Goal: Task Accomplishment & Management: Manage account settings

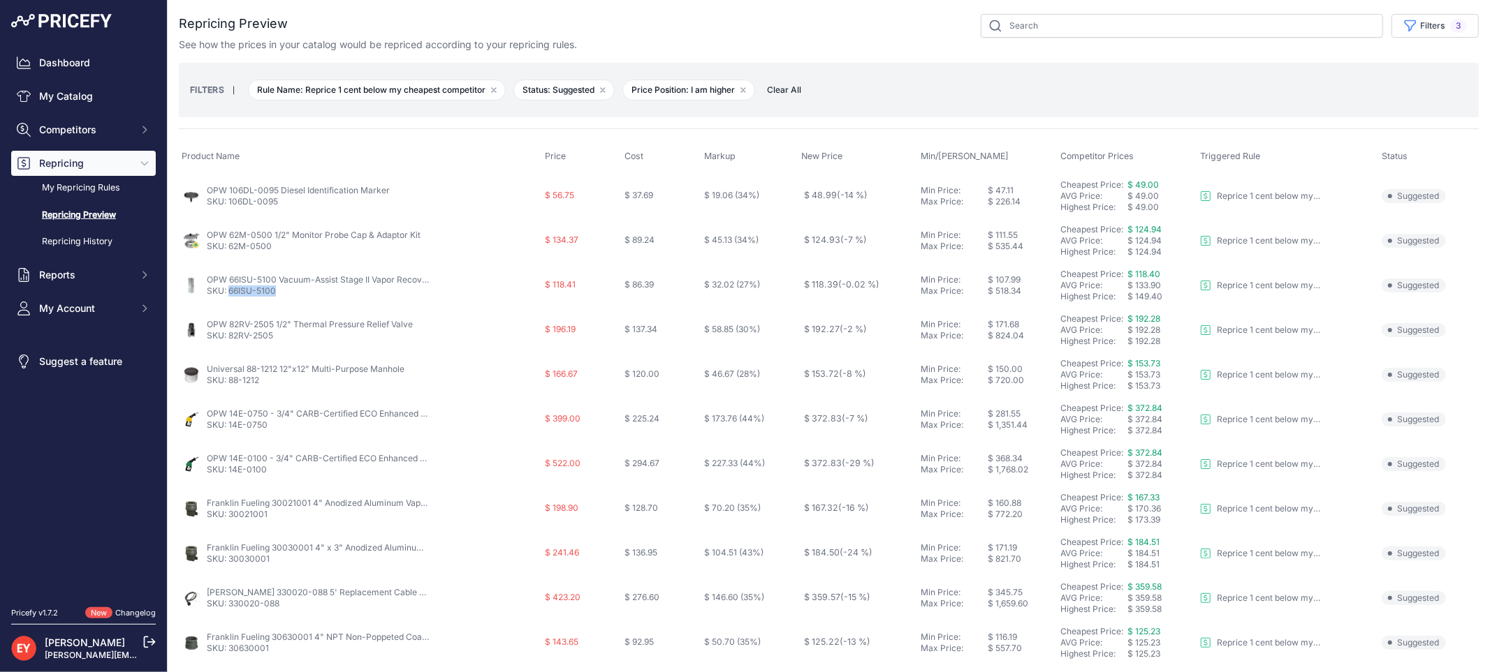
drag, startPoint x: 290, startPoint y: 295, endPoint x: 231, endPoint y: 295, distance: 58.7
click at [231, 295] on p "SKU: 66ISU-5100" at bounding box center [318, 291] width 223 height 11
copy link "66ISU-5100"
drag, startPoint x: 282, startPoint y: 336, endPoint x: 230, endPoint y: 337, distance: 51.7
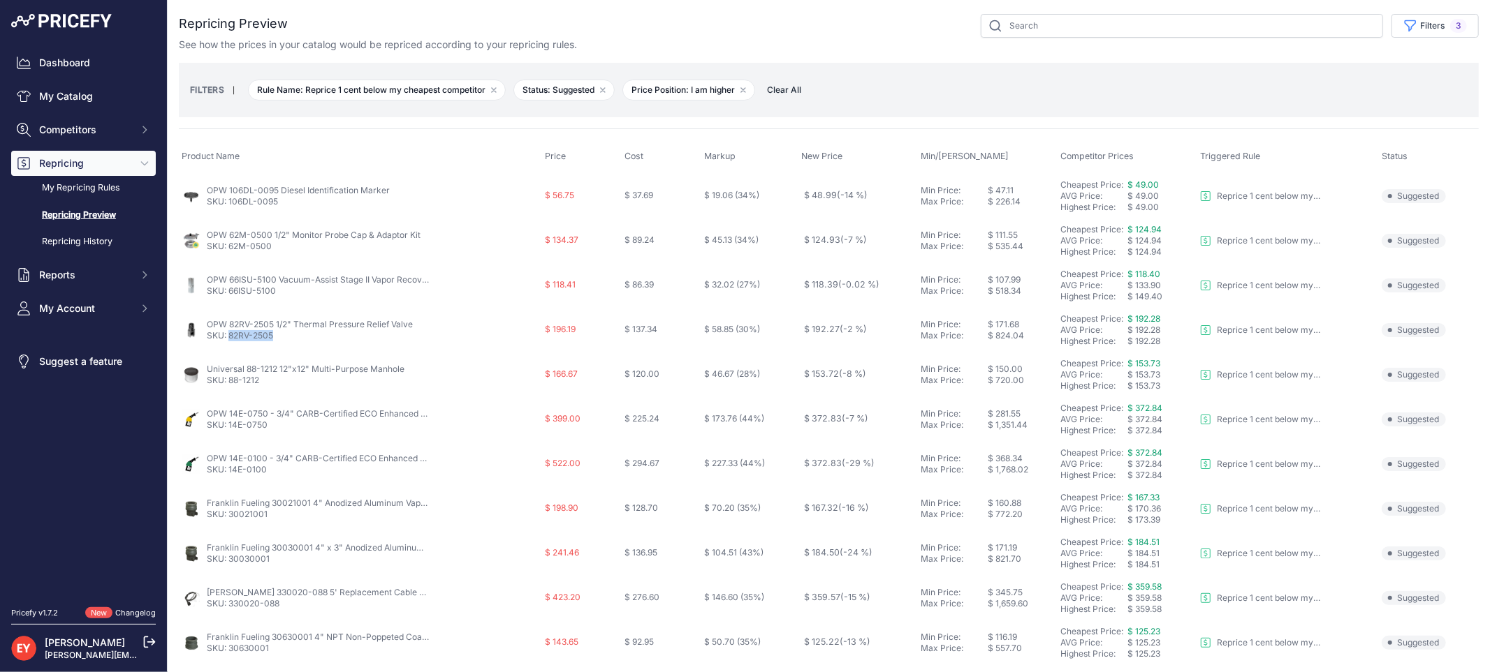
click at [230, 337] on p "SKU: 82RV-2505" at bounding box center [310, 335] width 206 height 11
copy link "82RV-2505"
drag, startPoint x: 270, startPoint y: 385, endPoint x: 229, endPoint y: 382, distance: 40.6
click at [229, 382] on p "SKU: 88-1212" at bounding box center [306, 380] width 198 height 11
copy link "88-1212"
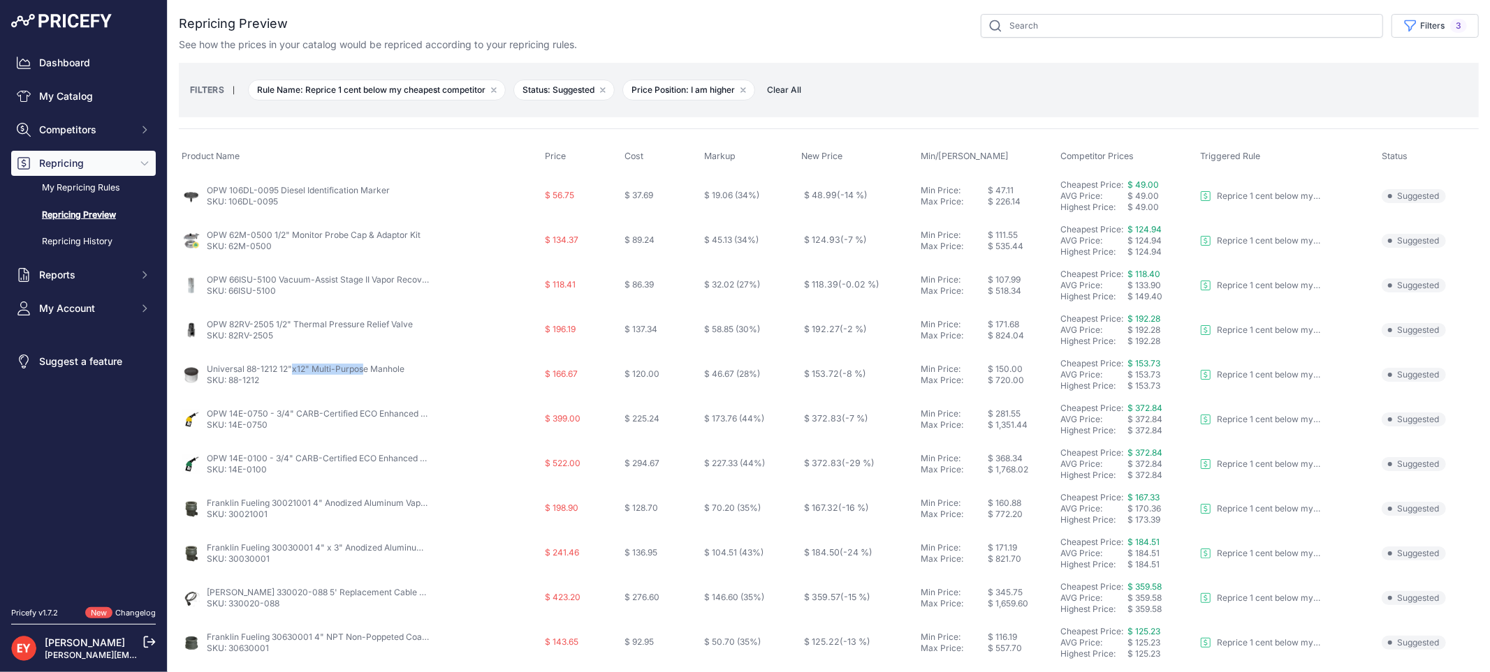
drag, startPoint x: 205, startPoint y: 369, endPoint x: 276, endPoint y: 370, distance: 71.2
click at [276, 370] on div "Universal 88-1212 12"x12" Multi-Purpose Manhole SKU: 88-1212" at bounding box center [361, 375] width 358 height 22
copy link "Universal 88-1212"
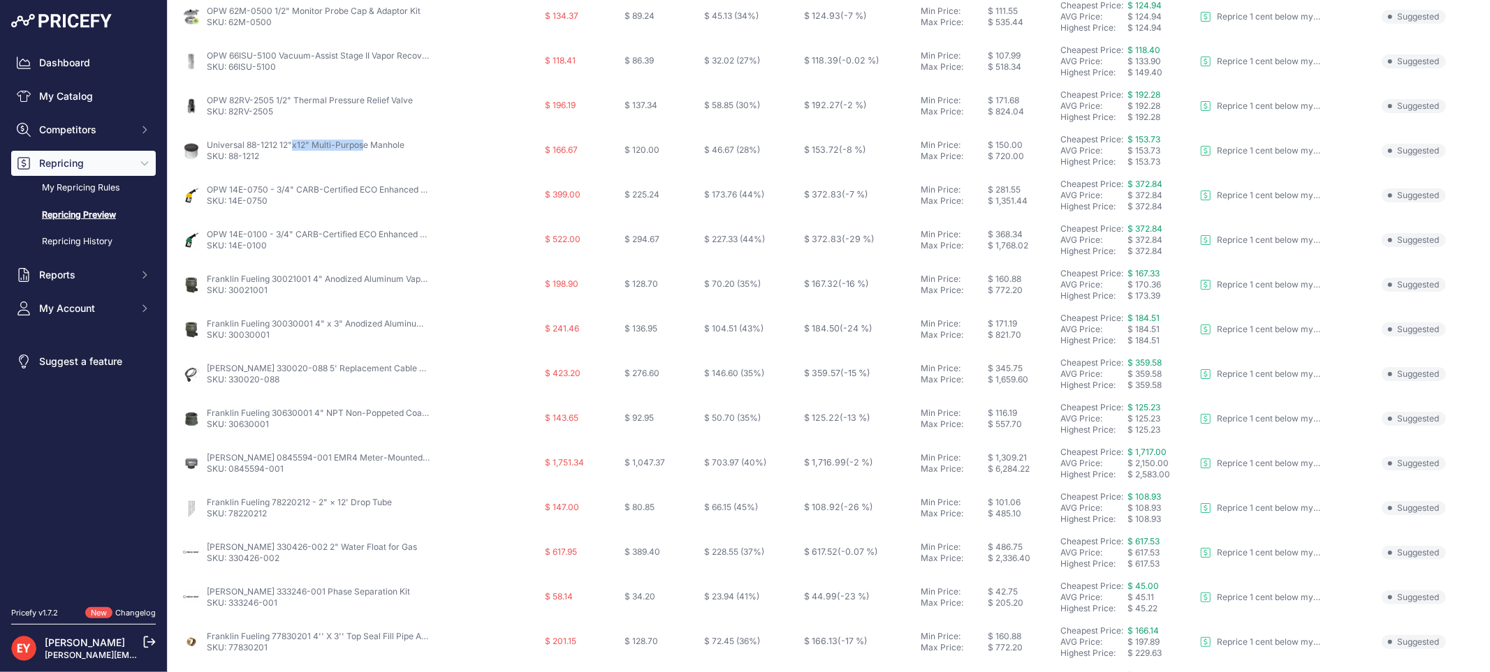
scroll to position [233, 0]
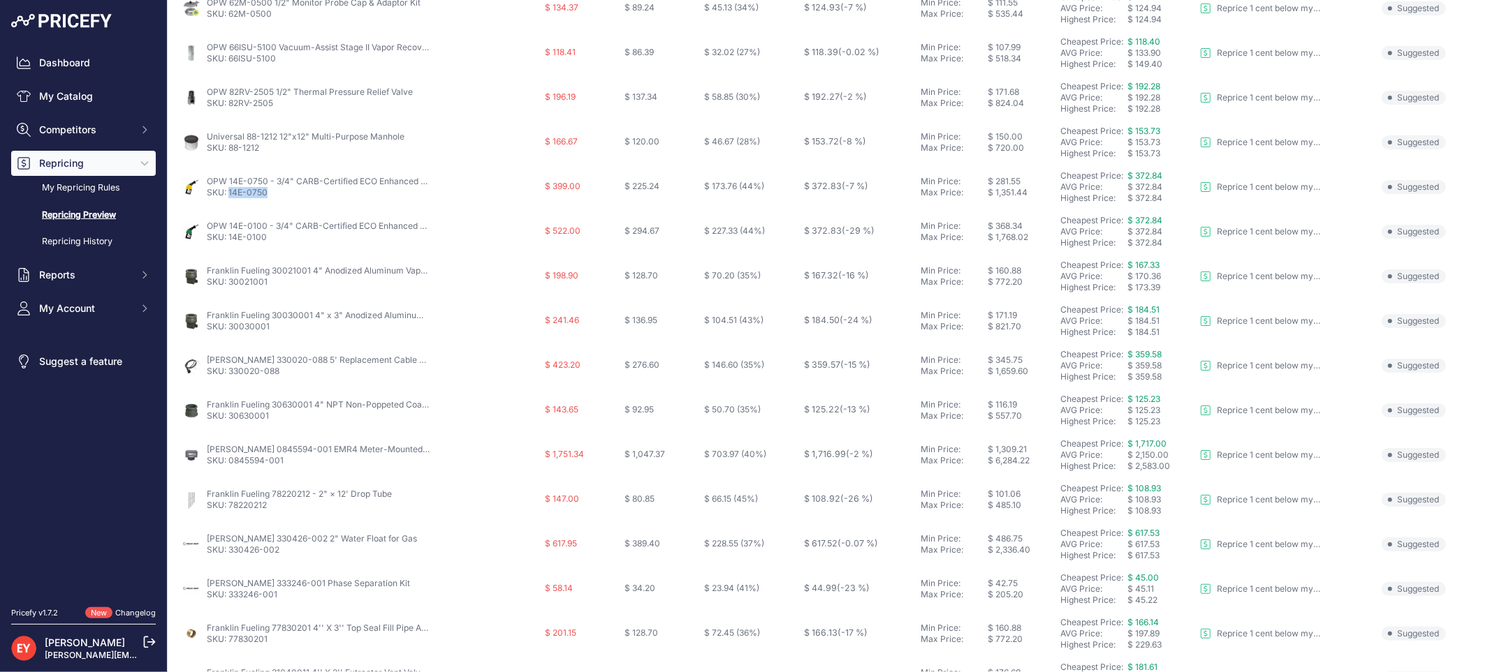
drag, startPoint x: 269, startPoint y: 194, endPoint x: 229, endPoint y: 193, distance: 39.8
click at [229, 193] on p "SKU: 14E-0750" at bounding box center [318, 192] width 223 height 11
copy link "14E-0750"
drag, startPoint x: 275, startPoint y: 235, endPoint x: 229, endPoint y: 235, distance: 46.1
click at [229, 235] on p "SKU: 14E-0100" at bounding box center [318, 237] width 223 height 11
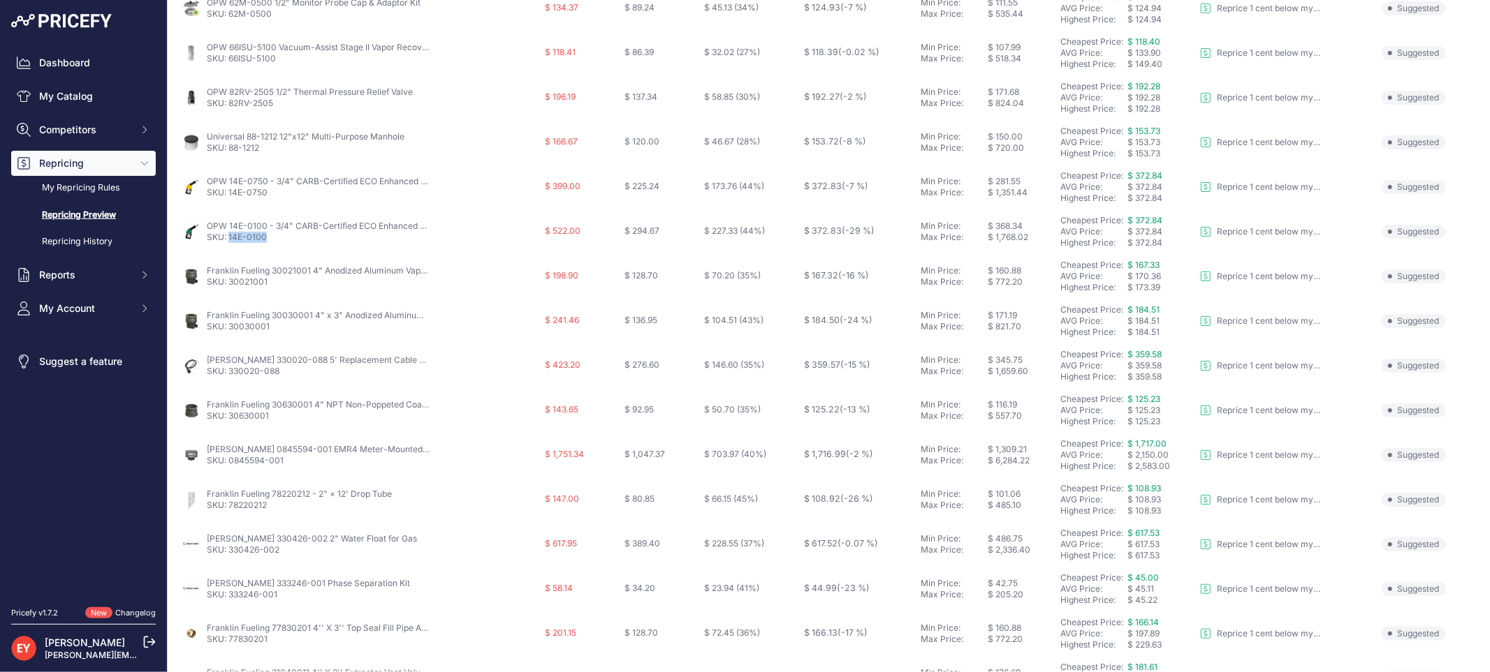
copy link "14E-0100"
drag, startPoint x: 203, startPoint y: 222, endPoint x: 264, endPoint y: 229, distance: 61.2
click at [264, 229] on div "OPW 14E-0100 - 3/4" CARB-Certified ECO Enhanced Conventional Gasoline Nozzle SK…" at bounding box center [361, 232] width 358 height 22
copy div "OPW 14E-0100"
drag, startPoint x: 275, startPoint y: 281, endPoint x: 230, endPoint y: 284, distance: 44.7
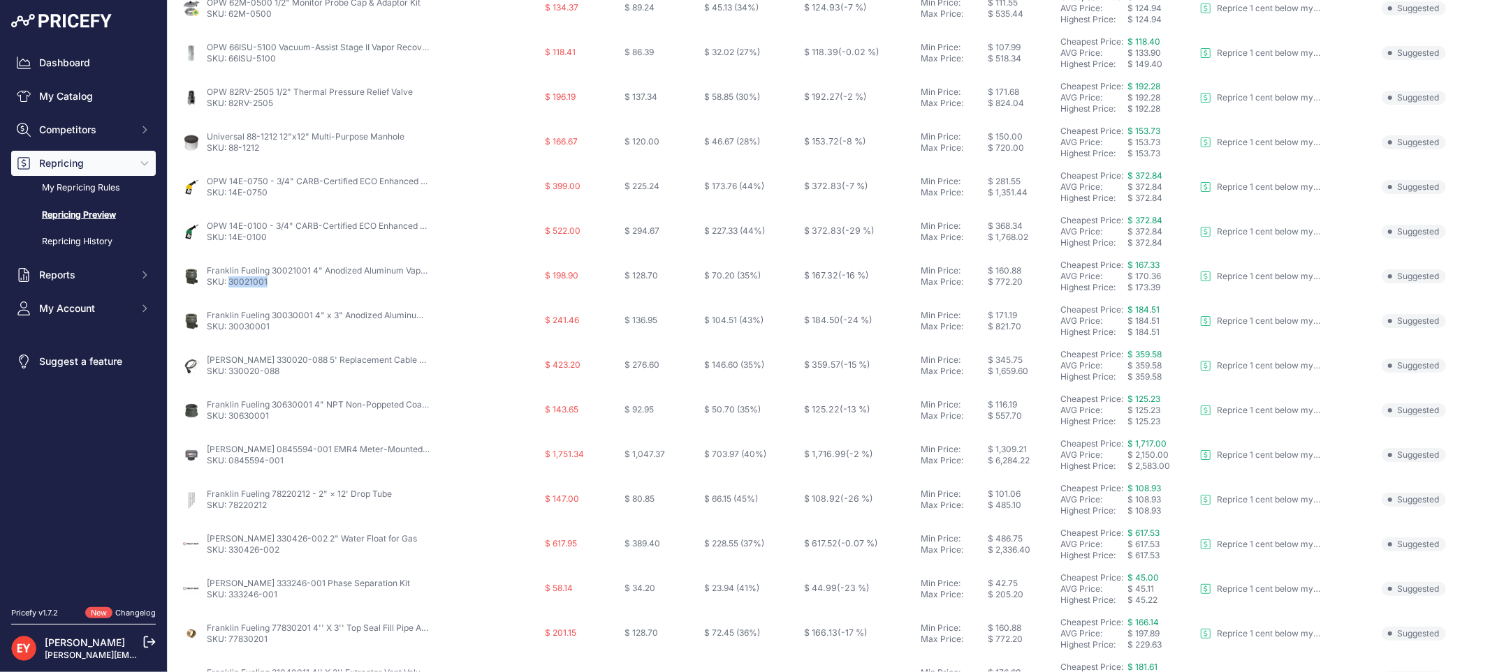
click at [230, 284] on p "SKU: 30021001" at bounding box center [318, 282] width 223 height 11
copy link "30021001"
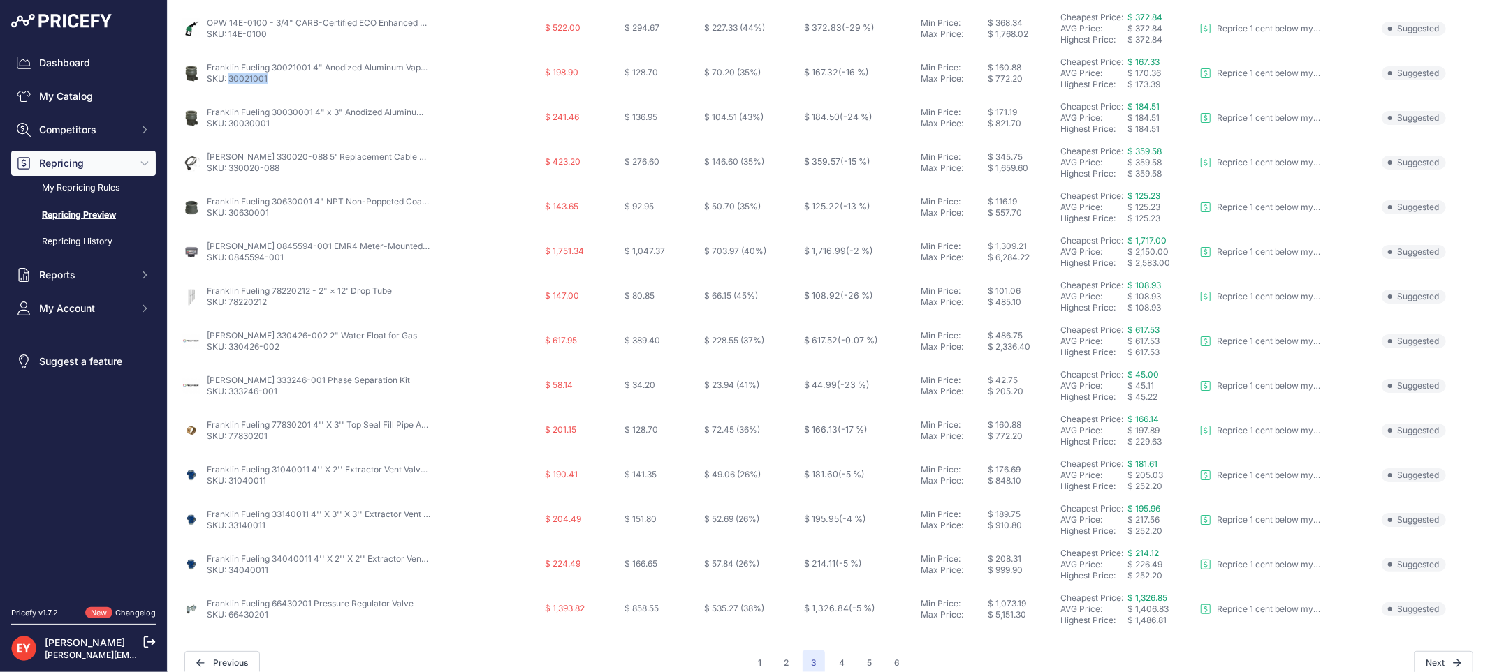
scroll to position [453, 0]
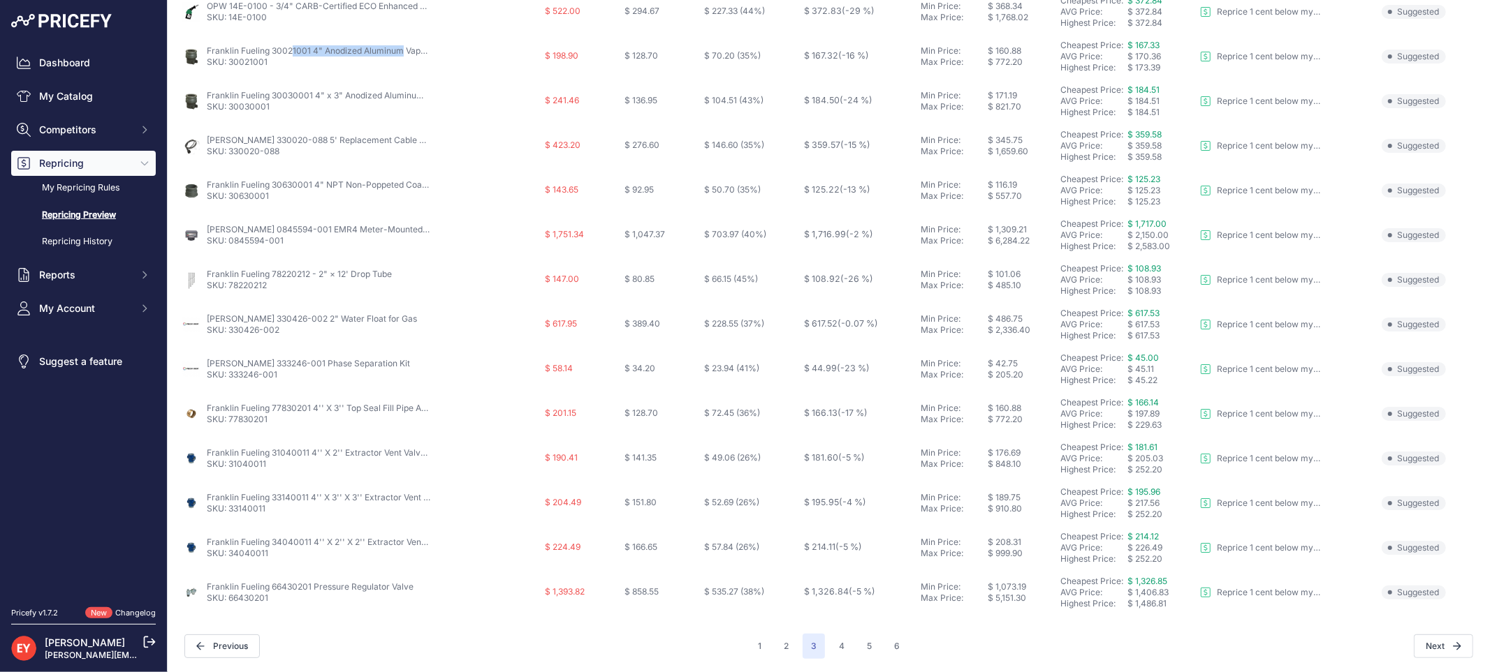
drag, startPoint x: 205, startPoint y: 47, endPoint x: 309, endPoint y: 51, distance: 104.1
click at [309, 51] on div "Franklin Fueling 30021001 4" Anodized Aluminum Vapor Check Valve Adapter SKU: 3…" at bounding box center [361, 56] width 358 height 22
copy link "Franklin Fueling 30021001"
drag, startPoint x: 267, startPoint y: 108, endPoint x: 230, endPoint y: 109, distance: 37.0
click at [230, 109] on p "SKU: 30030001" at bounding box center [318, 106] width 223 height 11
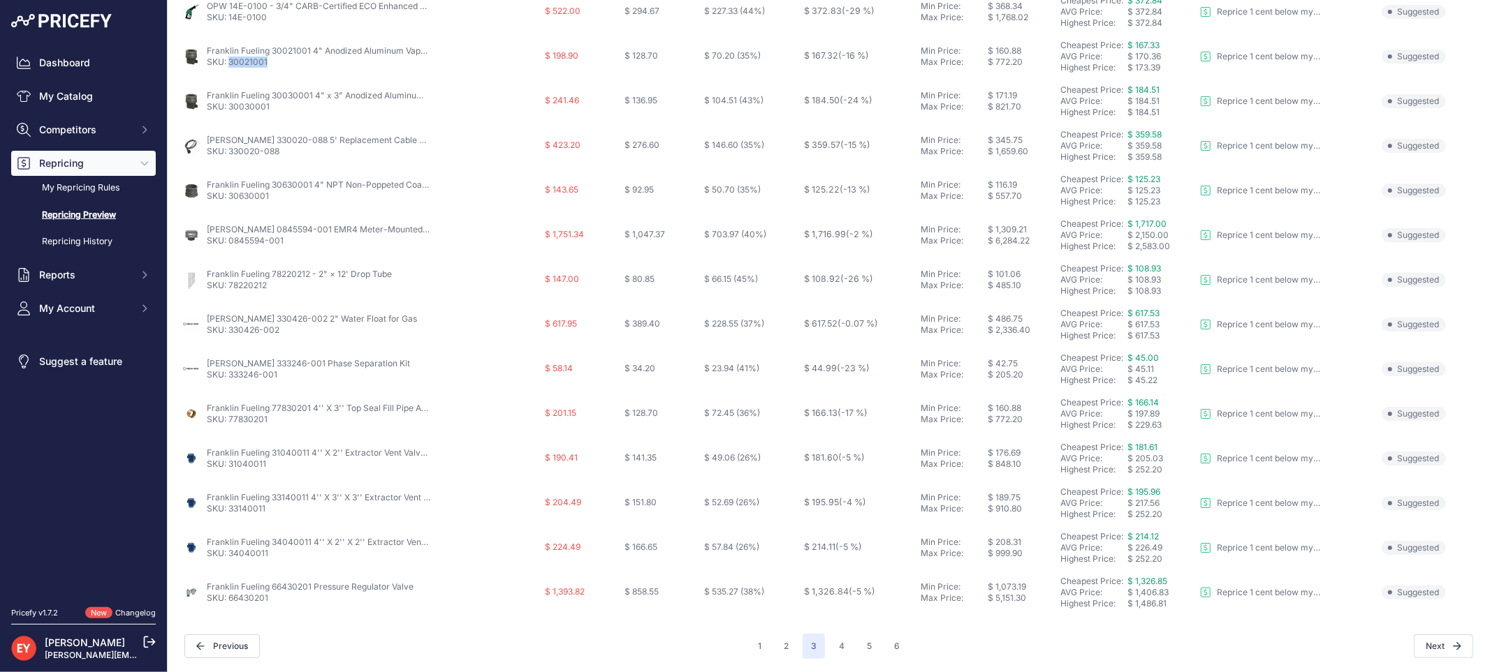
drag, startPoint x: 269, startPoint y: 64, endPoint x: 230, endPoint y: 64, distance: 38.4
click at [230, 64] on p "SKU: 30021001" at bounding box center [318, 62] width 223 height 11
drag, startPoint x: 284, startPoint y: 110, endPoint x: 226, endPoint y: 108, distance: 57.3
click at [226, 108] on p "SKU: 30030001" at bounding box center [318, 106] width 223 height 11
drag, startPoint x: 286, startPoint y: 150, endPoint x: 231, endPoint y: 154, distance: 55.3
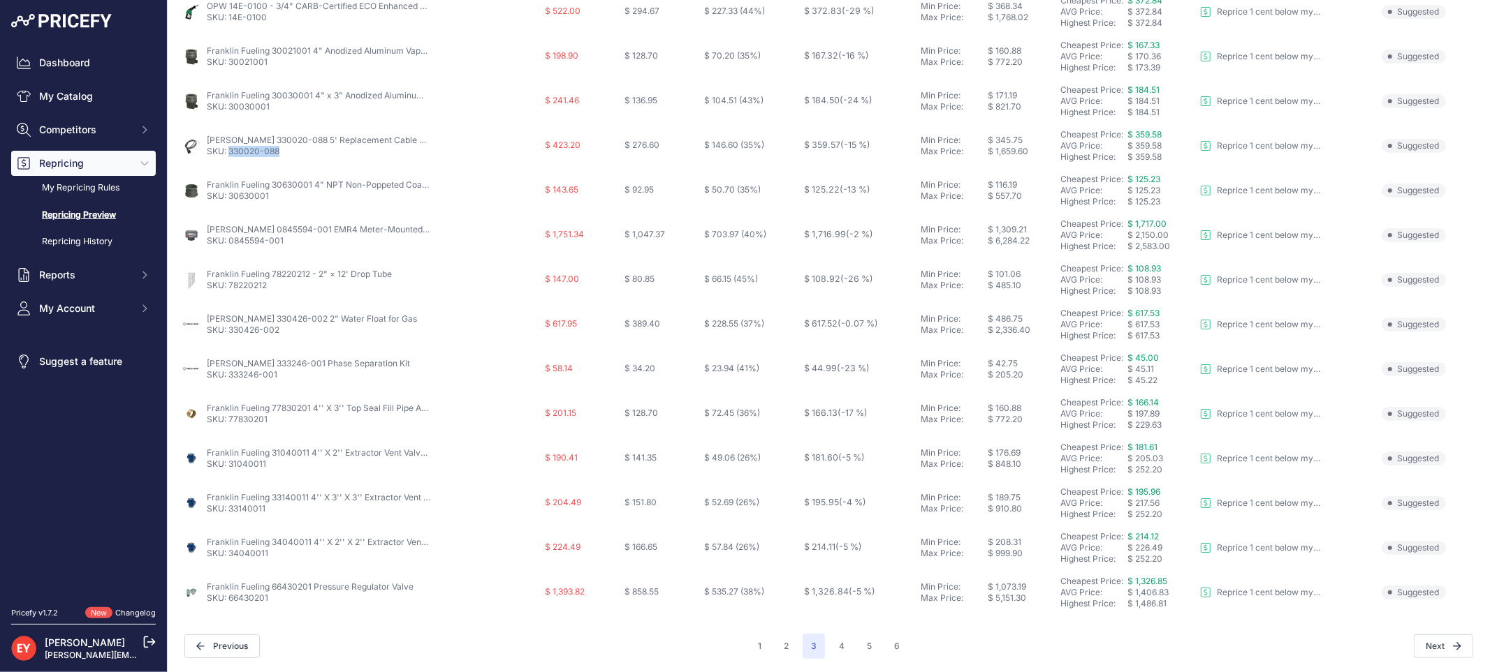
click at [231, 154] on p "SKU: 330020-088" at bounding box center [318, 151] width 223 height 11
drag, startPoint x: 205, startPoint y: 138, endPoint x: 309, endPoint y: 142, distance: 104.2
click at [309, 142] on div "Veeder-Root 330020-088 5' Replacement Cable Kit for TLS Probe SKU: 330020-088" at bounding box center [361, 146] width 358 height 22
drag, startPoint x: 279, startPoint y: 196, endPoint x: 231, endPoint y: 194, distance: 48.2
click at [231, 194] on p "SKU: 30630001" at bounding box center [318, 196] width 223 height 11
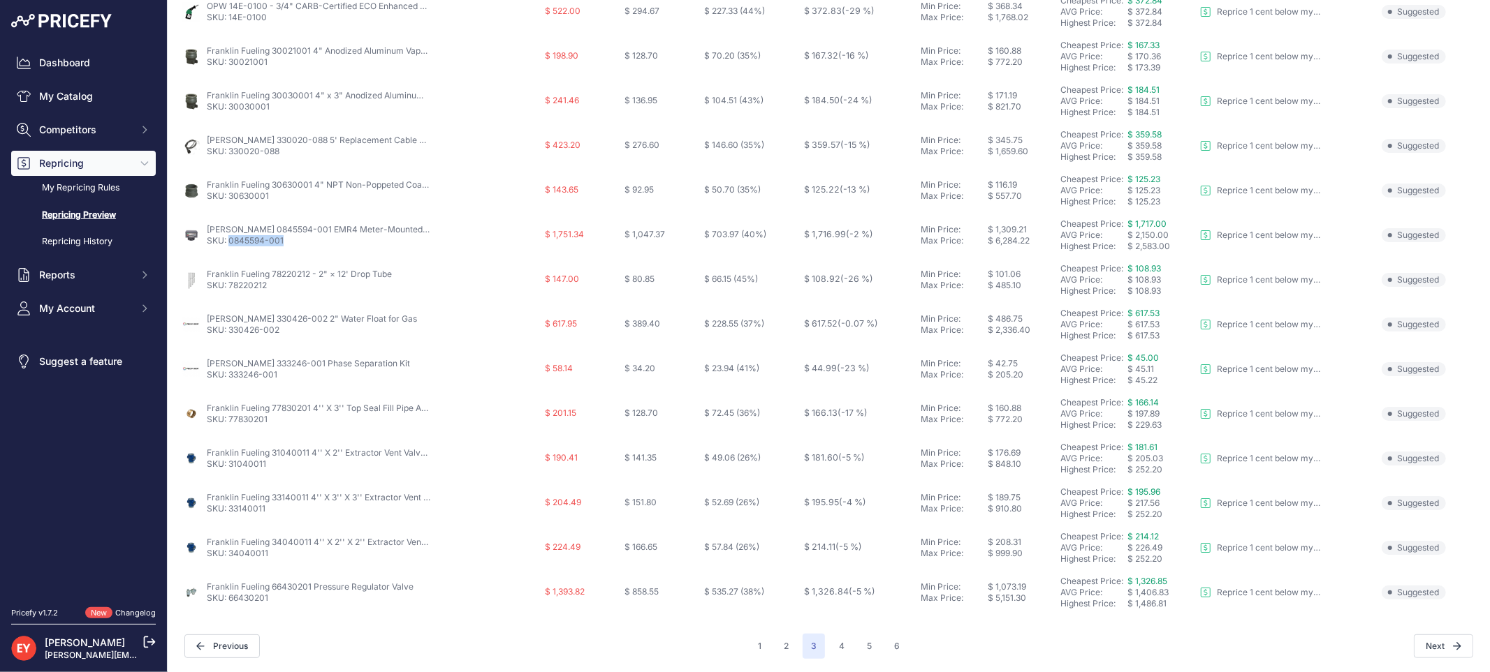
drag, startPoint x: 291, startPoint y: 245, endPoint x: 230, endPoint y: 239, distance: 60.4
click at [230, 239] on p "SKU: 0845594-001" at bounding box center [318, 240] width 223 height 11
drag, startPoint x: 272, startPoint y: 291, endPoint x: 228, endPoint y: 293, distance: 44.8
click at [228, 293] on td "Franklin Fueling 78220212 - 2" × 12' Drop Tube SKU: 78220212" at bounding box center [360, 280] width 363 height 45
drag, startPoint x: 290, startPoint y: 329, endPoint x: 231, endPoint y: 332, distance: 58.7
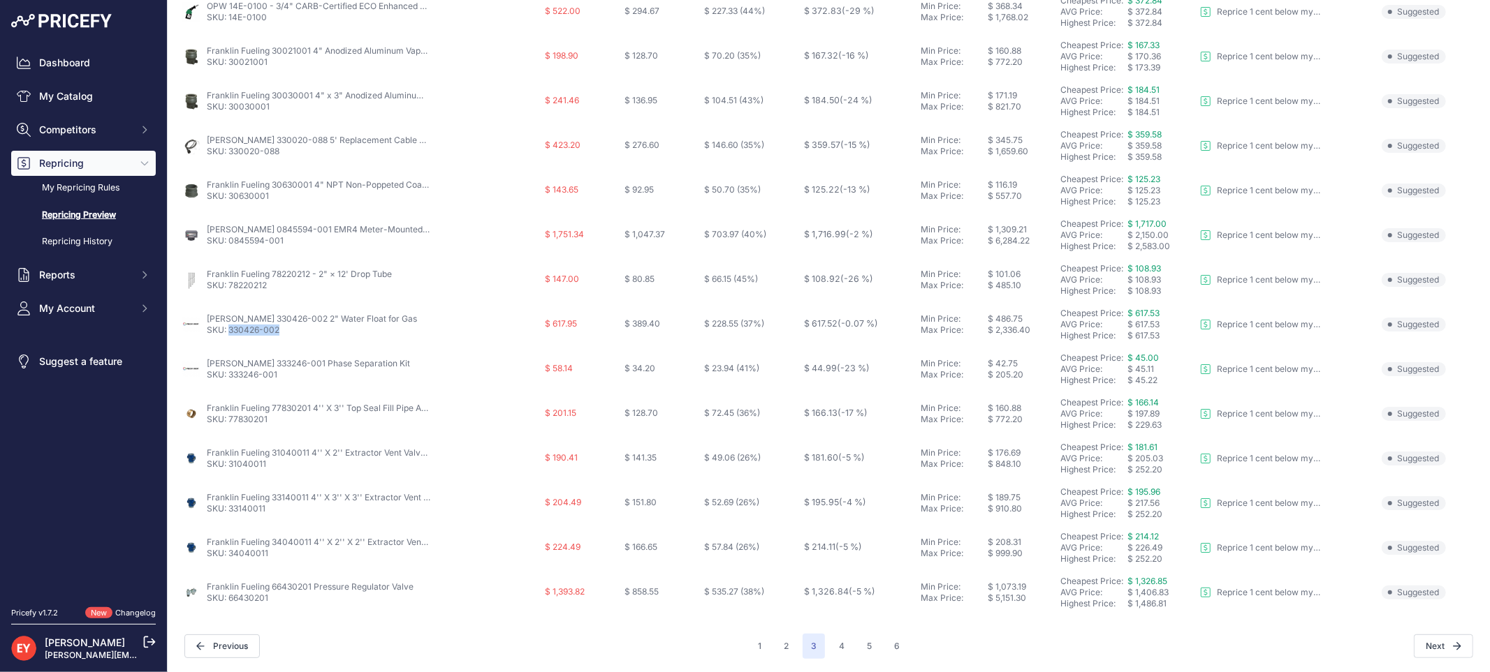
click at [231, 332] on p "SKU: 330426-002" at bounding box center [312, 330] width 210 height 11
drag, startPoint x: 288, startPoint y: 377, endPoint x: 232, endPoint y: 375, distance: 56.6
click at [232, 375] on p "SKU: 333246-001" at bounding box center [308, 374] width 203 height 11
drag, startPoint x: 272, startPoint y: 422, endPoint x: 228, endPoint y: 422, distance: 44.0
click at [228, 422] on p "SKU: 77830201" at bounding box center [318, 419] width 223 height 11
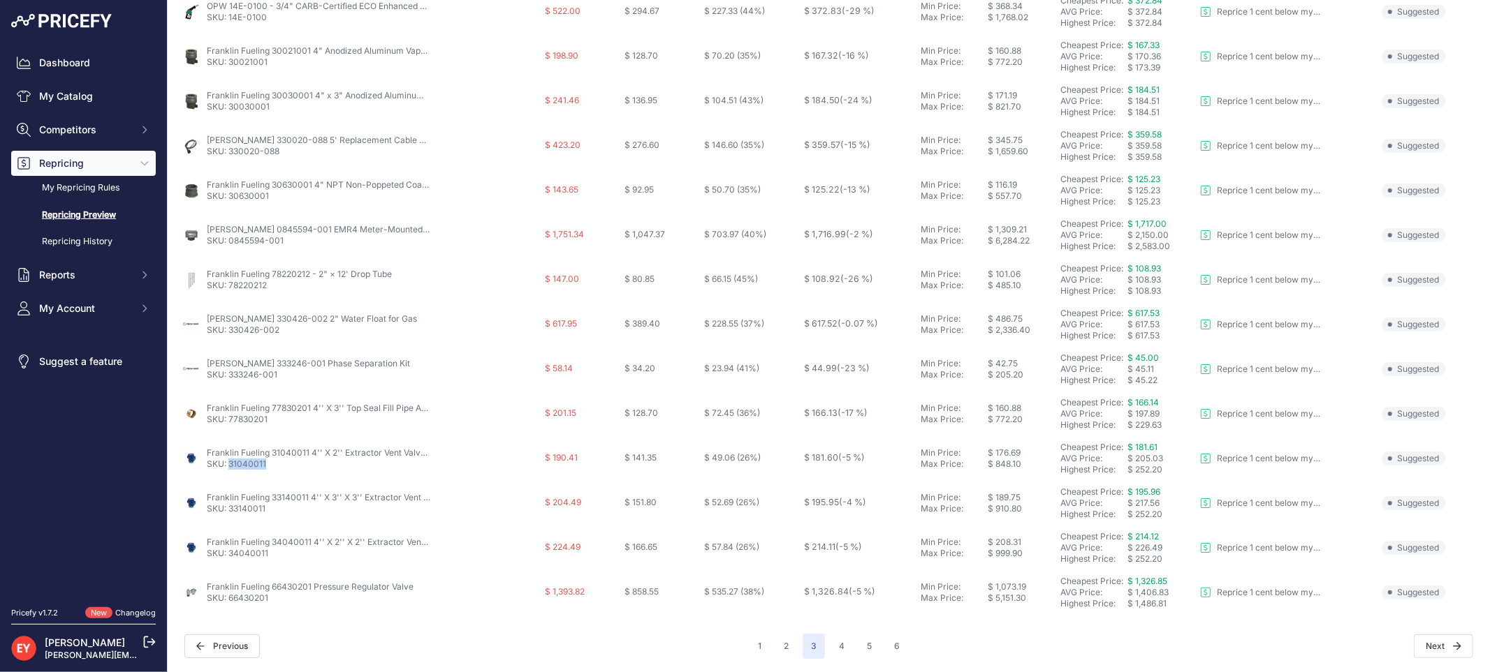
drag, startPoint x: 268, startPoint y: 462, endPoint x: 231, endPoint y: 465, distance: 37.2
click at [231, 465] on p "SKU: 31040011" at bounding box center [318, 464] width 223 height 11
drag, startPoint x: 277, startPoint y: 552, endPoint x: 229, endPoint y: 553, distance: 48.2
click at [229, 553] on p "SKU: 34040011" at bounding box center [318, 553] width 223 height 11
drag, startPoint x: 268, startPoint y: 603, endPoint x: 231, endPoint y: 605, distance: 37.0
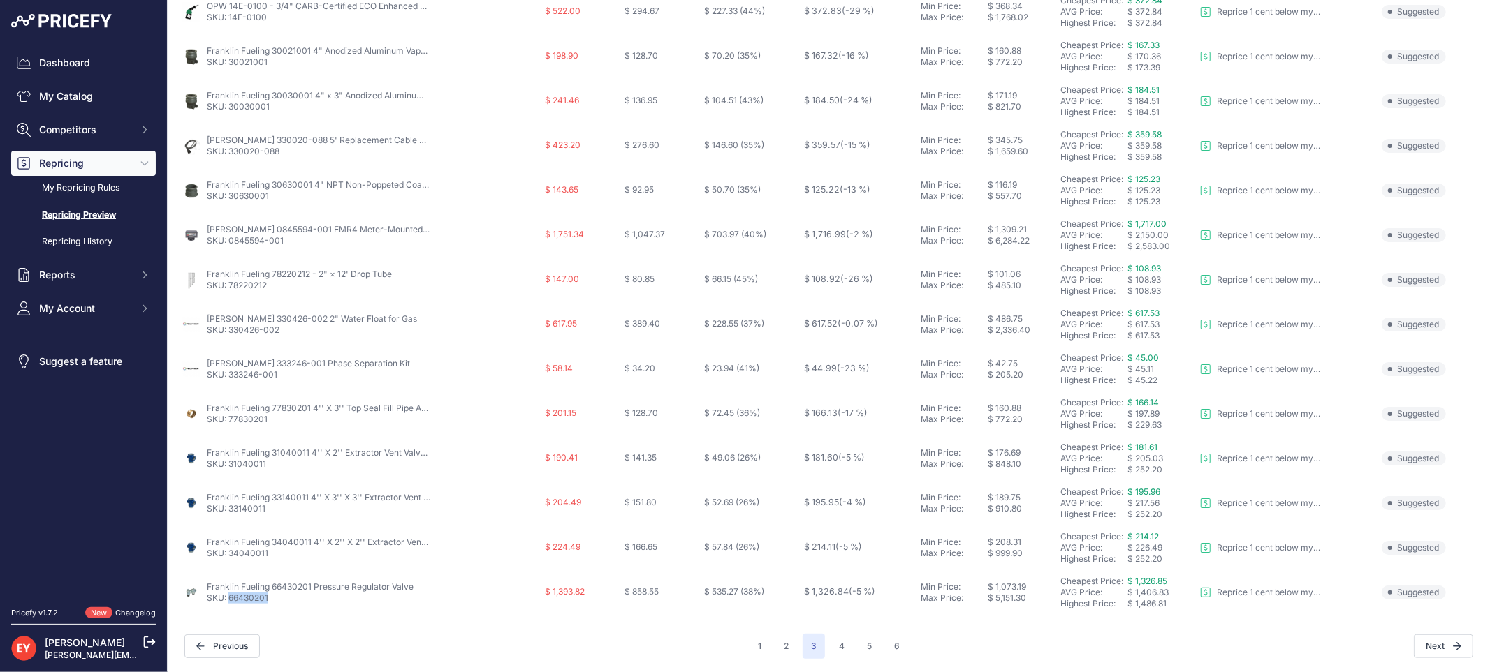
click at [230, 605] on td "Franklin Fueling 66430201 Pressure Regulator Valve SKU: 66430201" at bounding box center [360, 593] width 363 height 45
click at [832, 648] on button "4" at bounding box center [841, 646] width 22 height 25
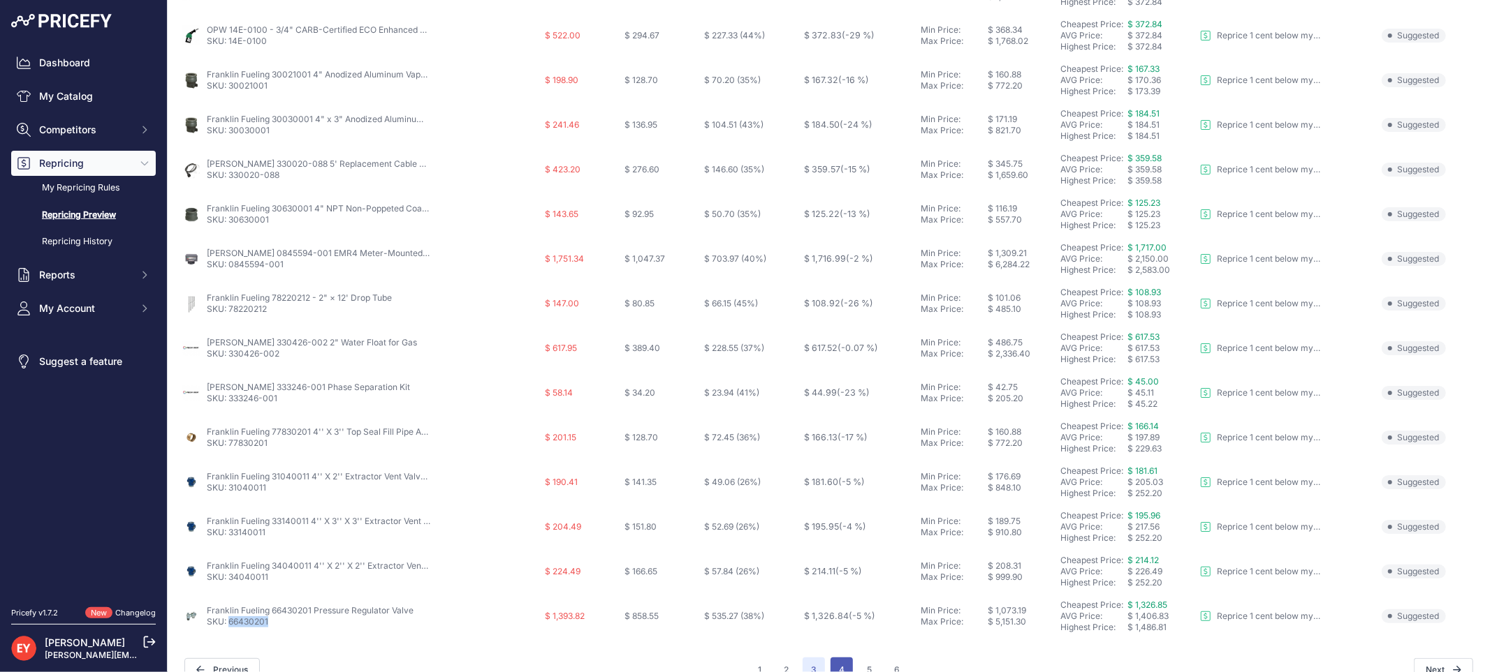
scroll to position [477, 0]
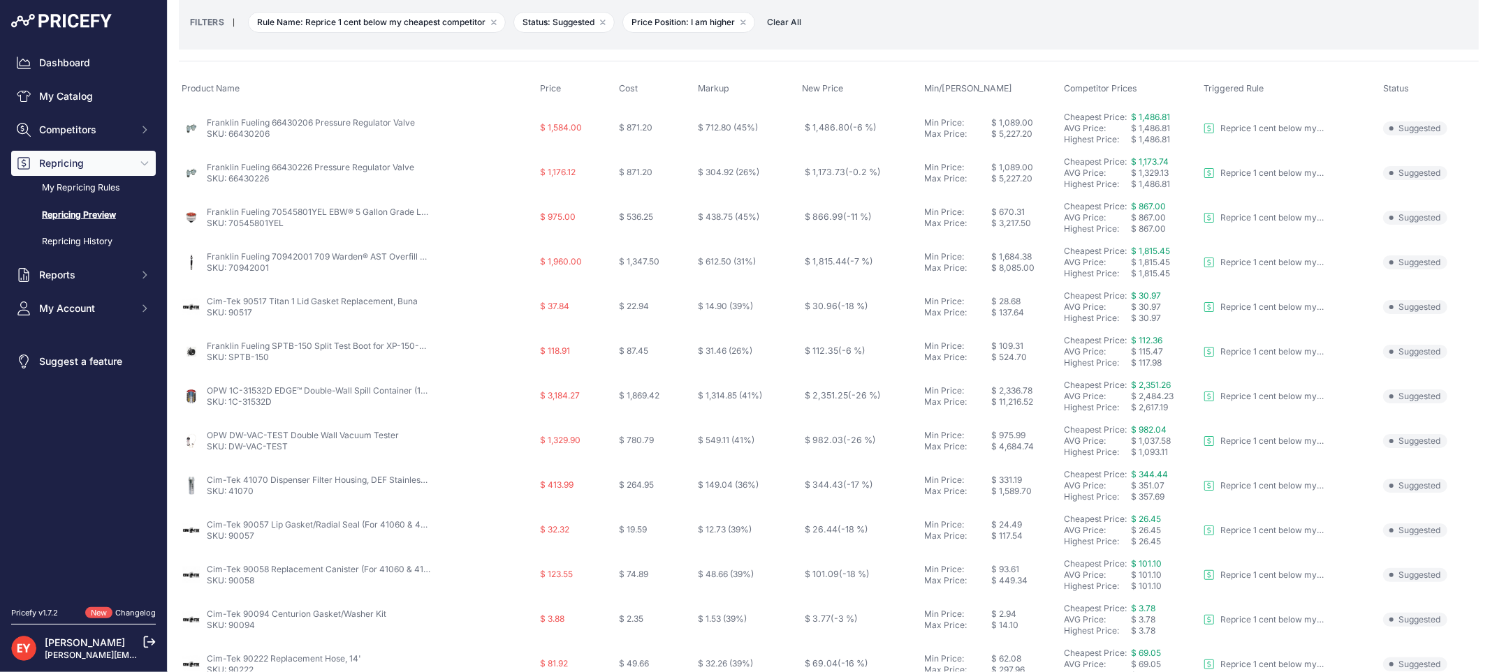
scroll to position [65, 0]
drag, startPoint x: 274, startPoint y: 135, endPoint x: 229, endPoint y: 135, distance: 44.7
click at [229, 135] on p "SKU: 66430206" at bounding box center [311, 136] width 208 height 11
drag, startPoint x: 203, startPoint y: 121, endPoint x: 310, endPoint y: 127, distance: 107.0
click at [310, 127] on div "Franklin Fueling 66430206 Pressure Regulator Valve SKU: 66430206" at bounding box center [358, 131] width 353 height 22
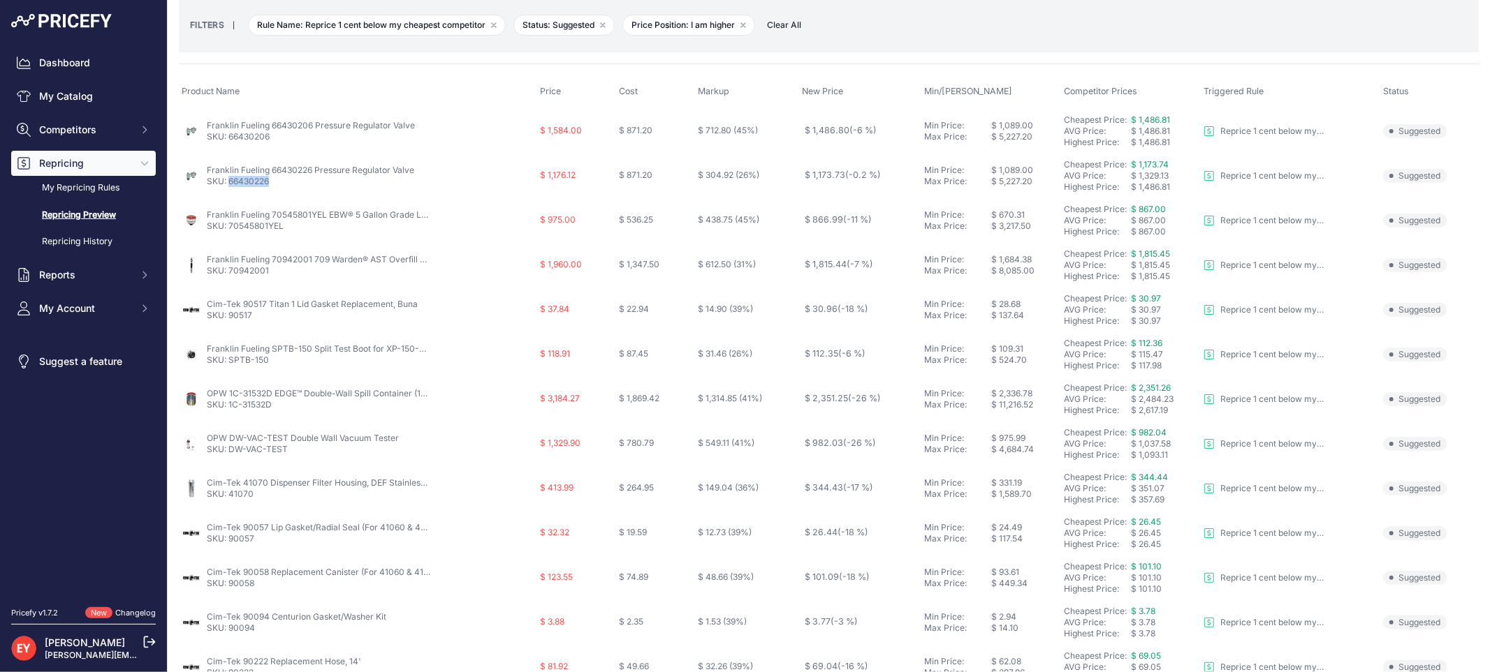
drag, startPoint x: 281, startPoint y: 183, endPoint x: 230, endPoint y: 182, distance: 50.3
click at [230, 182] on p "SKU: 66430226" at bounding box center [310, 181] width 207 height 11
drag, startPoint x: 286, startPoint y: 231, endPoint x: 228, endPoint y: 232, distance: 58.0
click at [228, 232] on td "Franklin Fueling 70545801YEL EBW® 5 Gallon Grade Level Spill Container SKU: 705…" at bounding box center [358, 220] width 358 height 45
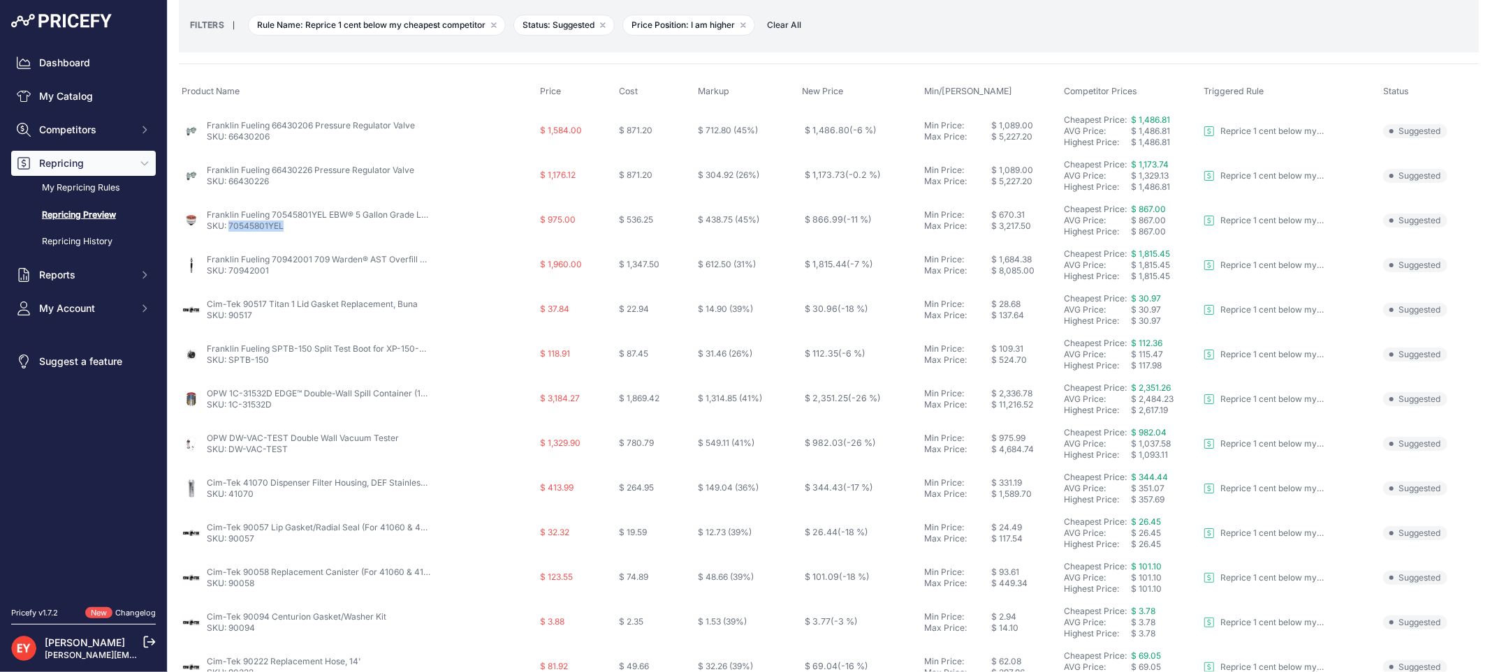
drag, startPoint x: 291, startPoint y: 228, endPoint x: 228, endPoint y: 228, distance: 62.9
click at [228, 228] on p "SKU: 70545801YEL" at bounding box center [318, 226] width 223 height 11
drag, startPoint x: 270, startPoint y: 270, endPoint x: 229, endPoint y: 272, distance: 40.6
click at [229, 272] on p "SKU: 70942001" at bounding box center [318, 270] width 223 height 11
drag, startPoint x: 251, startPoint y: 317, endPoint x: 229, endPoint y: 314, distance: 22.5
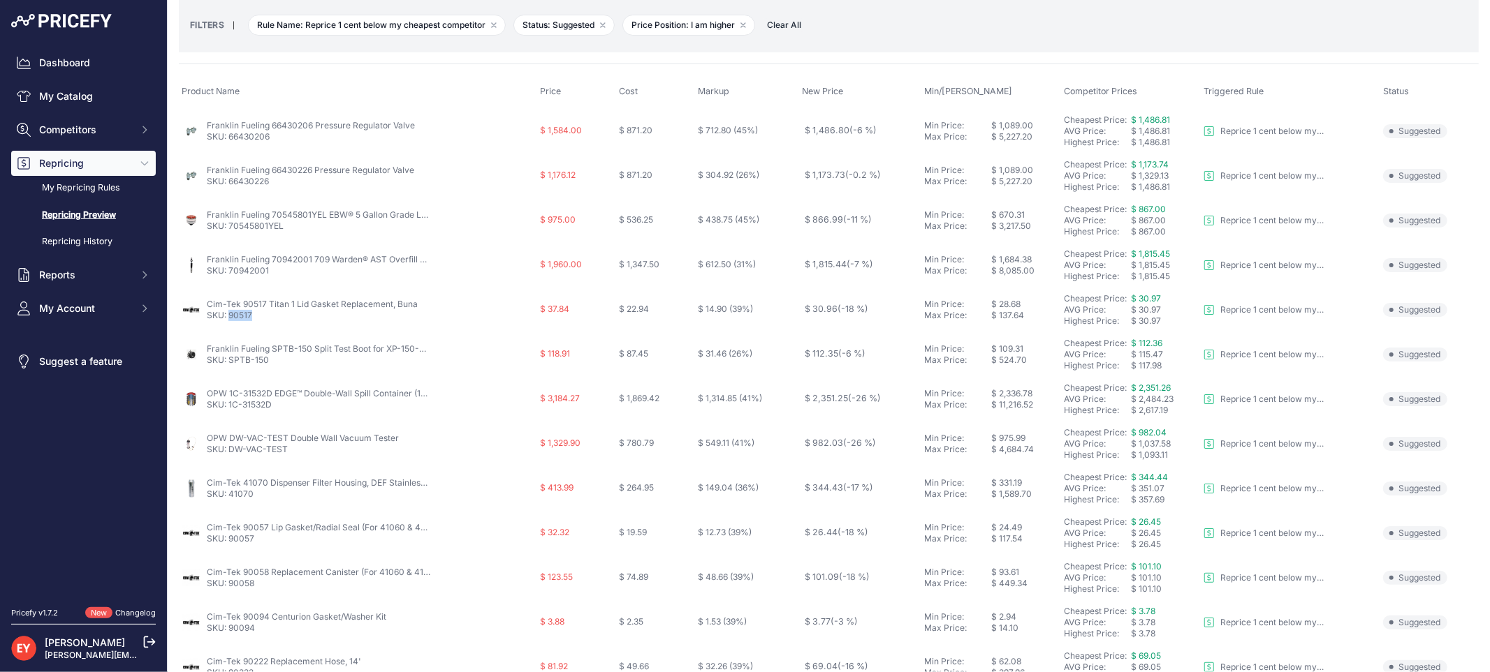
click at [229, 314] on p "SKU: 90517" at bounding box center [312, 315] width 211 height 11
drag, startPoint x: 272, startPoint y: 362, endPoint x: 228, endPoint y: 365, distance: 44.8
click at [228, 365] on p "SKU: SPTB-150" at bounding box center [318, 360] width 223 height 11
drag, startPoint x: 274, startPoint y: 406, endPoint x: 228, endPoint y: 409, distance: 46.2
click at [228, 409] on p "SKU: 1C-31532D" at bounding box center [318, 404] width 223 height 11
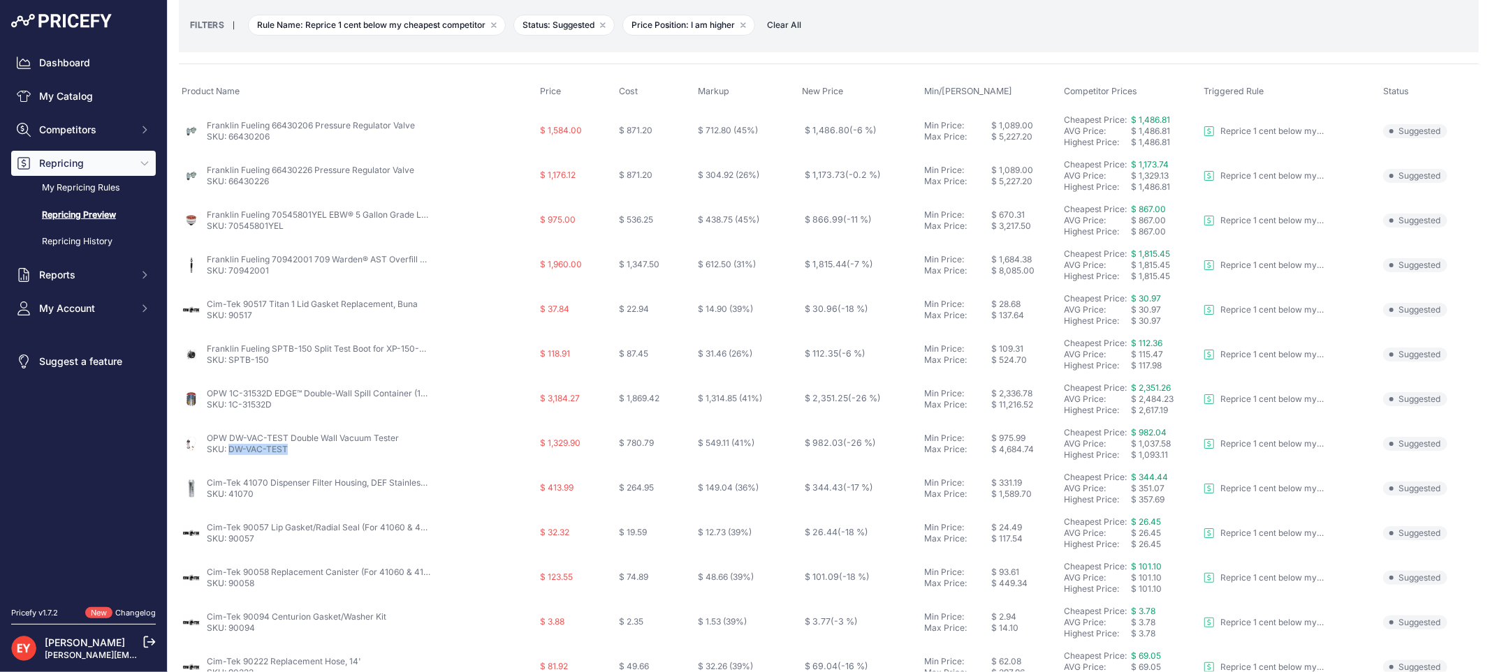
drag, startPoint x: 293, startPoint y: 452, endPoint x: 229, endPoint y: 450, distance: 64.3
click at [229, 450] on p "SKU: DW-VAC-TEST" at bounding box center [303, 449] width 192 height 11
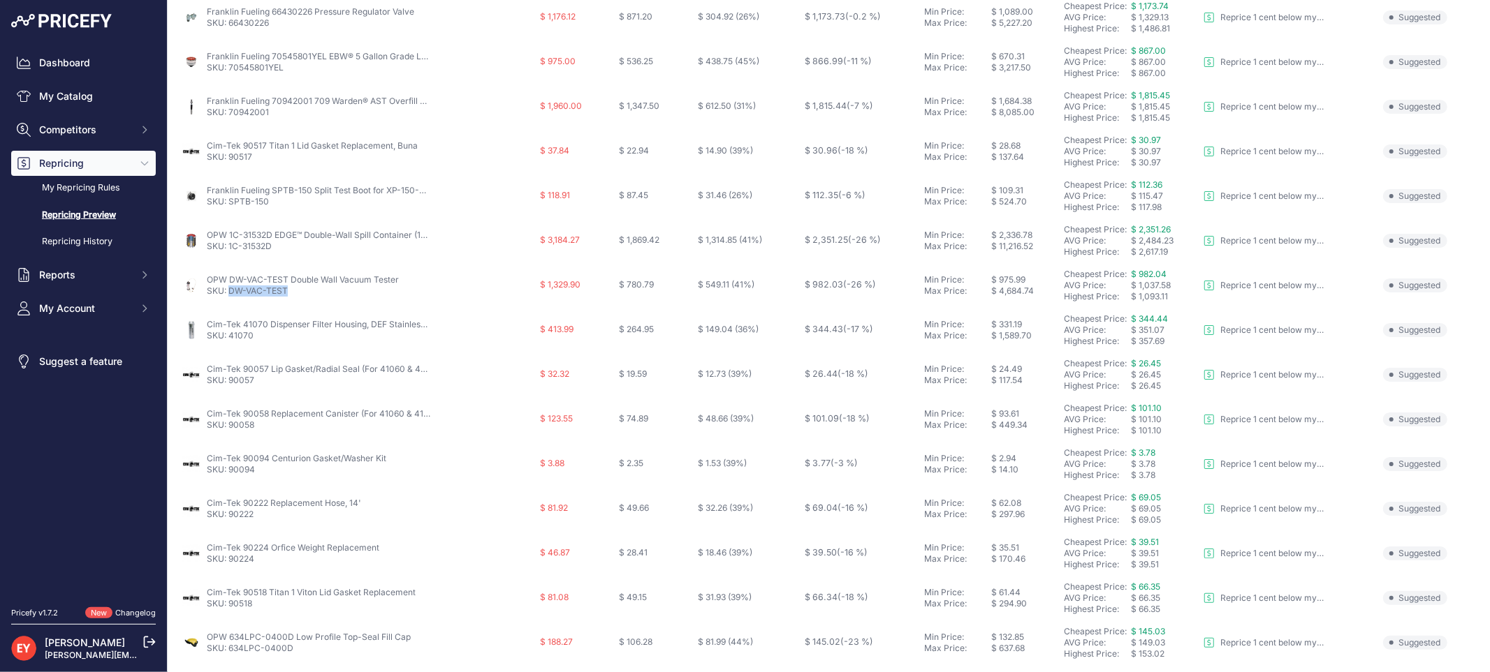
scroll to position [220, 0]
drag, startPoint x: 262, startPoint y: 342, endPoint x: 228, endPoint y: 341, distance: 33.5
click at [228, 341] on p "SKU: 41070" at bounding box center [318, 339] width 223 height 11
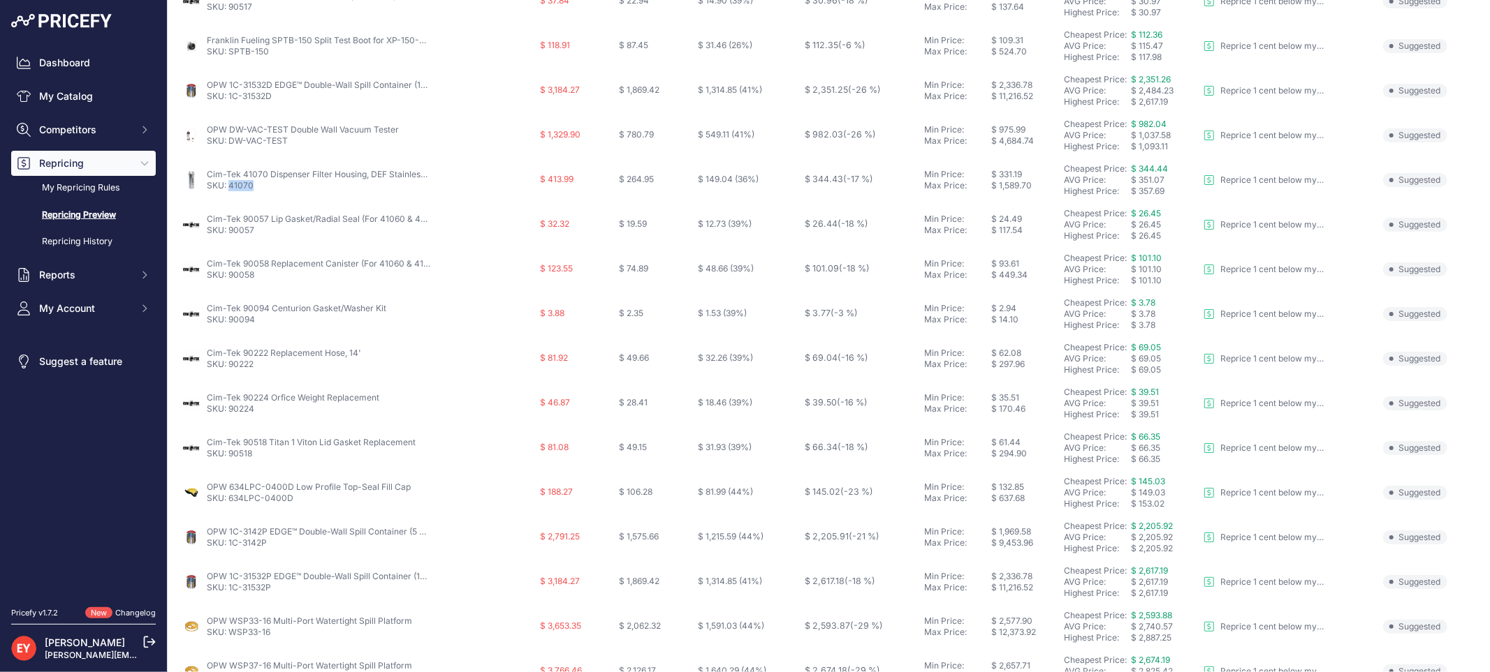
scroll to position [375, 0]
drag, startPoint x: 255, startPoint y: 229, endPoint x: 230, endPoint y: 224, distance: 24.9
click at [230, 224] on p "SKU: 90057" at bounding box center [318, 228] width 223 height 11
click at [230, 224] on link "SKU: 90057" at bounding box center [230, 228] width 47 height 10
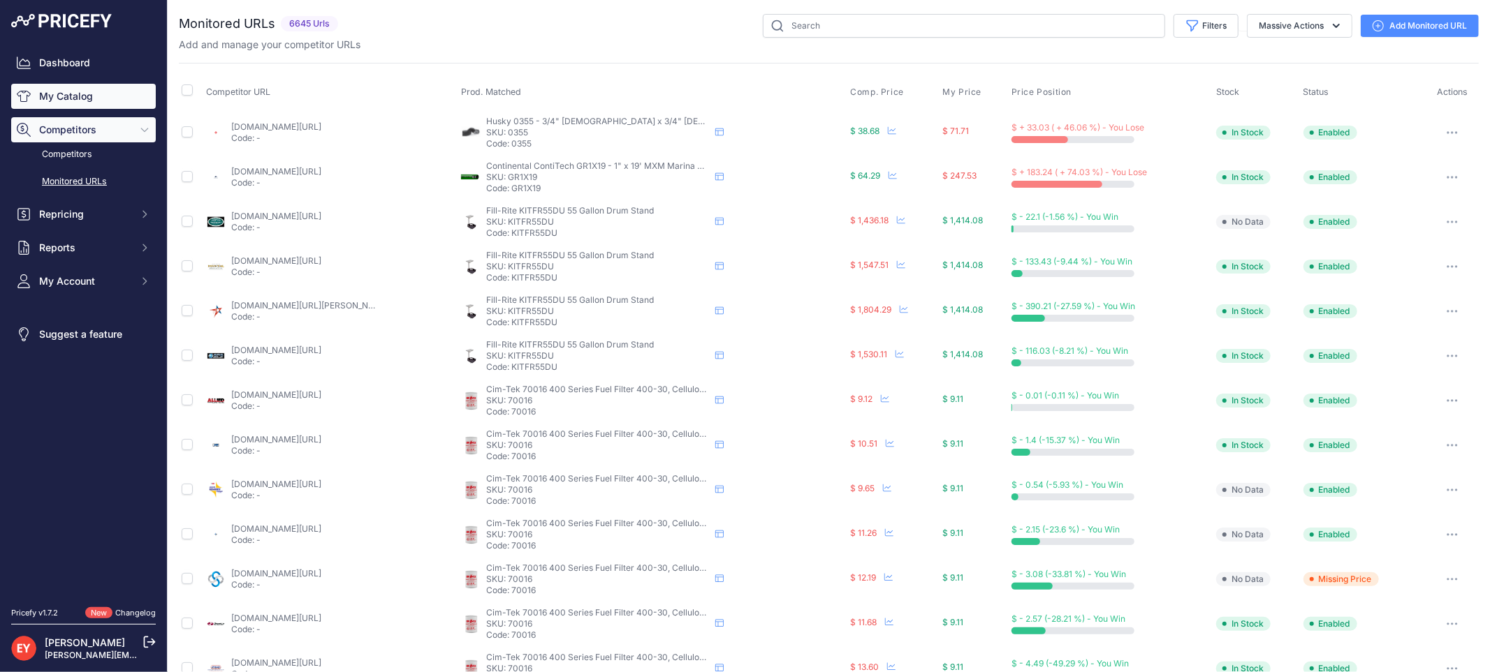
click at [85, 91] on link "My Catalog" at bounding box center [83, 96] width 145 height 25
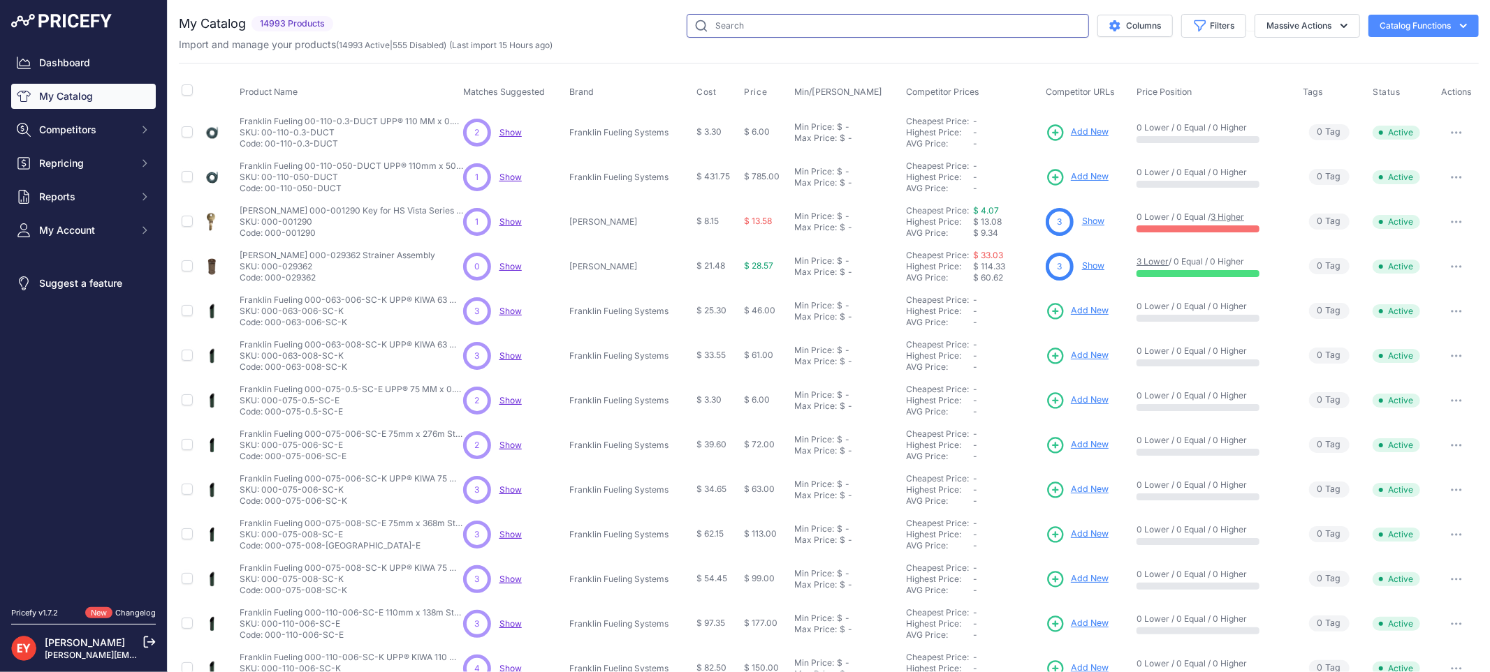
click at [744, 29] on input "text" at bounding box center [887, 26] width 402 height 24
paste input "66ISU-5100"
click at [781, 26] on input "66ISU-5100" at bounding box center [887, 26] width 402 height 24
type input "66ISU-5100"
click at [799, 23] on input "66ISU-5100" at bounding box center [887, 26] width 402 height 24
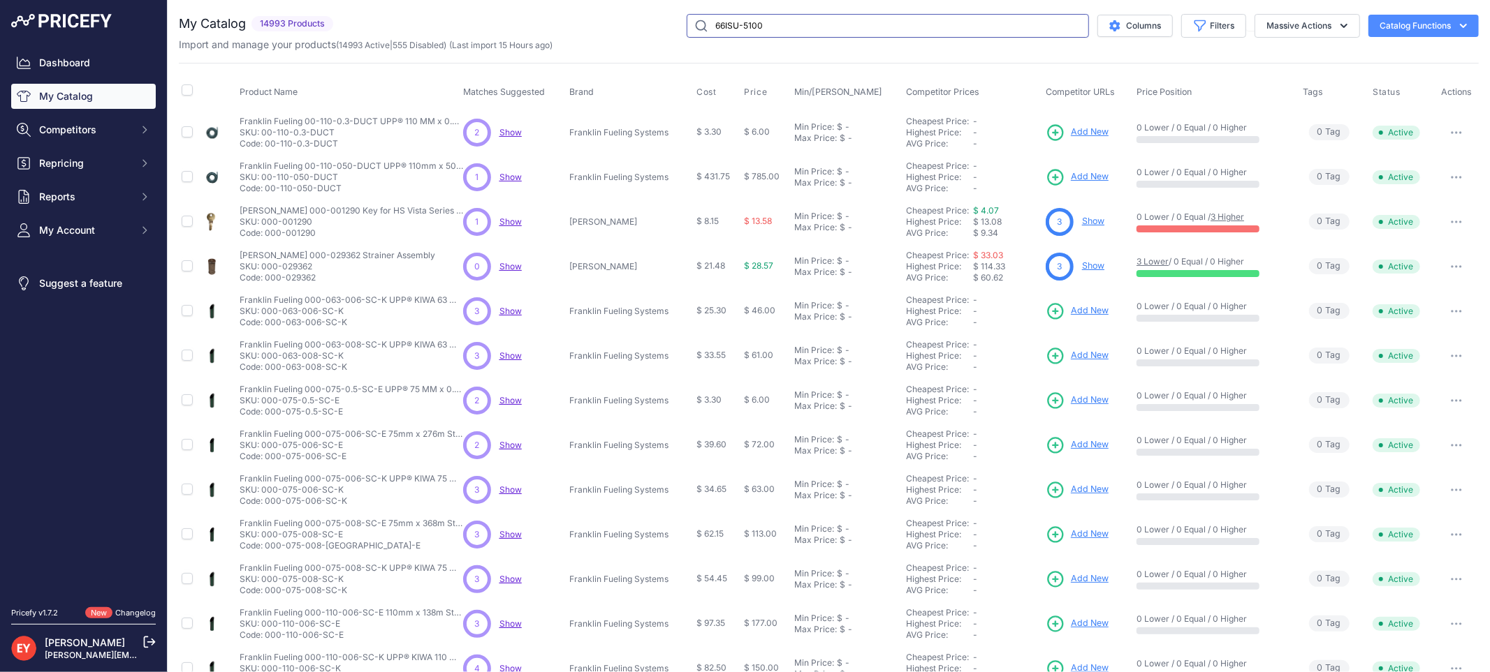
click at [795, 26] on input "66ISU-5100" at bounding box center [887, 26] width 402 height 24
click at [794, 26] on input "66ISU-5100" at bounding box center [887, 26] width 402 height 24
click at [804, 33] on input "66ISU-5100" at bounding box center [887, 26] width 402 height 24
drag, startPoint x: 806, startPoint y: 31, endPoint x: 603, endPoint y: 29, distance: 202.5
click at [603, 29] on div "66ISU-5100 Columns Filters Status All Status Only Enabled Only Disabled Select …" at bounding box center [909, 26] width 1140 height 24
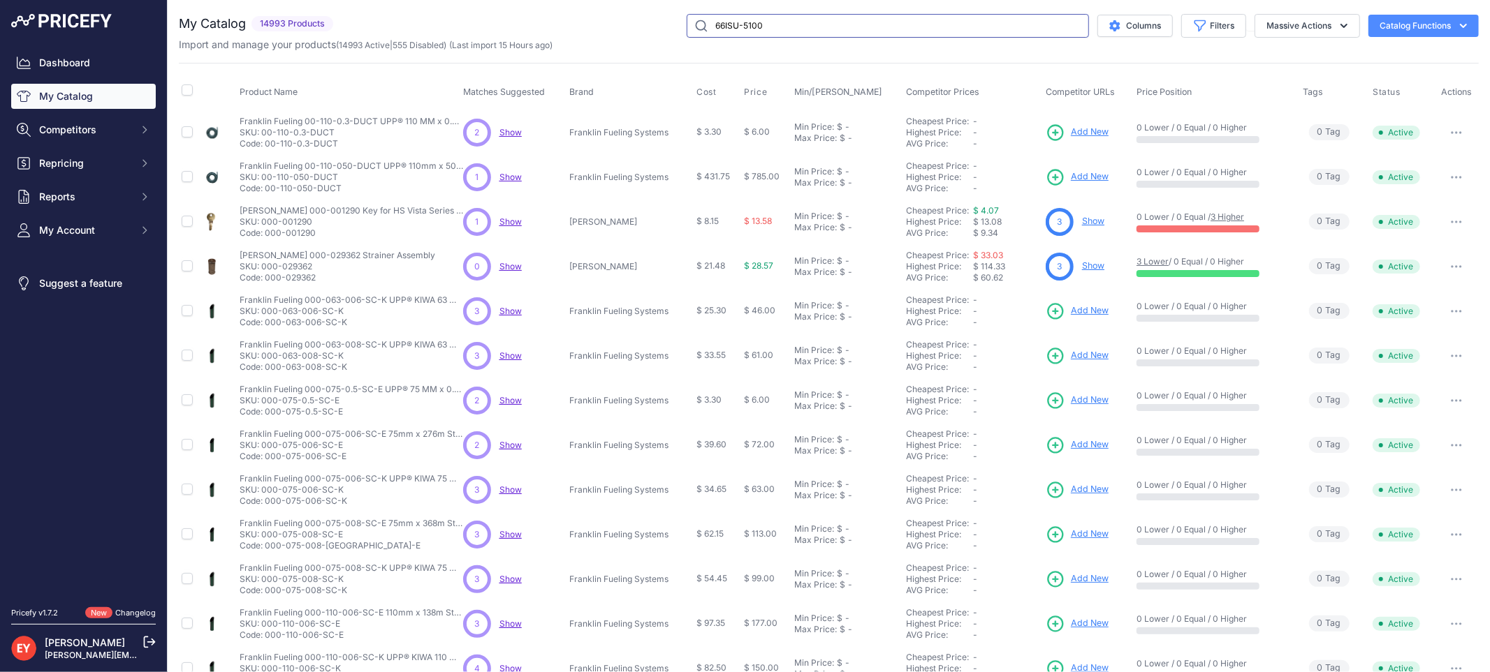
click at [765, 29] on input "66ISU-5100" at bounding box center [887, 26] width 402 height 24
click at [764, 19] on input "66ISU-5100" at bounding box center [887, 26] width 402 height 24
drag, startPoint x: 777, startPoint y: 21, endPoint x: 564, endPoint y: 20, distance: 212.3
click at [564, 20] on div "66ISU-5100 Columns Filters Status All Status Only Enabled Only Disabled Select …" at bounding box center [909, 26] width 1140 height 24
click at [89, 100] on link "My Catalog" at bounding box center [83, 96] width 145 height 25
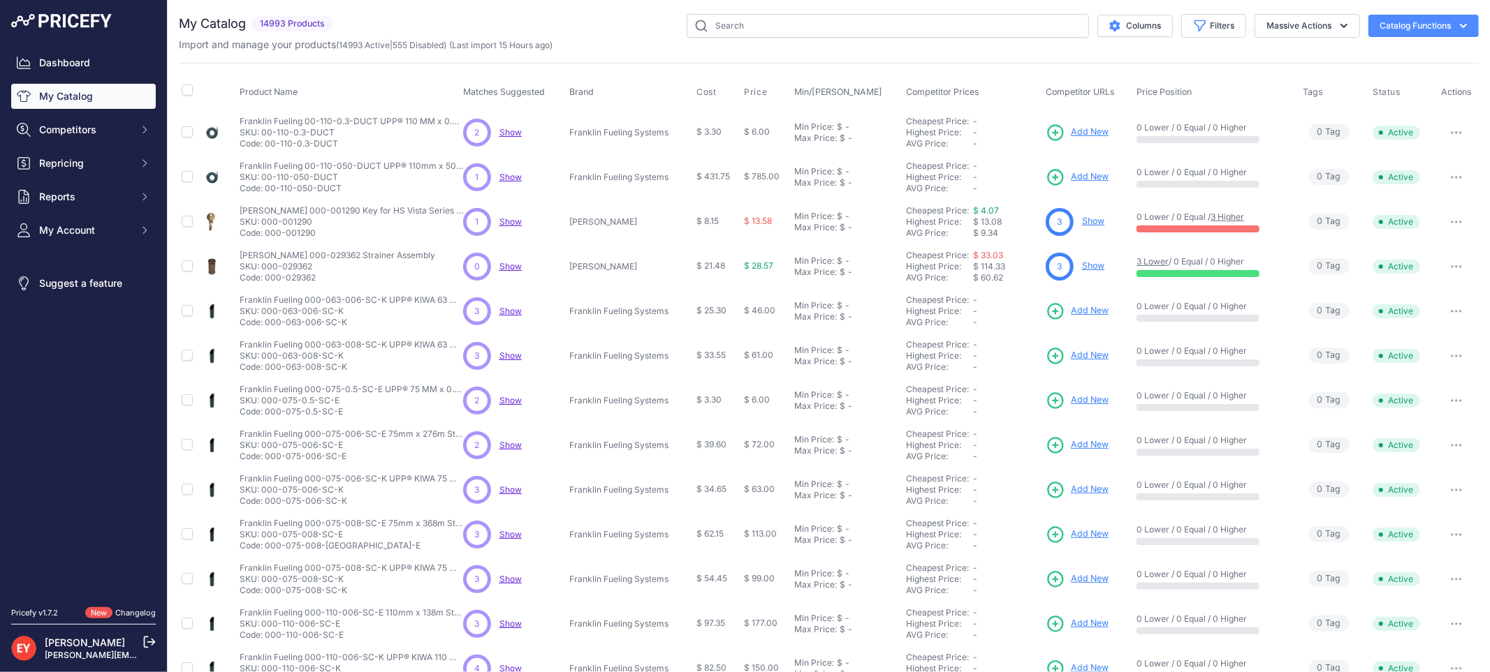
click at [727, 13] on div "You are not connected to the internet. My Catalog" at bounding box center [829, 419] width 1300 height 839
click at [722, 21] on input "text" at bounding box center [887, 26] width 402 height 24
paste input "66ISU-5100"
type input "66ISU-5100"
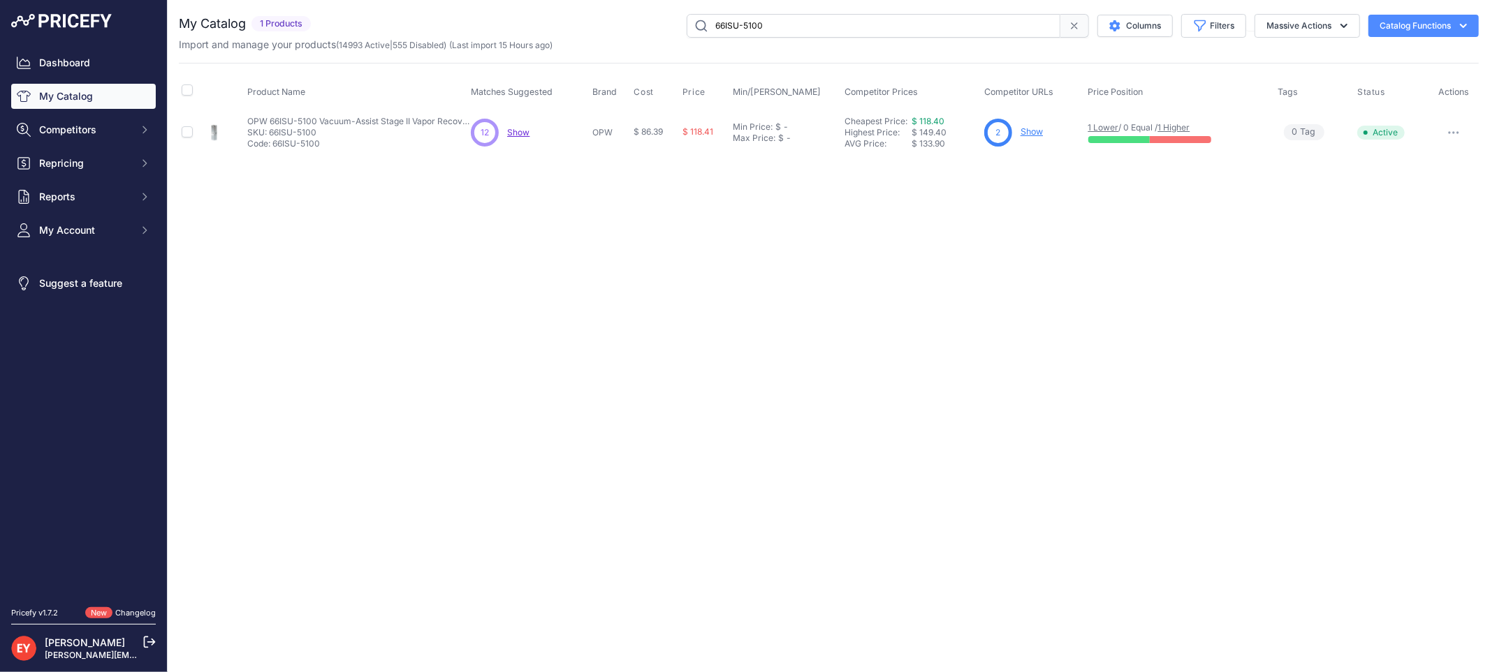
click at [1449, 126] on button "button" at bounding box center [1453, 133] width 28 height 20
click at [1449, 129] on button "button" at bounding box center [1453, 133] width 28 height 20
click at [1412, 159] on button "Disable" at bounding box center [1430, 162] width 89 height 22
drag, startPoint x: 814, startPoint y: 20, endPoint x: 652, endPoint y: 17, distance: 162.7
click at [652, 17] on div "66ISU-5100 Columns Filters Status All Status Only Enabled Only Disabled" at bounding box center [897, 26] width 1162 height 24
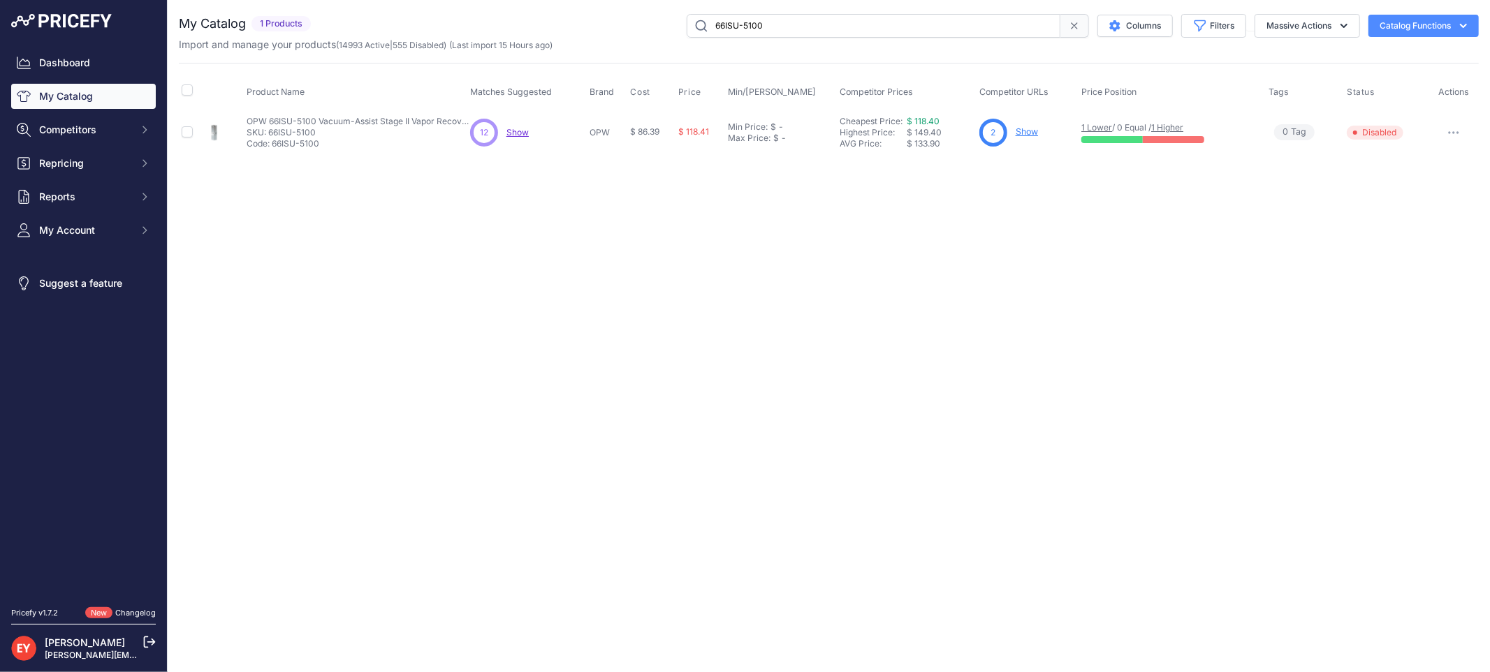
paste input "82RV-2505"
type input "82RV-2505"
click at [1041, 129] on link "Show" at bounding box center [1034, 131] width 22 height 10
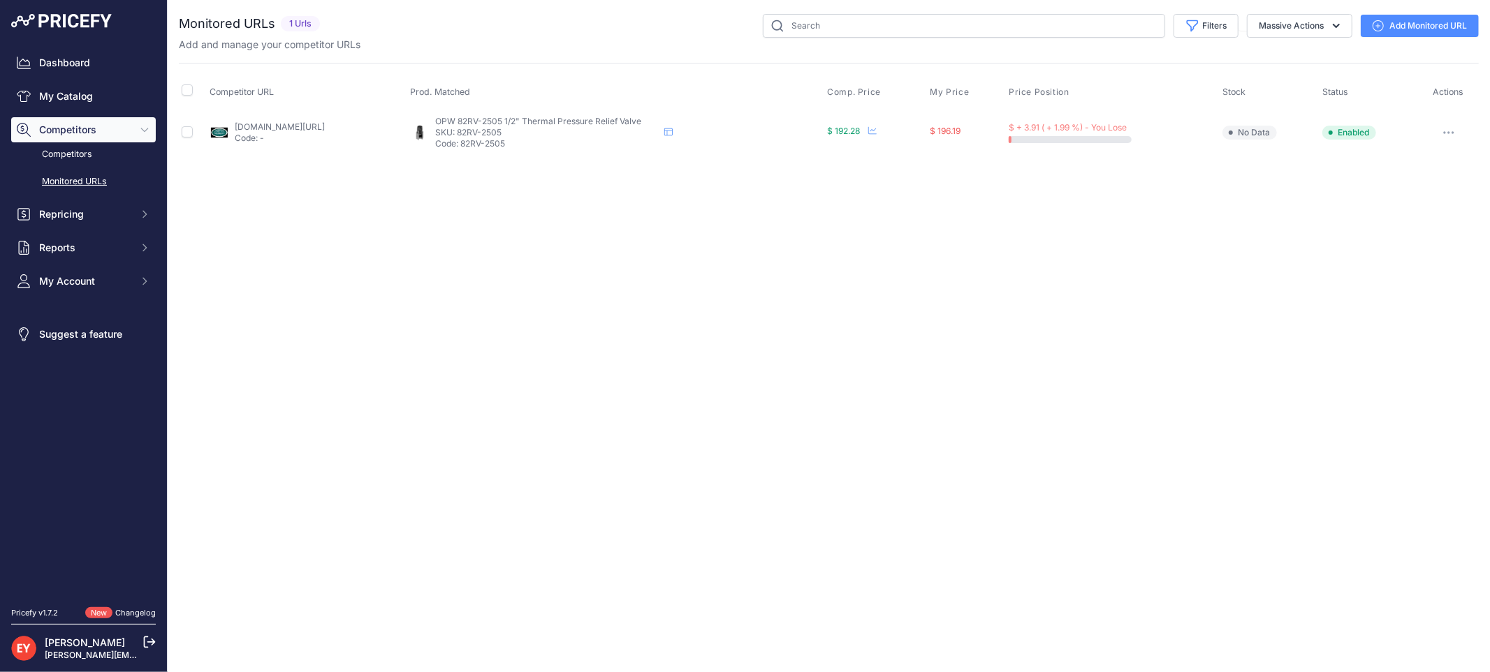
click at [1391, 30] on link "Add Monitored URL" at bounding box center [1419, 26] width 118 height 22
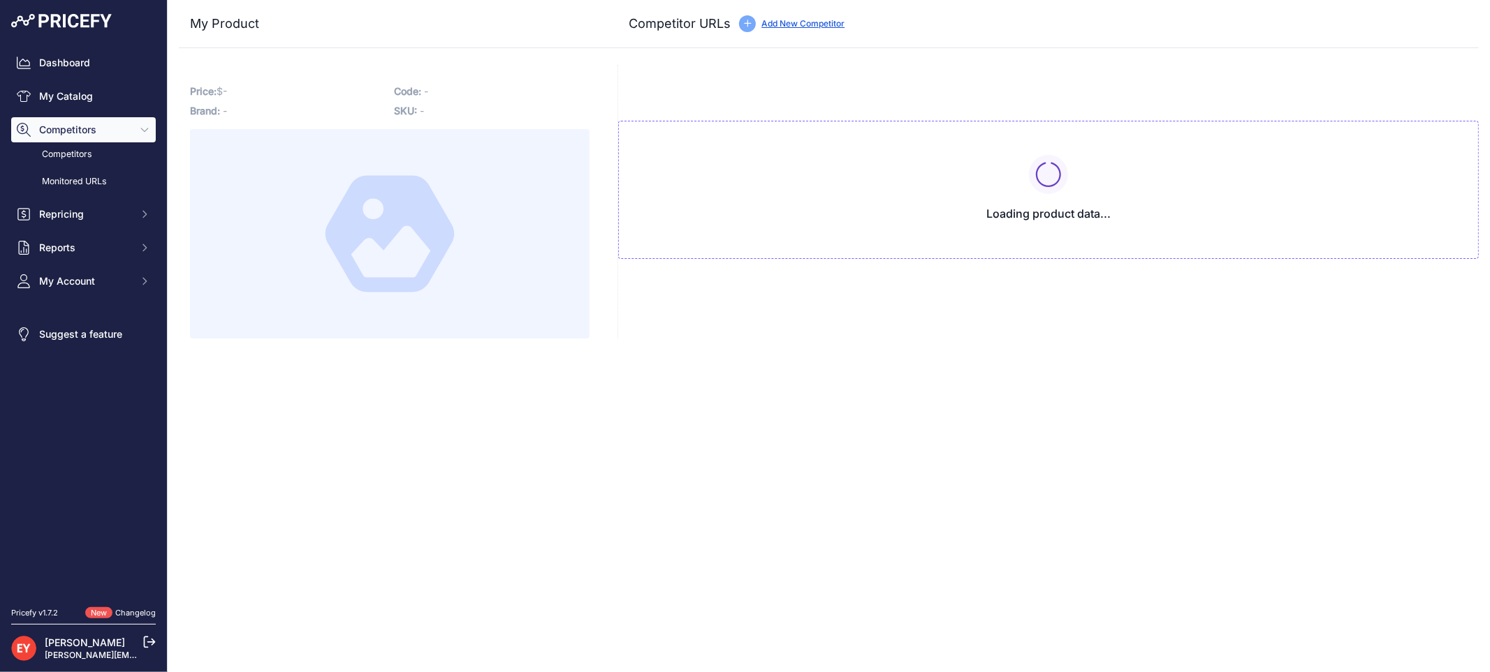
type input "[DOMAIN_NAME][URL]"
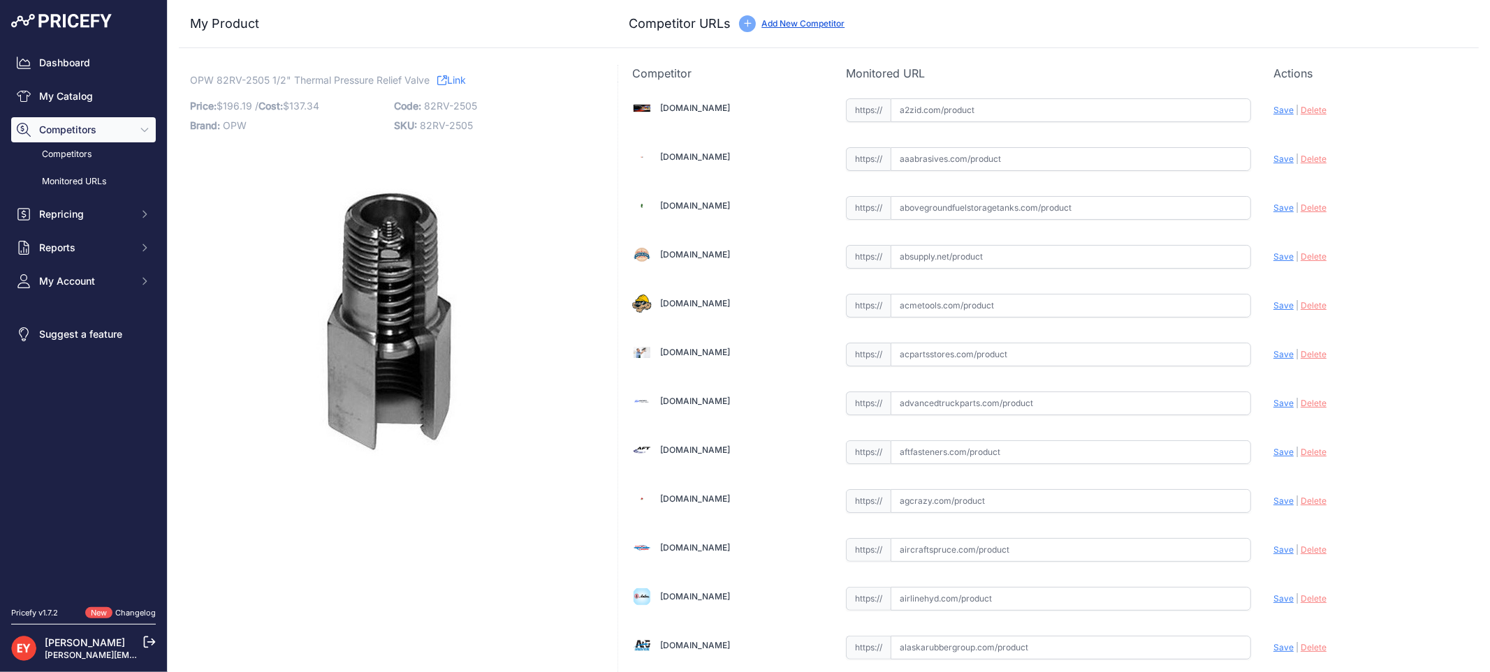
scroll to position [9711, 0]
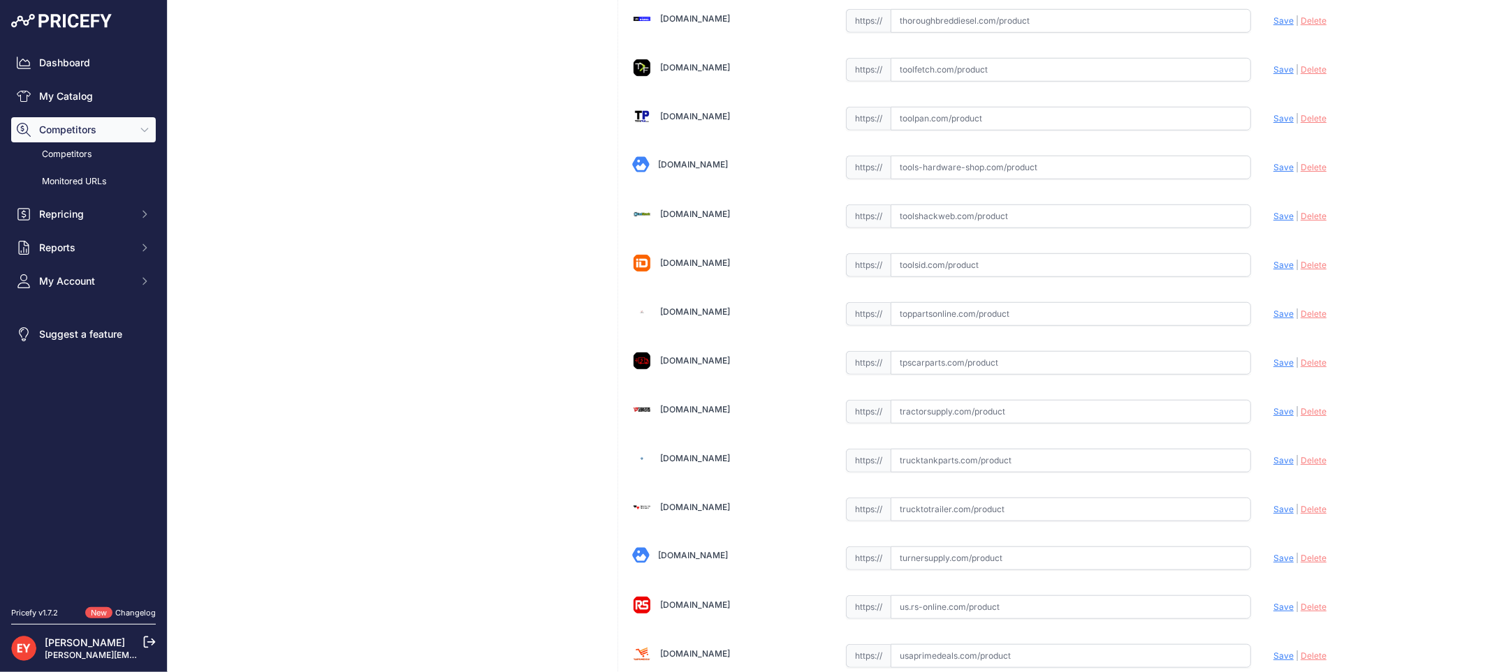
click at [918, 326] on input "text" at bounding box center [1070, 314] width 360 height 24
paste input "https://www.toppartsonline.com/product/opw-82rv-2505-1-2-thermal-pressure-relie…"
click at [1274, 319] on span "Save" at bounding box center [1283, 314] width 20 height 10
type input "https://www.toppartsonline.com/product/opw-82rv-2505-1-2-thermal-pressure-relie…"
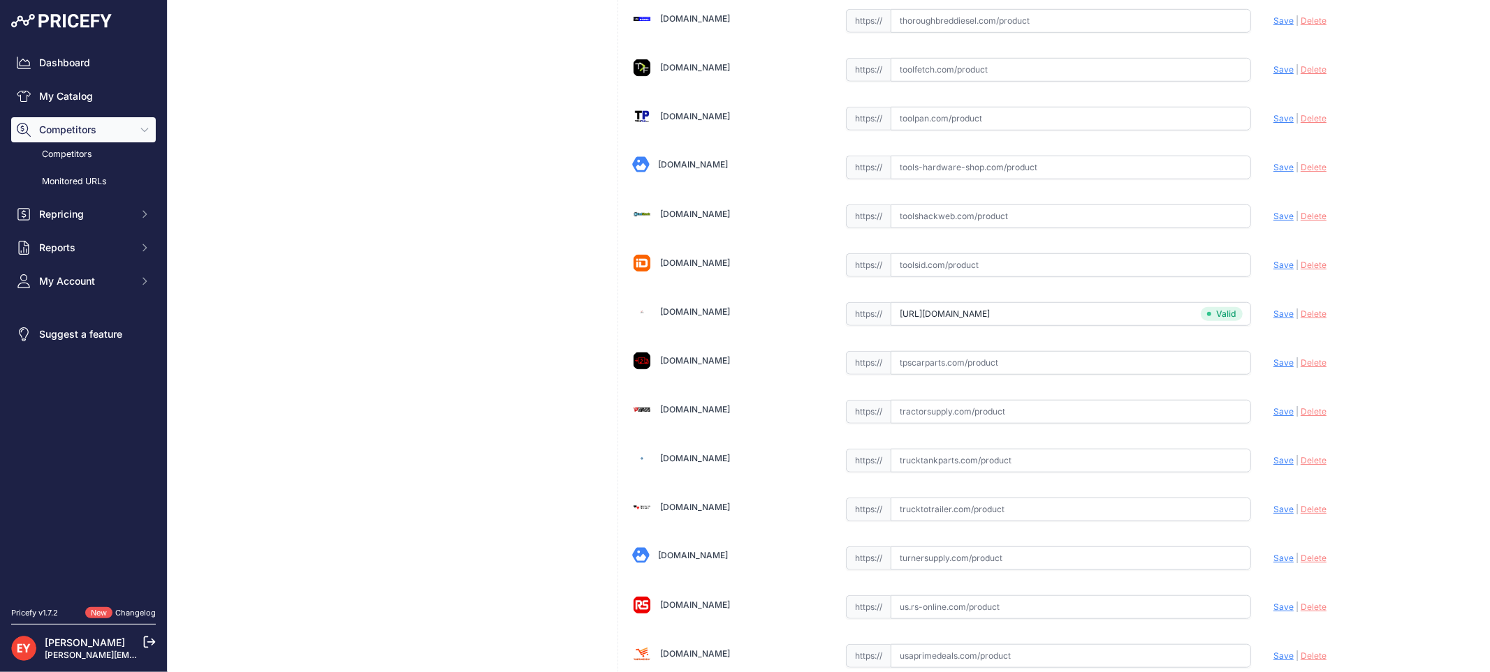
scroll to position [4134, 0]
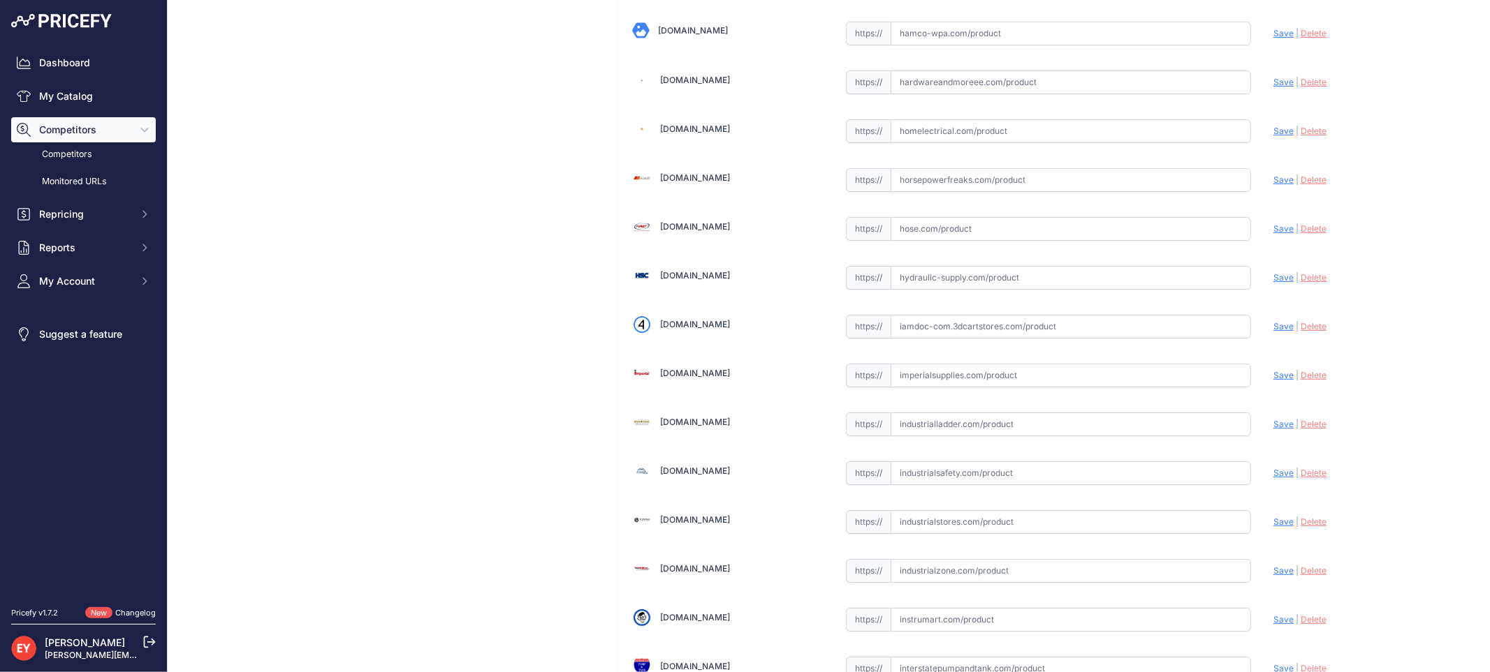
click at [1029, 339] on input "text" at bounding box center [1070, 327] width 360 height 24
paste input "https://iamdoc-com.3dcartstores.com/Valve-Thermal-Pres-Relief-12-NPT-25Psi_p_10…"
click at [1273, 332] on span "Save" at bounding box center [1283, 326] width 20 height 10
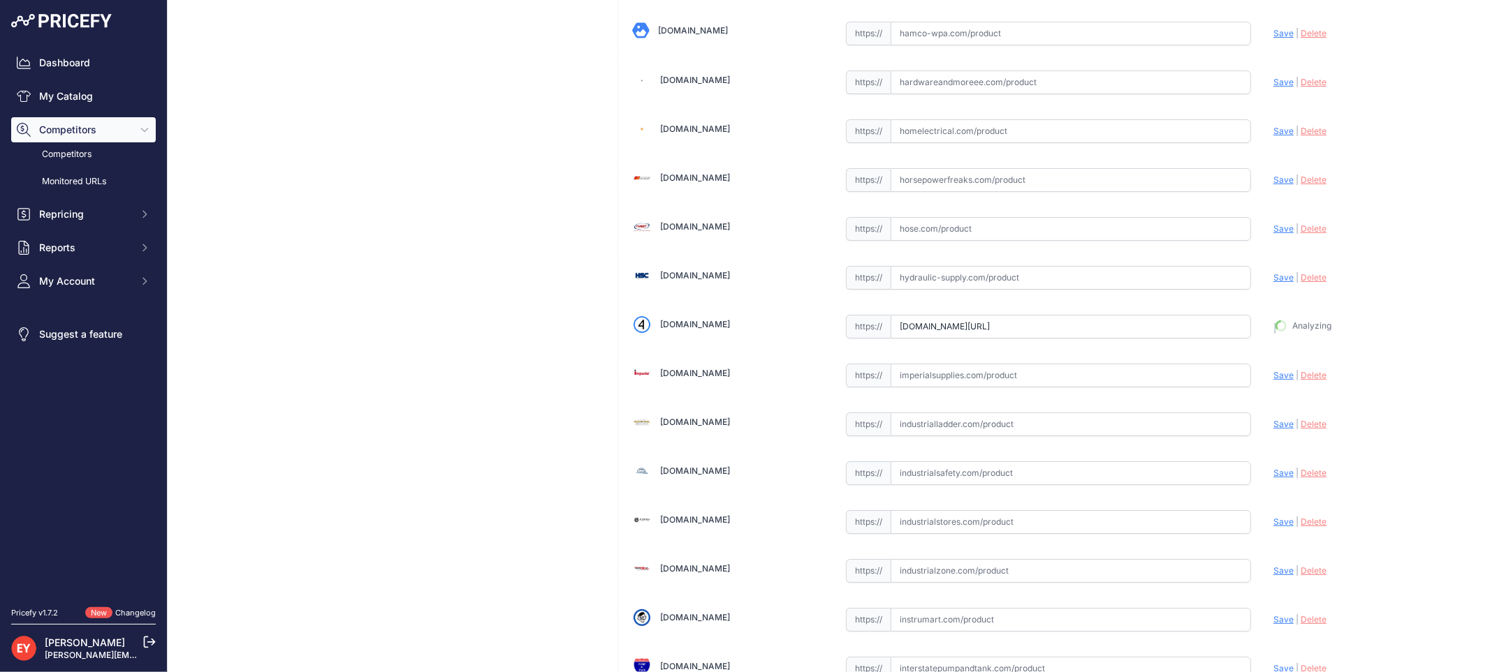
type input "https://iamdoc-com.3dcartstores.com/Valve-Thermal-Pres-Relief-12-NPT-25Psi_p_10…"
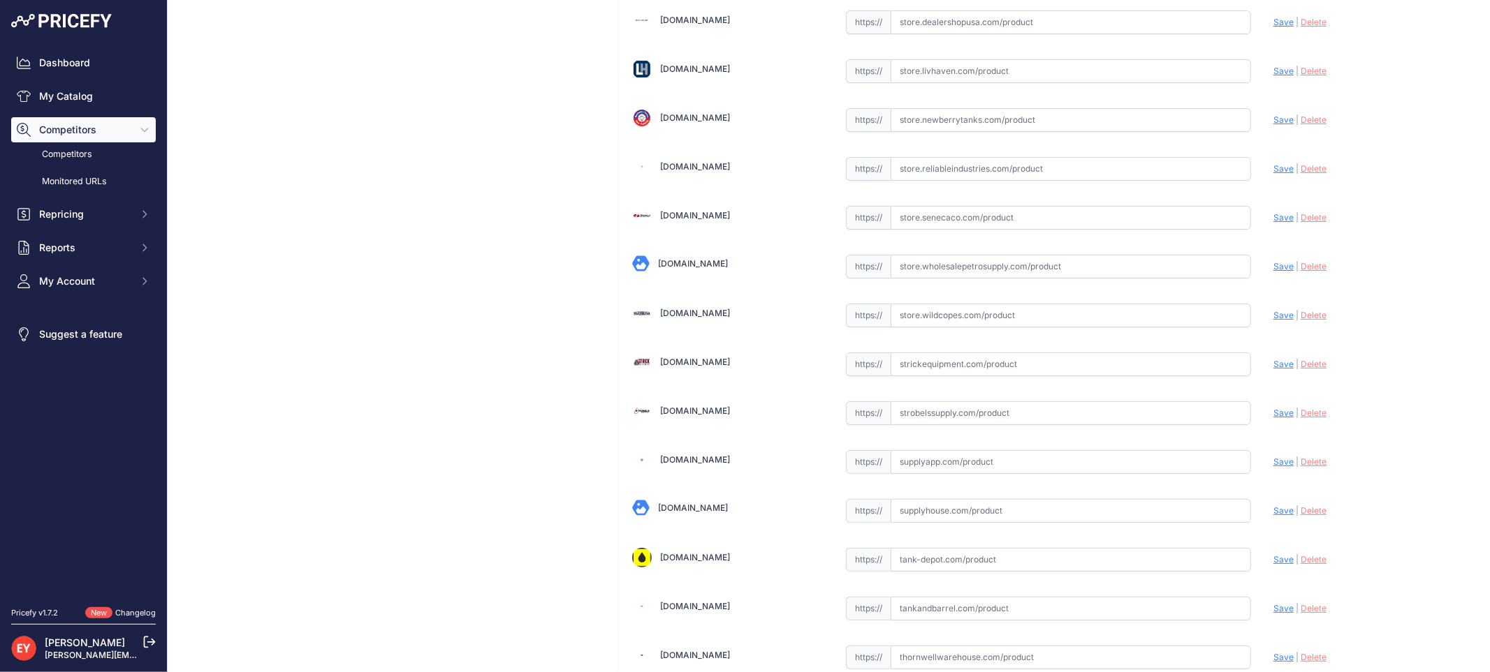
click at [897, 328] on input "text" at bounding box center [1070, 316] width 360 height 24
paste input "https://store.wildcopes.com/f06b252f061266f6793c4b971273e137/product.htm?pid=26…"
click at [1280, 321] on span "Save" at bounding box center [1283, 315] width 20 height 10
type input "https://store.wildcopes.com/f06b252f061266f6793c4b971273e137/product.htm?pid=26…"
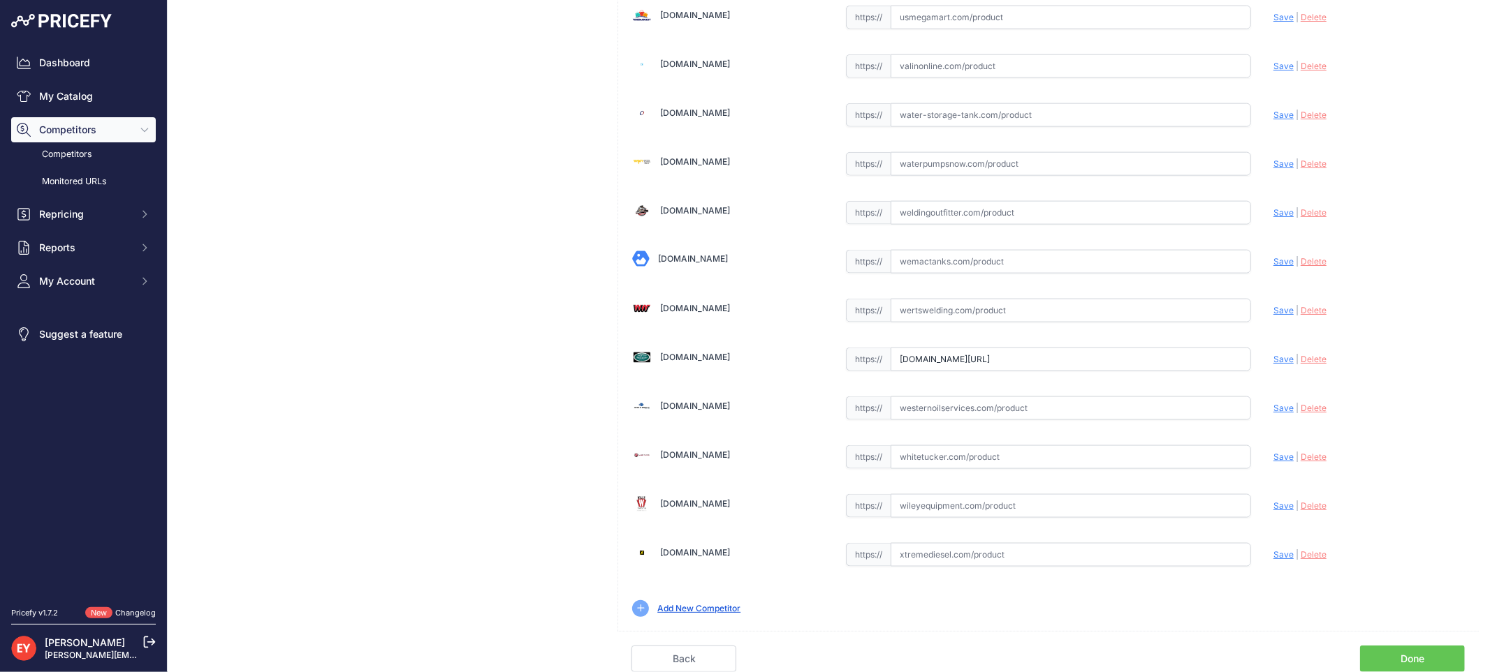
scroll to position [0, 78]
drag, startPoint x: 892, startPoint y: 354, endPoint x: 1282, endPoint y: 380, distance: 390.5
paste input "https://westechequipment.com/product/82rv-2505-thermal-pressure-relief-valve?sr…"
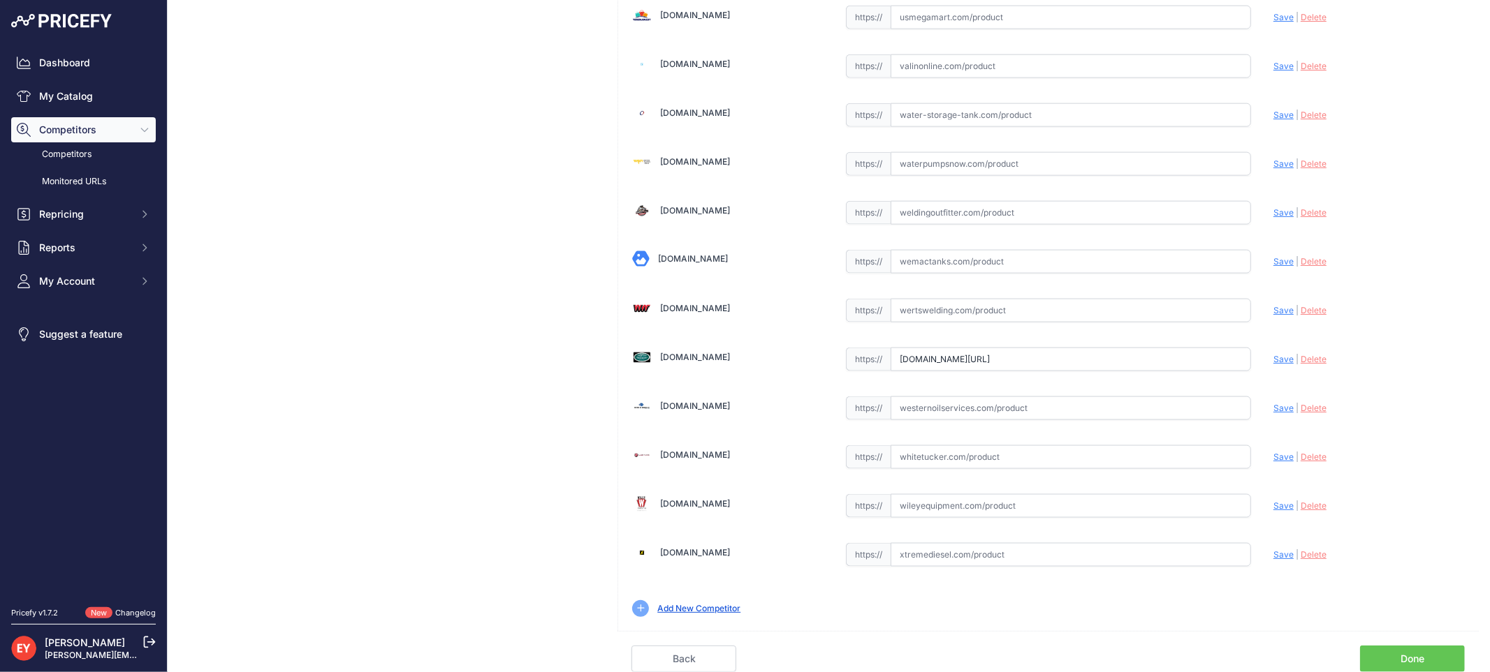
click at [1273, 362] on span "Save" at bounding box center [1283, 359] width 20 height 10
type input "https://westechequipment.com/product/82rv-2505-thermal-pressure-relief-valve?pr…"
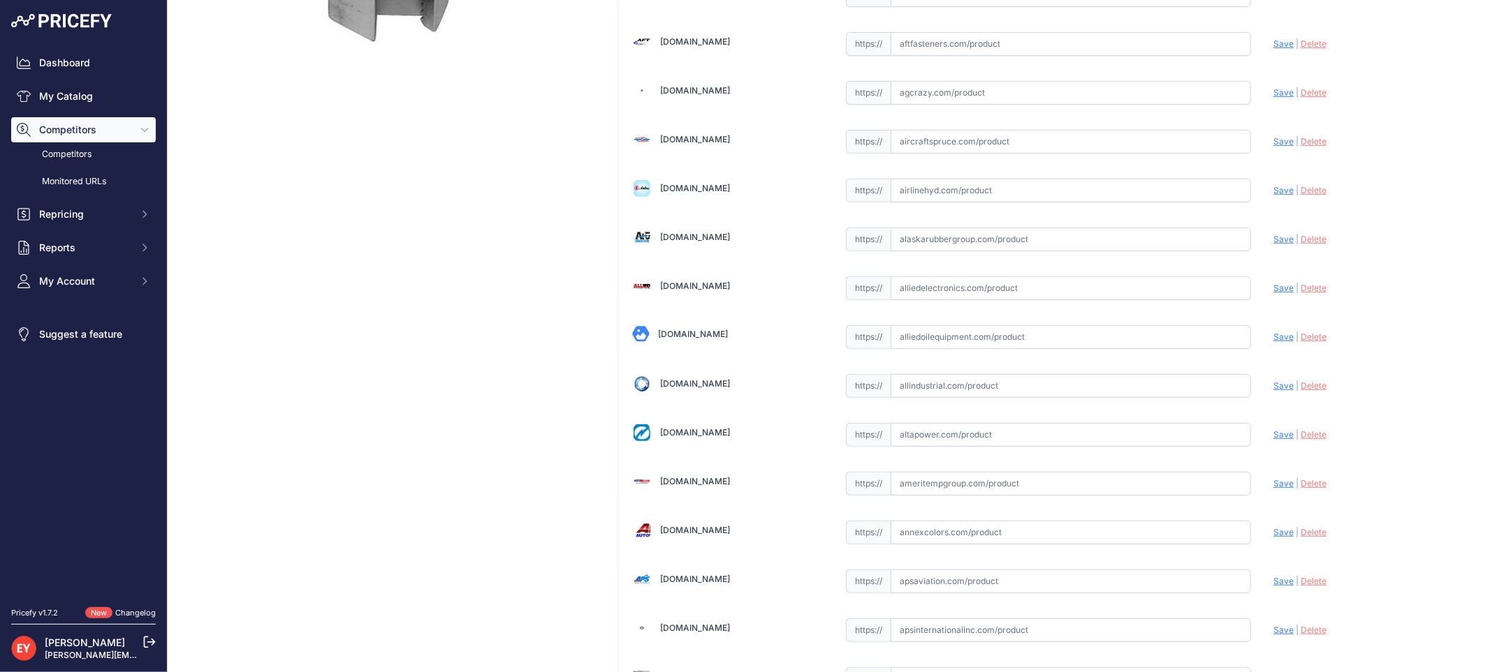
click at [971, 331] on input "text" at bounding box center [1070, 337] width 360 height 24
paste input "https://alliedoilequipment.com/shop/opw-fueling-components/82rv-2505-valve-ther…"
click at [1273, 339] on span "Save" at bounding box center [1283, 337] width 20 height 10
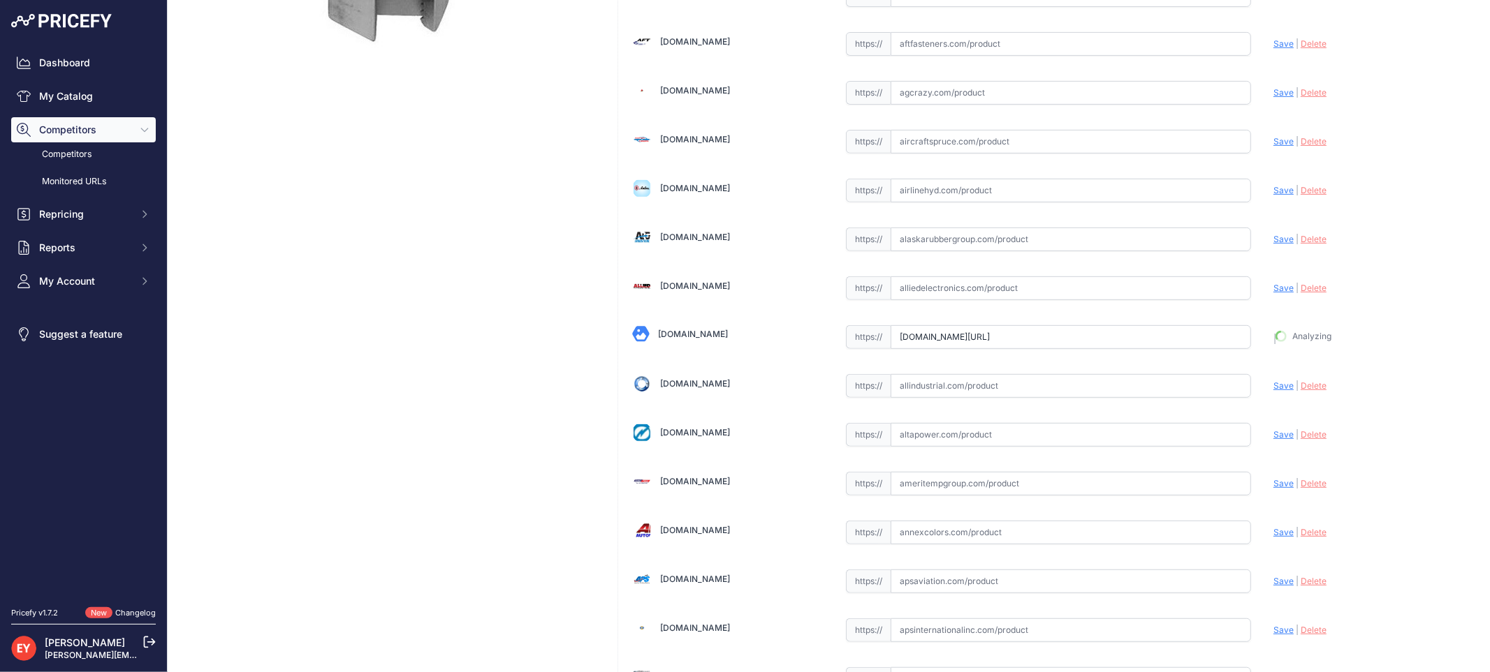
type input "https://alliedoilequipment.com/shop/opw-fueling-components/82rv-2505-valve-ther…"
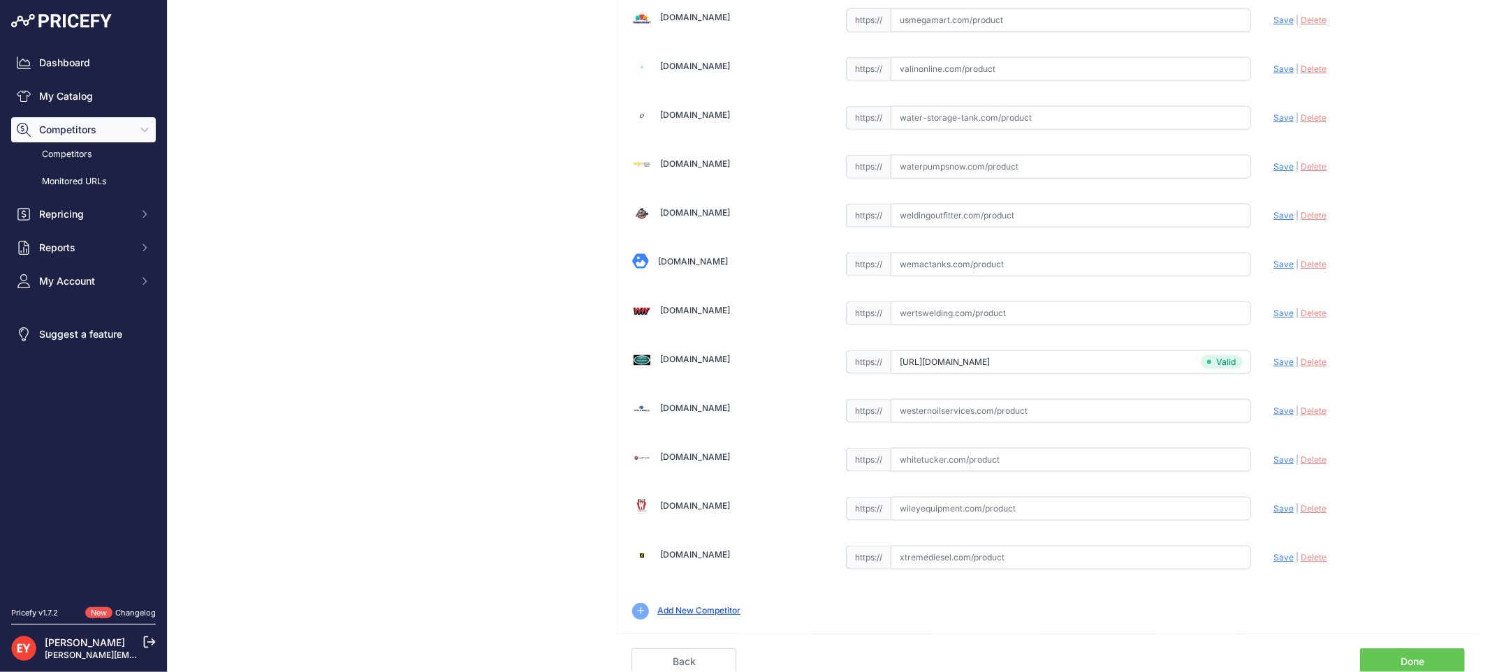
scroll to position [10457, 0]
drag, startPoint x: 1400, startPoint y: 652, endPoint x: 1383, endPoint y: 634, distance: 24.2
click at [1400, 653] on link "Done" at bounding box center [1412, 659] width 105 height 27
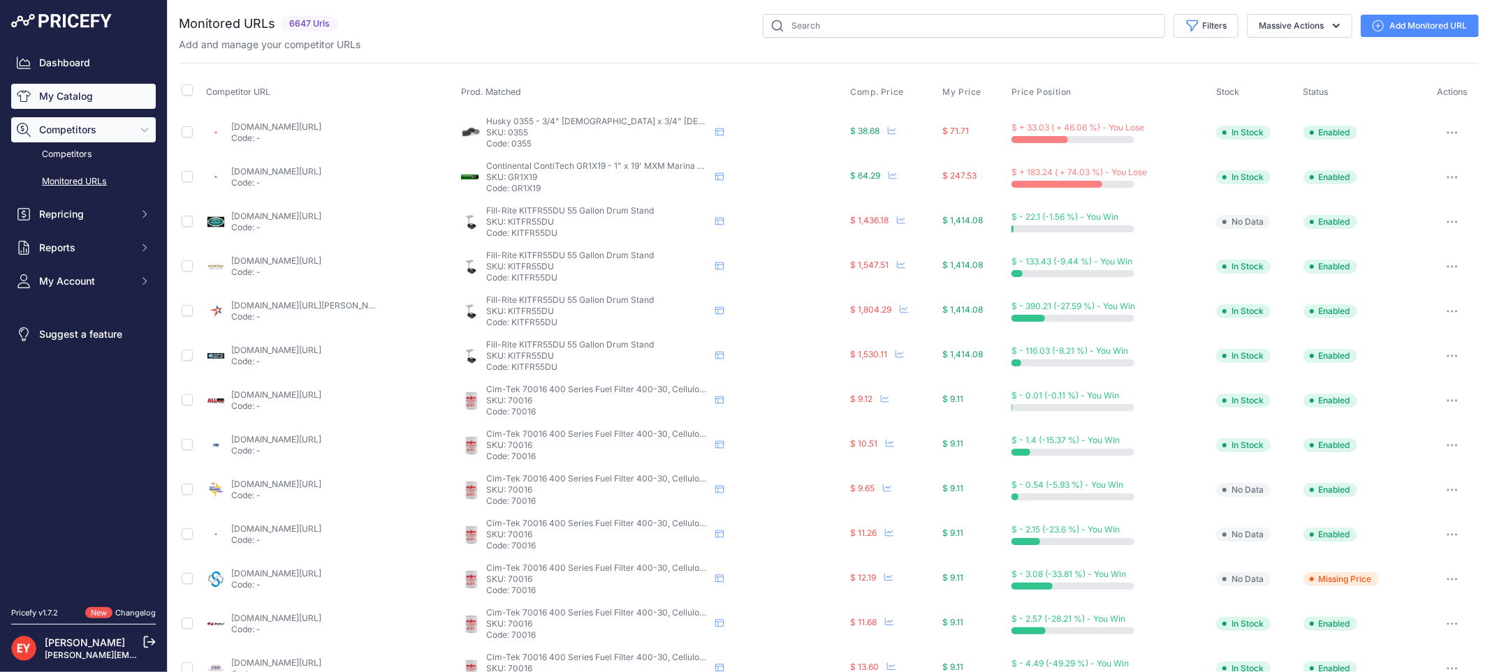
click at [52, 105] on link "My Catalog" at bounding box center [83, 96] width 145 height 25
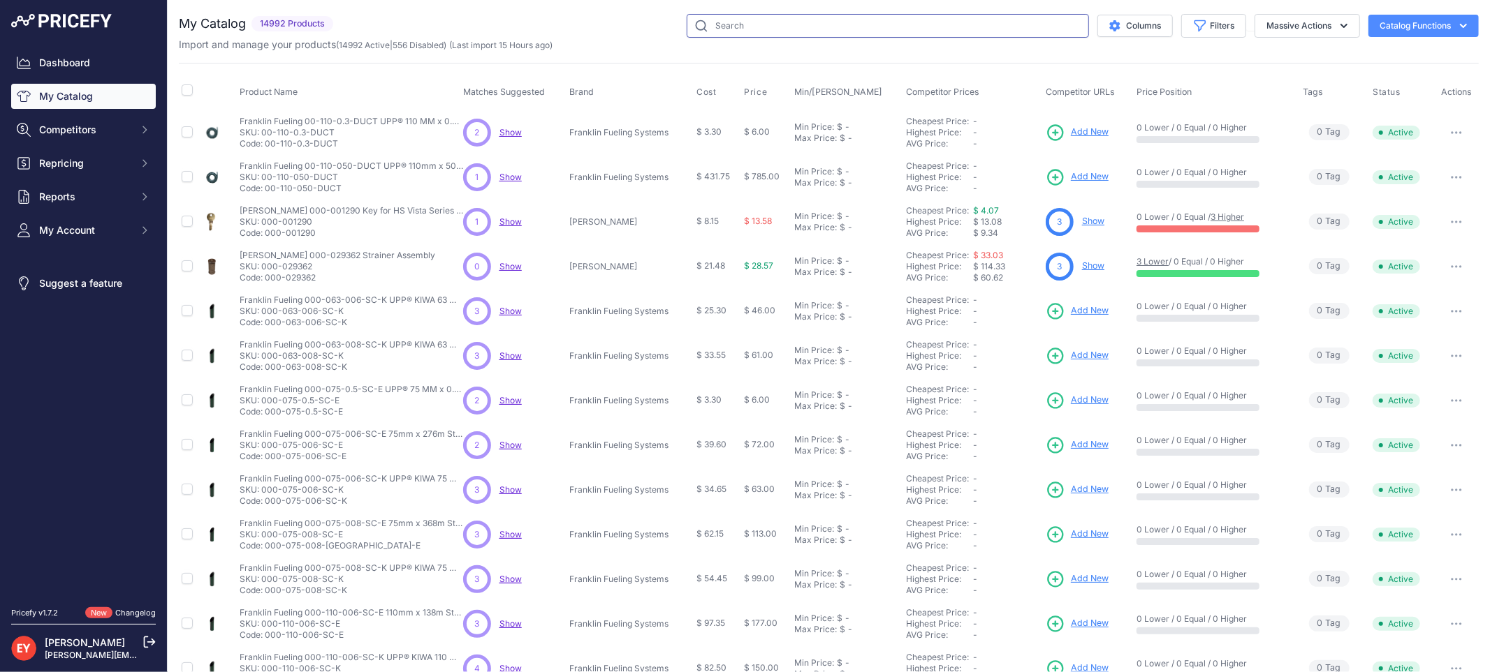
click at [728, 22] on input "text" at bounding box center [887, 26] width 402 height 24
paste input "88-1212"
type input "88-1212"
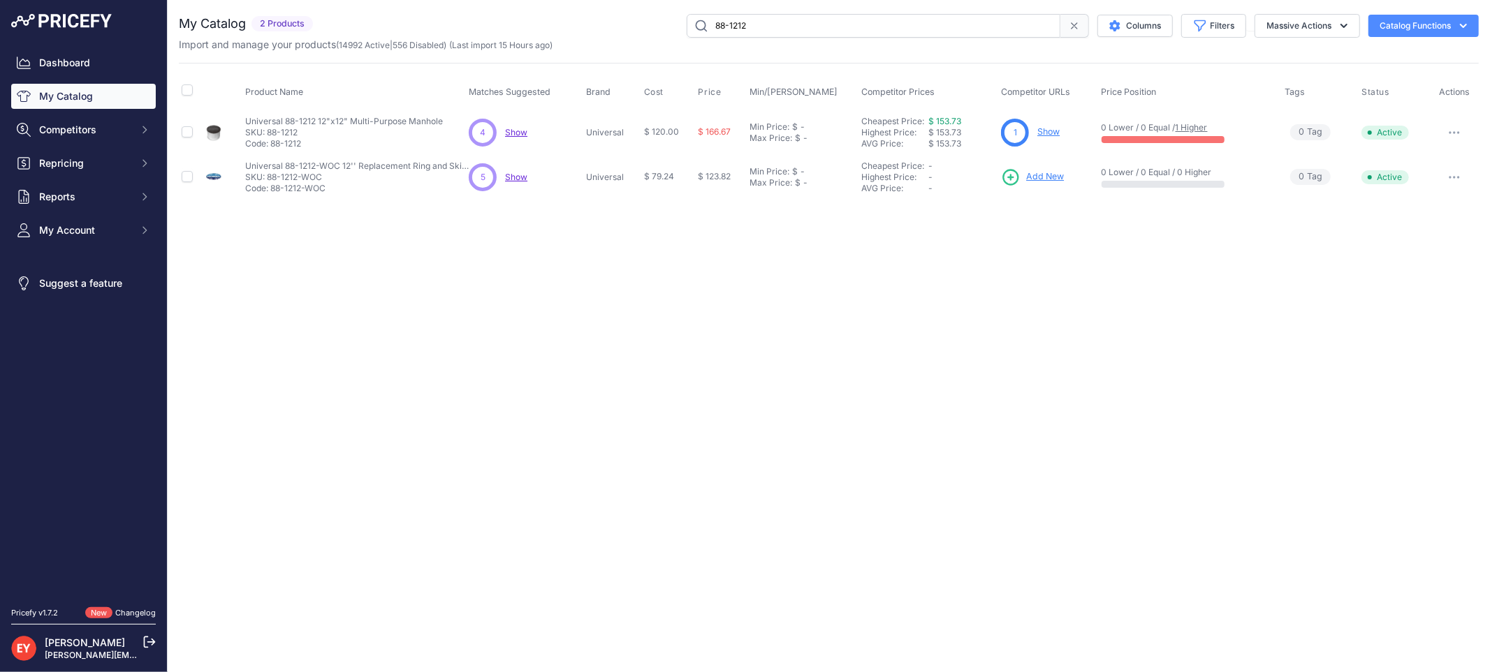
click at [1048, 131] on link "Show" at bounding box center [1048, 131] width 22 height 10
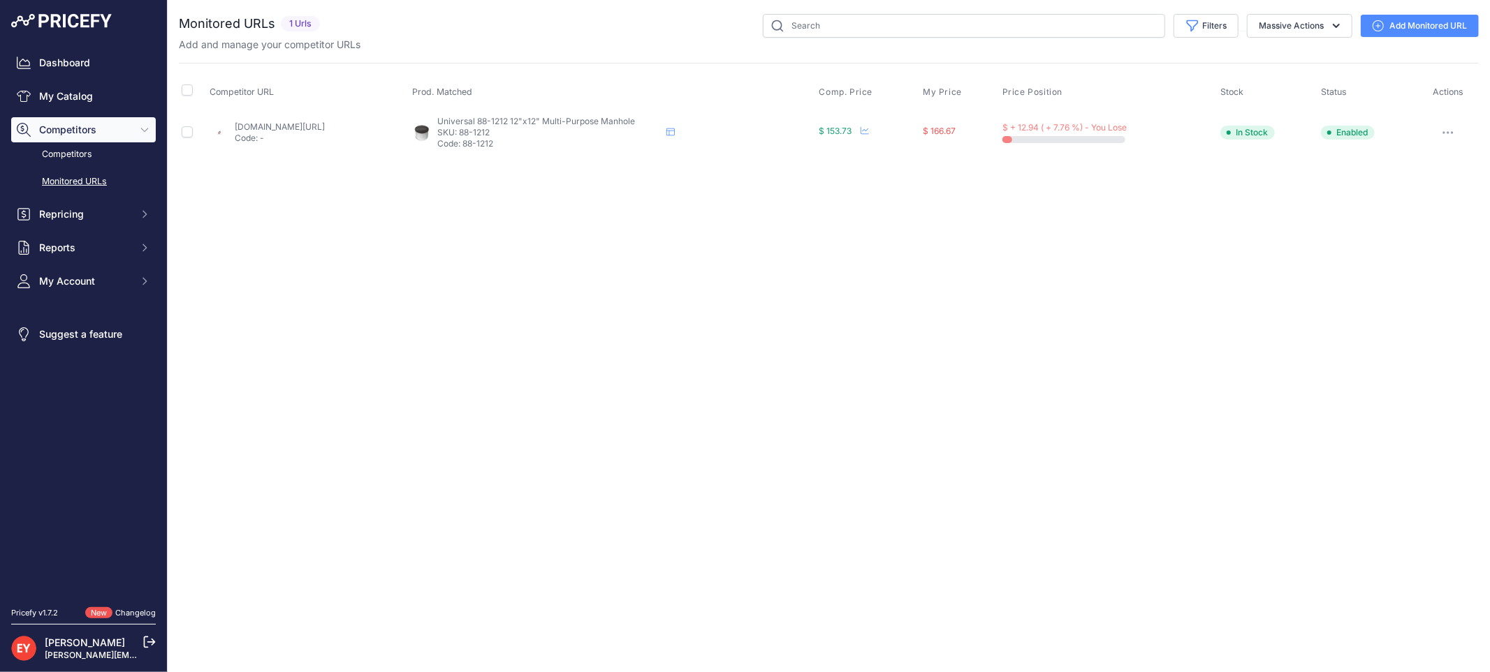
click at [1446, 135] on button "button" at bounding box center [1448, 133] width 28 height 20
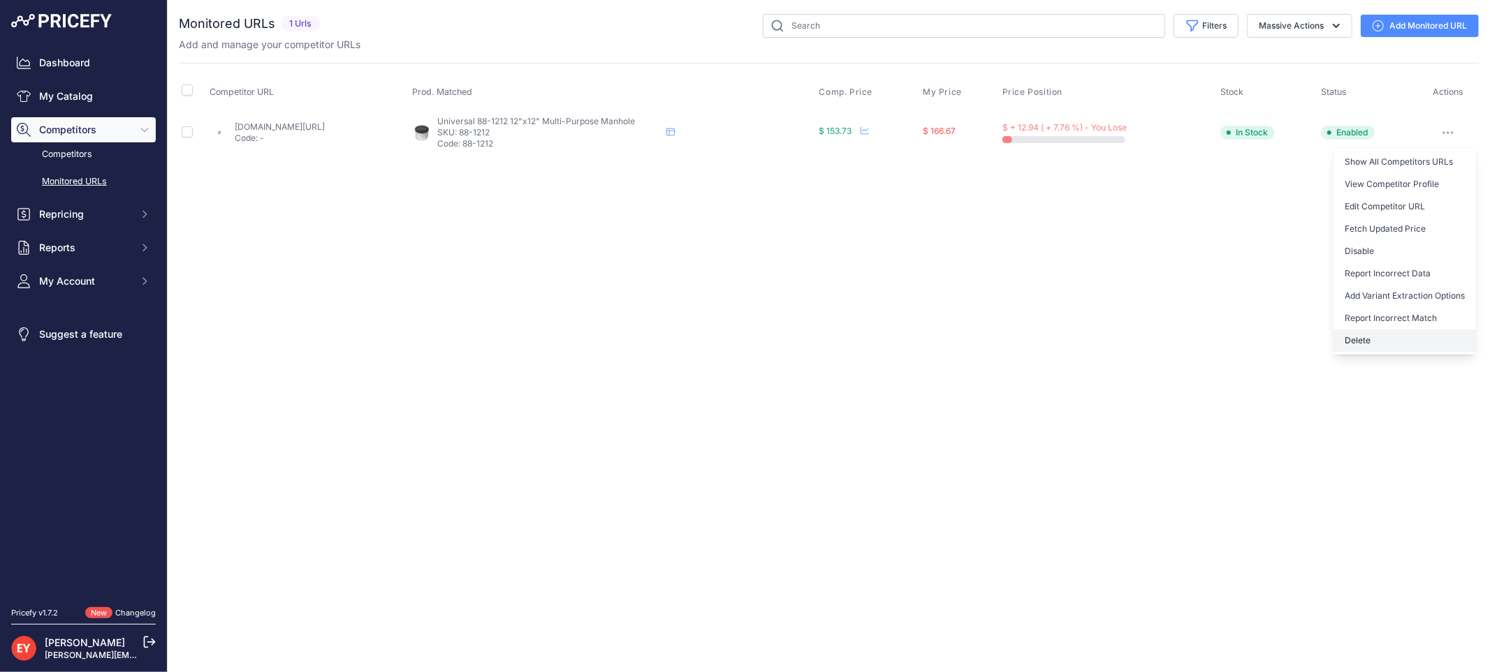
click at [1376, 337] on button "Delete" at bounding box center [1404, 341] width 142 height 22
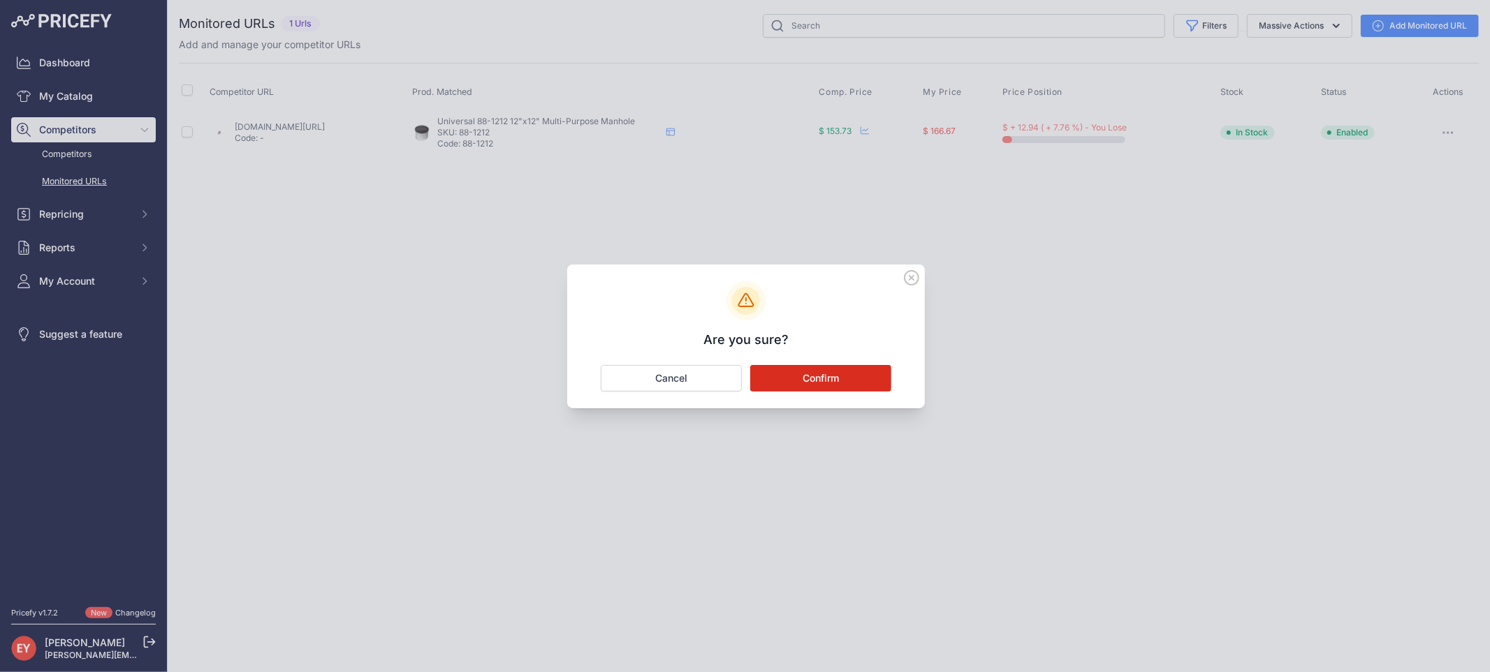
click at [825, 373] on button "Confirm" at bounding box center [820, 378] width 141 height 27
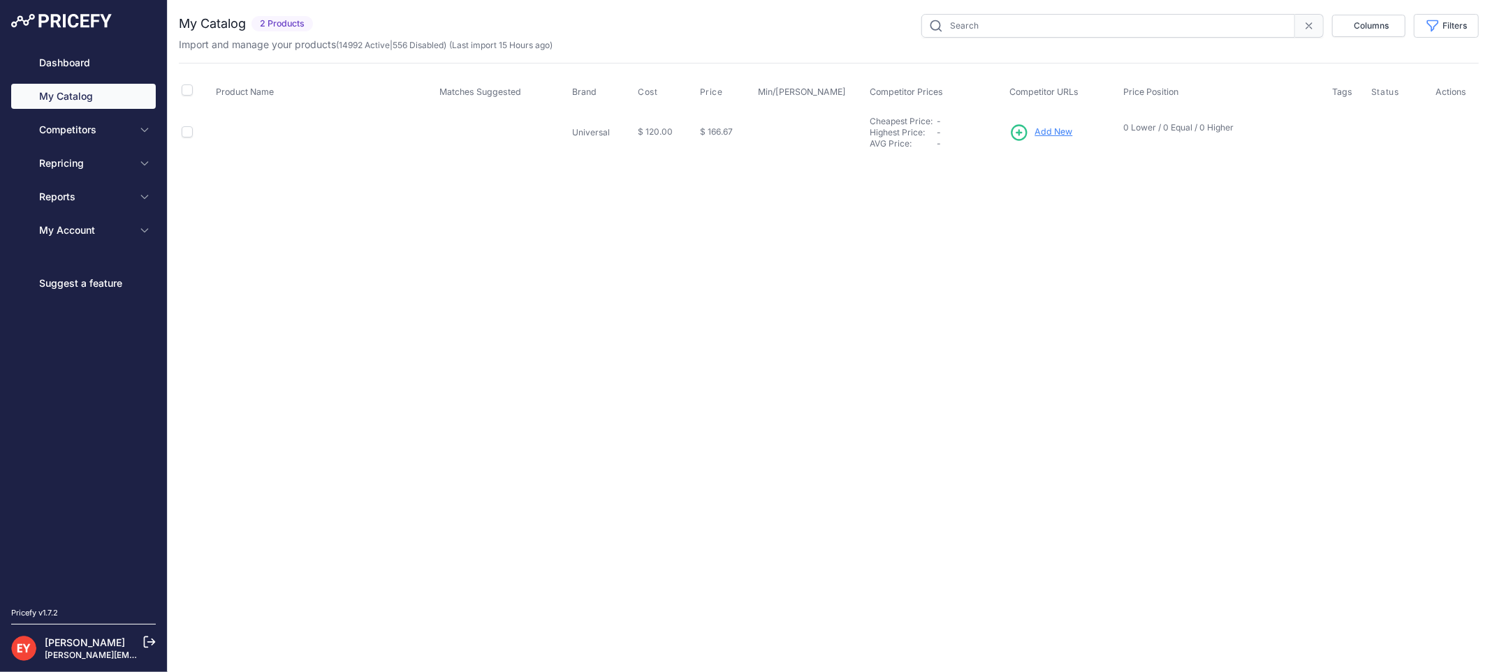
type input "88-1212"
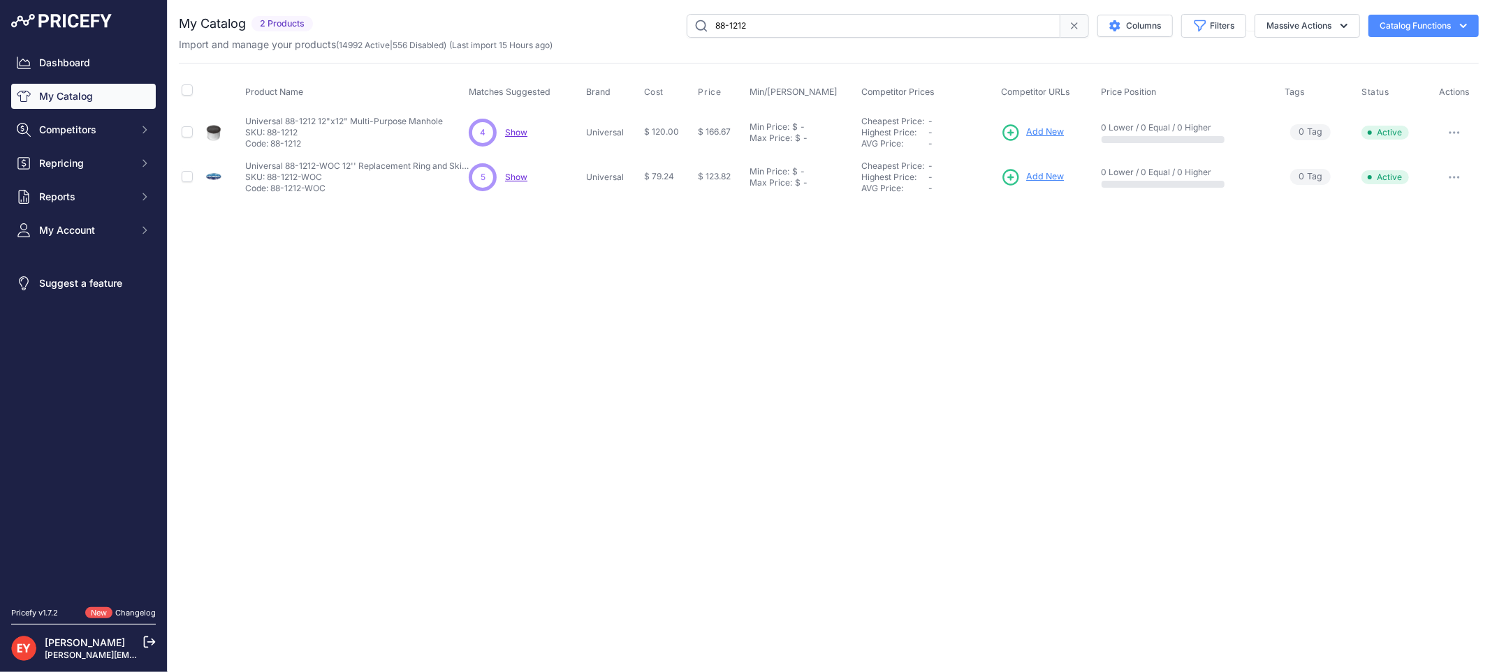
click at [1034, 128] on span "Add New" at bounding box center [1045, 132] width 38 height 13
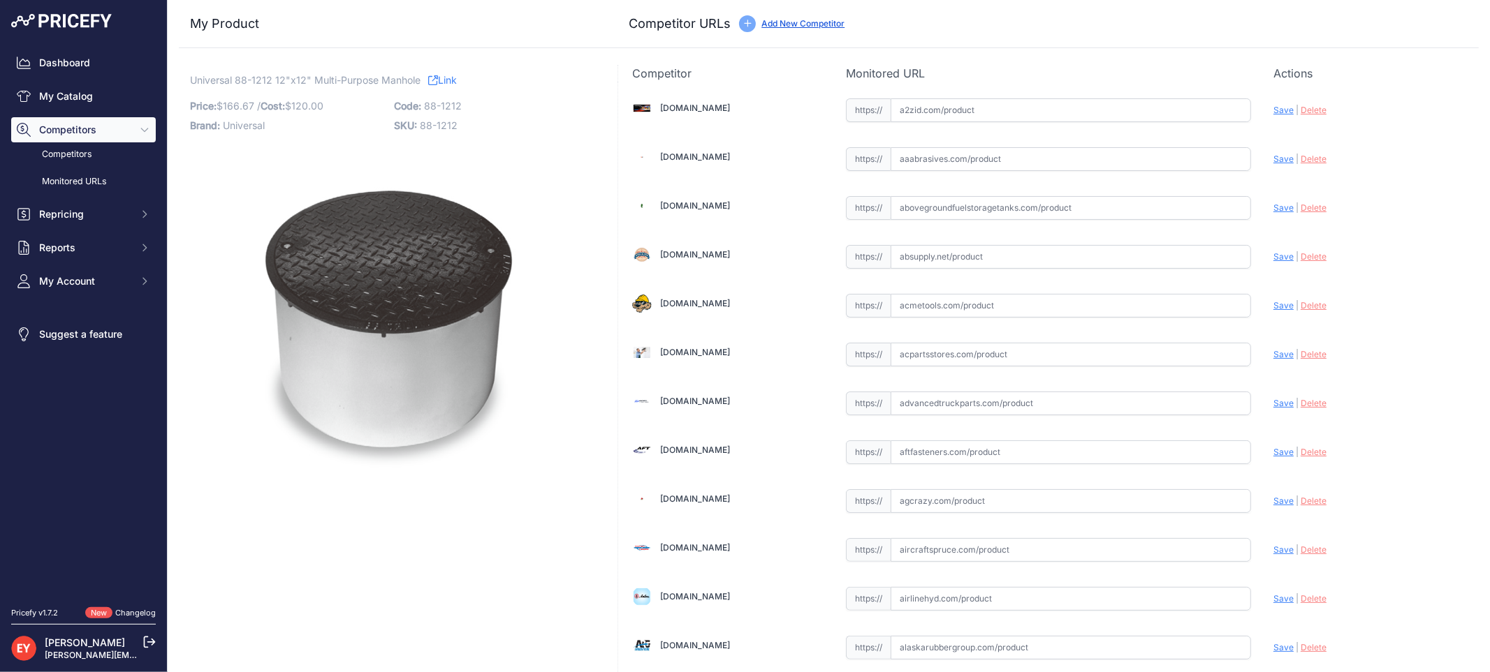
scroll to position [1292, 0]
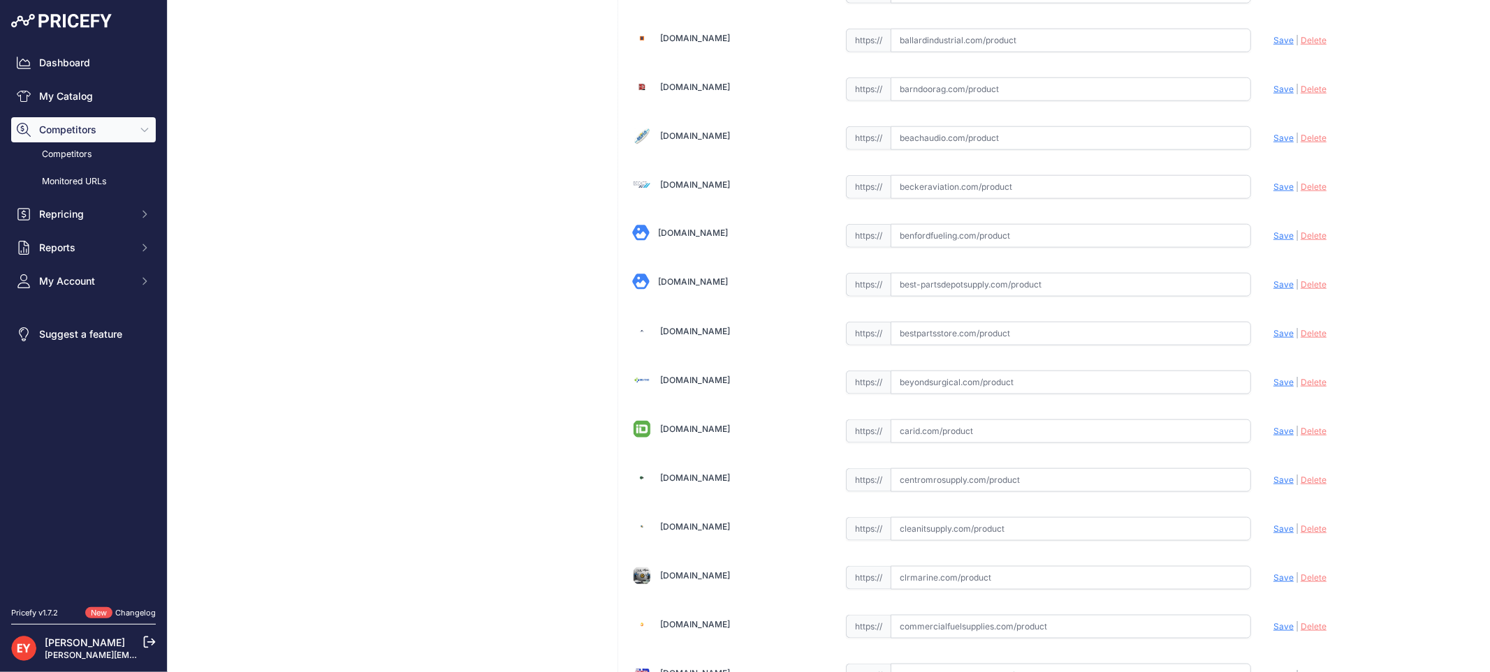
click at [954, 339] on input "text" at bounding box center [1070, 334] width 360 height 24
paste input "[URL][DOMAIN_NAME]"
click at [1273, 335] on span "Save" at bounding box center [1283, 333] width 20 height 10
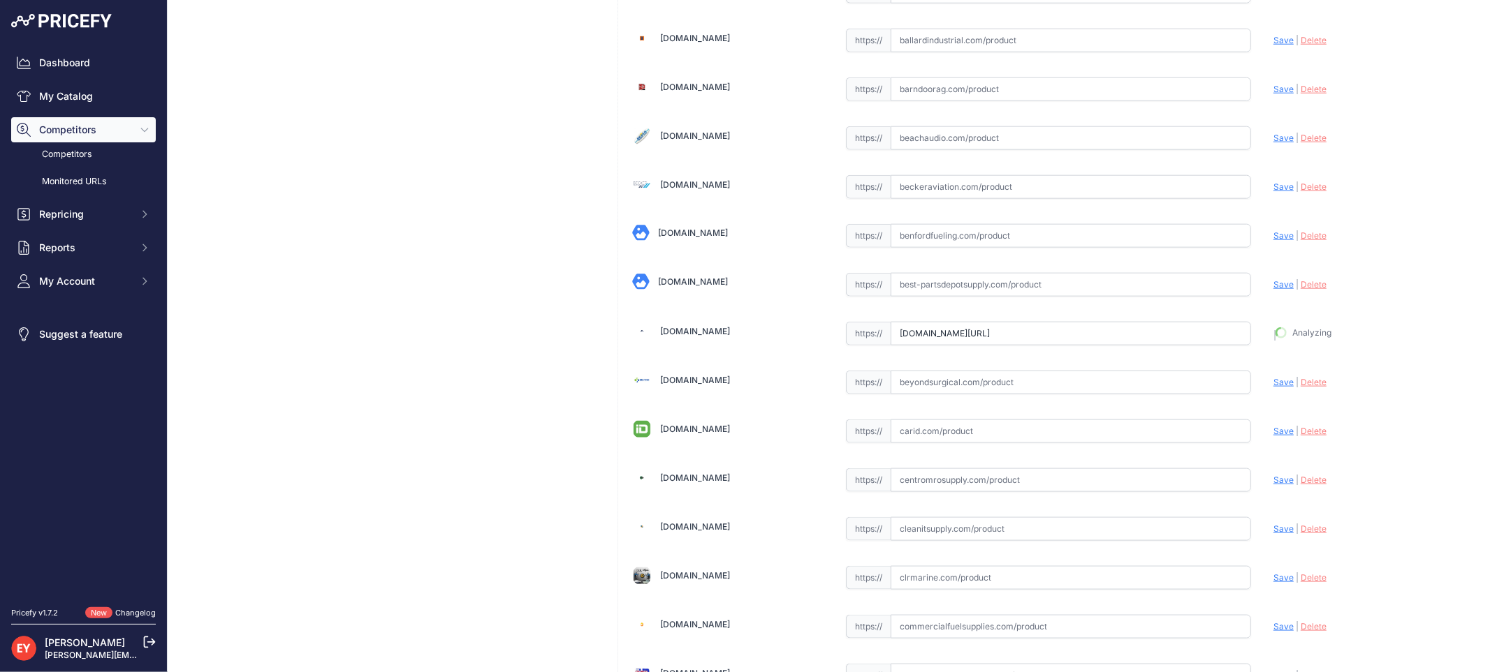
type input "[URL][DOMAIN_NAME]"
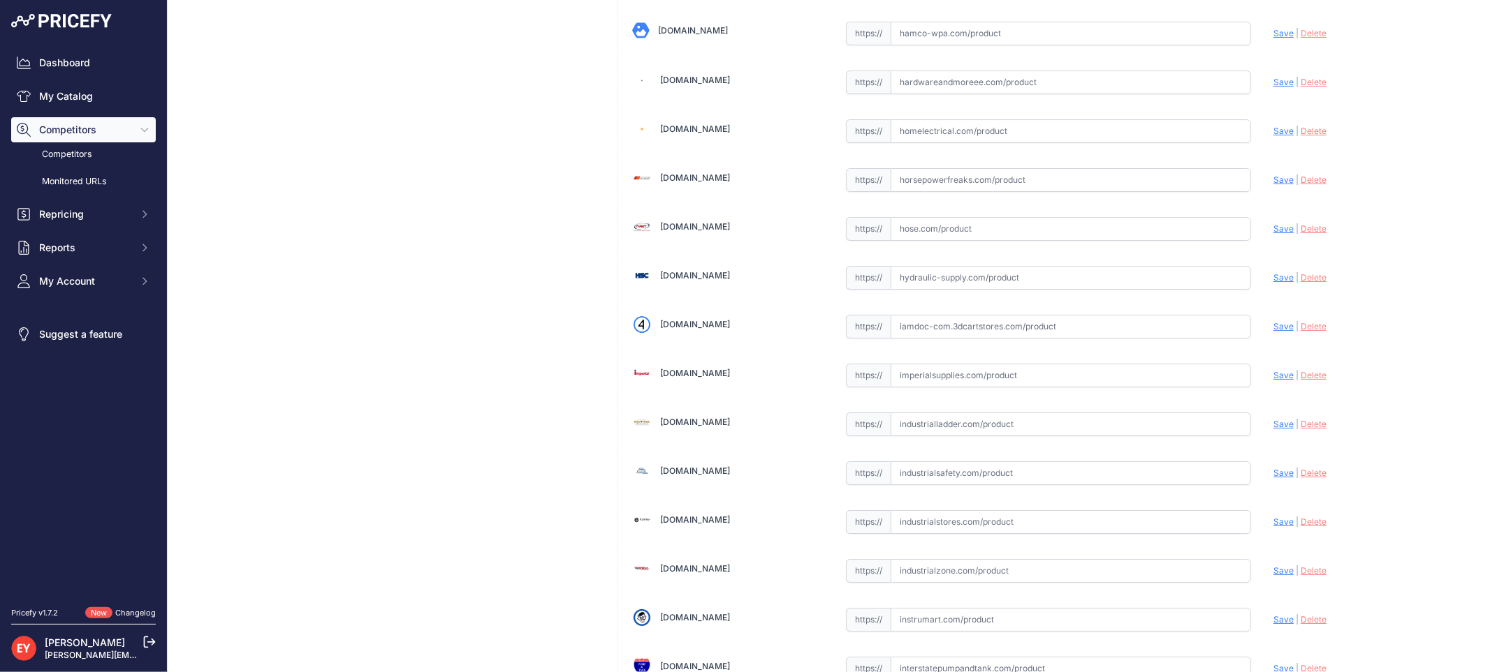
click at [962, 338] on input "text" at bounding box center [1070, 327] width 360 height 24
paste input "https://iamdoc-com.3dcartstores.com/12-Round-Manhole-Diamond-Plate-Cover-W-12-S…"
click at [1273, 332] on span "Save" at bounding box center [1283, 326] width 20 height 10
type input "https://iamdoc-com.3dcartstores.com/12-Round-Manhole-Diamond-Plate-Cover-W-12-S…"
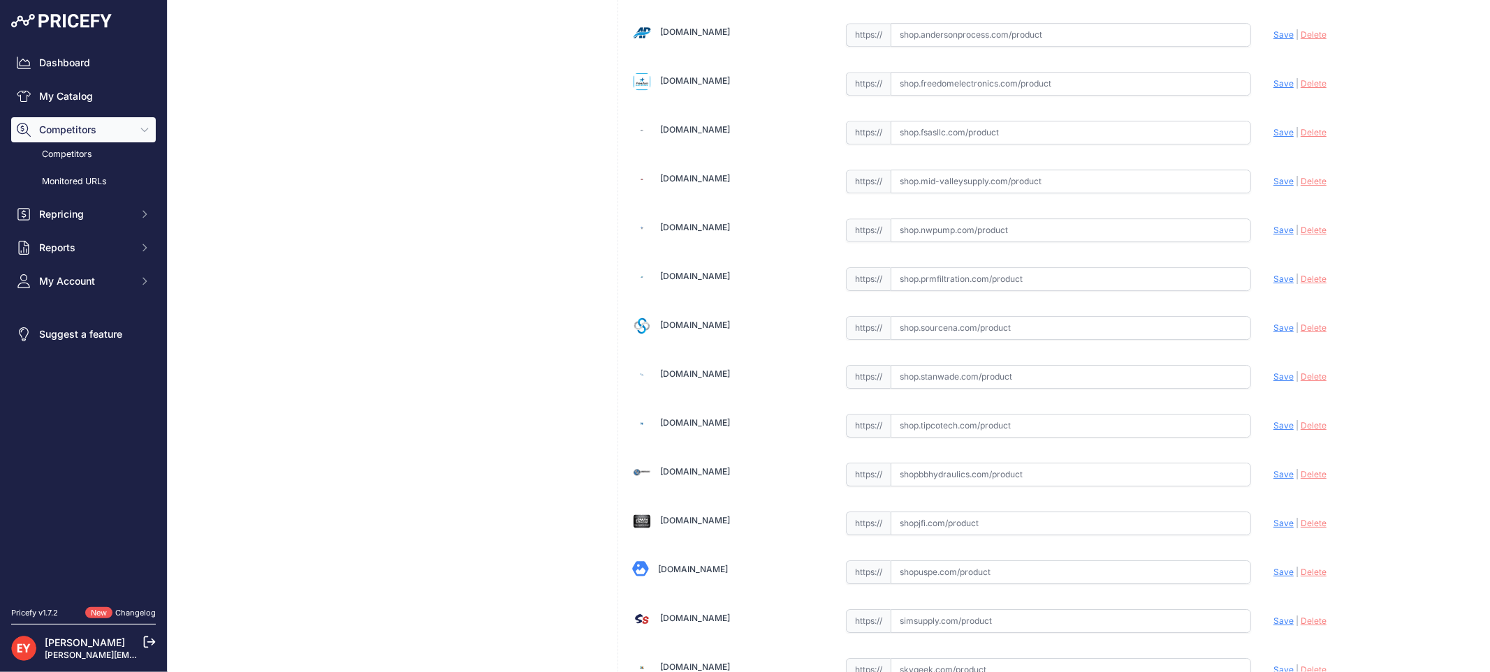
scroll to position [10457, 0]
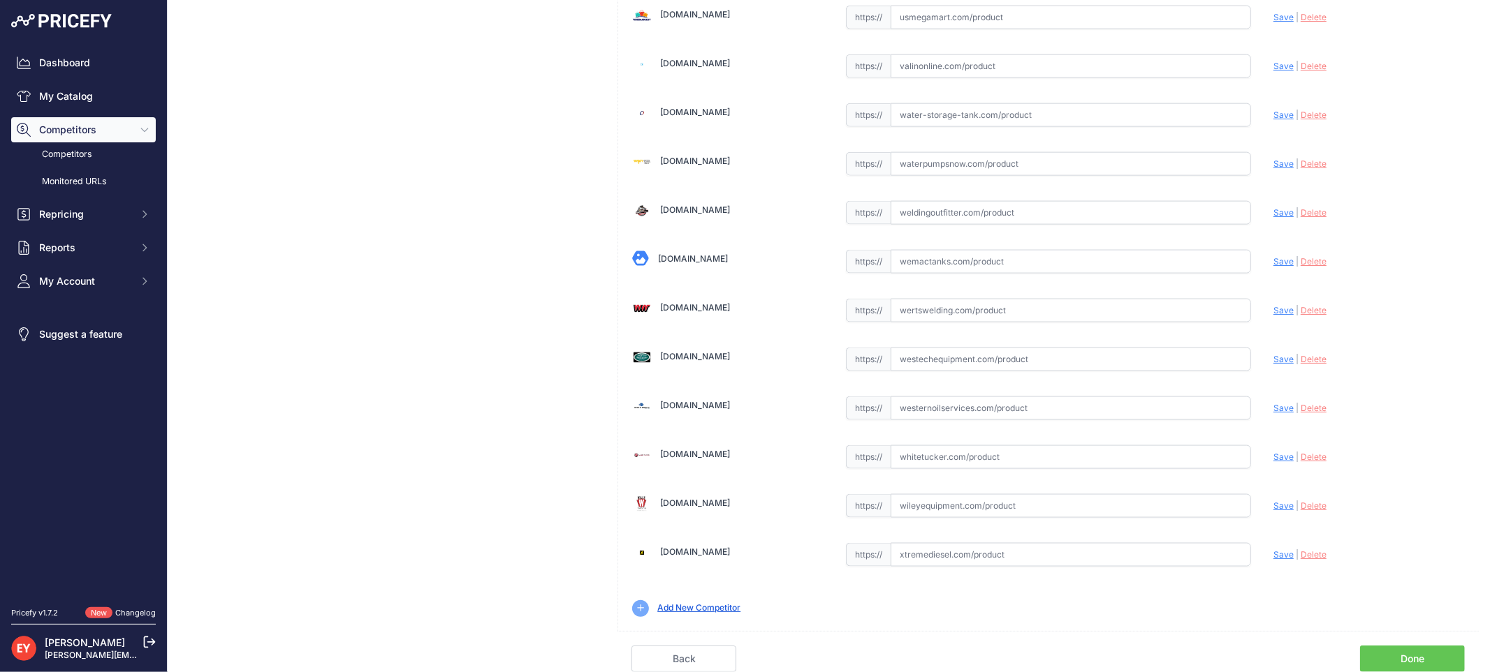
click at [1381, 656] on link "Done" at bounding box center [1412, 659] width 105 height 27
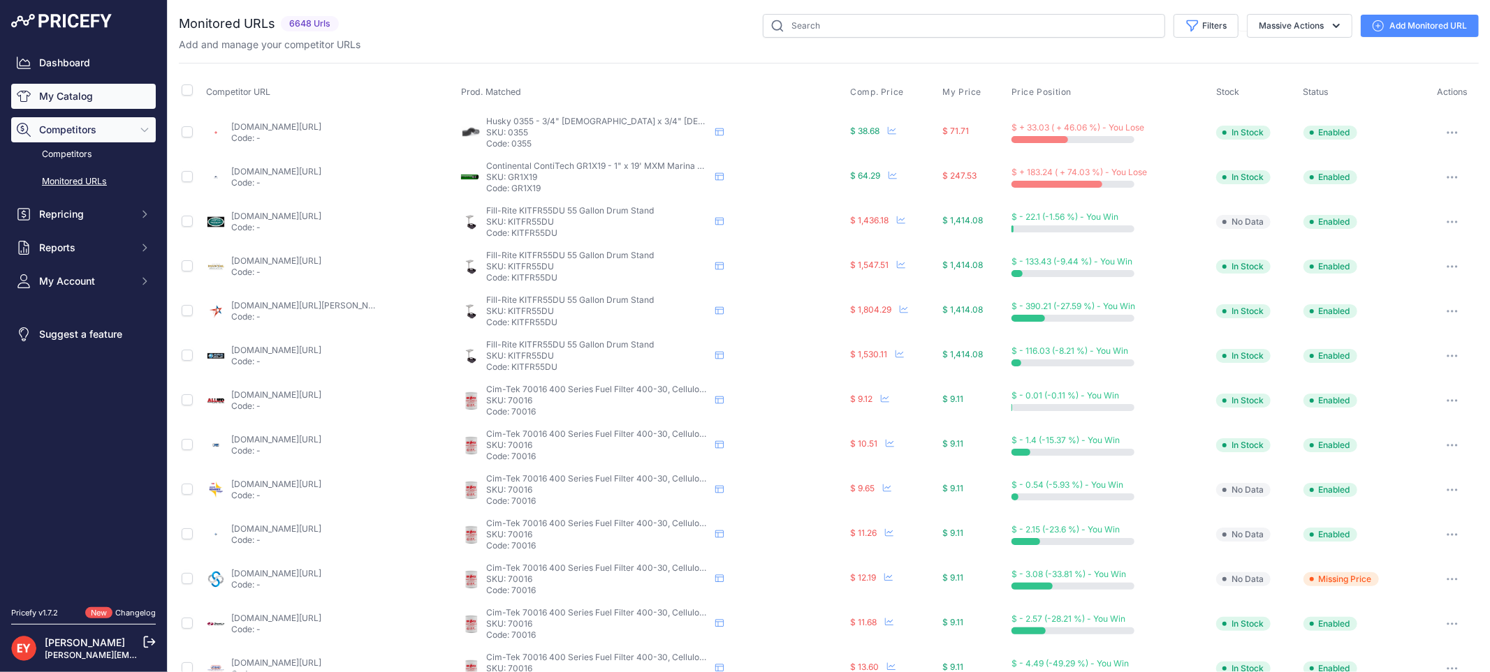
click at [94, 92] on link "My Catalog" at bounding box center [83, 96] width 145 height 25
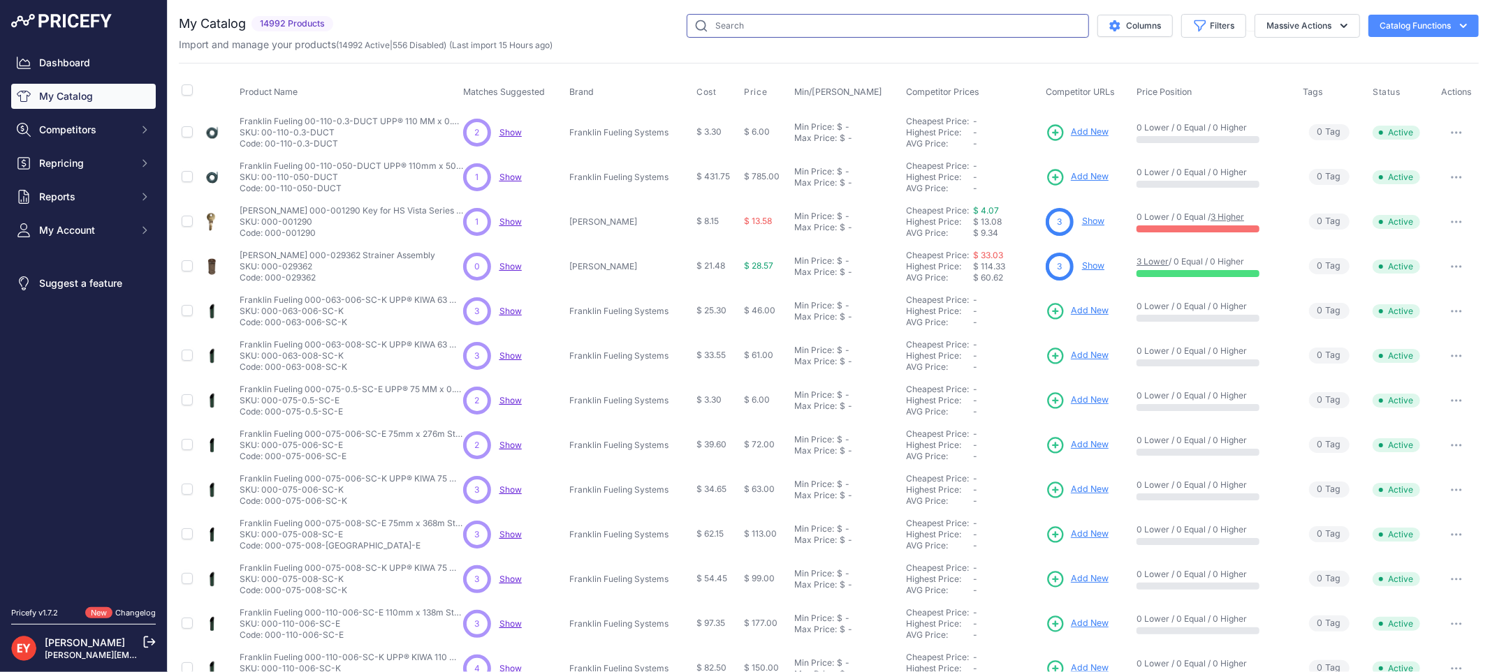
click at [751, 26] on input "text" at bounding box center [887, 26] width 402 height 24
paste input "14E-0750"
type input "14E-0750"
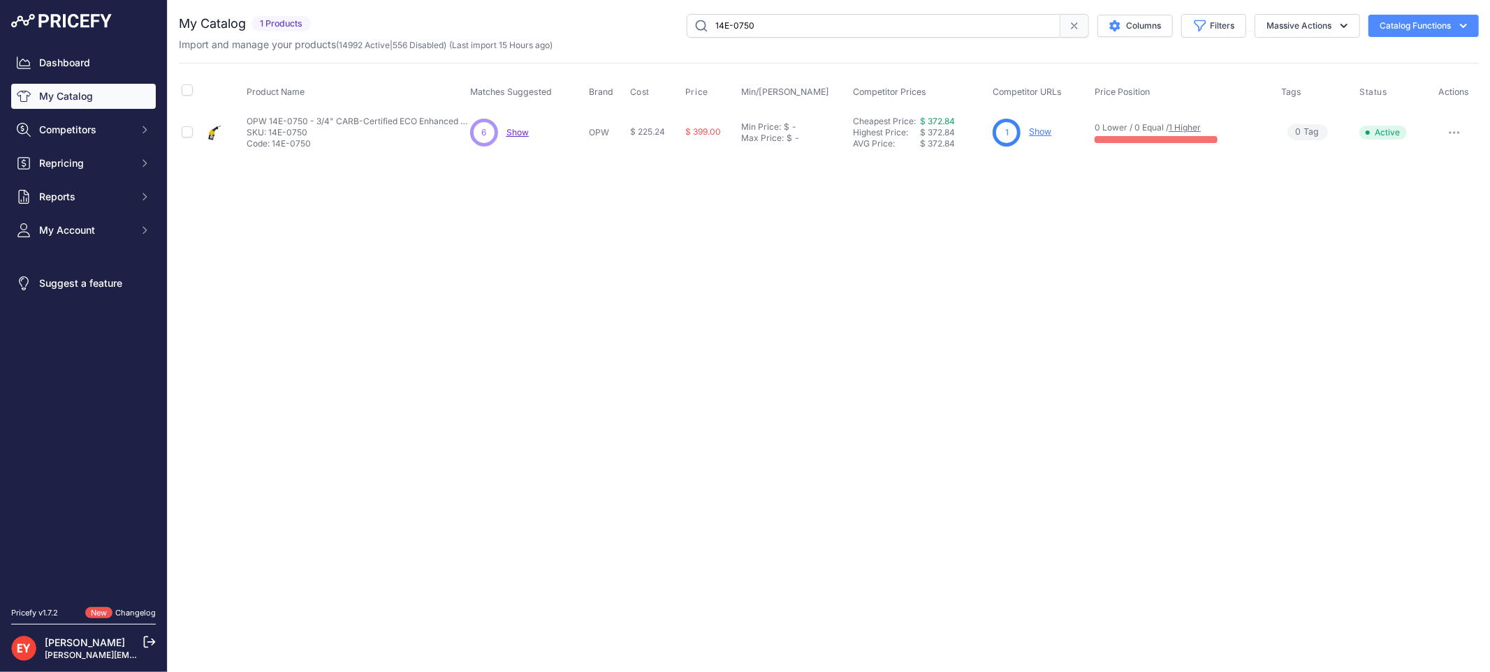
click at [1043, 128] on link "Show" at bounding box center [1040, 131] width 22 height 10
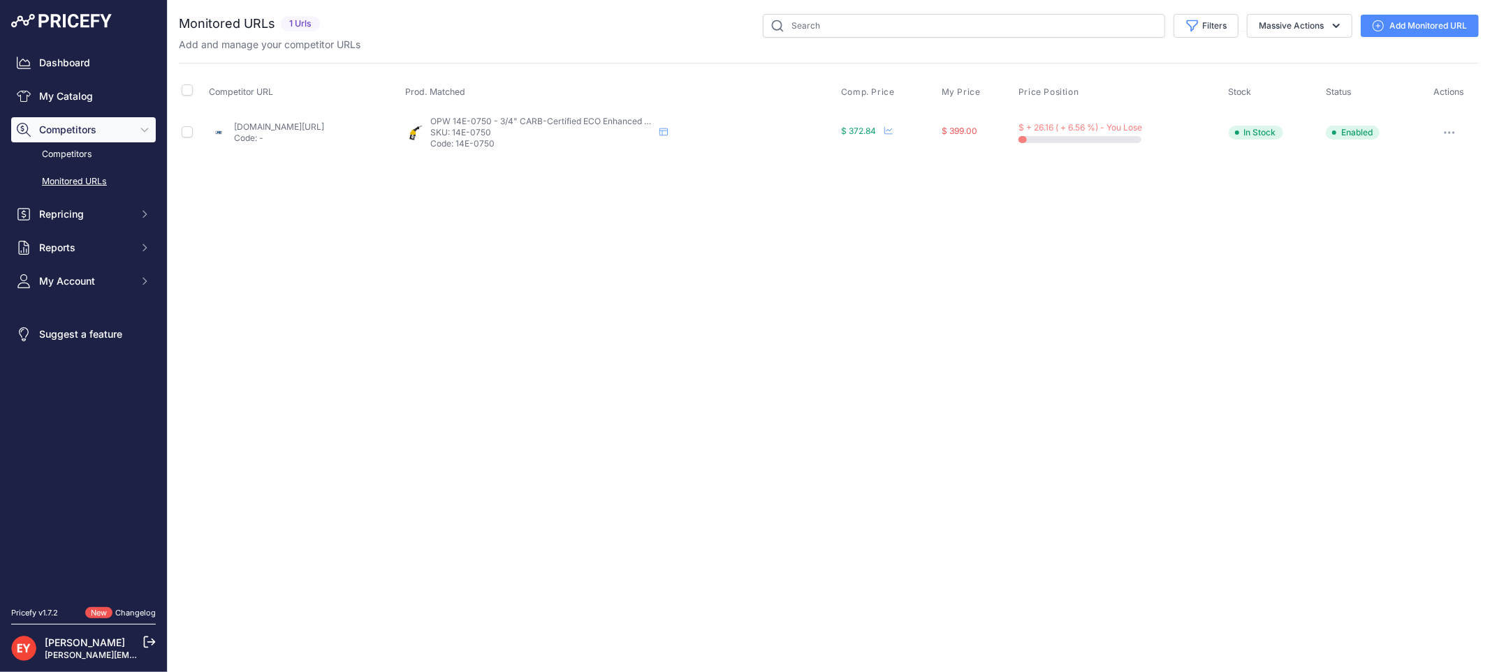
click at [1399, 29] on link "Add Monitored URL" at bounding box center [1419, 26] width 118 height 22
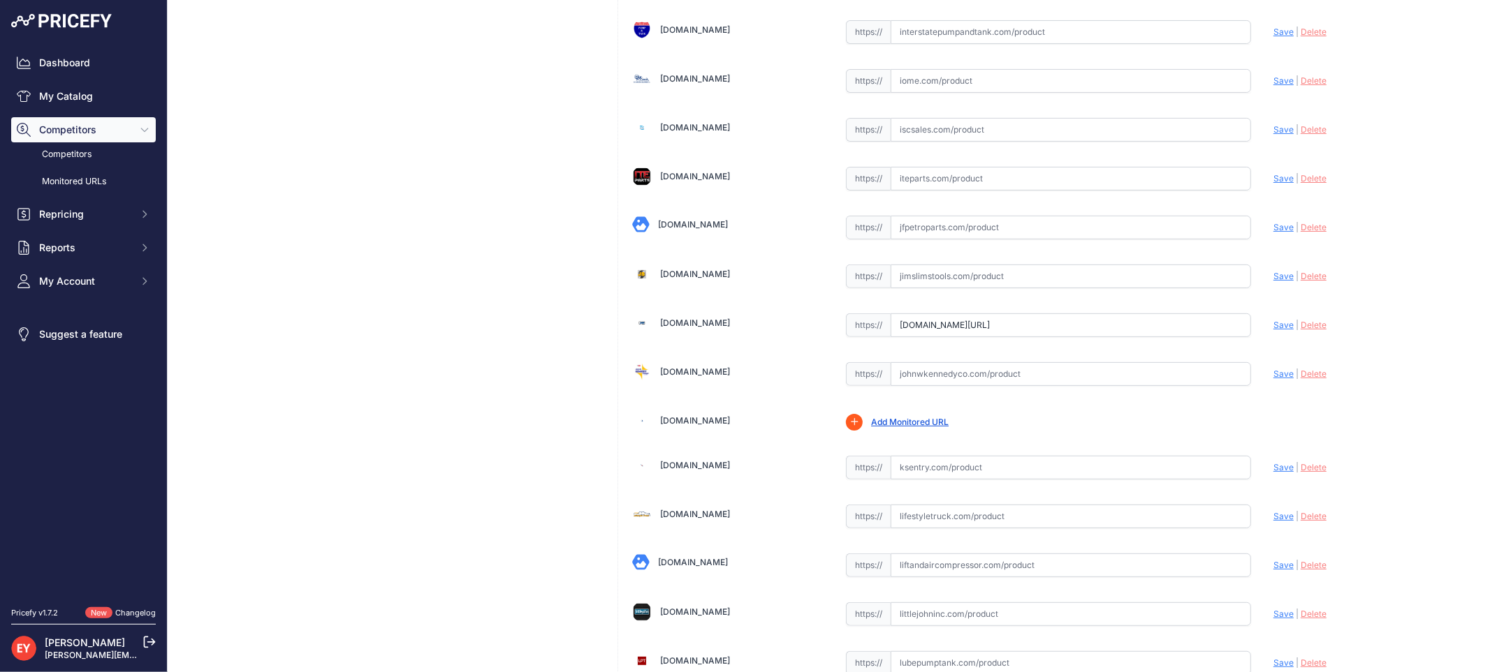
scroll to position [0, 127]
drag, startPoint x: 892, startPoint y: 340, endPoint x: 1247, endPoint y: 331, distance: 354.2
paste input "https://www.jmesales.com/opw-14e-eco-enhanced-conventional-gasoline-nozzle-carb…"
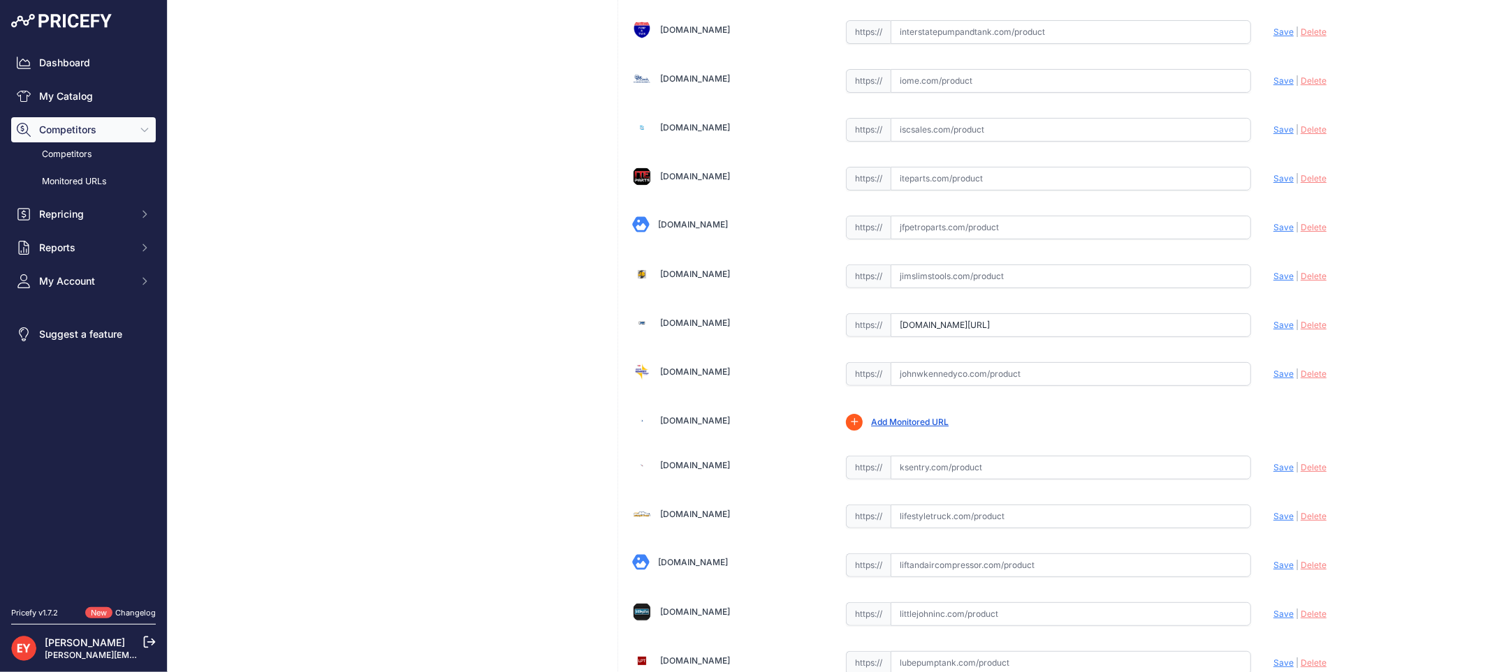
drag, startPoint x: 1273, startPoint y: 332, endPoint x: 1244, endPoint y: 332, distance: 29.3
click at [1273, 330] on span "Save" at bounding box center [1283, 325] width 20 height 10
type input "https://www.jmesales.com/opw-14e-eco-enhanced-conventional-gasoline-nozzle-carb…"
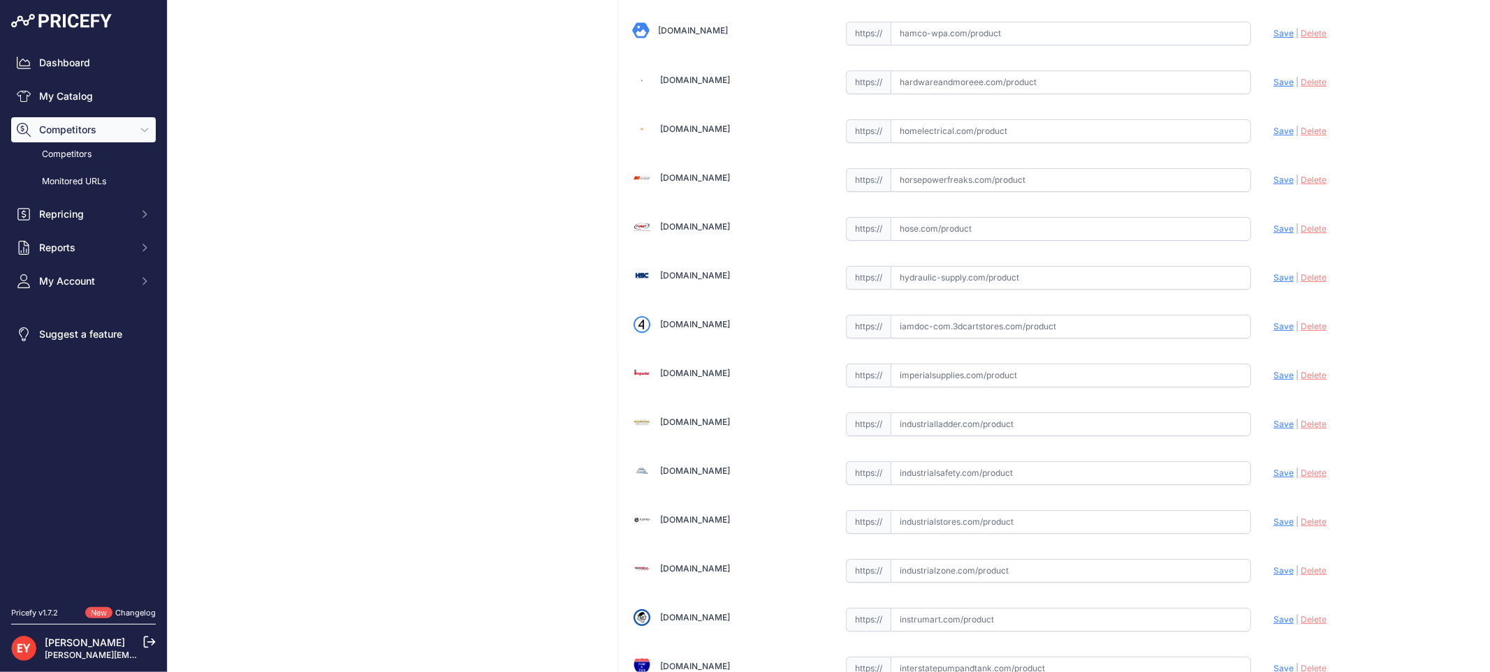
click at [978, 339] on input "text" at bounding box center [1070, 327] width 360 height 24
paste input "https://iamdoc-com.3dcartstores.com/Nozzle-14E-34-Unleaded-Green-2-Pchi-2Psrk-S…"
click at [1276, 332] on span "Save" at bounding box center [1283, 326] width 20 height 10
type input "https://iamdoc-com.3dcartstores.com/Nozzle-14E-34-Unleaded-Green-2-Pchi-2Psrk-S…"
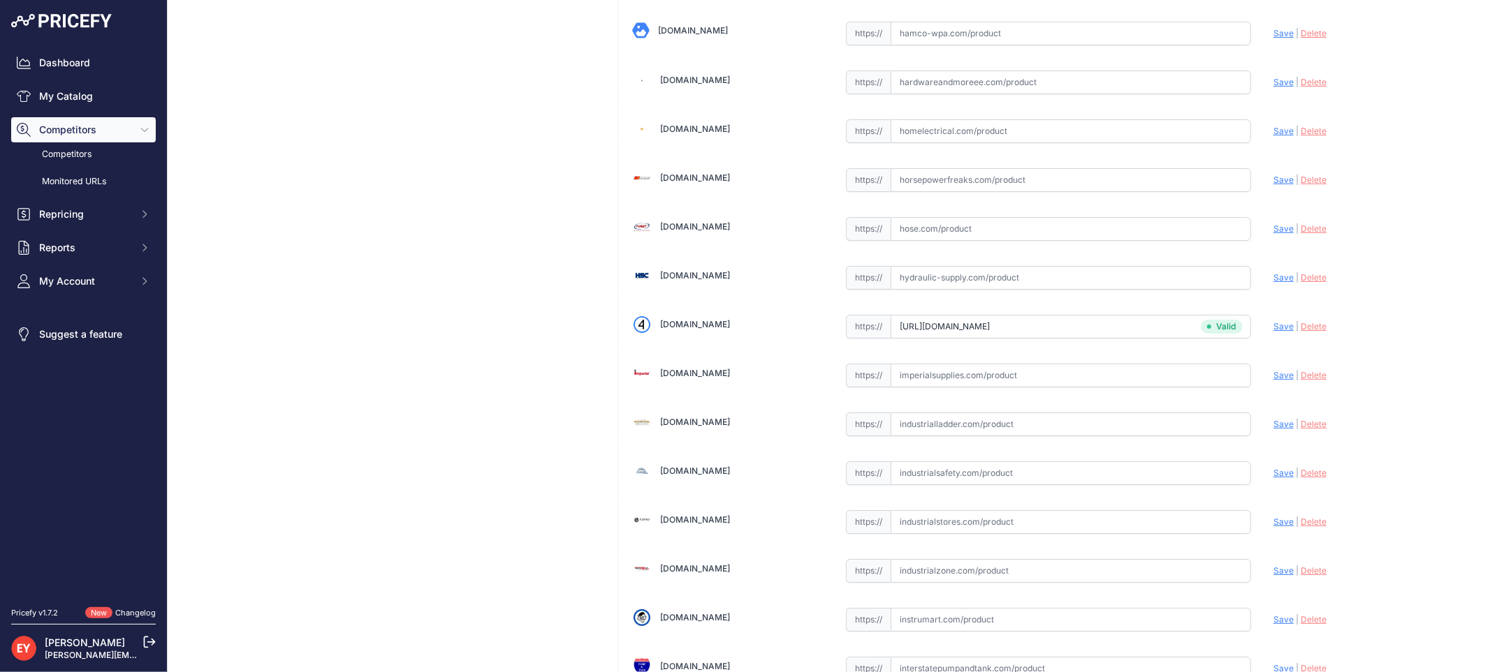
scroll to position [4820, 0]
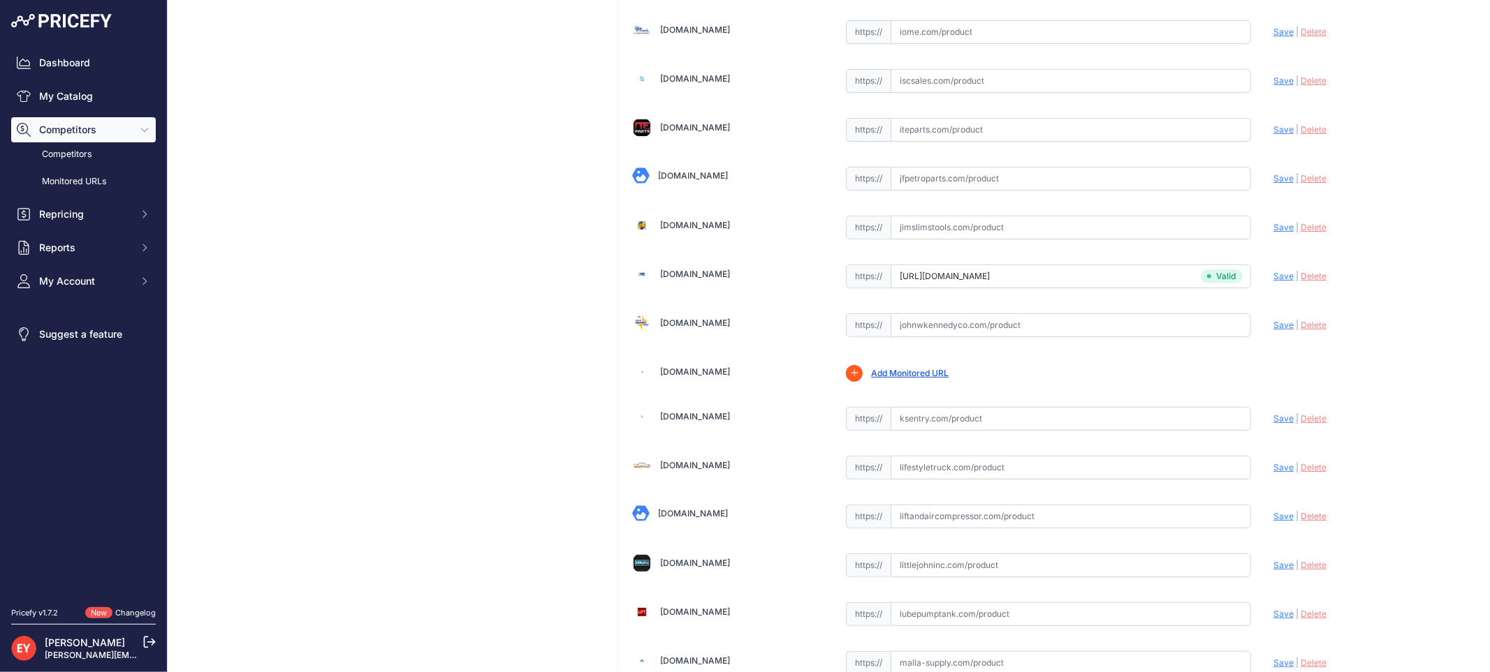
click at [971, 337] on input "text" at bounding box center [1070, 326] width 360 height 24
paste input "https://www.johnwkennedyco.com/buy/product/14e-0100-opw/91084"
click at [1273, 330] on span "Save" at bounding box center [1283, 325] width 20 height 10
type input "https://www.johnwkennedyco.com/buy/product/14e-0100-opw/91084?prirule_jdsnikfkf…"
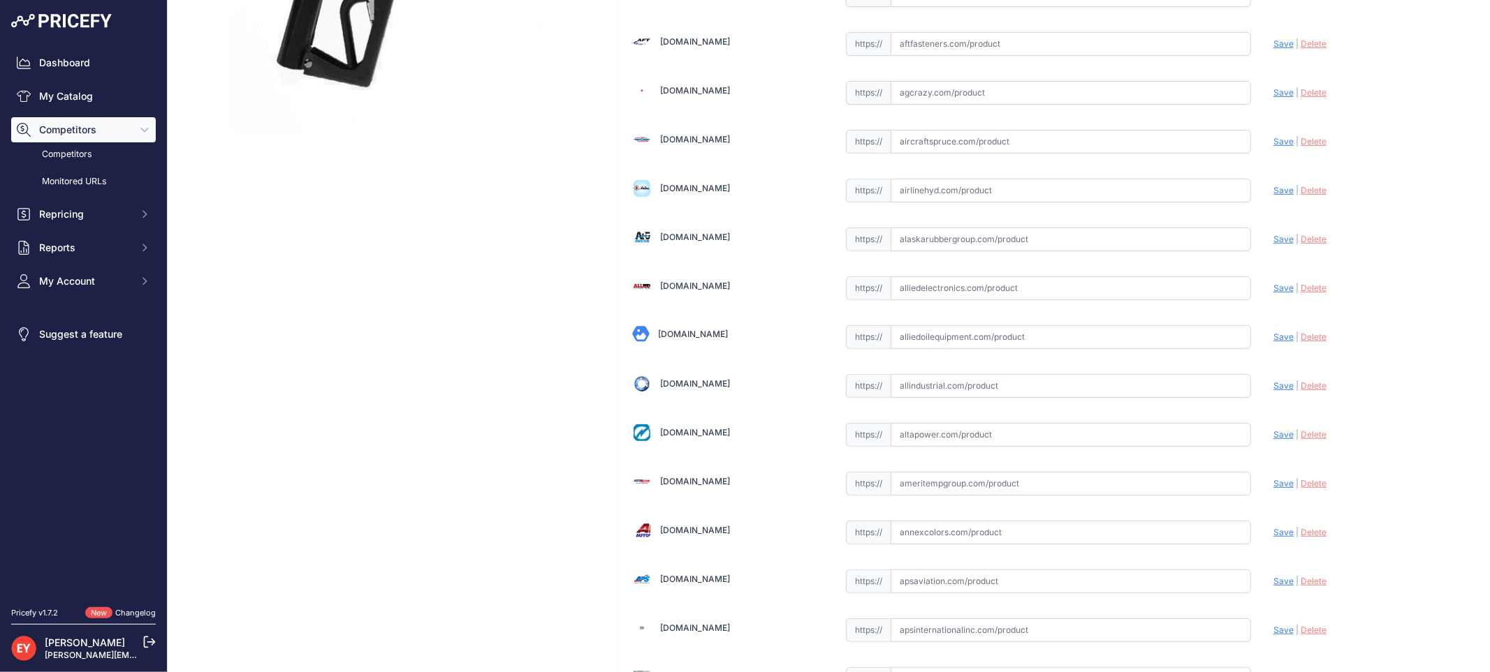
click at [978, 339] on input "text" at bounding box center [1070, 337] width 360 height 24
paste input "https://alliedoilequipment.com/shop/opw-fueling-components/14e-0100-nozzle-14e-…"
click at [1273, 336] on span "Save" at bounding box center [1283, 337] width 20 height 10
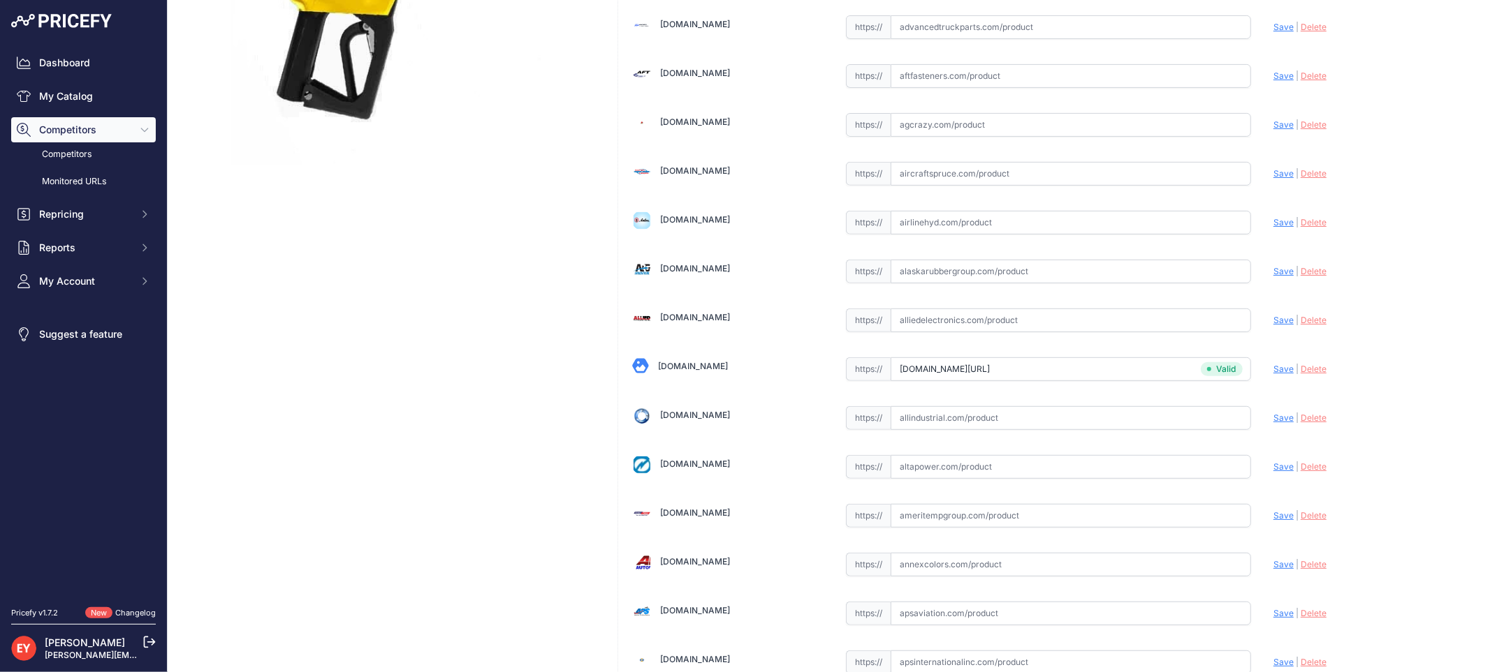
type input "https://alliedoilequipment.com/shop/opw-fueling-components/14e-0100-nozzle-14e-…"
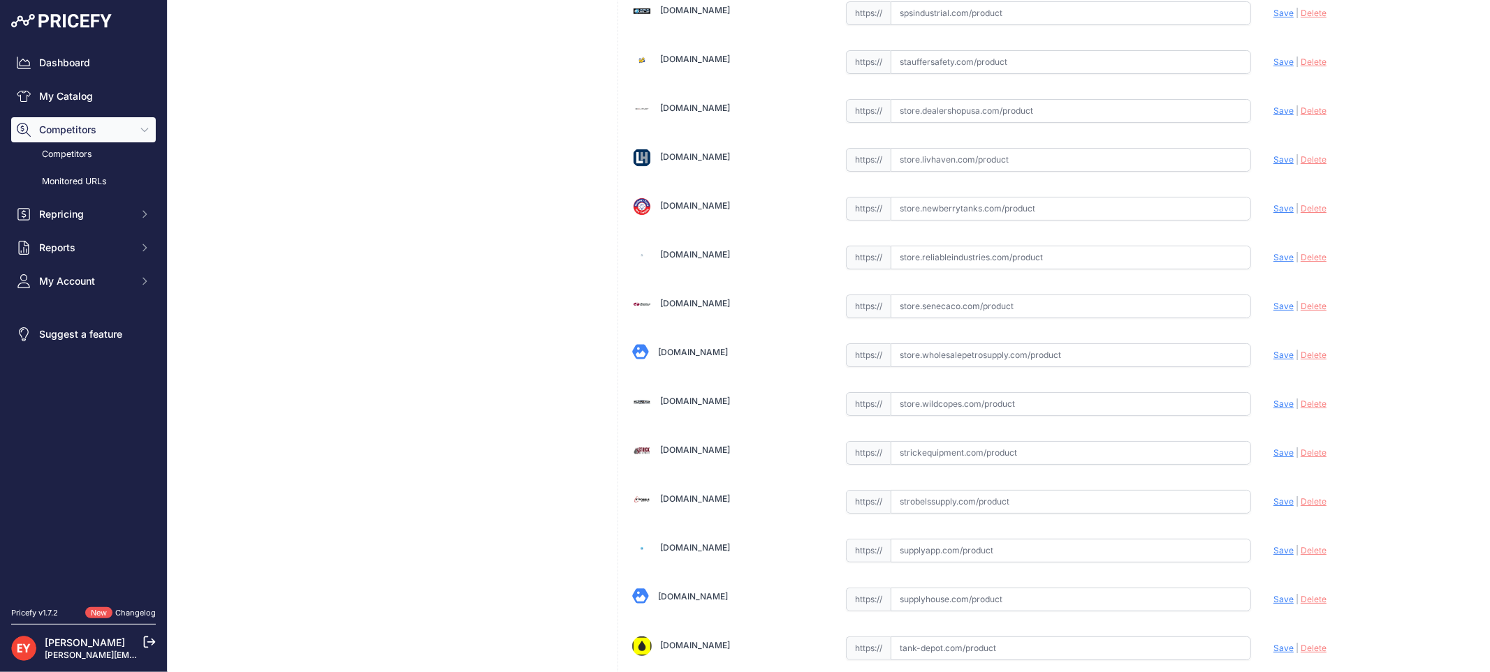
scroll to position [10457, 0]
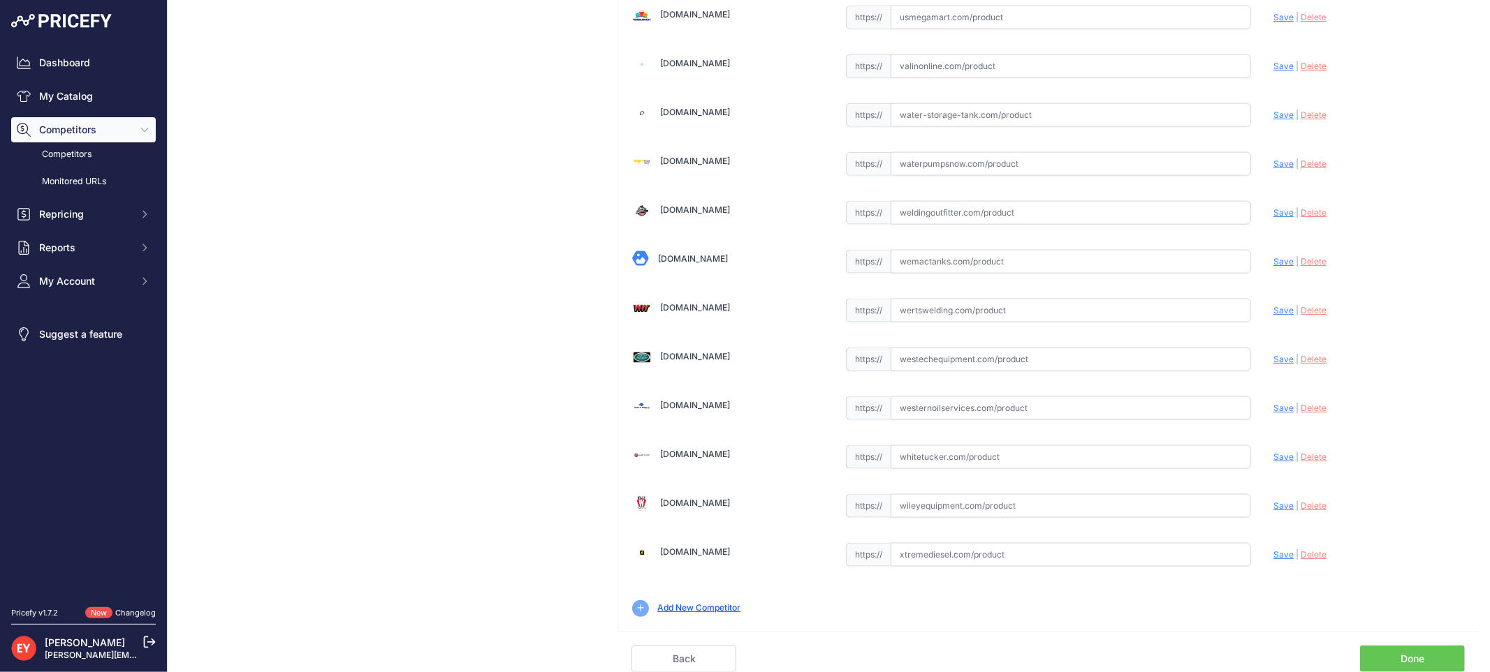
click at [1418, 654] on link "Done" at bounding box center [1412, 659] width 105 height 27
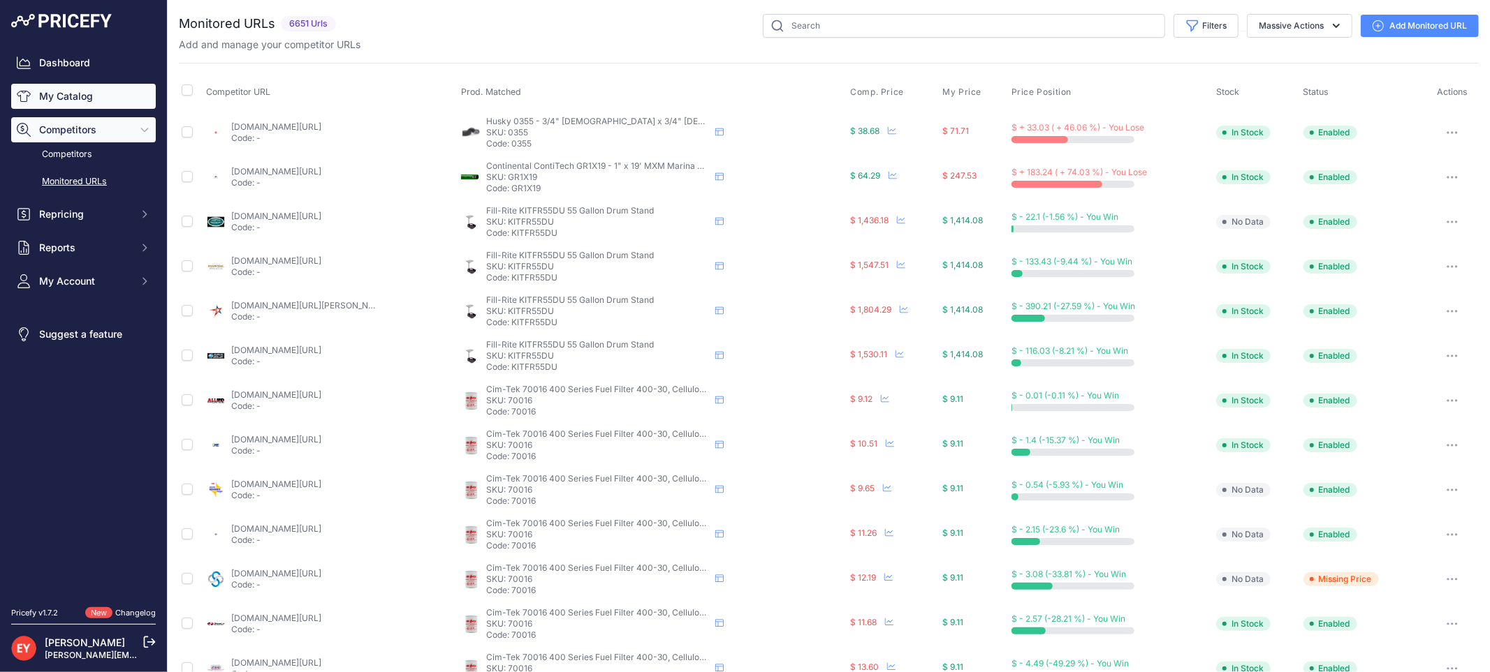
click at [79, 95] on link "My Catalog" at bounding box center [83, 96] width 145 height 25
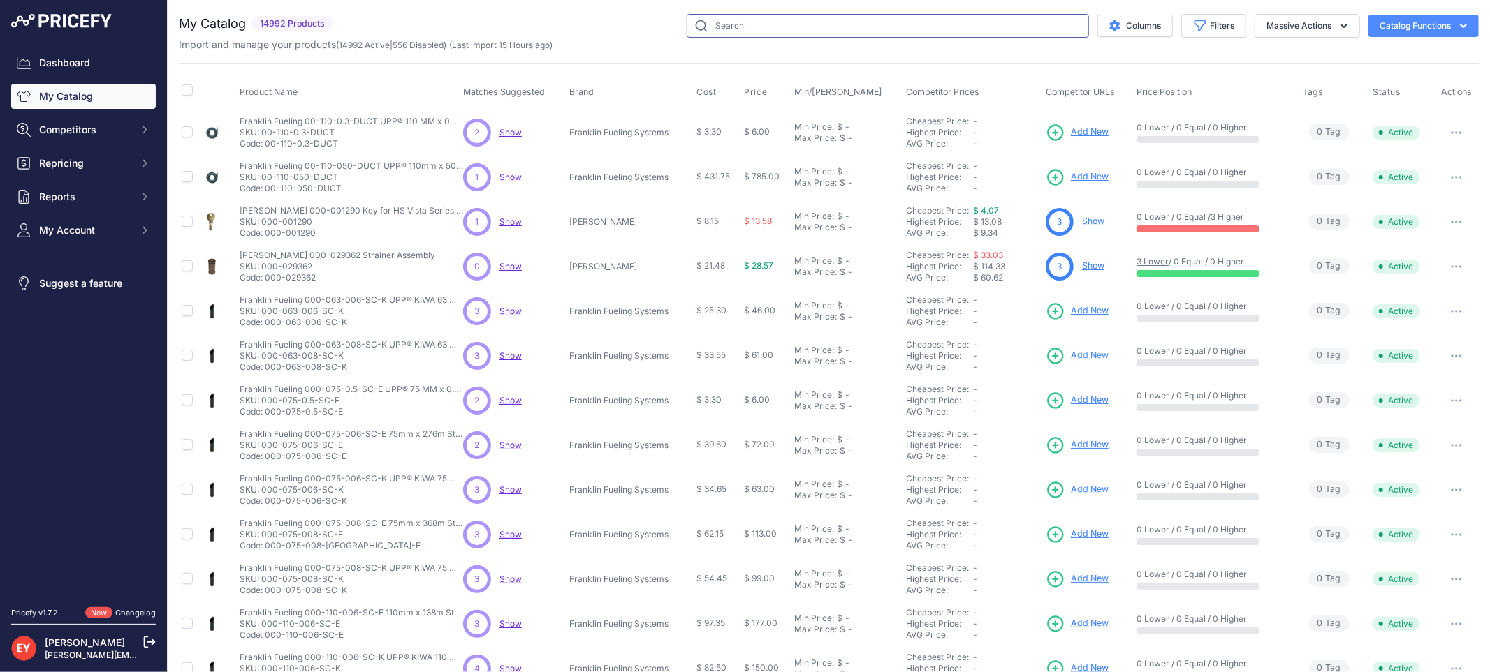
click at [793, 21] on input "text" at bounding box center [887, 26] width 402 height 24
paste input "30021001"
type input "30021001"
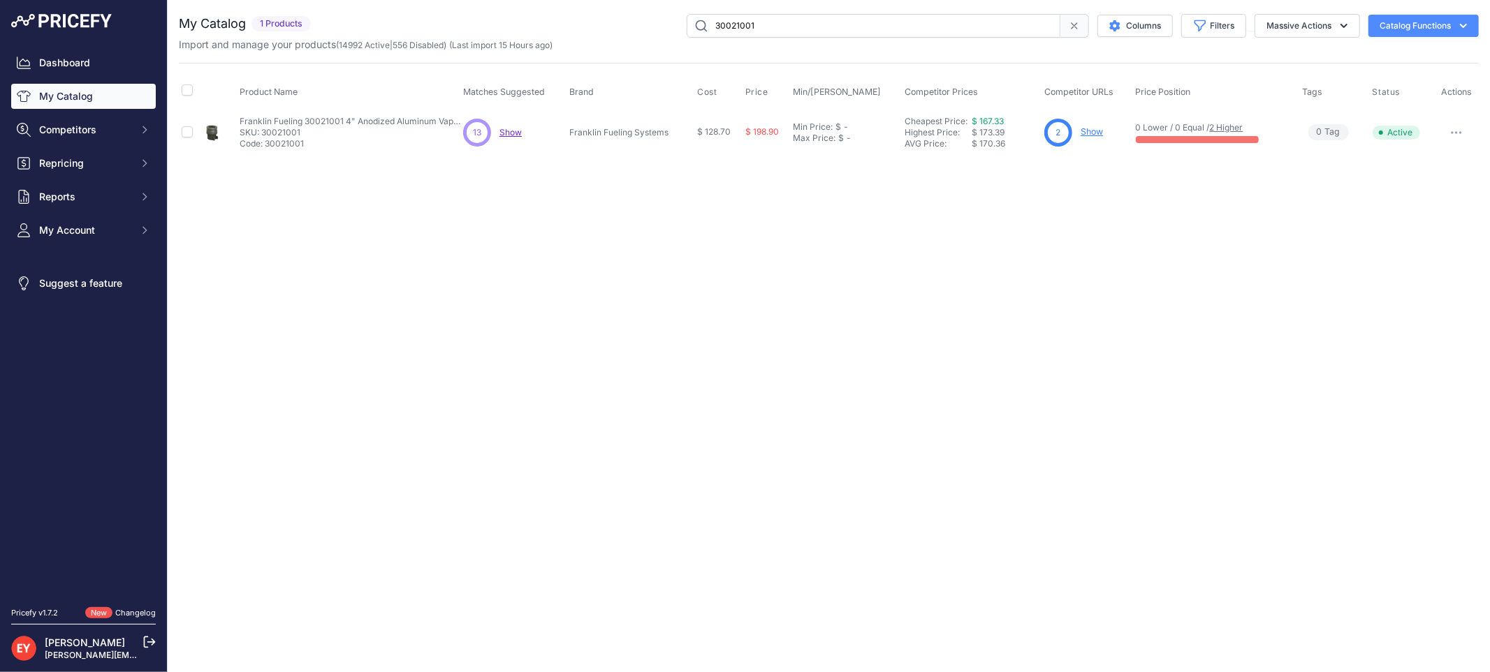
click at [1085, 130] on link "Show" at bounding box center [1091, 131] width 22 height 10
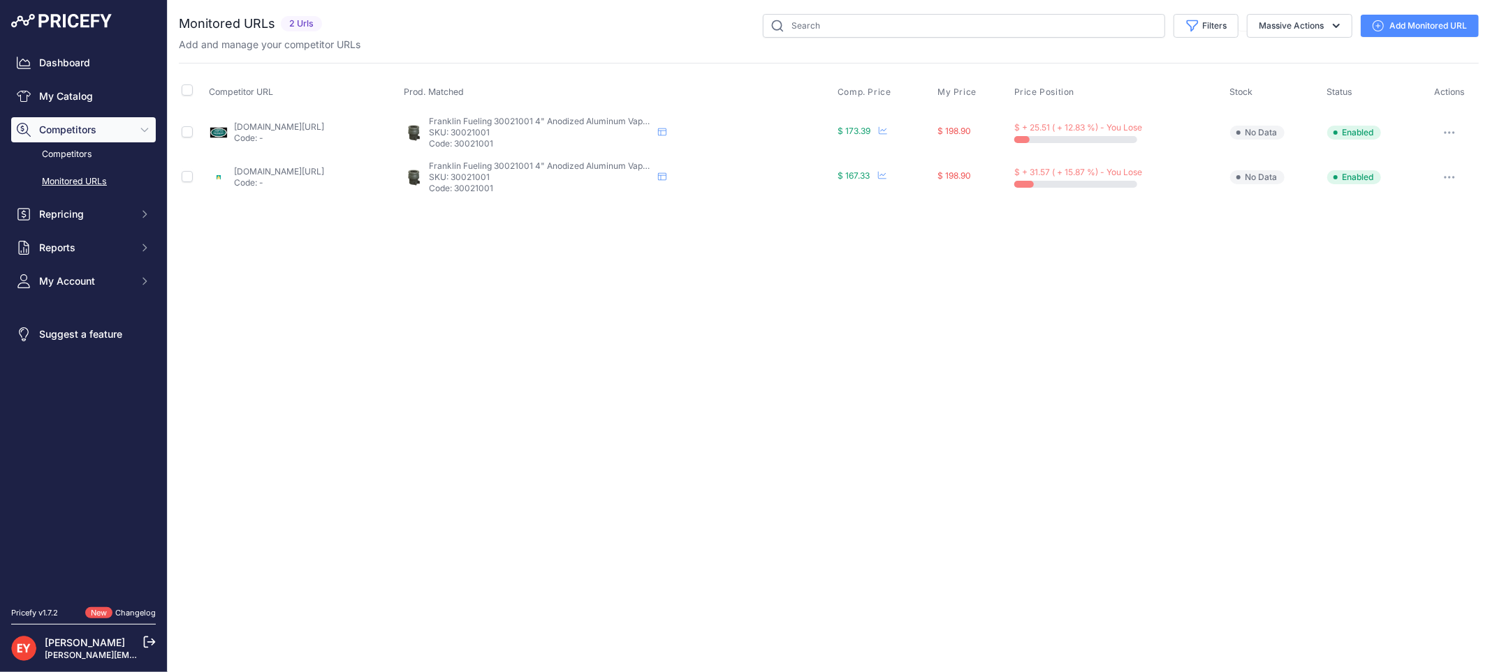
click at [269, 171] on link "[DOMAIN_NAME][URL]" at bounding box center [279, 171] width 90 height 10
click at [1391, 31] on link "Add Monitored URL" at bounding box center [1419, 26] width 118 height 22
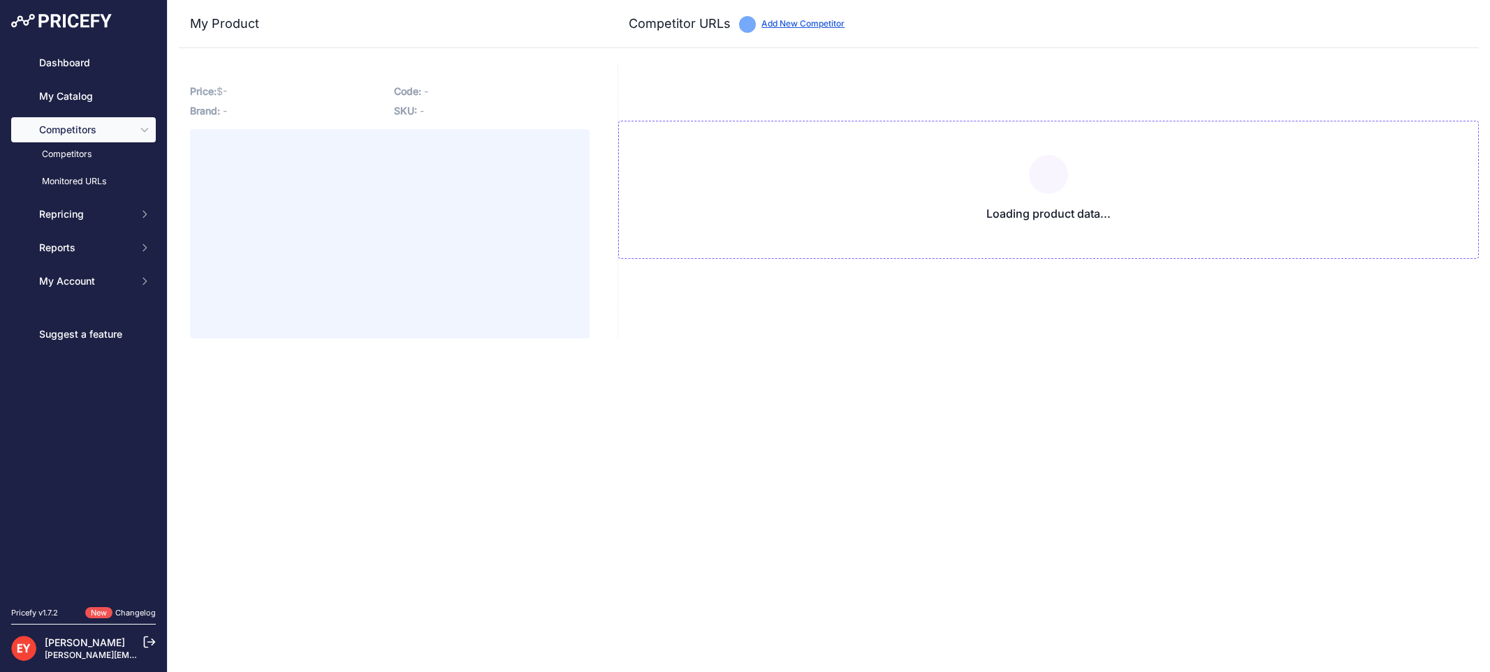
type input "[DOMAIN_NAME][URL]"
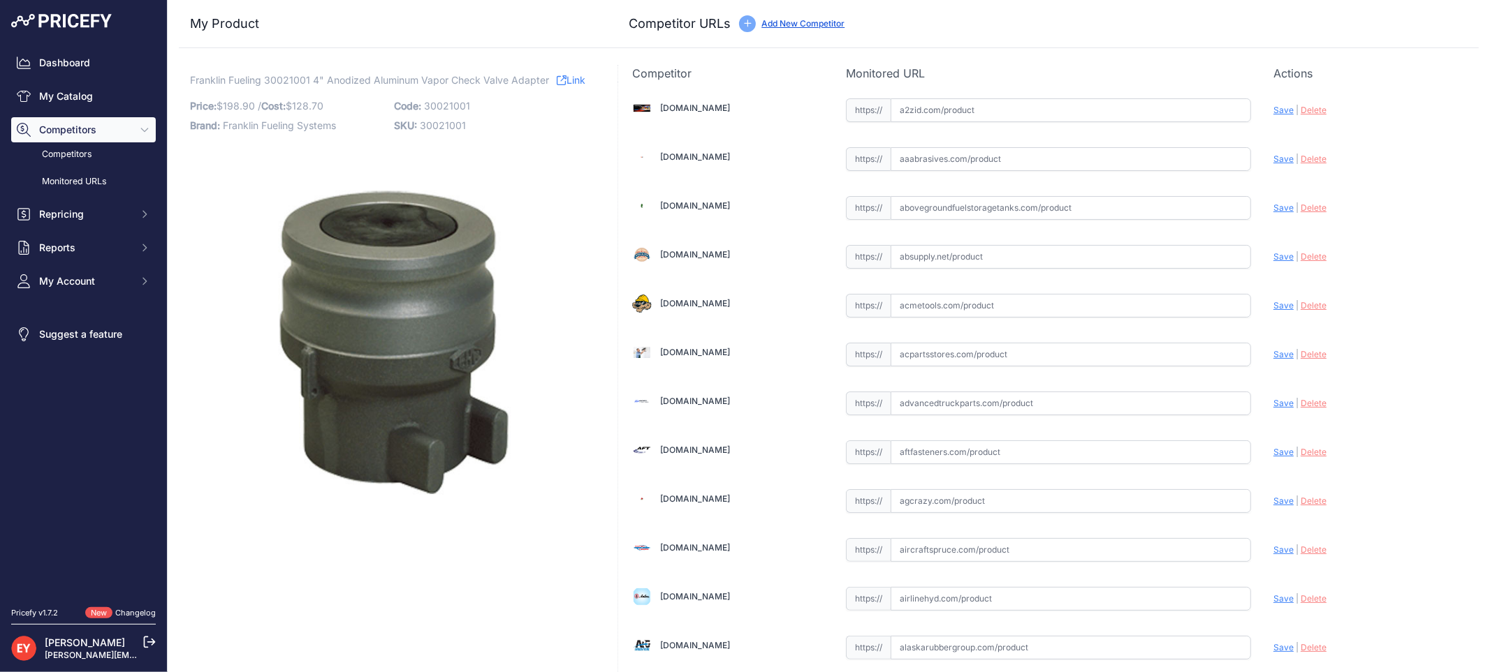
scroll to position [4134, 0]
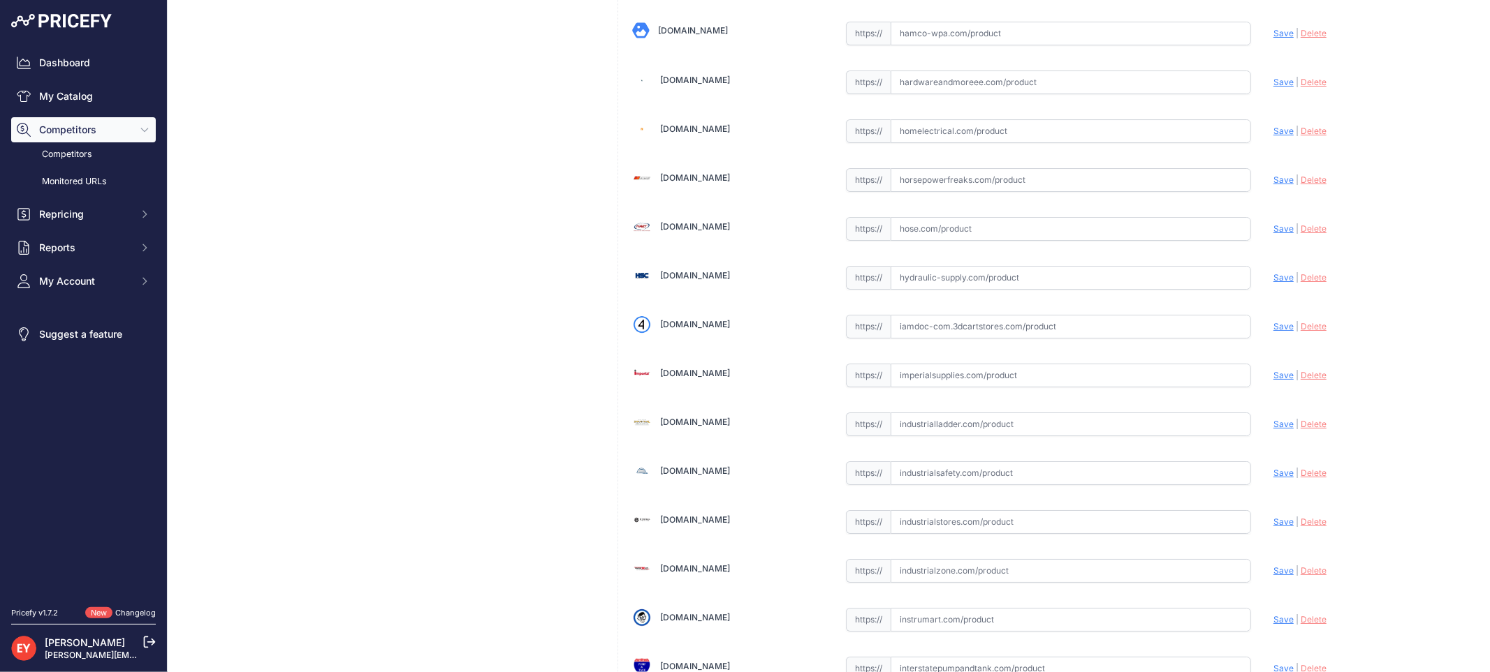
drag, startPoint x: 932, startPoint y: 326, endPoint x: 937, endPoint y: 332, distance: 7.4
click at [934, 326] on input "text" at bounding box center [1070, 327] width 360 height 24
paste input "https://iamdoc-com.3dcartstores.com/Assy-VR-Adapter-4-_p_10566776.html"
click at [1273, 332] on span "Save" at bounding box center [1283, 326] width 20 height 10
type input "https://iamdoc-com.3dcartstores.com/Assy-VR-Adapter-4-_p_10566776.html?prirule_…"
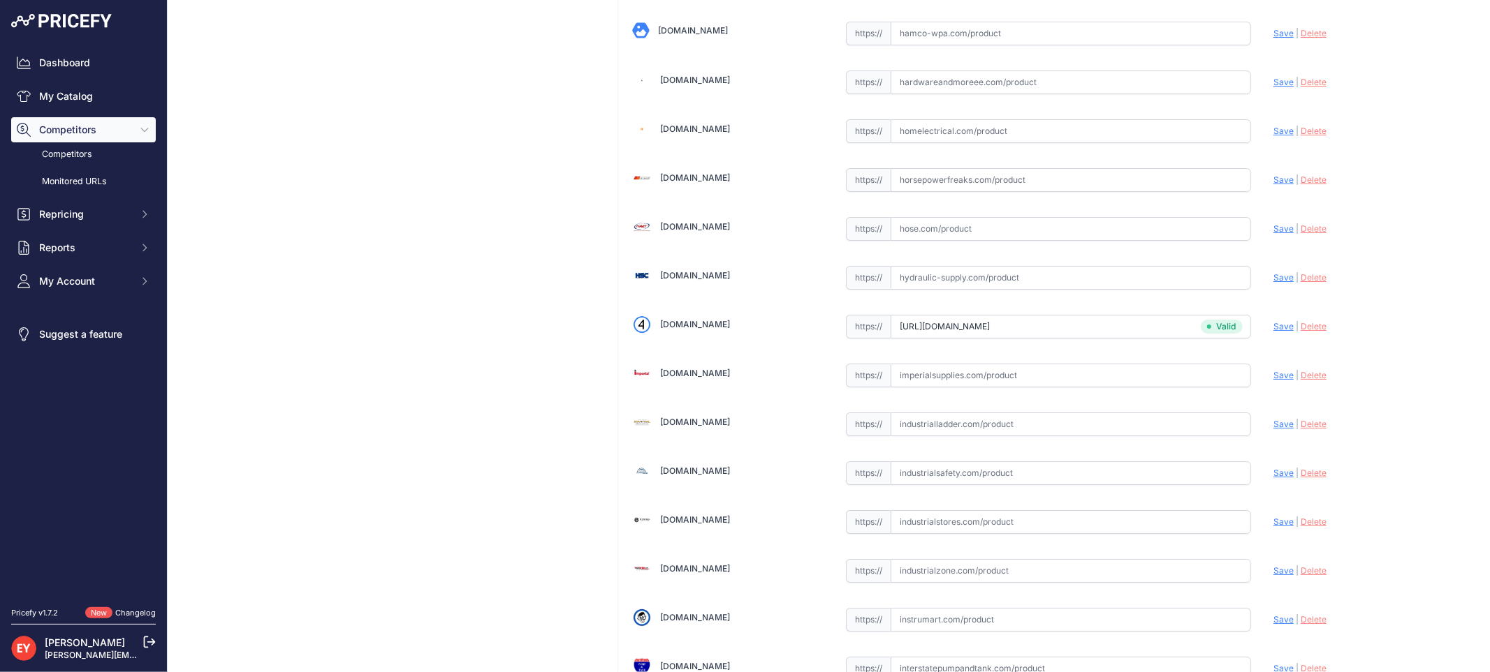
scroll to position [8536, 0]
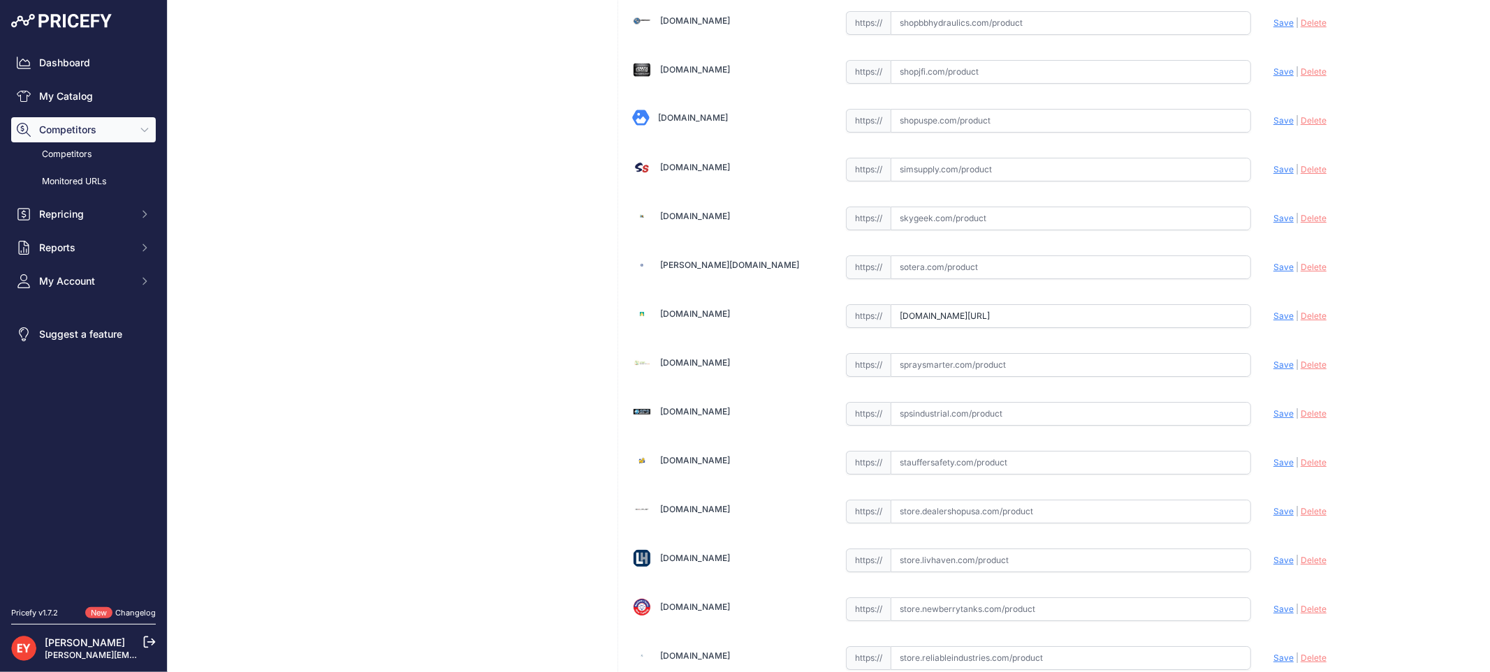
drag, startPoint x: 894, startPoint y: 335, endPoint x: 1278, endPoint y: 365, distance: 385.3
paste input "https://"
click at [1273, 321] on span "Save" at bounding box center [1283, 316] width 20 height 10
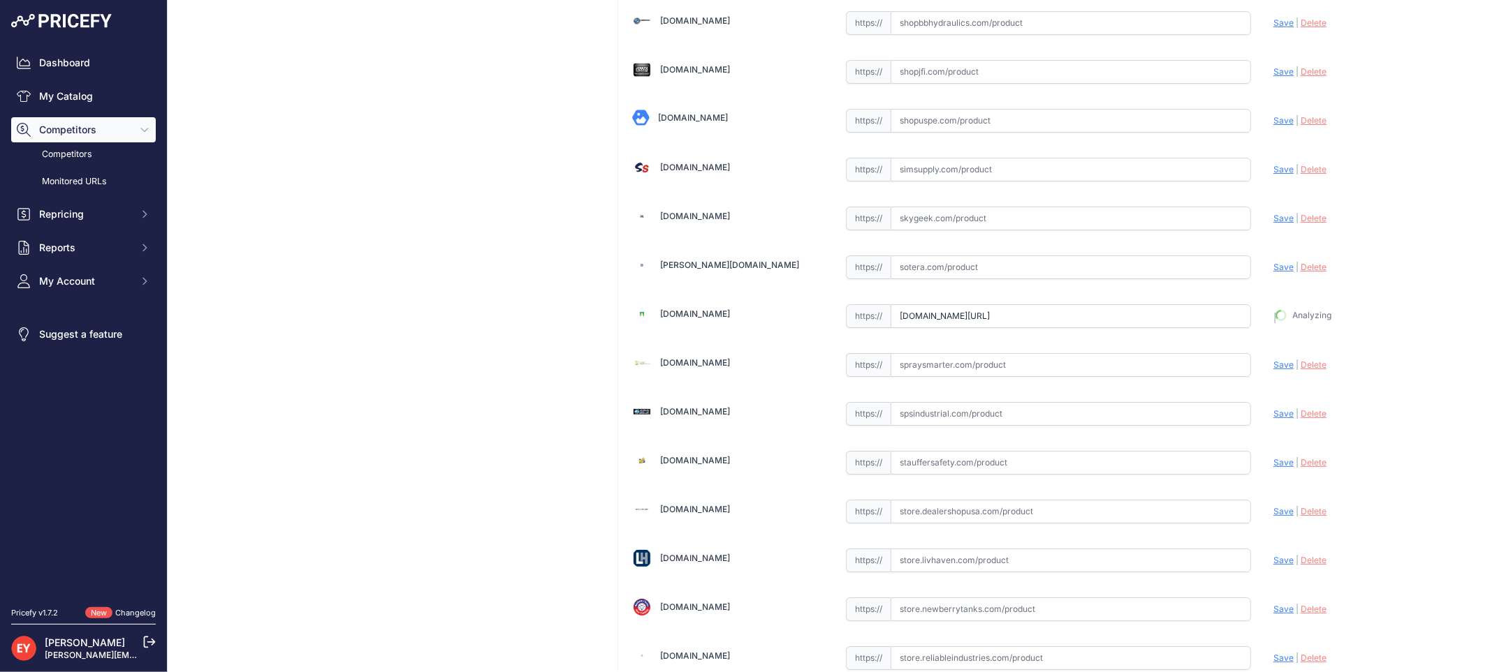
type input "https://spatco.com/shop/products/franklin-fueling-systems-300-210-01-4-inch-x-4…"
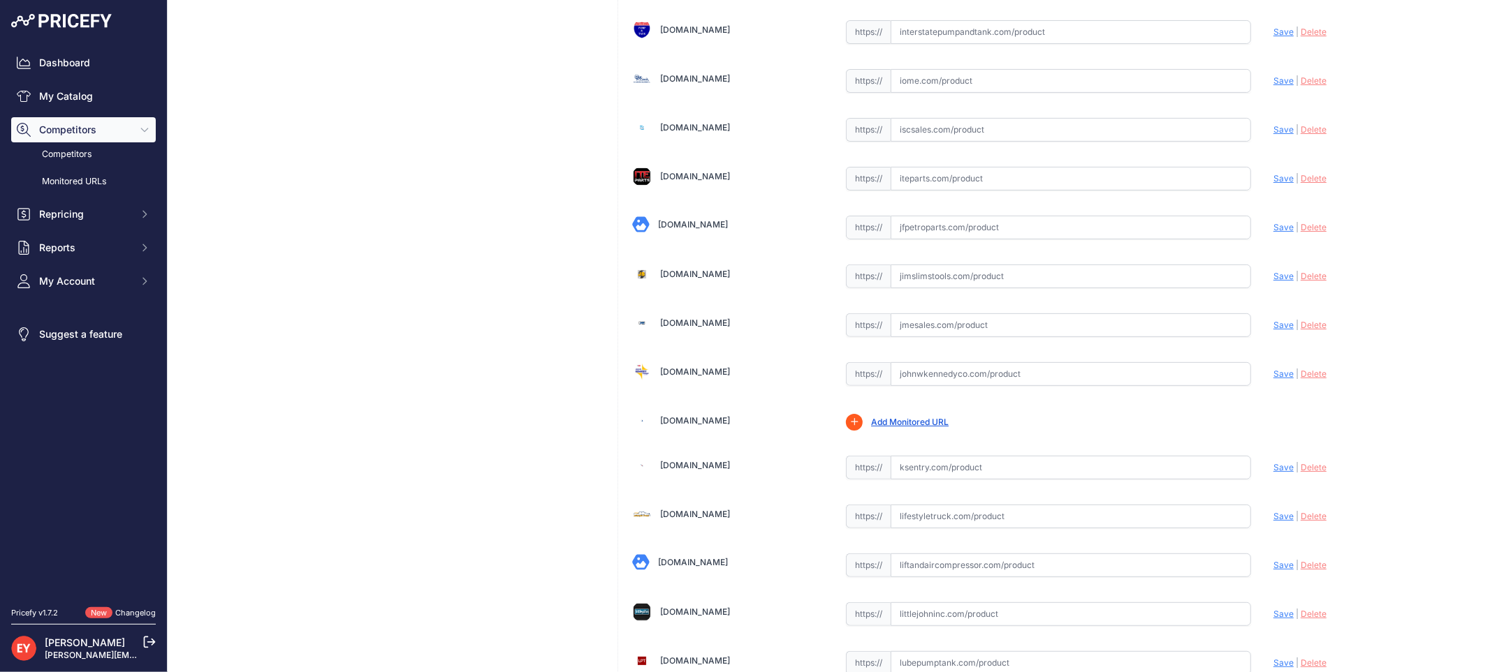
click at [919, 337] on input "text" at bounding box center [1070, 326] width 360 height 24
paste input "https://www.jmesales.com/ebw-vapor-check-valve-adapter-4-4-anodized-aluminum/?s…"
click at [1273, 330] on span "Save" at bounding box center [1283, 325] width 20 height 10
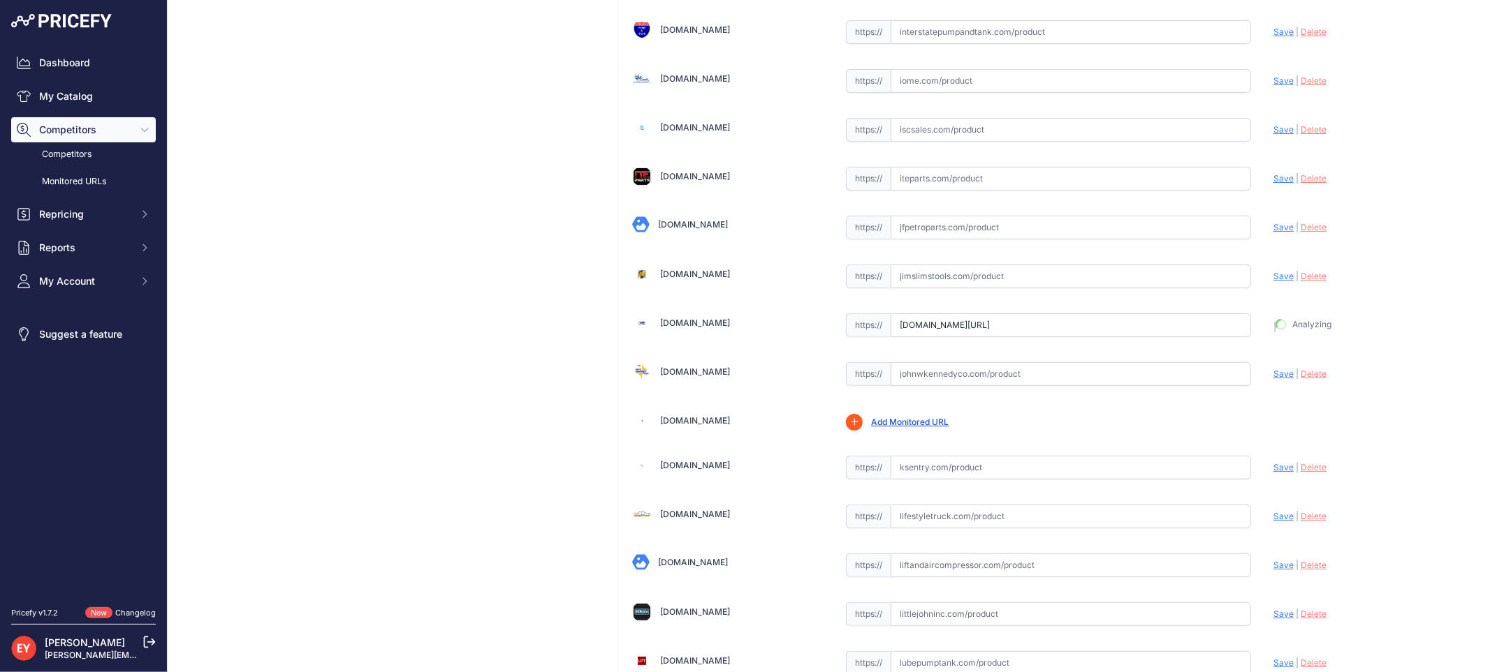
type input "https://www.jmesales.com/ebw-vapor-check-valve-adapter-4-4-anodized-aluminum/?p…"
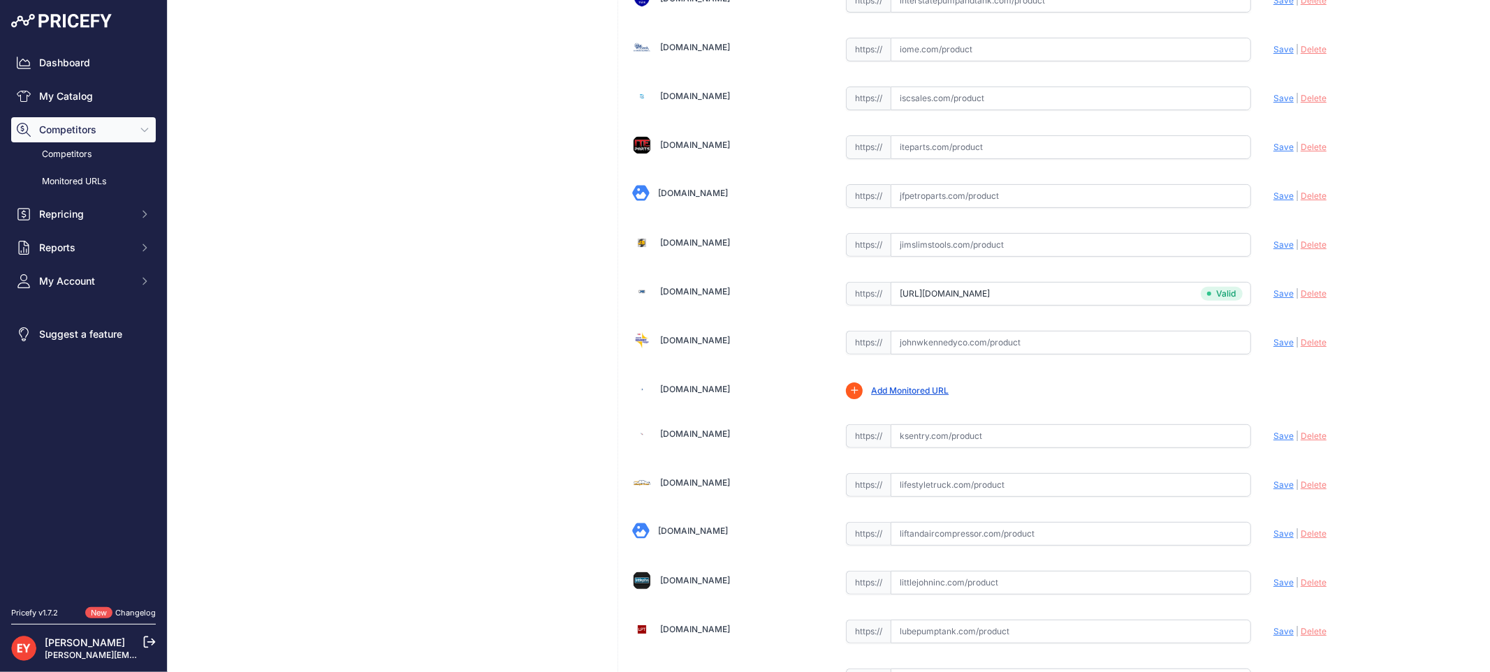
scroll to position [4771, 0]
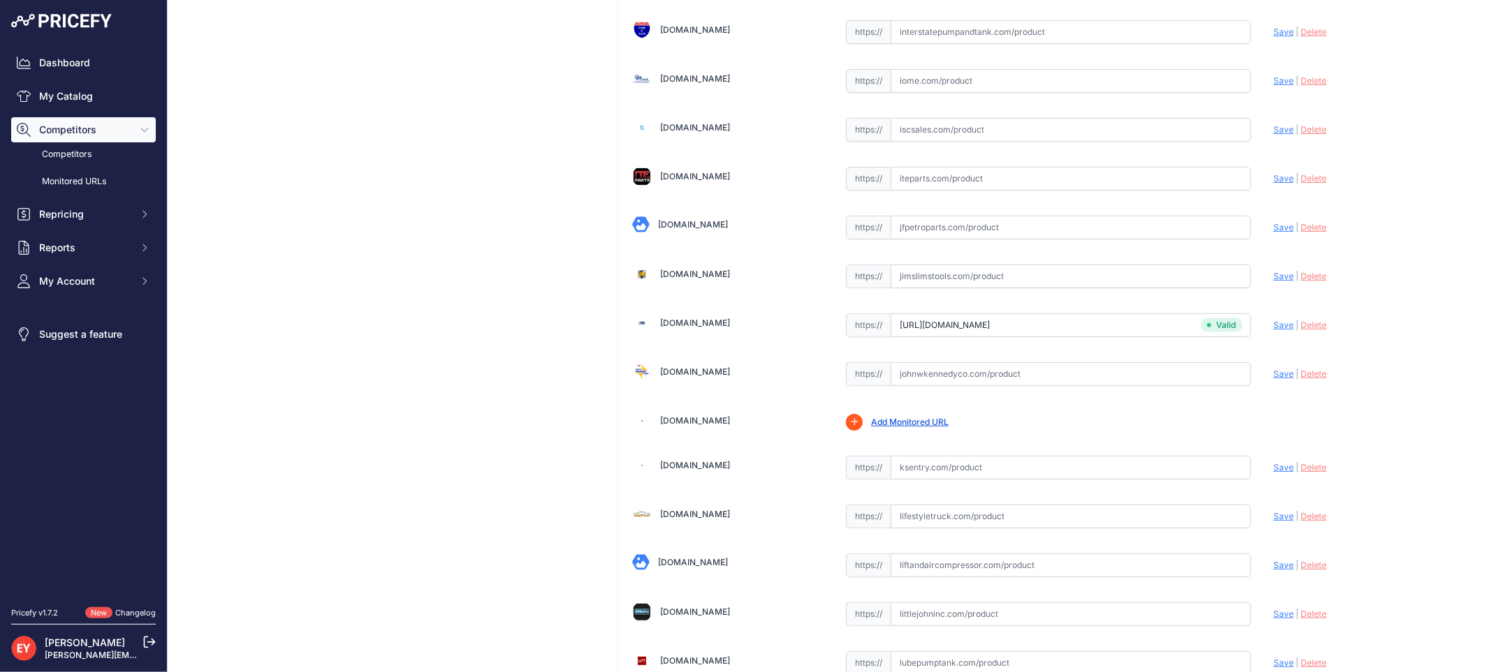
click at [908, 239] on input "text" at bounding box center [1070, 228] width 360 height 24
paste input "https://www.jfpetroparts.com/products/Manufacturers/Franklin-Fueling-Systems/Fr…"
click at [1274, 233] on span "Save" at bounding box center [1283, 227] width 20 height 10
type input "https://www.jfpetroparts.com/products/Manufacturers/Franklin-Fueling-Systems/Fr…"
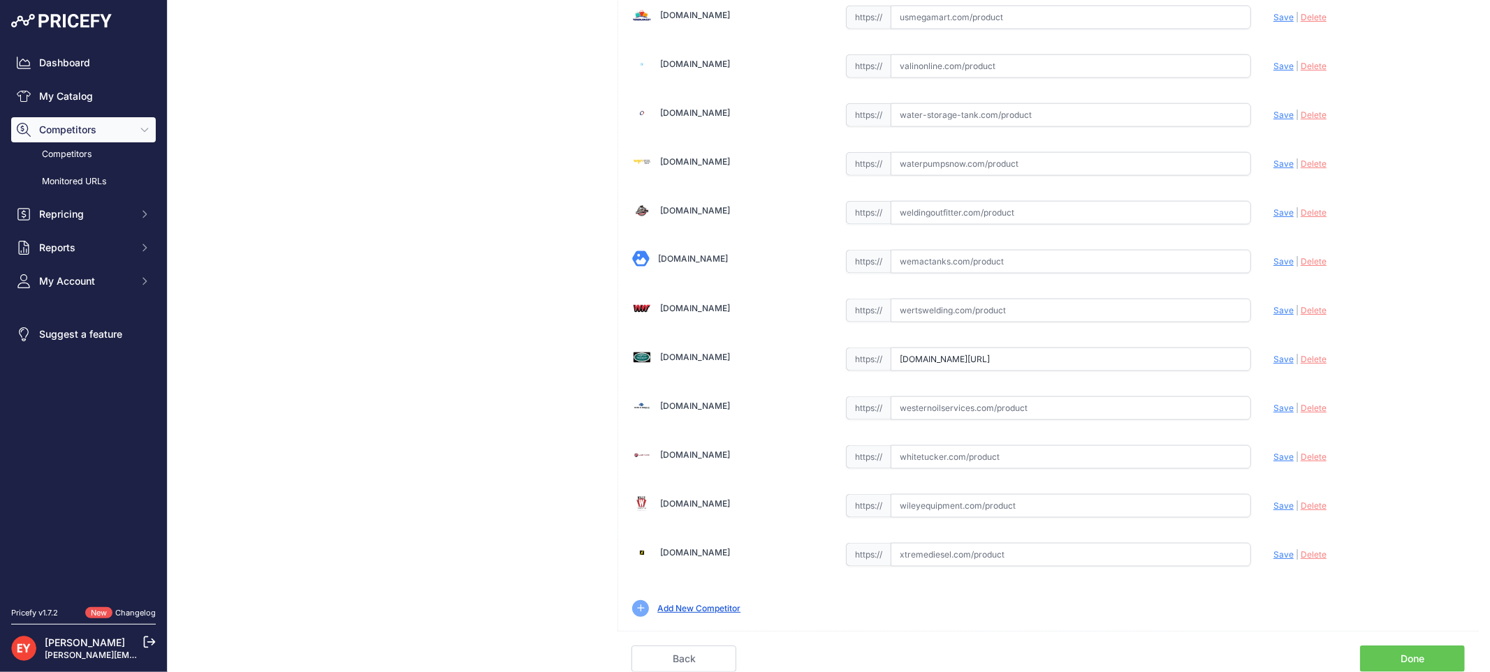
scroll to position [0, 91]
drag, startPoint x: 889, startPoint y: 366, endPoint x: 1323, endPoint y: 360, distance: 434.4
paste input "https://westechequipment.com/index.php?main_page=product_info&products_id=41993…"
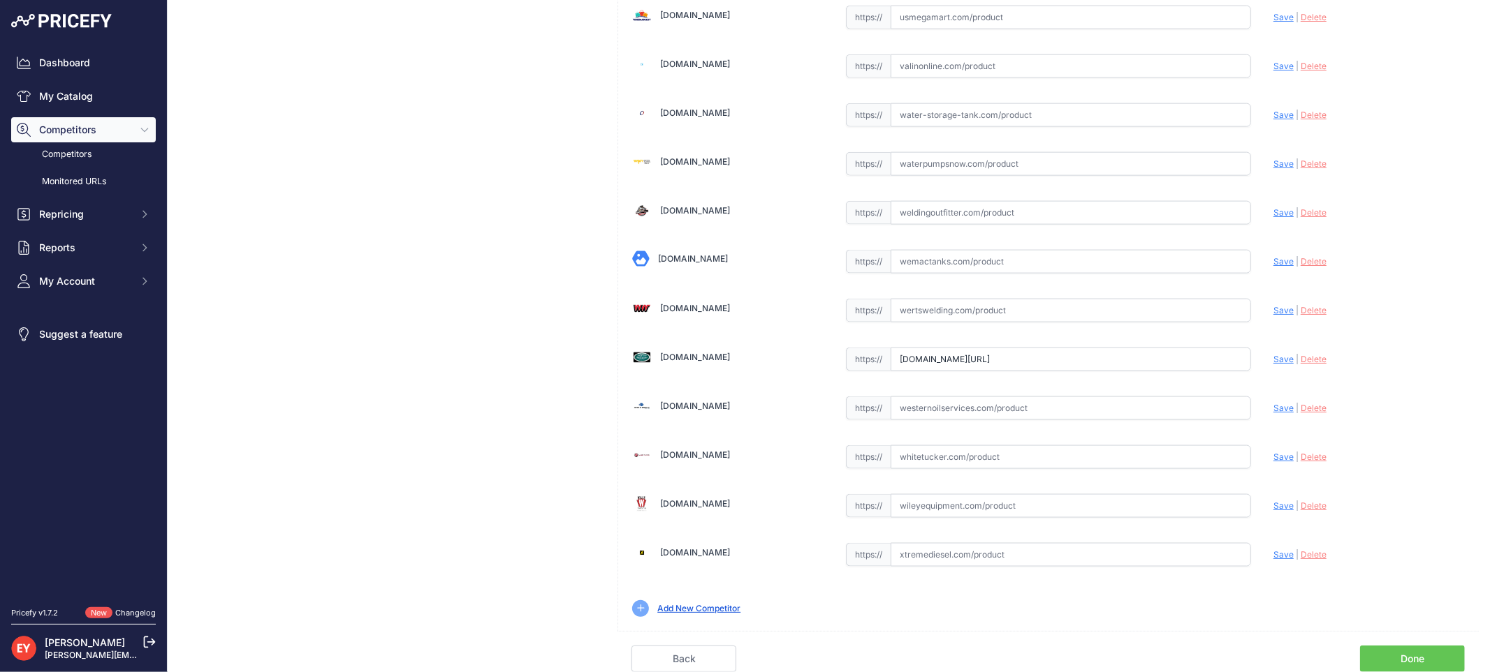
click at [1273, 358] on span "Save" at bounding box center [1283, 359] width 20 height 10
type input "https://westechequipment.com/index.php?main_page=product_info&products_id=41993…"
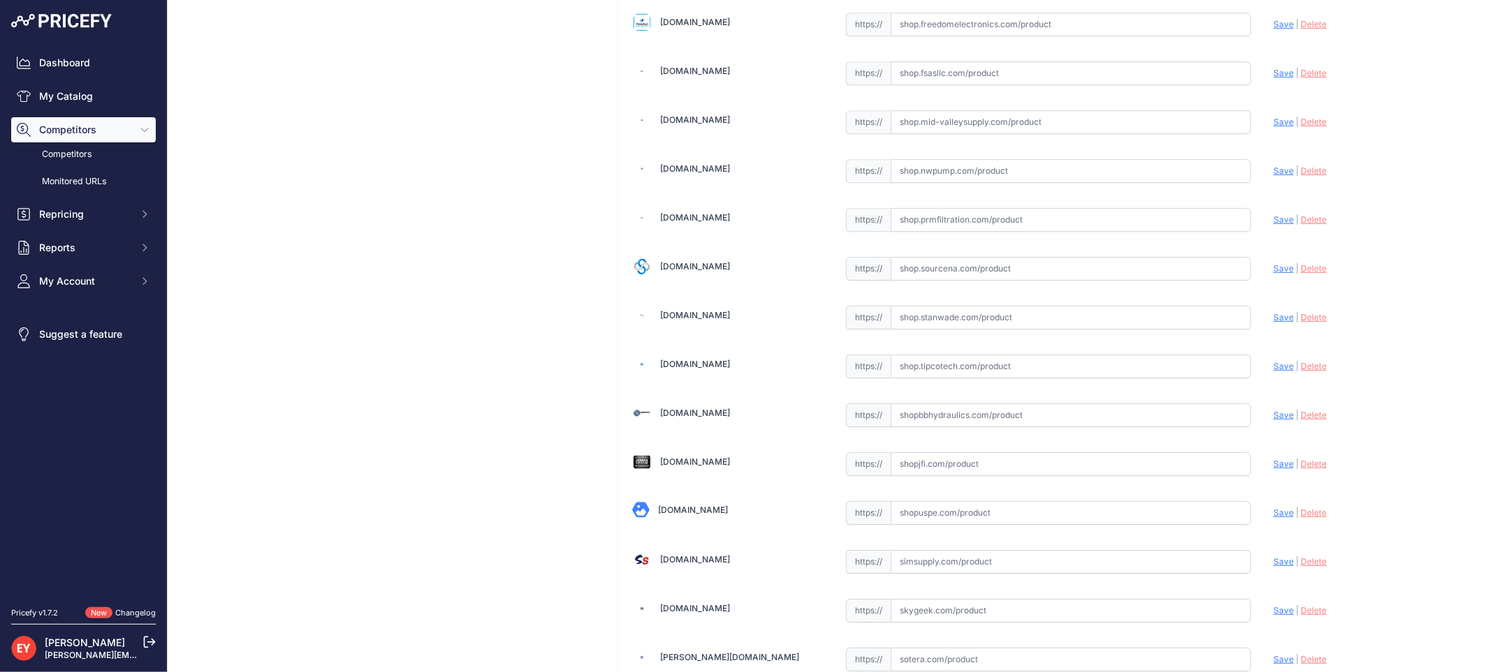
click at [891, 330] on input "text" at bounding box center [1070, 318] width 360 height 24
paste input "https://shop.stanwade.com/Underground-Equipment/Adapters/Vapor-Recovery-Adapter…"
click at [1273, 323] on span "Save" at bounding box center [1283, 317] width 20 height 10
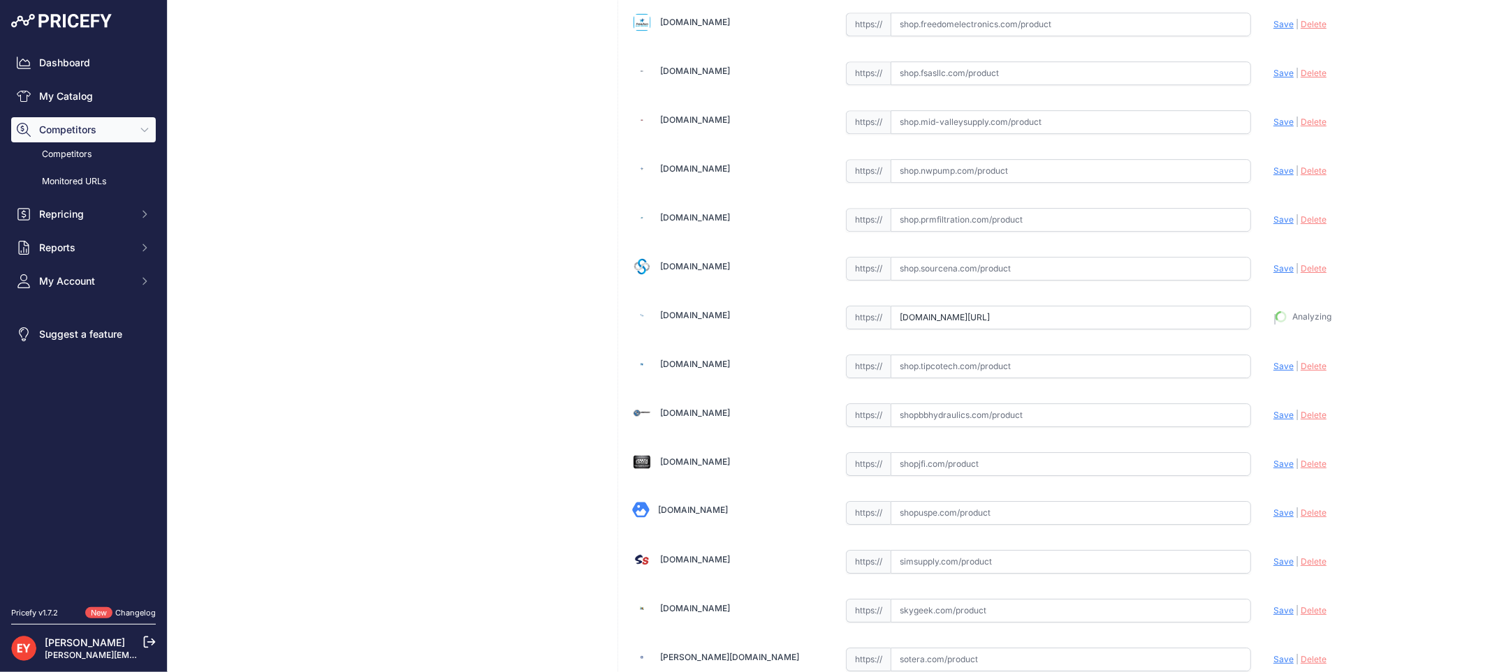
type input "https://shop.stanwade.com/Underground-Equipment/Adapters/Vapor-Recovery-Adapter…"
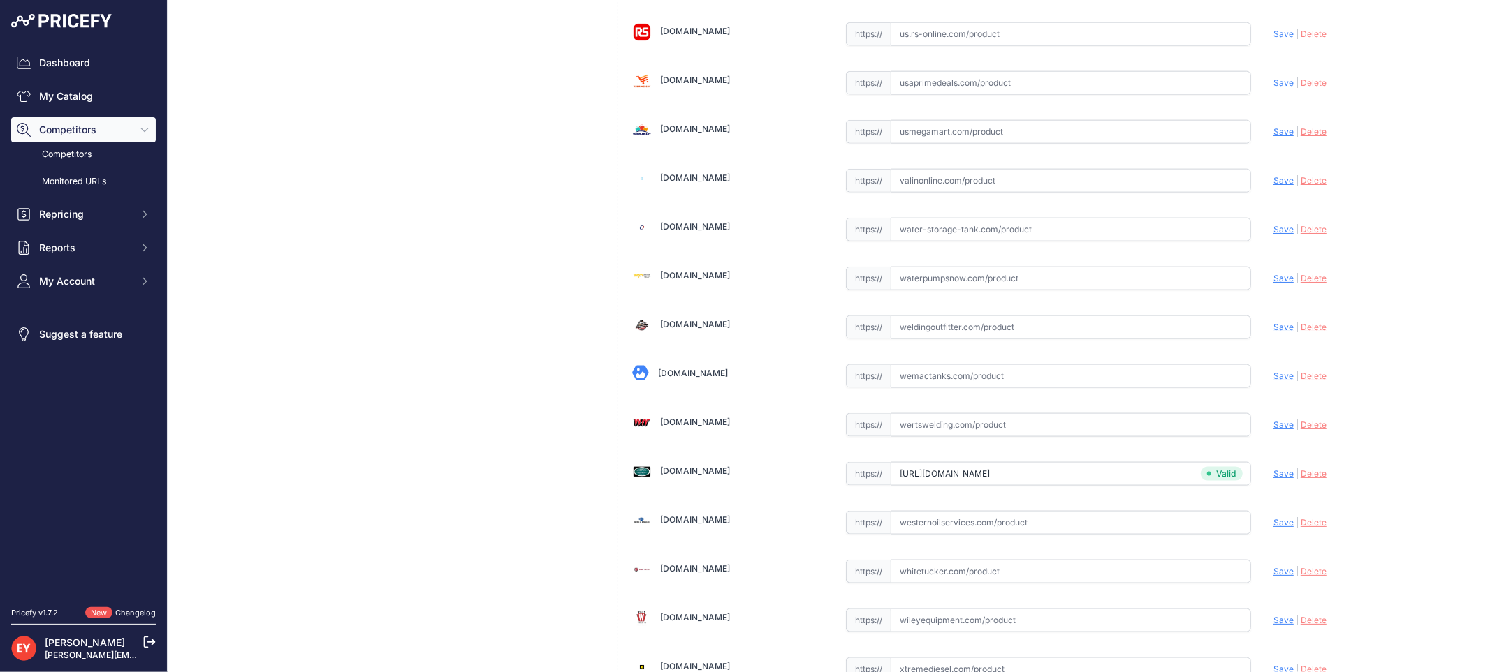
scroll to position [10457, 0]
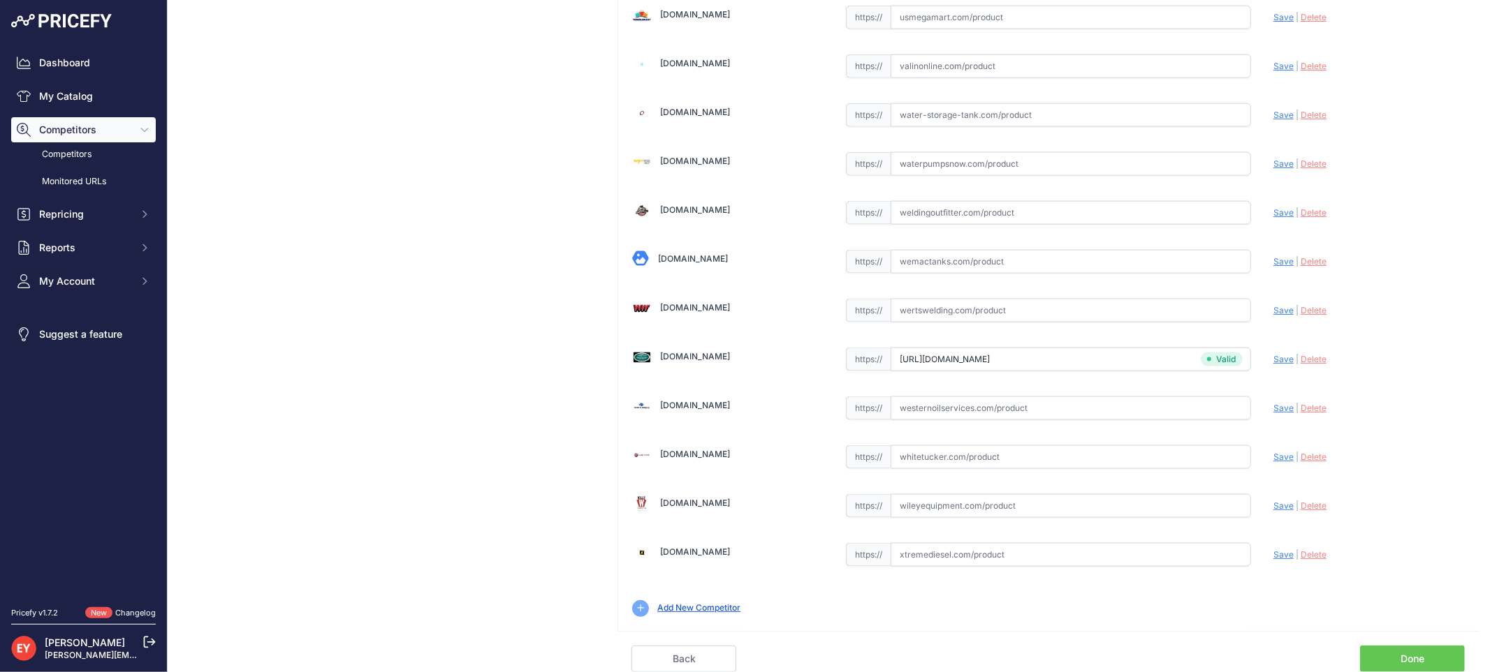
click at [1423, 652] on link "Done" at bounding box center [1412, 659] width 105 height 27
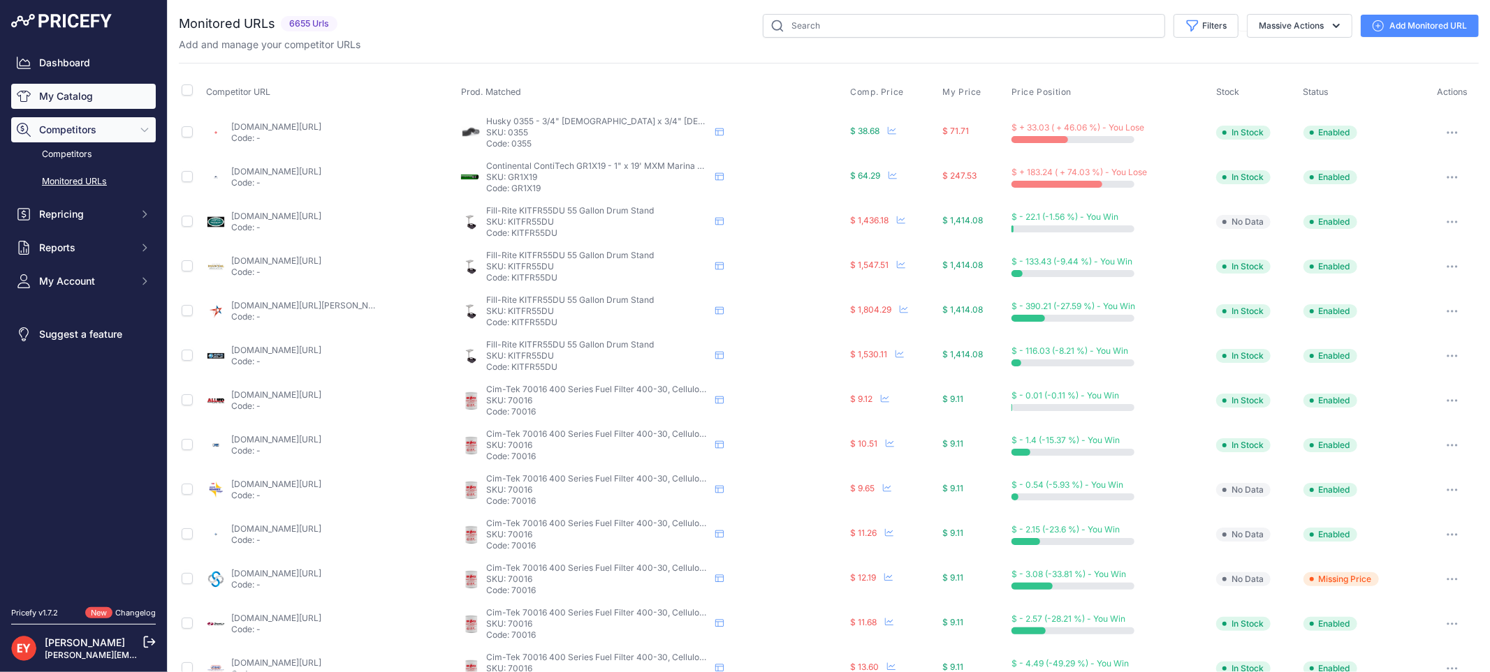
click at [71, 95] on link "My Catalog" at bounding box center [83, 96] width 145 height 25
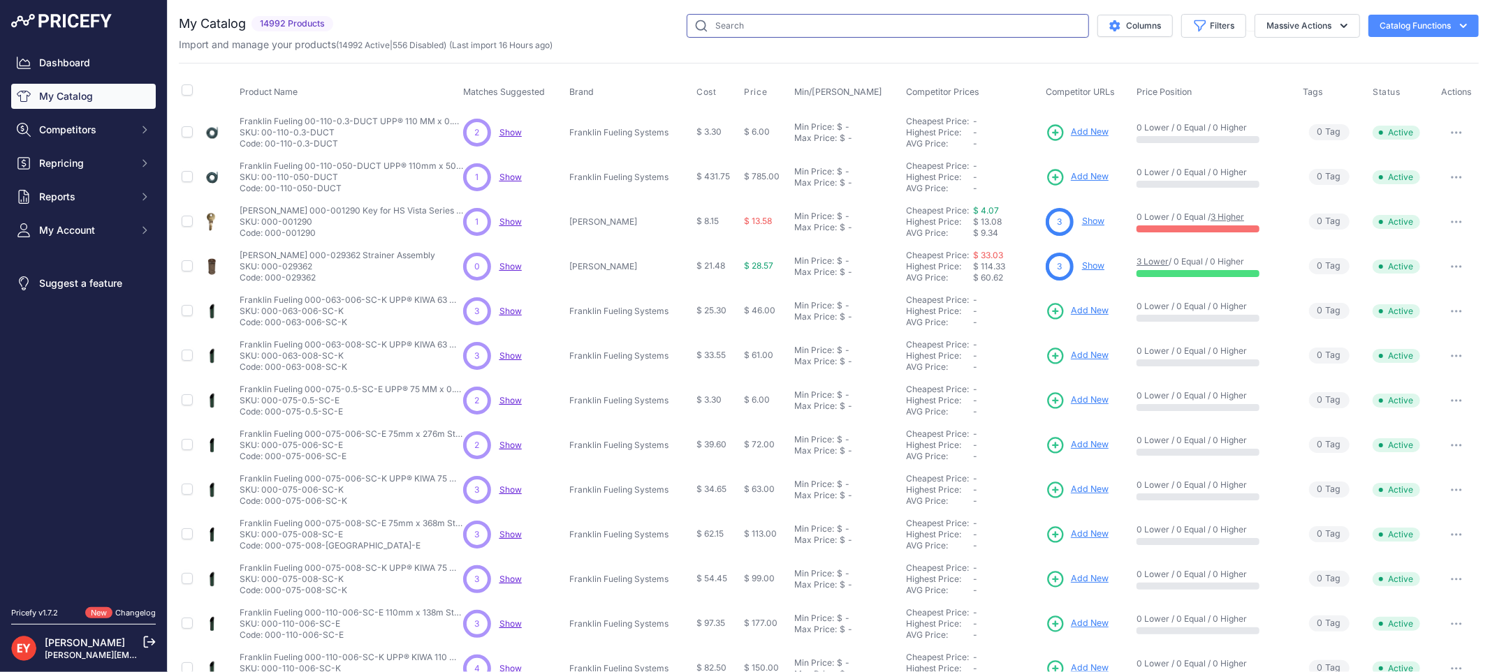
click at [737, 28] on input "text" at bounding box center [887, 26] width 402 height 24
paste input "30030001"
type input "30030001"
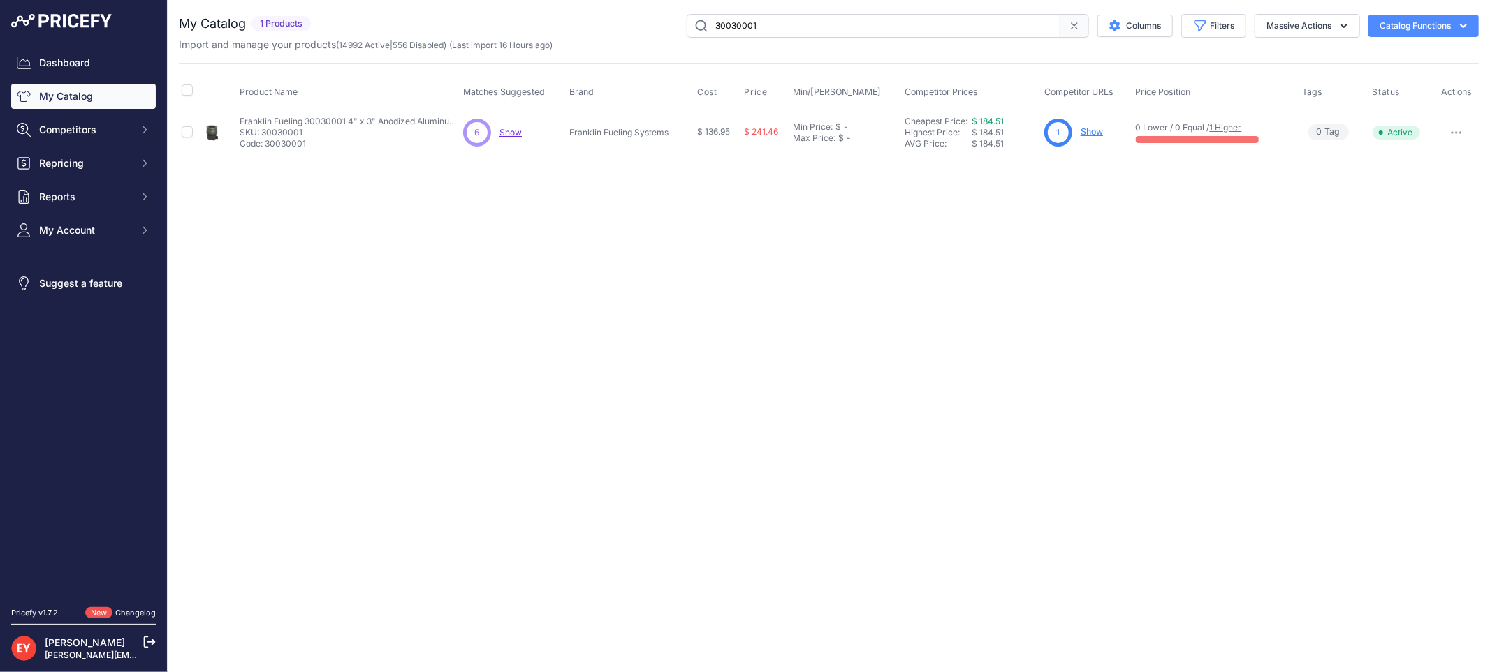
click at [1096, 126] on link "Show" at bounding box center [1091, 131] width 22 height 10
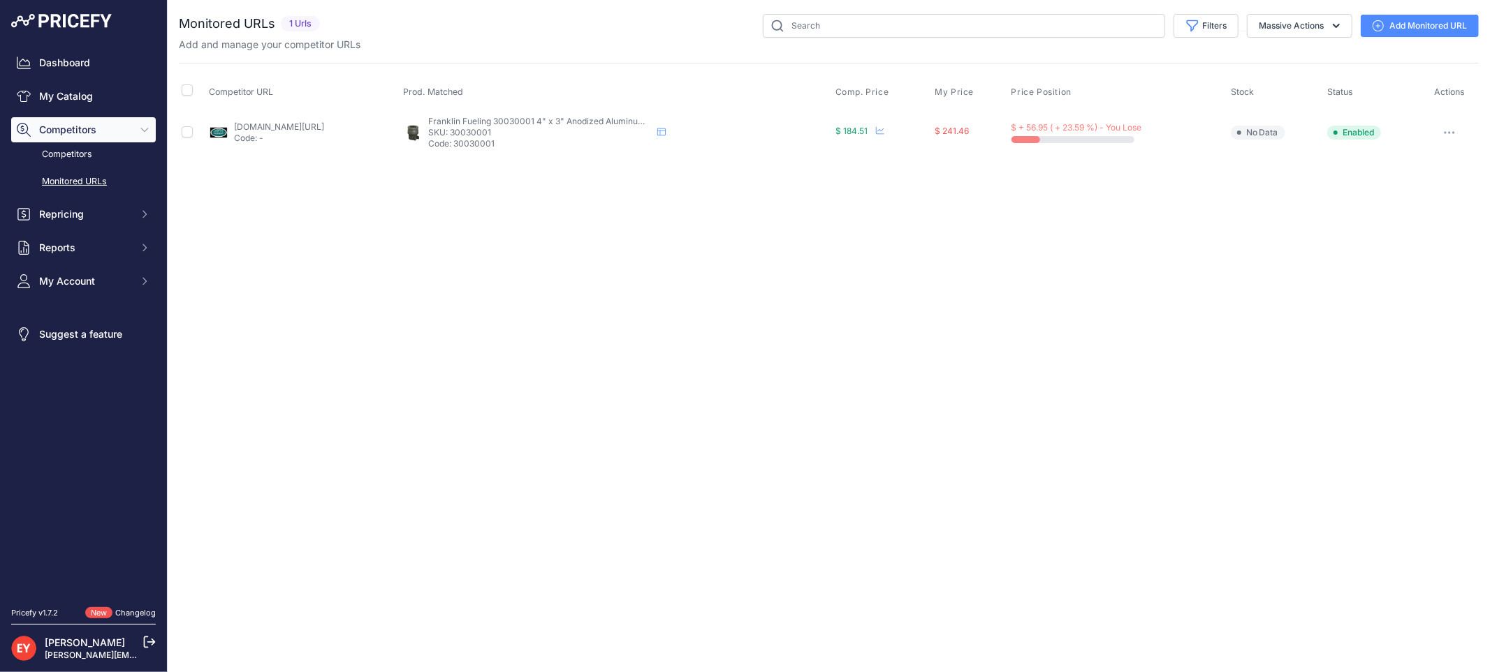
click at [1381, 23] on icon at bounding box center [1377, 25] width 11 height 11
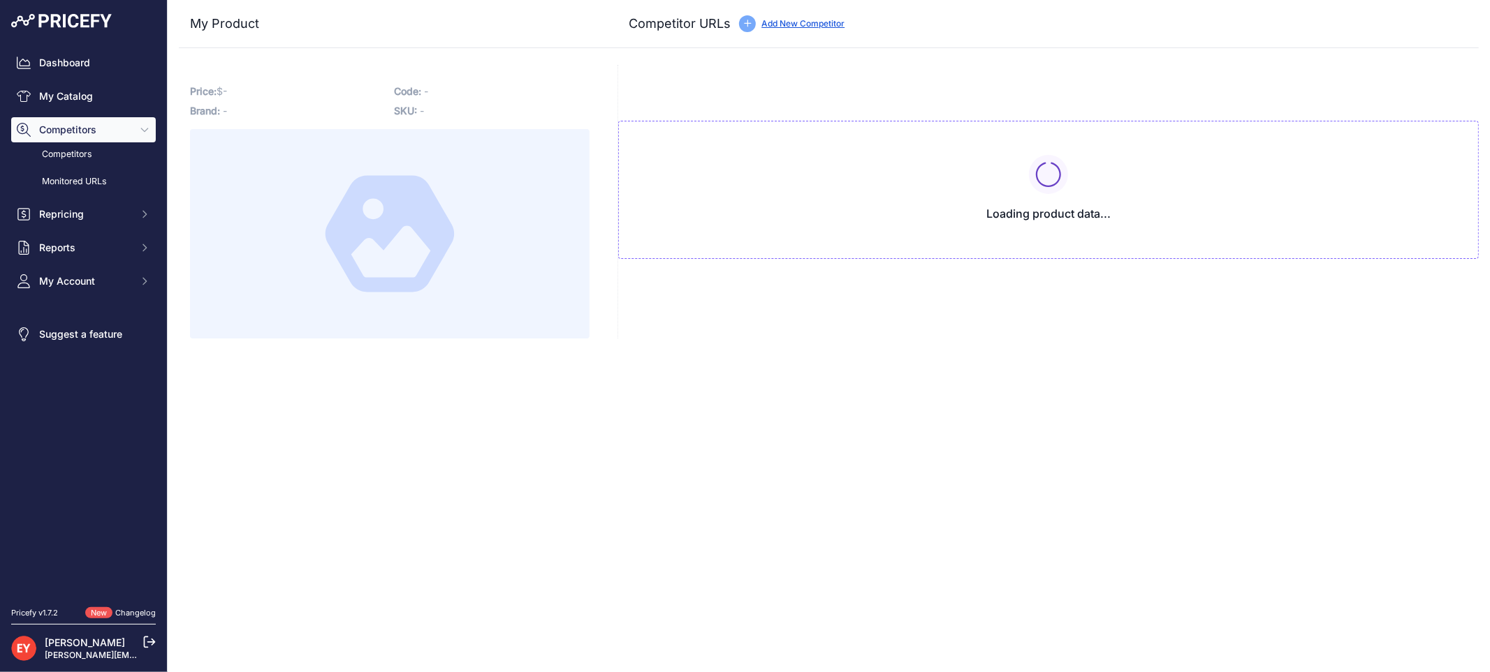
type input "westechequipment.com/index.php?main_page=product_info&products_id=41992&prirule…"
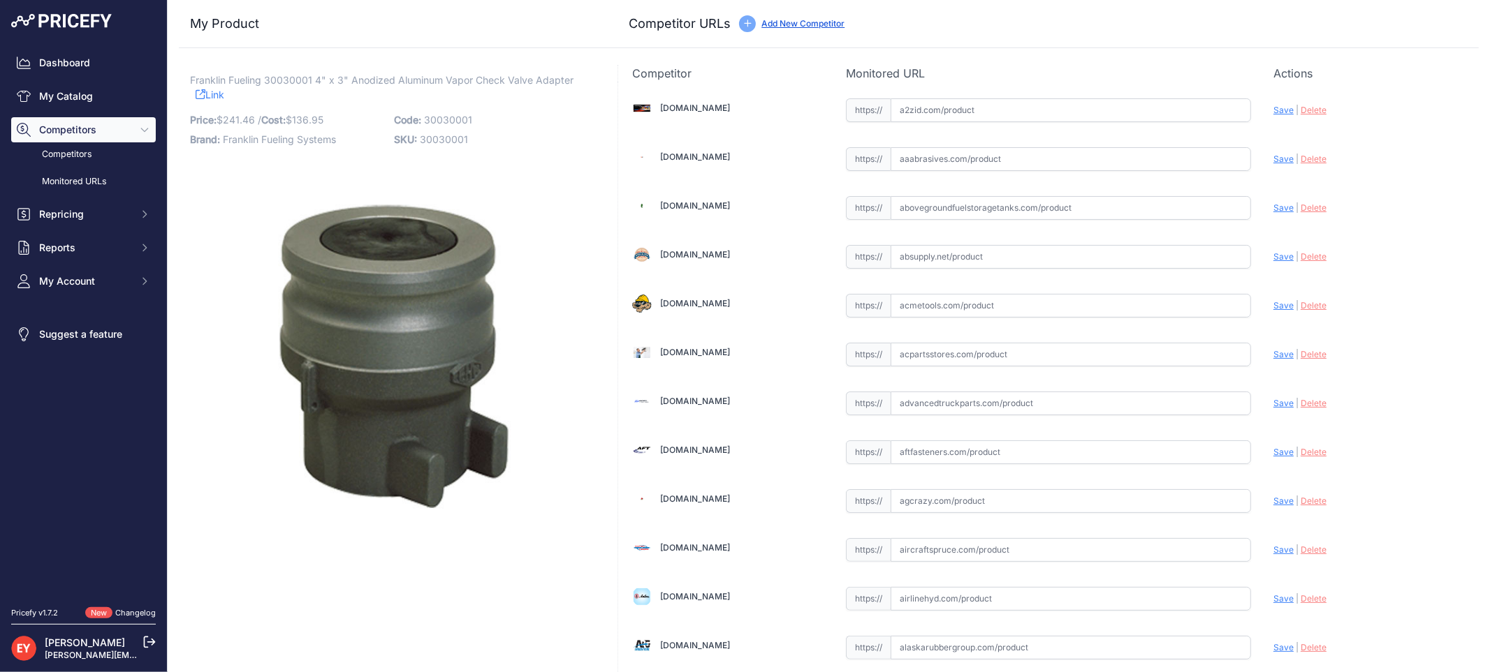
scroll to position [4134, 0]
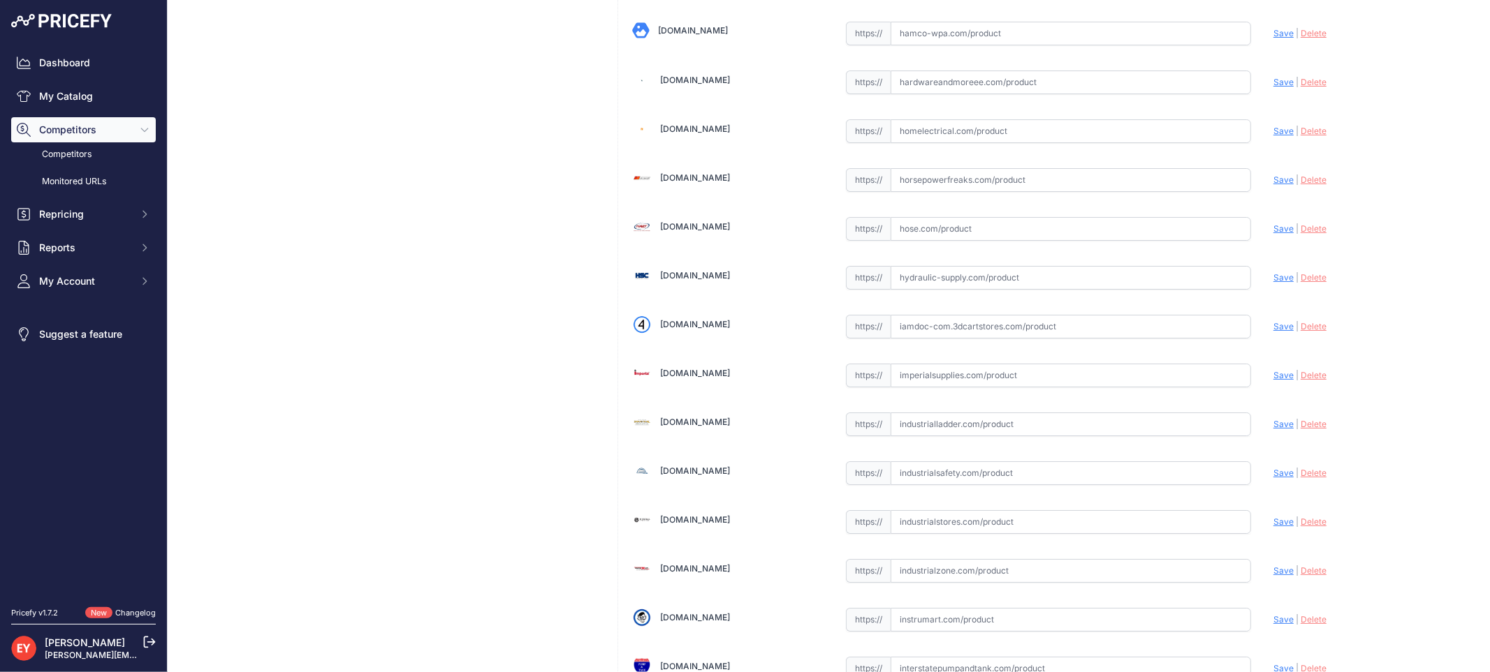
click at [967, 339] on input "text" at bounding box center [1070, 327] width 360 height 24
paste input "https://iamdoc-com.3dcartstores.com/Assy-VR-Adapter-3-_p_10566779.html"
click at [1273, 332] on span "Save" at bounding box center [1283, 326] width 20 height 10
type input "https://iamdoc-com.3dcartstores.com/Assy-VR-Adapter-3-_p_10566779.html?prirule_…"
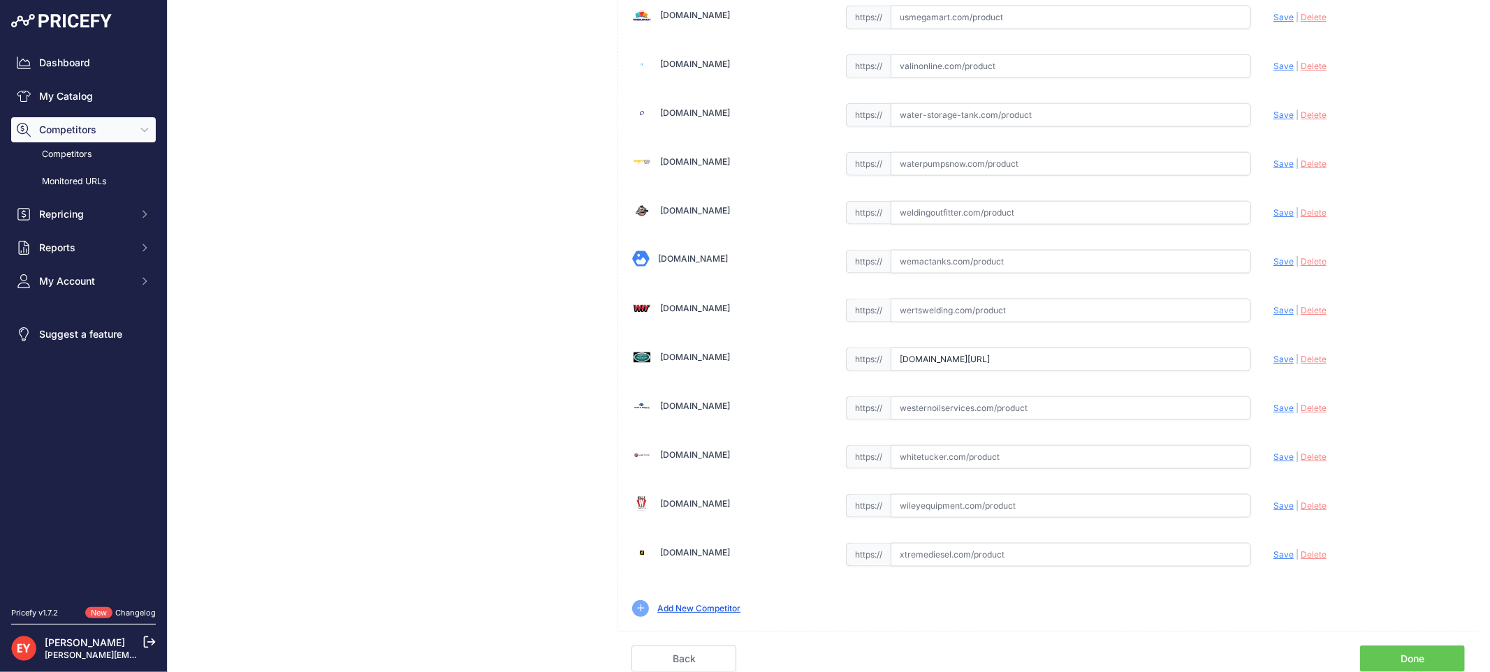
scroll to position [0, 91]
drag, startPoint x: 890, startPoint y: 367, endPoint x: 1298, endPoint y: 379, distance: 407.3
paste input "https://westechequipment.com/index.php?main_page=product_info&products_id=41992…"
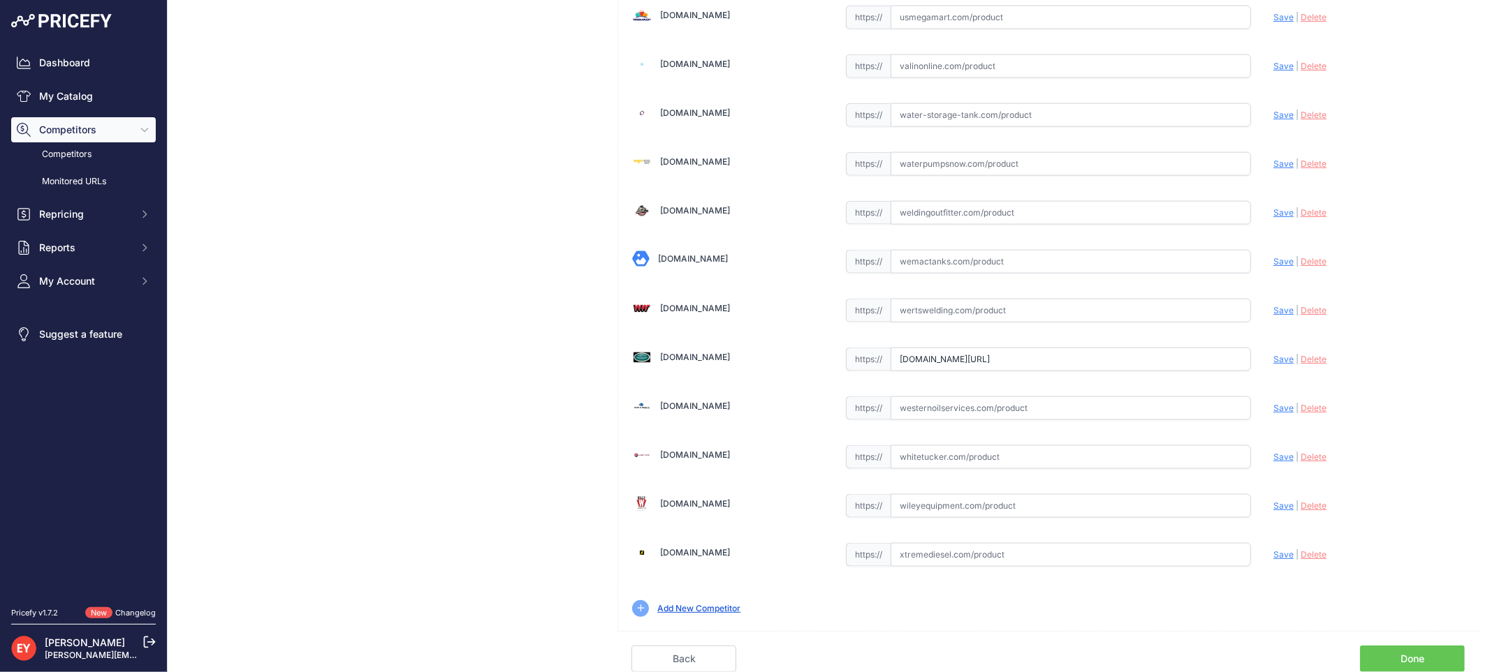
click at [1273, 356] on span "Save" at bounding box center [1283, 359] width 20 height 10
type input "https://westechequipment.com/index.php?main_page=product_info&products_id=41992…"
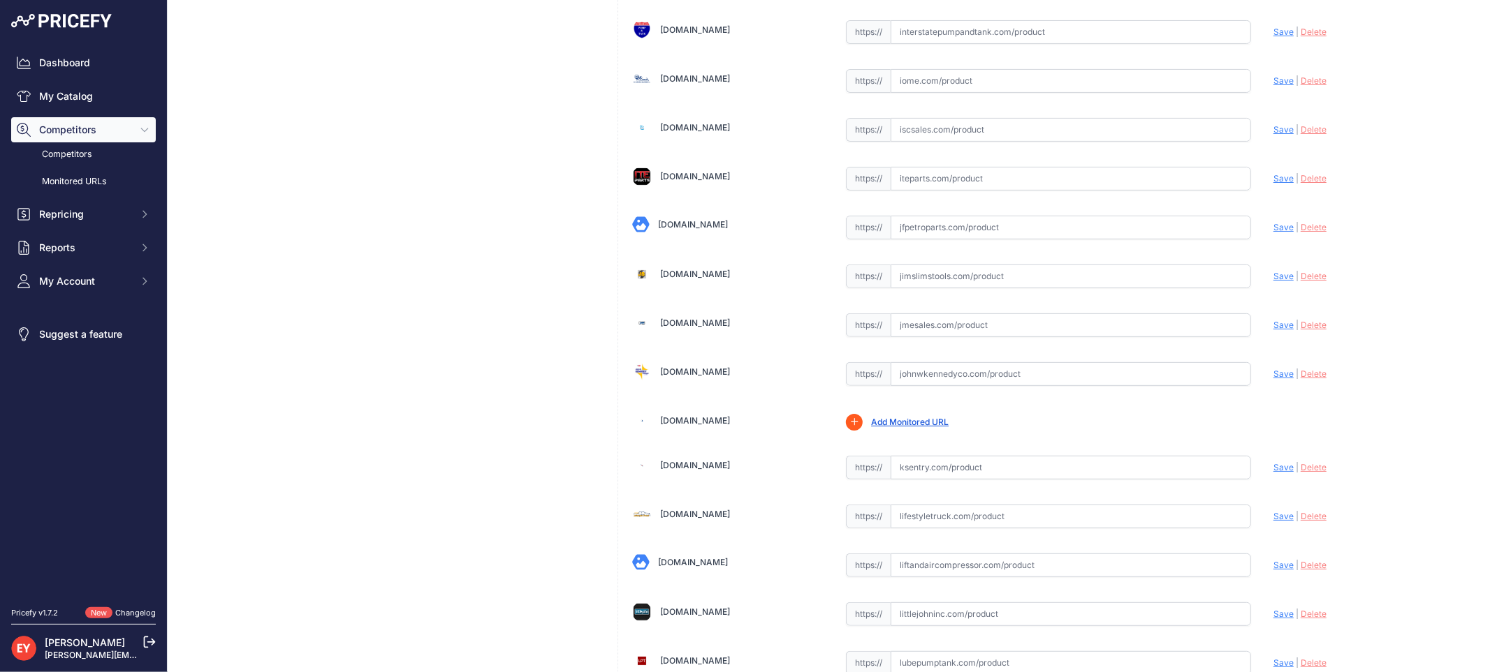
click at [938, 337] on input "text" at bounding box center [1070, 326] width 360 height 24
paste input "https://www.jmesales.com/ebw-vapor-check-valve-adapter-4-3-anodized-aluminum/?s…"
click at [1273, 330] on span "Save" at bounding box center [1283, 325] width 20 height 10
type input "https://www.jmesales.com/ebw-vapor-check-valve-adapter-4-3-anodized-aluminum/?p…"
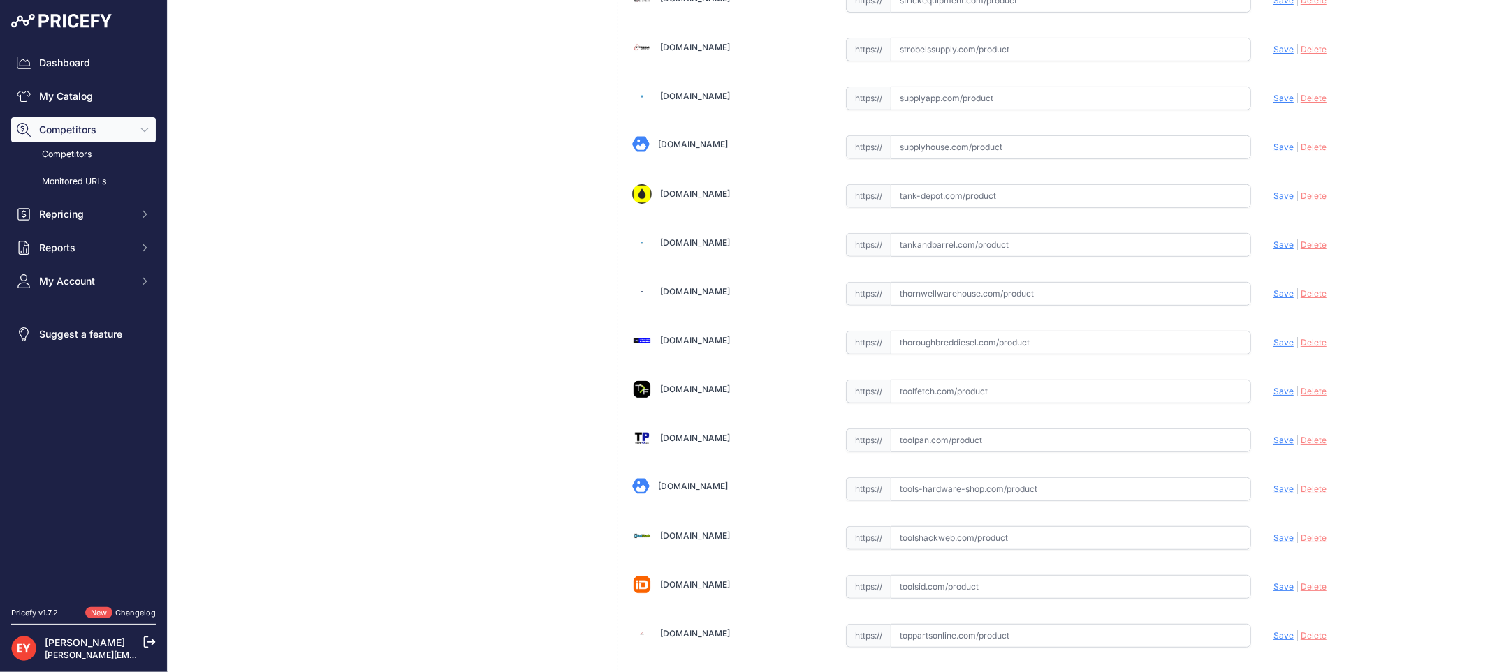
scroll to position [10425, 0]
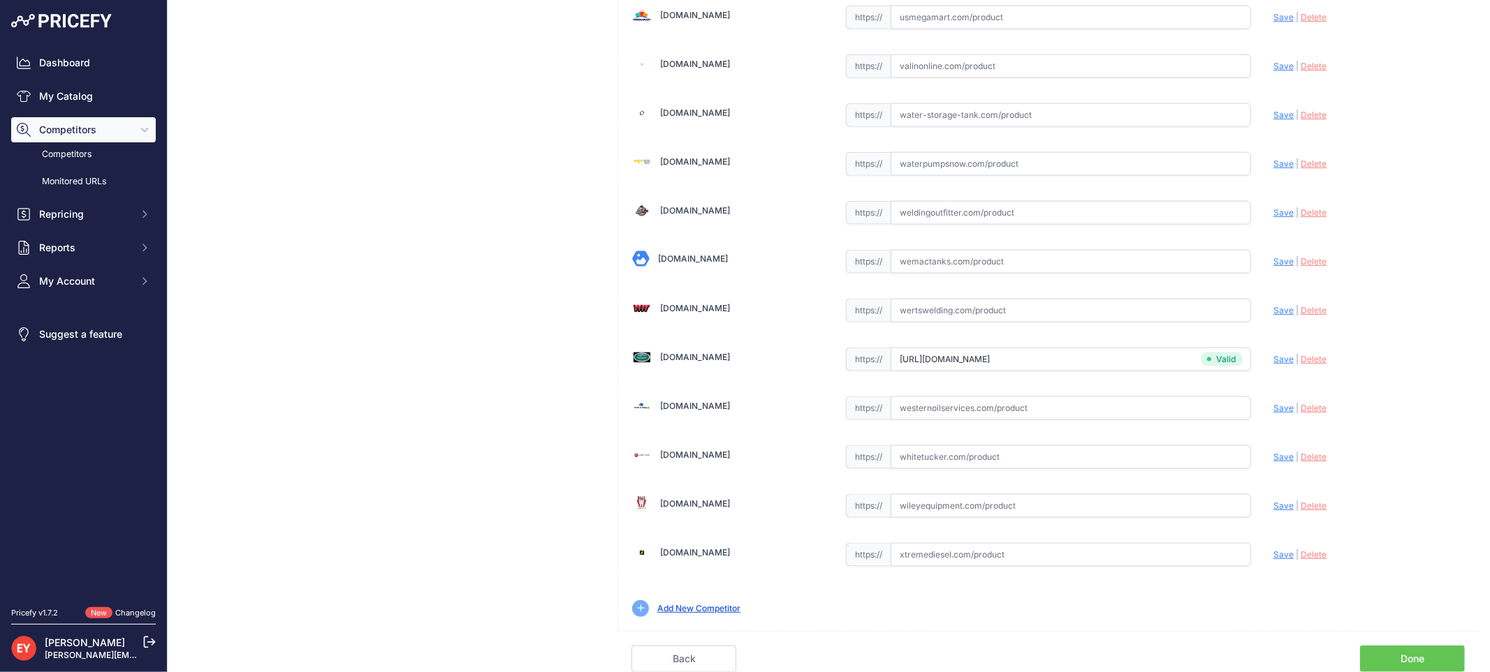
click at [1418, 654] on link "Done" at bounding box center [1412, 659] width 105 height 27
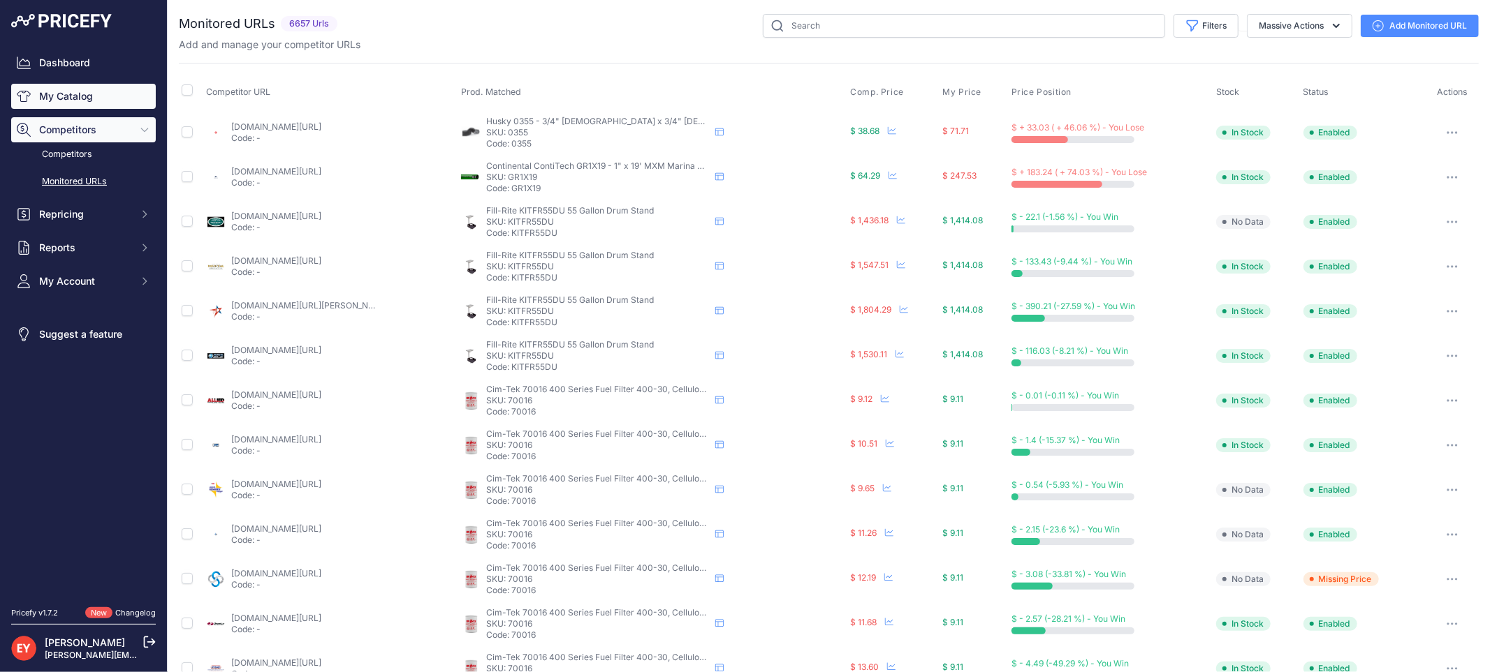
click at [51, 88] on link "My Catalog" at bounding box center [83, 96] width 145 height 25
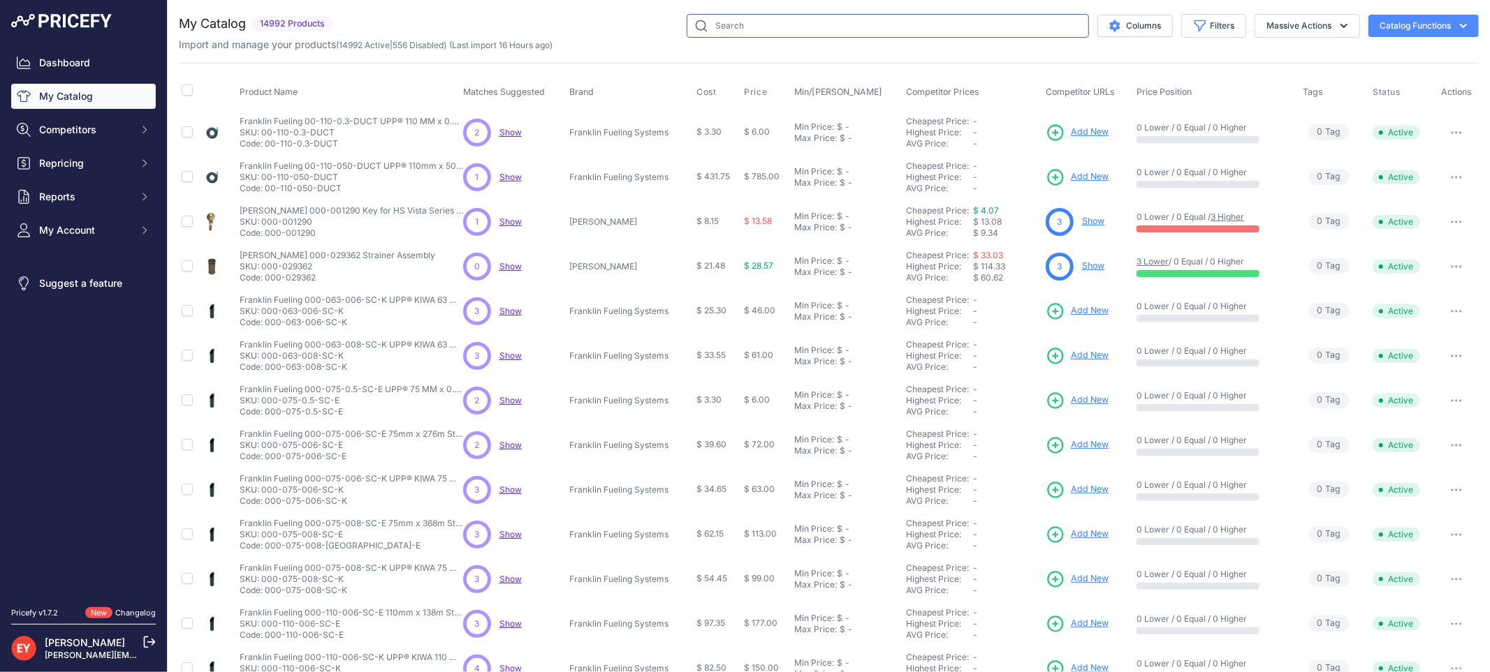
click at [721, 28] on input "text" at bounding box center [887, 26] width 402 height 24
paste input "330020-088"
type input "330020-088"
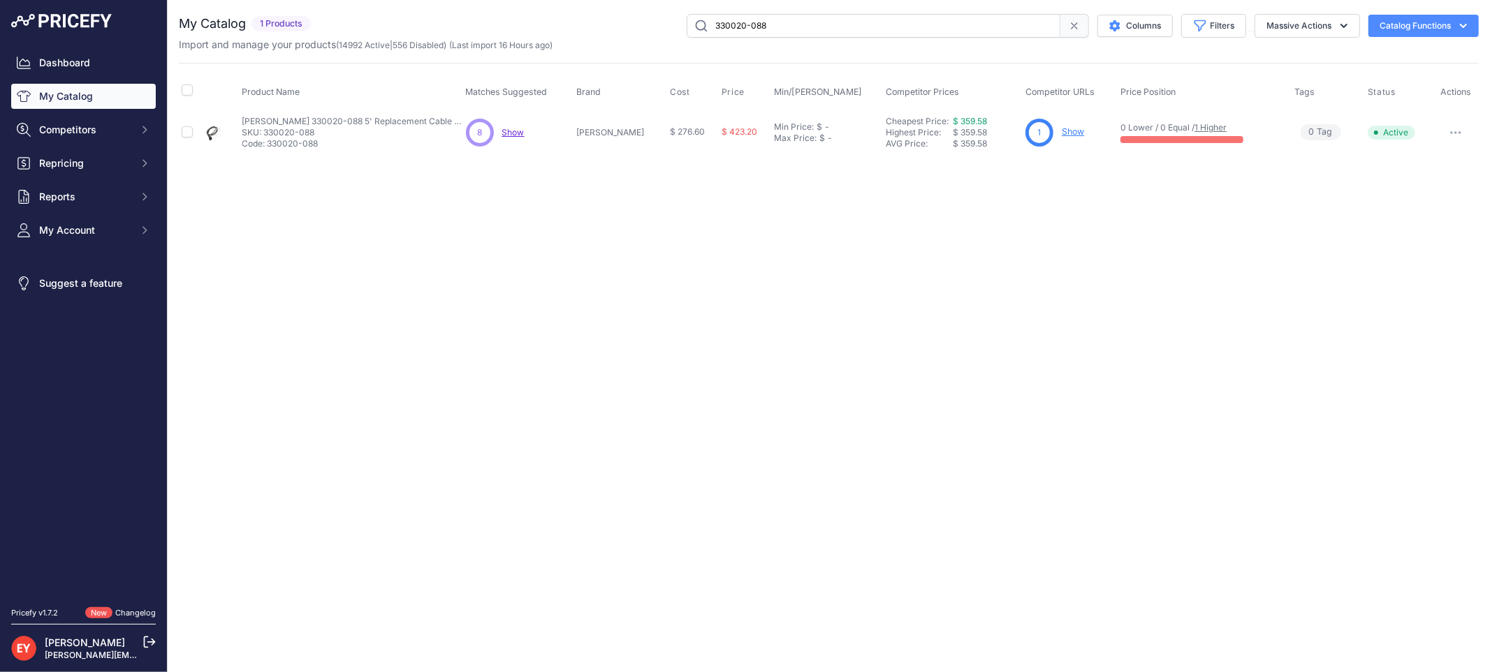
click at [1061, 133] on link "Show" at bounding box center [1072, 131] width 22 height 10
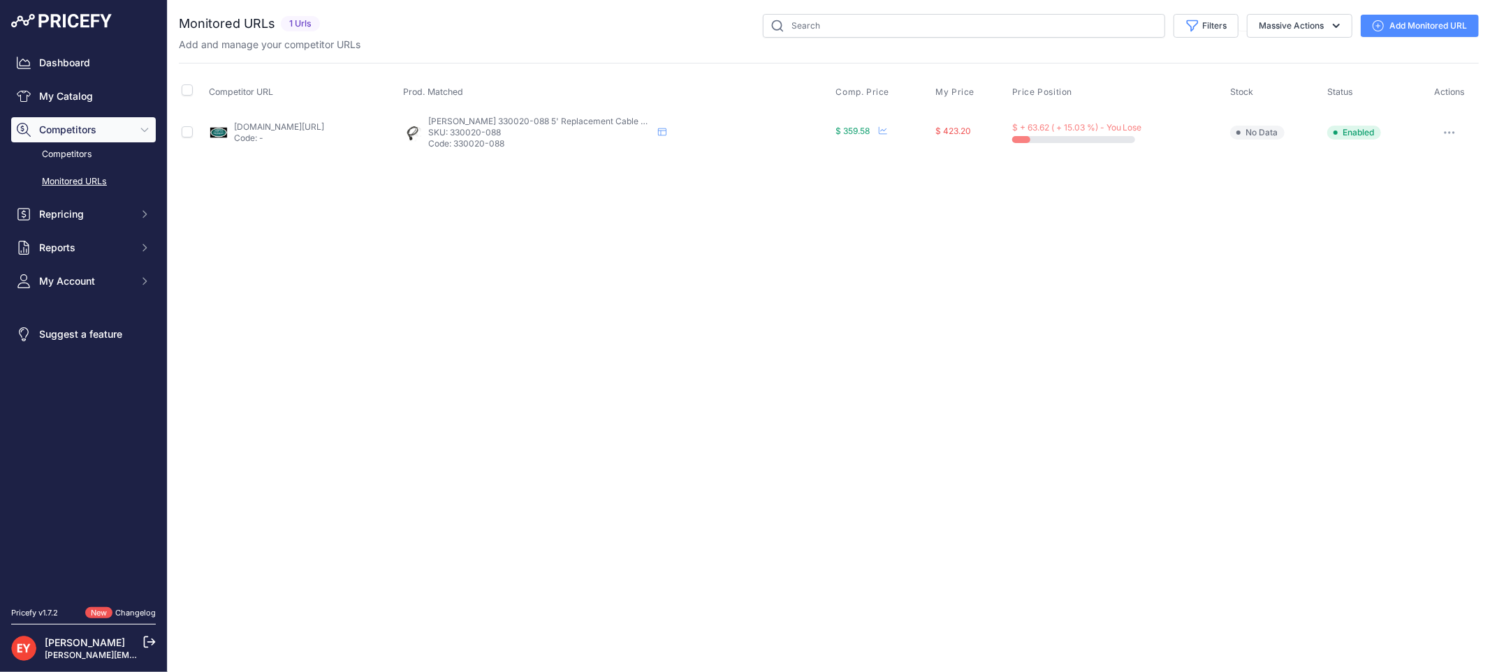
click at [1406, 26] on link "Add Monitored URL" at bounding box center [1419, 26] width 118 height 22
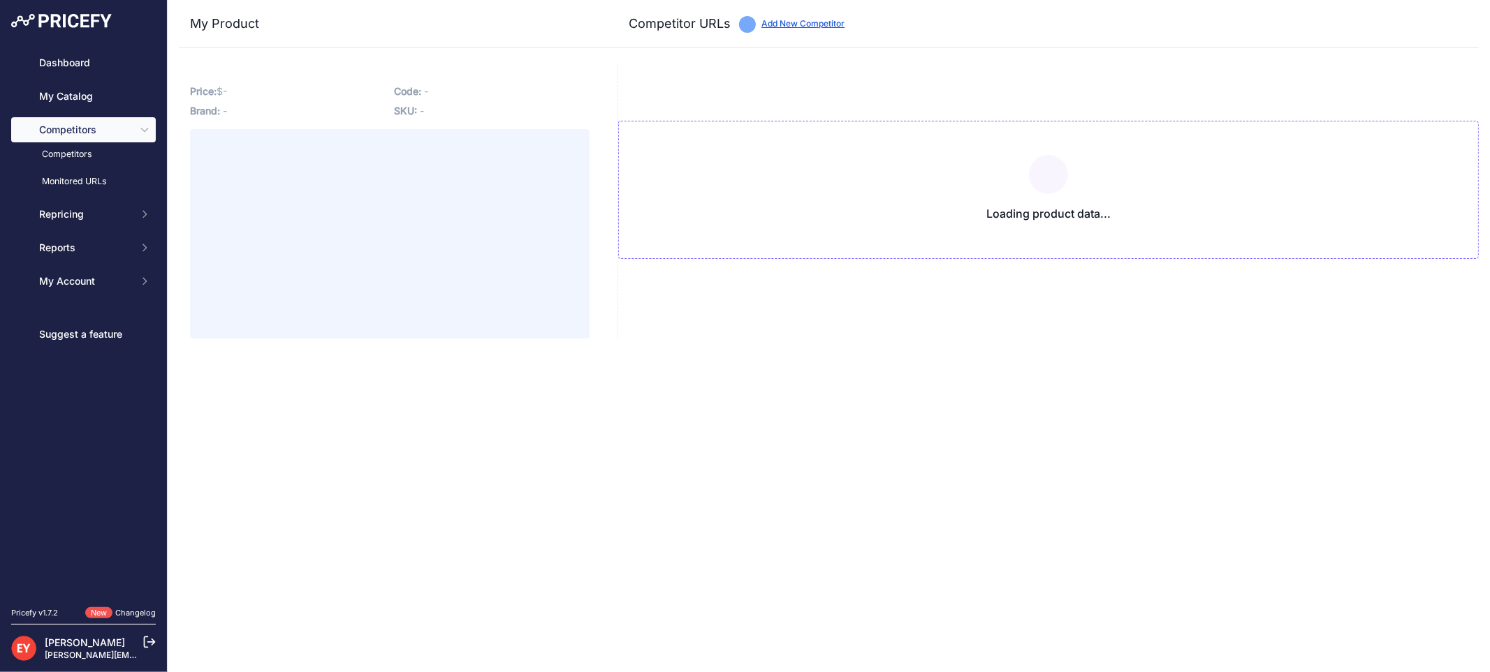
type input "[DOMAIN_NAME][URL]"
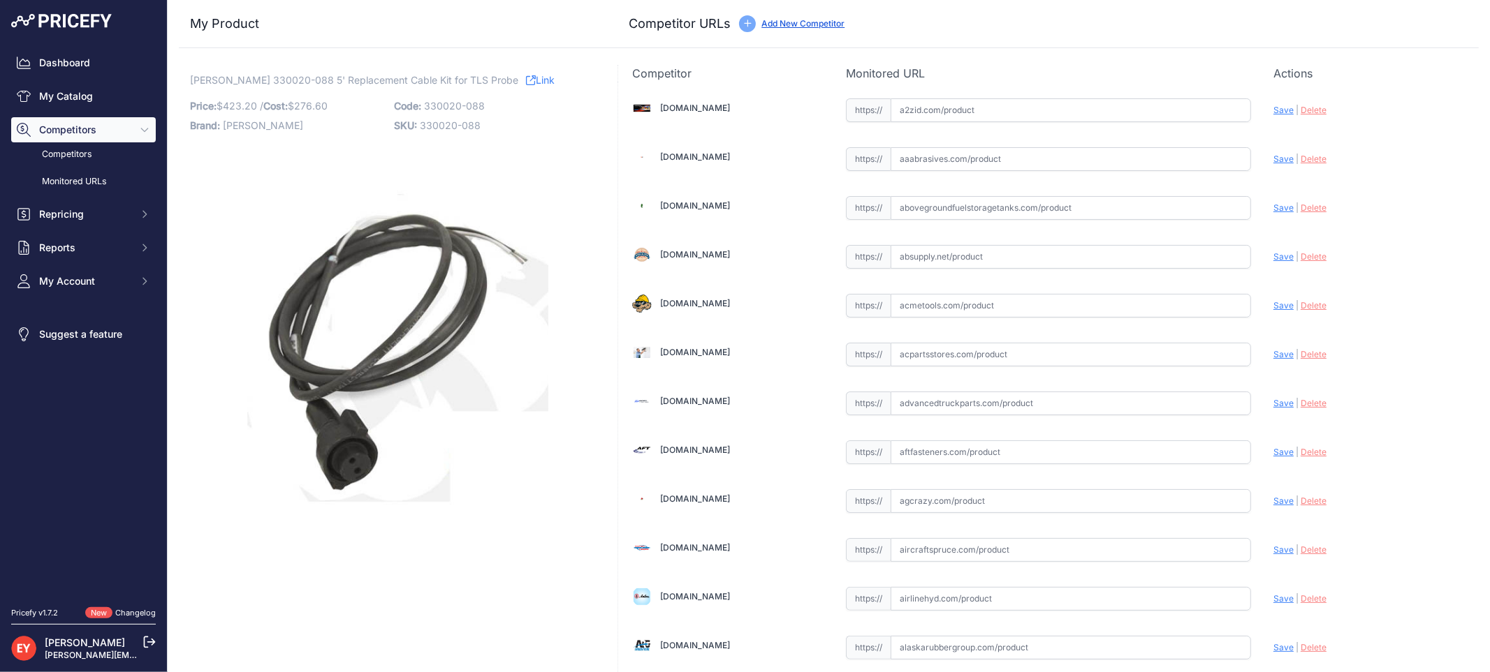
scroll to position [9711, 0]
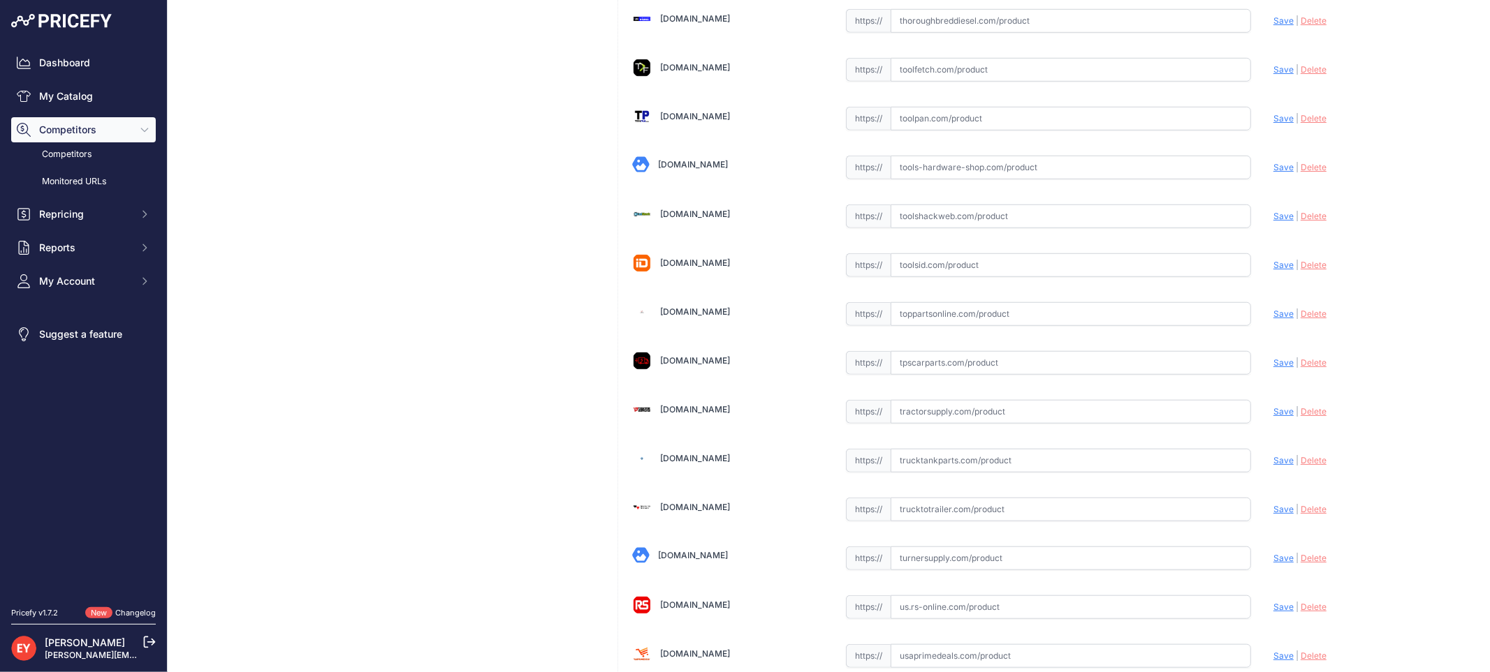
click at [898, 326] on input "text" at bounding box center [1070, 314] width 360 height 24
paste input "[URL][DOMAIN_NAME][PERSON_NAME]"
click at [1273, 319] on span "Save" at bounding box center [1283, 314] width 20 height 10
type input "[URL][DOMAIN_NAME][PERSON_NAME]"
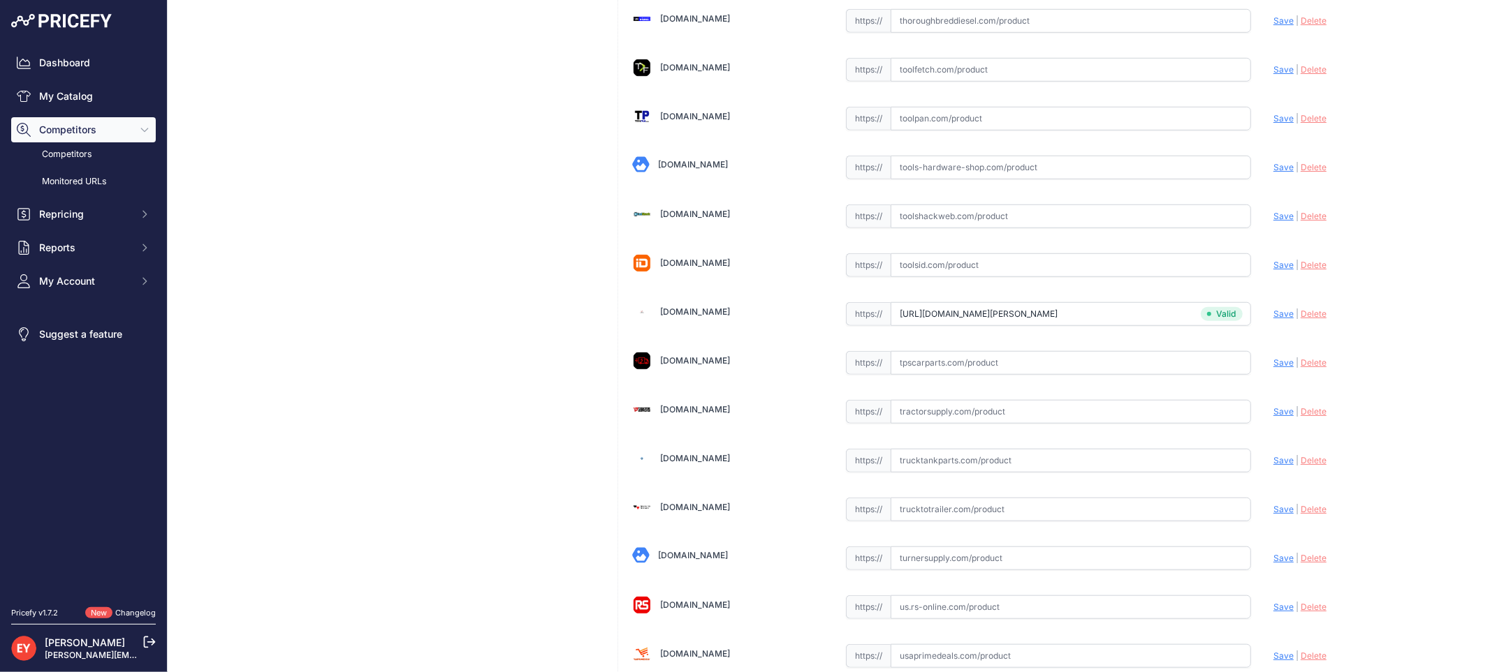
scroll to position [4134, 0]
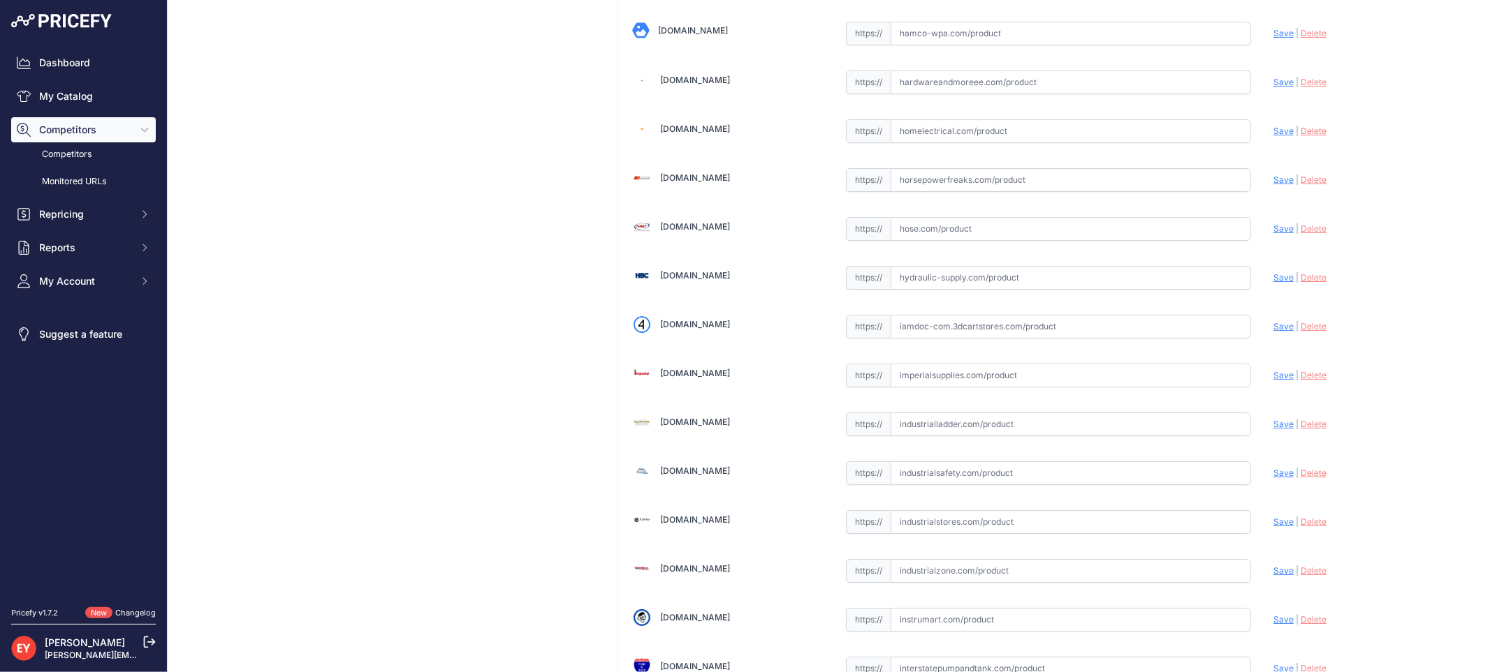
click at [960, 339] on input "text" at bounding box center [1070, 327] width 360 height 24
paste input "https://iamdoc-com.3dcartstores.com/Probe-5%E2%80%99-Replacement-Cable-Kit_p_10…"
click at [1273, 332] on span "Save" at bounding box center [1283, 326] width 20 height 10
type input "https://iamdoc-com.3dcartstores.com/Probe-5%E2%80%99-Replacement-Cable-Kit_p_10…"
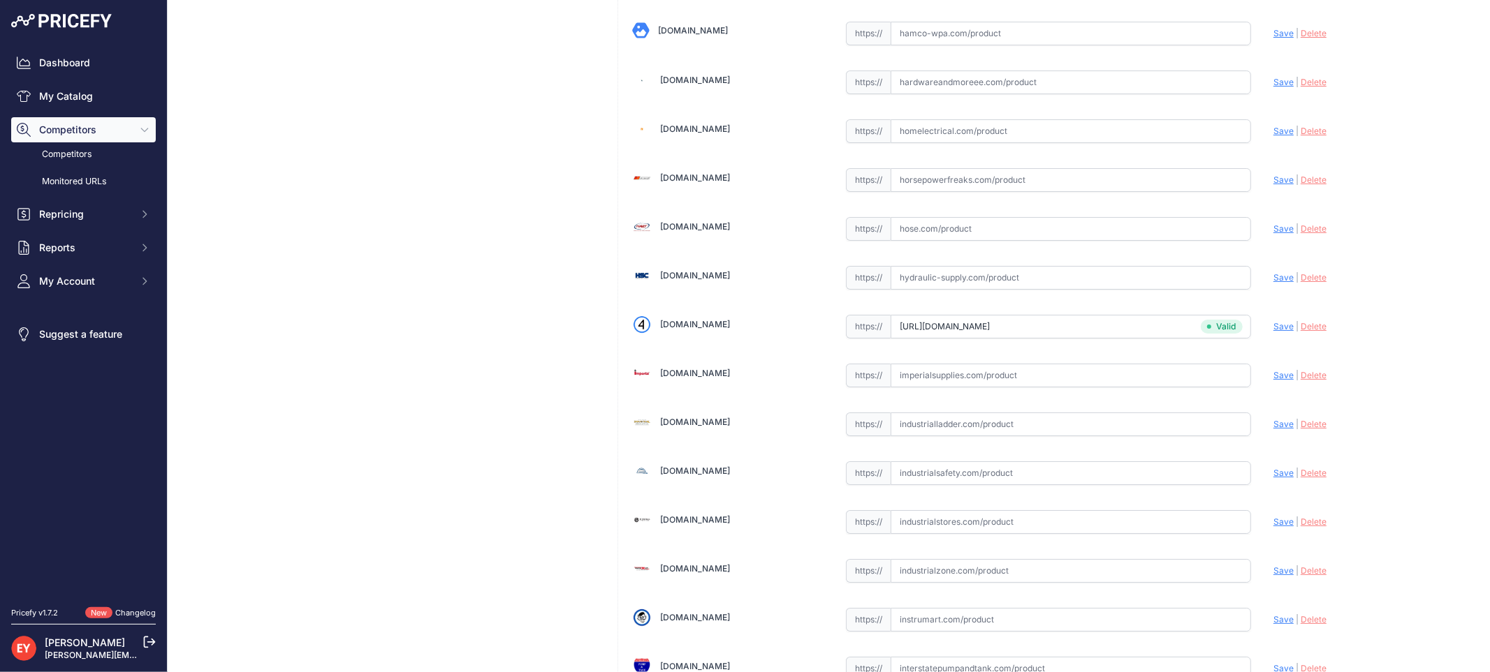
scroll to position [4673, 0]
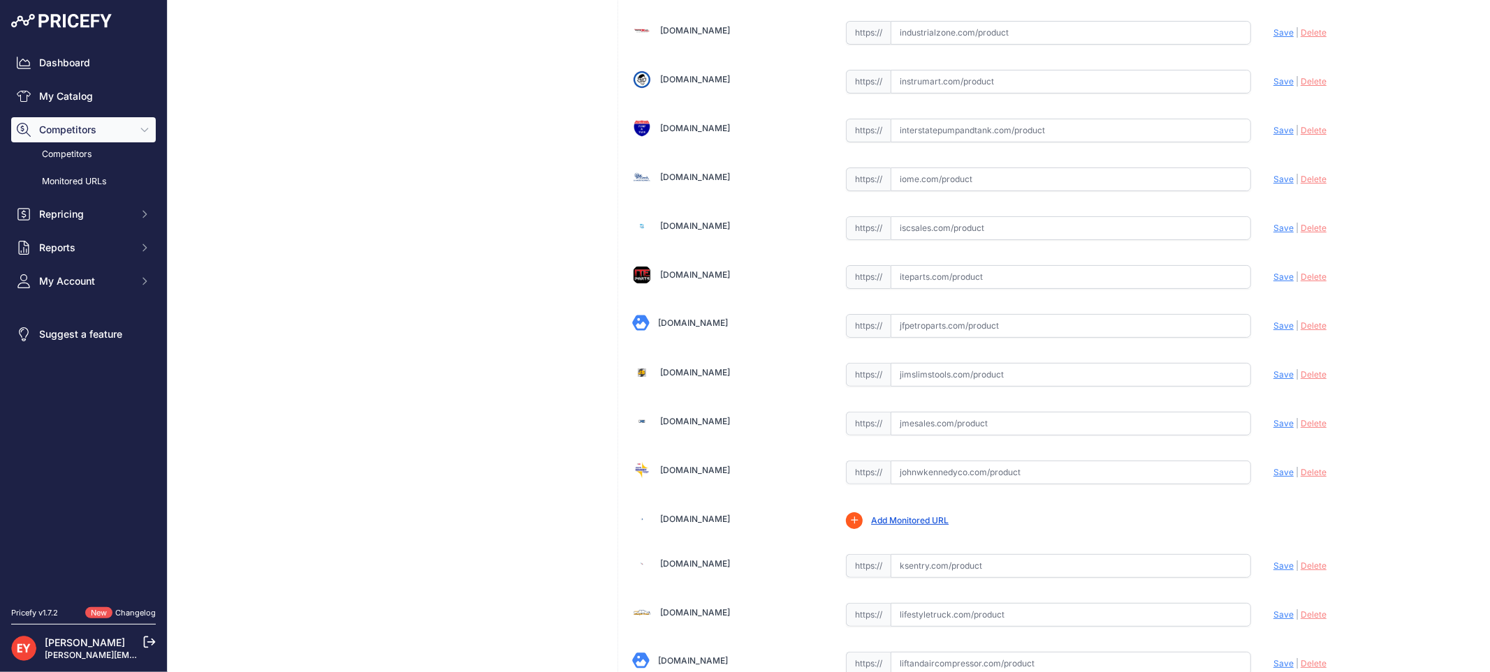
click at [936, 338] on input "text" at bounding box center [1070, 326] width 360 height 24
paste input "https://www.jfpetroparts.com/products/monitoring-systems/replacement-parts/prob…"
click at [1273, 331] on span "Save" at bounding box center [1283, 326] width 20 height 10
type input "https://www.jfpetroparts.com/products/monitoring-systems/replacement-parts/prob…"
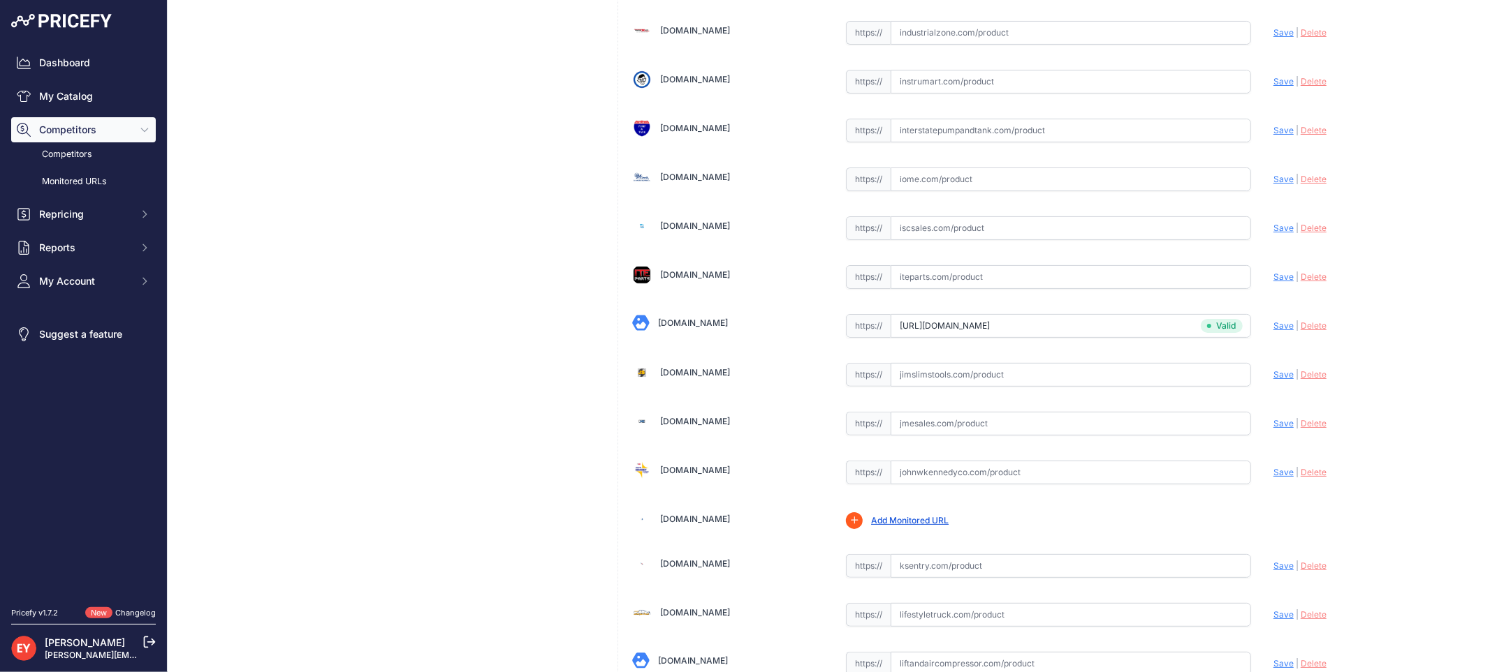
scroll to position [8094, 0]
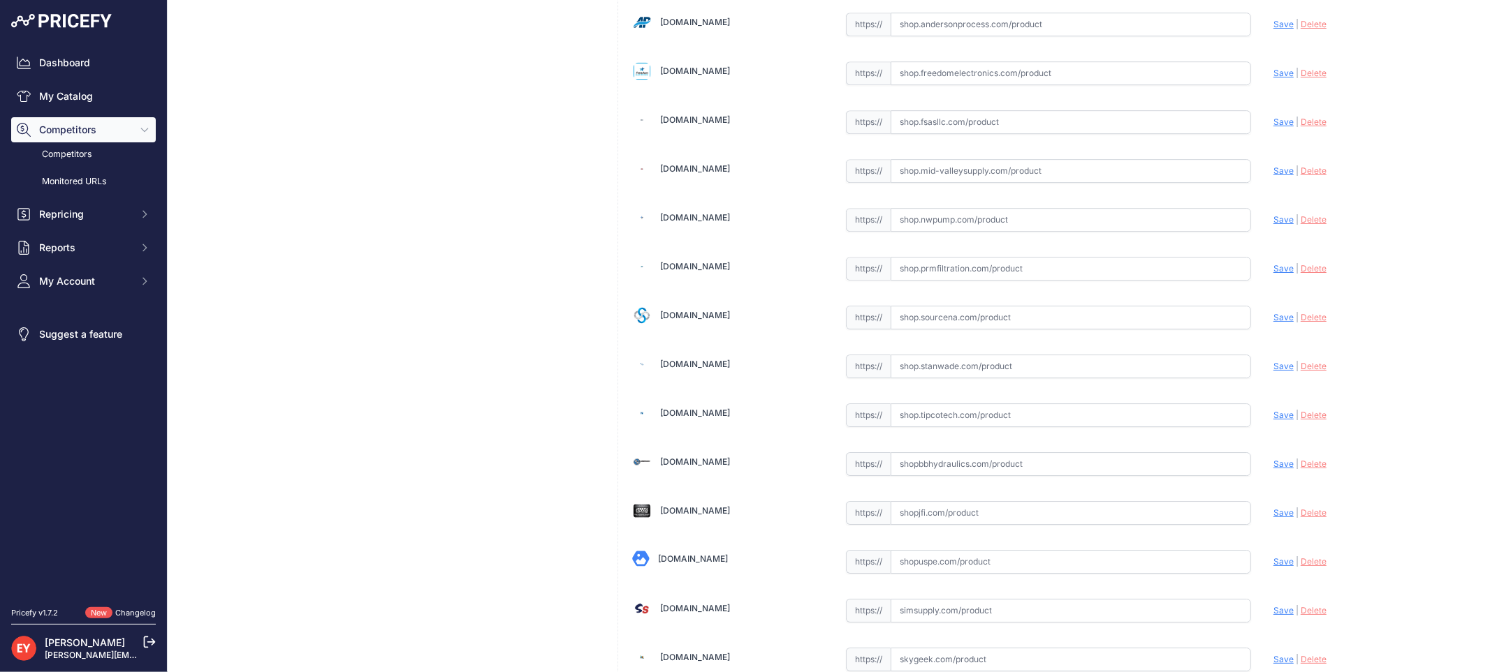
click at [962, 330] on input "text" at bounding box center [1070, 318] width 360 height 24
paste input "https://shop.sourcena.com/Veeder-Root/Probe-Parts/330020-088/Veeder-Root-330020…"
click at [1273, 323] on span "Save" at bounding box center [1283, 317] width 20 height 10
type input "https://shop.sourcena.com/Veeder-Root/Probe-Parts/330020-088/Veeder-Root-330020…"
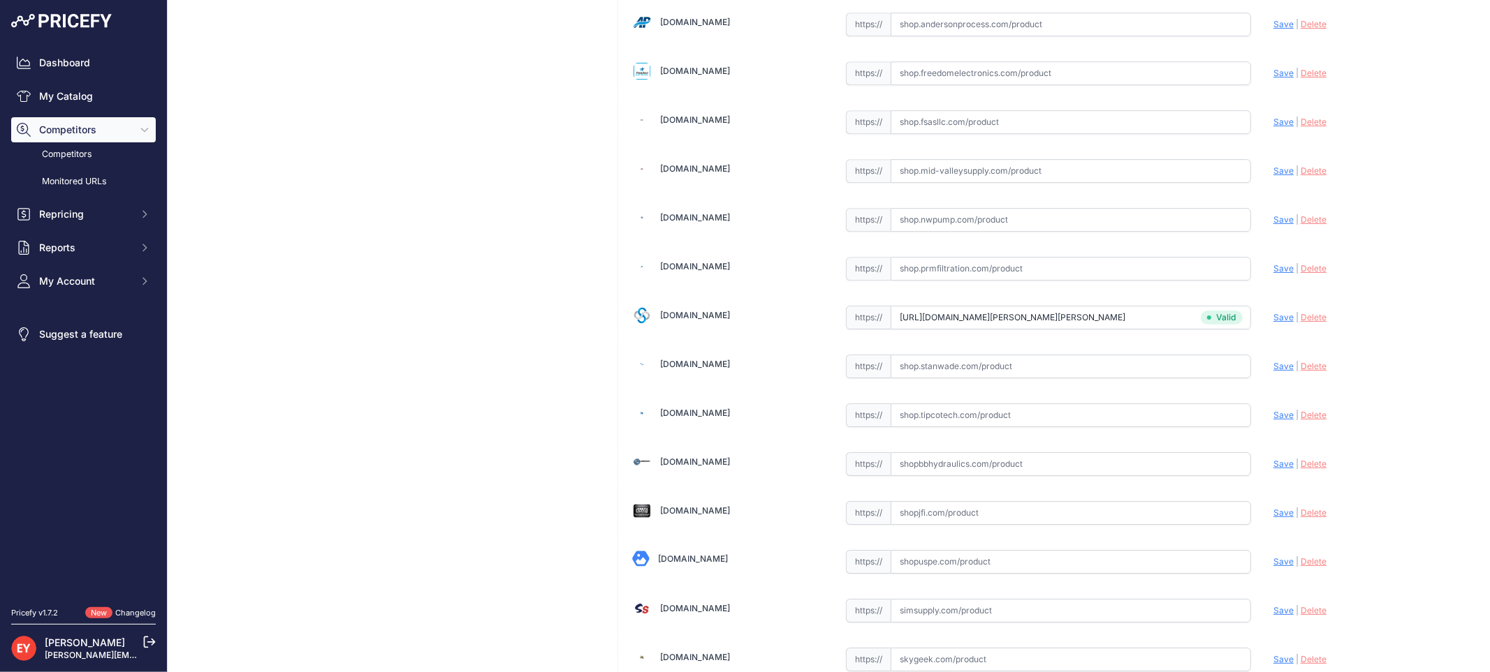
scroll to position [10425, 0]
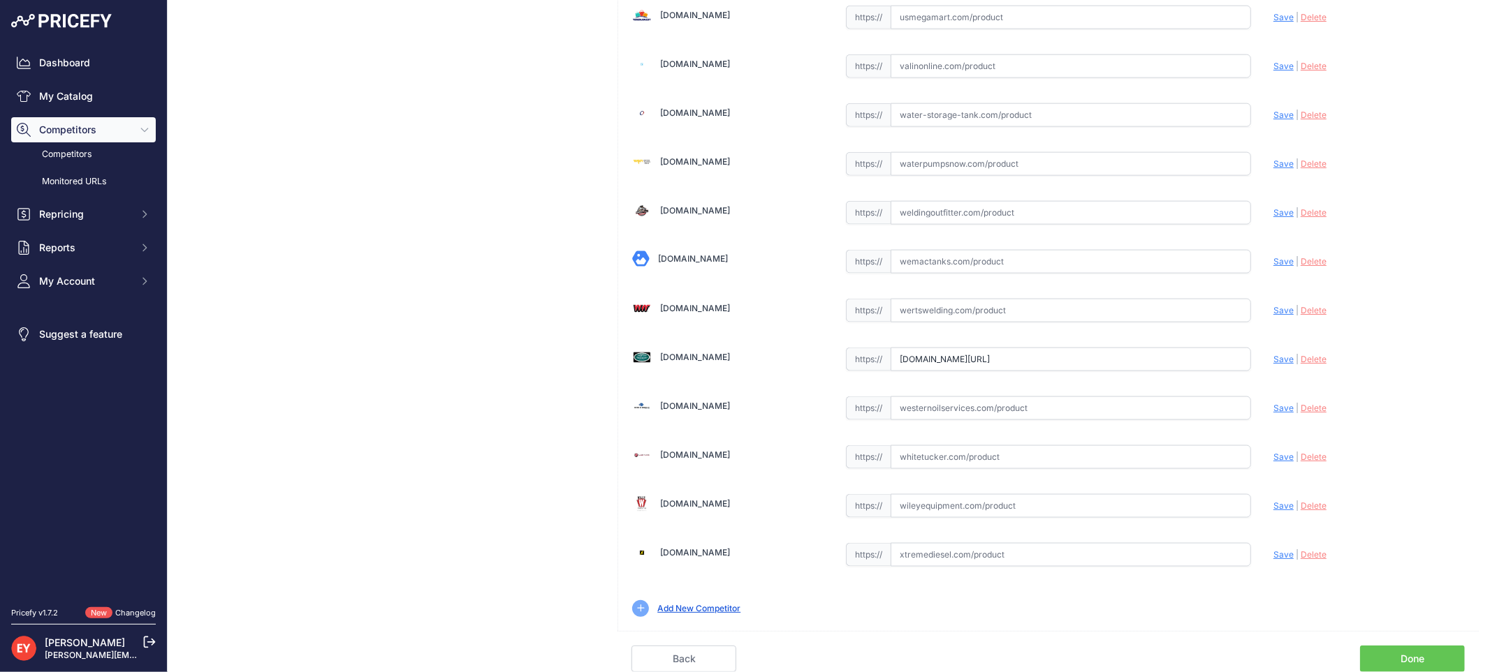
drag, startPoint x: 895, startPoint y: 359, endPoint x: 1260, endPoint y: 372, distance: 366.1
paste input "https://westechequipment.com/index.php?main_page=product_info&products_id=77251…"
click at [1273, 358] on span "Save" at bounding box center [1283, 359] width 20 height 10
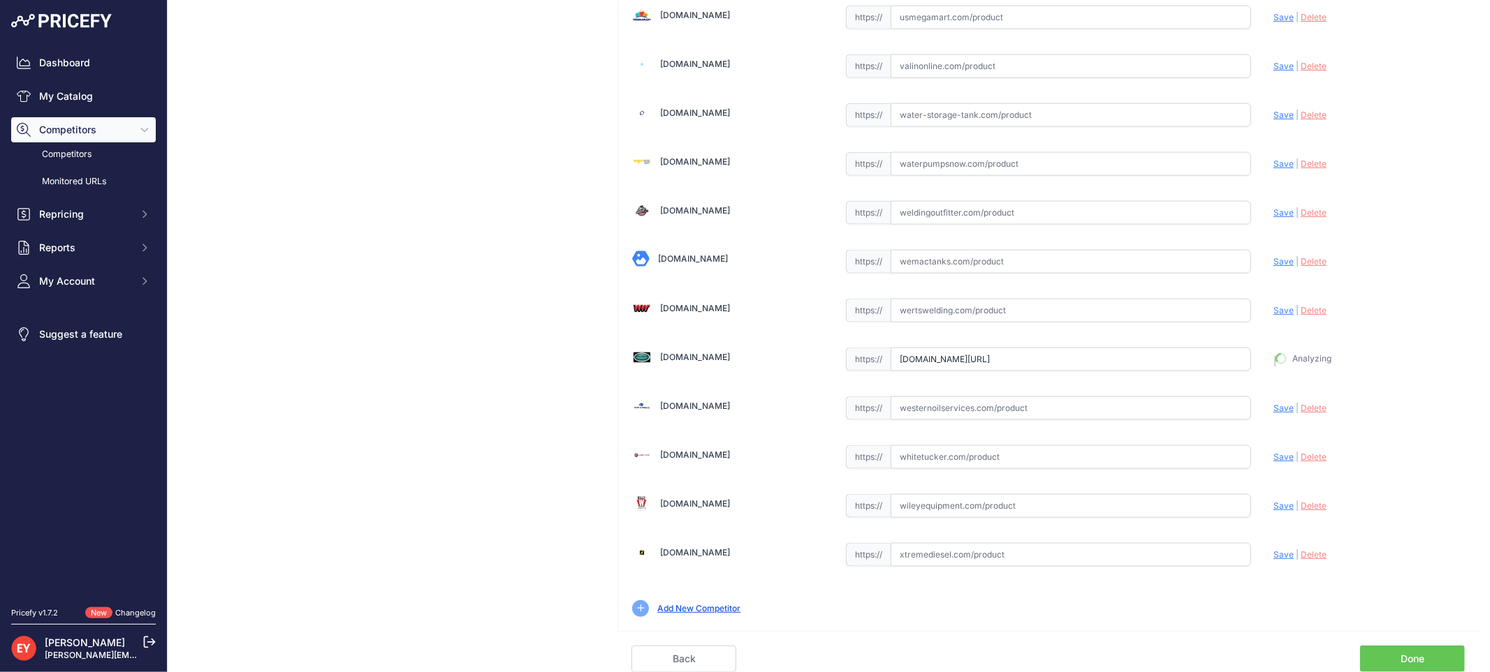
type input "https://westechequipment.com/index.php?main_page=product_info&products_id=77251…"
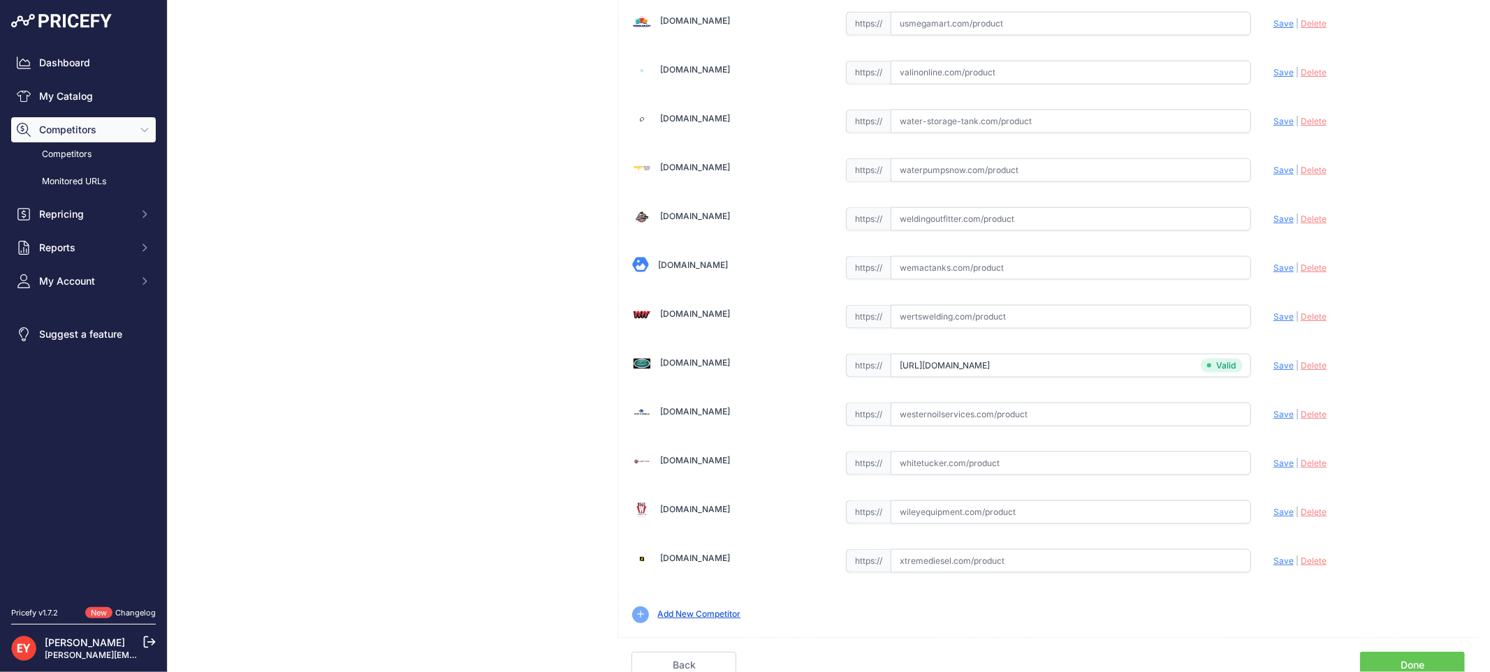
scroll to position [10457, 0]
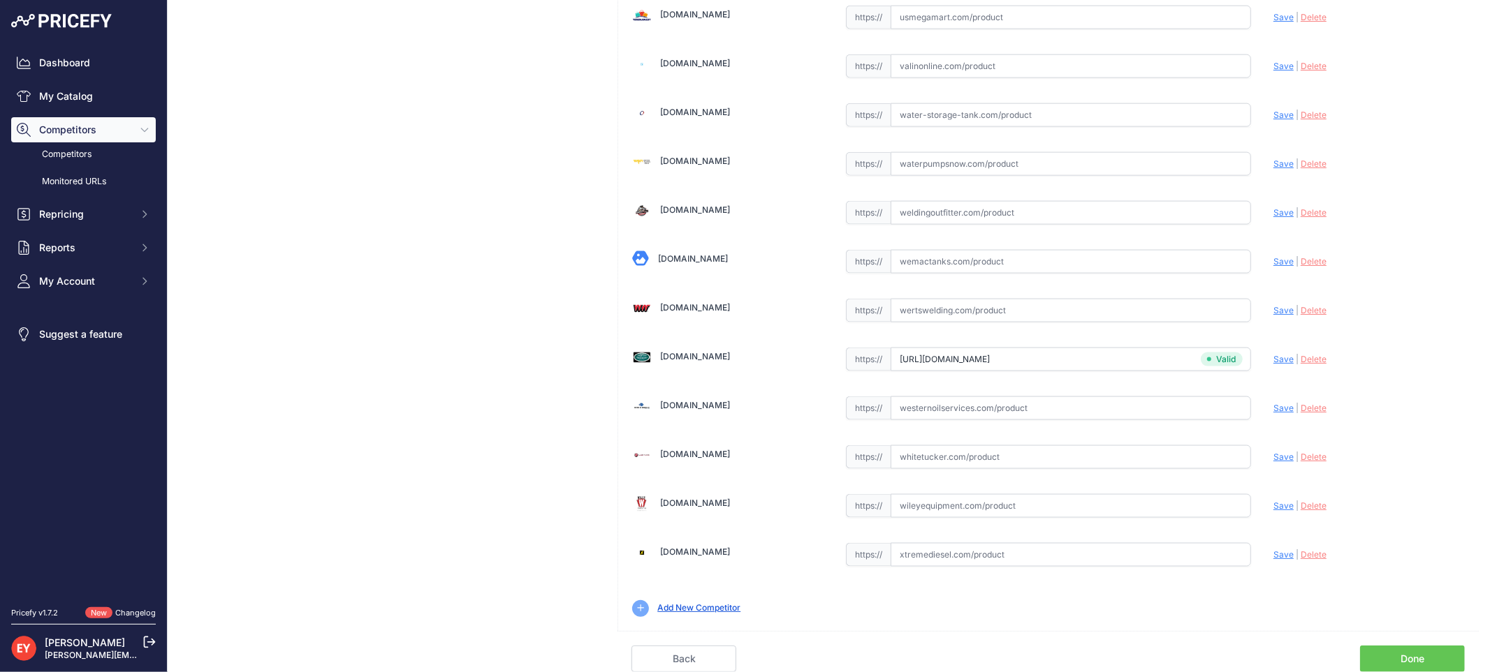
click at [1401, 654] on link "Done" at bounding box center [1412, 659] width 105 height 27
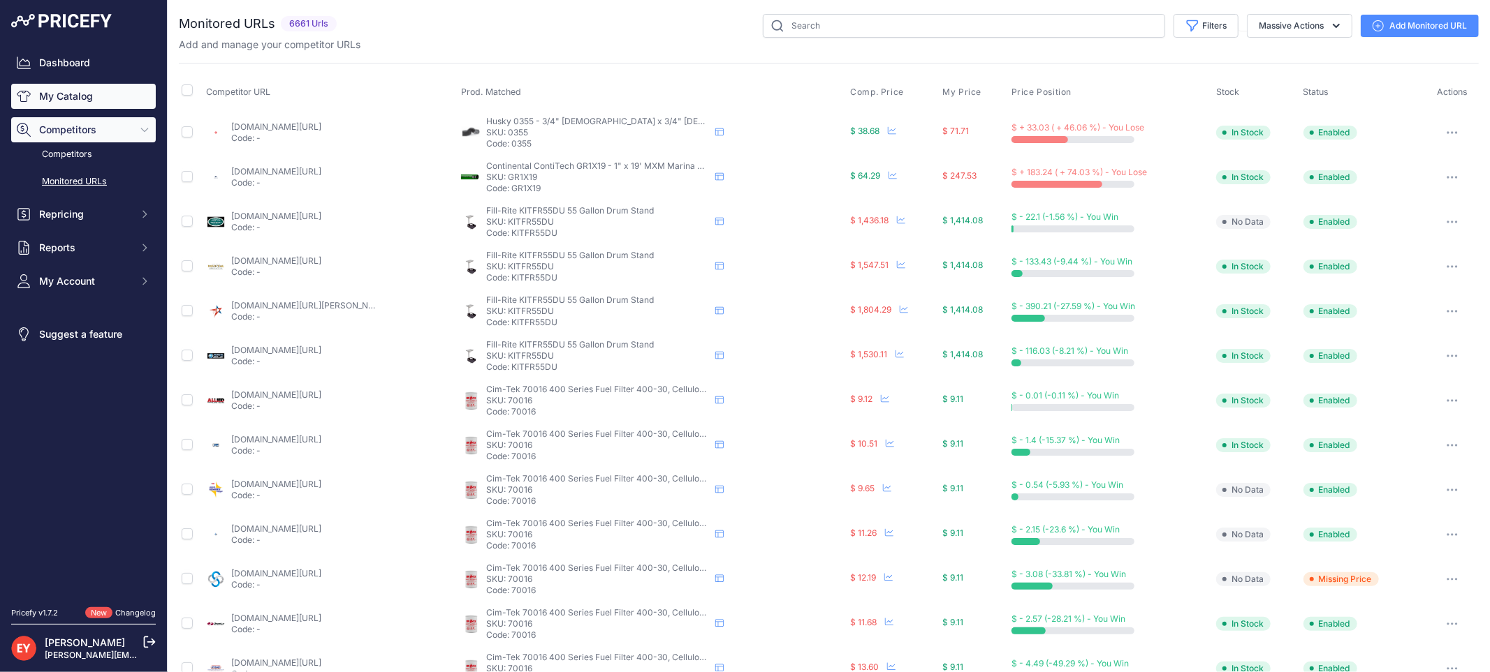
click at [39, 98] on link "My Catalog" at bounding box center [83, 96] width 145 height 25
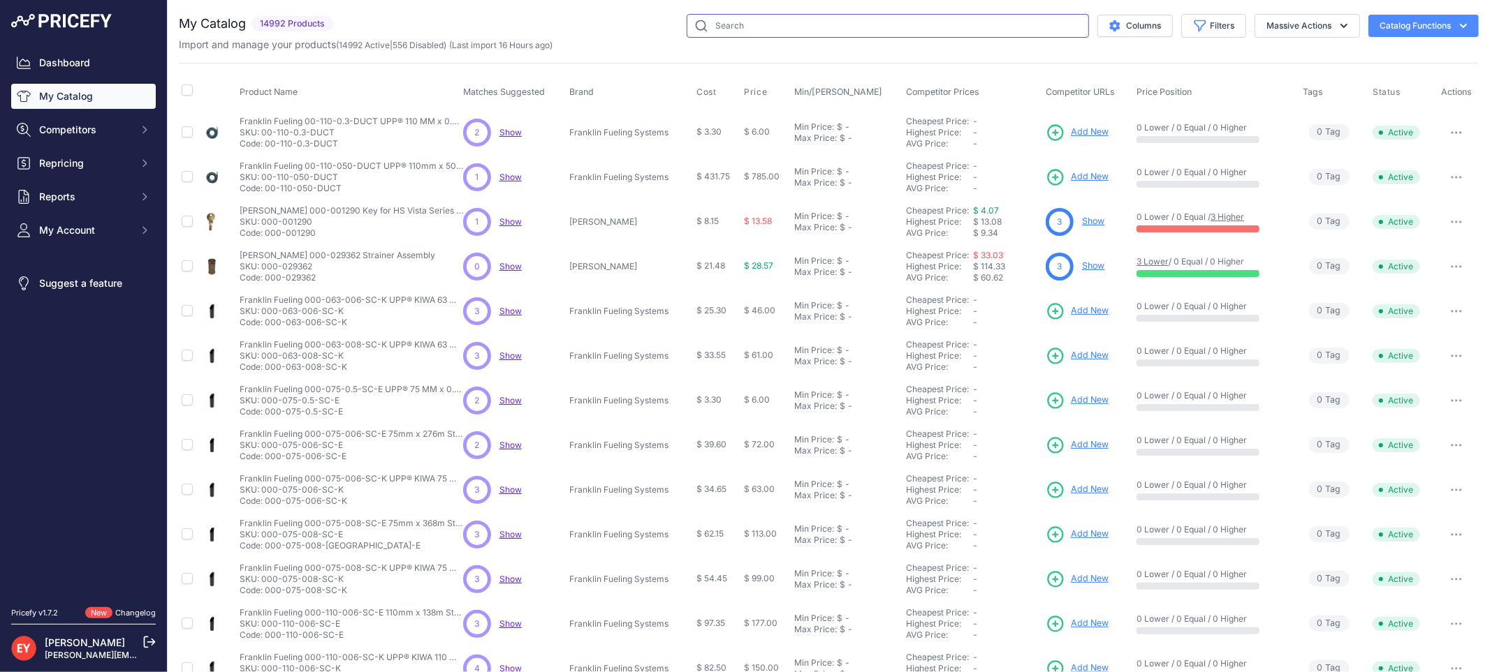
click at [717, 17] on input "text" at bounding box center [887, 26] width 402 height 24
paste input "30630001"
type input "30630001"
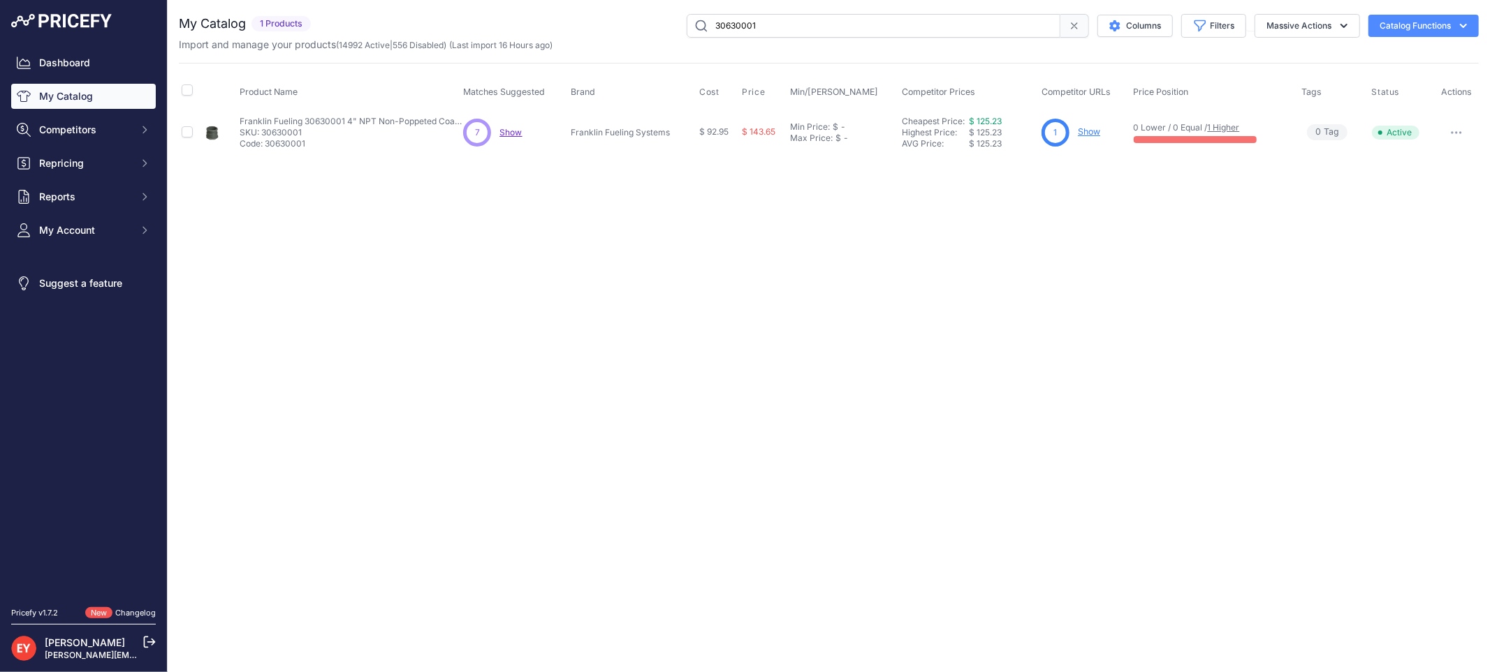
click at [1098, 129] on link "Show" at bounding box center [1089, 131] width 22 height 10
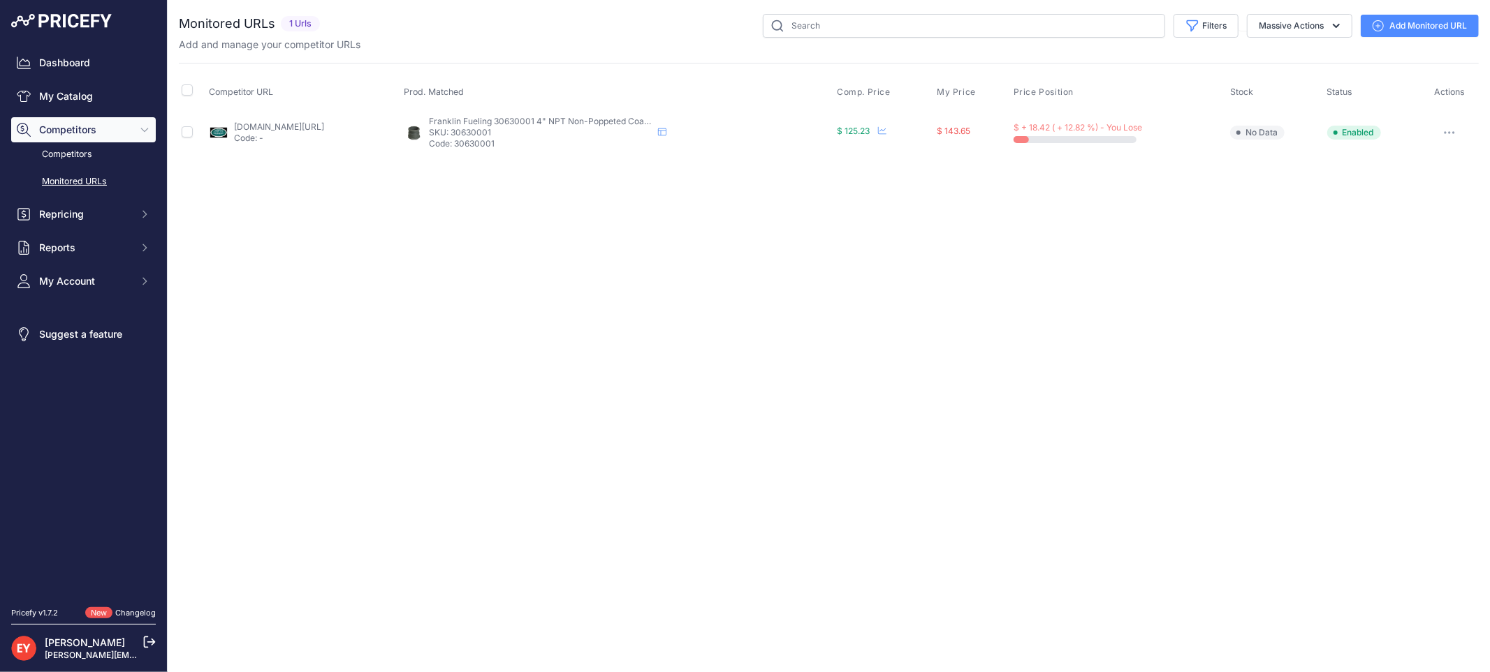
click at [1392, 27] on link "Add Monitored URL" at bounding box center [1419, 26] width 118 height 22
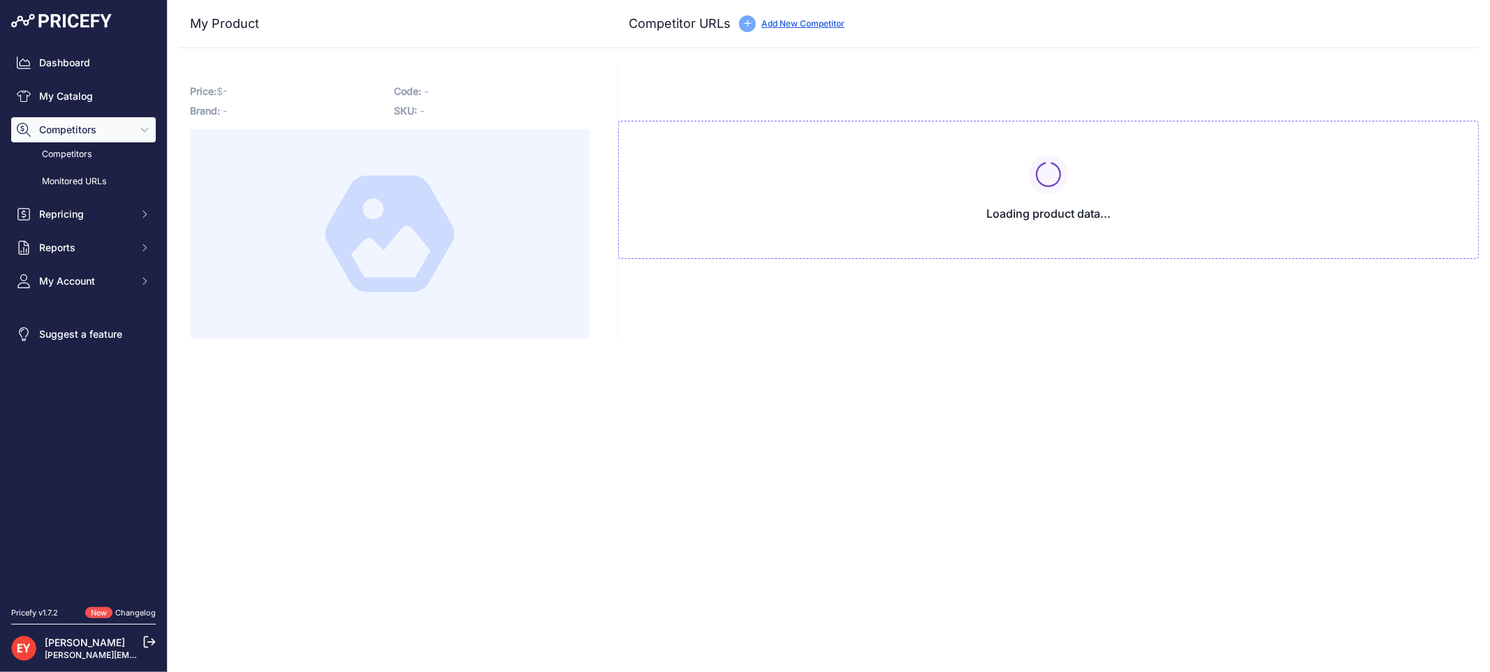
type input "westechequipment.com/product/30630001-coaxial-vapor-recovery-adapter?prirule_jd…"
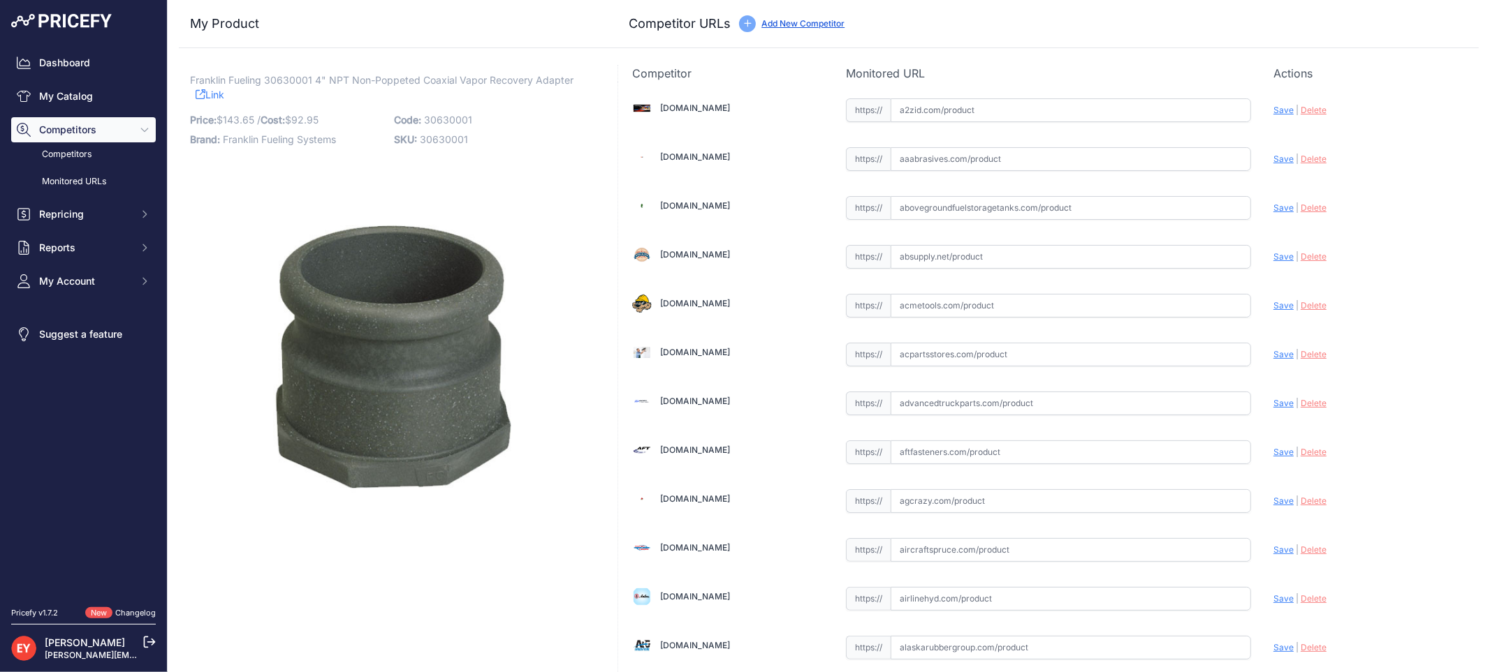
scroll to position [1292, 0]
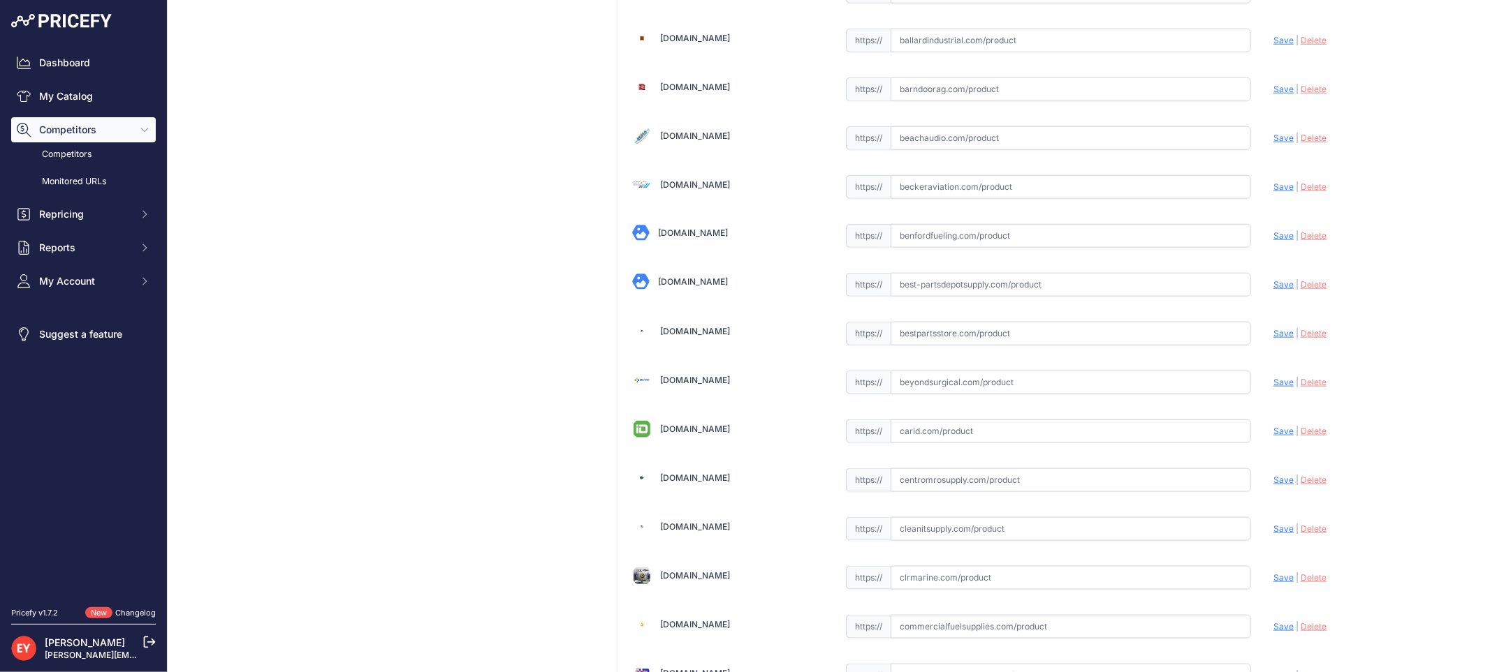
click at [975, 346] on input "text" at bounding box center [1070, 334] width 360 height 24
paste input "https://www.bestpartsstore.com/product/franklin-fueling-30630001-4-npt-non-popp…"
drag, startPoint x: 1269, startPoint y: 339, endPoint x: 1254, endPoint y: 341, distance: 14.7
click at [1273, 339] on span "Save" at bounding box center [1283, 333] width 20 height 10
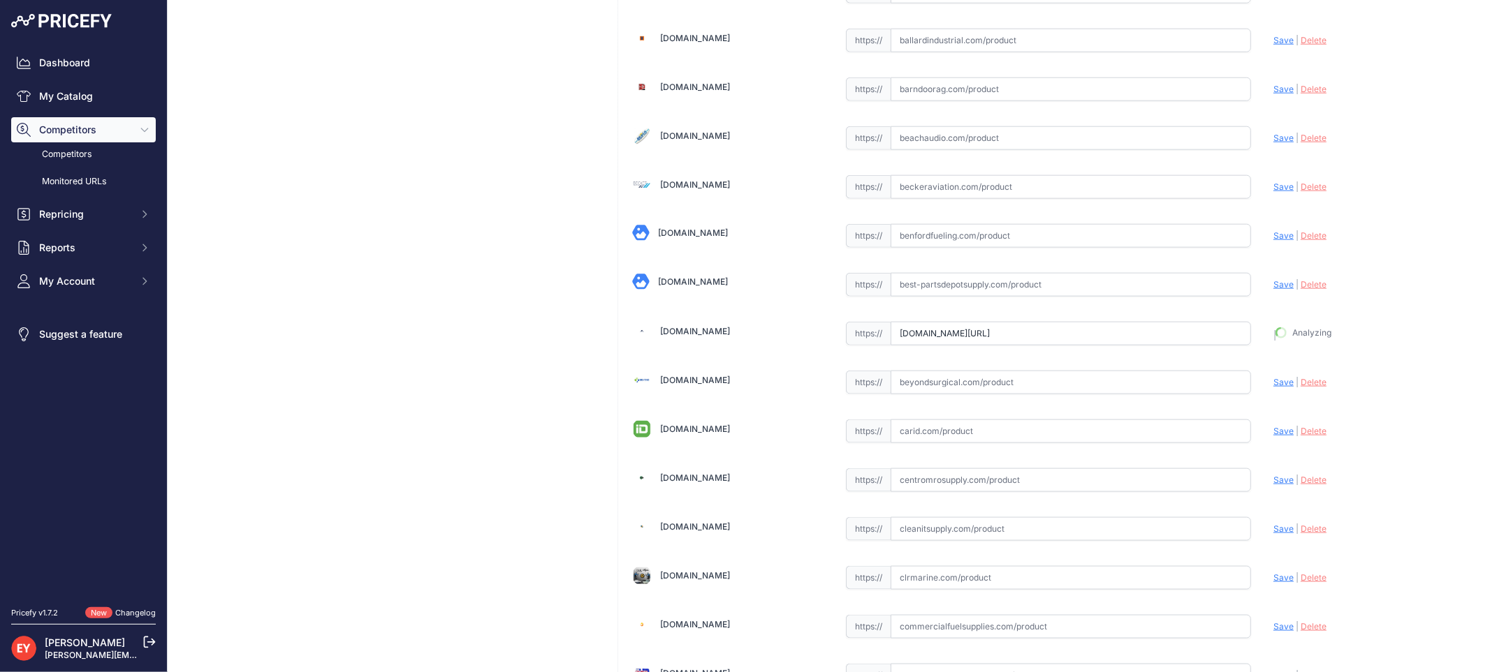
type input "https://www.bestpartsstore.com/product/franklin-fueling-30630001-4-npt-non-popp…"
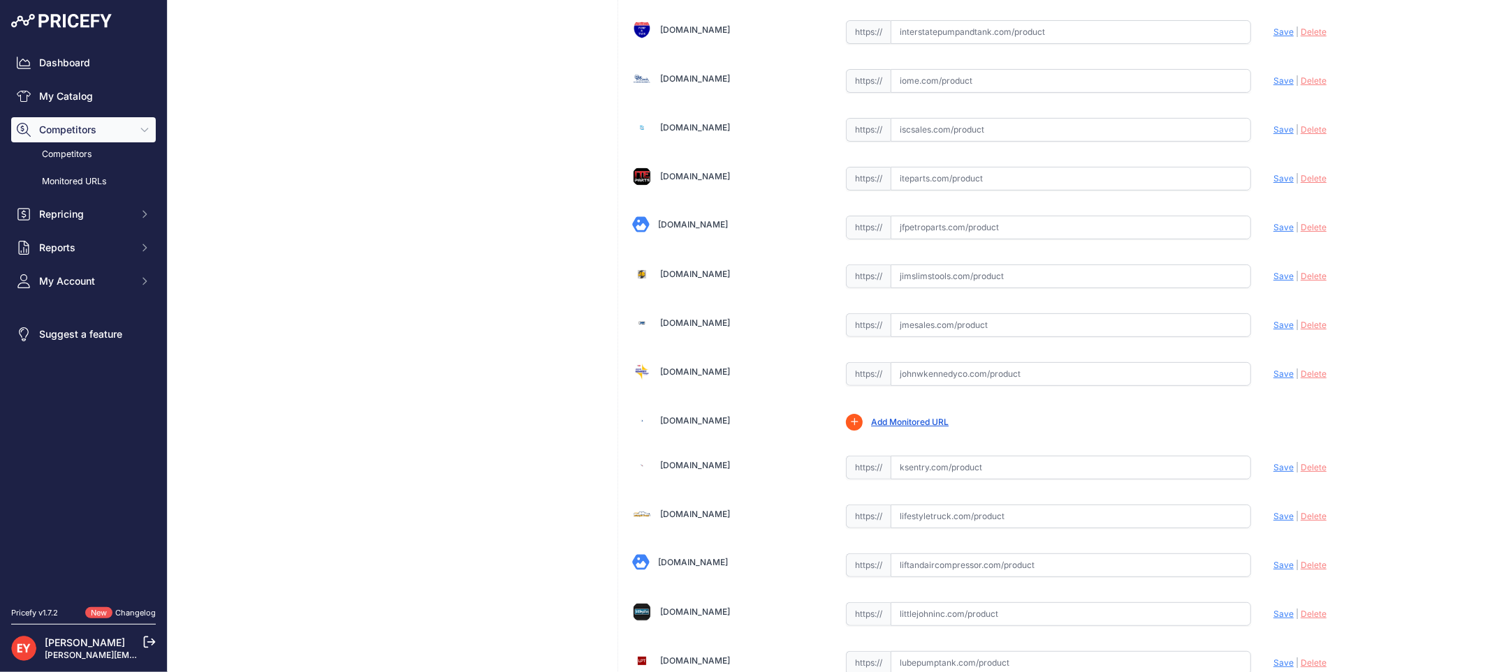
click at [929, 328] on input "text" at bounding box center [1070, 326] width 360 height 24
paste input "https://www.jmesales.com/ebw-4-coaxial-adapters/"
click at [1273, 330] on span "Save" at bounding box center [1283, 325] width 20 height 10
type input "https://www.jmesales.com/ebw-4-coaxial-adapters/?prirule_jdsnikfkfjsd=3888"
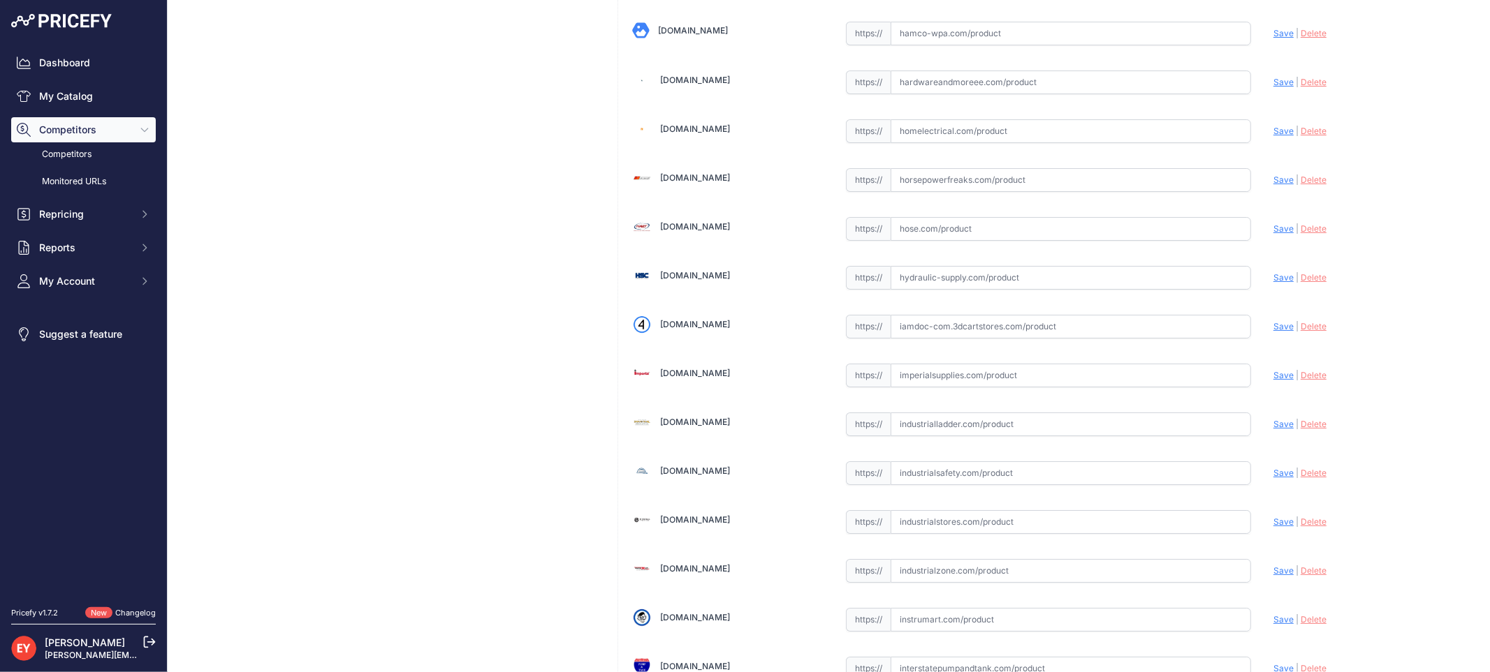
click at [911, 339] on input "text" at bounding box center [1070, 327] width 360 height 24
paste input "https://iamdoc-com.3dcartstores.com/Adapter-4-NPT-Assy_p_10566787.html"
click at [1275, 332] on span "Save" at bounding box center [1283, 326] width 20 height 10
type input "https://iamdoc-com.3dcartstores.com/Adapter-4-NPT-Assy_p_10566787.html?prirule_…"
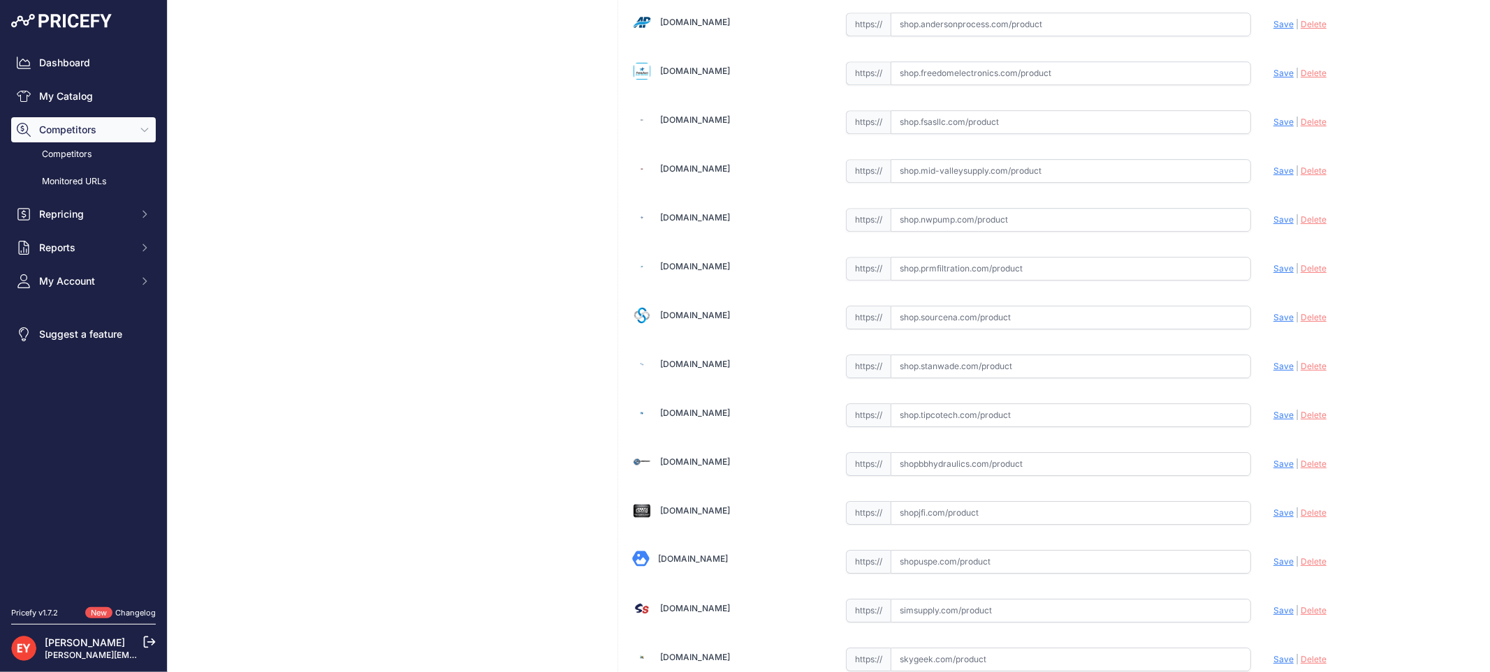
click at [955, 330] on input "text" at bounding box center [1070, 318] width 360 height 24
paste input "https://shop.sourcena.com/Franklin-Electric/Underground-Storage-Tank-Equipment/…"
click at [1273, 323] on span "Save" at bounding box center [1283, 317] width 20 height 10
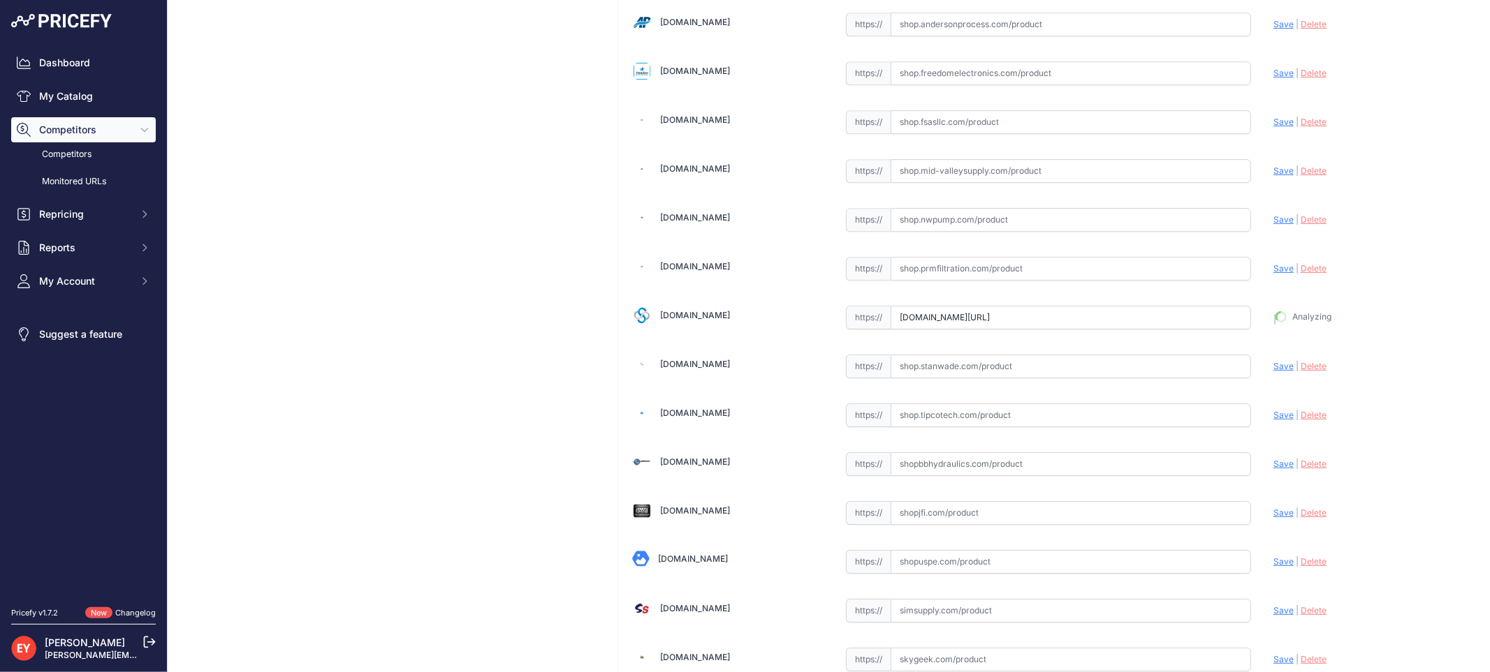
type input "https://shop.sourcena.com/Franklin-Electric/Underground-Storage-Tank-Equipment/…"
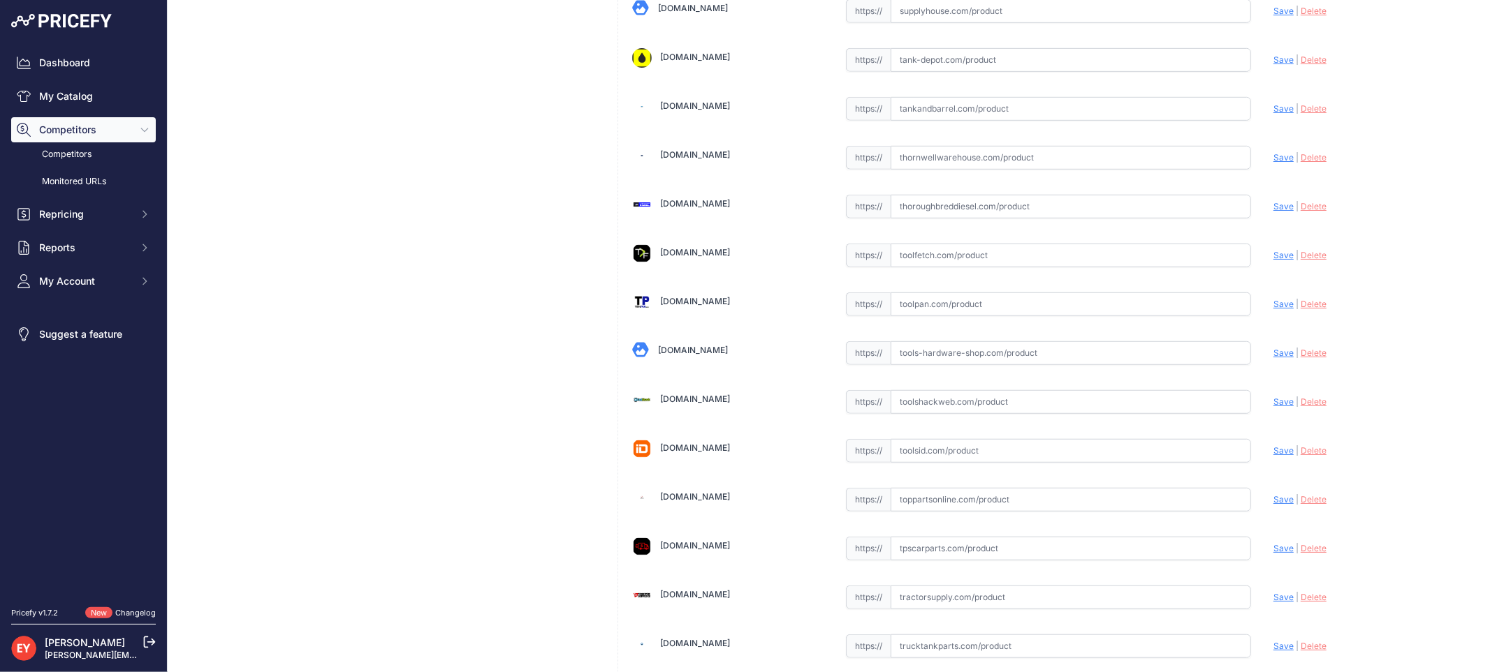
scroll to position [10457, 0]
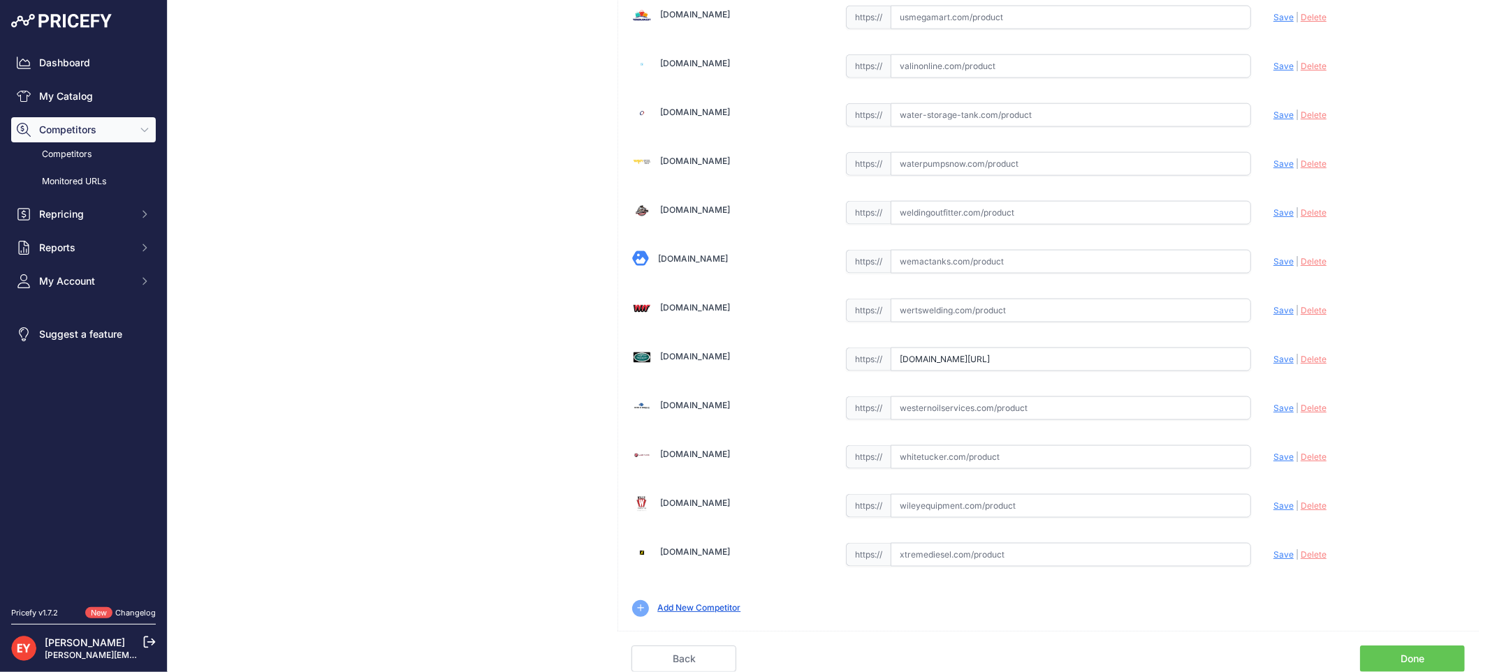
click at [1429, 658] on link "Done" at bounding box center [1412, 659] width 105 height 27
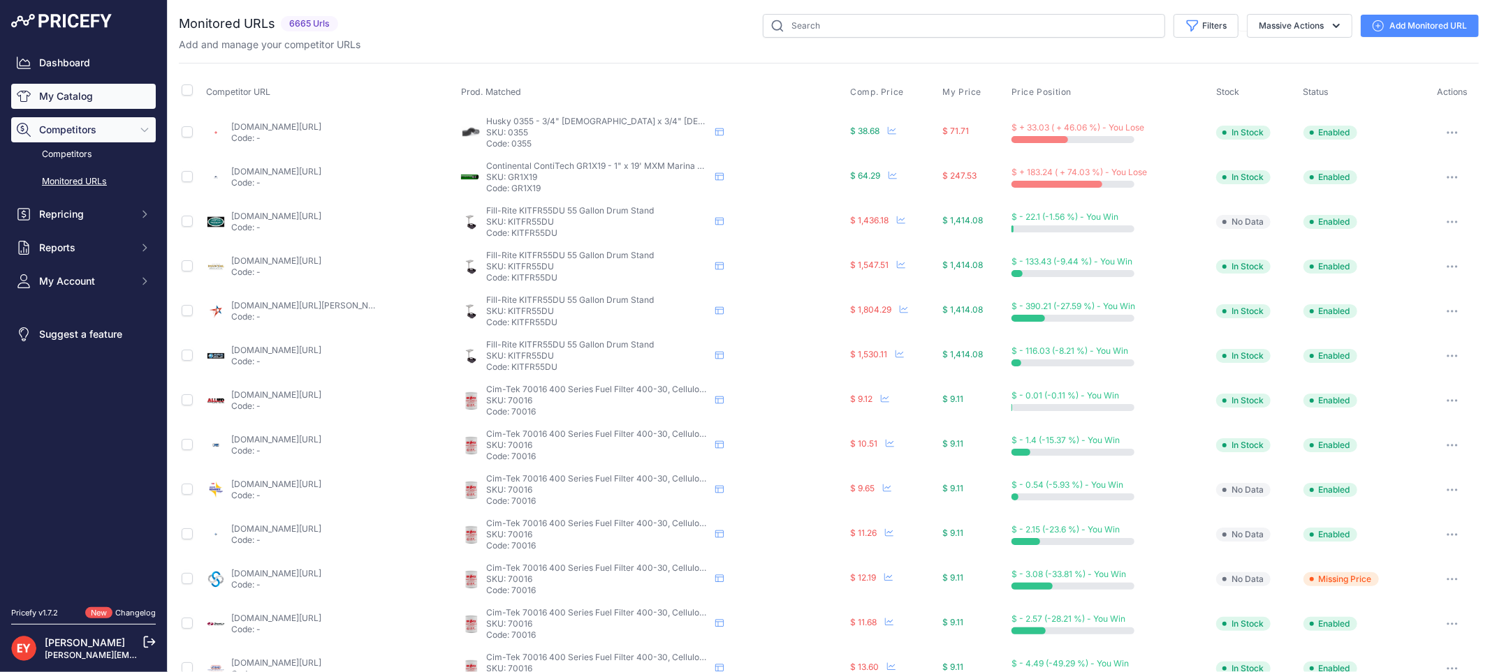
click at [78, 96] on link "My Catalog" at bounding box center [83, 96] width 145 height 25
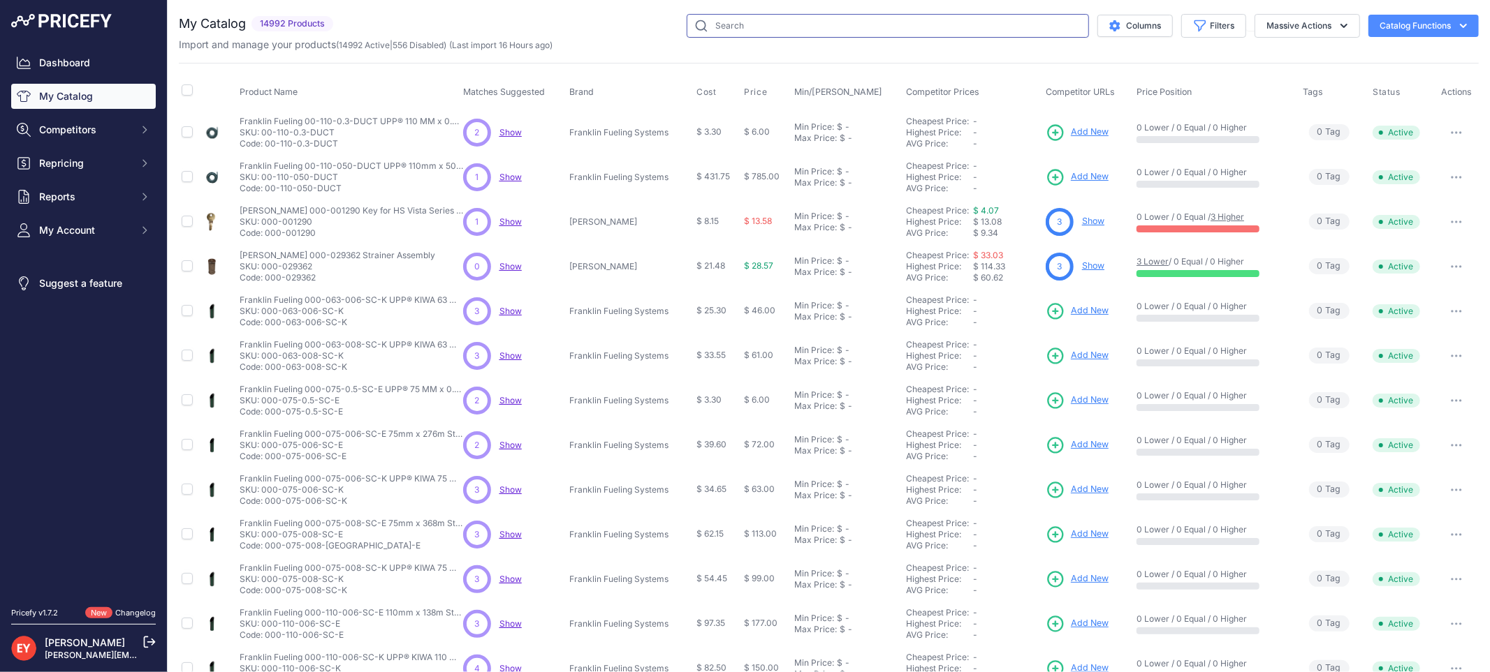
click at [721, 22] on input "text" at bounding box center [887, 26] width 402 height 24
paste input "0845594-001"
type input "0845594-001"
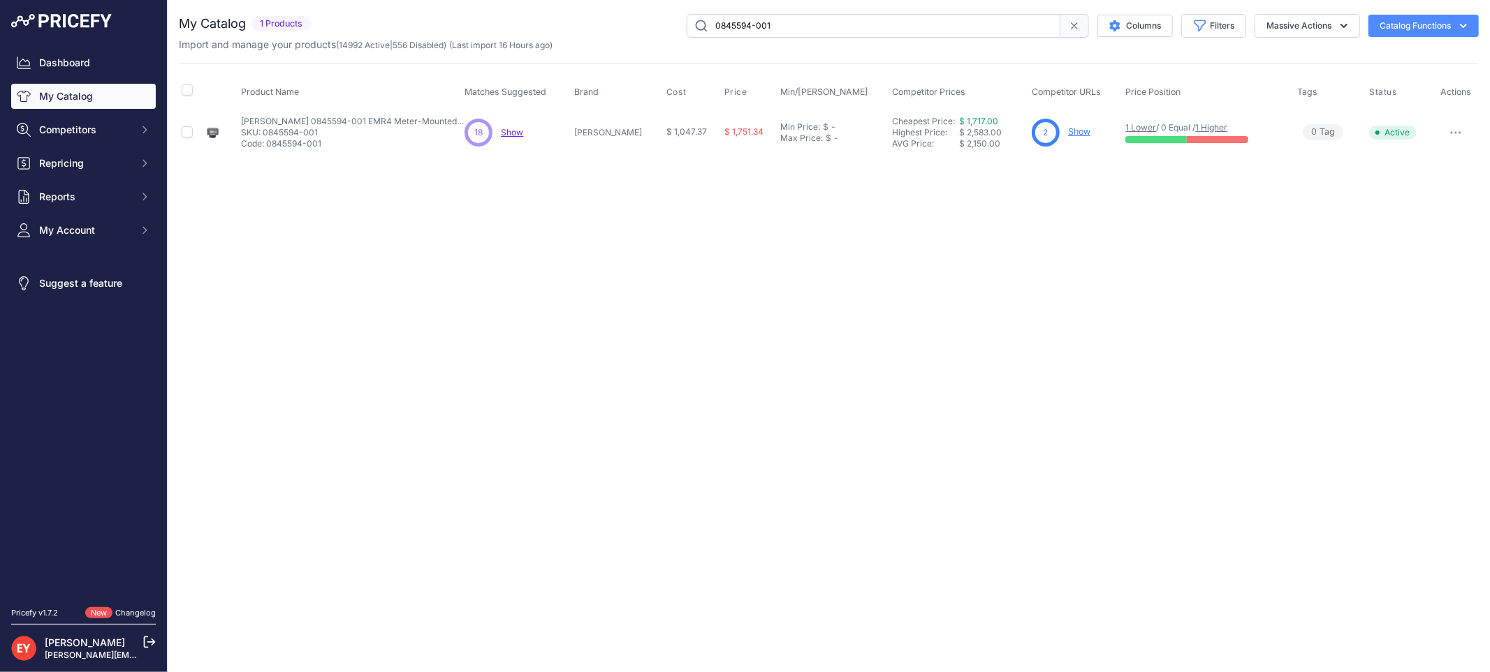
click at [1073, 128] on link "Show" at bounding box center [1079, 131] width 22 height 10
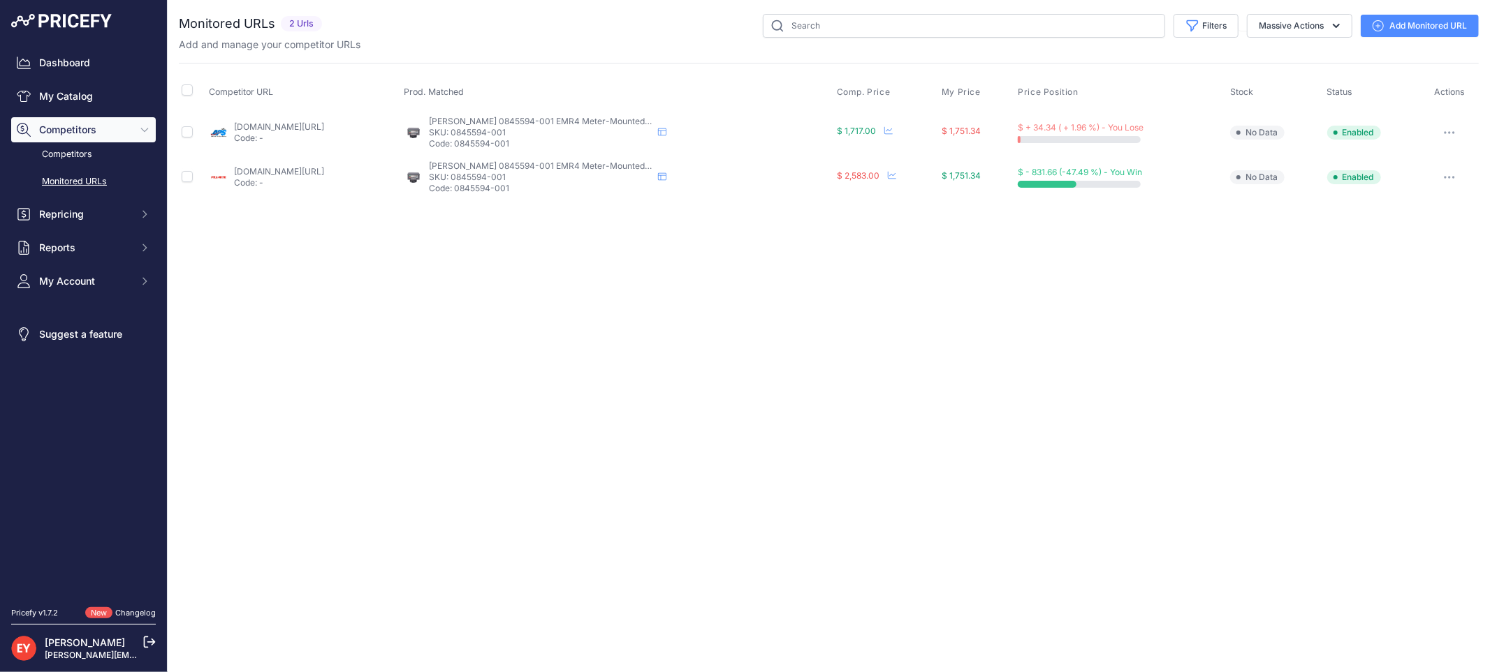
click at [316, 166] on link "[DOMAIN_NAME][URL]" at bounding box center [279, 171] width 90 height 10
click at [1457, 178] on button "button" at bounding box center [1449, 178] width 28 height 20
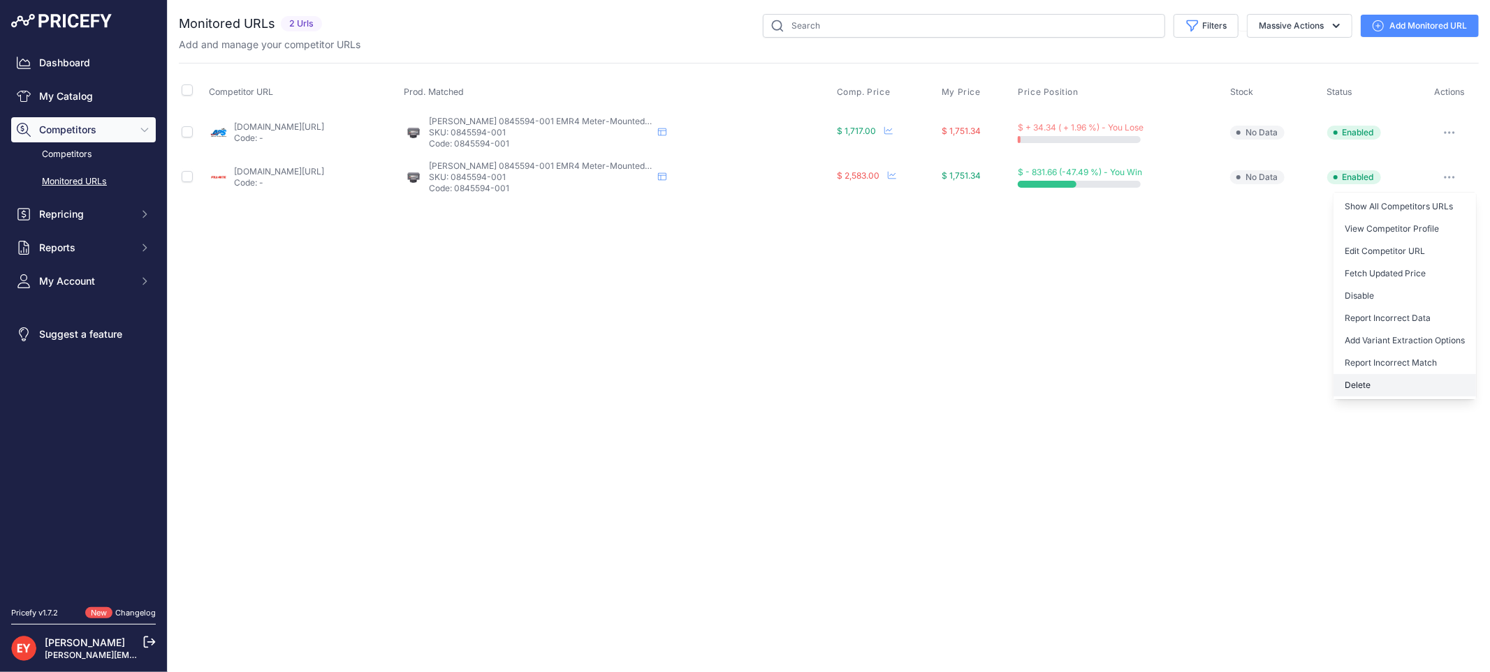
click at [1379, 392] on button "Delete" at bounding box center [1404, 385] width 142 height 22
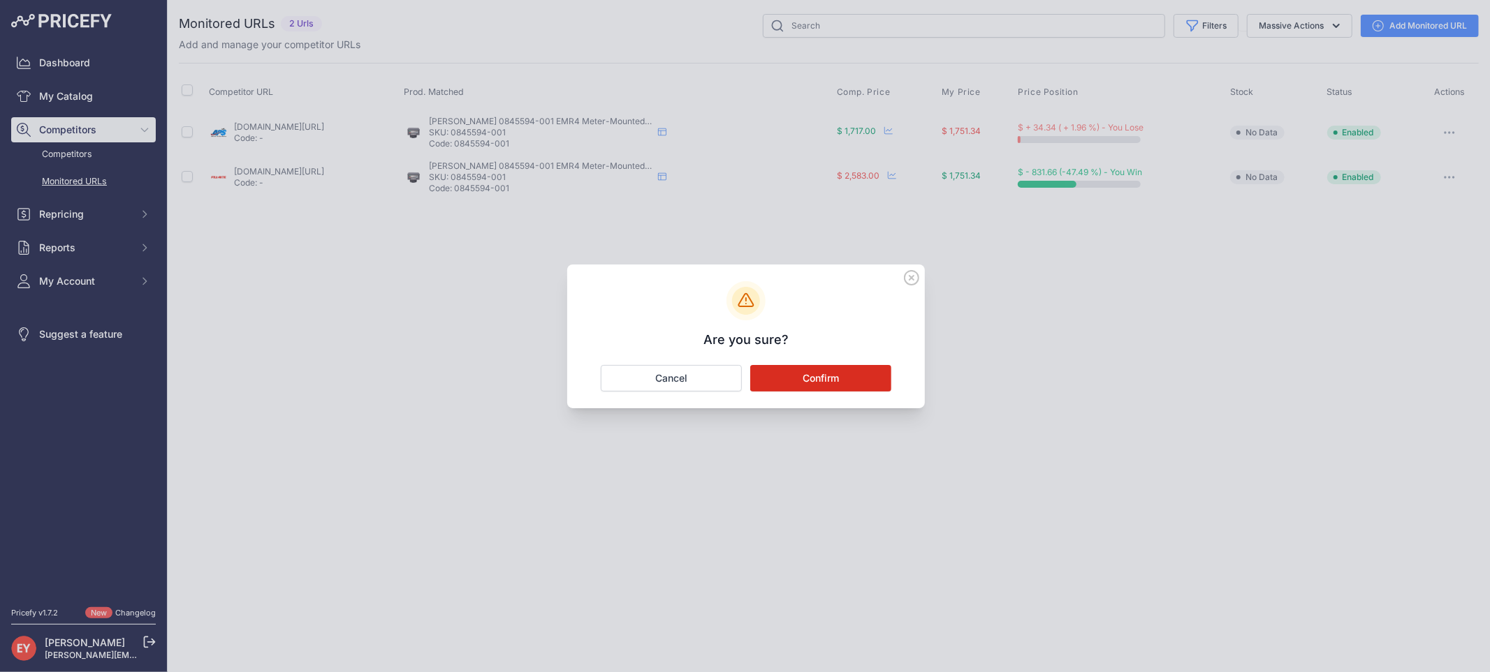
click at [791, 375] on button "Confirm" at bounding box center [820, 378] width 141 height 27
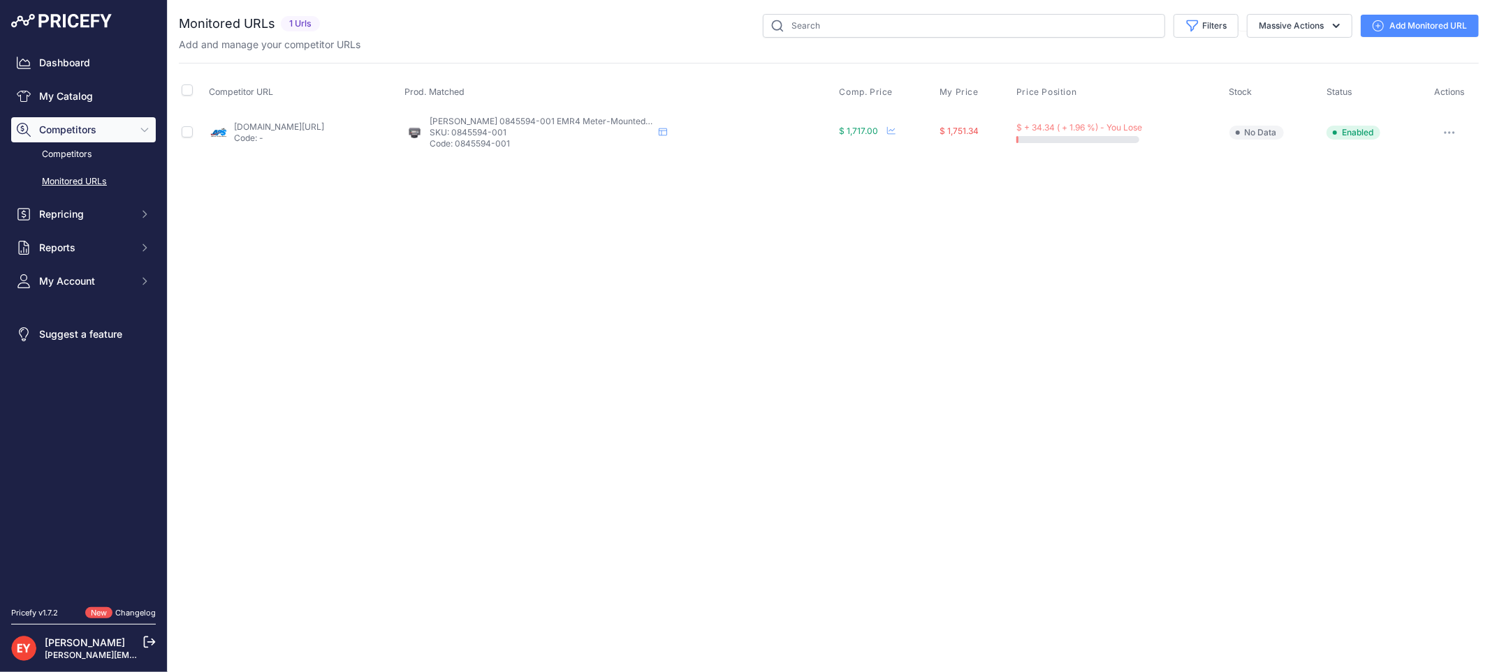
click at [1393, 24] on link "Add Monitored URL" at bounding box center [1419, 26] width 118 height 22
click at [1394, 31] on link "Add Monitored URL" at bounding box center [1419, 26] width 118 height 22
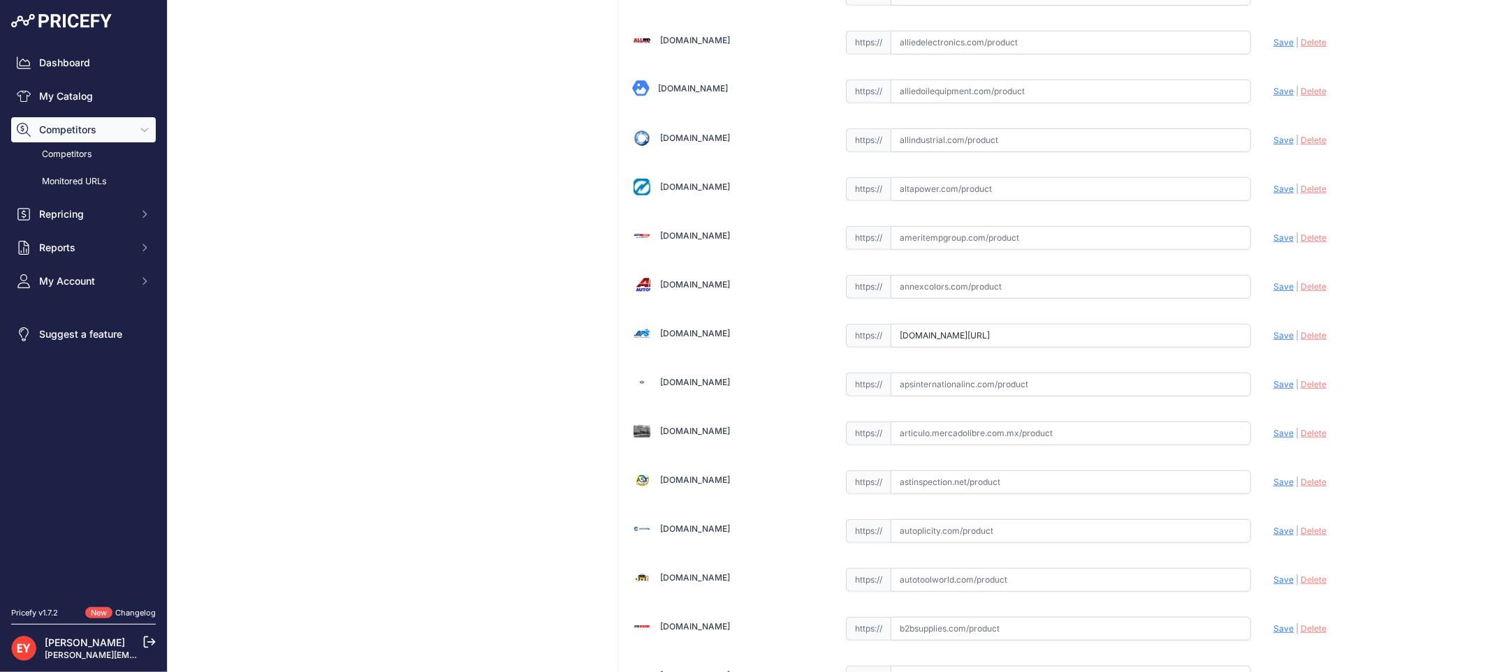
scroll to position [0, 71]
drag, startPoint x: 890, startPoint y: 338, endPoint x: 1409, endPoint y: 358, distance: 519.3
paste input "https://www.apsaviation.com/product/emr4-meter-mounted-display-head-spanish/"
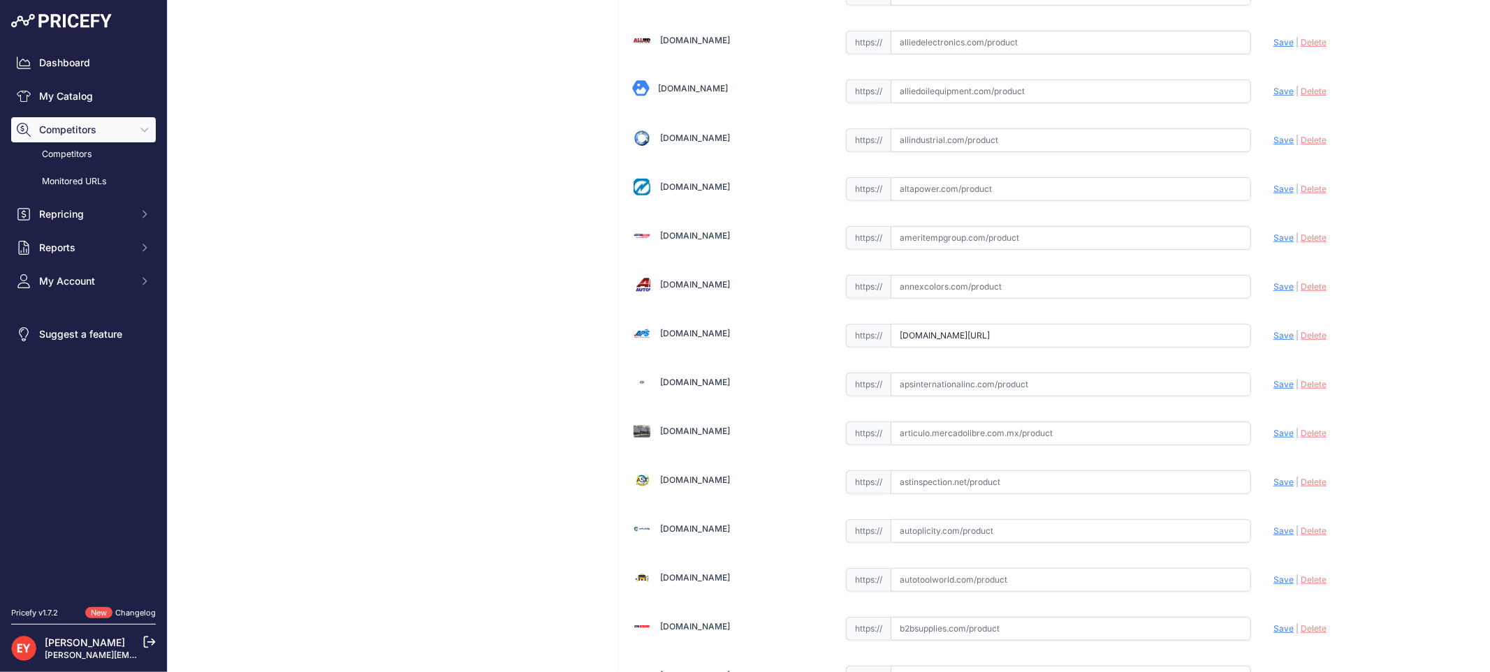
click at [1273, 338] on span "Save" at bounding box center [1283, 335] width 20 height 10
type input "https://www.apsaviation.com/product/emr4-meter-mounted-display-head-spanish/?pr…"
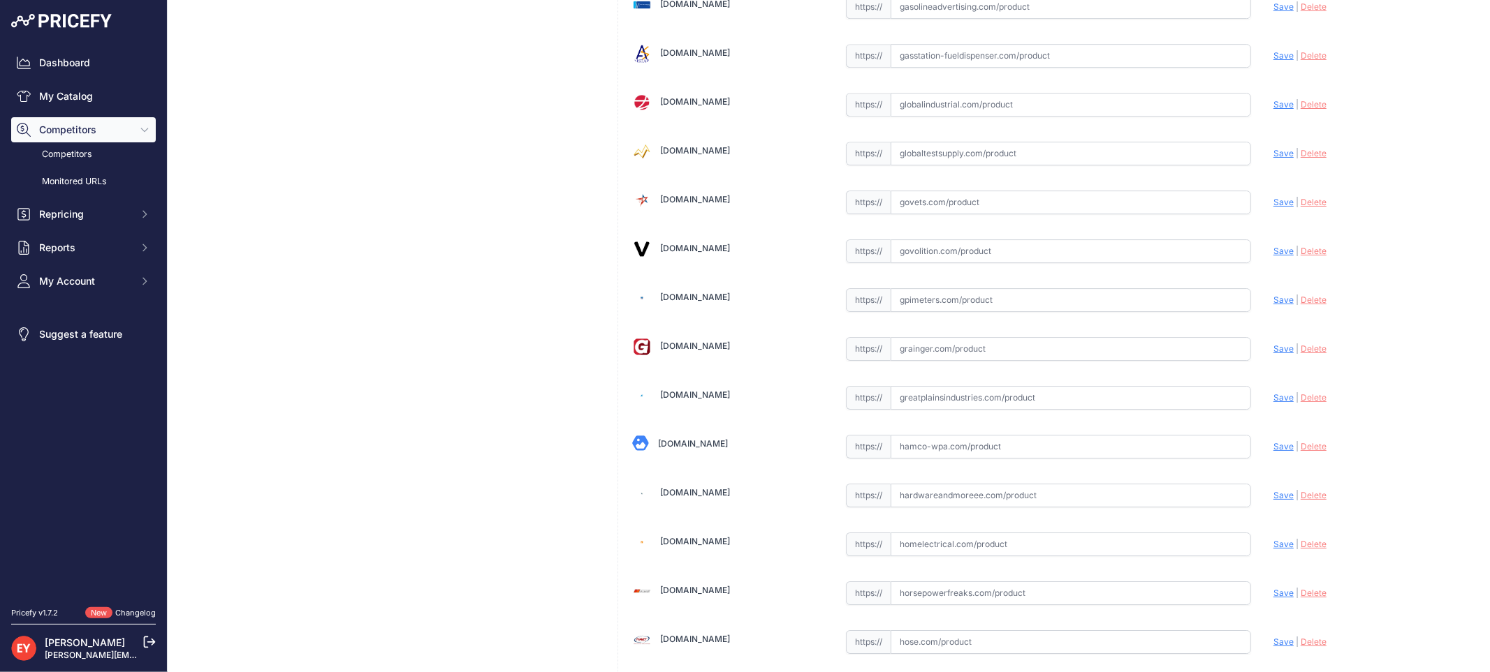
scroll to position [10457, 0]
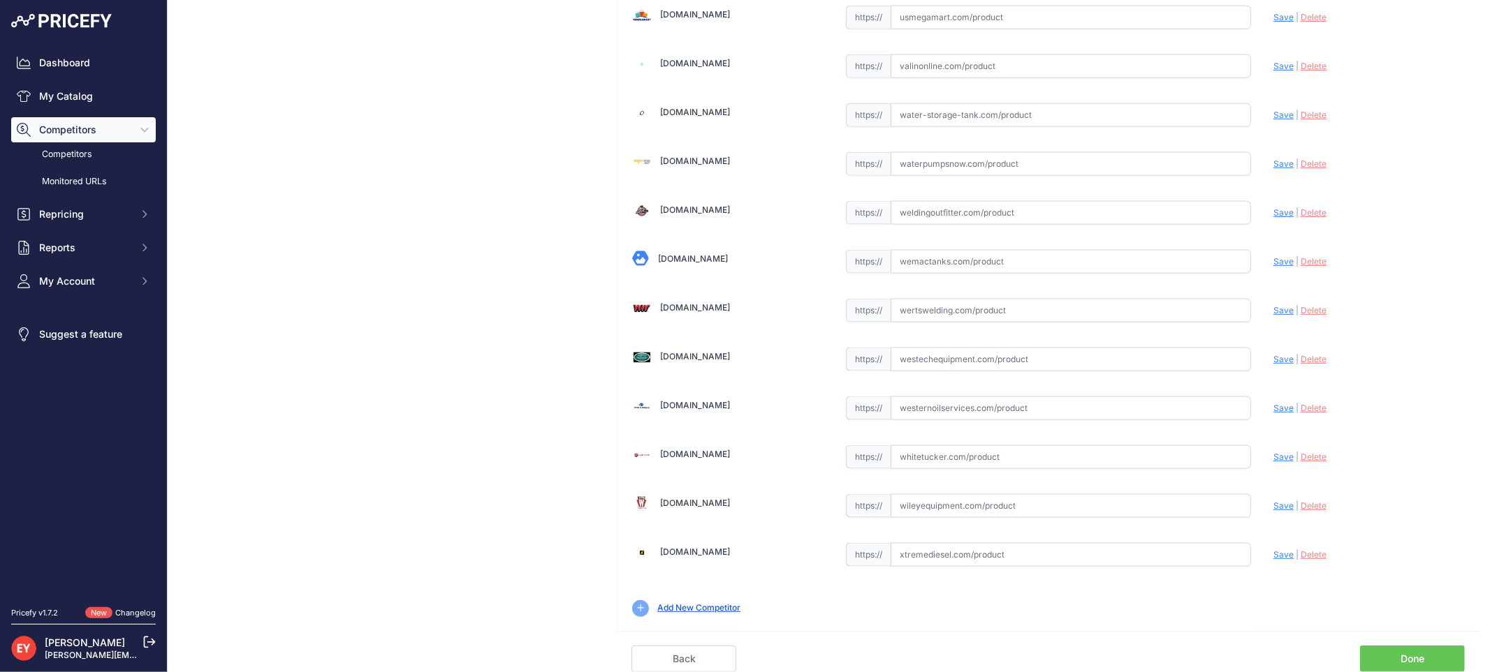
click at [1388, 660] on link "Done" at bounding box center [1412, 659] width 105 height 27
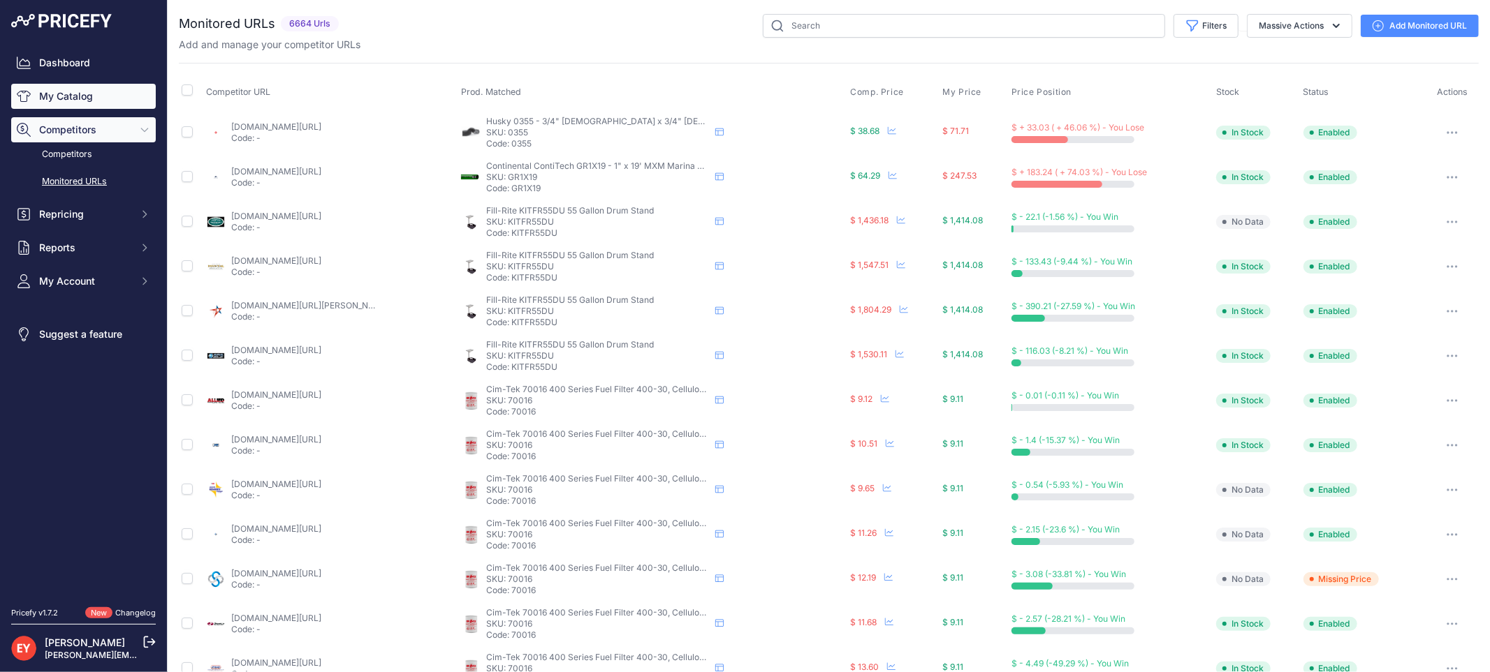
click at [110, 91] on link "My Catalog" at bounding box center [83, 96] width 145 height 25
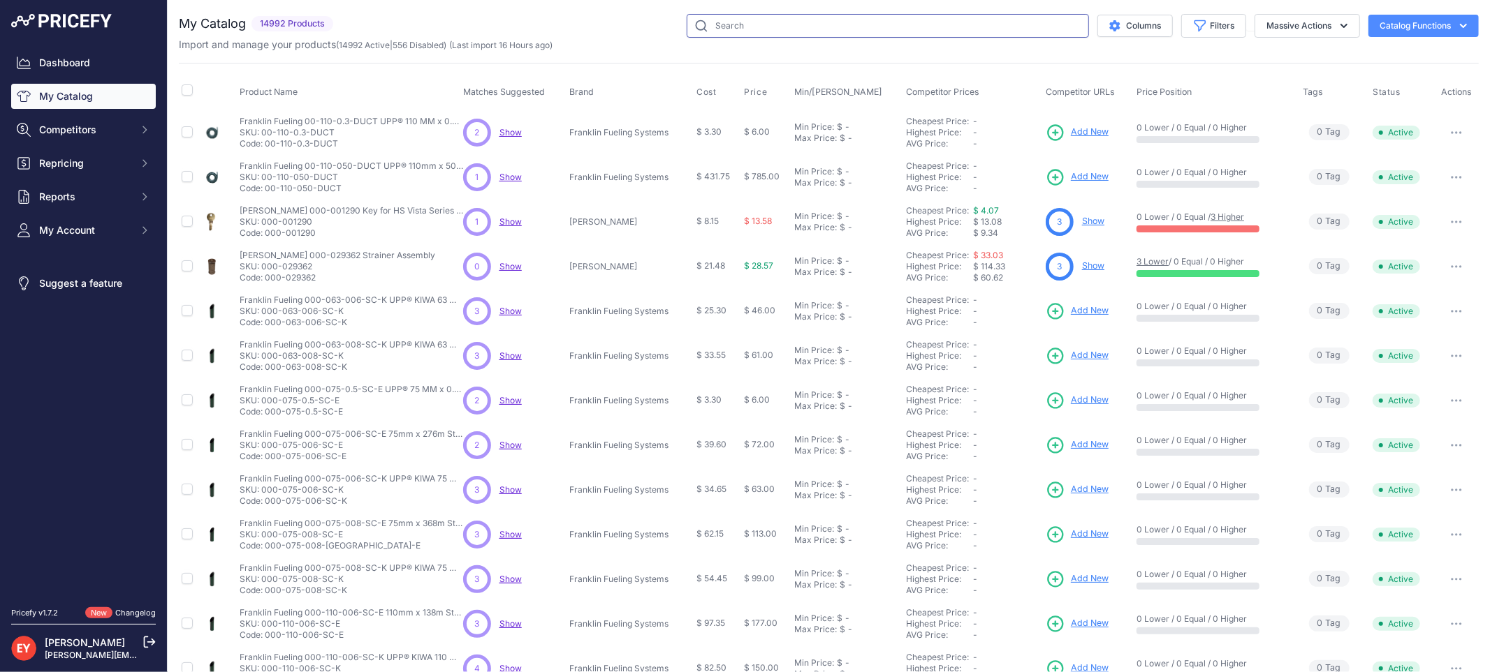
click at [717, 27] on input "text" at bounding box center [887, 26] width 402 height 24
paste input "78220212"
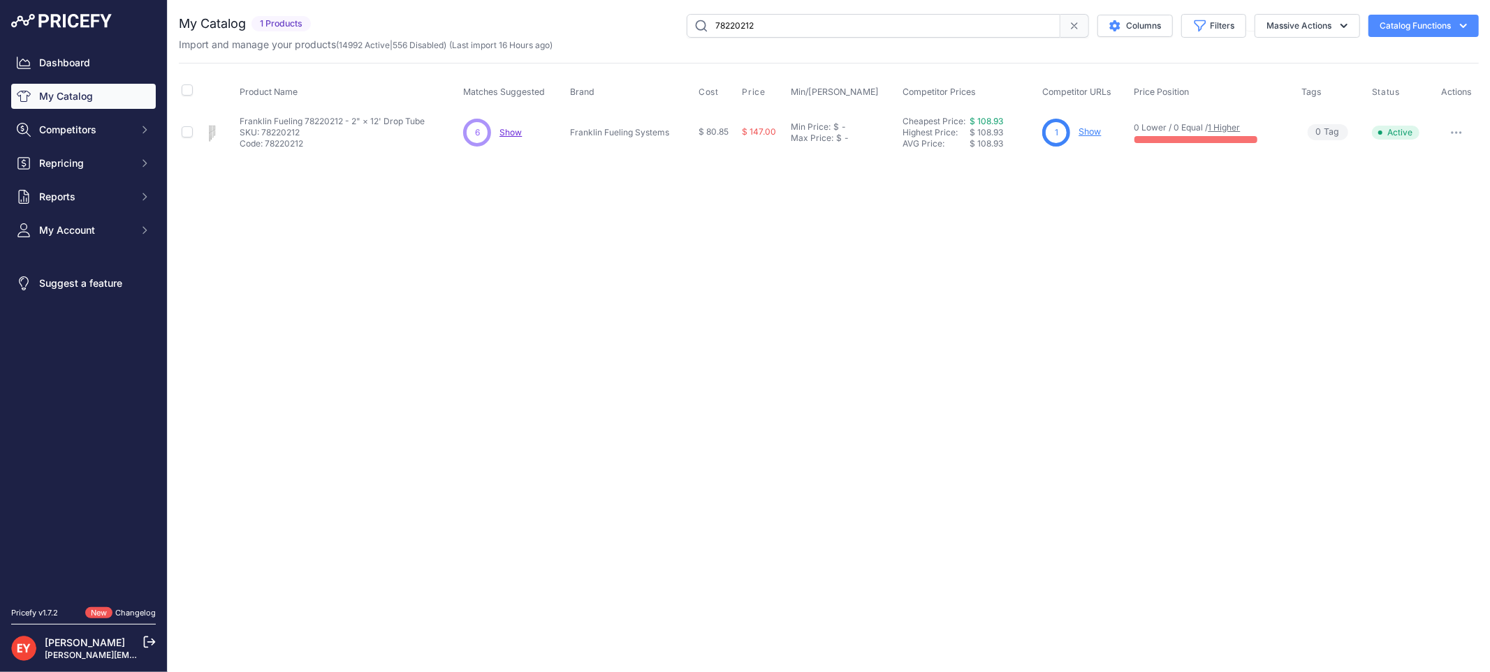
drag, startPoint x: 803, startPoint y: 36, endPoint x: 649, endPoint y: 34, distance: 153.7
click at [649, 34] on div "78220212 Columns Filters Status All Status Only Enabled Only Disabled" at bounding box center [897, 26] width 1162 height 24
paste input "330426-00"
drag, startPoint x: 842, startPoint y: 30, endPoint x: 634, endPoint y: 31, distance: 208.1
click at [634, 31] on div "330426-002 Columns Filters Status All Status Only Enabled Only Disabled" at bounding box center [897, 26] width 1162 height 24
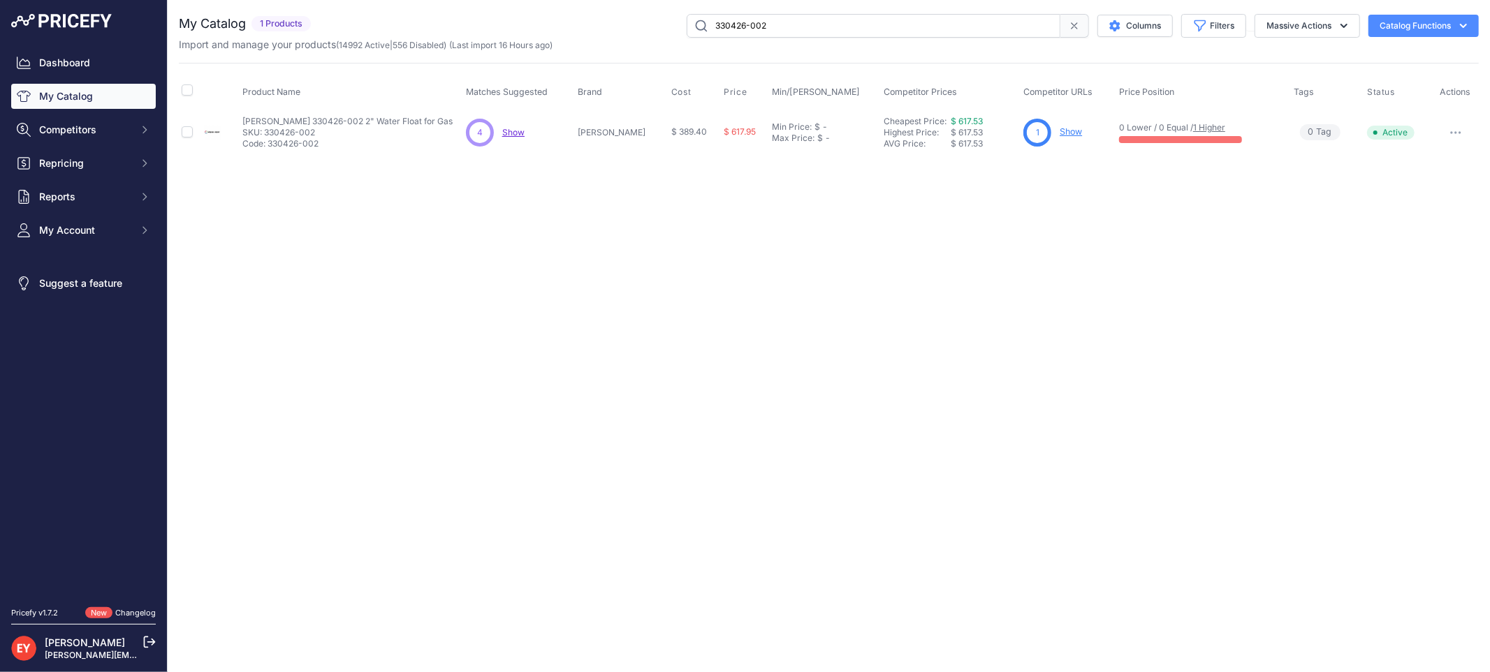
paste input "246-001"
drag, startPoint x: 793, startPoint y: 33, endPoint x: 684, endPoint y: 33, distance: 108.9
click at [686, 33] on input "33246-001" at bounding box center [873, 26] width 374 height 24
paste input "778302"
drag, startPoint x: 792, startPoint y: 22, endPoint x: 662, endPoint y: 33, distance: 130.3
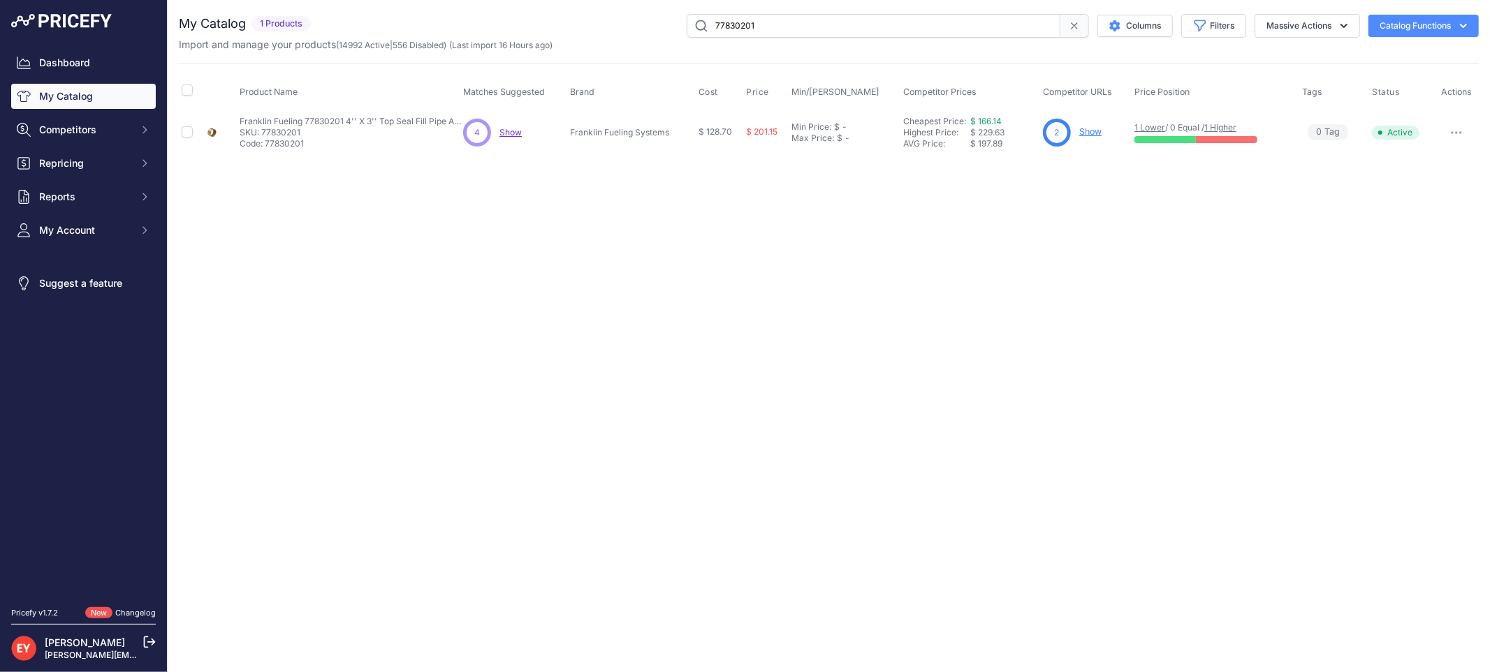
click at [662, 33] on div "77830201 Columns Filters Status All Status Only Enabled Only Disabled" at bounding box center [897, 26] width 1162 height 24
paste input "664"
drag, startPoint x: 834, startPoint y: 21, endPoint x: 696, endPoint y: 39, distance: 139.5
click at [696, 39] on div "My Catalog 1 Products" at bounding box center [829, 33] width 1300 height 38
paste input "6"
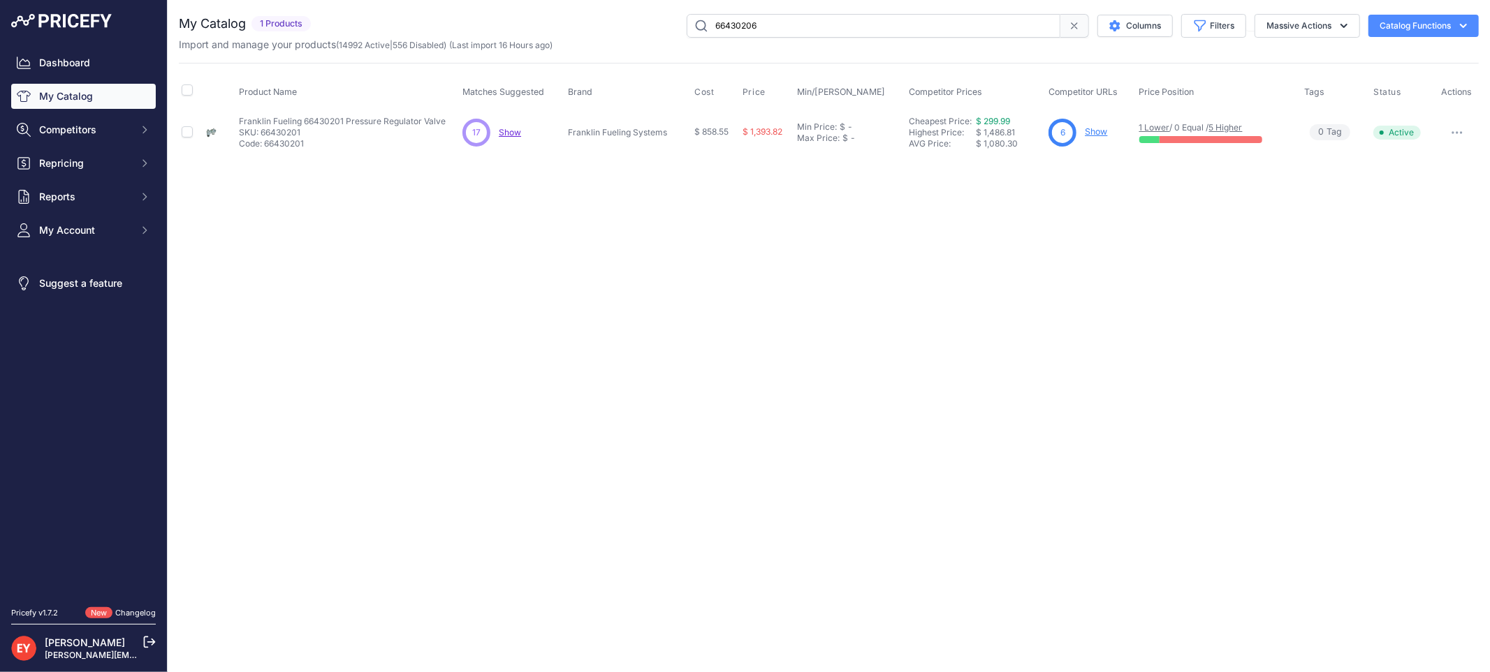
type input "66430206"
click at [1105, 128] on link "Show" at bounding box center [1097, 131] width 22 height 10
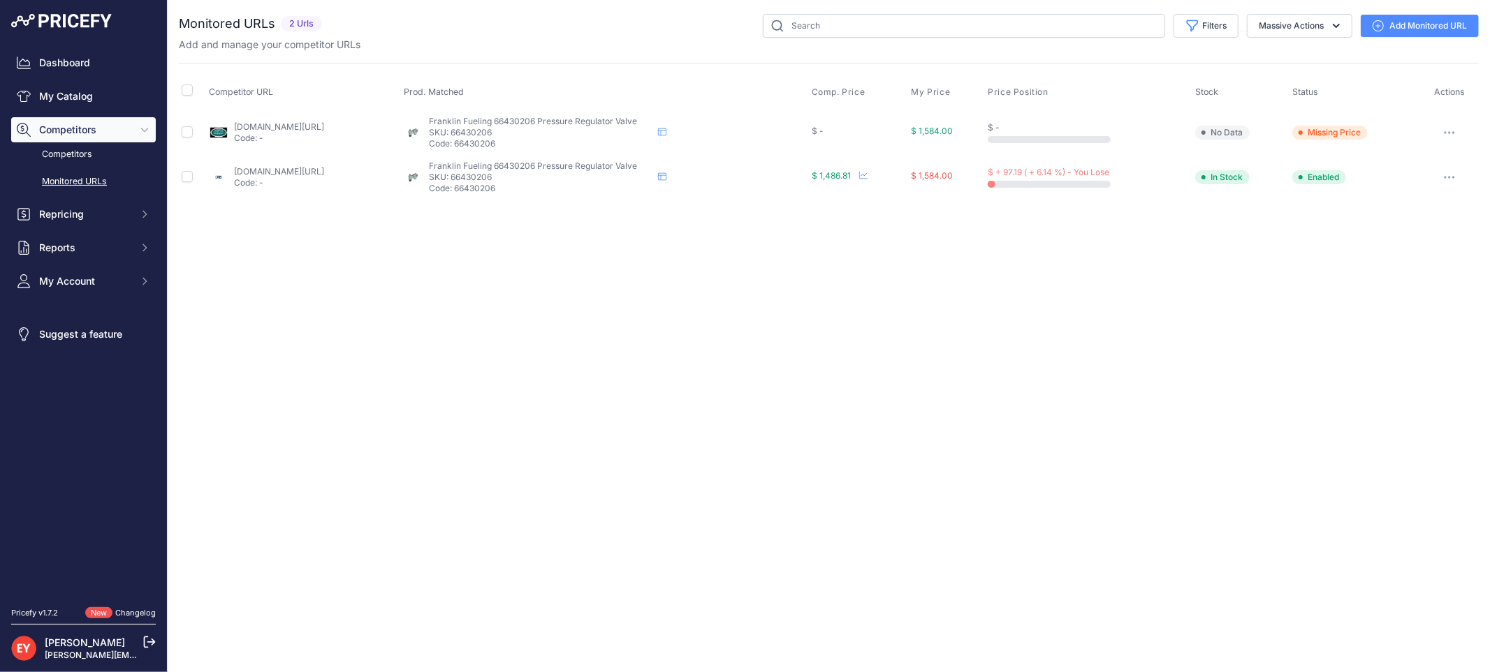
click at [251, 173] on link "[DOMAIN_NAME][URL]" at bounding box center [279, 171] width 90 height 10
click at [1455, 173] on button "button" at bounding box center [1449, 178] width 28 height 20
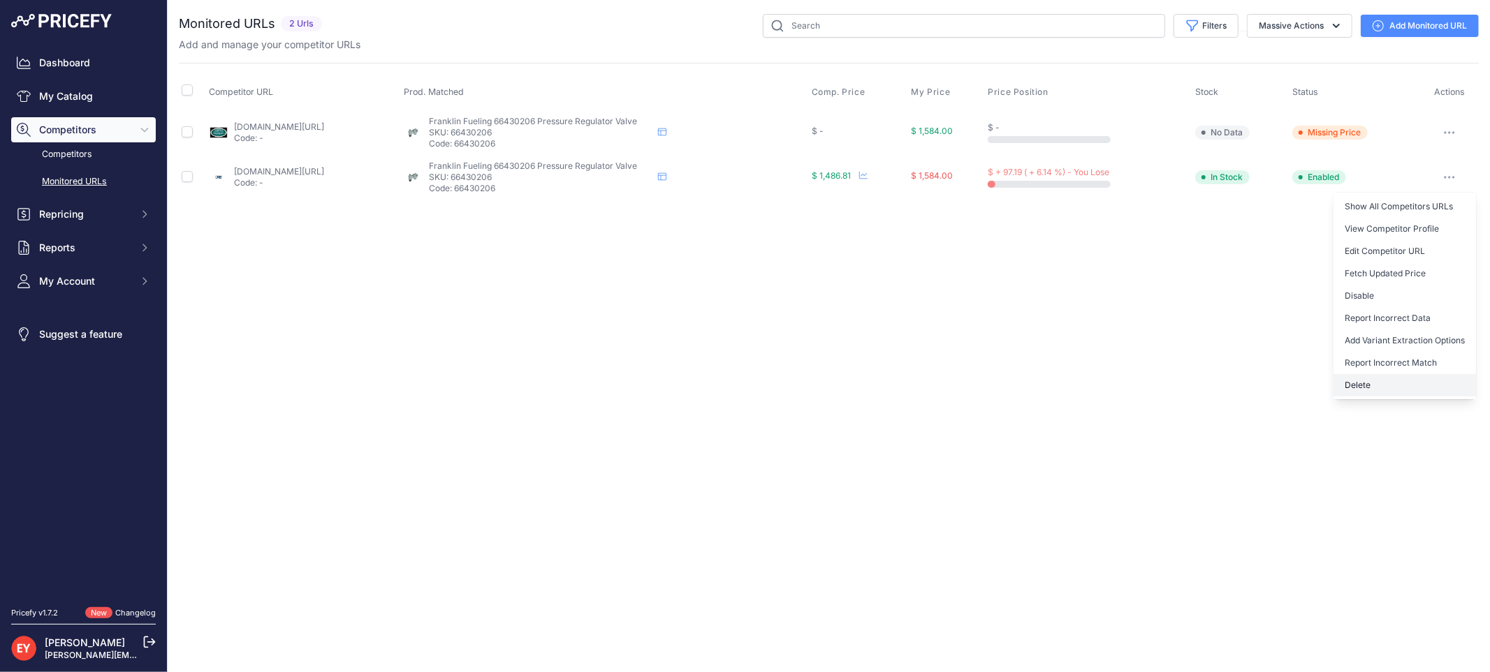
click at [1356, 385] on button "Delete" at bounding box center [1404, 385] width 142 height 22
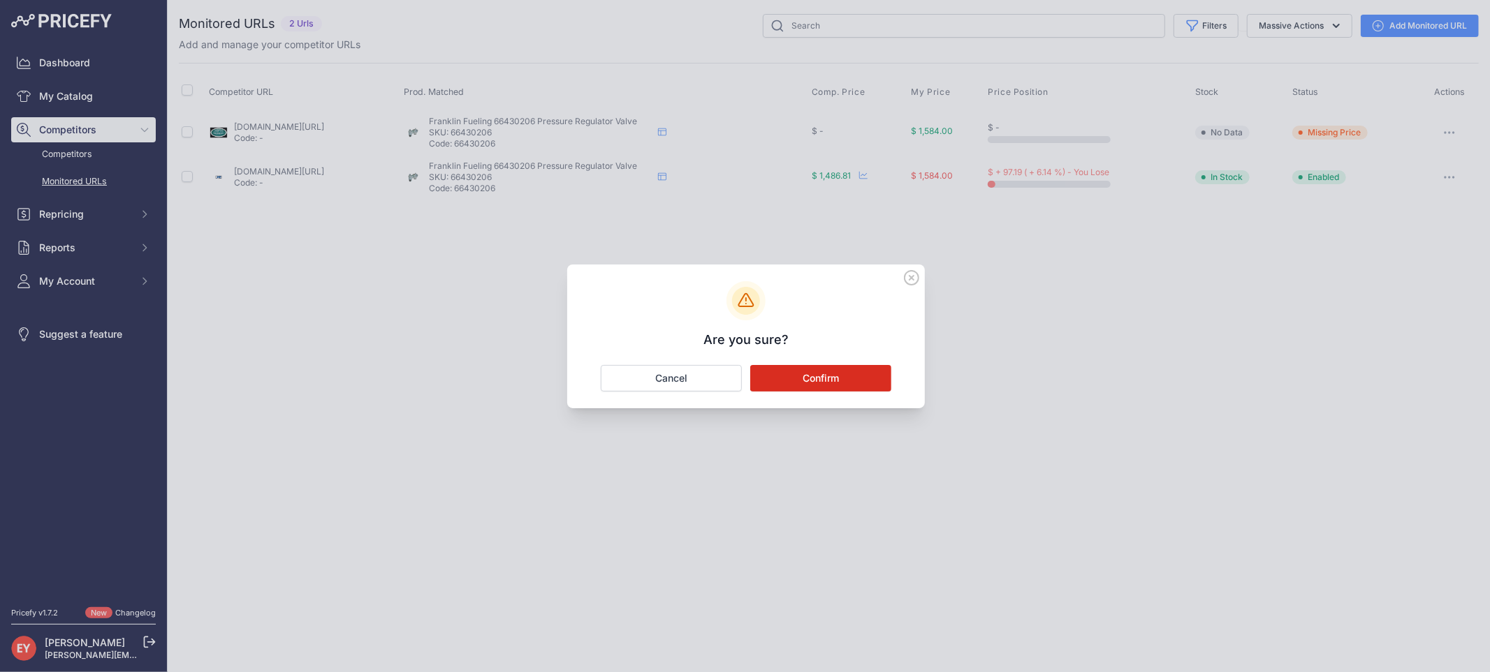
click at [778, 378] on button "Confirm" at bounding box center [820, 378] width 141 height 27
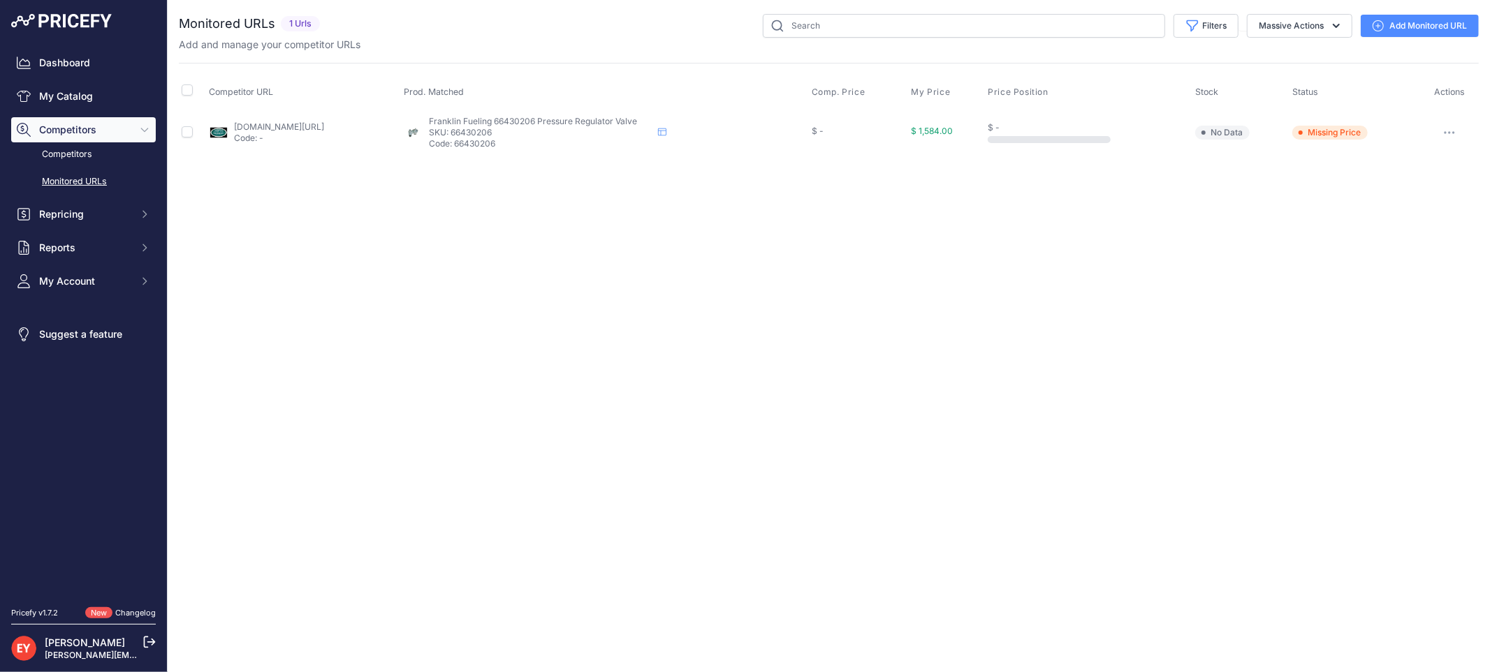
click at [1406, 28] on link "Add Monitored URL" at bounding box center [1419, 26] width 118 height 22
click at [1391, 25] on link "Add Monitored URL" at bounding box center [1419, 26] width 118 height 22
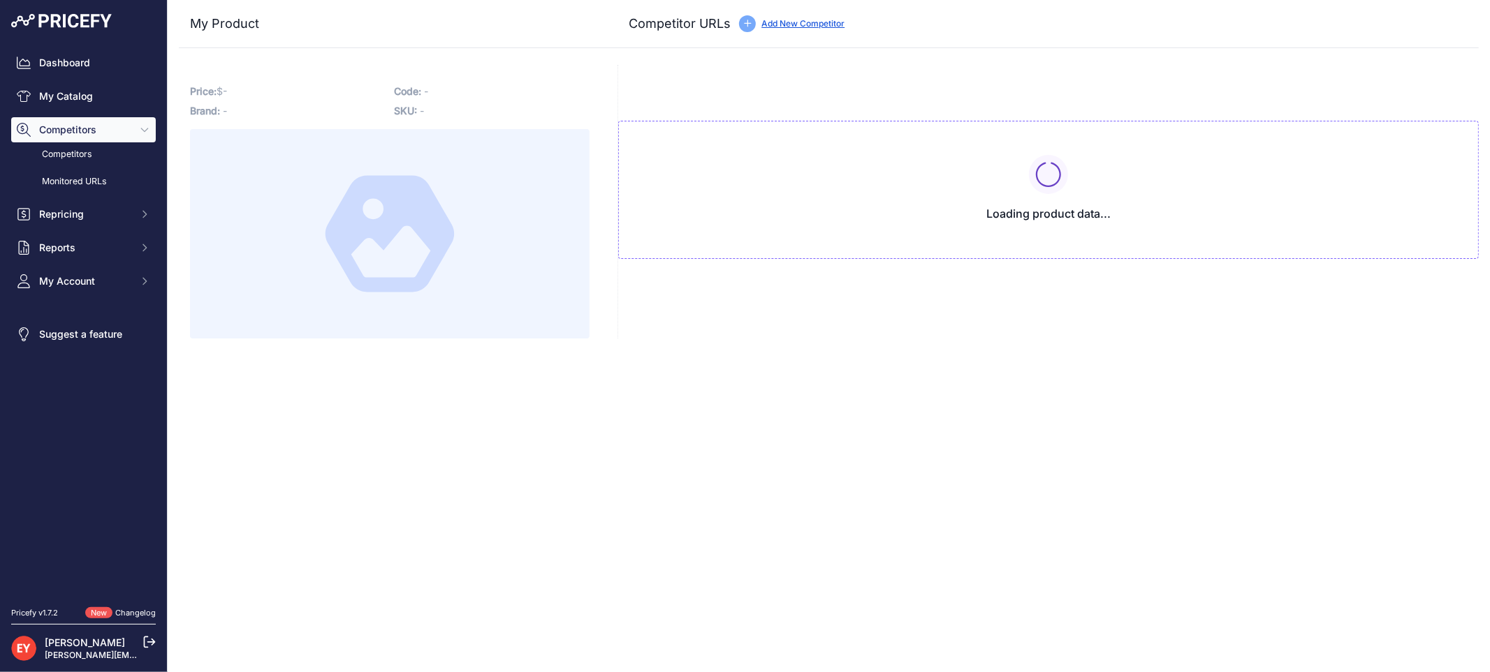
type input "westechequipment.com/brands/franklin-fueling/pressure-regulator-valves?prirule_…"
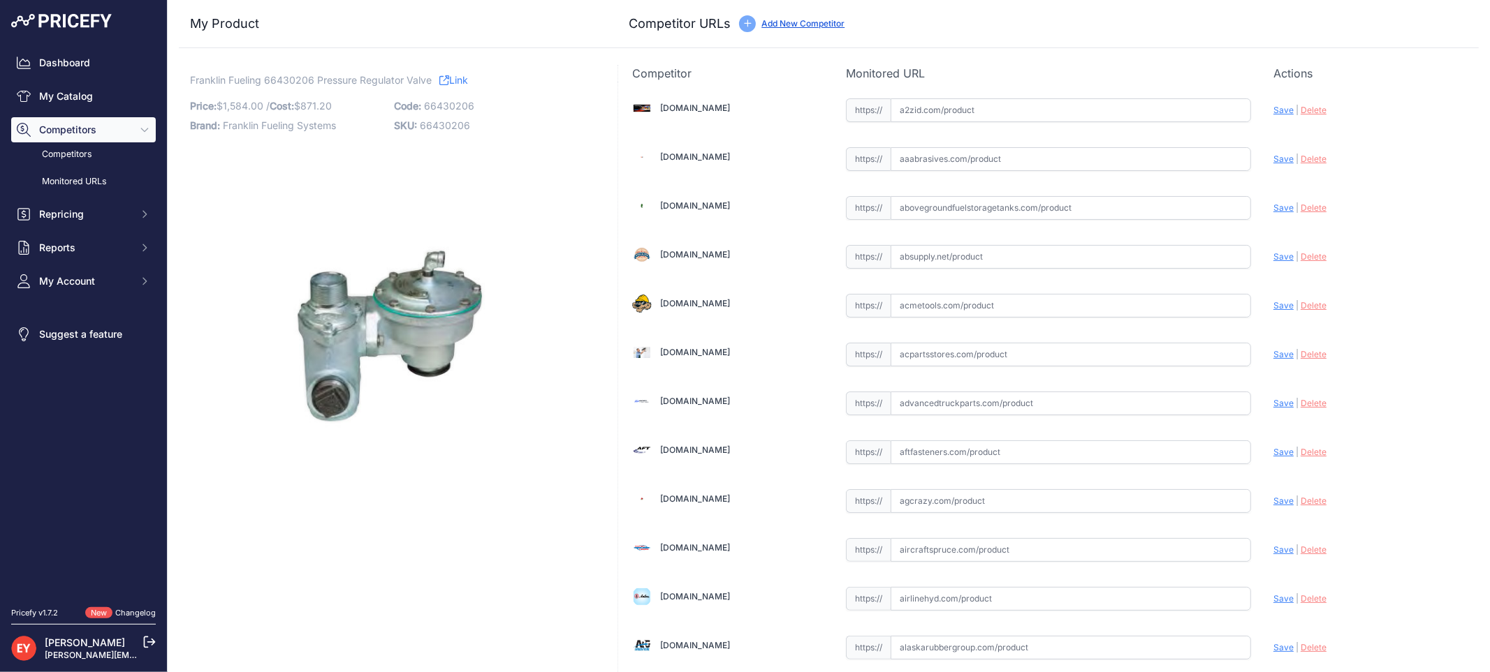
scroll to position [4134, 0]
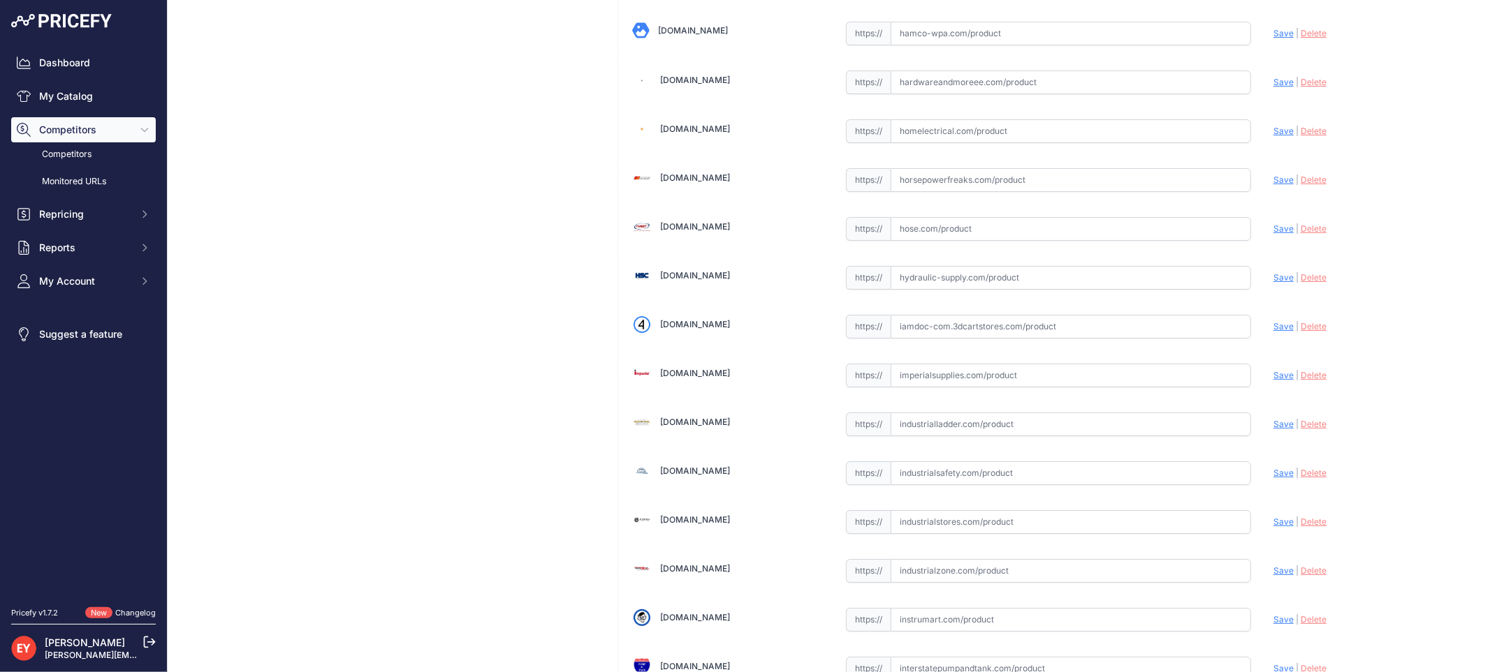
click at [918, 339] on input "text" at bounding box center [1070, 327] width 360 height 24
paste input "https://iamdoc-com.3dcartstores.com/Pressure-Regulating-Valve-Female-PptSh_p_10…"
click at [1273, 332] on span "Save" at bounding box center [1283, 326] width 20 height 10
type input "https://iamdoc-com.3dcartstores.com/Pressure-Regulating-Valve-Female-PptSh_p_10…"
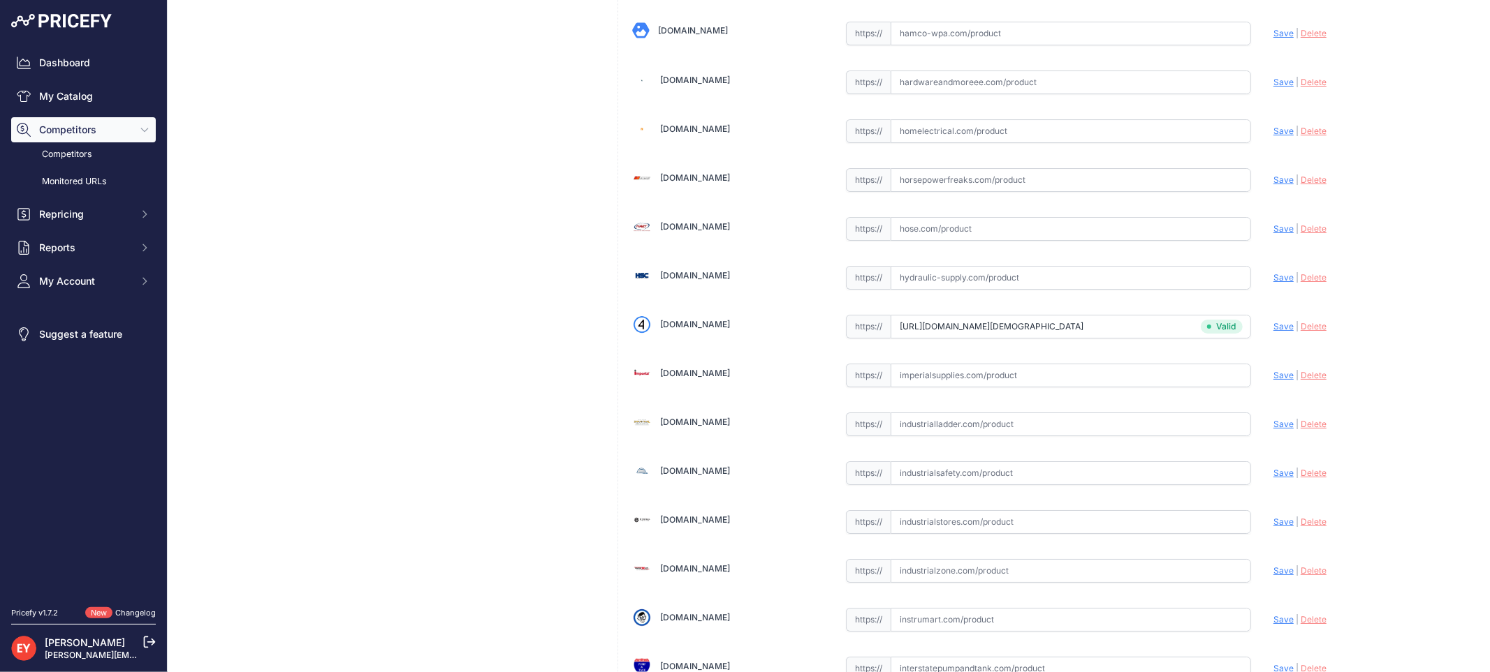
scroll to position [4673, 0]
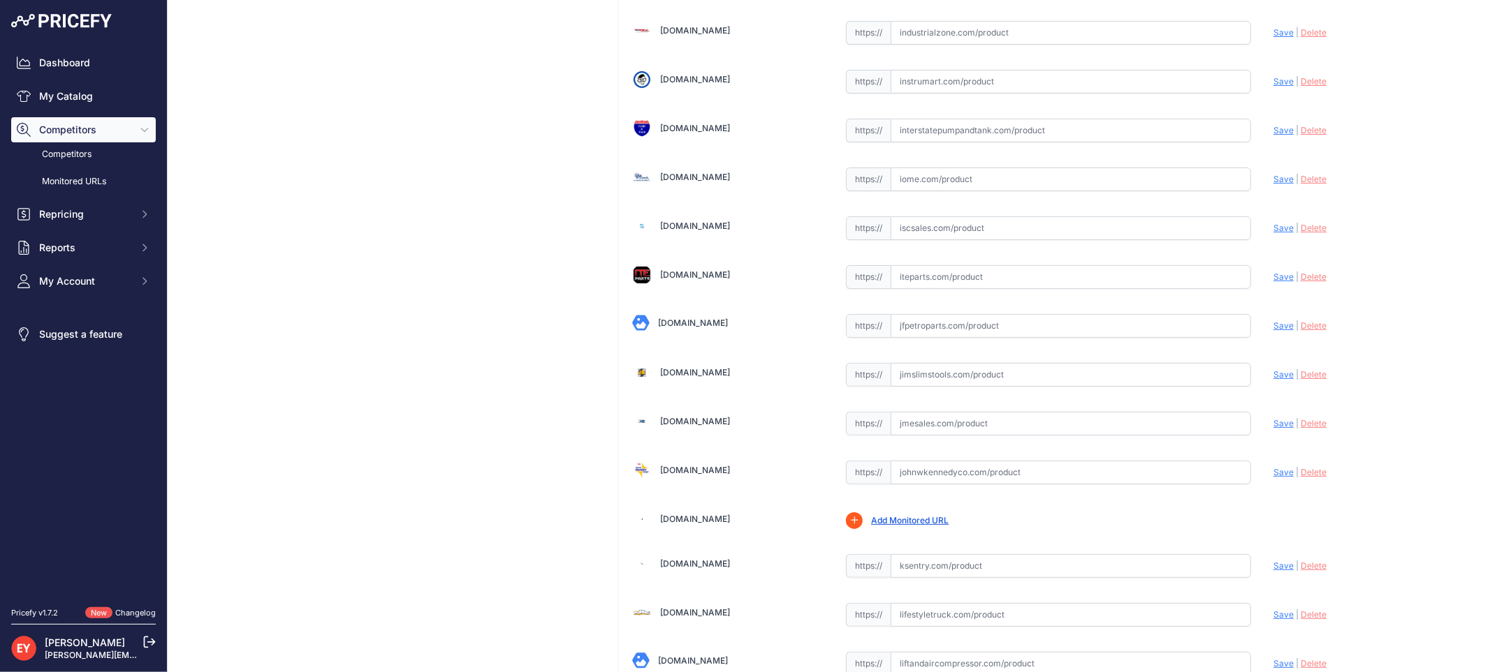
drag, startPoint x: 918, startPoint y: 337, endPoint x: 976, endPoint y: 248, distance: 106.2
click at [920, 337] on input "text" at bounding box center [1070, 326] width 360 height 24
paste input "https://www.jfpetroparts.com/products/Emergency-Power/AST-Valves-Fittings/Frank…"
click at [1273, 331] on span "Save" at bounding box center [1283, 326] width 20 height 10
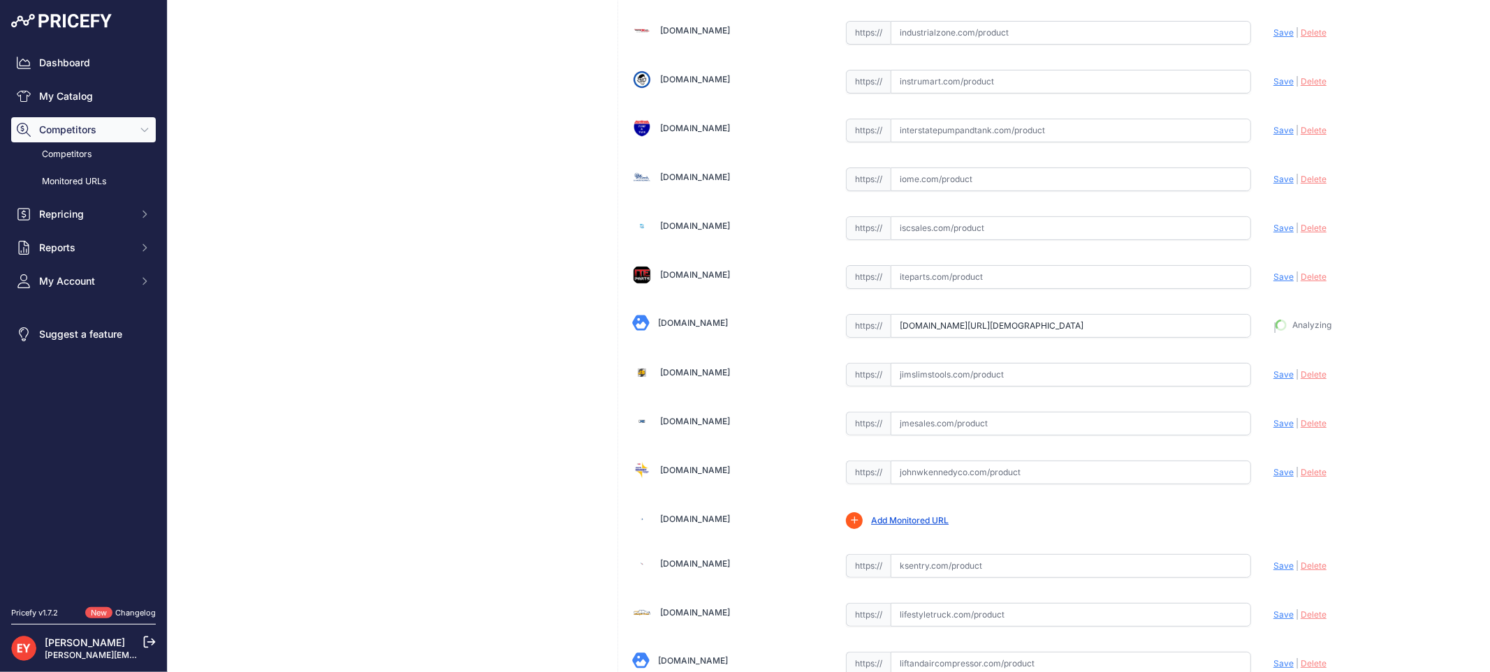
type input "https://www.jfpetroparts.com/products/Emergency-Power/AST-Valves-Fittings/Frank…"
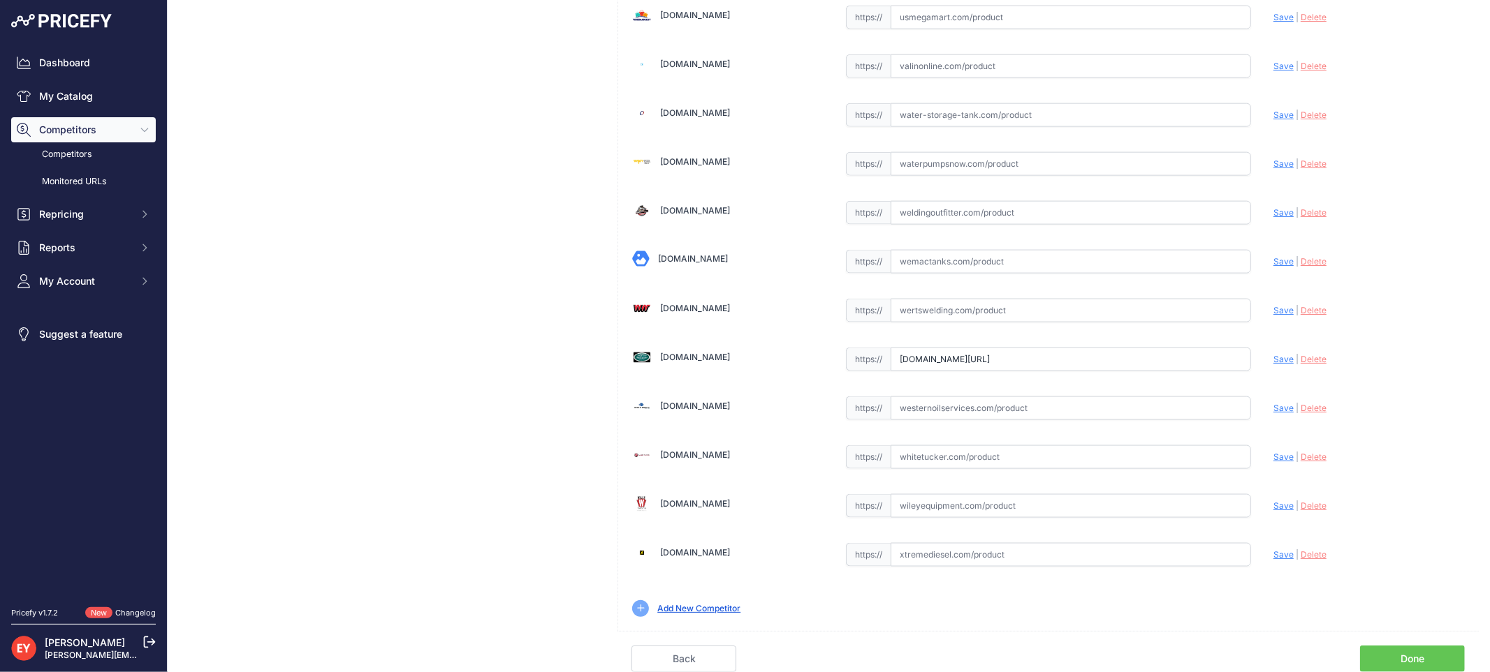
click at [895, 363] on input "westechequipment.com/brands/franklin-fueling/pressure-regulator-valves?prirule_…" at bounding box center [1070, 360] width 360 height 24
drag, startPoint x: 891, startPoint y: 358, endPoint x: 1274, endPoint y: 378, distance: 383.2
paste input "https://westechequipment.com/product/66430206-pressure-regulator-valve?srsltid=…"
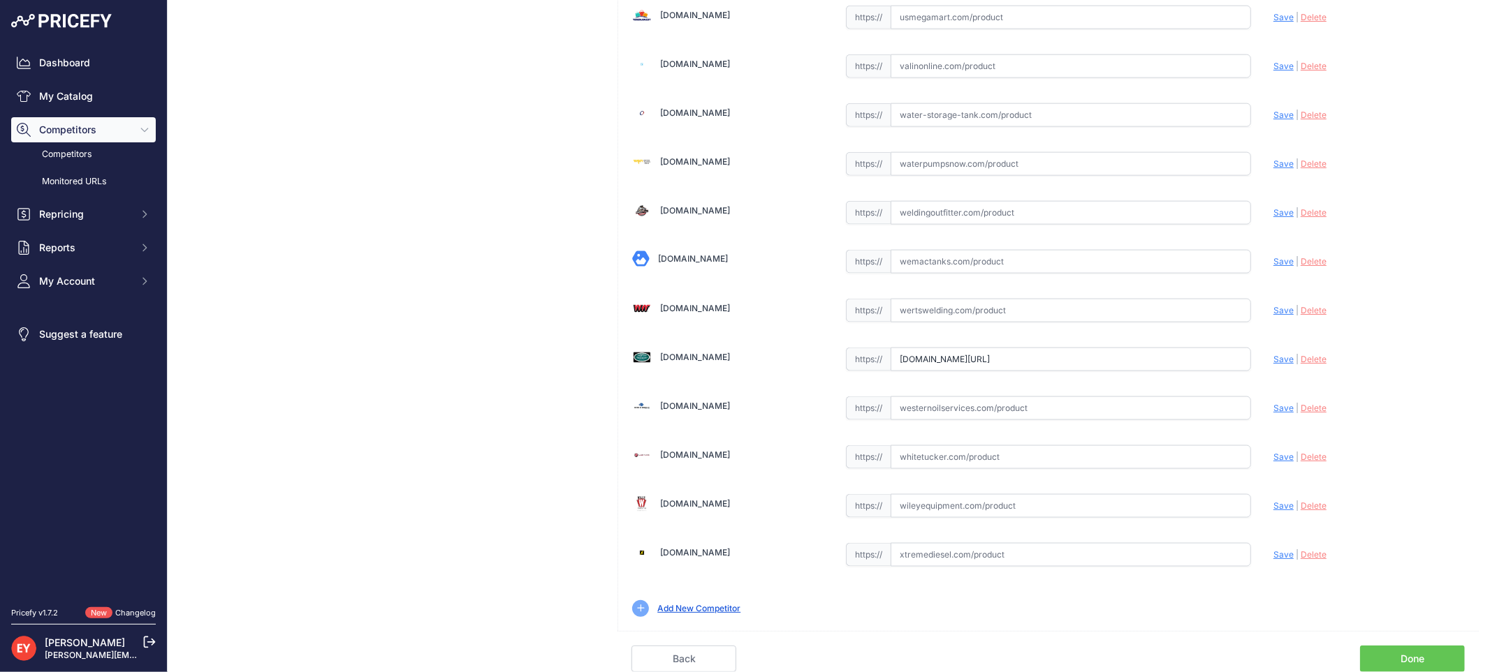
click at [1273, 359] on span "Save" at bounding box center [1283, 359] width 20 height 10
type input "https://westechequipment.com/product/66430206-pressure-regulator-valve?prirule_…"
click at [1420, 654] on link "Done" at bounding box center [1412, 659] width 105 height 27
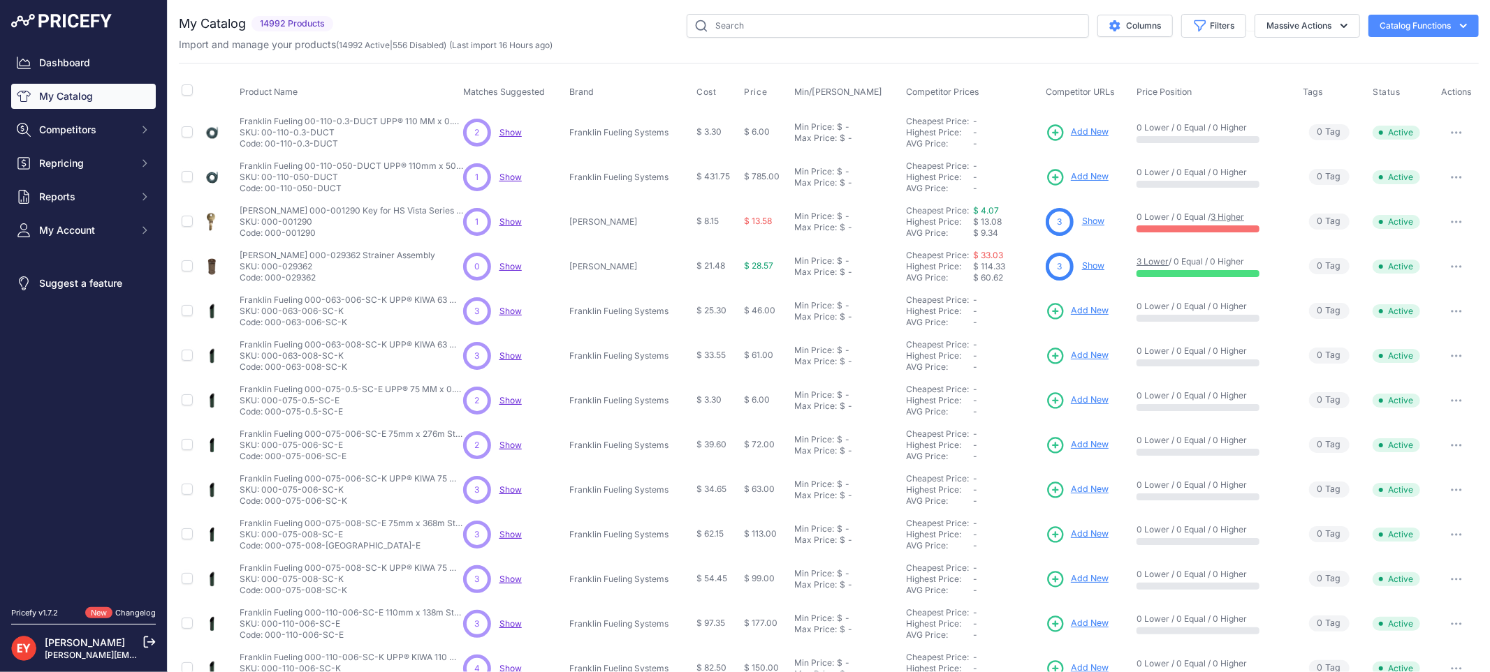
click at [758, 8] on div "You are not connected to the internet. My Catalog" at bounding box center [829, 419] width 1300 height 839
click at [742, 22] on input "text" at bounding box center [887, 26] width 402 height 24
paste input "66430226"
type input "66430226"
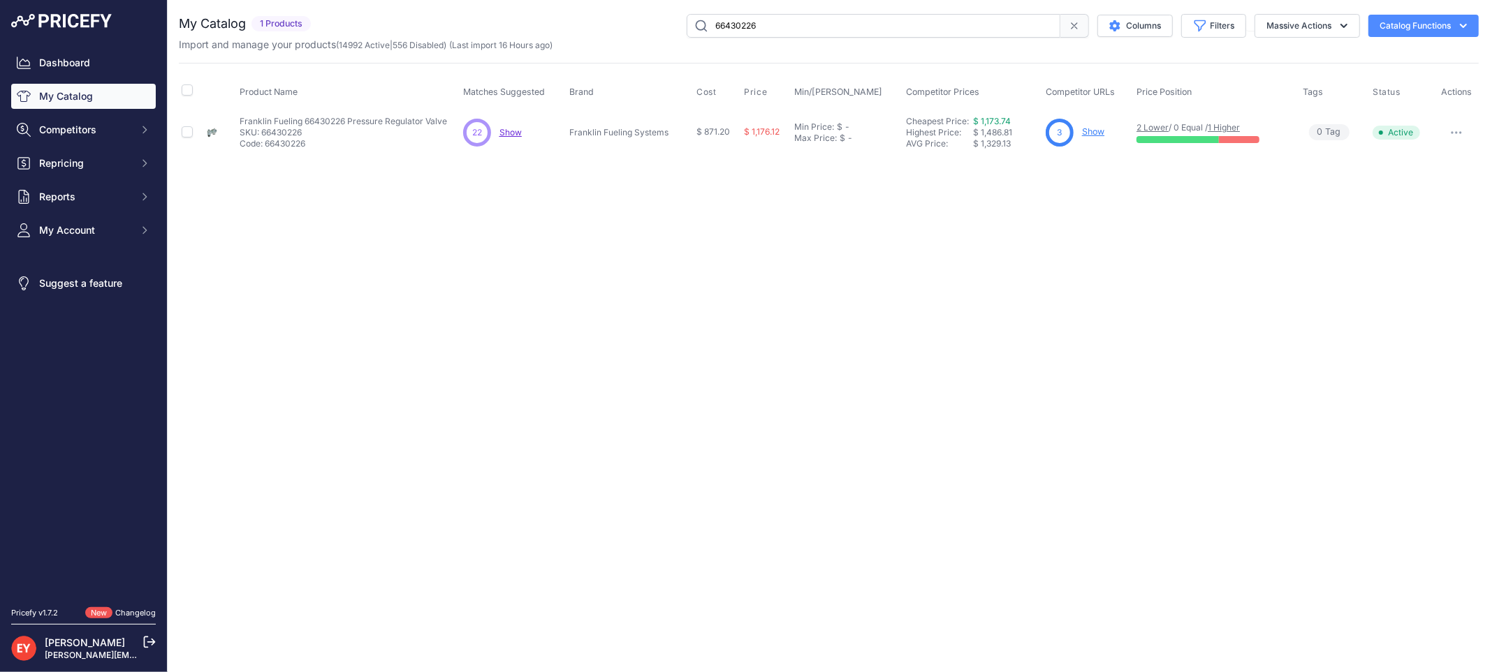
click at [1097, 136] on link "Show" at bounding box center [1093, 131] width 22 height 10
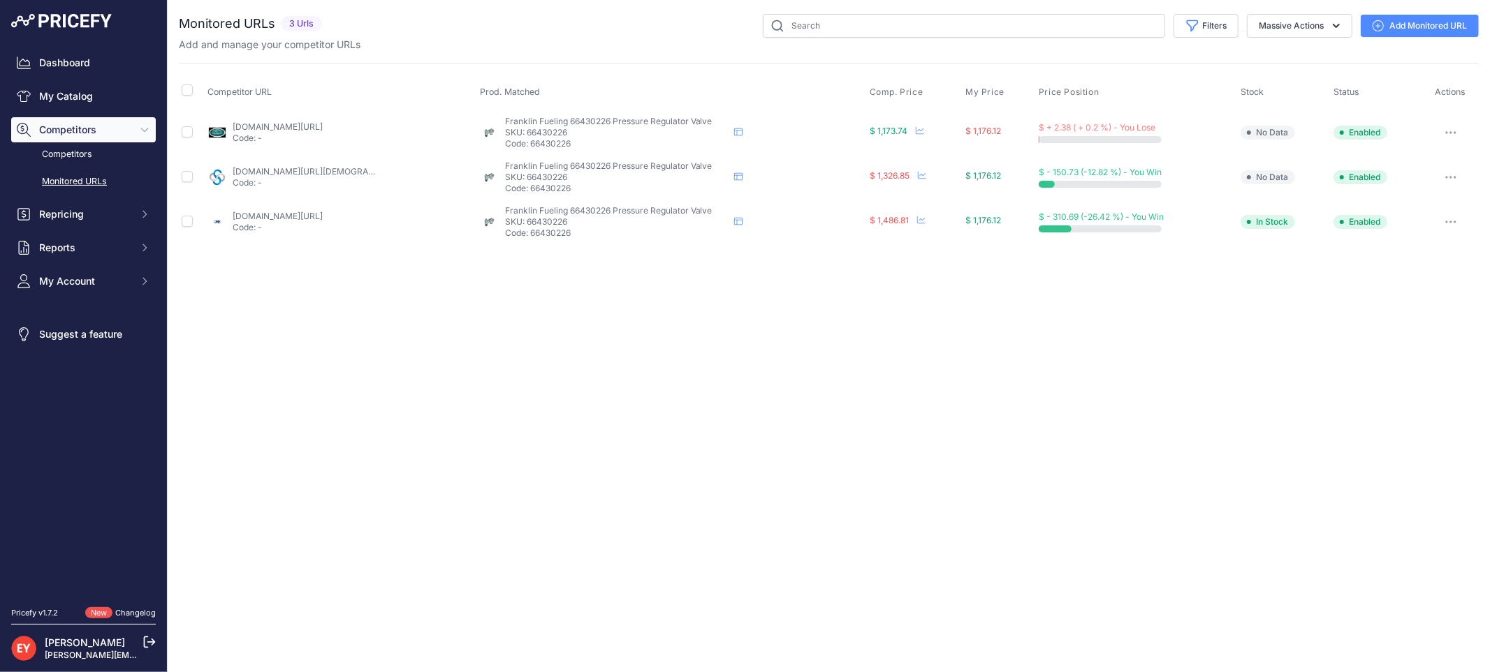
click at [1451, 221] on icon "button" at bounding box center [1450, 222] width 11 height 3
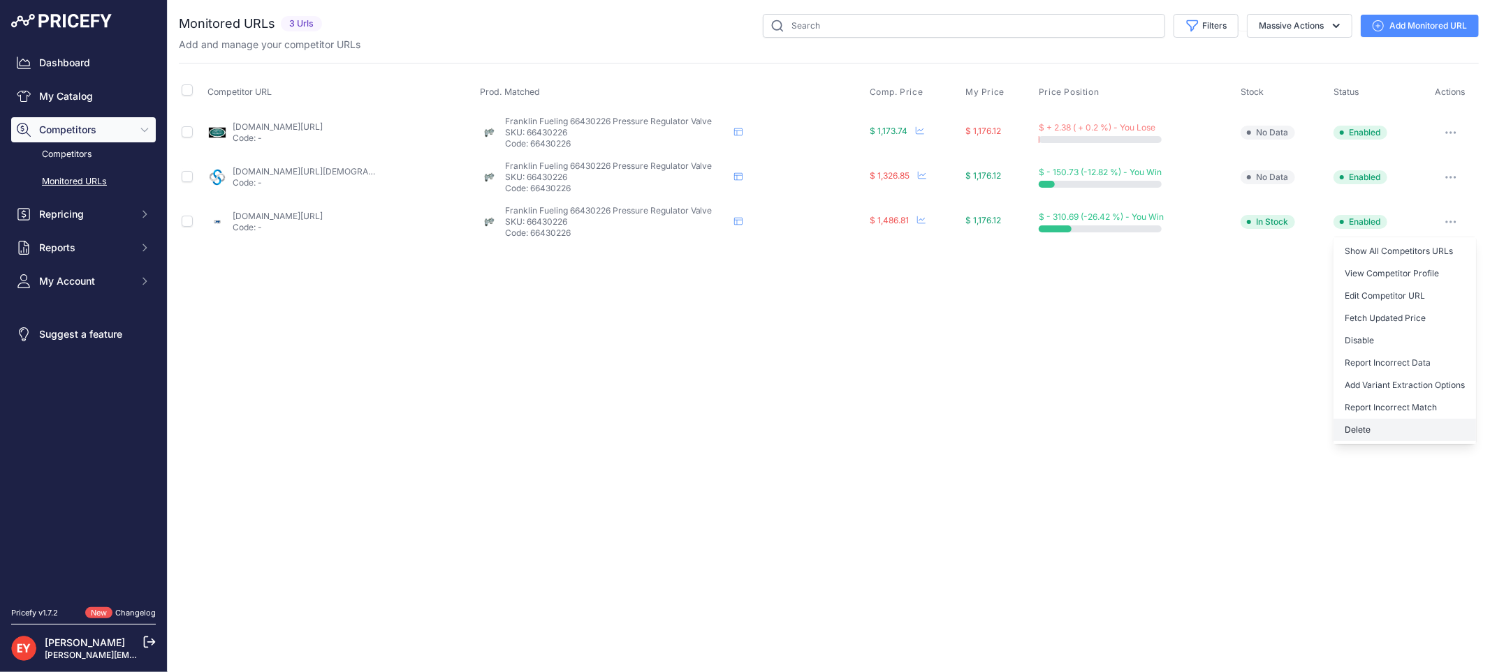
click at [1427, 422] on button "Delete" at bounding box center [1404, 430] width 142 height 22
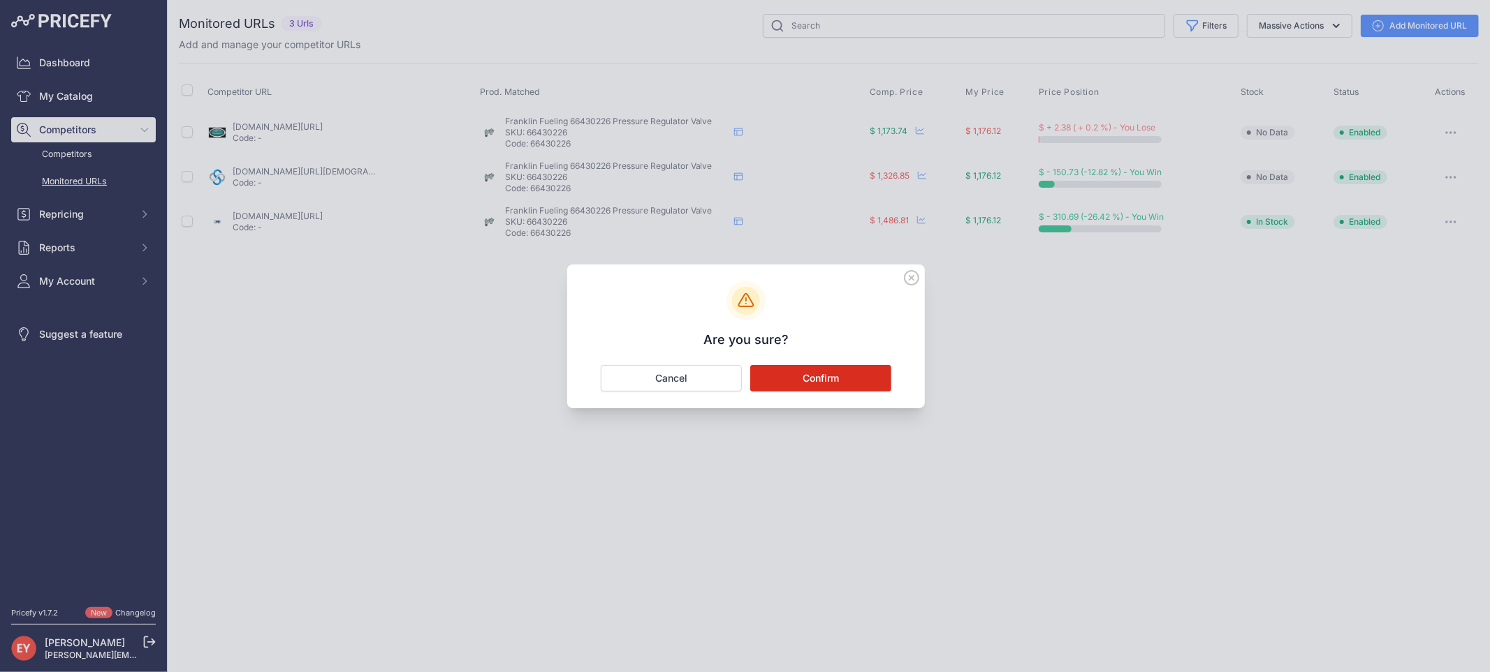
click at [820, 372] on button "Confirm" at bounding box center [820, 378] width 141 height 27
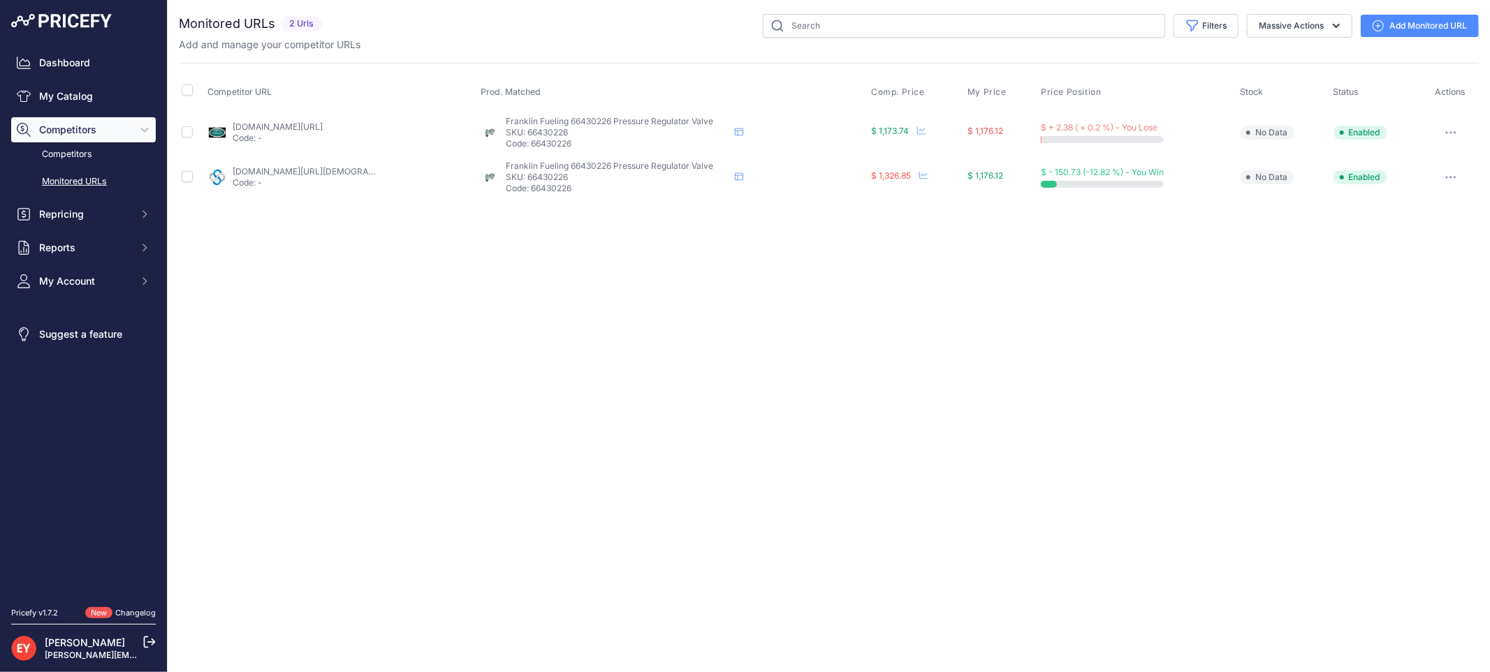
click at [1453, 205] on div "You are not connected to the internet. Monitored URLs" at bounding box center [829, 107] width 1300 height 214
click at [1444, 184] on button "button" at bounding box center [1450, 178] width 28 height 20
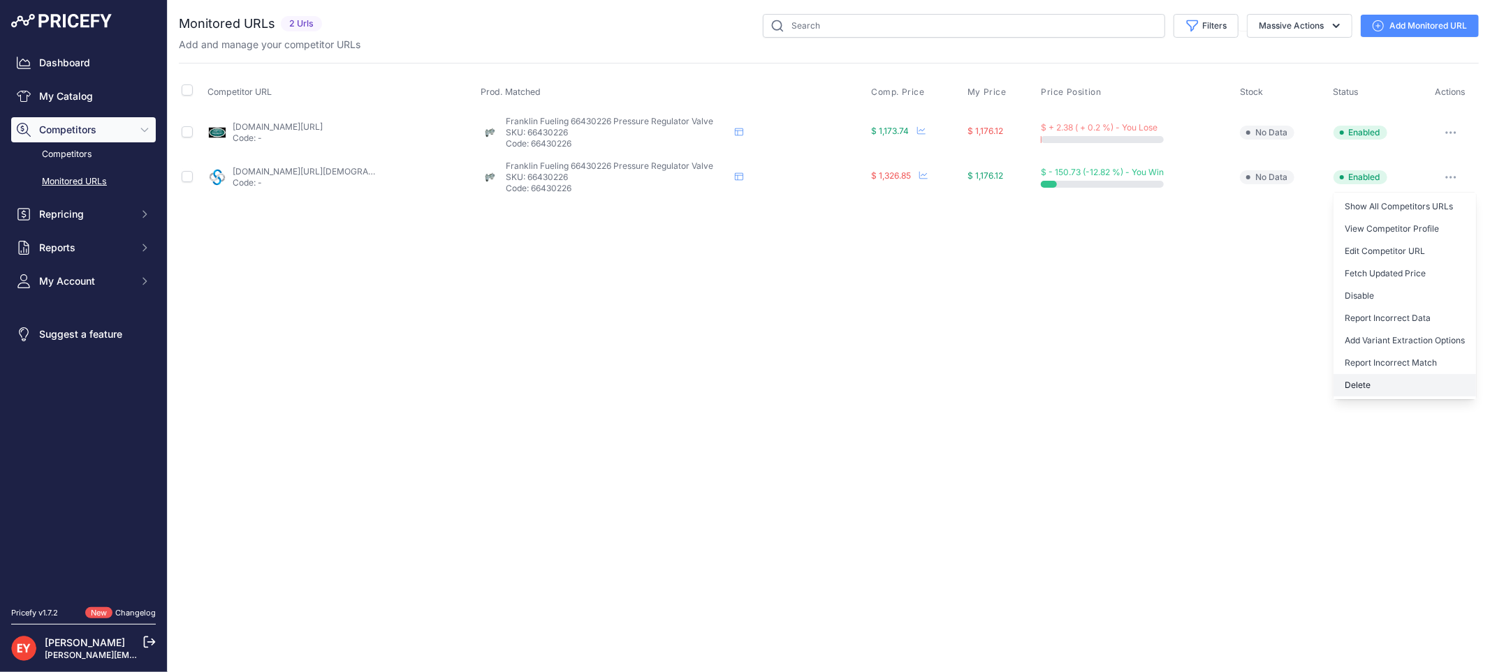
click at [1367, 388] on button "Delete" at bounding box center [1404, 385] width 142 height 22
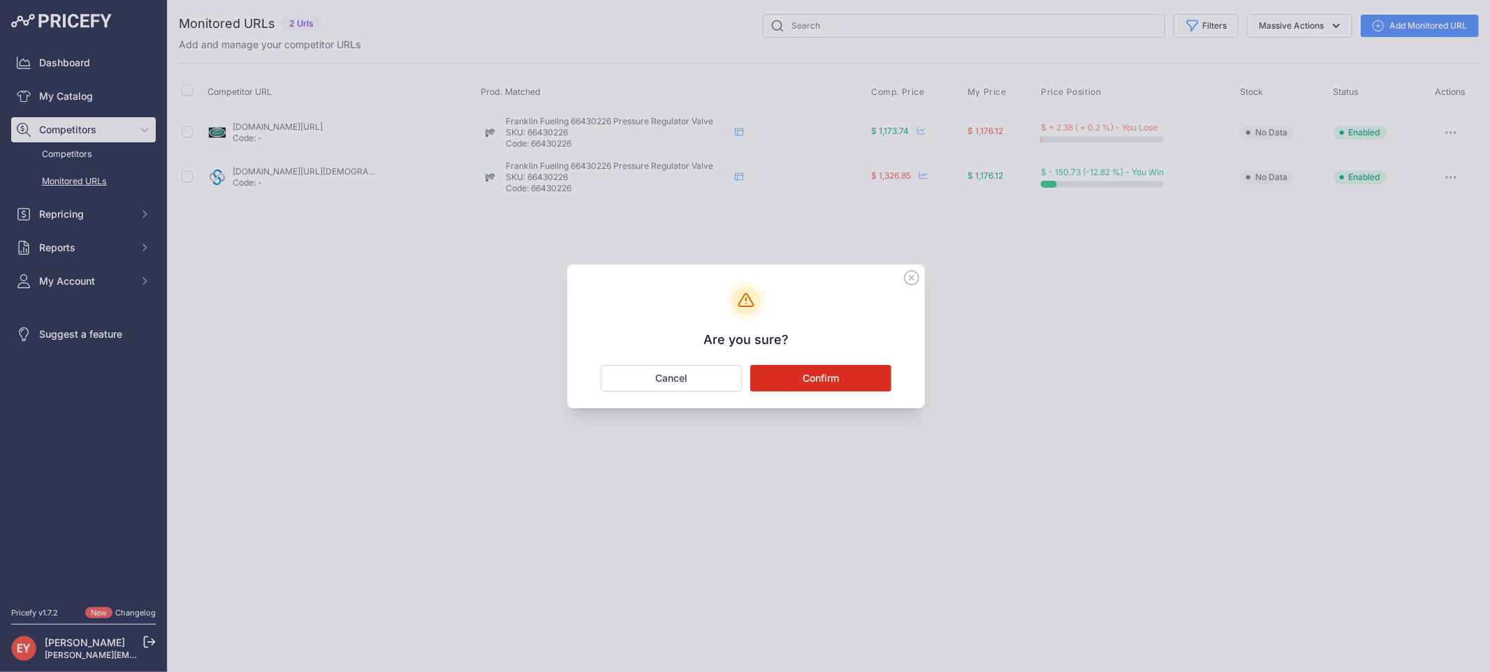
click at [840, 379] on button "Confirm" at bounding box center [820, 378] width 141 height 27
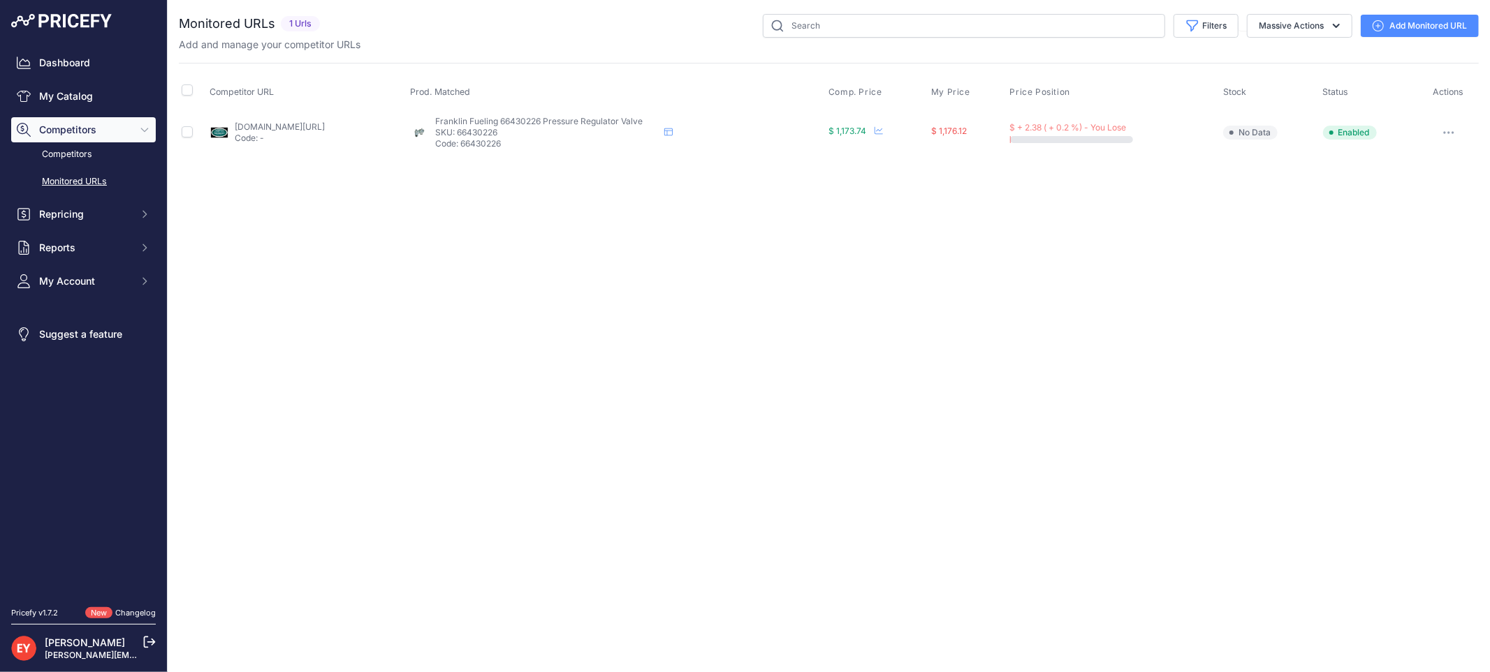
click at [1413, 25] on link "Add Monitored URL" at bounding box center [1419, 26] width 118 height 22
click at [1394, 17] on link "Add Monitored URL" at bounding box center [1419, 26] width 118 height 22
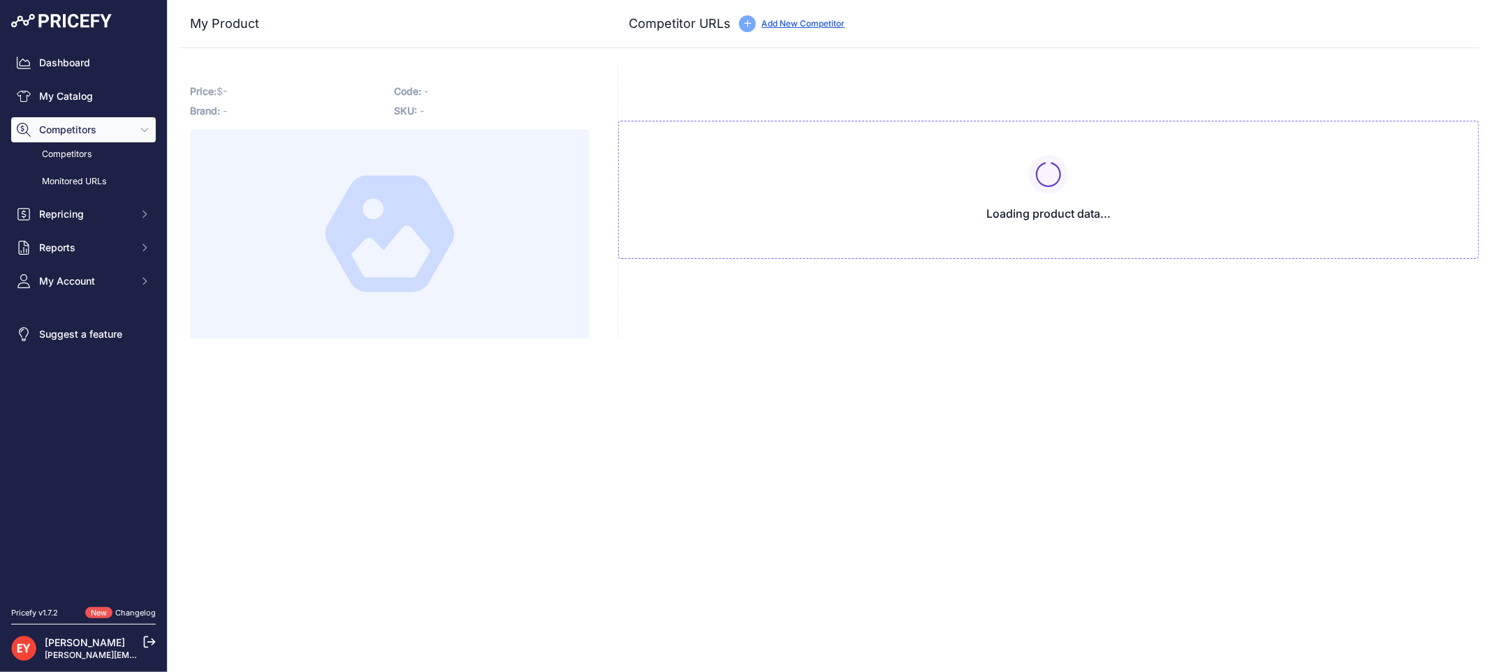
type input "westechequipment.com/product/66430226-pressure-regulator-valve?prirule_jdsnikfk…"
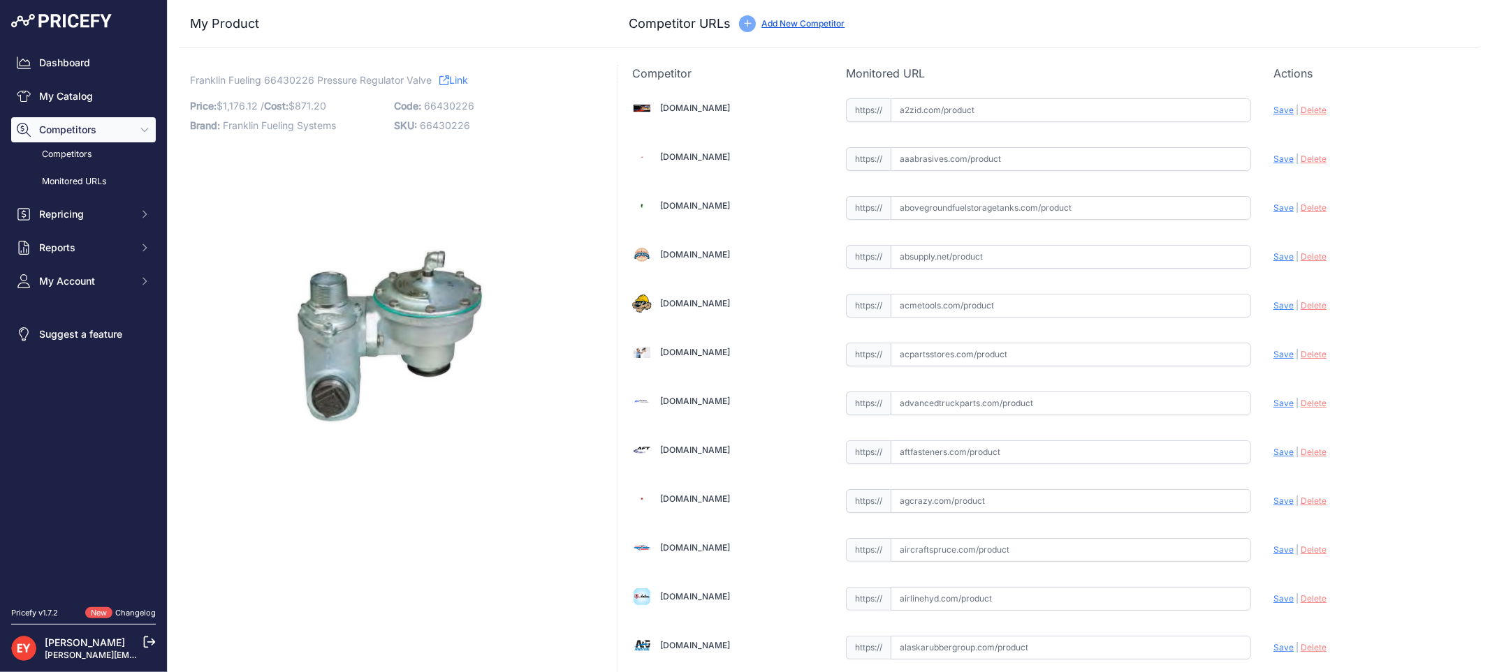
scroll to position [9711, 0]
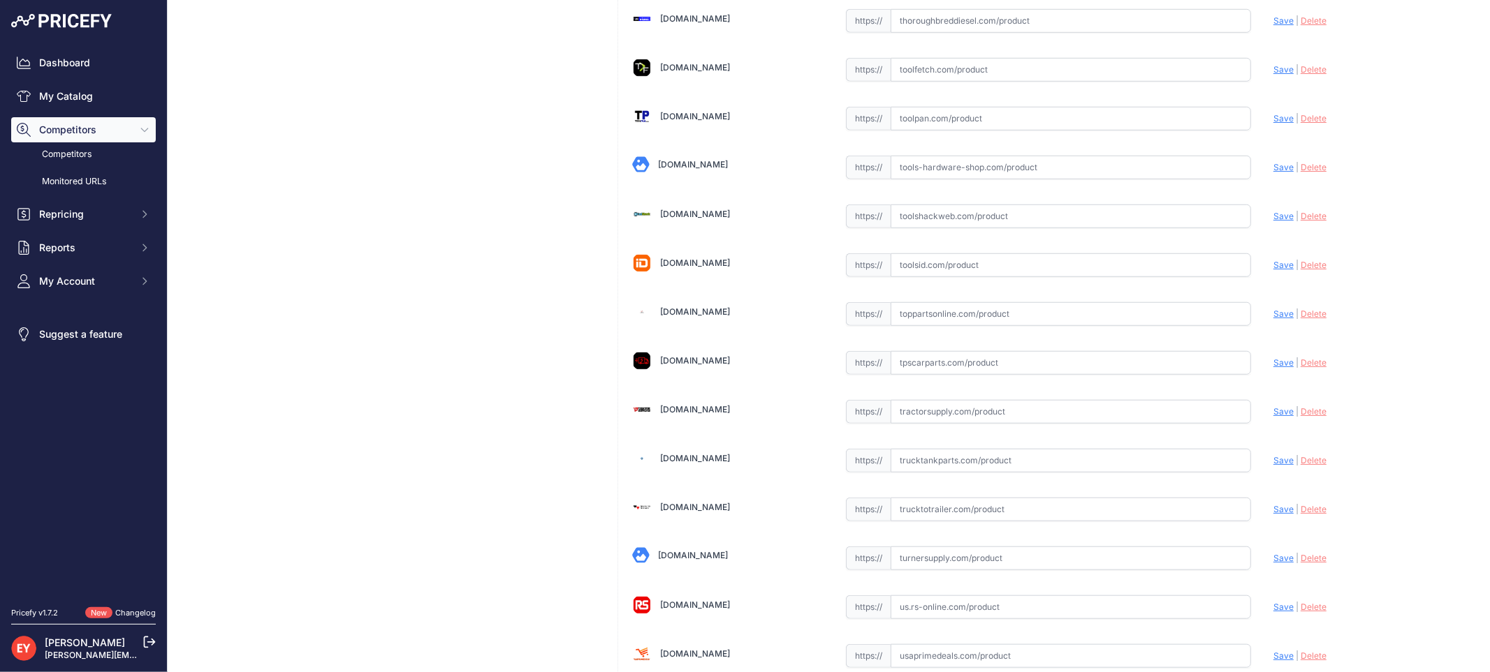
click at [913, 326] on input "text" at bounding box center [1070, 314] width 360 height 24
paste input "https://www.toppartsonline.com/product/franklin-fueling-66430226-pressure-regul…"
click at [1273, 319] on span "Save" at bounding box center [1283, 314] width 20 height 10
type input "https://www.toppartsonline.com/product/franklin-fueling-66430226-pressure-regul…"
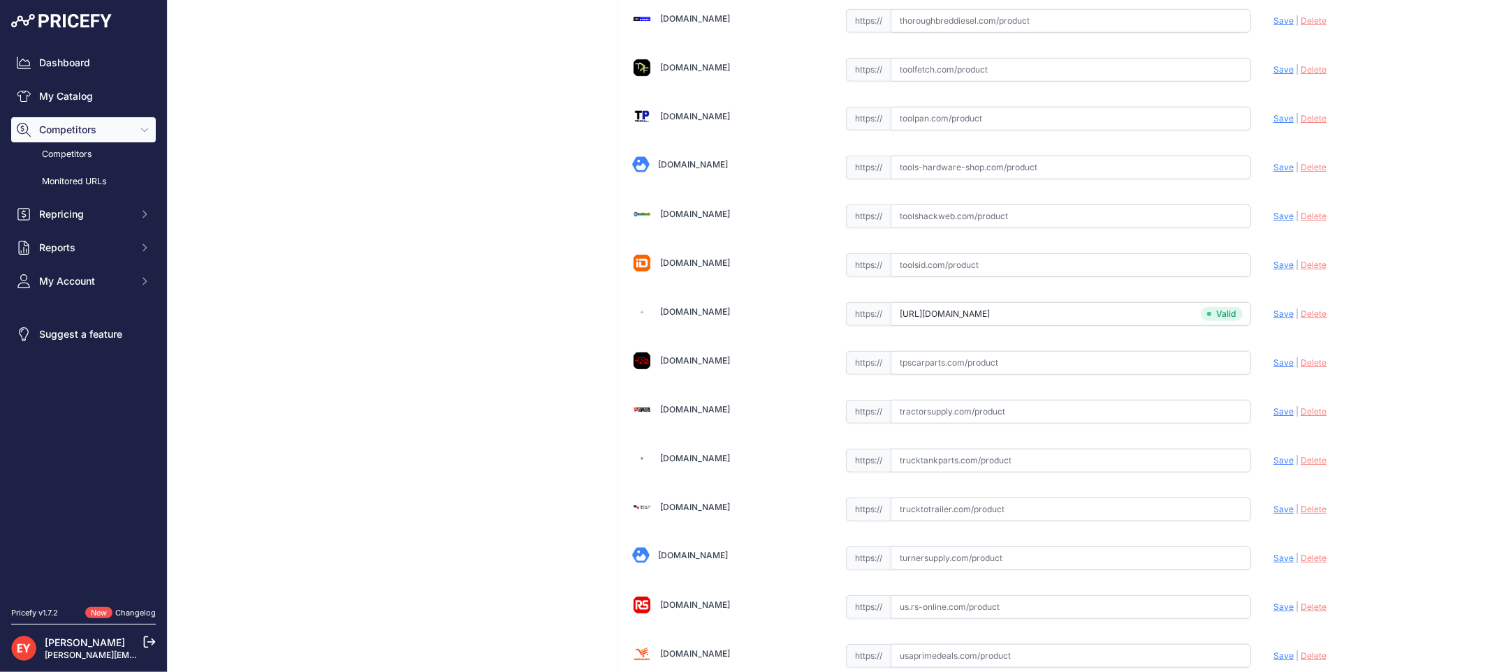
scroll to position [4820, 0]
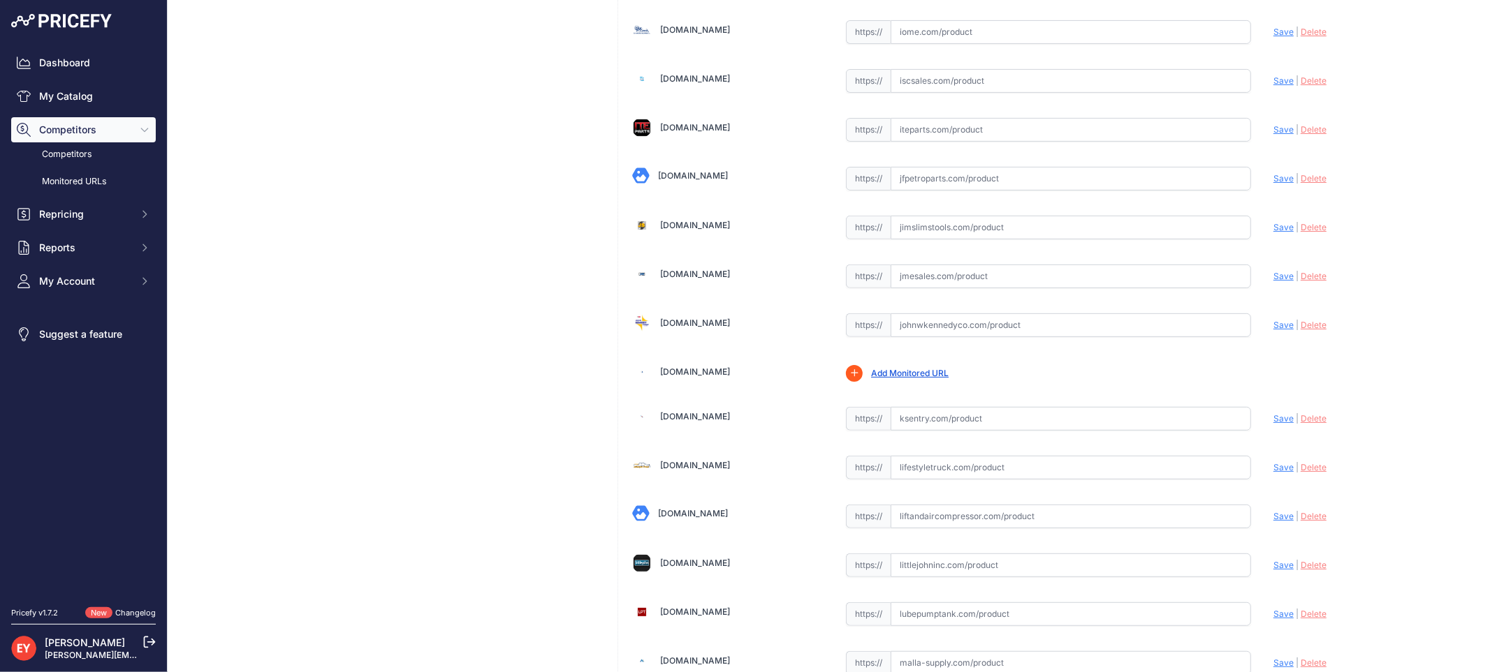
click at [940, 337] on input "text" at bounding box center [1070, 326] width 360 height 24
paste input "https://www.johnwkennedyco.com/buy/product/66430226-EBW/90537"
click at [1273, 330] on span "Save" at bounding box center [1283, 325] width 20 height 10
type input "https://www.johnwkennedyco.com/buy/product/66430226-EBW/90537?prirule_jdsnikfkf…"
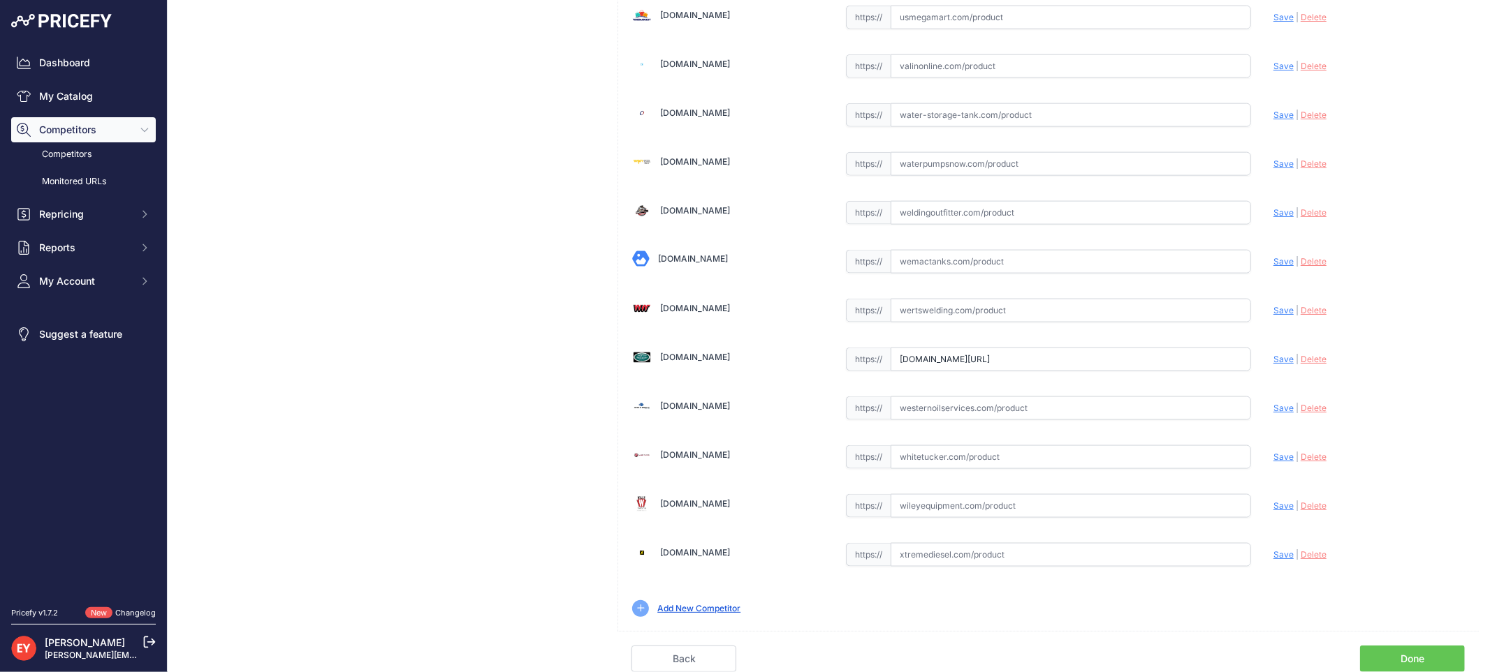
drag, startPoint x: 895, startPoint y: 358, endPoint x: 1324, endPoint y: 369, distance: 429.6
paste input "https://westechequipment.com/product/66430226-pressure-regulator-valve?srsltid=…"
click at [1274, 358] on span "Save" at bounding box center [1283, 359] width 20 height 10
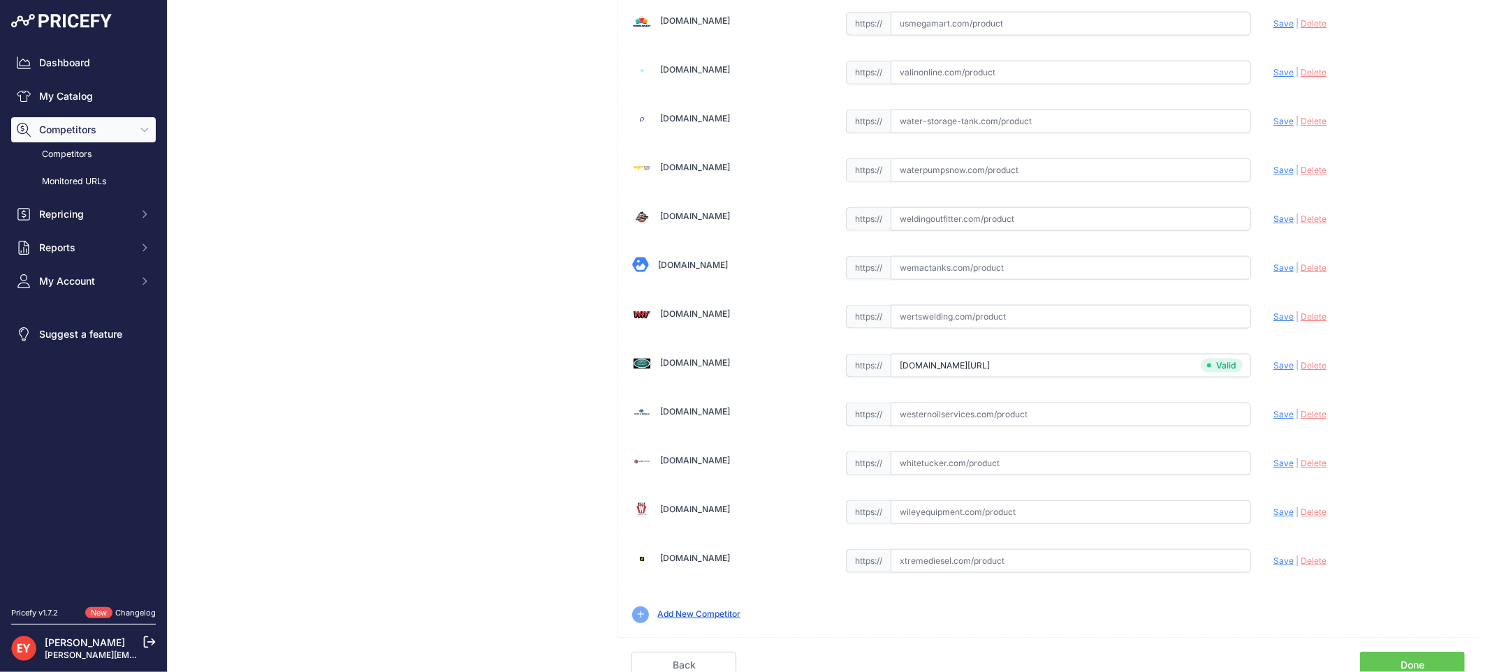
type input "https://westechequipment.com/product/66430226-pressure-regulator-valve?prirule_…"
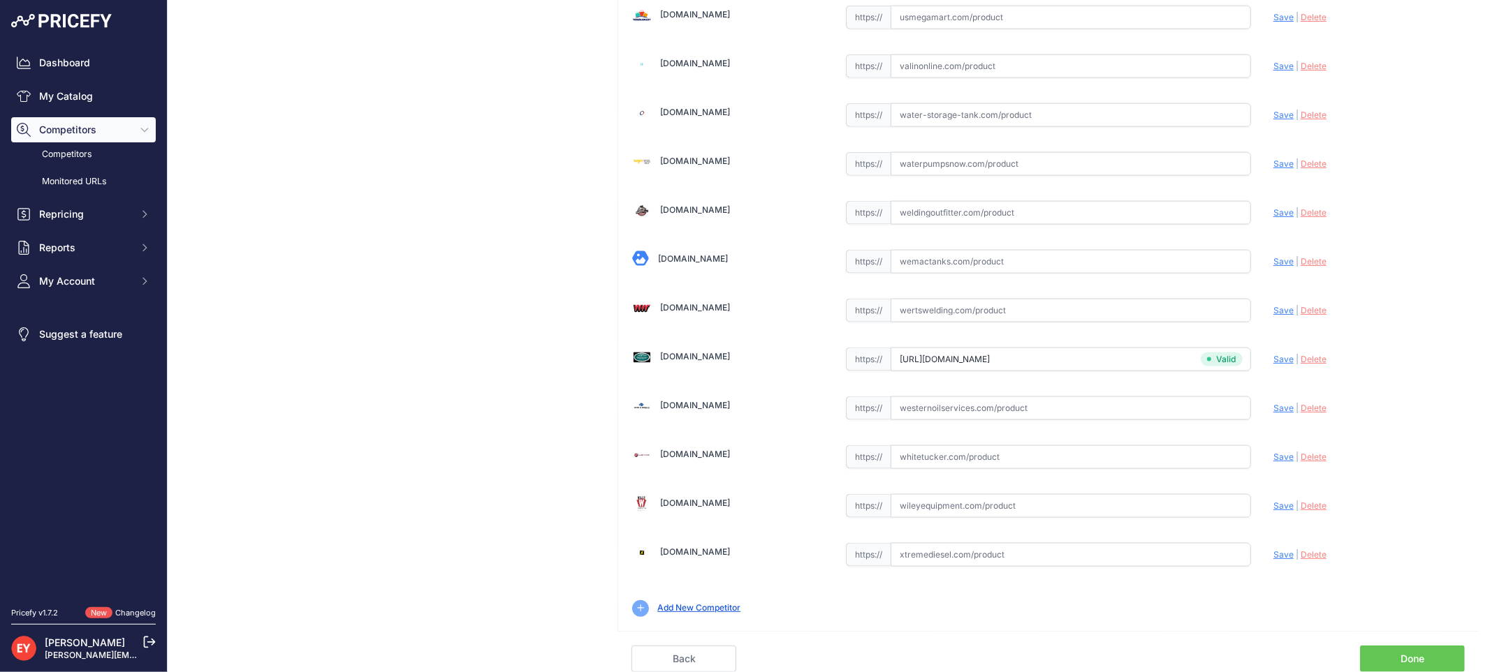
click at [1387, 652] on link "Done" at bounding box center [1412, 659] width 105 height 27
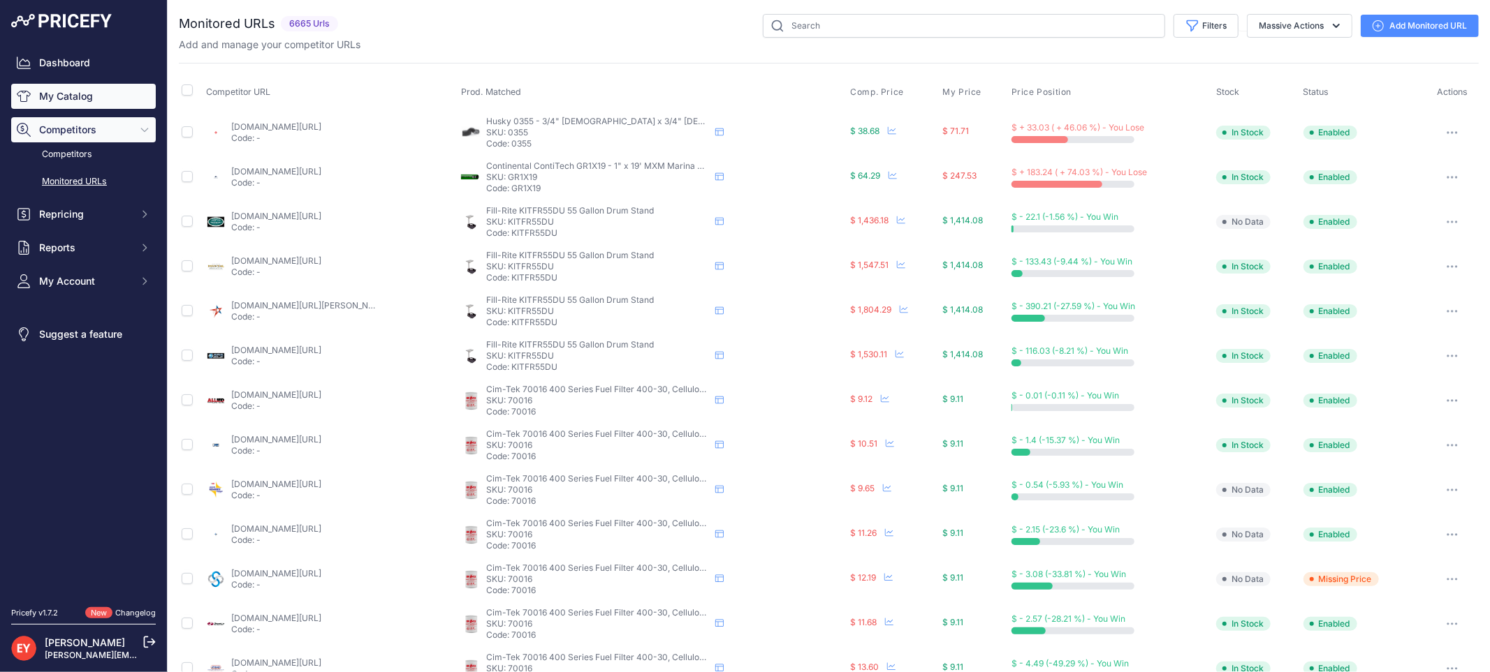
click at [86, 93] on link "My Catalog" at bounding box center [83, 96] width 145 height 25
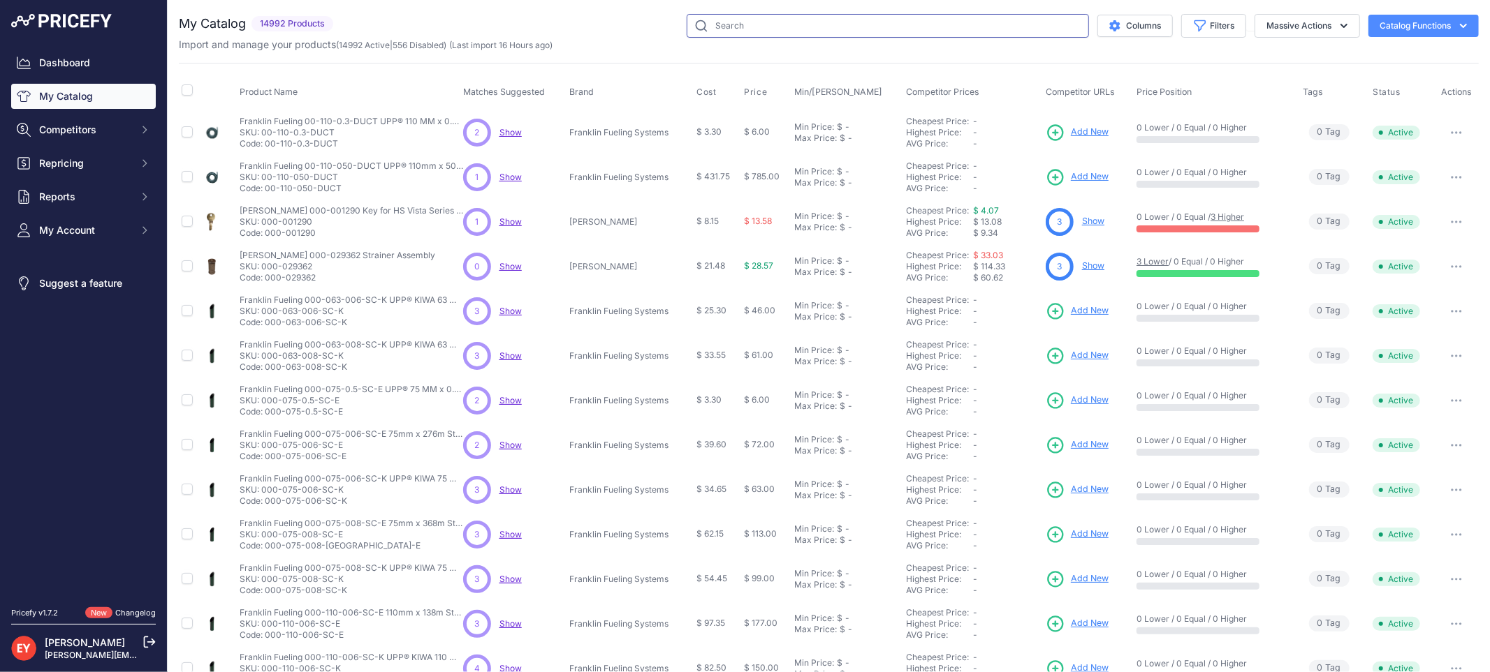
click at [718, 22] on input "text" at bounding box center [887, 26] width 402 height 24
paste input "70545801YEL"
type input "70545801YEL"
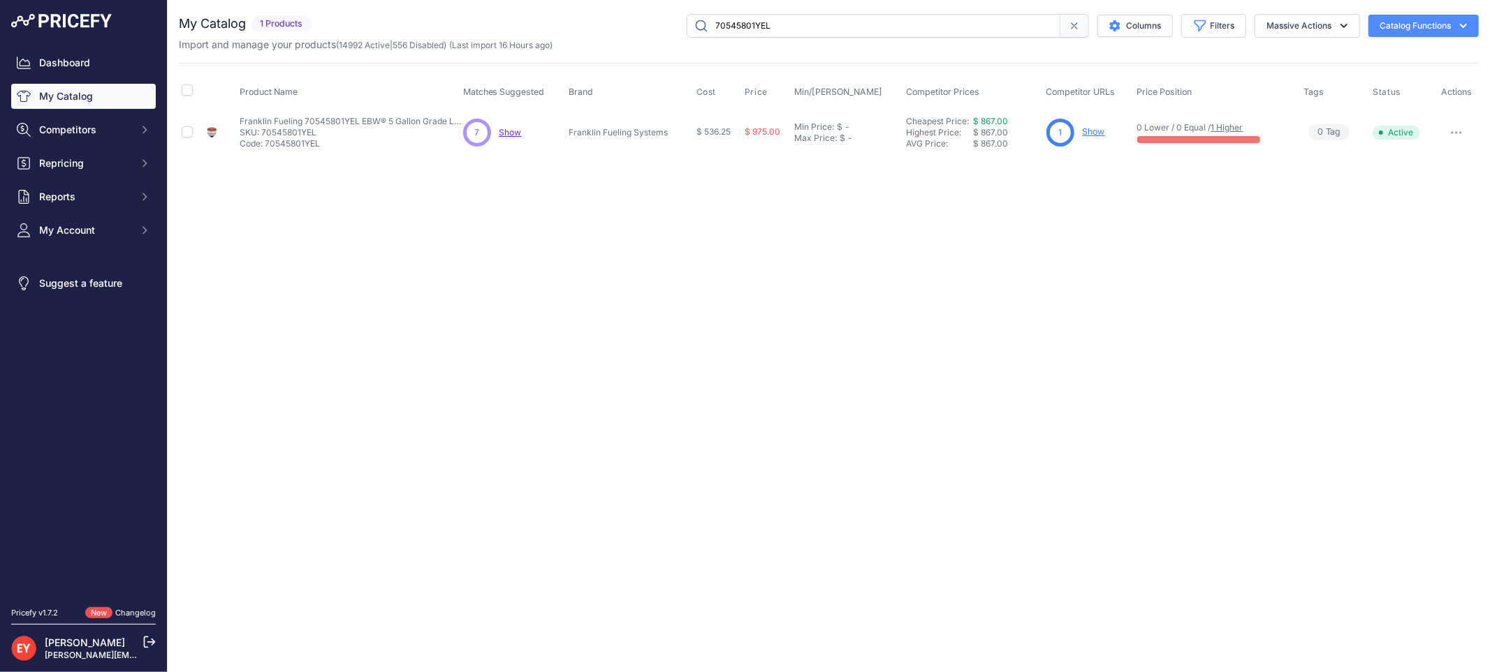
click at [1094, 133] on link "Show" at bounding box center [1093, 131] width 22 height 10
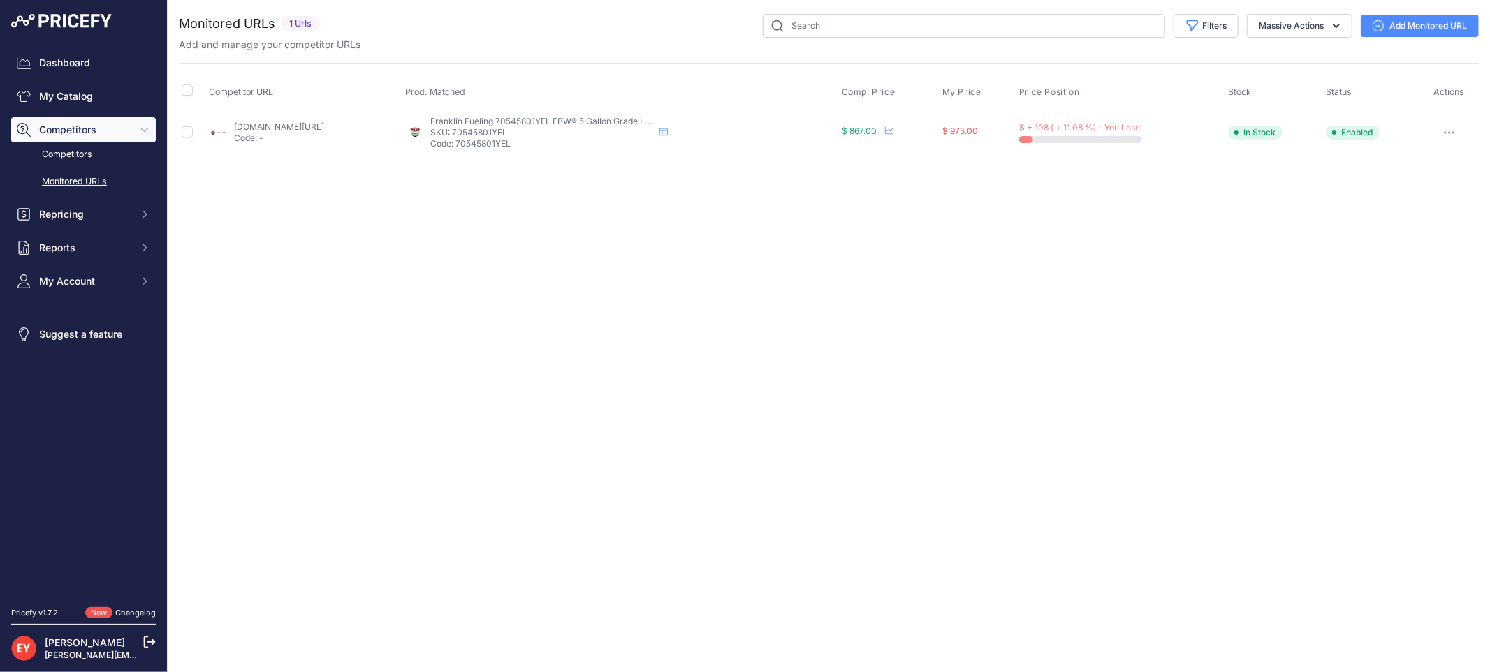
click at [300, 127] on link "[DOMAIN_NAME][URL]" at bounding box center [279, 127] width 90 height 10
click at [1449, 131] on icon "button" at bounding box center [1448, 132] width 11 height 3
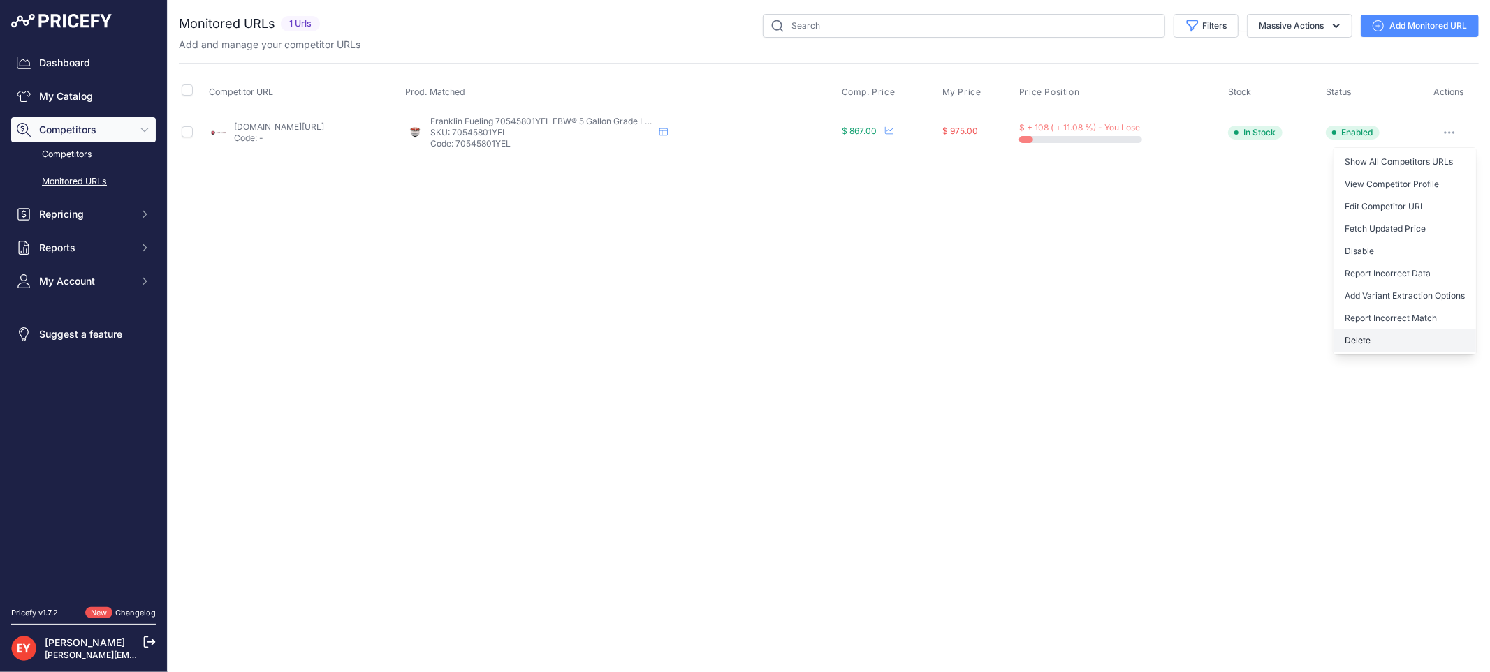
click at [1388, 345] on button "Delete" at bounding box center [1404, 341] width 142 height 22
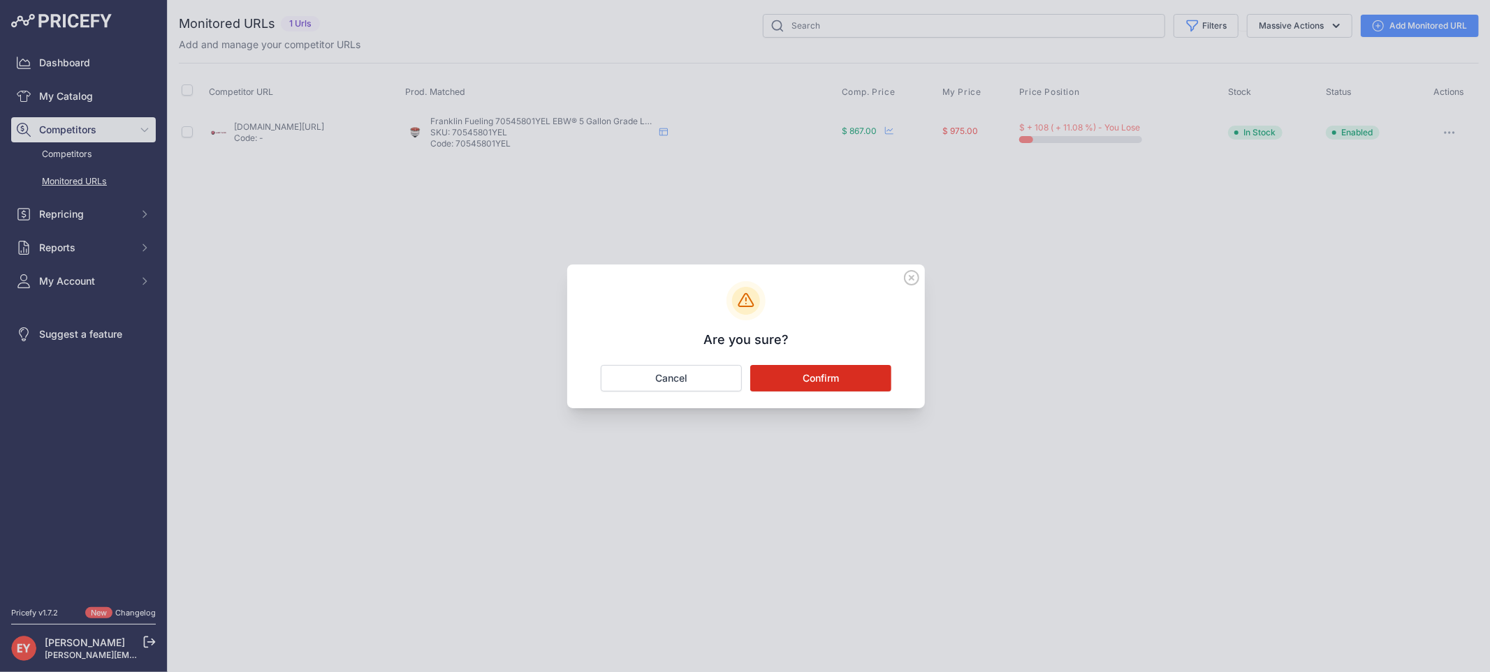
click at [793, 376] on button "Confirm" at bounding box center [820, 378] width 141 height 27
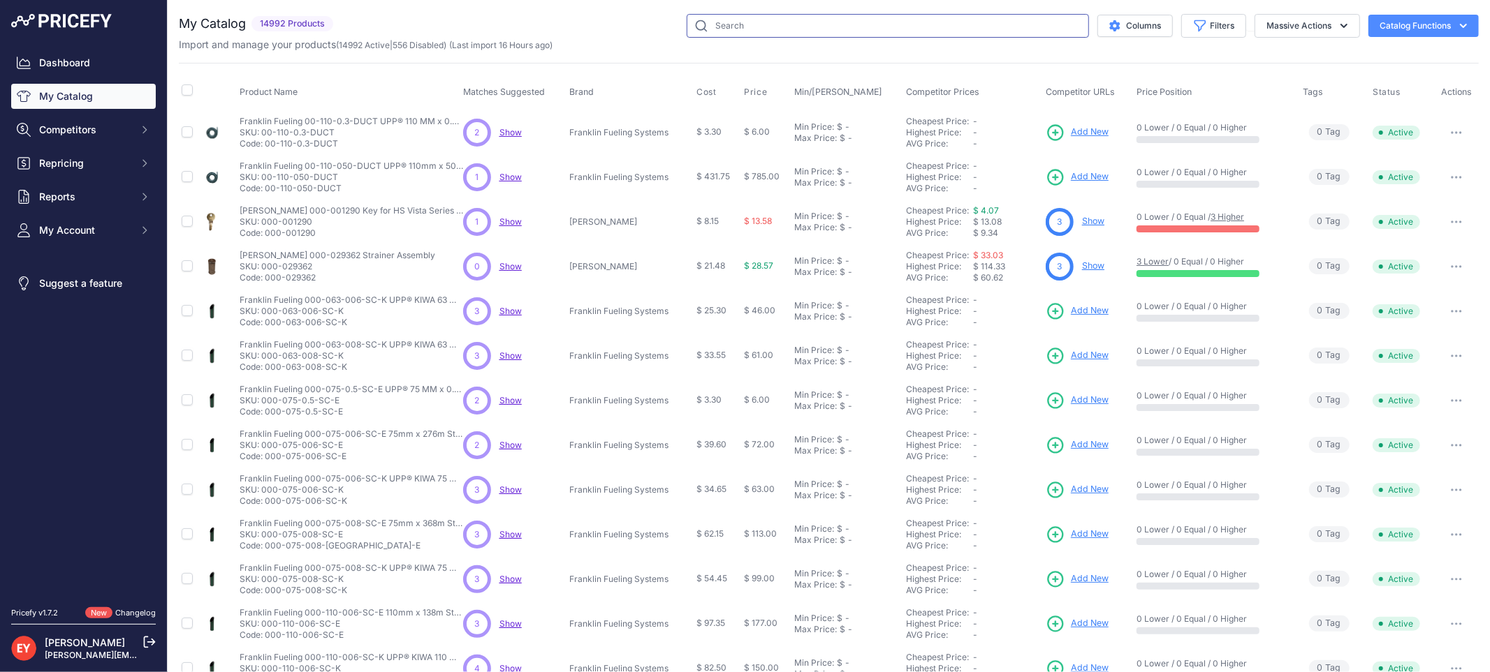
click at [931, 25] on input "text" at bounding box center [887, 26] width 402 height 24
type input "70545801YEL"
drag, startPoint x: 783, startPoint y: 23, endPoint x: 640, endPoint y: 23, distance: 143.2
click at [640, 23] on div "70545801YEL Columns Filters Status All Status Only Enabled Only Disabled Select…" at bounding box center [909, 26] width 1140 height 24
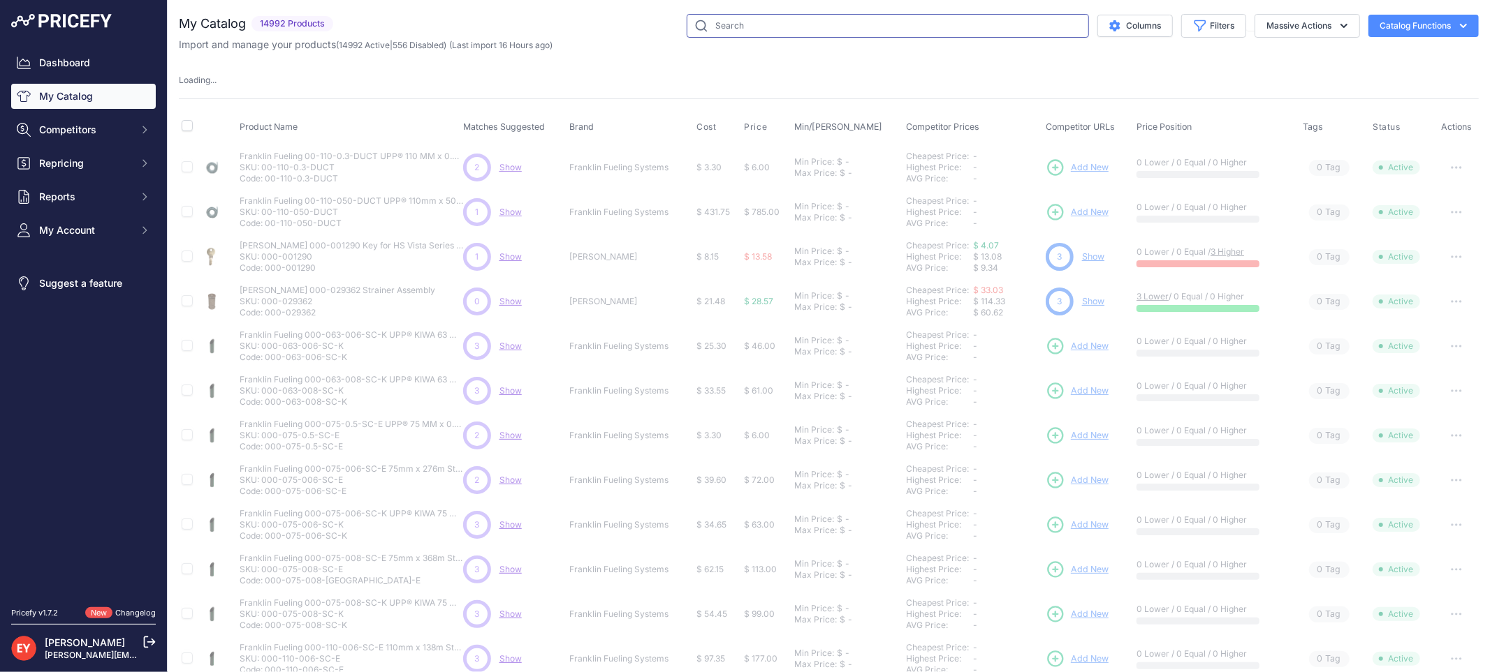
click at [722, 29] on input "text" at bounding box center [887, 26] width 402 height 24
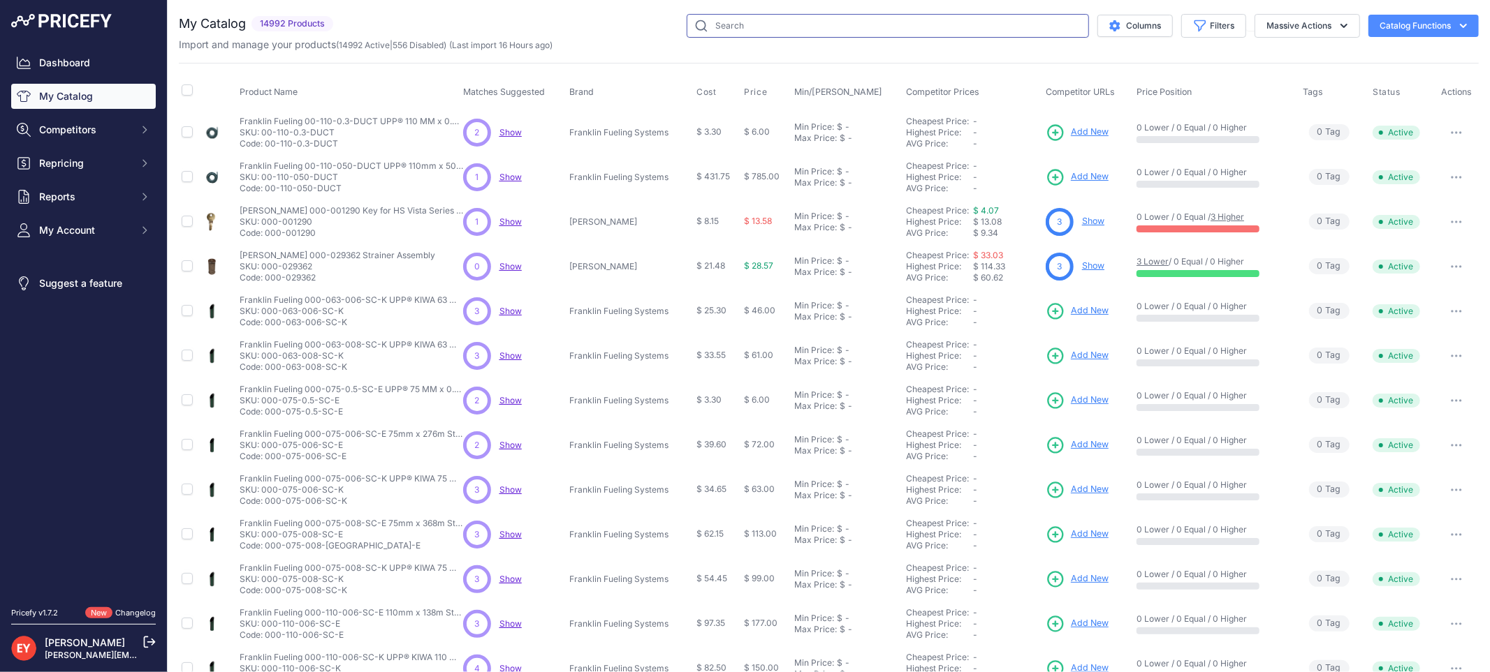
paste input "70545801YEL"
type input "70545801YEL"
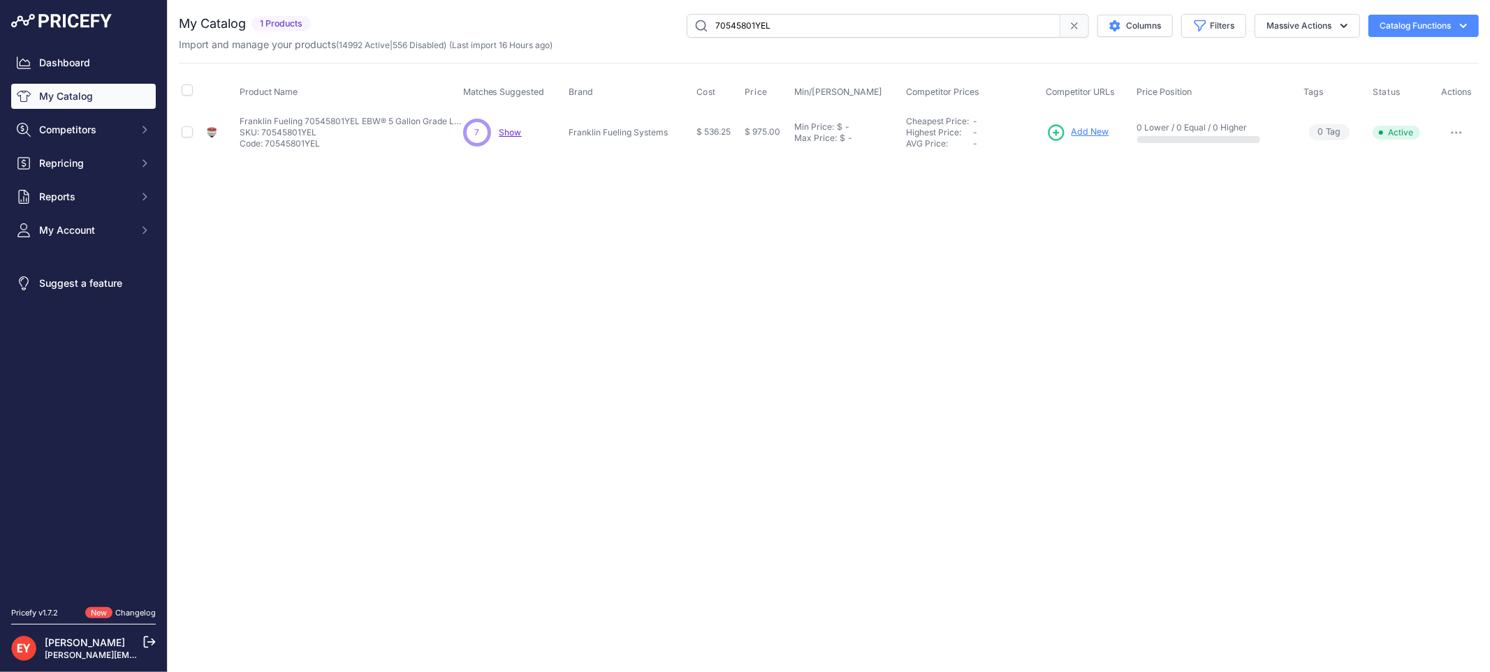
click at [1084, 130] on span "Add New" at bounding box center [1090, 132] width 38 height 13
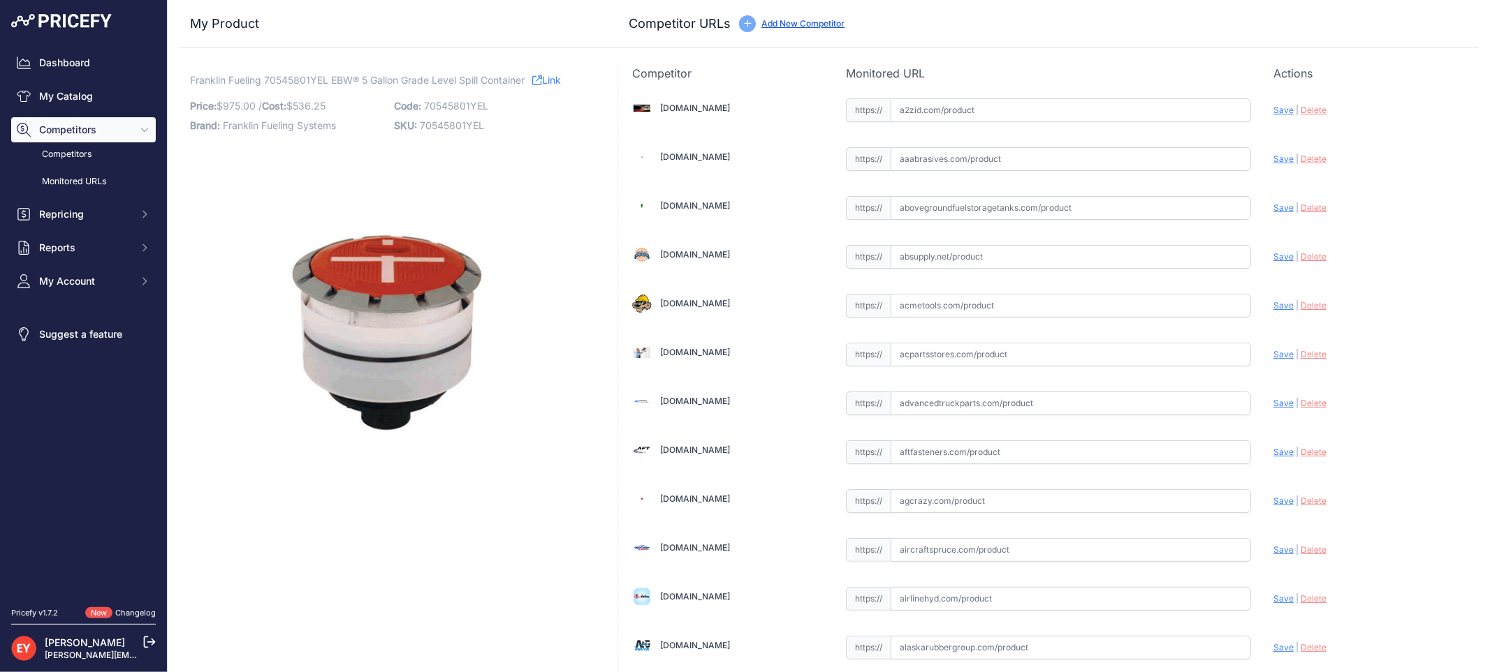
scroll to position [9711, 0]
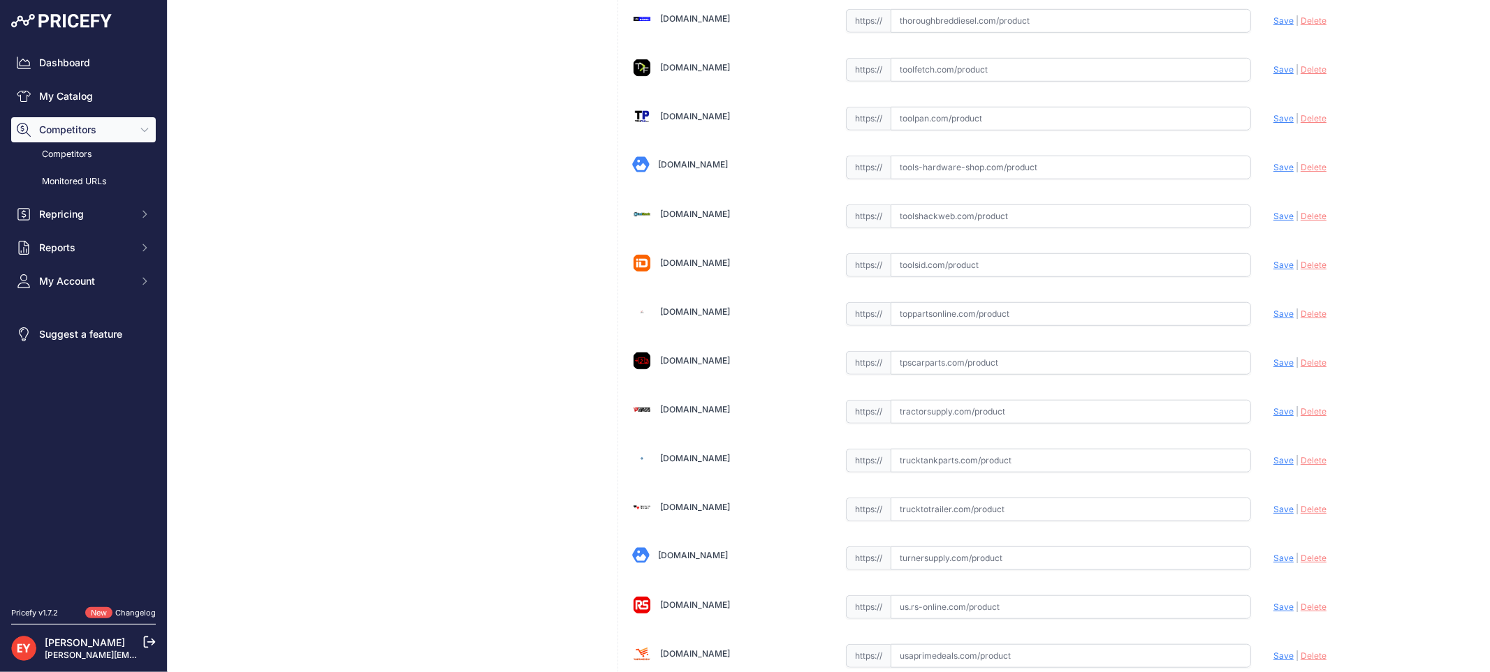
click at [938, 326] on input "text" at bounding box center [1070, 314] width 360 height 24
paste input "https://www.toppartsonline.com/product/franklin-fueling-70545801yel-ebw-5-gallo…"
click at [1273, 319] on span "Save" at bounding box center [1283, 314] width 20 height 10
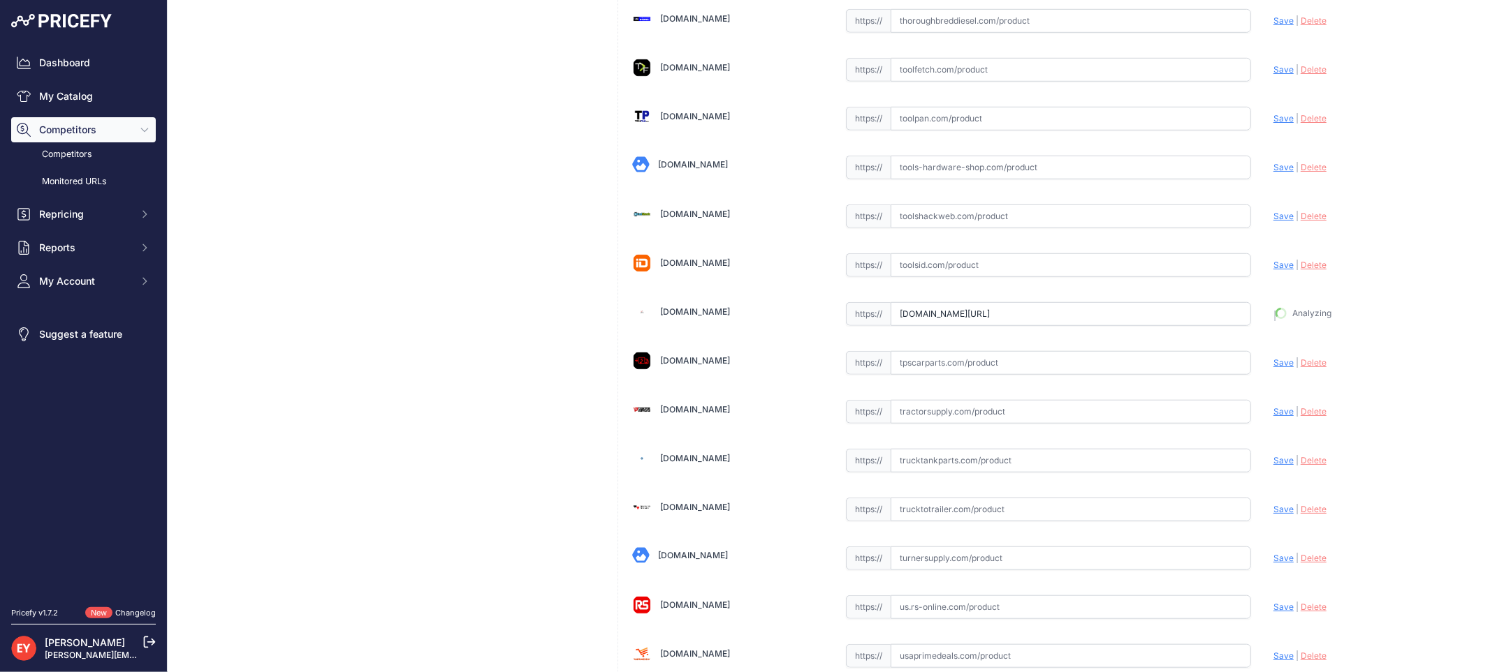
type input "https://www.toppartsonline.com/product/franklin-fueling-70545801yel-ebw-5-gallo…"
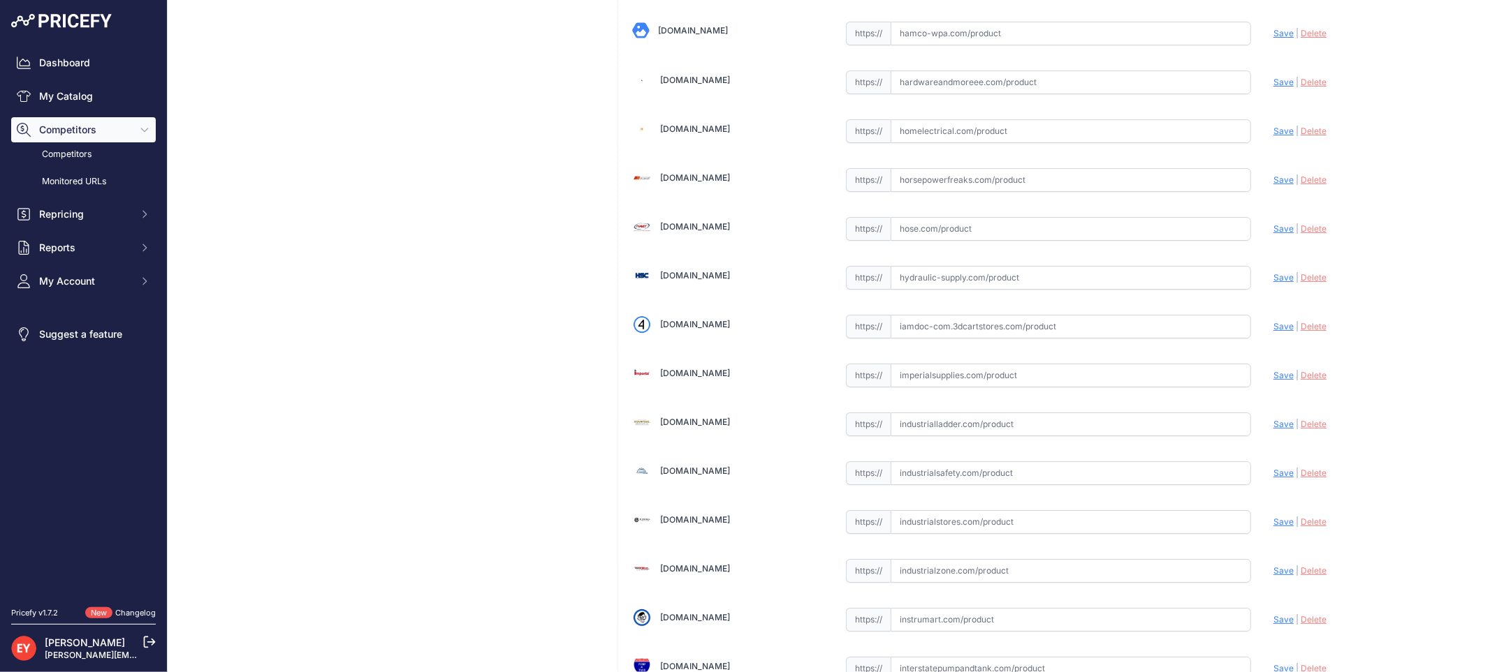
click at [985, 325] on input "text" at bounding box center [1070, 327] width 360 height 24
paste input "https://iamdoc-com.3dcartstores.com/5Gl-Nd-Yel_p_10580731.html"
click at [1273, 332] on span "Save" at bounding box center [1283, 326] width 20 height 10
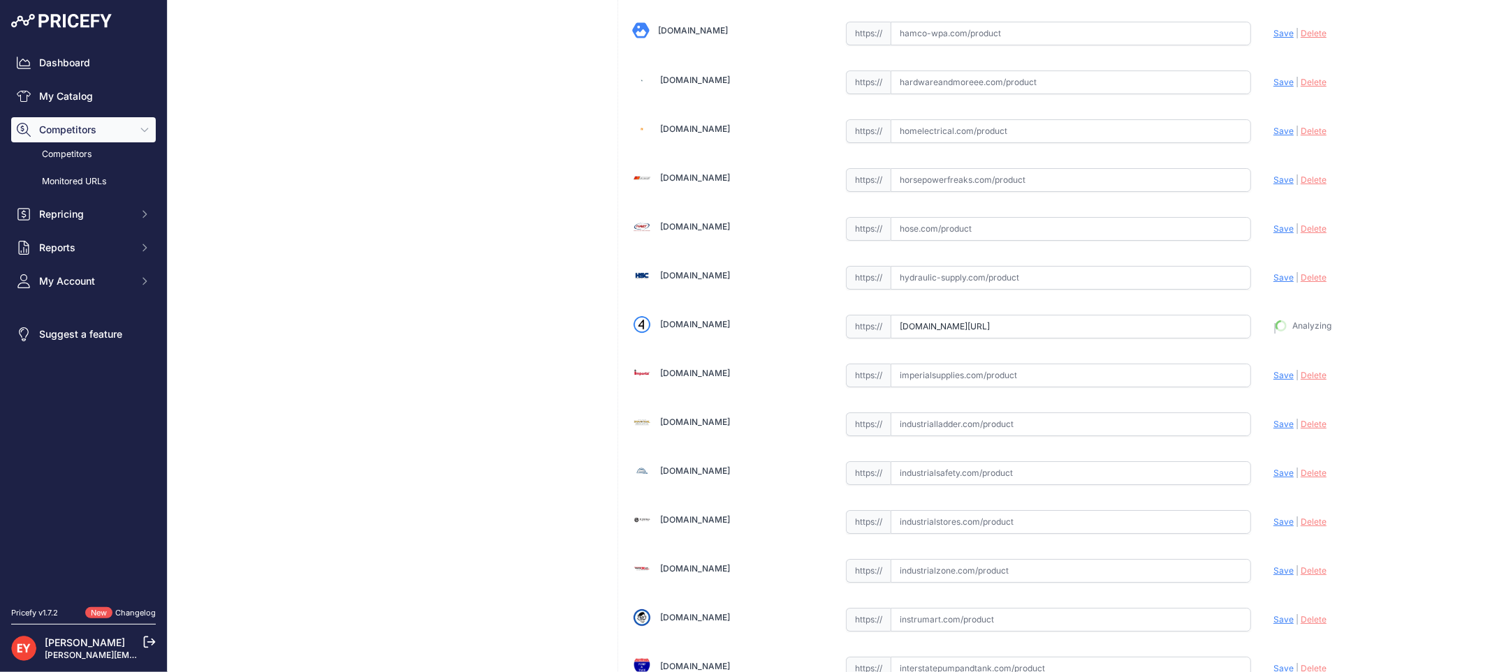
type input "https://iamdoc-com.3dcartstores.com/5Gl-Nd-Yel_p_10580731.html?prirule_jdsnikfk…"
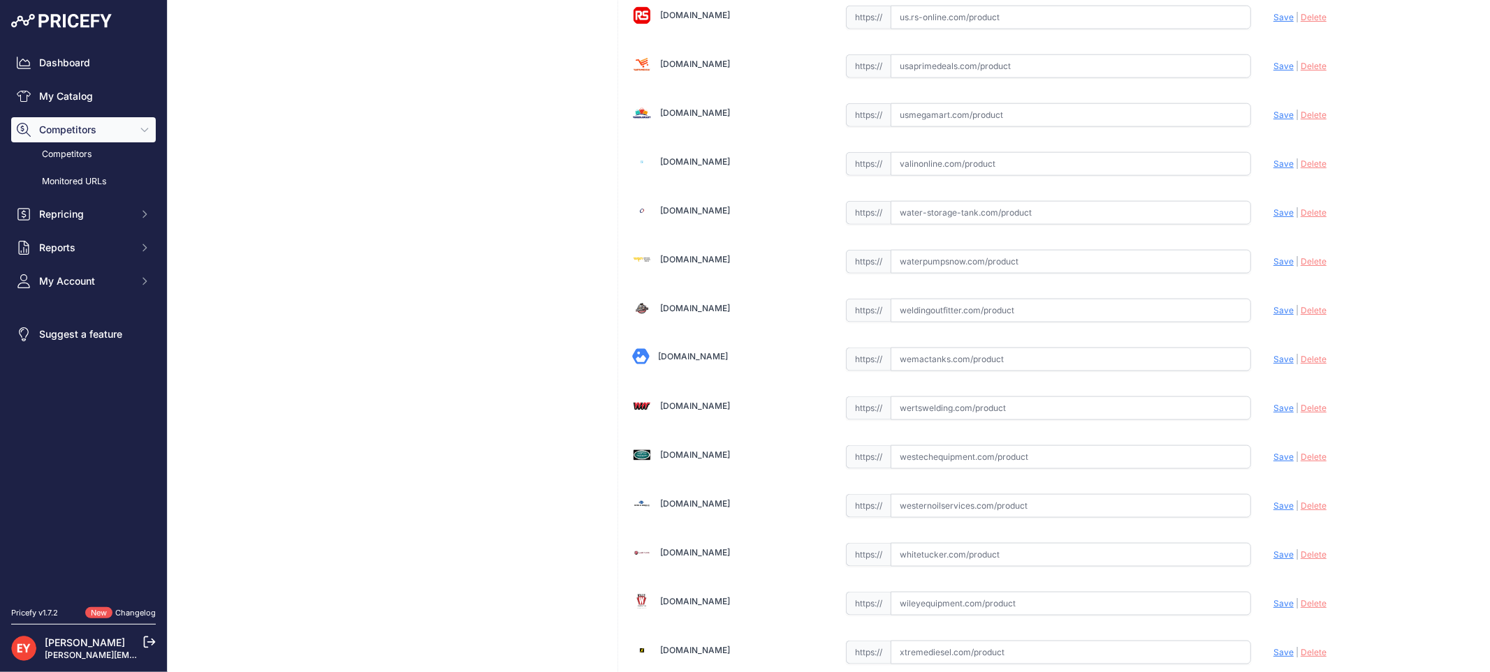
scroll to position [10425, 0]
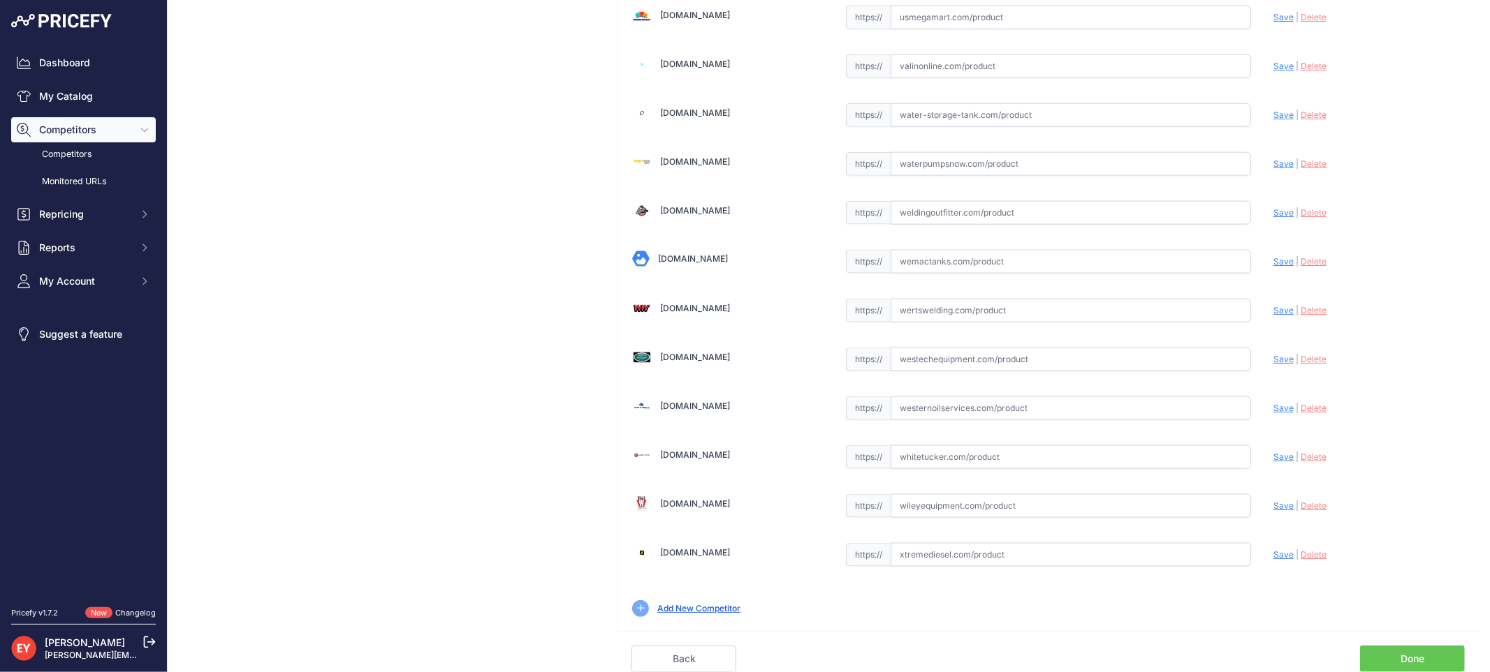
click at [1397, 655] on link "Done" at bounding box center [1412, 659] width 105 height 27
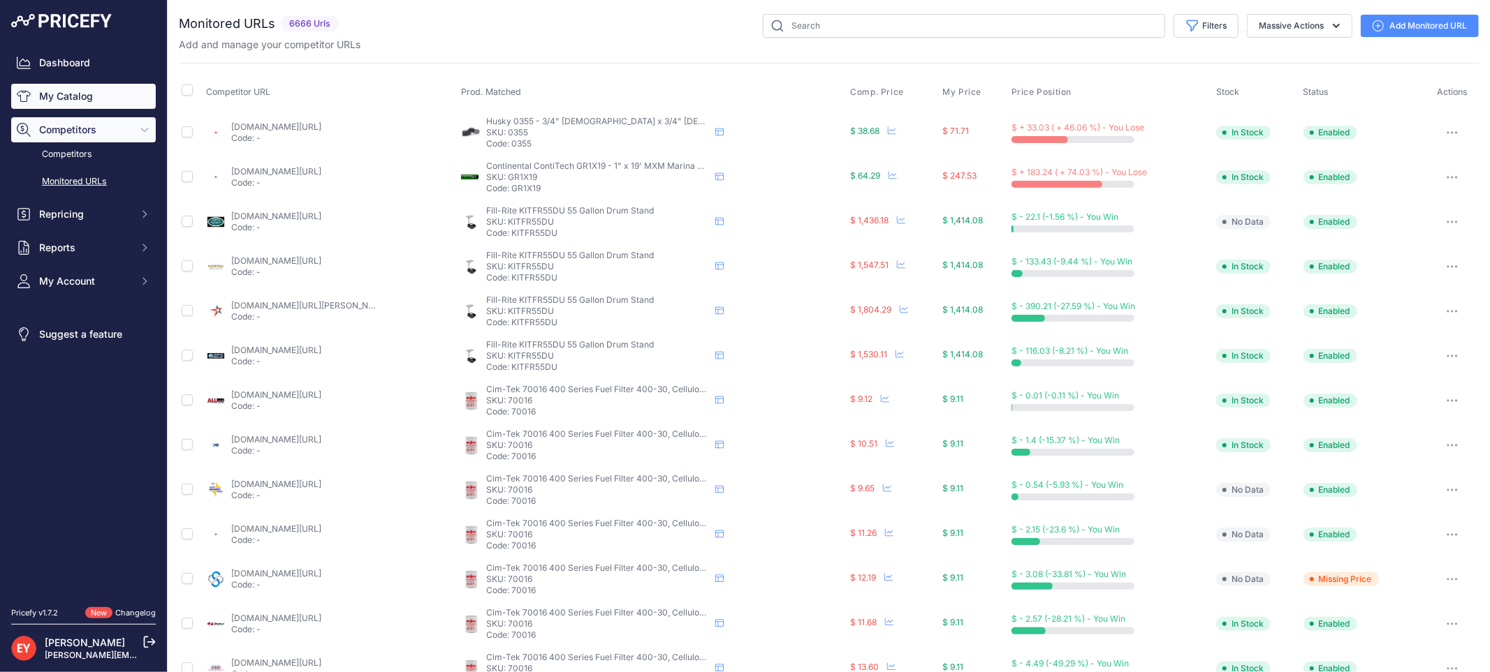
click at [96, 101] on link "My Catalog" at bounding box center [83, 96] width 145 height 25
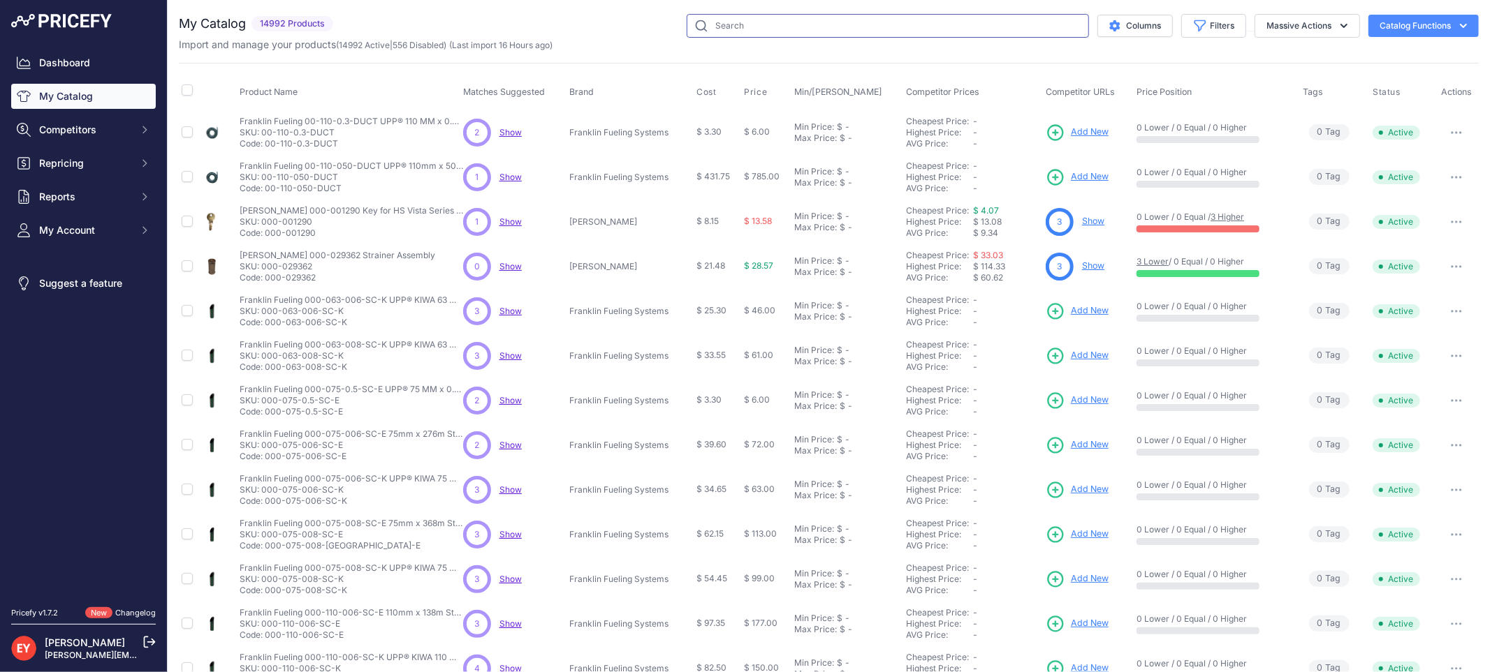
click at [809, 21] on input "text" at bounding box center [887, 26] width 402 height 24
paste input "70942001"
type input "70942001"
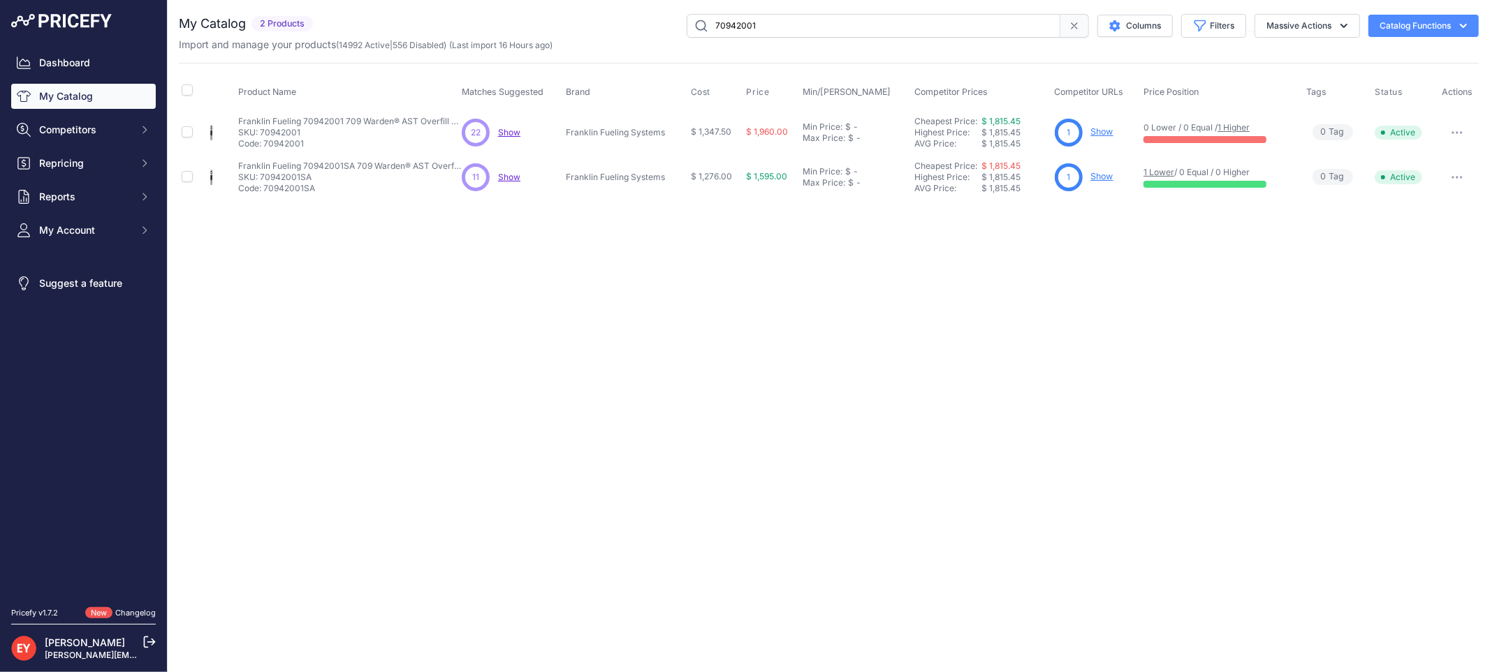
click at [1108, 128] on link "Show" at bounding box center [1102, 131] width 22 height 10
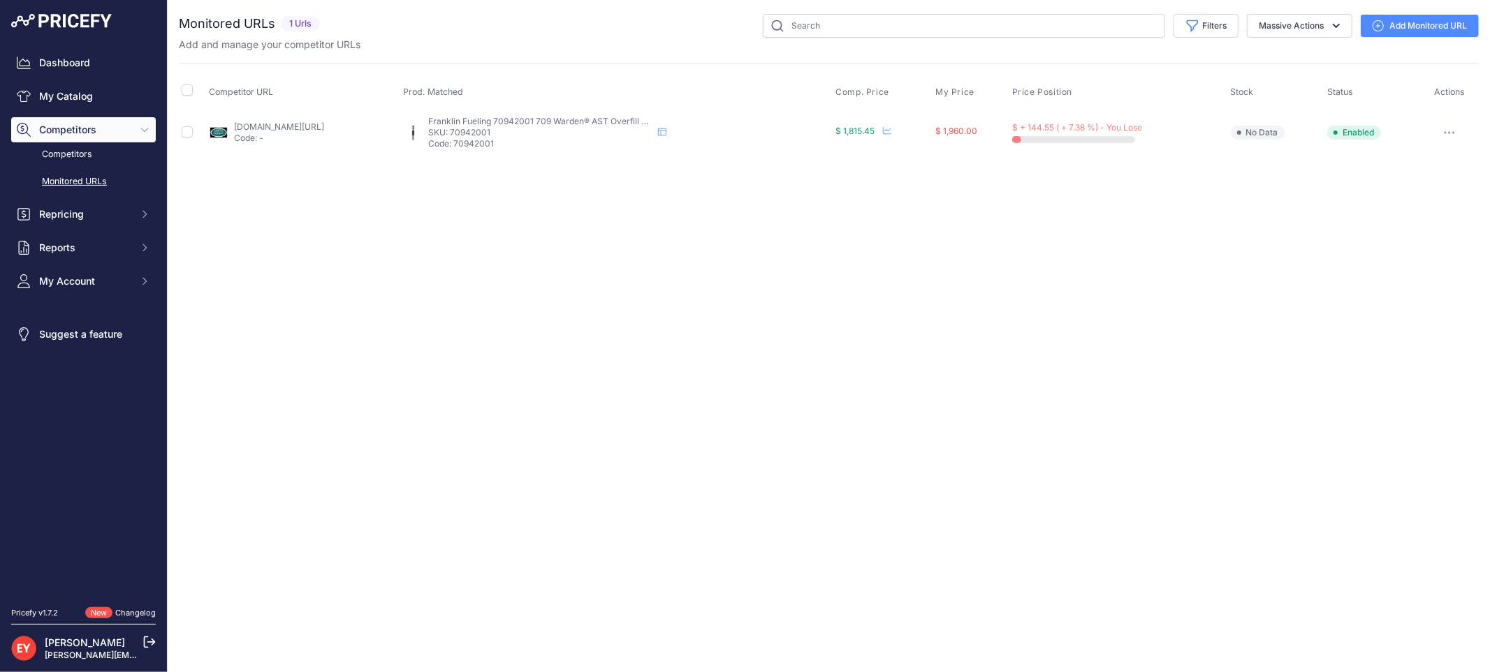
click at [1381, 25] on icon at bounding box center [1377, 25] width 11 height 11
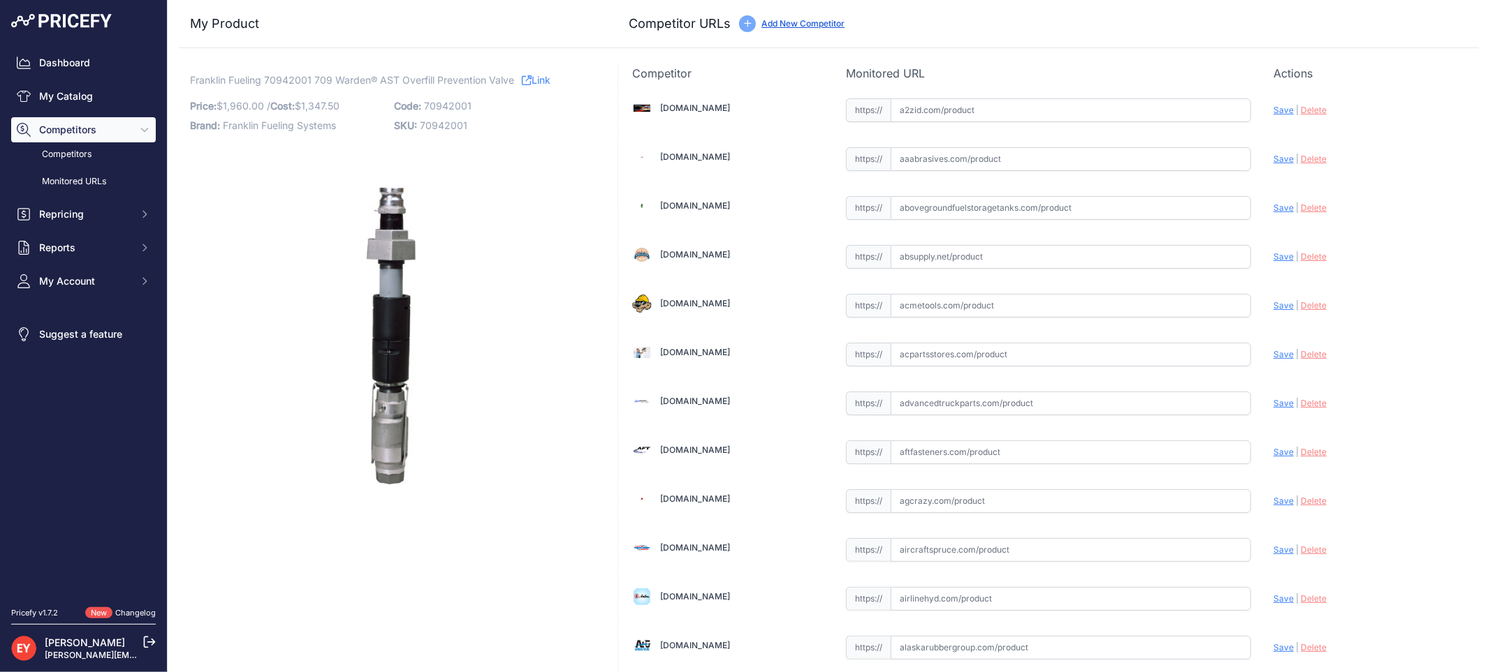
scroll to position [4134, 0]
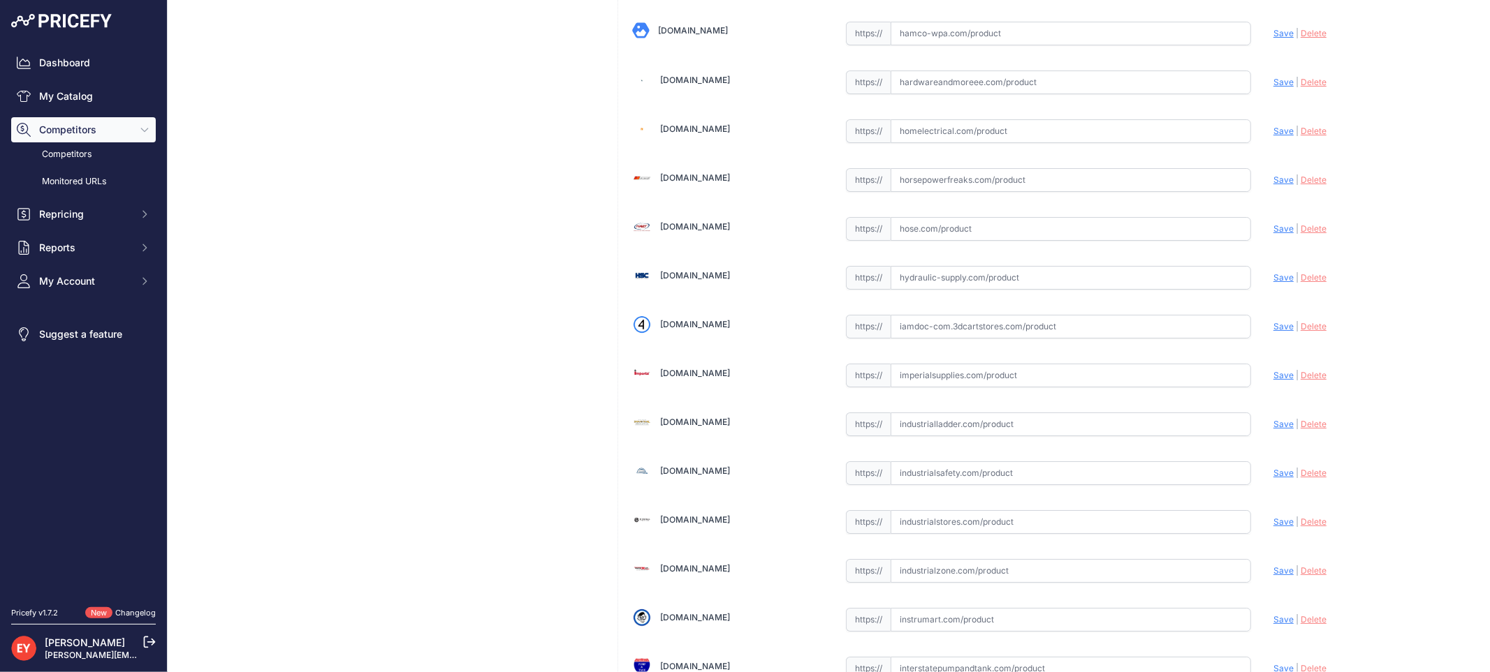
click at [981, 339] on input "text" at bounding box center [1070, 327] width 360 height 24
click at [957, 330] on input "text" at bounding box center [1070, 327] width 360 height 24
paste input "https://iamdoc-com.3dcartstores.com/Warden-Valve-AssY-AG-NPT_p_10566958.html"
click at [1273, 332] on span "Save" at bounding box center [1283, 326] width 20 height 10
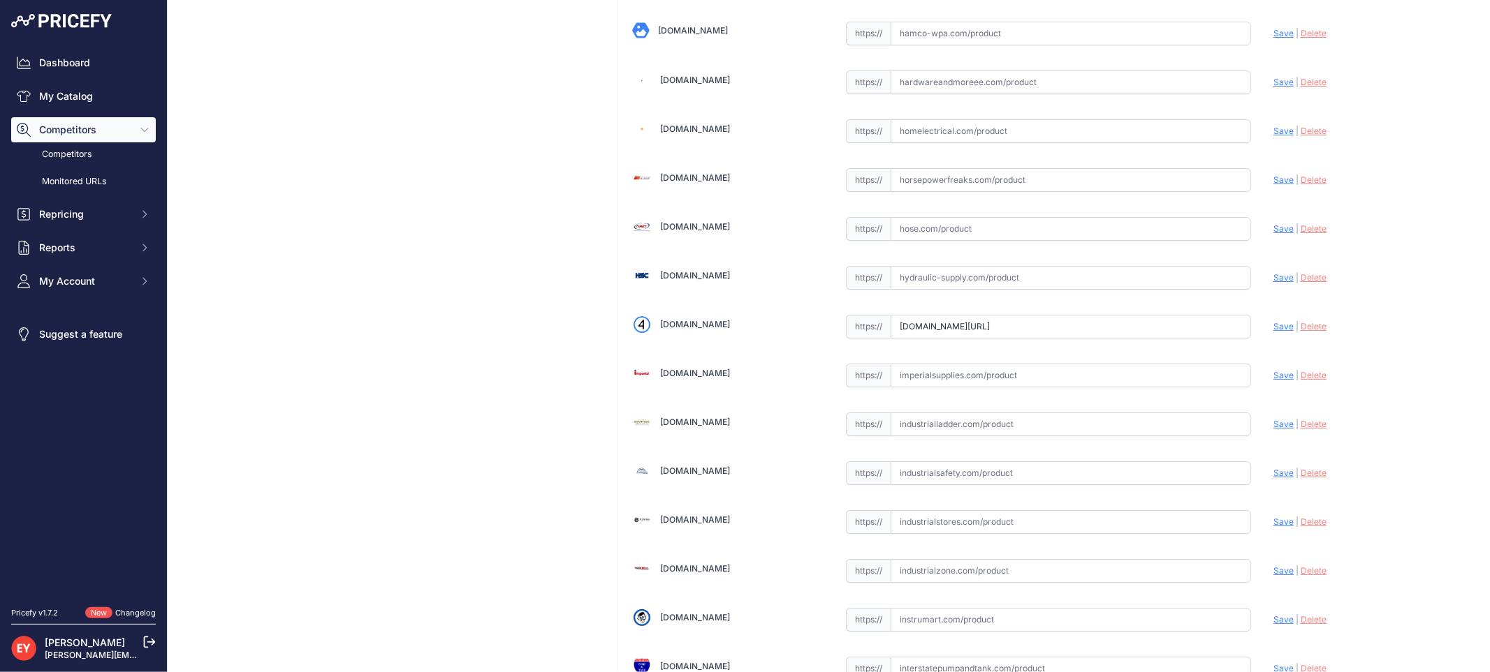
scroll to position [0, 0]
type input "https://iamdoc-com.3dcartstores.com/Warden-Valve-AssY-AG-NPT_p_10566958.html?pr…"
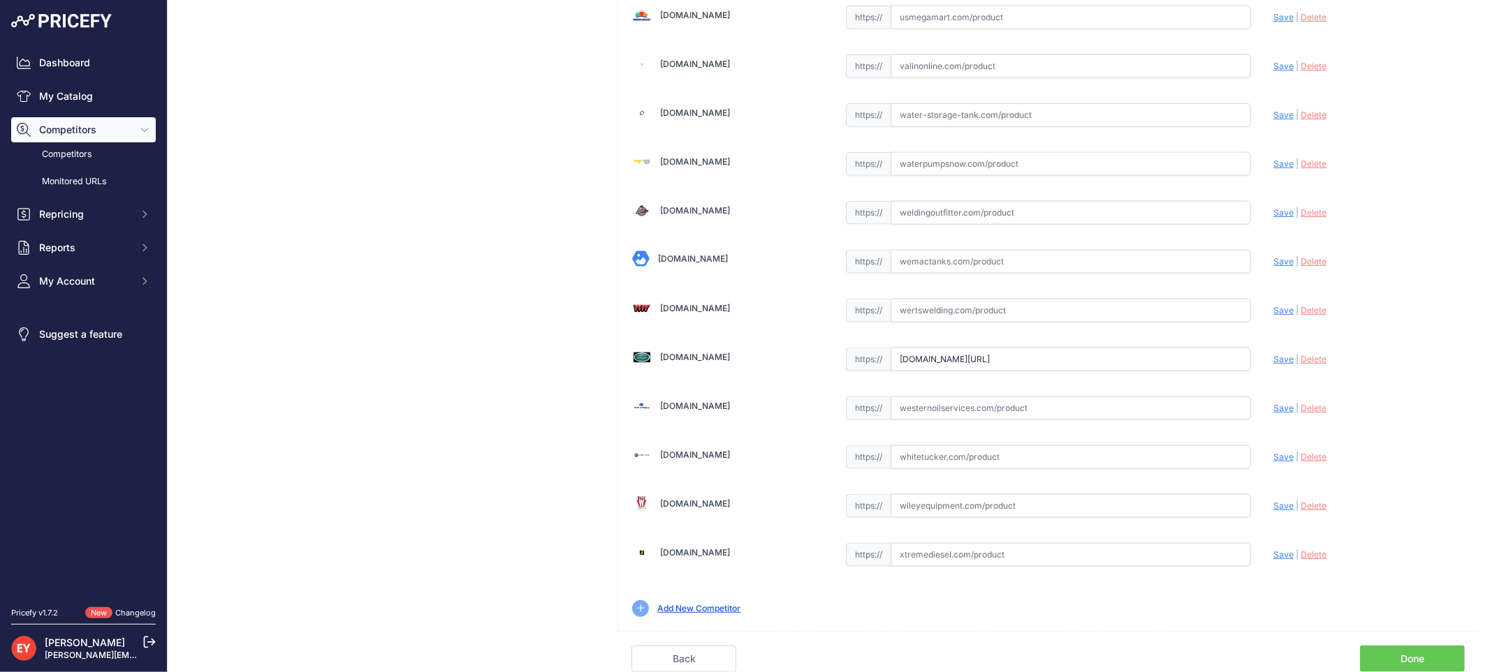
scroll to position [0, 93]
drag, startPoint x: 895, startPoint y: 365, endPoint x: 1321, endPoint y: 325, distance: 427.8
paste input "https://westechequipment.com/?main_page=product_info&cPath=1_3341_3355_3349&pro…"
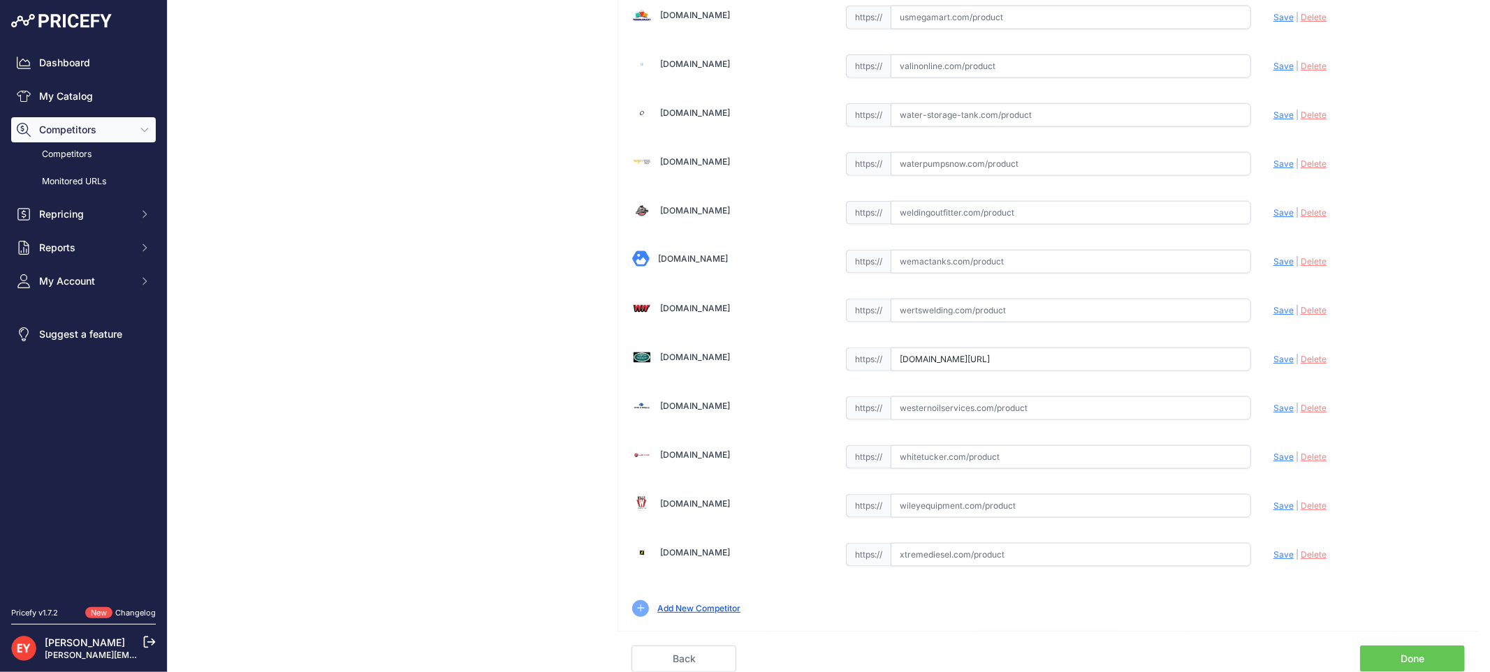
click at [1273, 353] on div "Update Profile Save | Delete Analyzing" at bounding box center [1368, 356] width 191 height 22
click at [1273, 358] on span "Save" at bounding box center [1283, 359] width 20 height 10
click at [1273, 360] on span "Save" at bounding box center [1283, 359] width 20 height 10
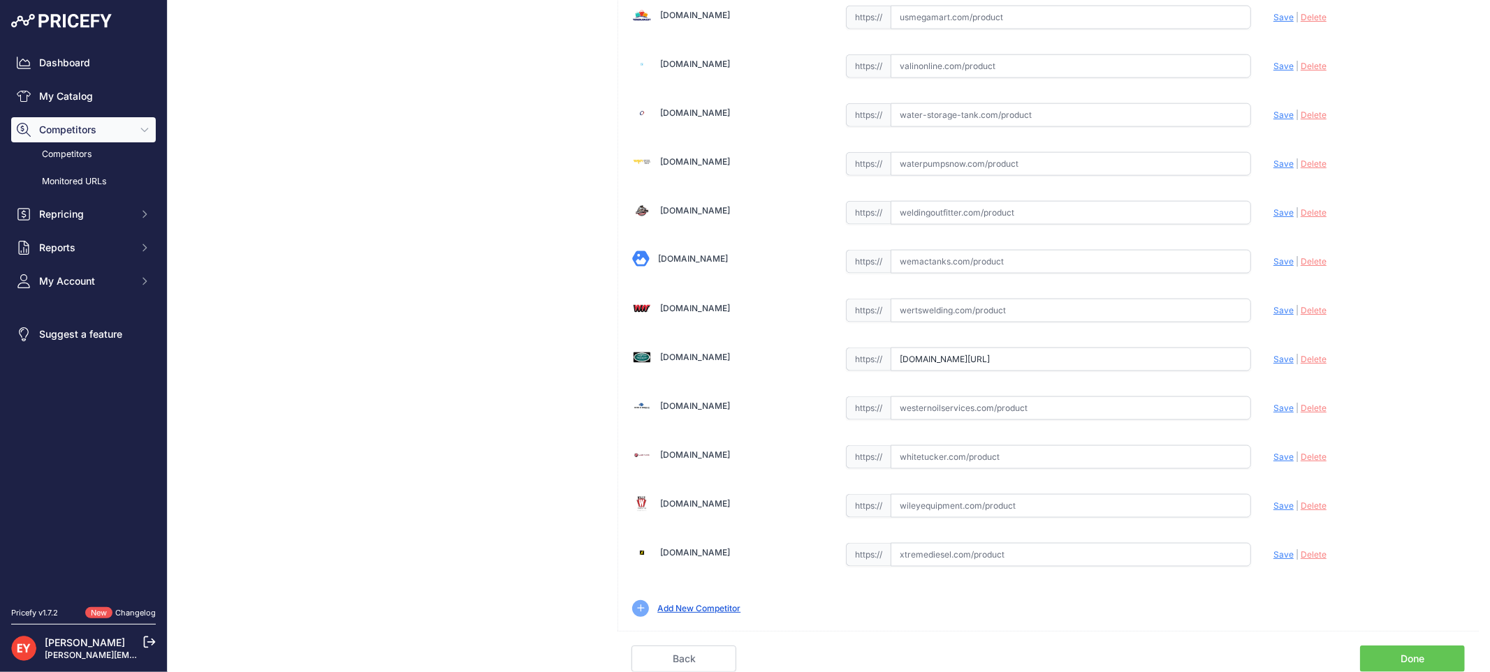
drag, startPoint x: 895, startPoint y: 365, endPoint x: 1321, endPoint y: 396, distance: 427.8
paste input "https://"
click at [1273, 358] on span "Save" at bounding box center [1283, 359] width 20 height 10
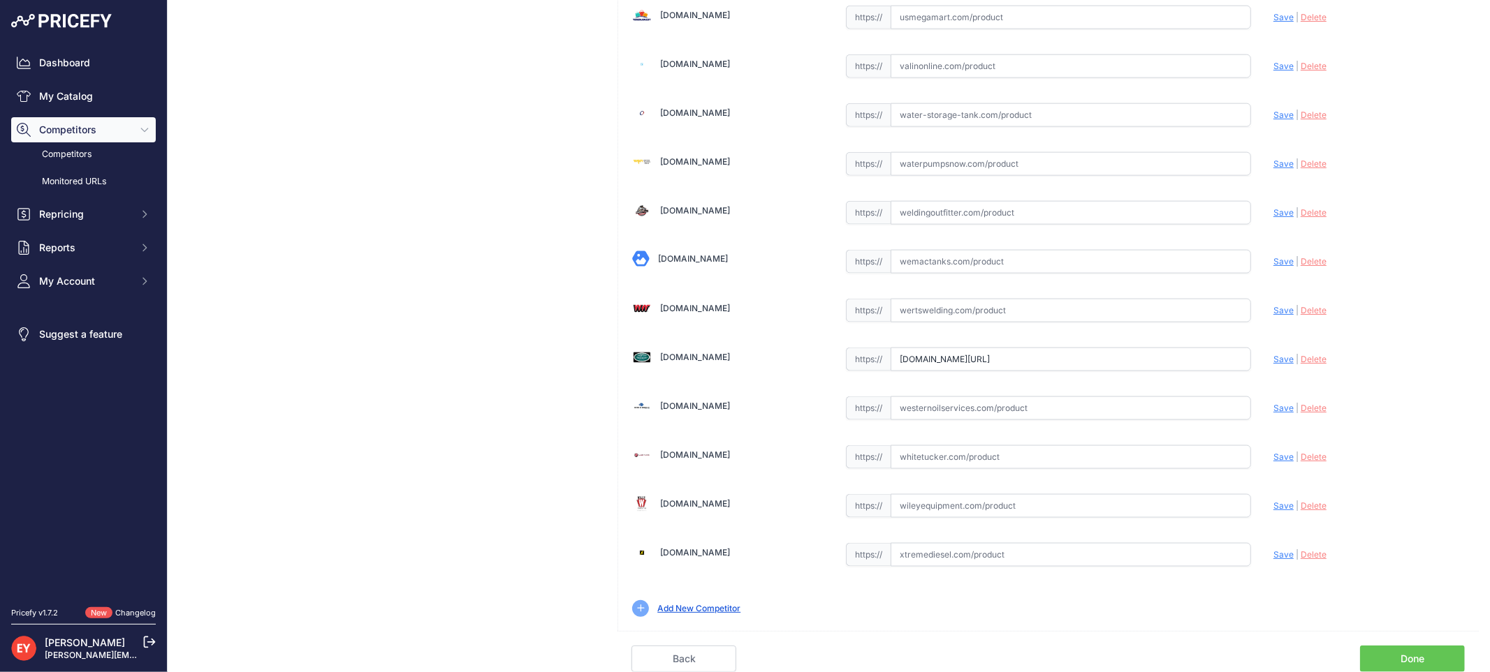
scroll to position [0, 54]
drag, startPoint x: 895, startPoint y: 358, endPoint x: 1321, endPoint y: 383, distance: 426.0
paste input "https://westechequipment.com/index.php?main_page=product_info&products_id=76403…"
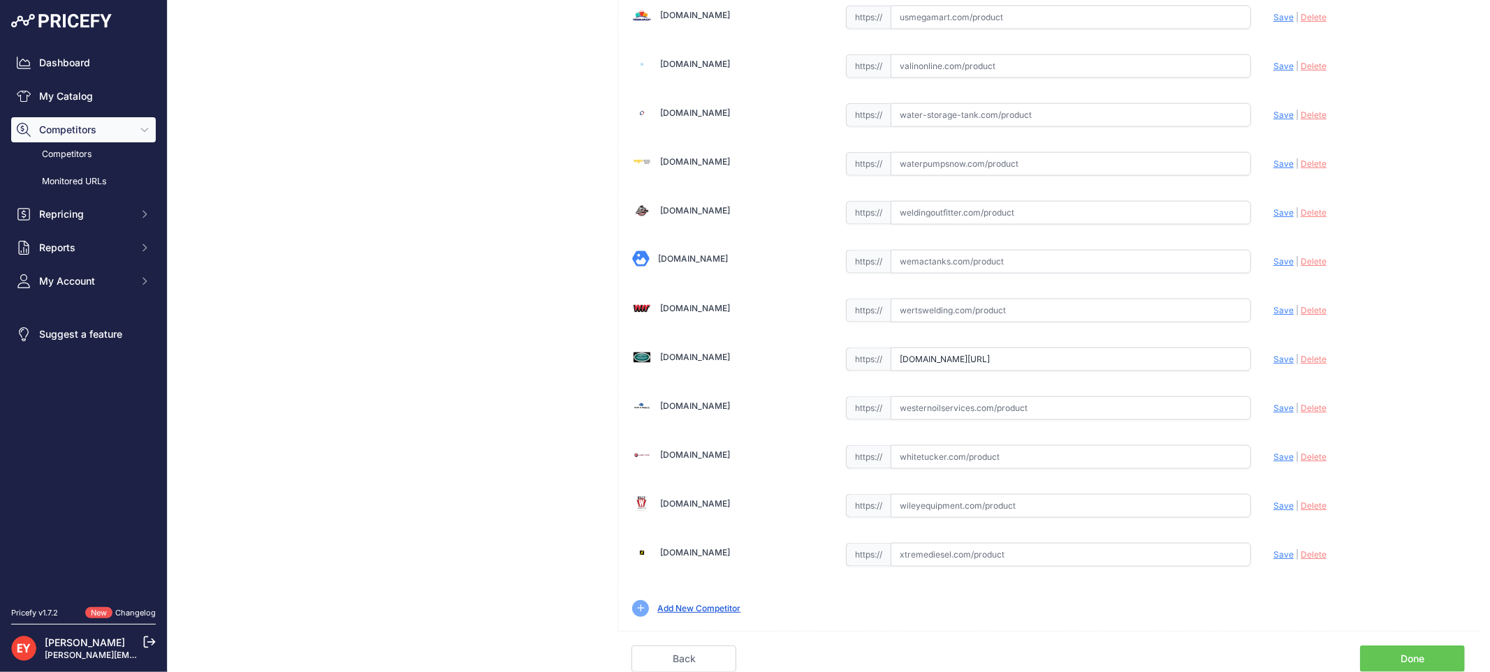
click at [1273, 352] on div "Update Profile Save | Delete Analyzing" at bounding box center [1368, 356] width 191 height 22
click at [1273, 358] on span "Save" at bounding box center [1283, 359] width 20 height 10
type input "https://westechequipment.com/index.php?main_page=product_info&products_id=76403…"
click at [1385, 660] on link "Done" at bounding box center [1412, 659] width 105 height 27
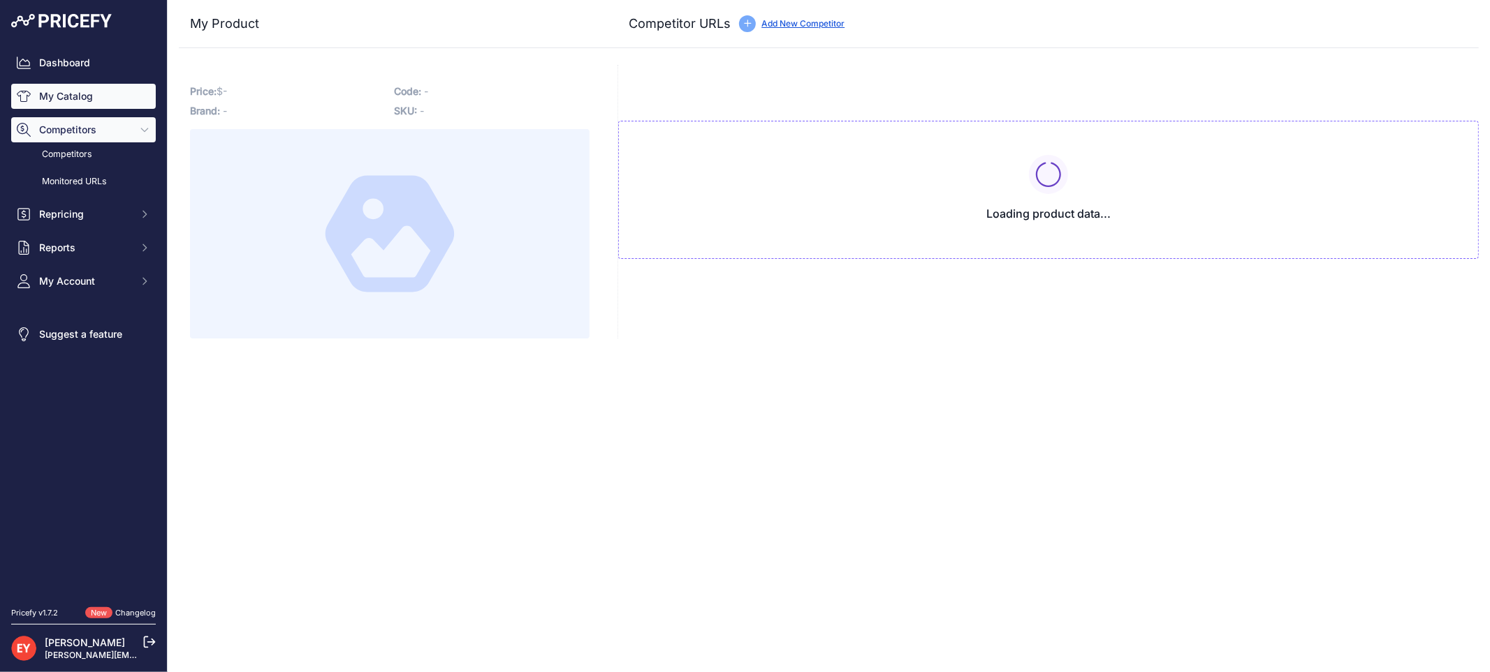
click at [56, 102] on link "My Catalog" at bounding box center [83, 96] width 145 height 25
type input "iamdoc-com.3dcartstores.com/Warden-Valve-AssY-AG-NPT_p_10566958.html?prirule_jd…"
type input "[DOMAIN_NAME][URL]"
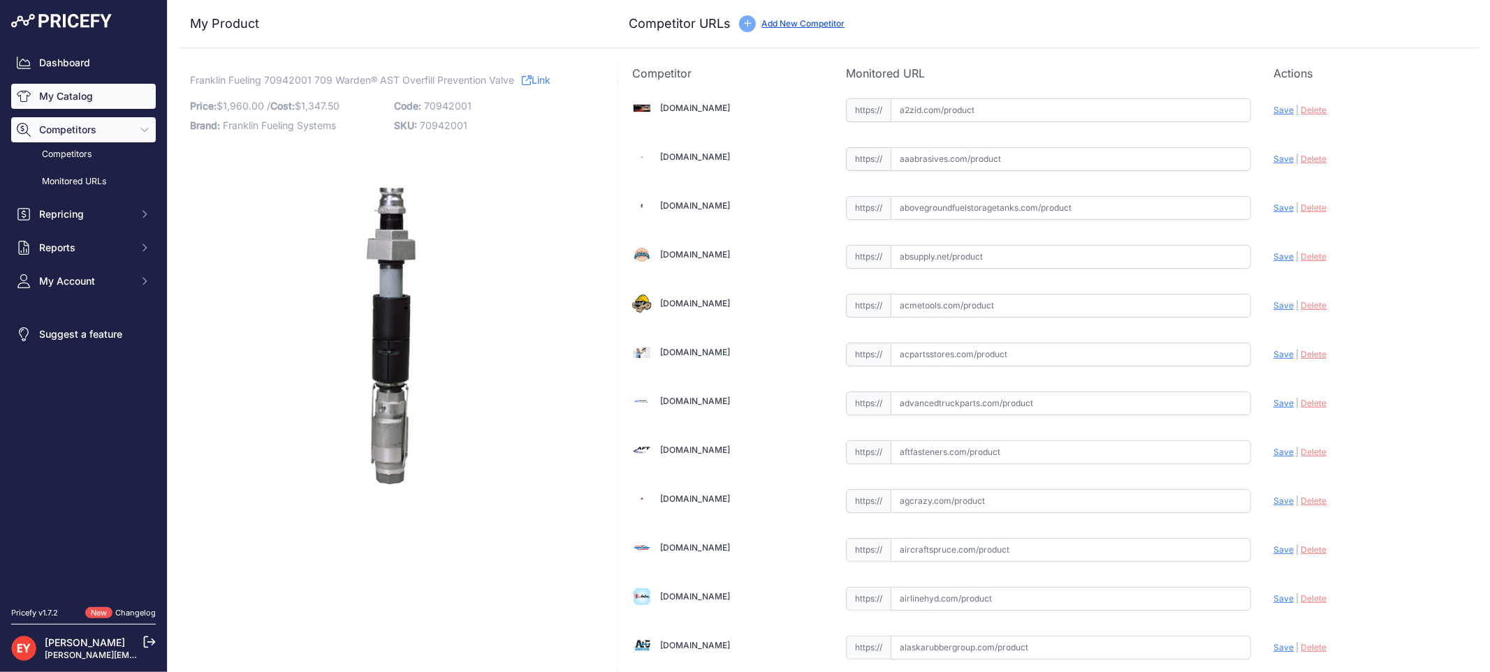
click at [57, 101] on link "My Catalog" at bounding box center [83, 96] width 145 height 25
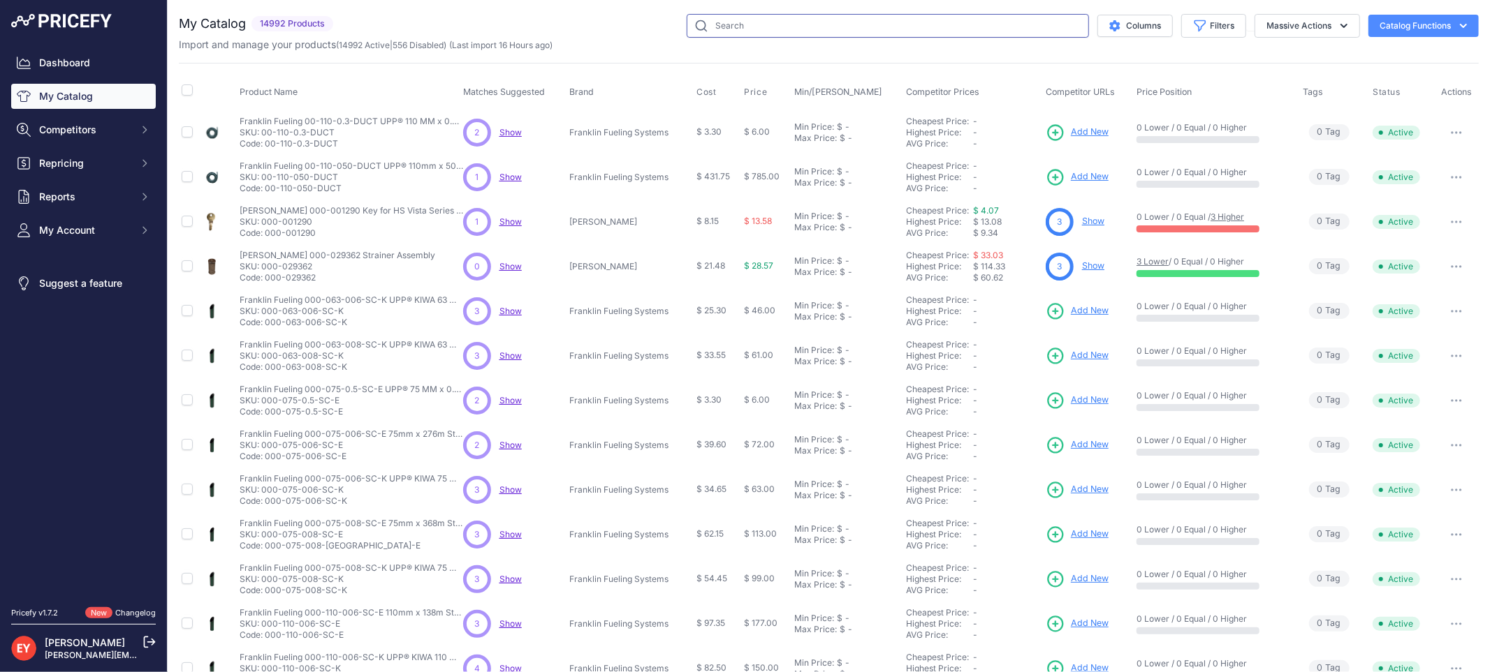
click at [960, 31] on input "text" at bounding box center [887, 26] width 402 height 24
paste input "70942001"
type input "70942001"
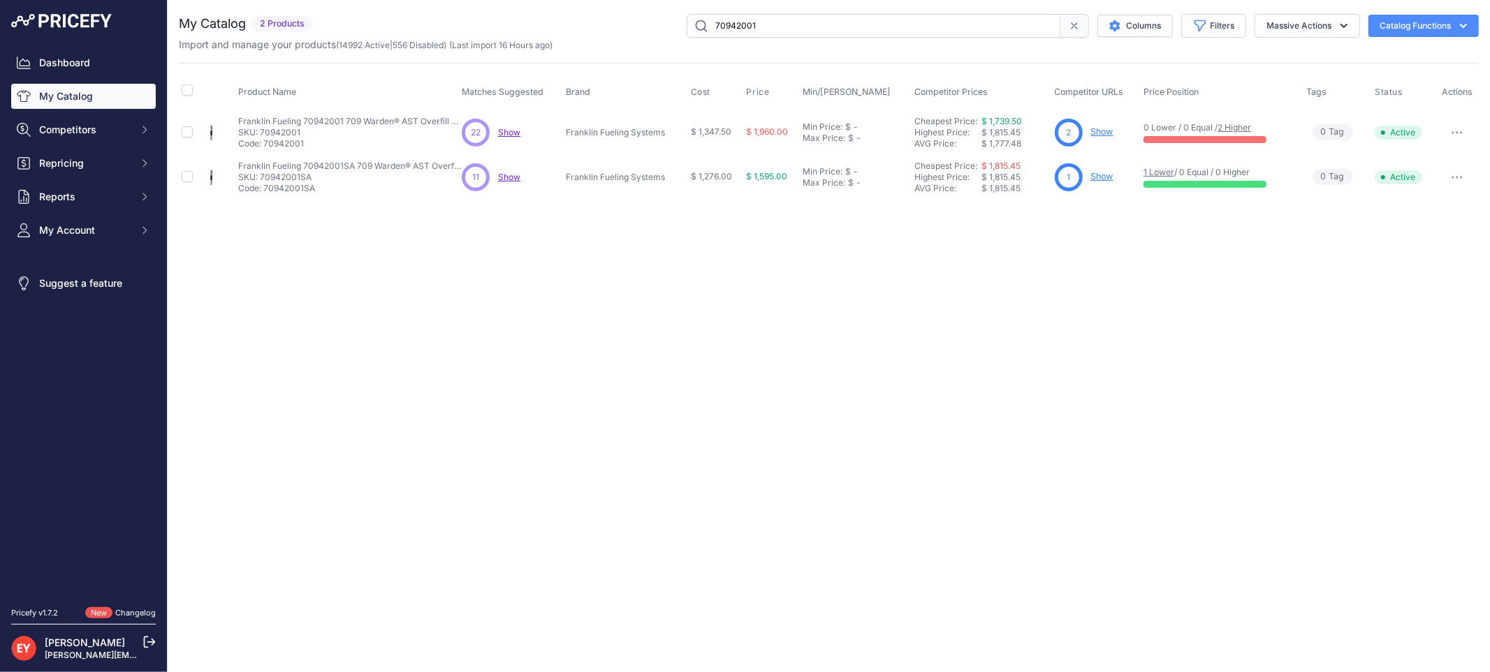
click at [1106, 130] on link "Show" at bounding box center [1102, 131] width 22 height 10
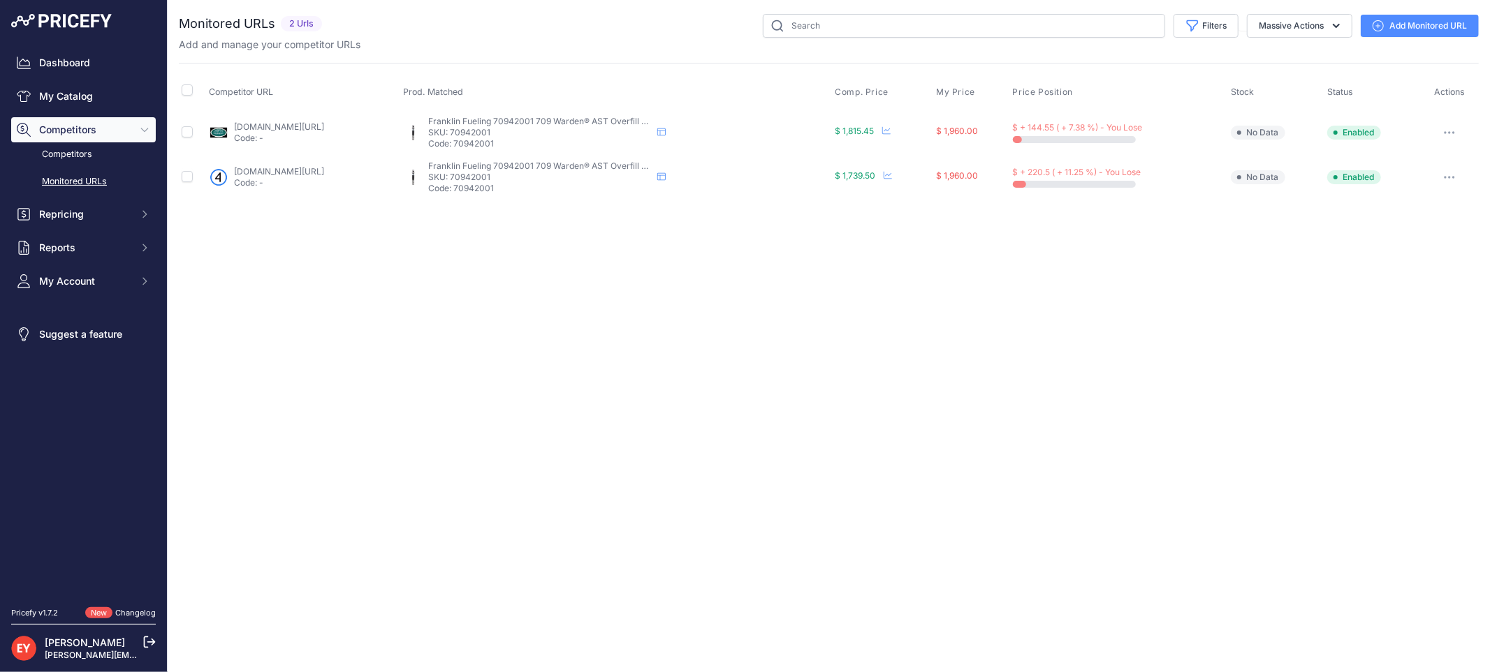
click at [322, 122] on link "[DOMAIN_NAME][URL]" at bounding box center [279, 127] width 90 height 10
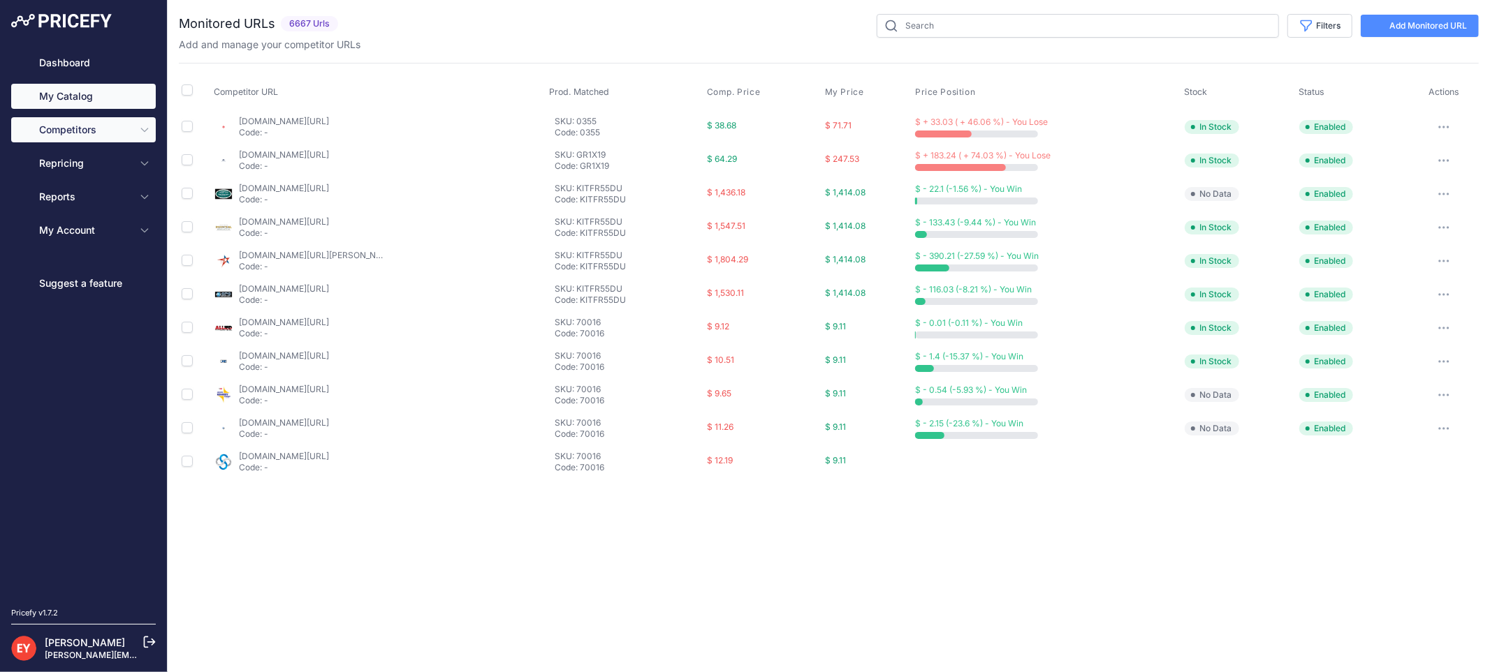
click at [59, 95] on link "My Catalog" at bounding box center [83, 96] width 145 height 25
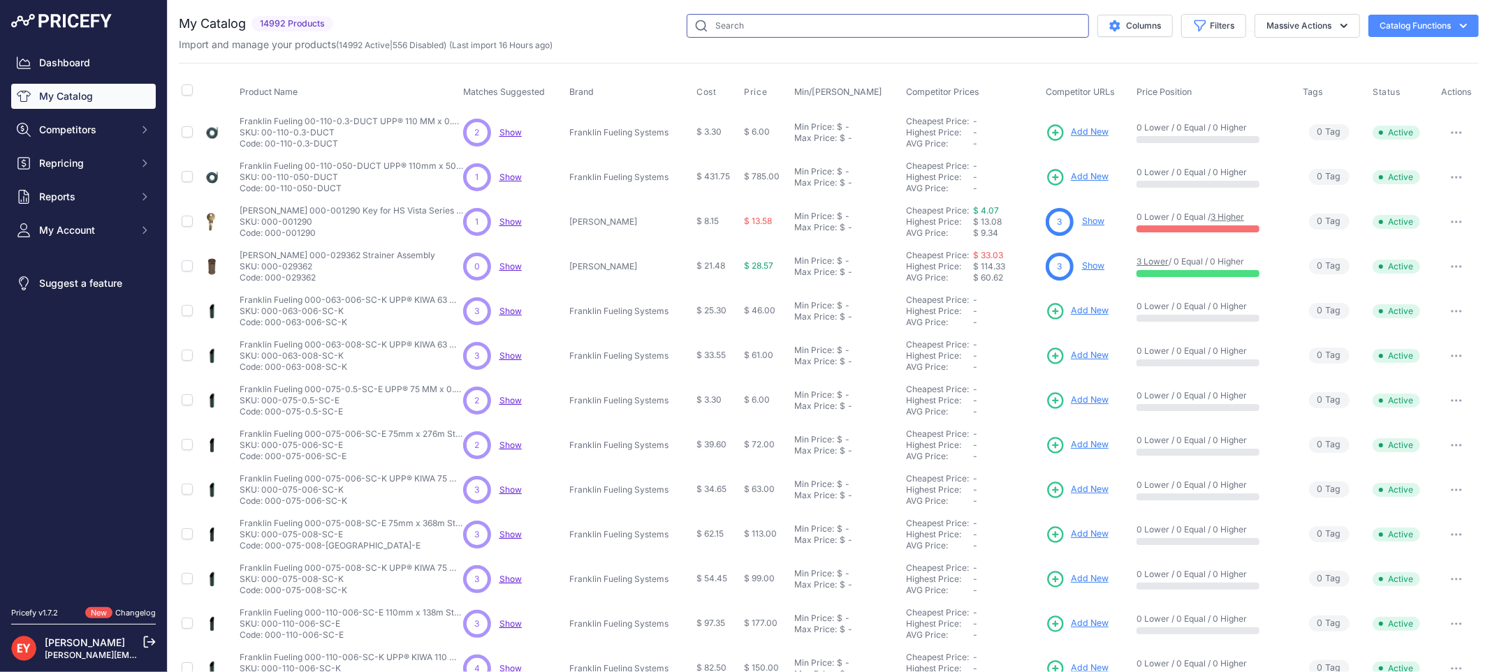
click at [709, 23] on input "text" at bounding box center [887, 26] width 402 height 24
paste input "90517"
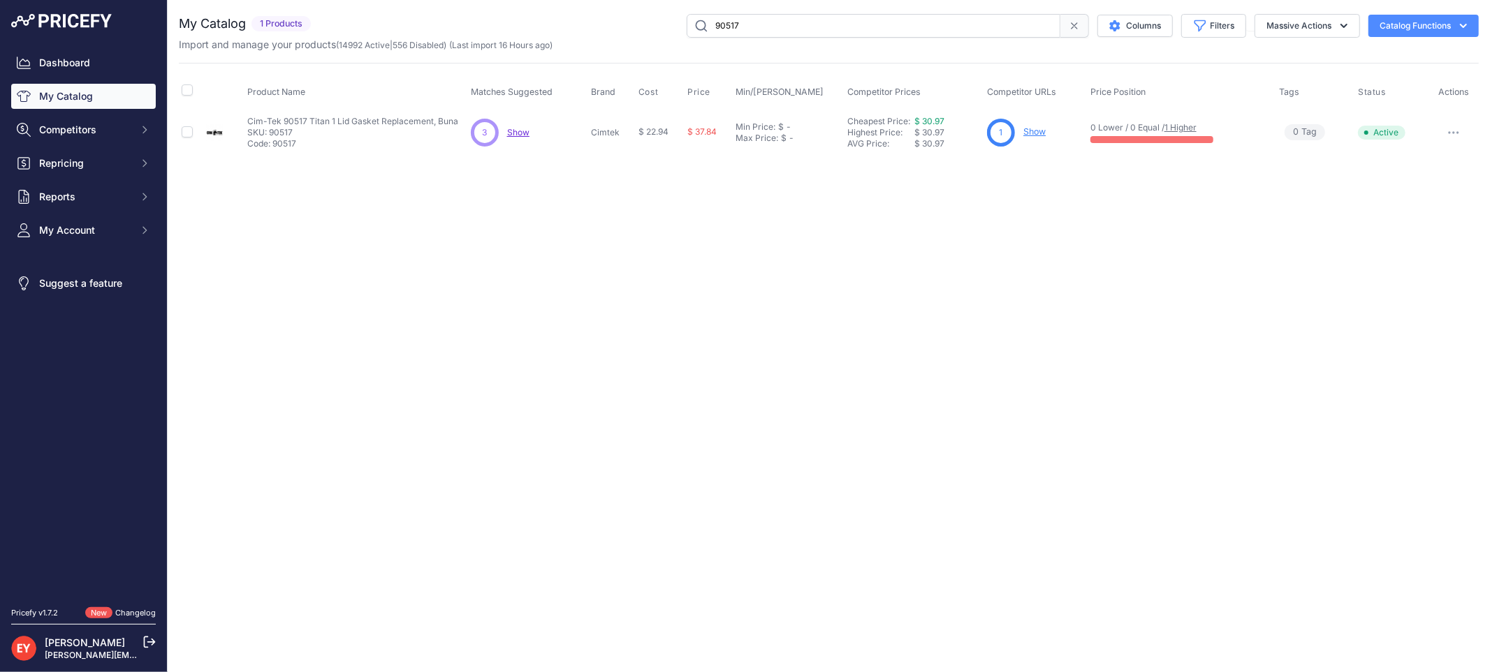
drag, startPoint x: 761, startPoint y: 20, endPoint x: 670, endPoint y: 23, distance: 90.9
click at [670, 23] on div "90517 Columns Filters Status All Status Only Enabled Only Disabled" at bounding box center [897, 26] width 1162 height 24
drag, startPoint x: 772, startPoint y: 25, endPoint x: 687, endPoint y: 29, distance: 84.6
click at [687, 29] on input "90517" at bounding box center [873, 26] width 374 height 24
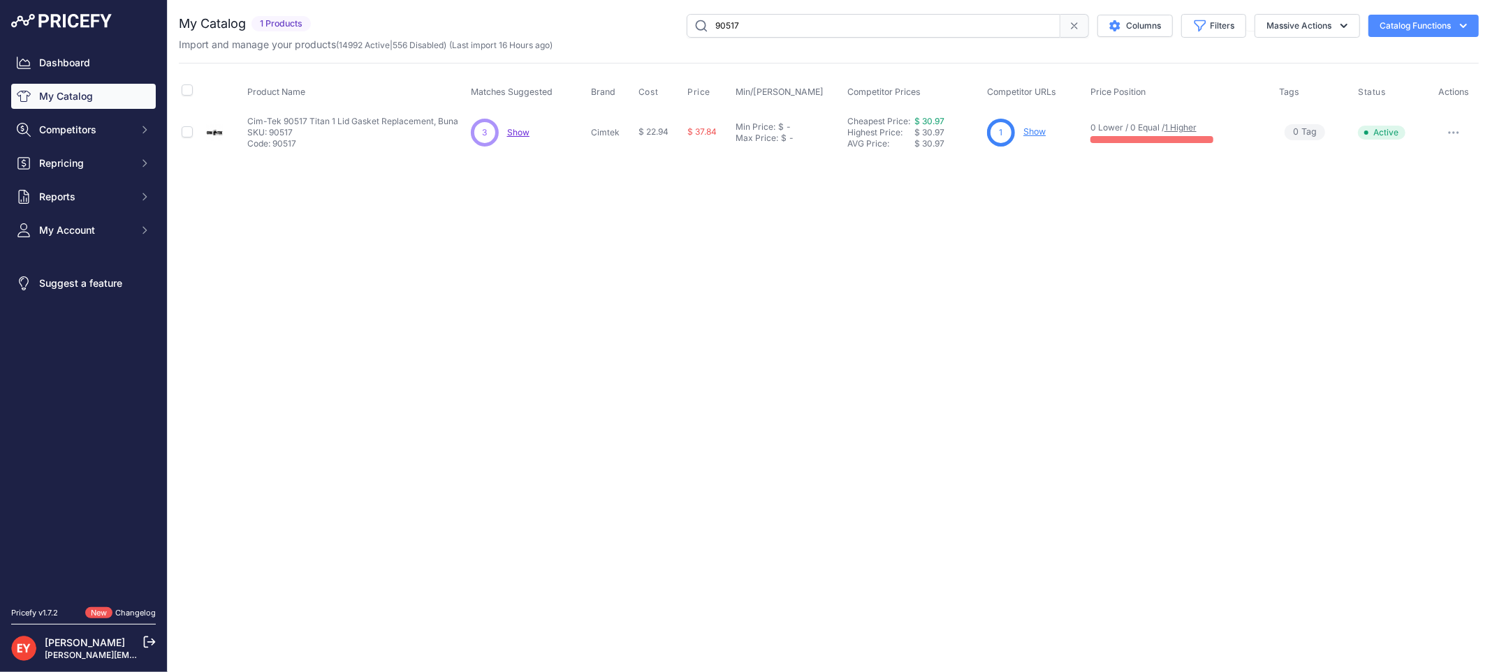
paste input "41070"
type input "41070"
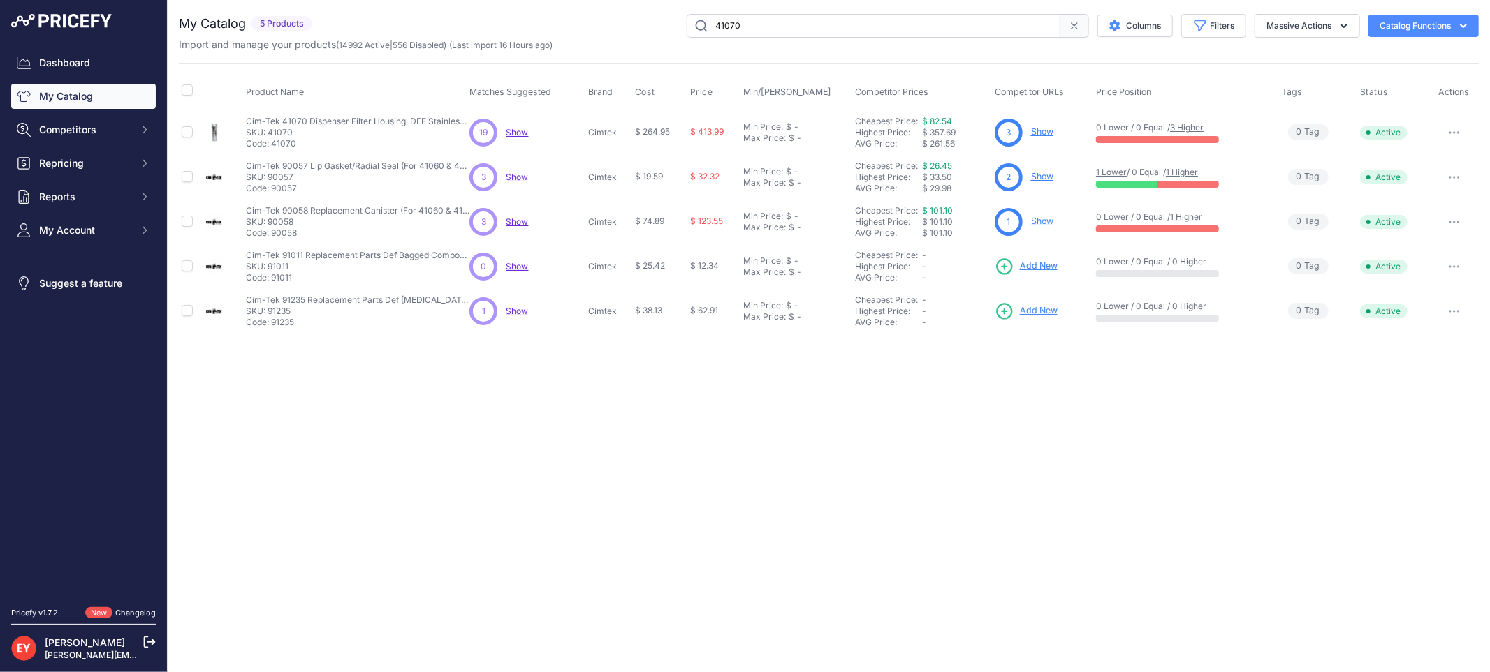
drag, startPoint x: 781, startPoint y: 23, endPoint x: 700, endPoint y: 22, distance: 81.0
click at [700, 22] on input "41070" at bounding box center [873, 26] width 374 height 24
click at [1038, 131] on link "Show" at bounding box center [1042, 131] width 22 height 10
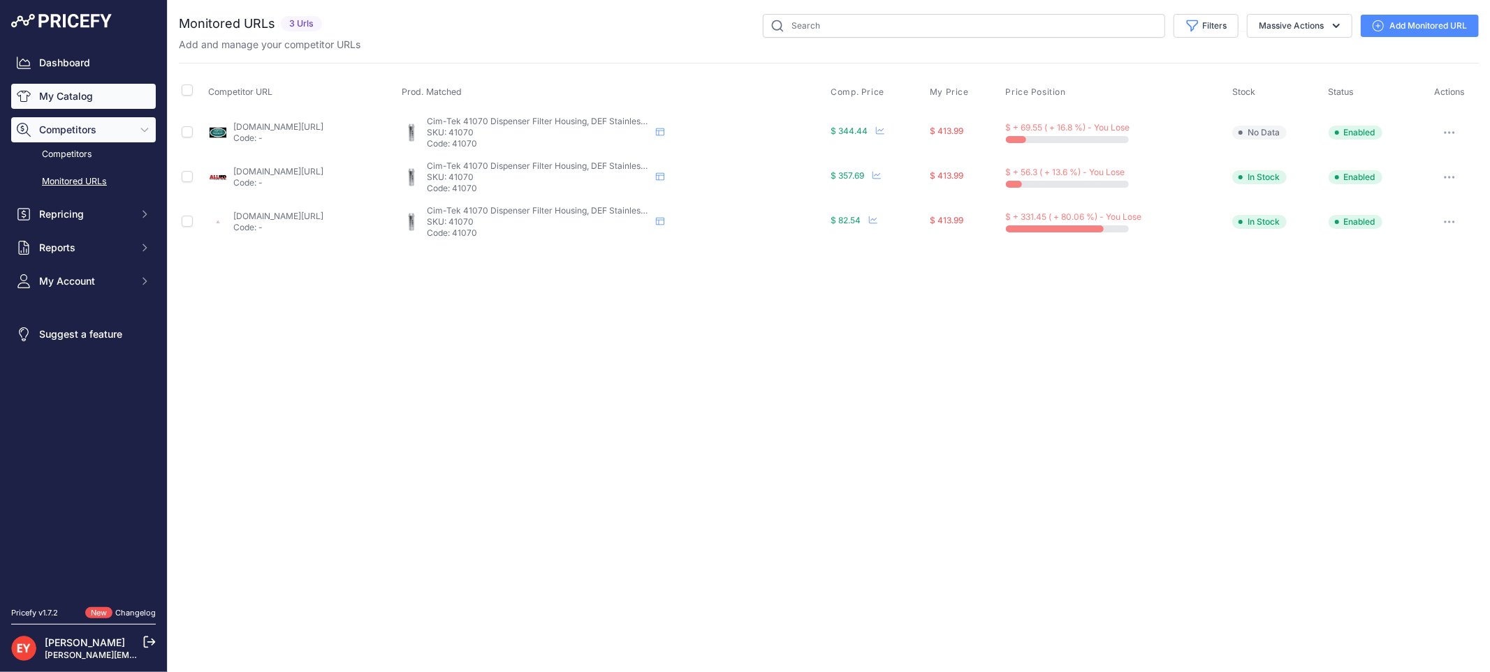
click at [84, 98] on link "My Catalog" at bounding box center [83, 96] width 145 height 25
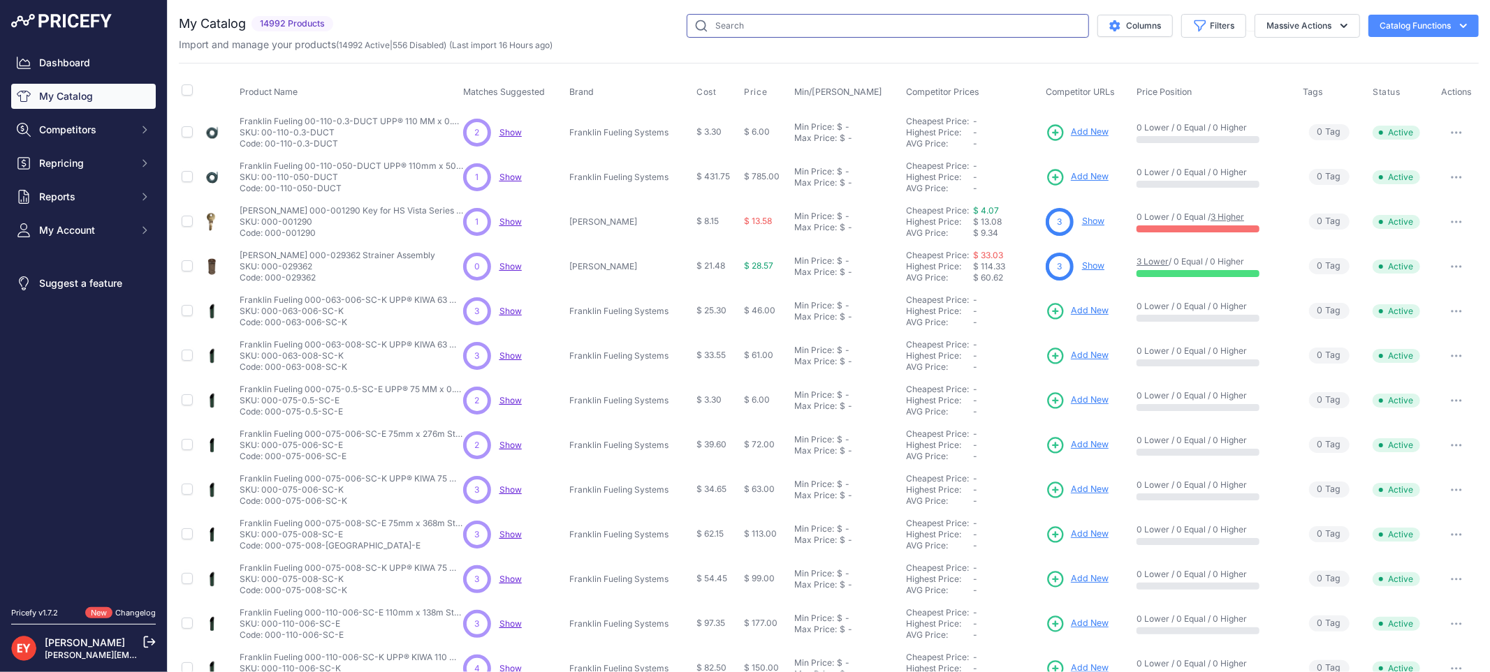
click at [766, 33] on input "text" at bounding box center [887, 26] width 402 height 24
paste input "90057"
type input "90057"
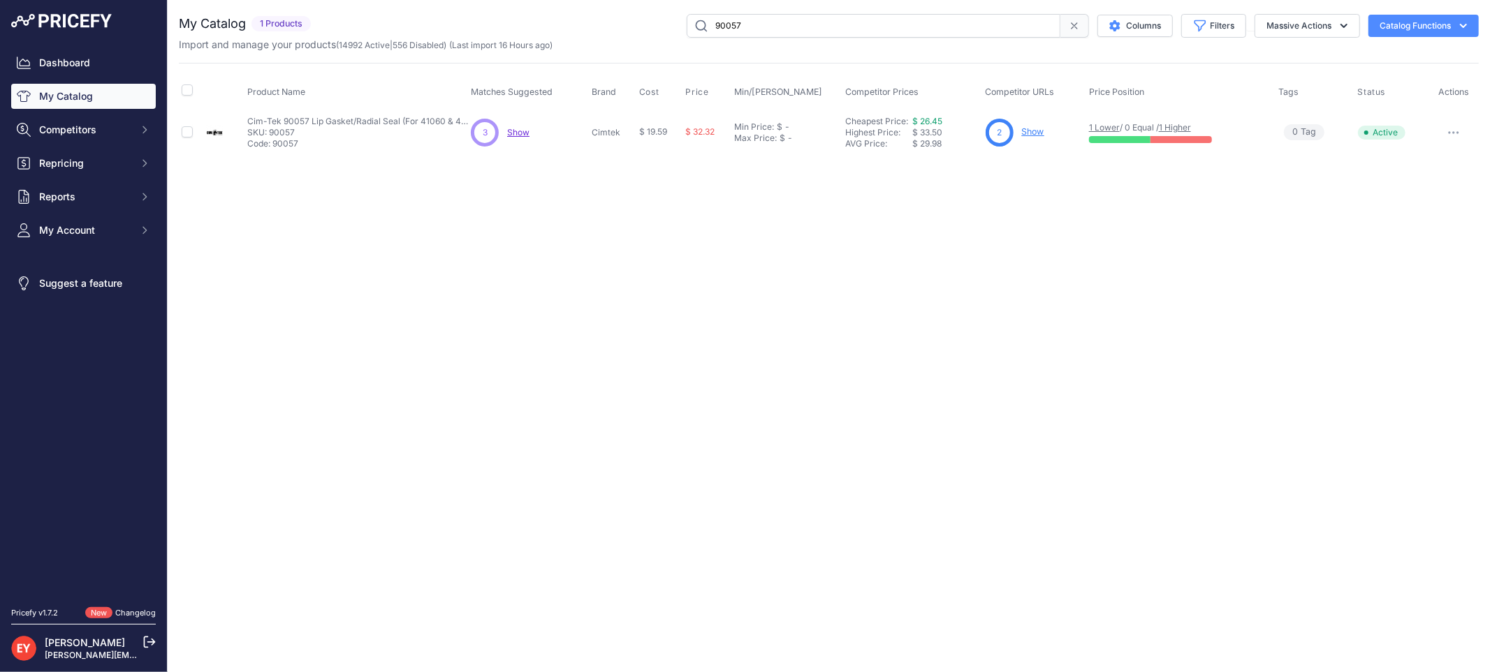
click at [1029, 131] on link "Show" at bounding box center [1033, 131] width 22 height 10
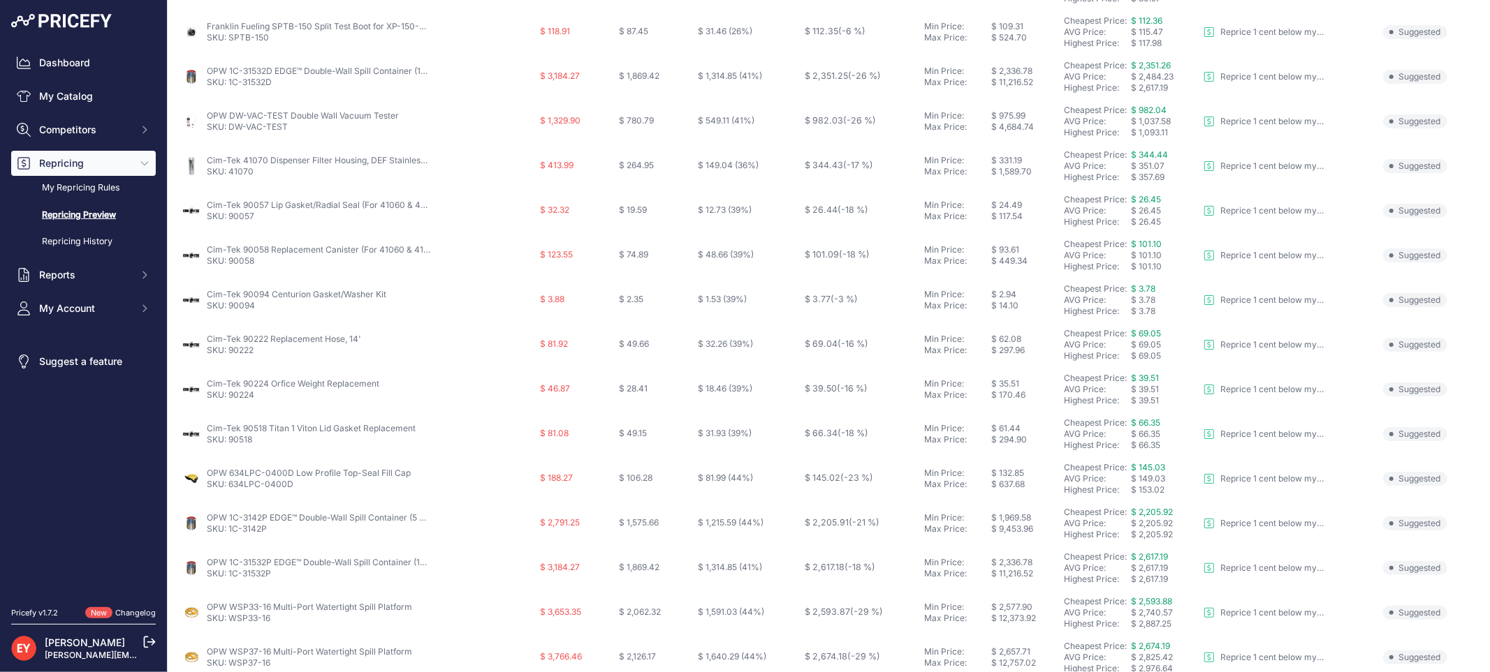
scroll to position [297, 0]
drag, startPoint x: 262, startPoint y: 351, endPoint x: 231, endPoint y: 353, distance: 30.8
click at [231, 353] on p "SKU: 90058" at bounding box center [318, 351] width 223 height 11
copy link "90058"
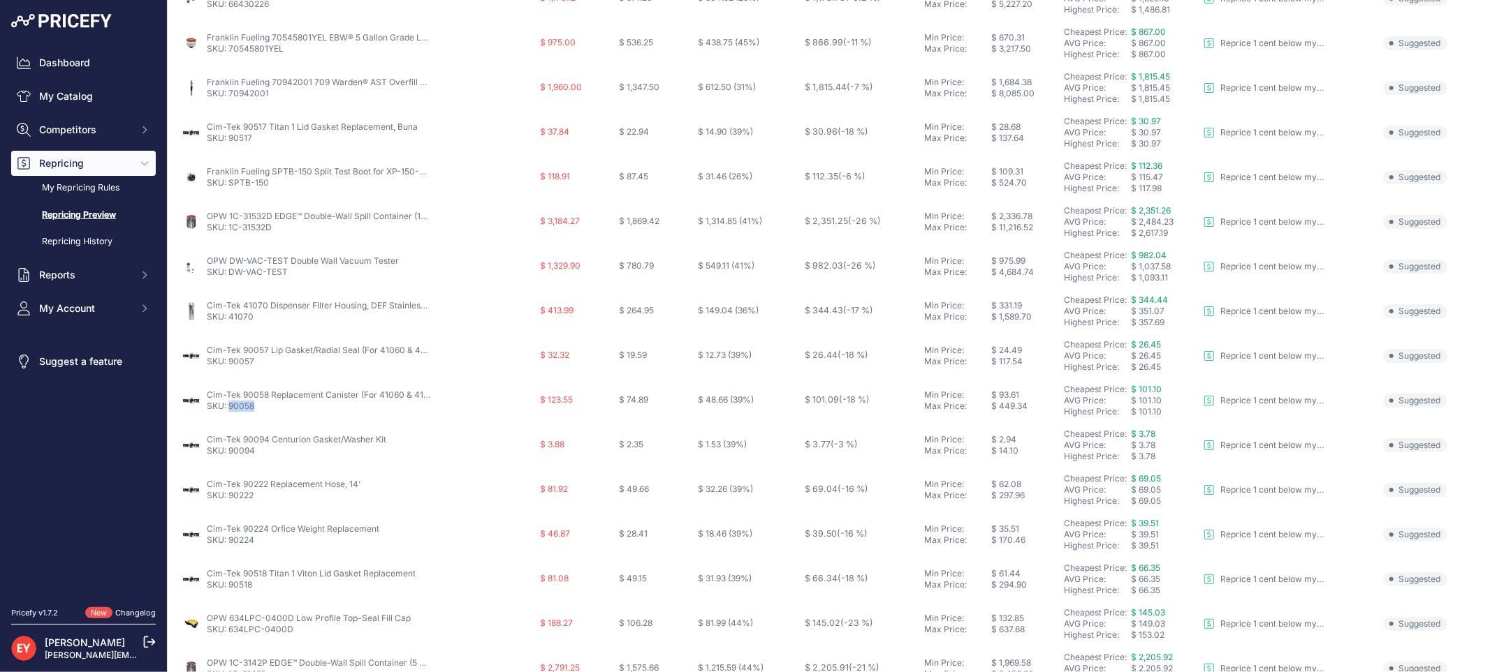
scroll to position [220, 0]
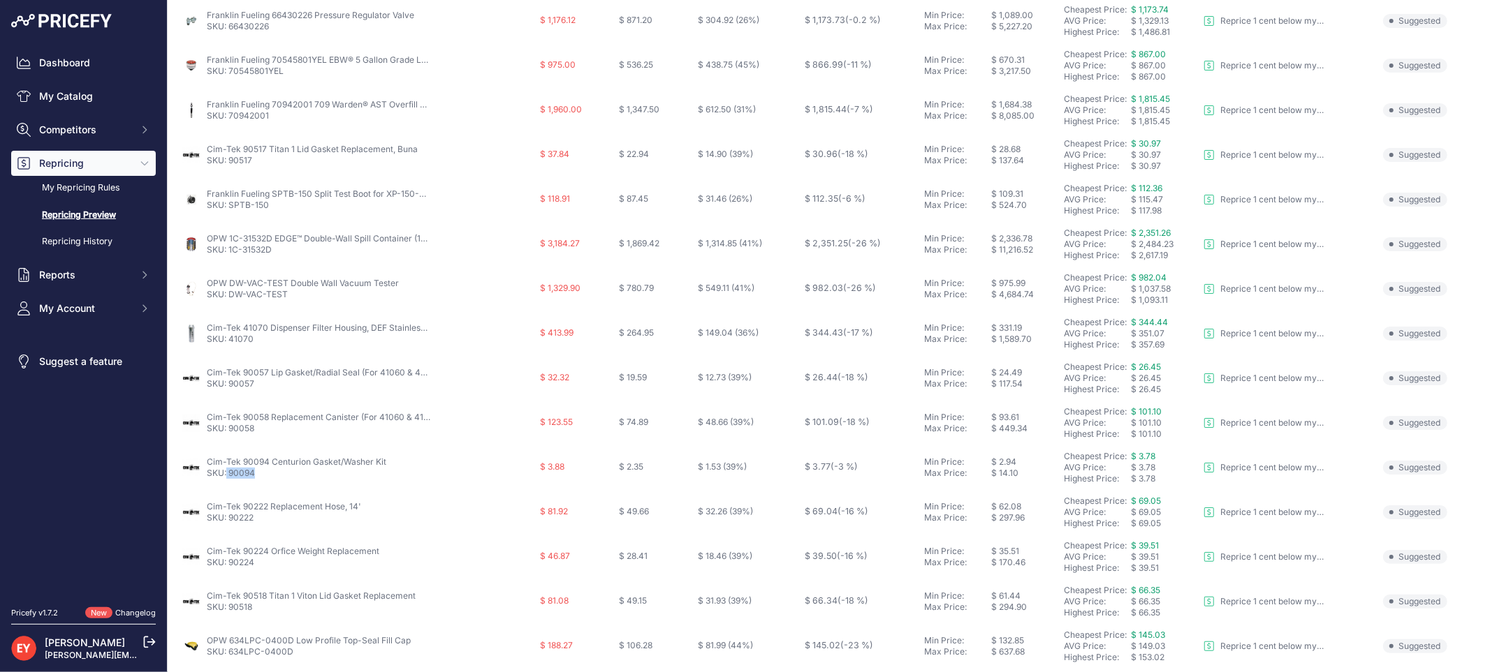
drag, startPoint x: 263, startPoint y: 473, endPoint x: 227, endPoint y: 476, distance: 35.7
click at [227, 476] on p "SKU: 90094" at bounding box center [296, 473] width 179 height 11
copy link "90094"
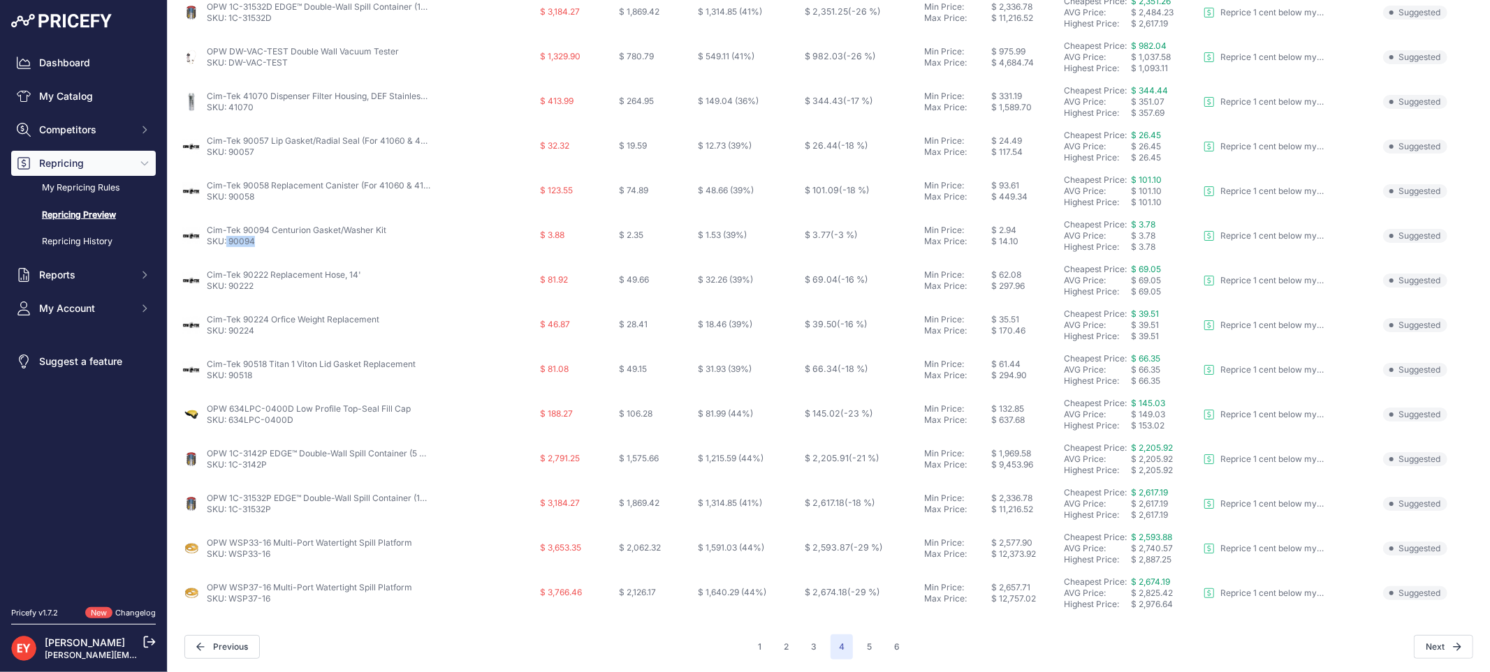
scroll to position [453, 0]
drag, startPoint x: 260, startPoint y: 285, endPoint x: 228, endPoint y: 284, distance: 31.5
click at [228, 284] on p "SKU: 90222" at bounding box center [284, 285] width 154 height 11
copy link "90222"
drag, startPoint x: 260, startPoint y: 328, endPoint x: 231, endPoint y: 333, distance: 29.0
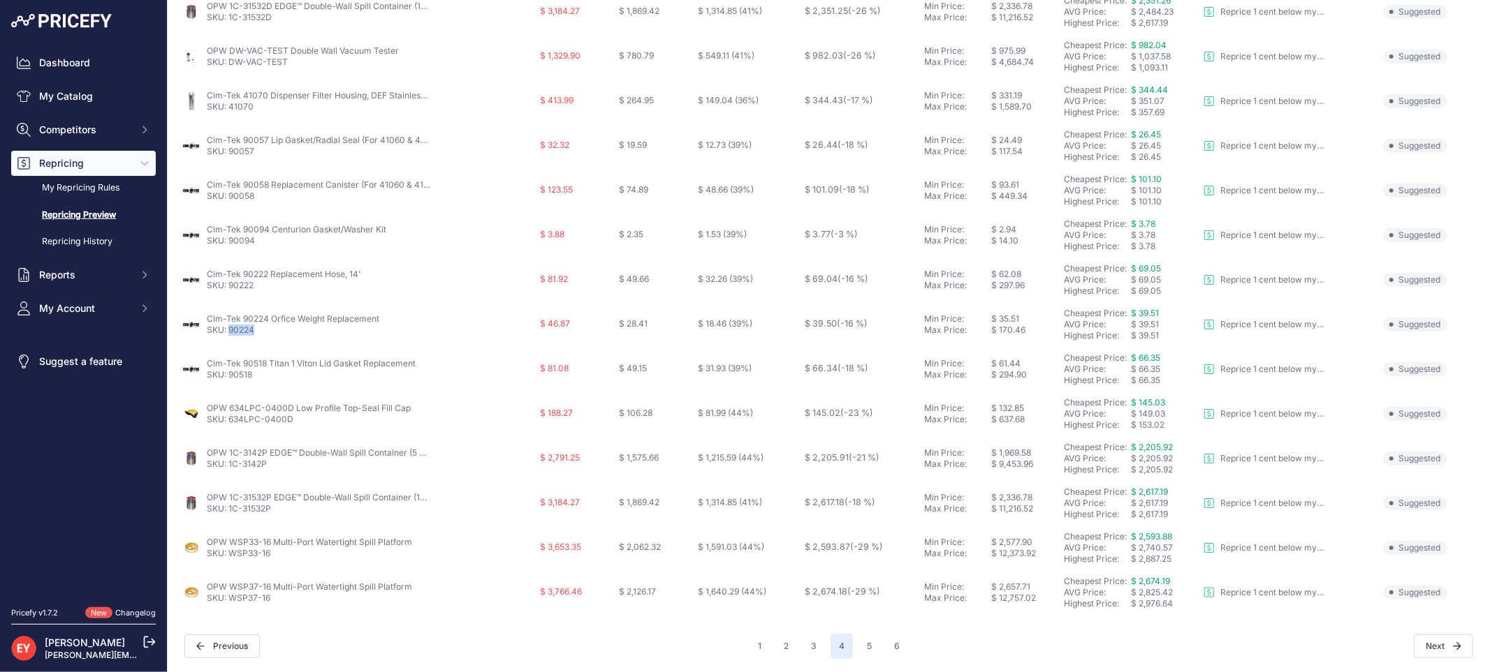
click at [231, 333] on p "SKU: 90224" at bounding box center [293, 330] width 172 height 11
copy link "90224"
drag, startPoint x: 255, startPoint y: 374, endPoint x: 228, endPoint y: 374, distance: 26.5
click at [228, 374] on p "SKU: 90518" at bounding box center [311, 374] width 209 height 11
copy link "90518"
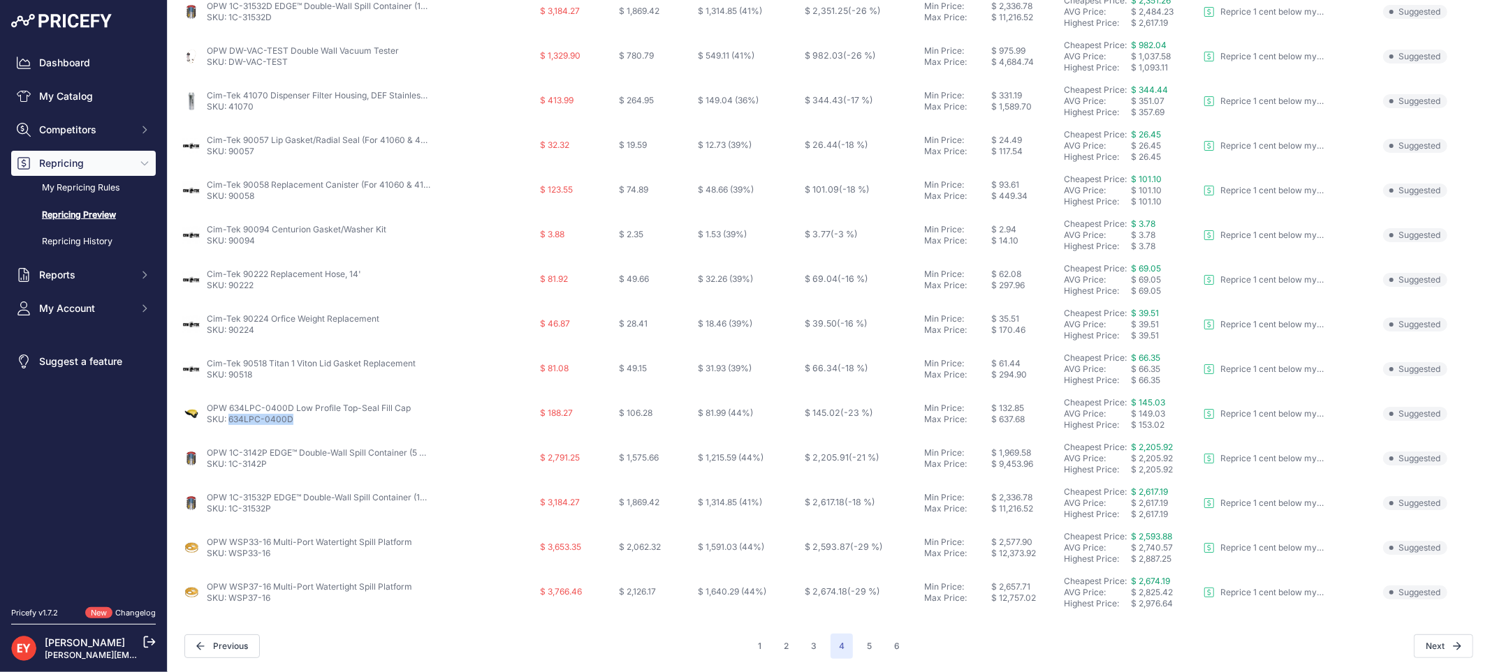
drag, startPoint x: 295, startPoint y: 421, endPoint x: 230, endPoint y: 422, distance: 65.0
click at [230, 422] on p "SKU: 634LPC-0400D" at bounding box center [309, 419] width 204 height 11
copy link "634LPC-0400D"
drag, startPoint x: 273, startPoint y: 468, endPoint x: 227, endPoint y: 470, distance: 46.1
click at [227, 470] on td "OPW 1C-3142P EDGE™ Double-Wall Spill Container (5 Gal) SKU: 1C-3142P" at bounding box center [358, 458] width 358 height 45
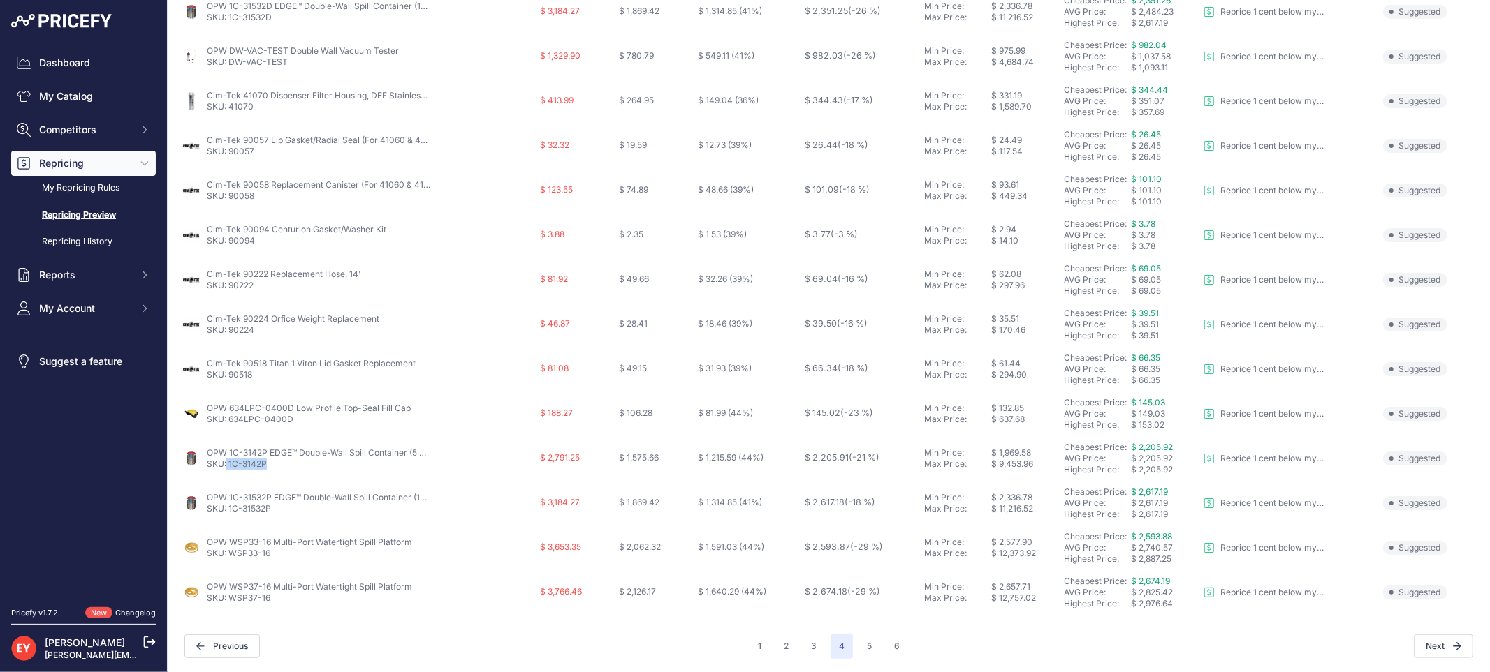
copy link "1C-3142P"
drag, startPoint x: 274, startPoint y: 510, endPoint x: 228, endPoint y: 512, distance: 46.8
click at [228, 512] on p "SKU: 1C-31532P" at bounding box center [318, 508] width 223 height 11
copy link "1C-31532P"
drag, startPoint x: 280, startPoint y: 554, endPoint x: 231, endPoint y: 554, distance: 48.9
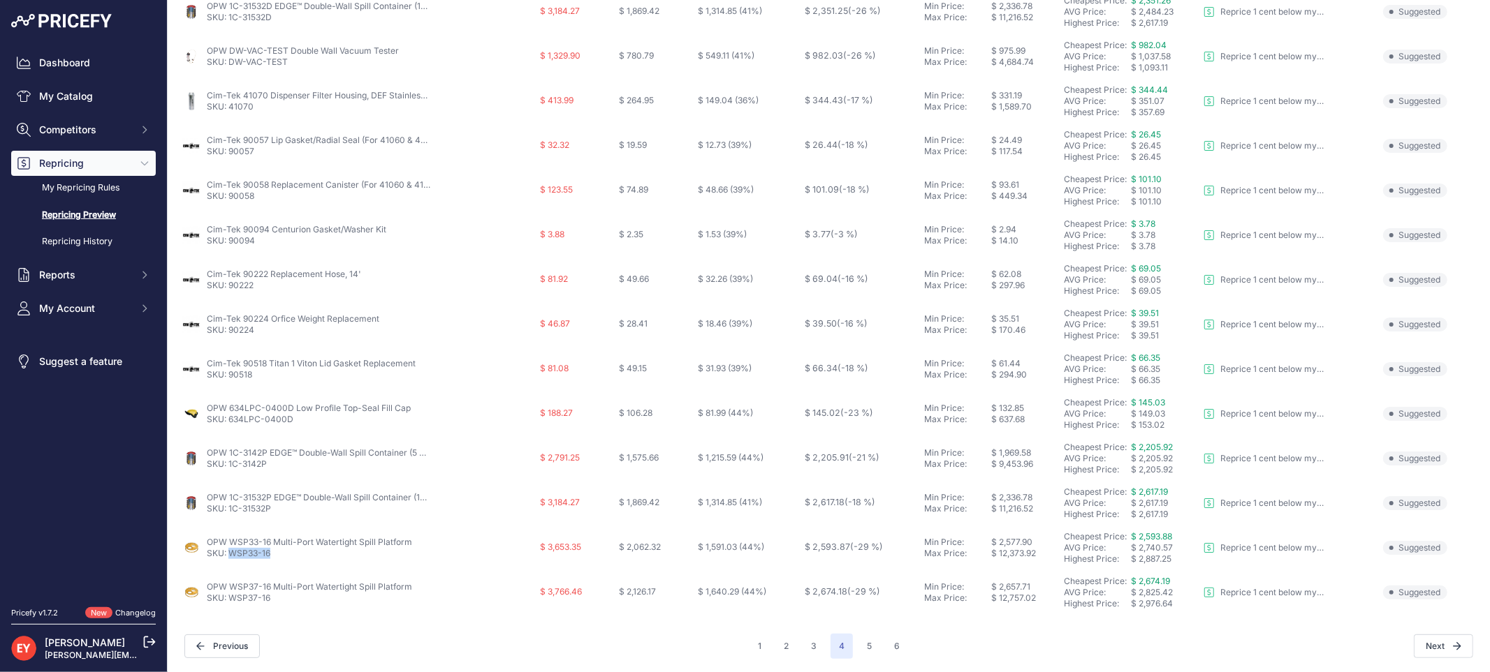
click at [231, 554] on p "SKU: WSP33-16" at bounding box center [309, 553] width 205 height 11
copy link "WSP33-16"
drag, startPoint x: 276, startPoint y: 598, endPoint x: 232, endPoint y: 601, distance: 44.1
click at [232, 601] on p "SKU: WSP37-16" at bounding box center [309, 598] width 205 height 11
copy link "WSP37-16"
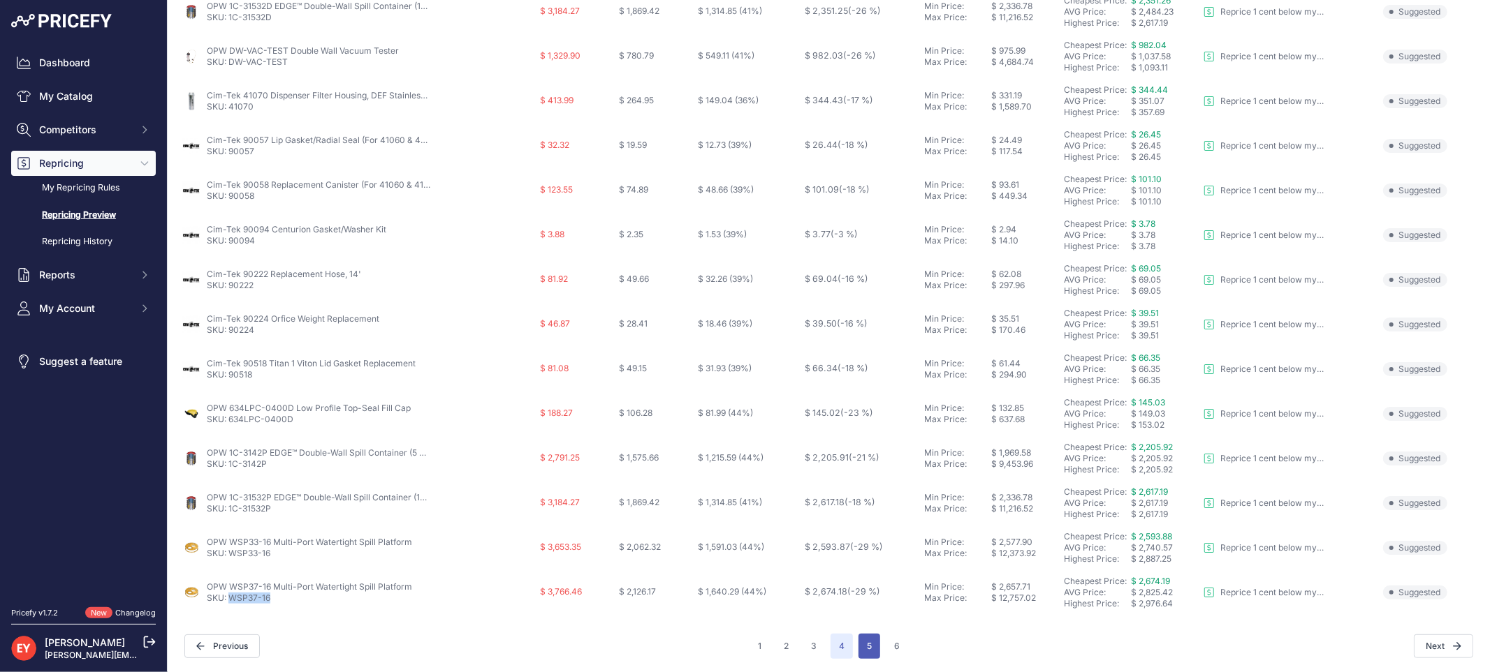
click at [862, 648] on button "5" at bounding box center [869, 646] width 22 height 25
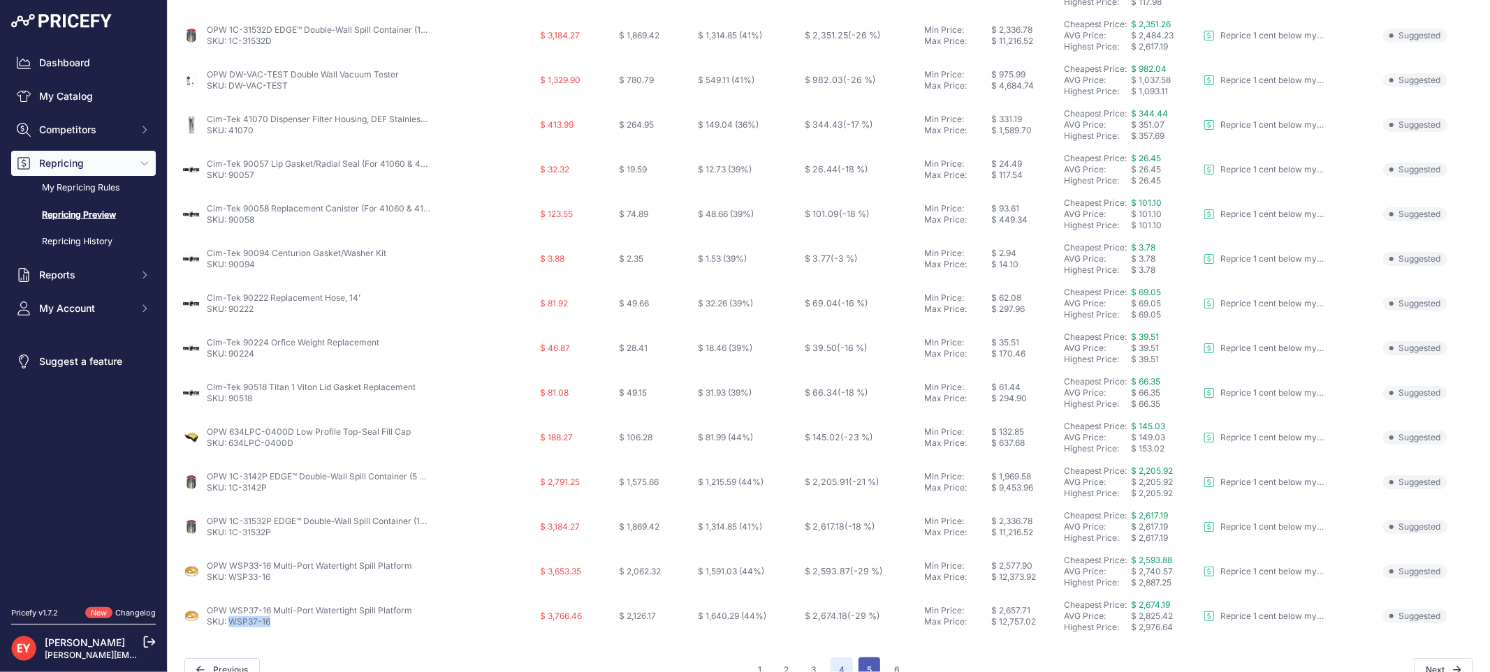
scroll to position [477, 0]
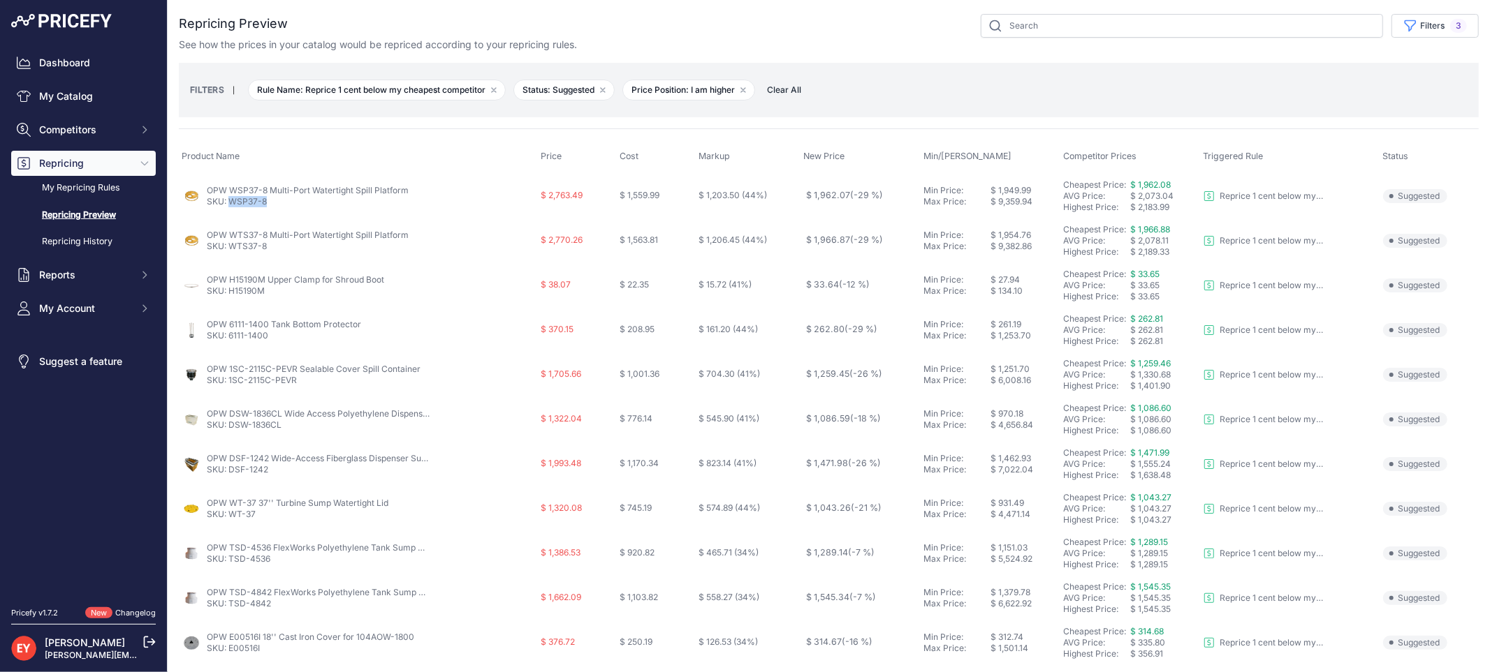
drag, startPoint x: 267, startPoint y: 203, endPoint x: 230, endPoint y: 207, distance: 37.2
click at [230, 207] on p "SKU: WSP37-8" at bounding box center [308, 201] width 202 height 11
drag, startPoint x: 273, startPoint y: 249, endPoint x: 233, endPoint y: 249, distance: 40.5
click at [233, 249] on p "SKU: WTS37-8" at bounding box center [308, 246] width 202 height 11
click at [233, 249] on link "SKU: WTS37-8" at bounding box center [237, 246] width 60 height 10
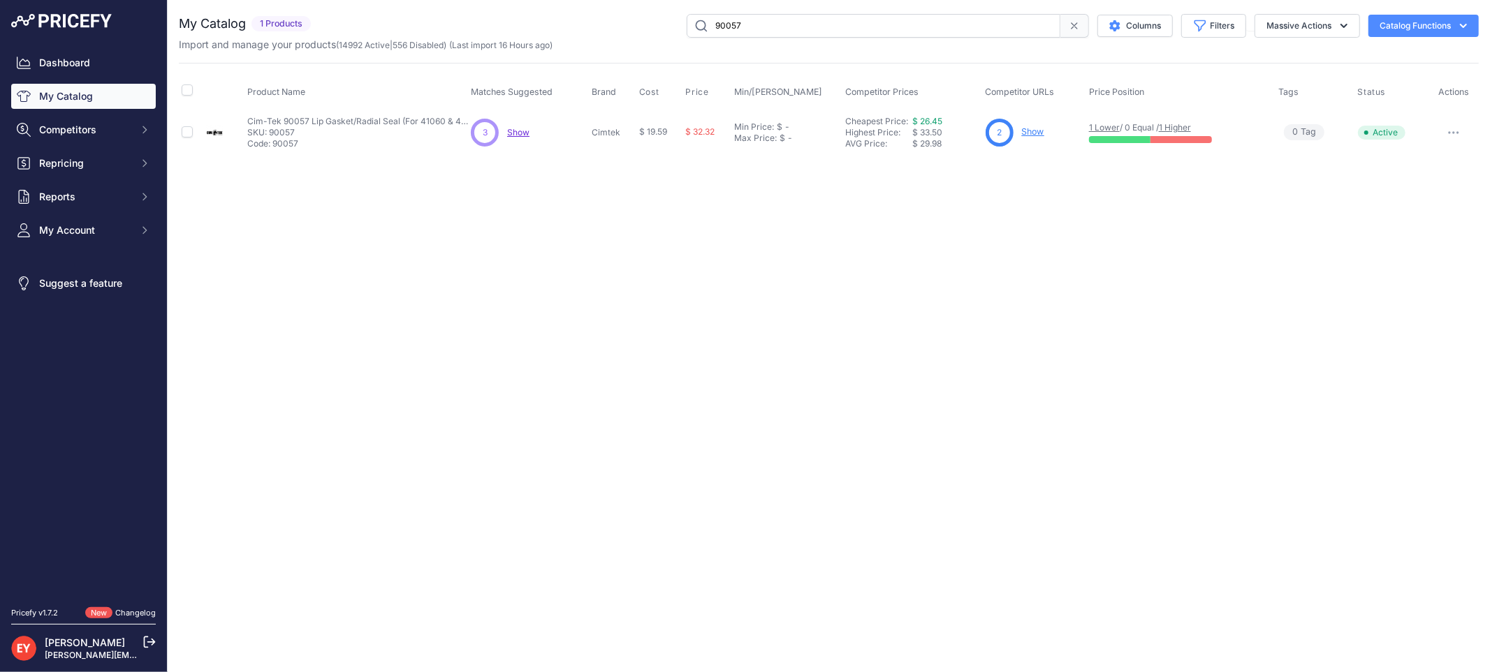
drag, startPoint x: 779, startPoint y: 26, endPoint x: 633, endPoint y: 25, distance: 146.7
click at [633, 25] on div "90057 Columns Filters Status All Status Only Enabled Only Disabled" at bounding box center [897, 26] width 1162 height 24
paste input "8"
drag, startPoint x: 749, startPoint y: 25, endPoint x: 651, endPoint y: 26, distance: 98.5
click at [651, 26] on div "90058 Columns Filters Status All Status Only Enabled Only Disabled" at bounding box center [897, 26] width 1162 height 24
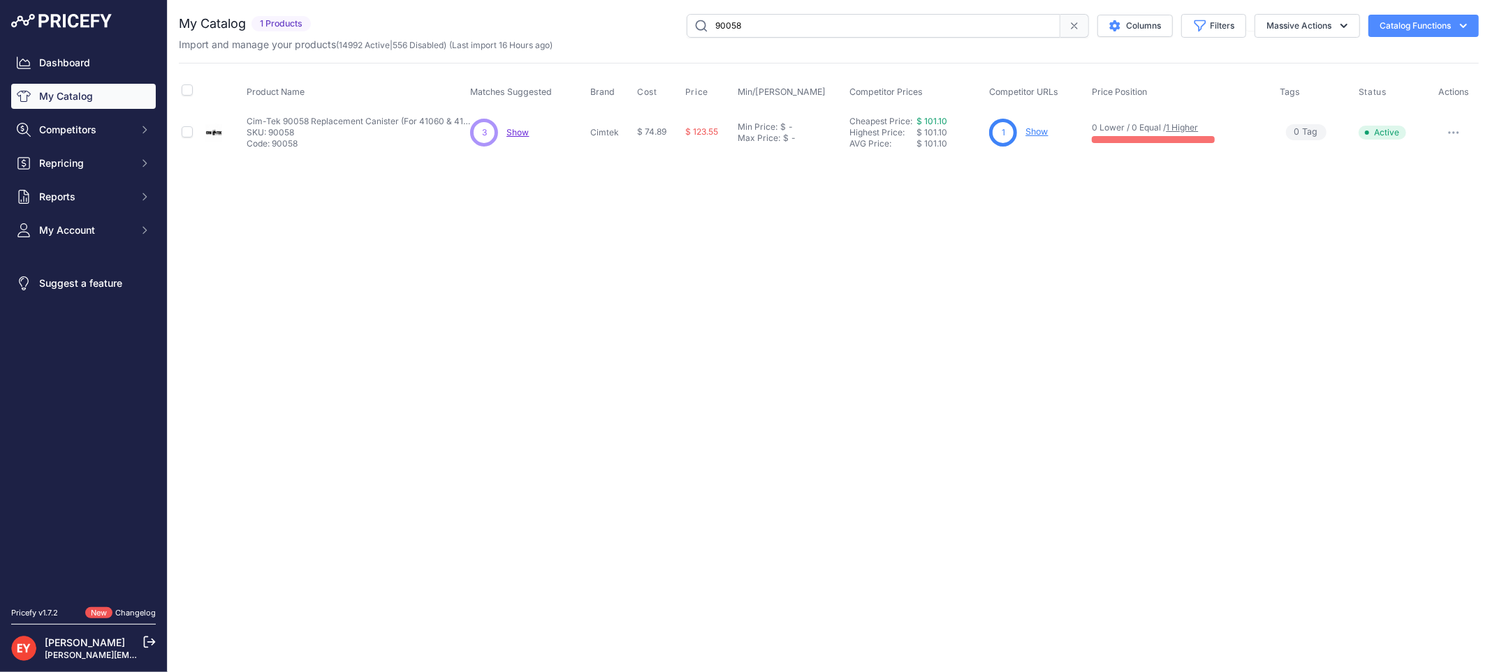
paste input "224"
paste input "518"
drag, startPoint x: 770, startPoint y: 17, endPoint x: 693, endPoint y: 22, distance: 76.9
click at [693, 22] on input "90518" at bounding box center [873, 26] width 374 height 24
paste input "634LPC-0400D"
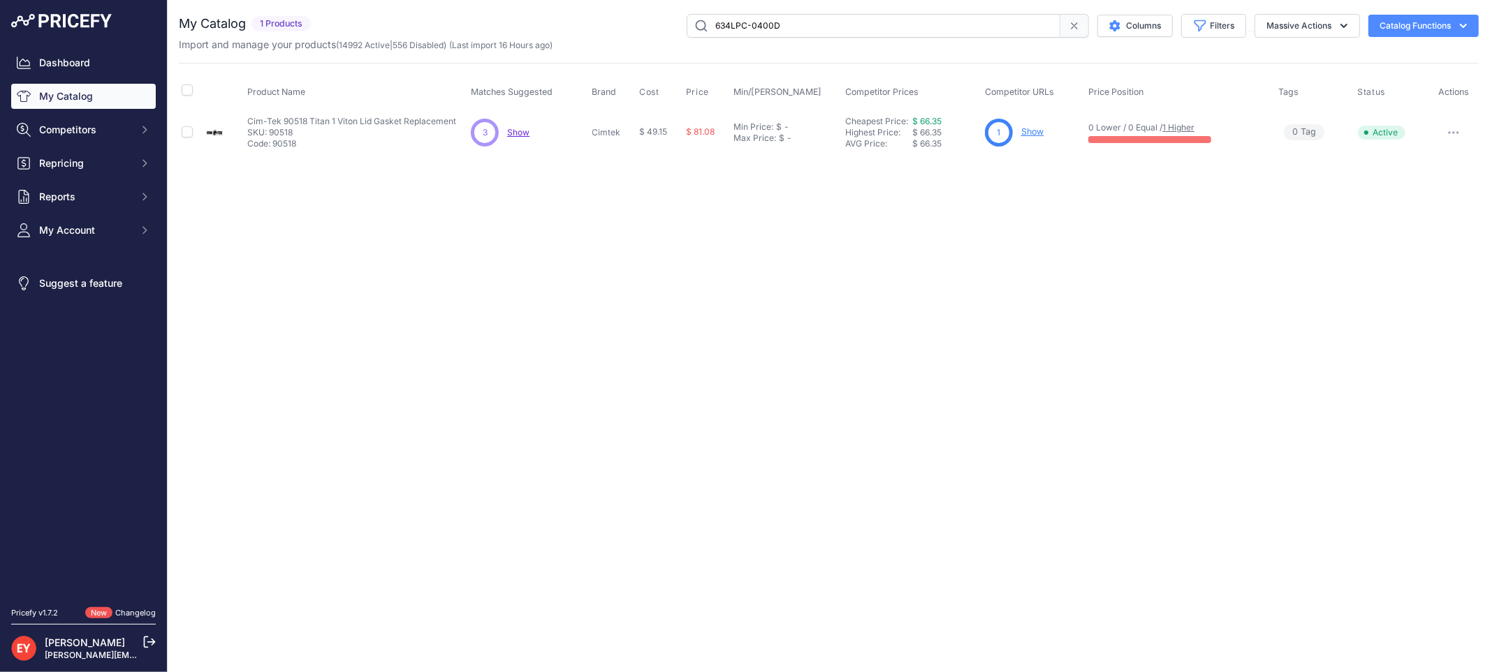
drag, startPoint x: 758, startPoint y: 29, endPoint x: 686, endPoint y: 30, distance: 71.2
click at [686, 30] on input "634LPC-0400D" at bounding box center [873, 26] width 374 height 24
type input "634LPC-0400D"
click at [1027, 131] on link "Show" at bounding box center [1036, 131] width 22 height 10
drag, startPoint x: 843, startPoint y: 15, endPoint x: 622, endPoint y: 20, distance: 220.7
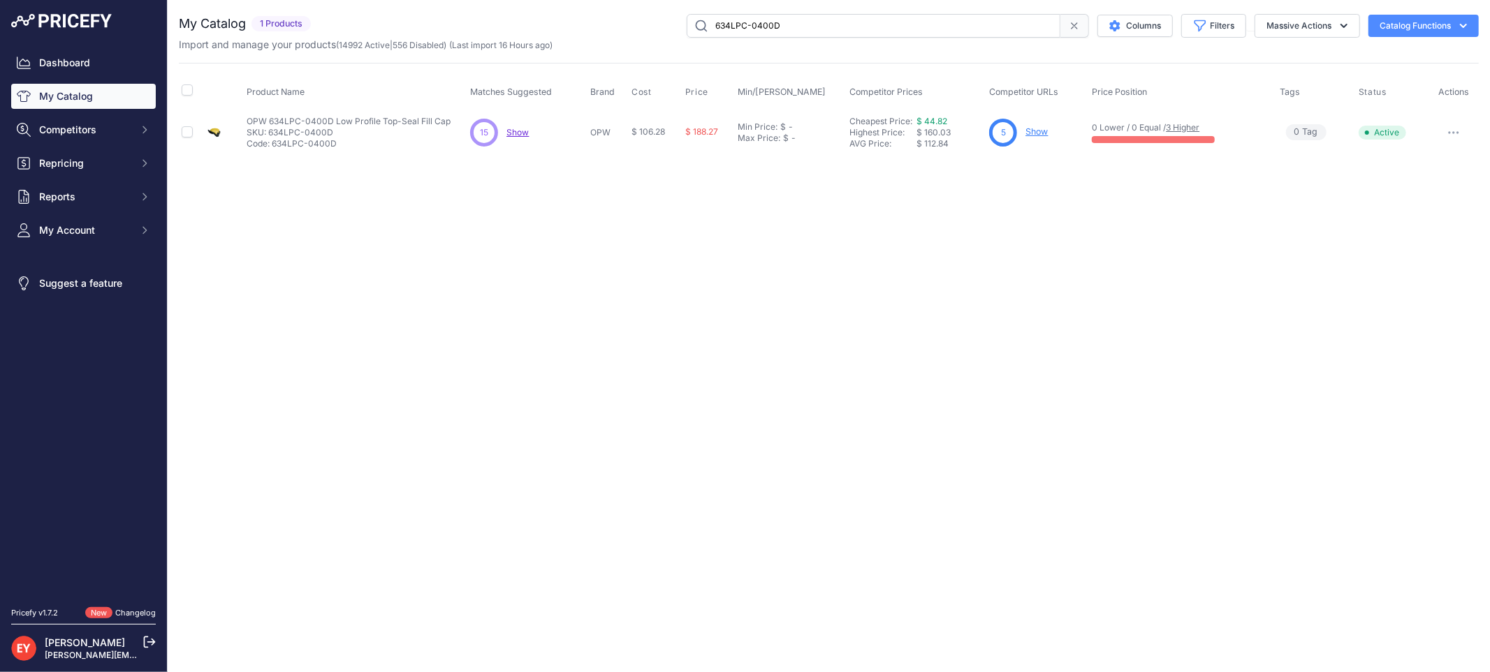
click at [622, 20] on div "634LPC-0400D Columns Filters Status All Status Only Enabled Only Disabled" at bounding box center [897, 26] width 1162 height 24
paste input "1C-3142P"
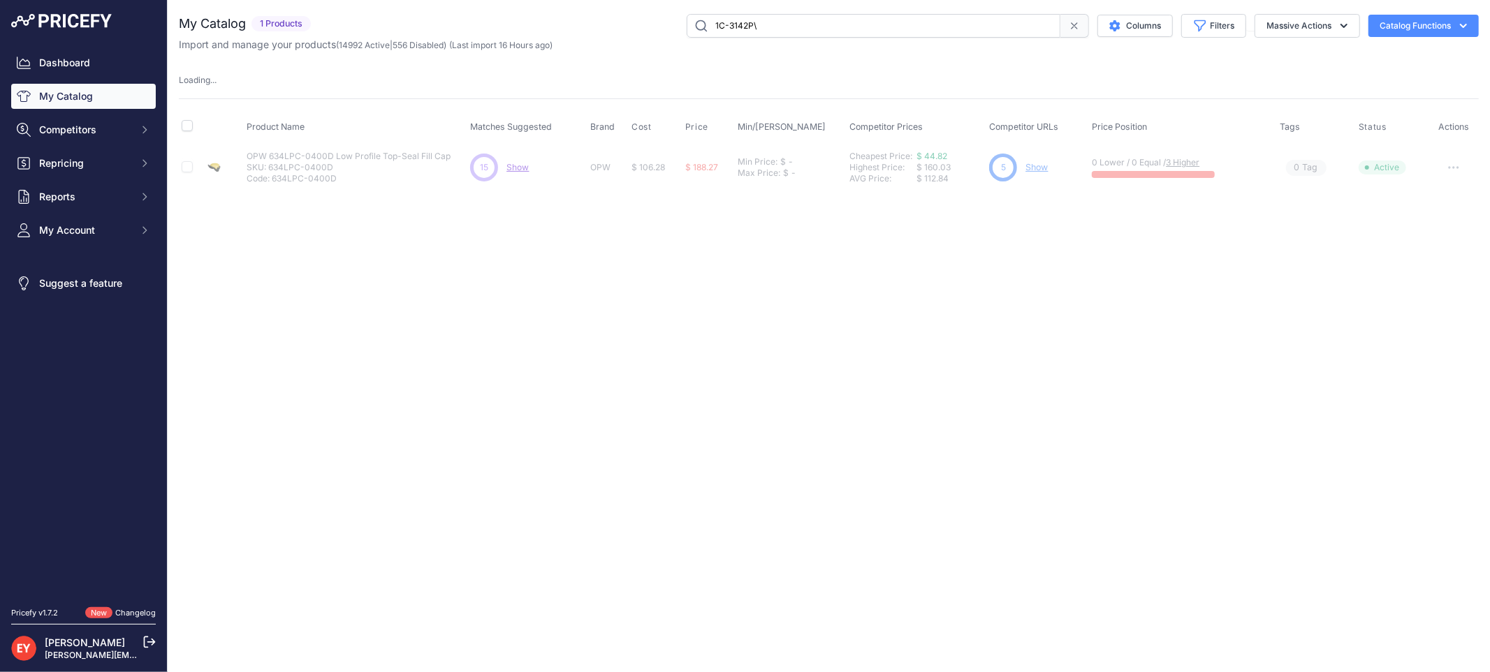
type input "1C-3142P"
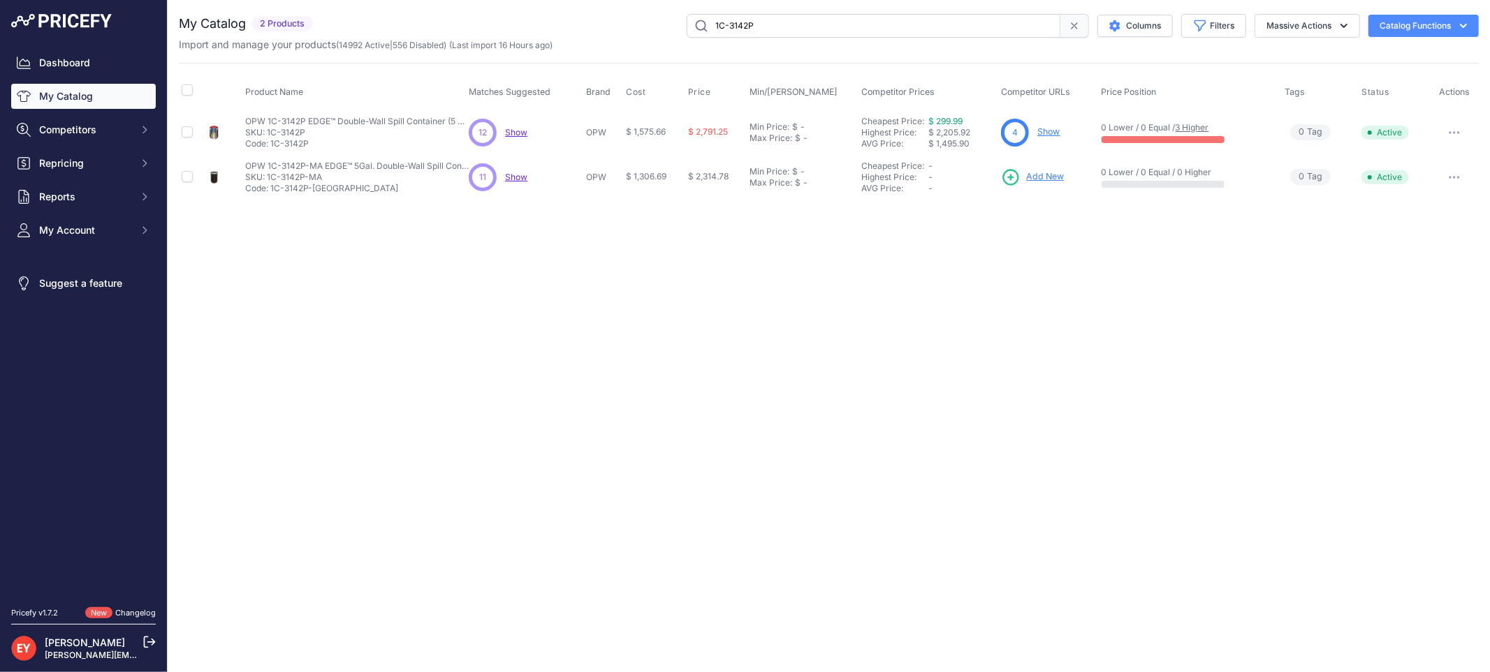
click at [1043, 129] on link "Show" at bounding box center [1048, 131] width 22 height 10
click at [896, 23] on input "1C-3142P" at bounding box center [873, 26] width 374 height 24
drag, startPoint x: 896, startPoint y: 23, endPoint x: 689, endPoint y: 21, distance: 206.7
click at [680, 21] on div "1C-3142P Columns Filters Status All Status Only Enabled Only Disabled" at bounding box center [898, 26] width 1160 height 24
paste input "1C-3153"
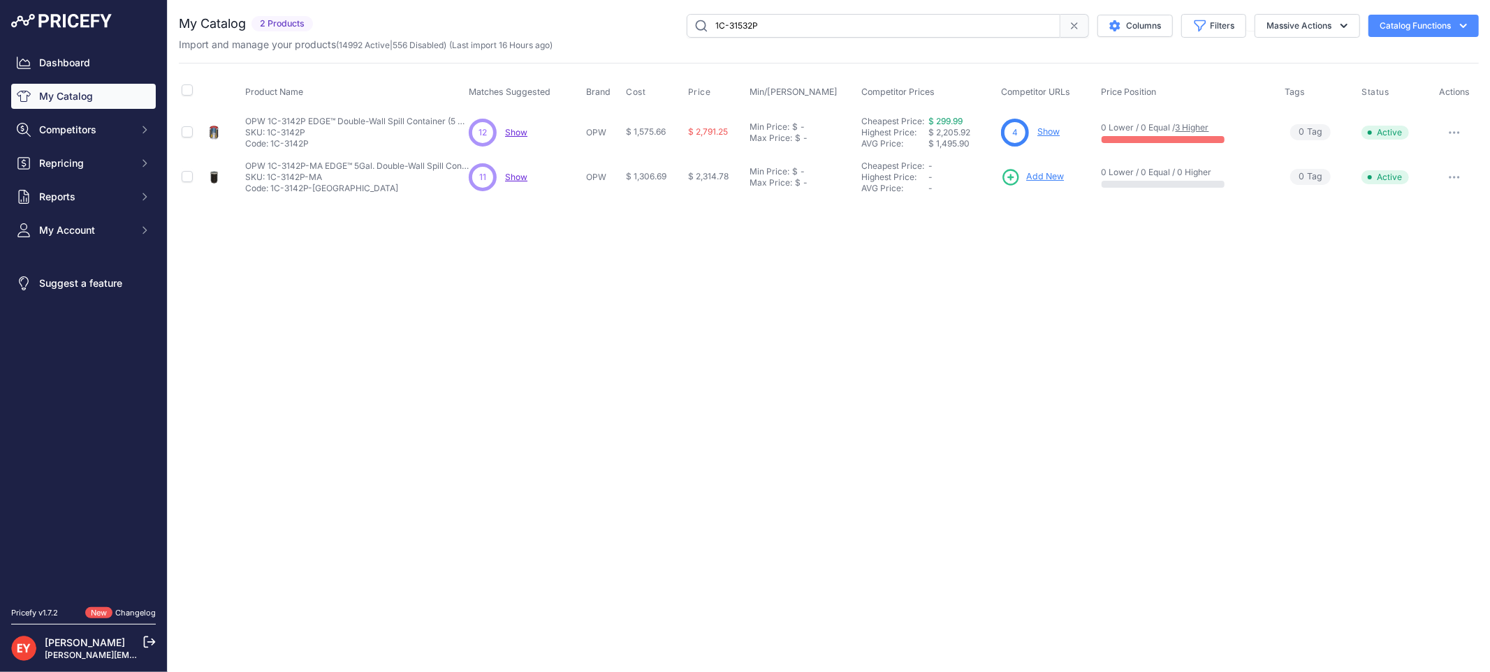
type input "1C-31532P"
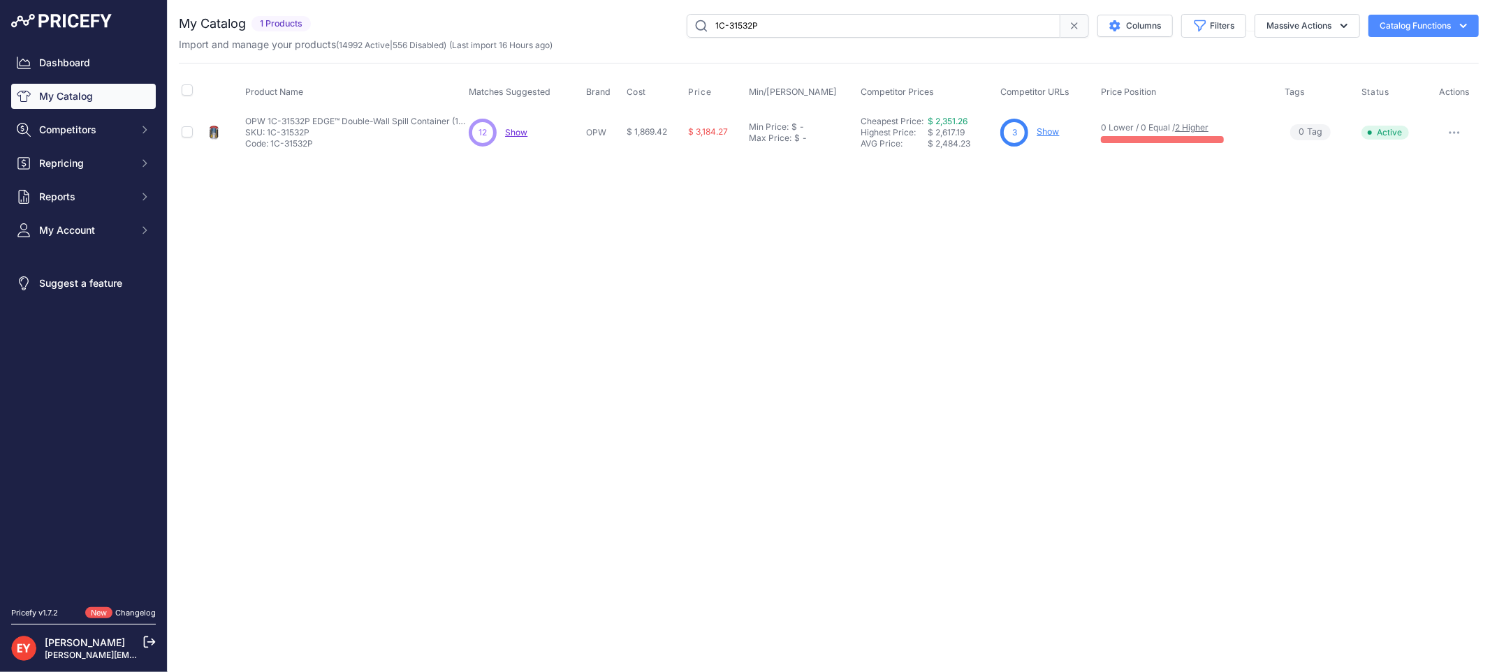
click at [1059, 128] on link "Show" at bounding box center [1047, 131] width 22 height 10
drag, startPoint x: 0, startPoint y: 0, endPoint x: 670, endPoint y: 30, distance: 671.1
click at [670, 30] on div "1C-31532P Columns Filters Status All Status Only Enabled Only Disabled" at bounding box center [897, 26] width 1162 height 24
paste input "WSP33-16"
type input "WSP33-16"
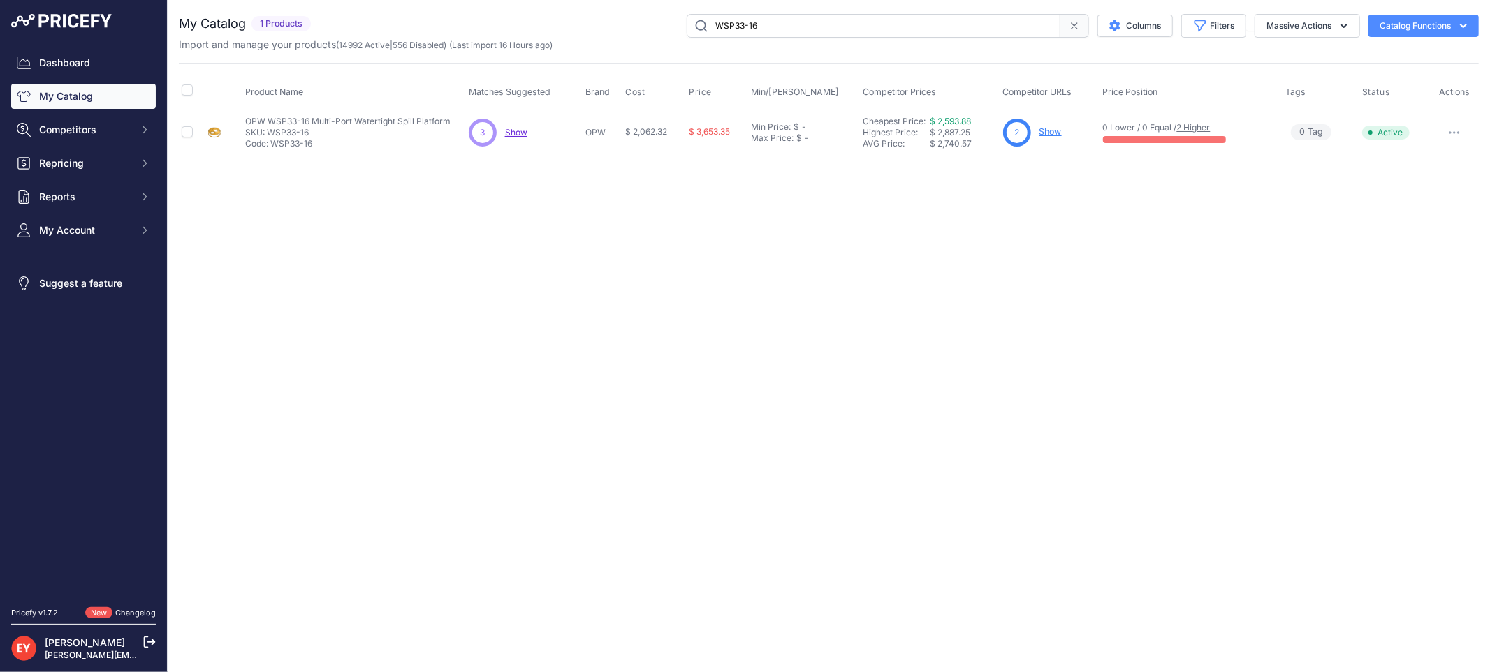
click at [1055, 131] on link "Show" at bounding box center [1050, 131] width 22 height 10
drag, startPoint x: 809, startPoint y: 24, endPoint x: 605, endPoint y: 24, distance: 203.2
click at [601, 24] on div "WSP33-16 Columns Filters Status All Status Only Enabled Only Disabled" at bounding box center [897, 26] width 1162 height 24
paste input "7"
type input "WSP37-16"
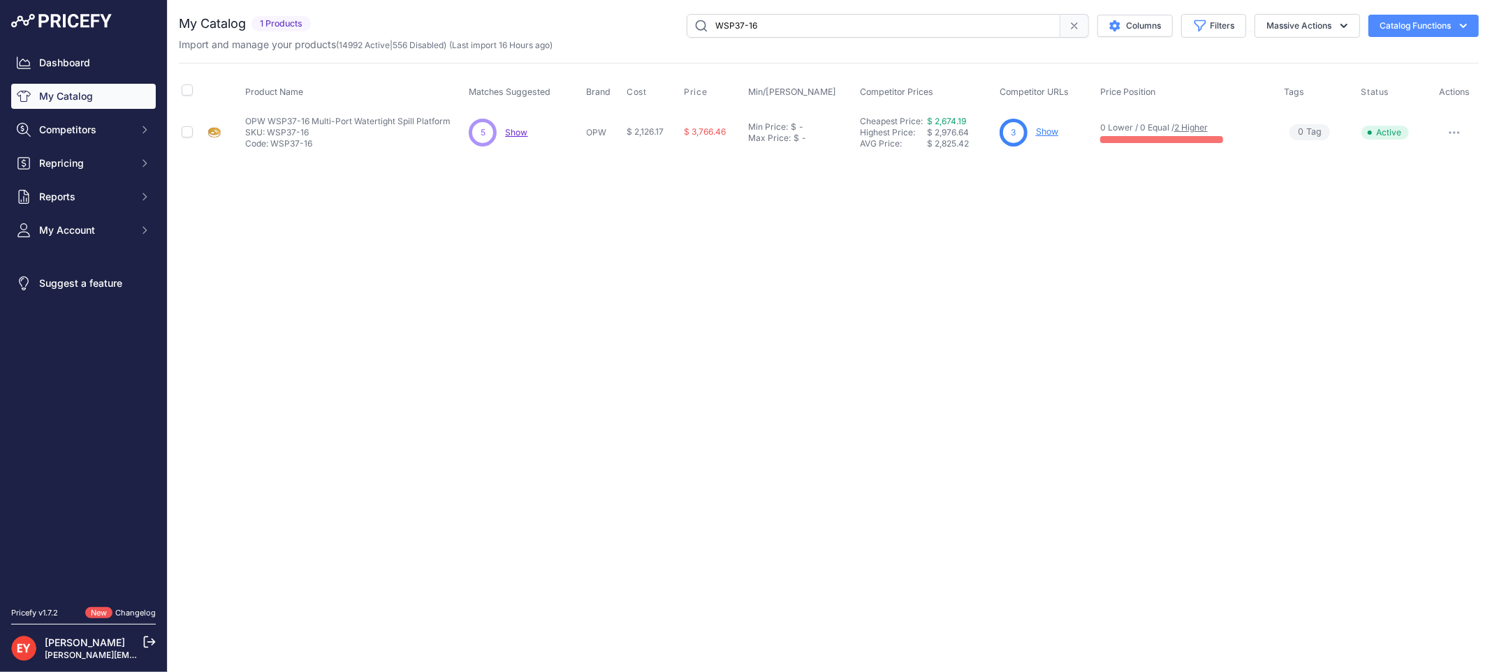
click at [1055, 122] on div "3 Show" at bounding box center [1046, 133] width 95 height 28
click at [1054, 126] on p "Show" at bounding box center [1047, 132] width 22 height 13
click at [1054, 128] on link "Show" at bounding box center [1047, 131] width 22 height 10
click at [834, 20] on input "WSP37-16" at bounding box center [873, 26] width 374 height 24
drag, startPoint x: 0, startPoint y: 0, endPoint x: 699, endPoint y: 15, distance: 699.2
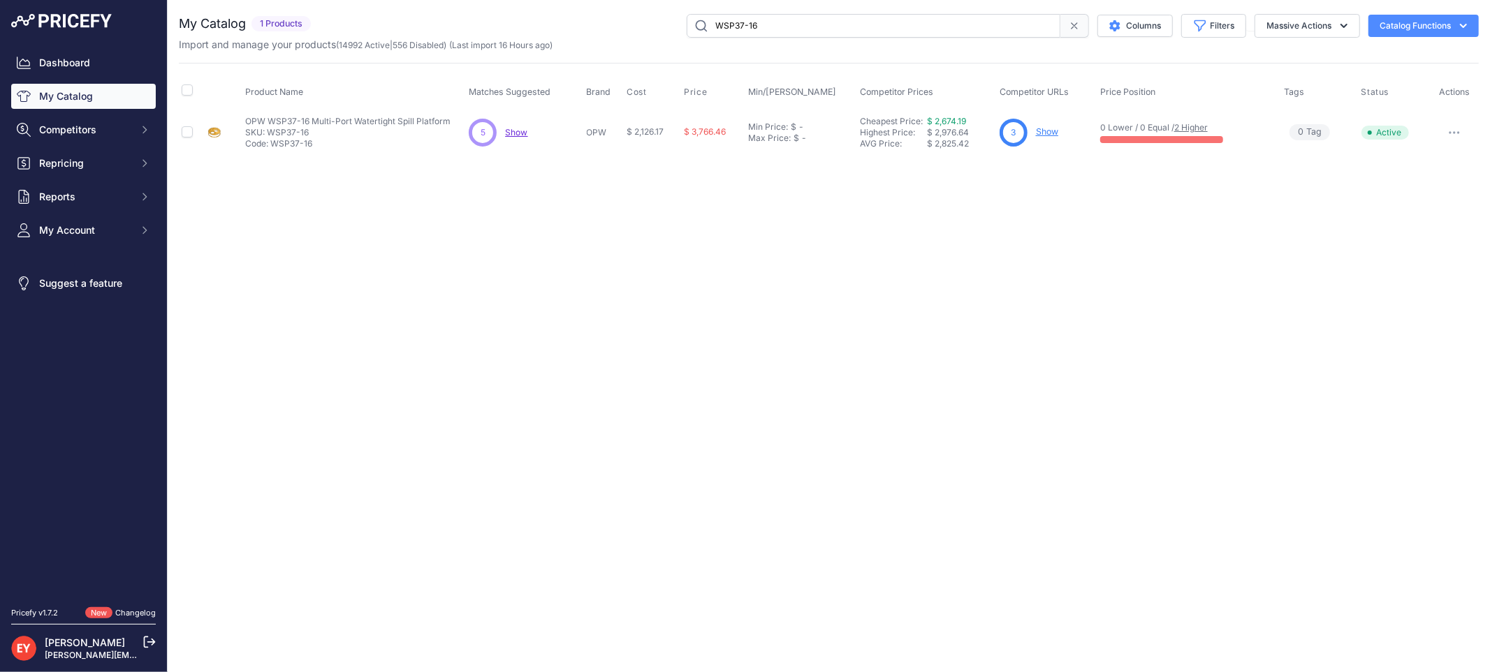
click at [699, 15] on input "WSP37-16" at bounding box center [873, 26] width 374 height 24
type input "WSP37-8"
click at [1060, 131] on link "Show" at bounding box center [1049, 131] width 22 height 10
drag, startPoint x: 803, startPoint y: 31, endPoint x: 693, endPoint y: 34, distance: 109.7
click at [693, 34] on input "WSP37-8" at bounding box center [873, 26] width 374 height 24
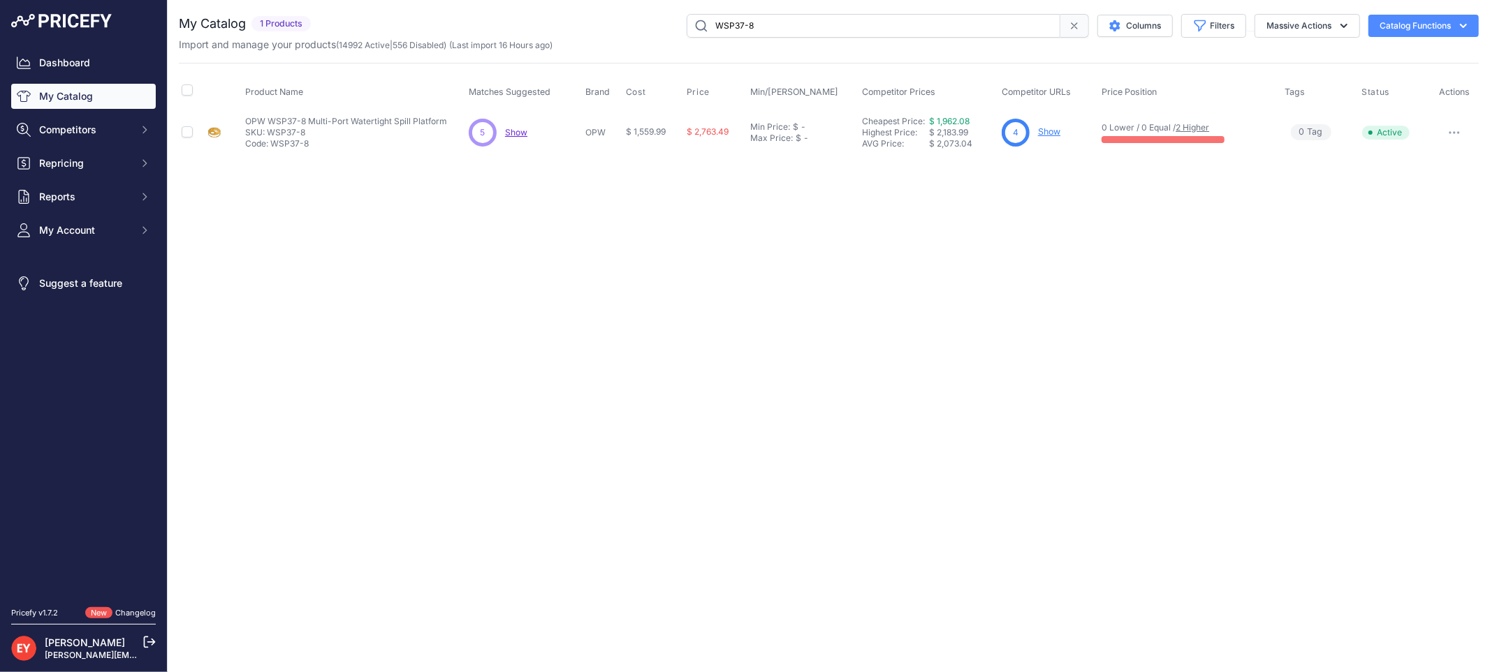
paste input "TS"
type input "WTS37-8"
click at [1057, 131] on link "Show" at bounding box center [1048, 131] width 22 height 10
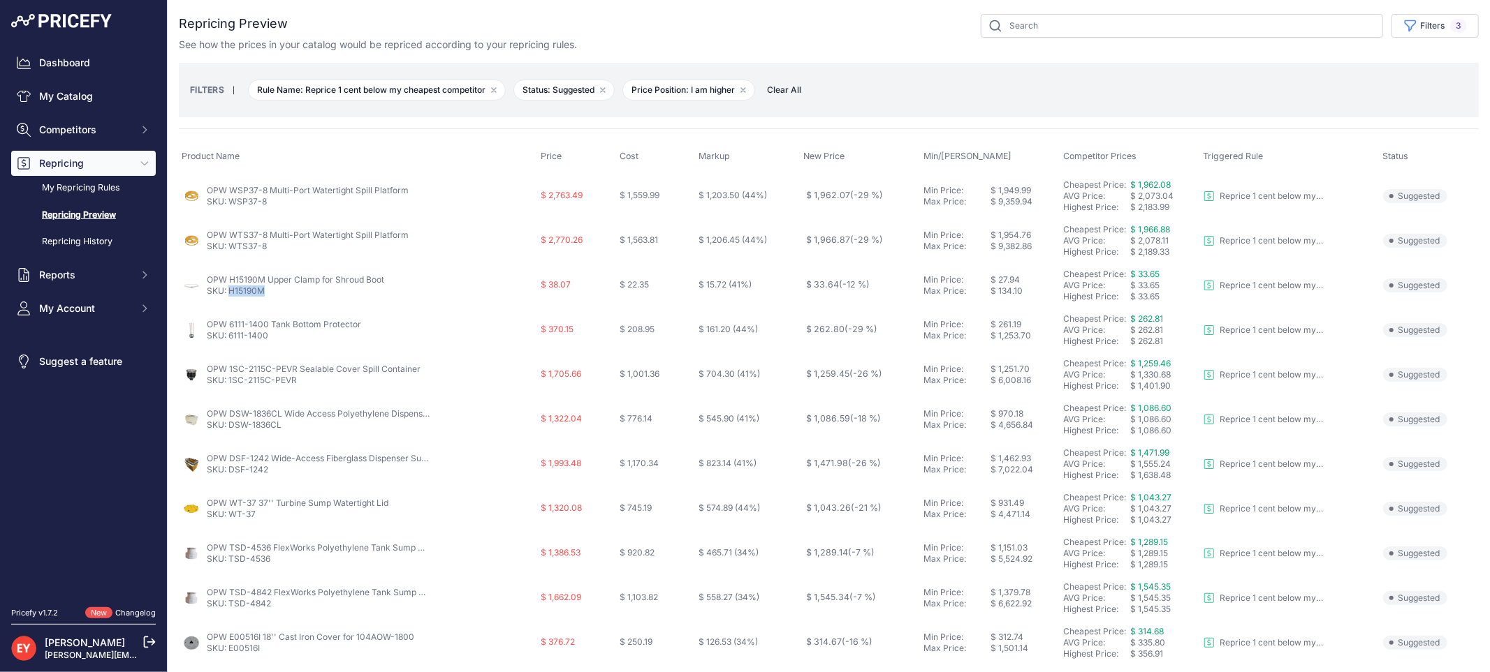
drag, startPoint x: 270, startPoint y: 294, endPoint x: 231, endPoint y: 289, distance: 38.7
click at [231, 289] on p "SKU: H15190M" at bounding box center [295, 291] width 177 height 11
copy link "H15190M"
drag, startPoint x: 273, startPoint y: 338, endPoint x: 230, endPoint y: 339, distance: 42.6
click at [230, 339] on p "SKU: 6111-1400" at bounding box center [284, 335] width 154 height 11
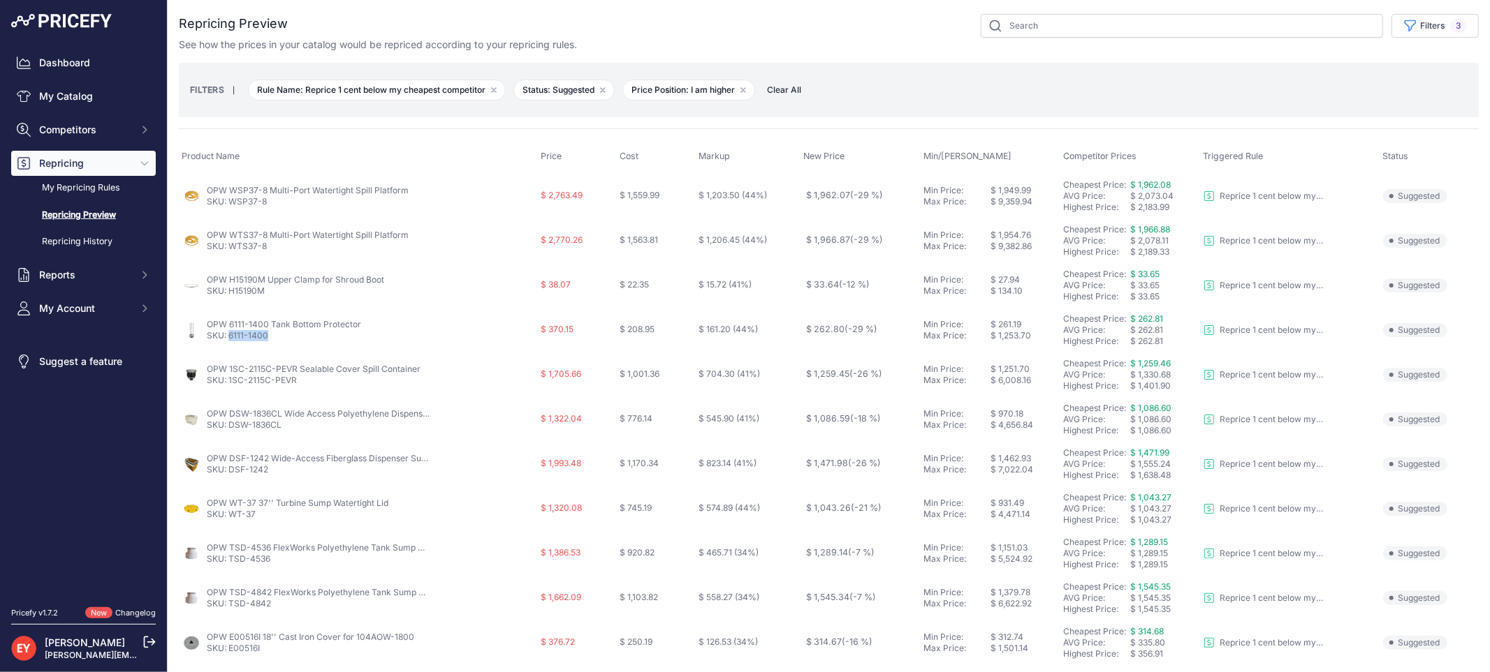
copy link "6111-1400"
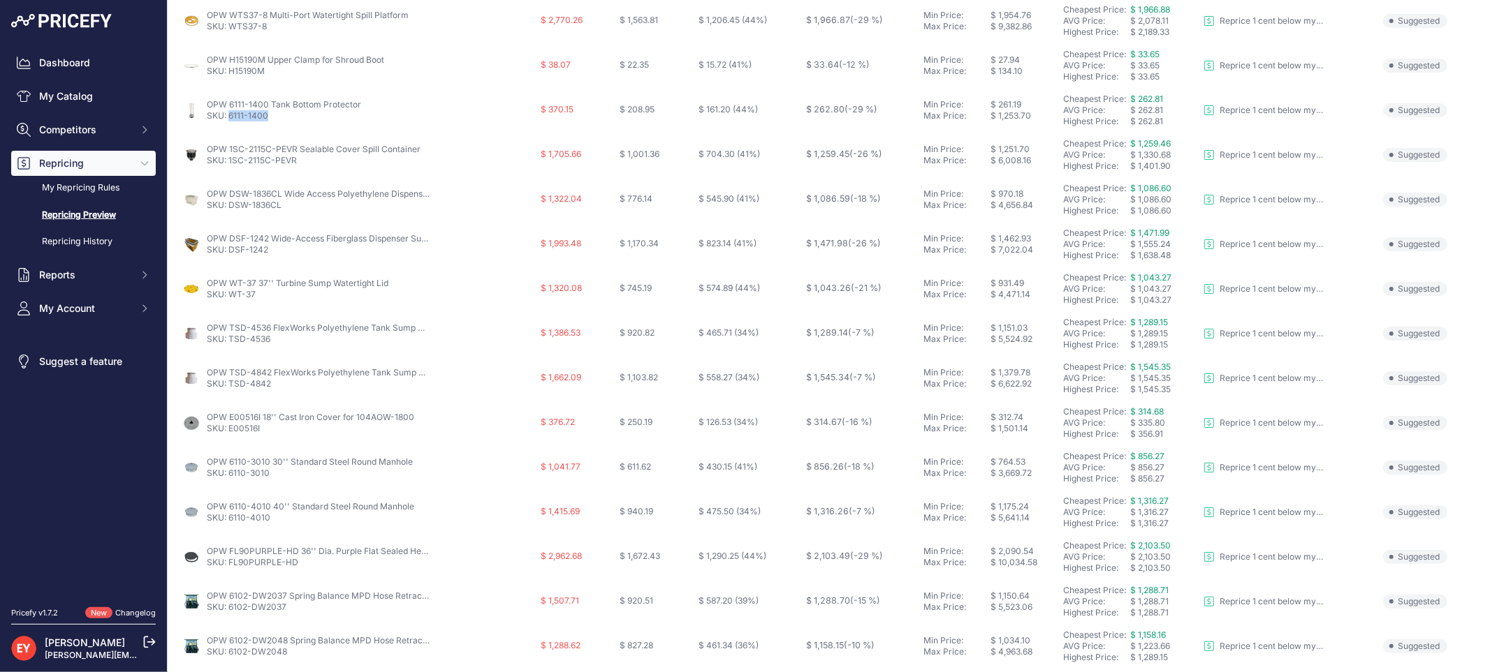
scroll to position [142, 0]
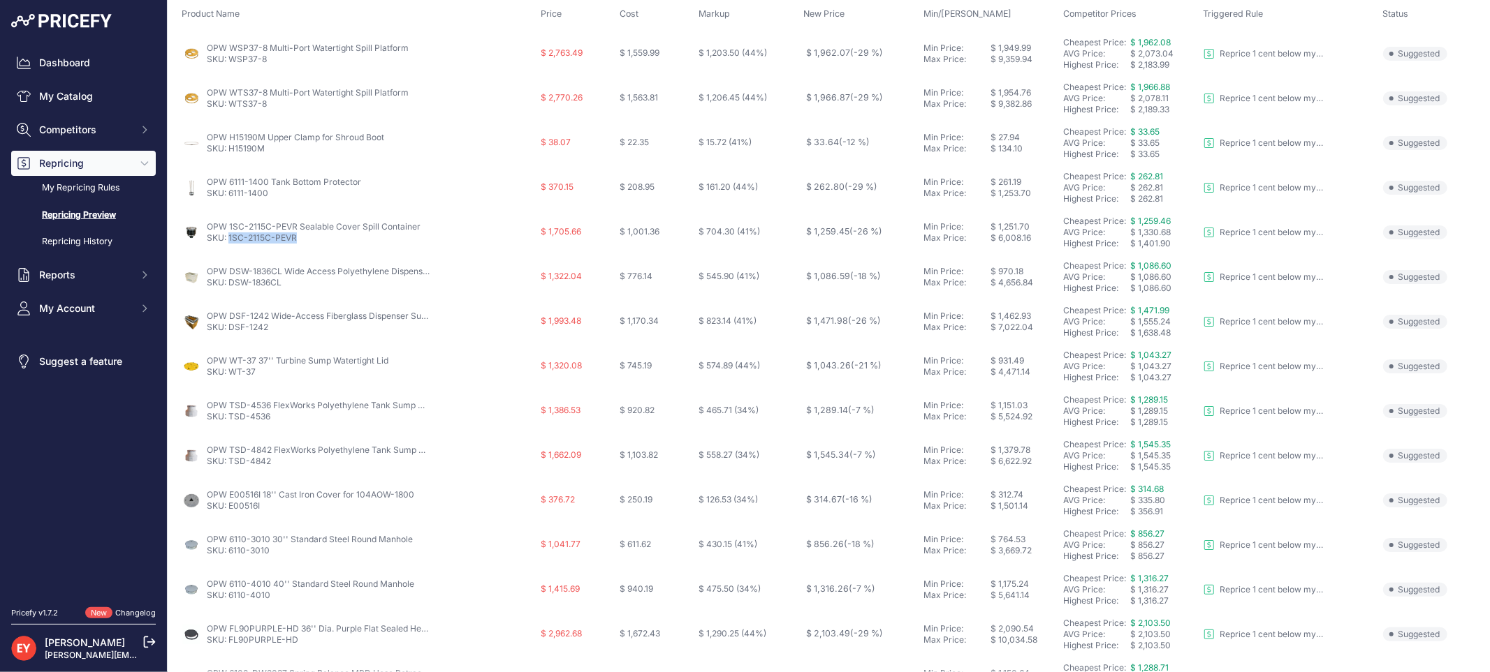
drag, startPoint x: 297, startPoint y: 240, endPoint x: 229, endPoint y: 241, distance: 67.7
click at [229, 241] on p "SKU: 1SC-2115C-PEVR" at bounding box center [314, 238] width 214 height 11
copy link "1SC-2115C-PEVR"
drag, startPoint x: 286, startPoint y: 286, endPoint x: 230, endPoint y: 288, distance: 55.9
click at [230, 288] on td "OPW DSW-1836CL Wide Access Polyethylene Dispenser Sump SKU: DSW-1836CL" at bounding box center [358, 277] width 359 height 45
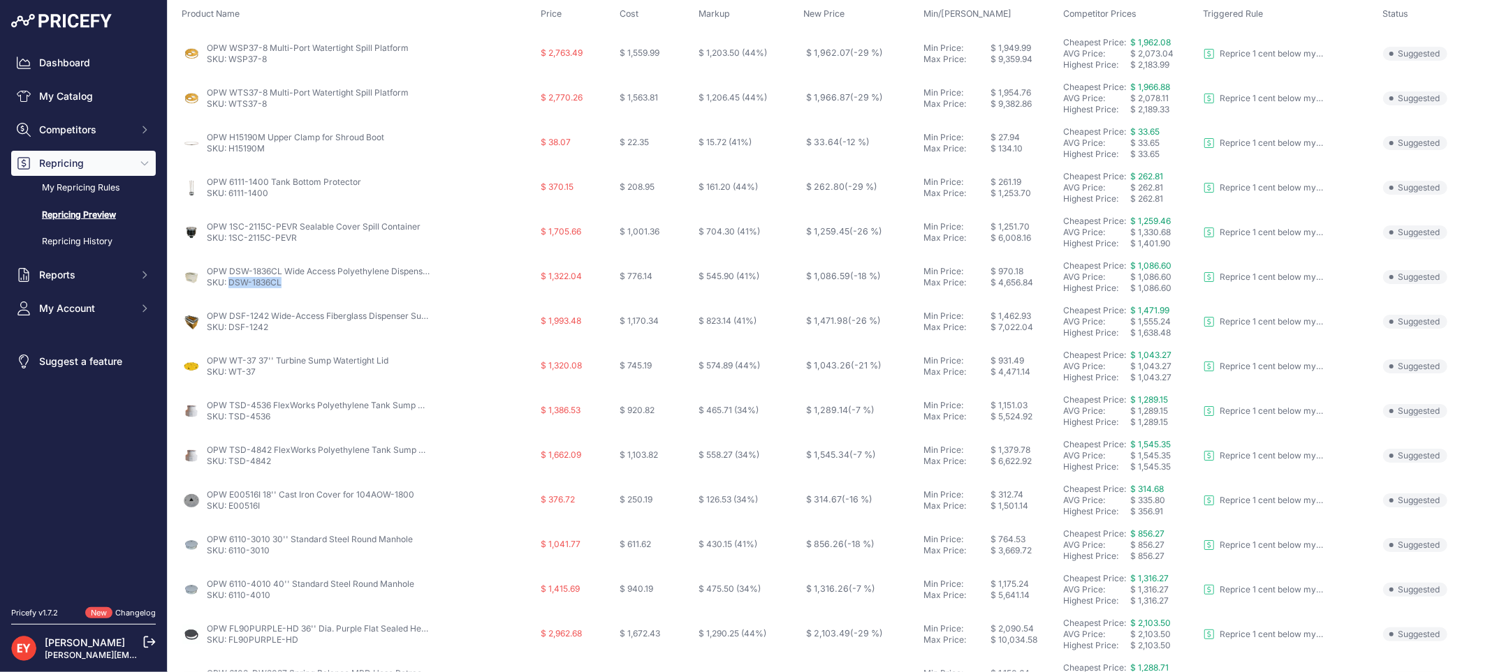
copy link "DSW-1836CL"
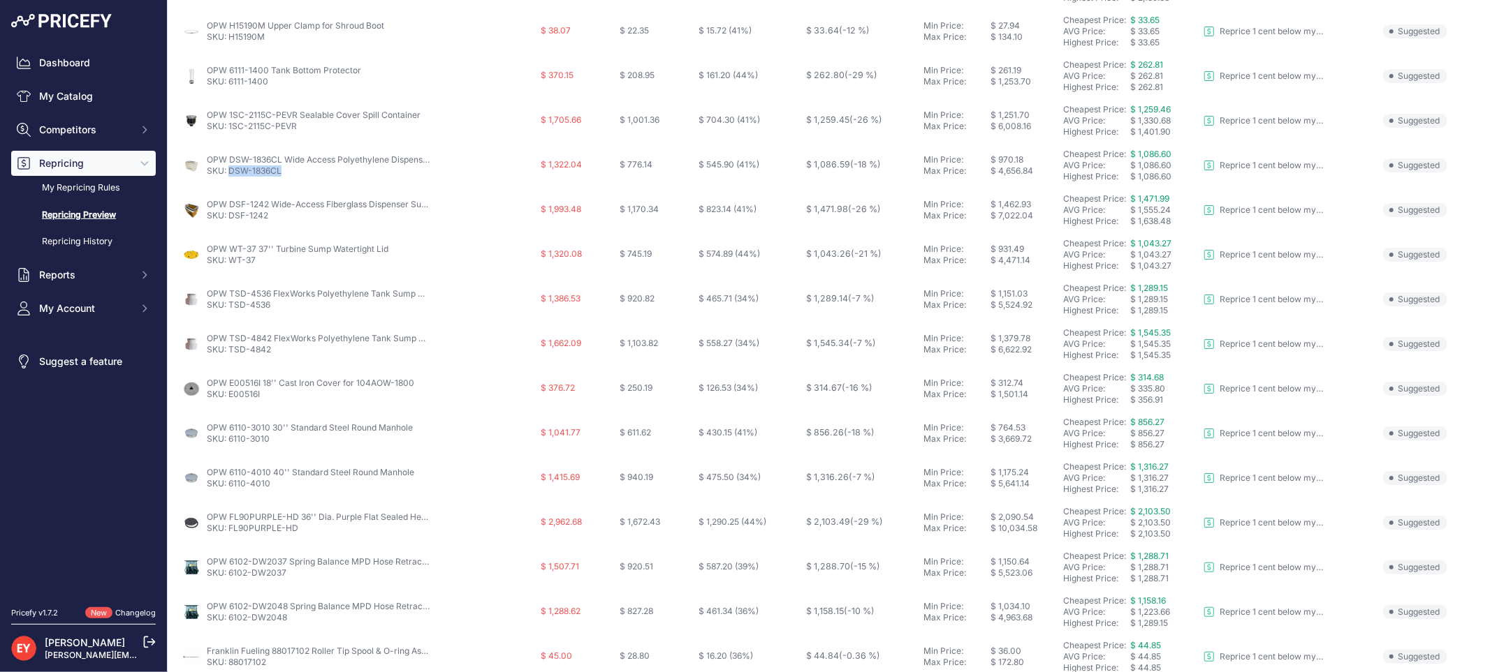
scroll to position [220, 0]
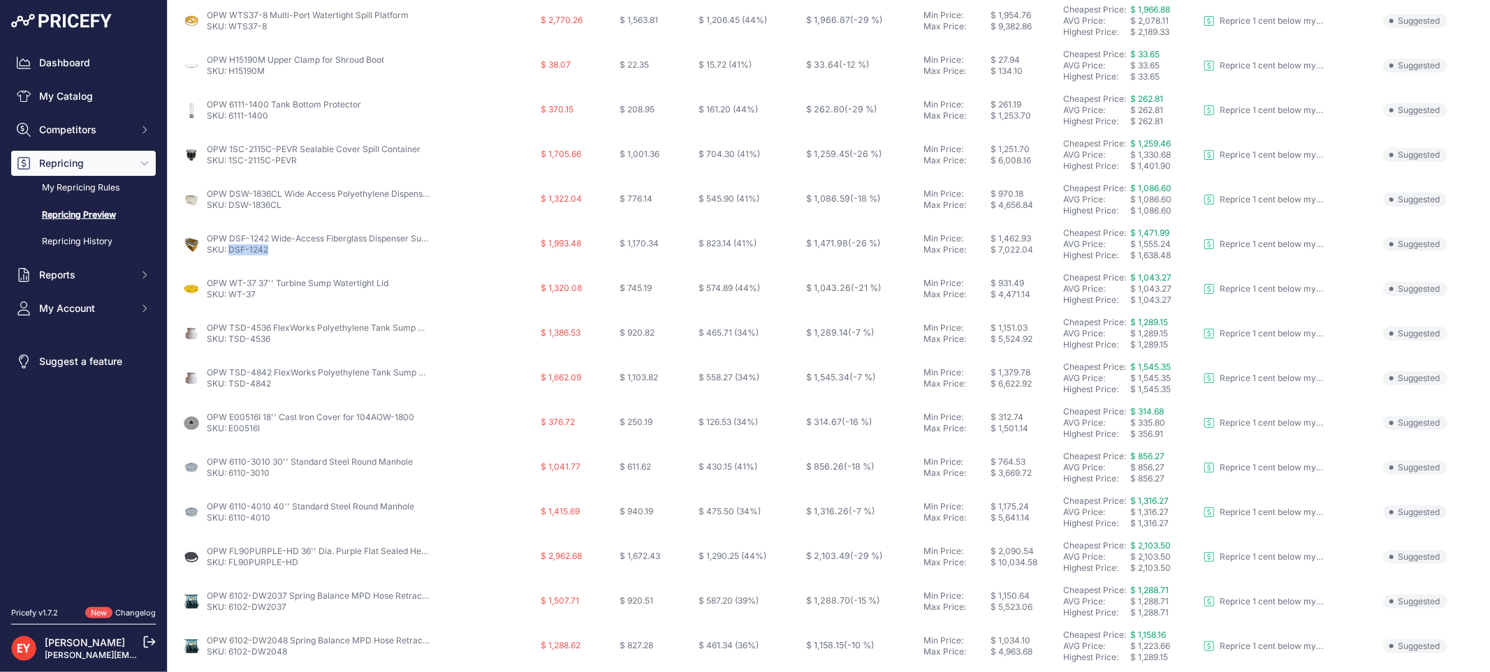
drag, startPoint x: 277, startPoint y: 252, endPoint x: 230, endPoint y: 253, distance: 46.1
click at [230, 253] on p "SKU: DSF-1242" at bounding box center [318, 249] width 223 height 11
copy link "DSF-1242"
drag, startPoint x: 263, startPoint y: 295, endPoint x: 228, endPoint y: 301, distance: 35.4
click at [228, 301] on td "OPW WT-37 37'' Turbine Sump Watertight Lid SKU: WT-37" at bounding box center [358, 289] width 359 height 45
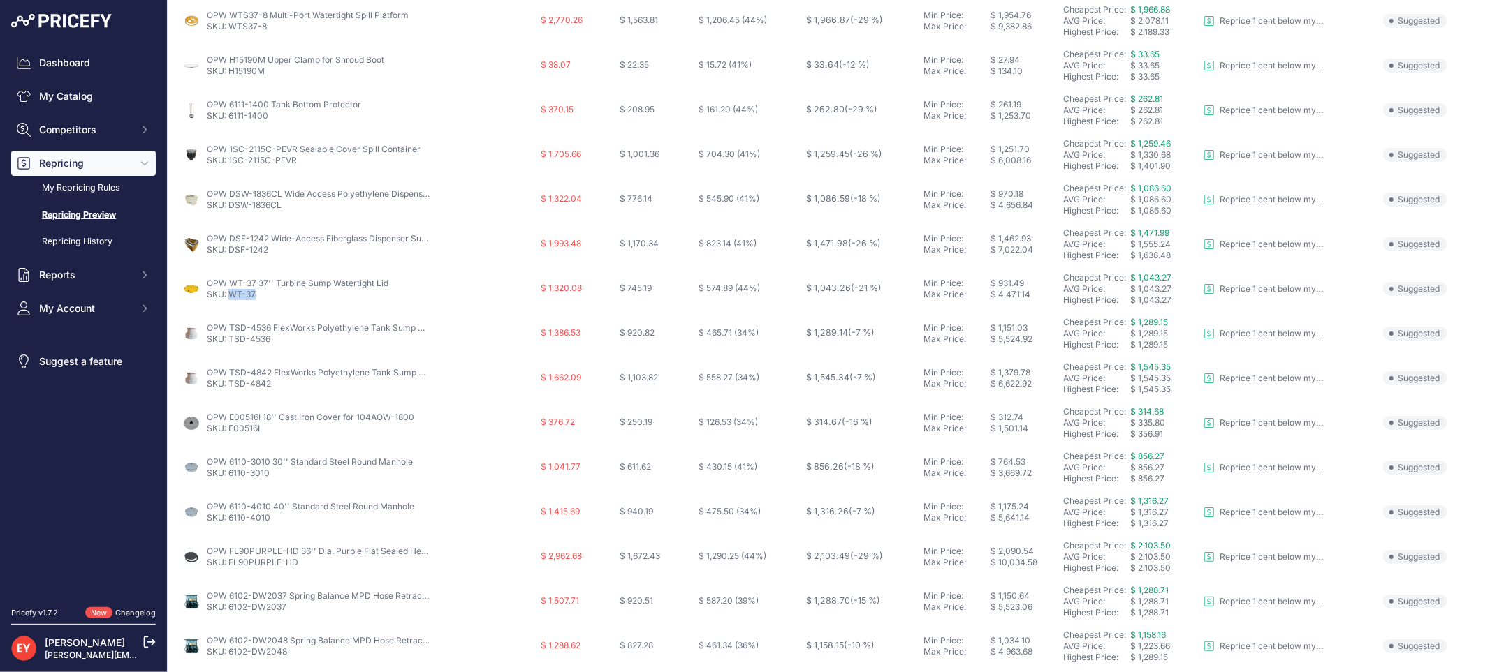
click at [228, 301] on td "OPW WT-37 37'' Turbine Sump Watertight Lid SKU: WT-37" at bounding box center [358, 289] width 359 height 45
copy link "WT"
drag, startPoint x: 258, startPoint y: 294, endPoint x: 232, endPoint y: 297, distance: 26.8
click at [232, 297] on p "SKU: WT-37" at bounding box center [298, 294] width 182 height 11
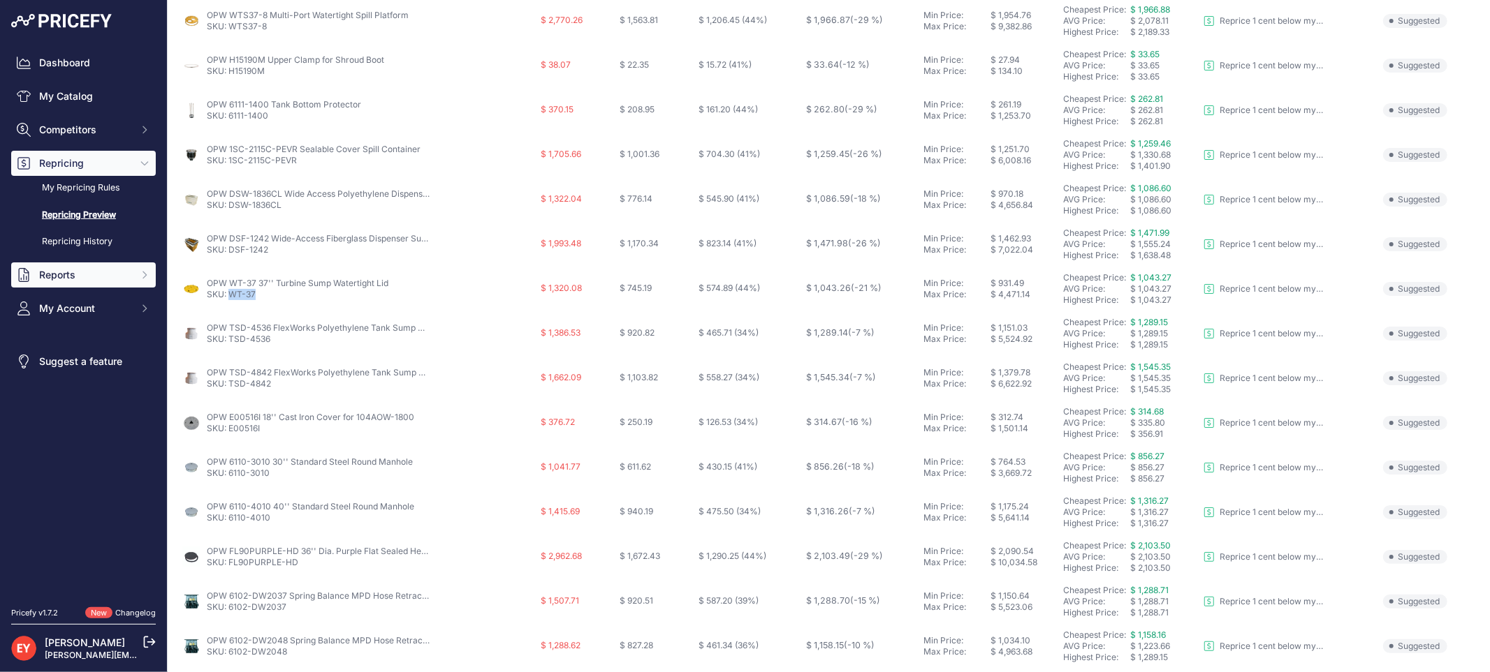
copy link "WT-37"
drag, startPoint x: 205, startPoint y: 278, endPoint x: 255, endPoint y: 283, distance: 50.5
click at [255, 283] on div "OPW WT-37 37'' Turbine Sump Watertight Lid SKU: WT-37" at bounding box center [358, 289] width 353 height 22
copy link "OPW WT-37"
drag, startPoint x: 272, startPoint y: 339, endPoint x: 229, endPoint y: 339, distance: 43.3
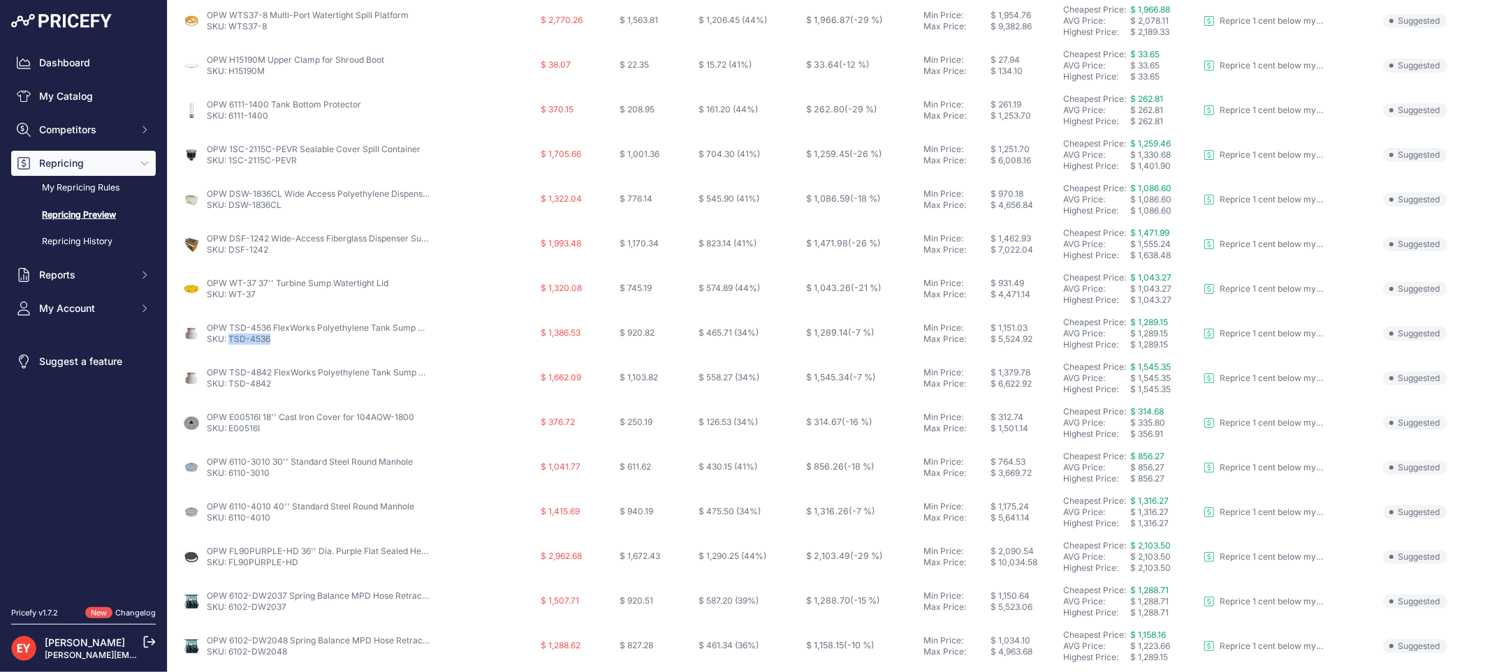
click at [229, 339] on p "SKU: TSD-4536" at bounding box center [318, 339] width 223 height 11
copy link "TSD-4536"
drag, startPoint x: 271, startPoint y: 385, endPoint x: 230, endPoint y: 388, distance: 40.6
click at [230, 388] on p "SKU: TSD-4842" at bounding box center [318, 383] width 223 height 11
copy link "TSD-4842"
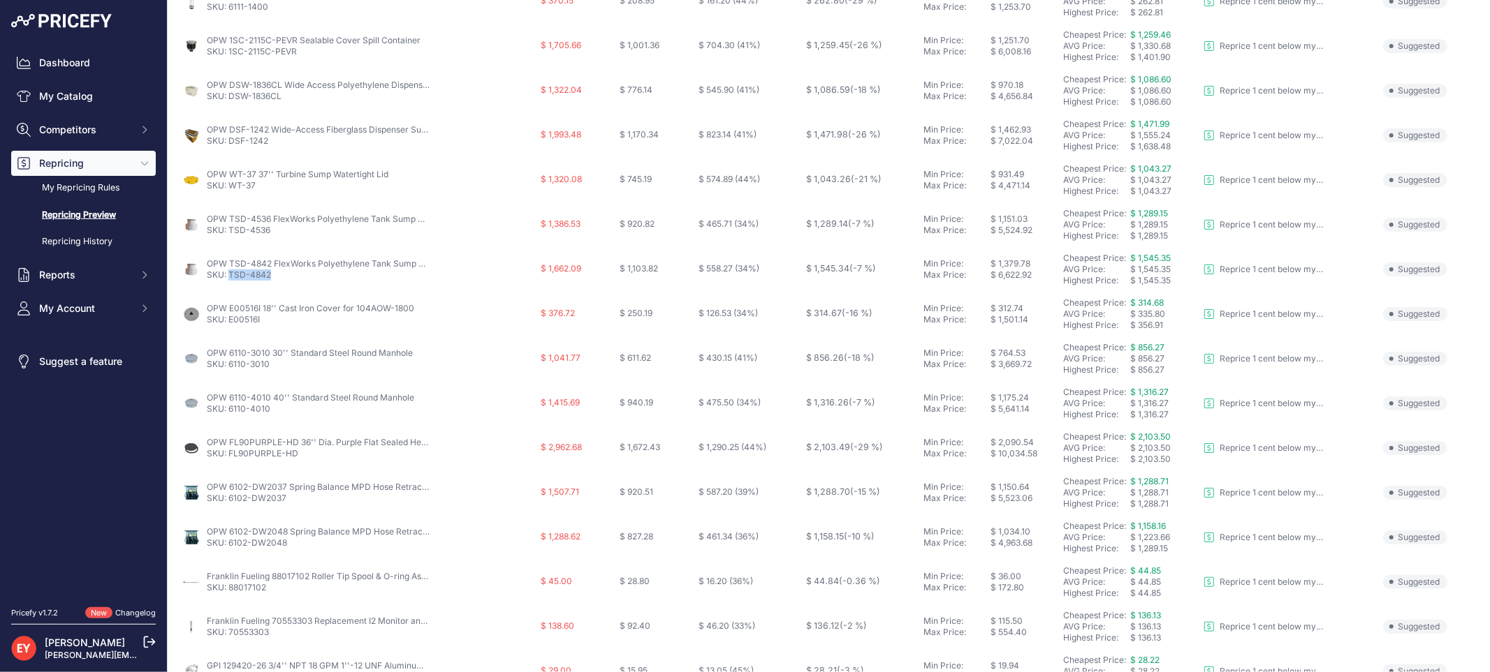
scroll to position [297, 0]
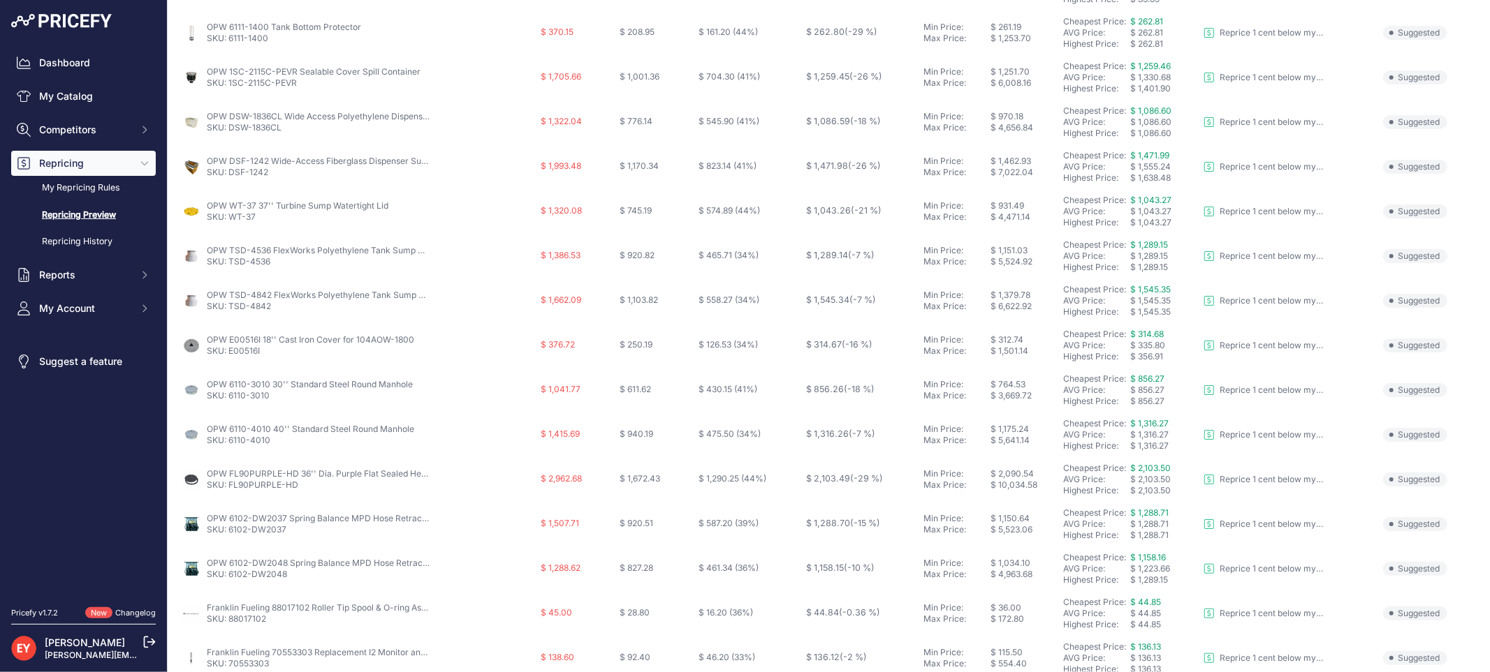
click at [92, 464] on nav "Dashboard My Catalog Competitors Competitors Monitored URLs Repricing My Repric…" at bounding box center [83, 320] width 145 height 541
drag, startPoint x: 204, startPoint y: 294, endPoint x: 270, endPoint y: 297, distance: 66.4
click at [270, 297] on div "OPW TSD-4842 FlexWorks Polyethylene Tank Sump with Mechanically Fastened Cover …" at bounding box center [358, 301] width 353 height 22
drag, startPoint x: 269, startPoint y: 351, endPoint x: 228, endPoint y: 353, distance: 40.6
click at [228, 353] on p "SKU: E00516I" at bounding box center [310, 351] width 207 height 11
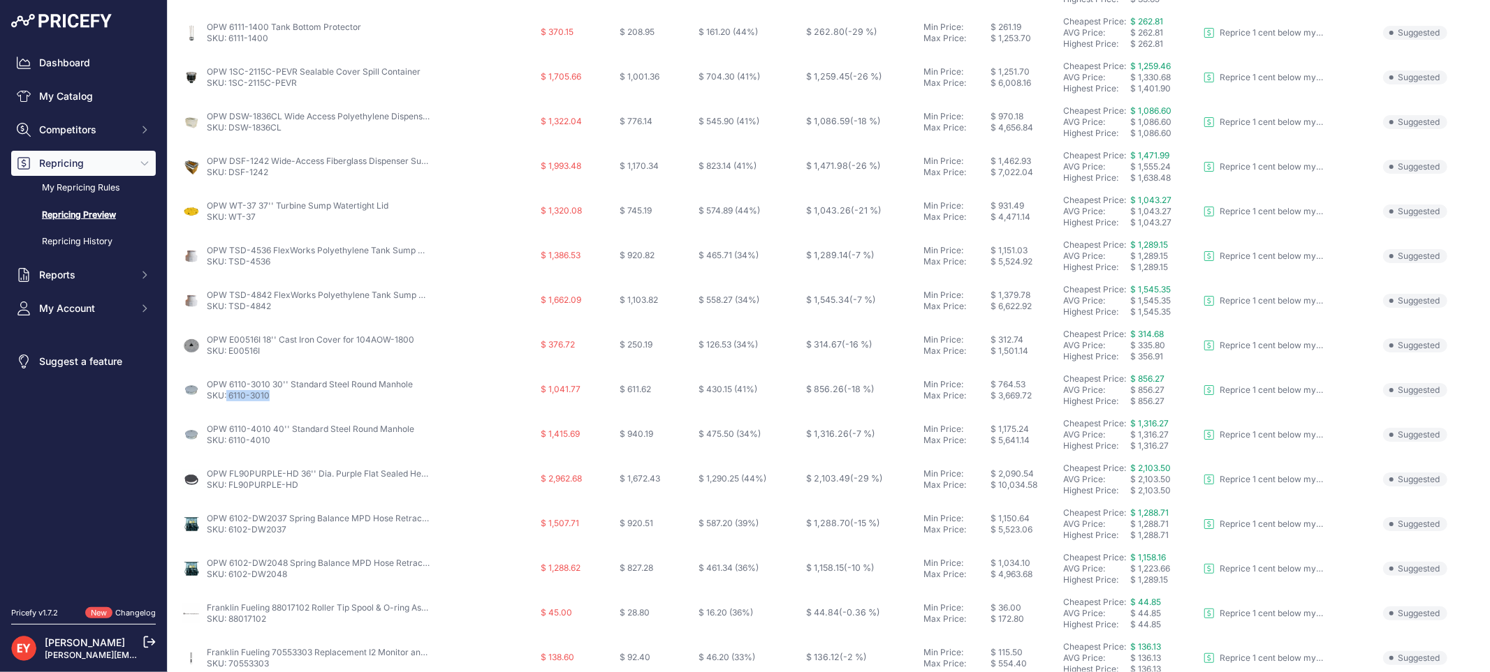
drag, startPoint x: 274, startPoint y: 400, endPoint x: 227, endPoint y: 396, distance: 47.7
click at [227, 396] on p "SKU: 6110-3010" at bounding box center [310, 395] width 206 height 11
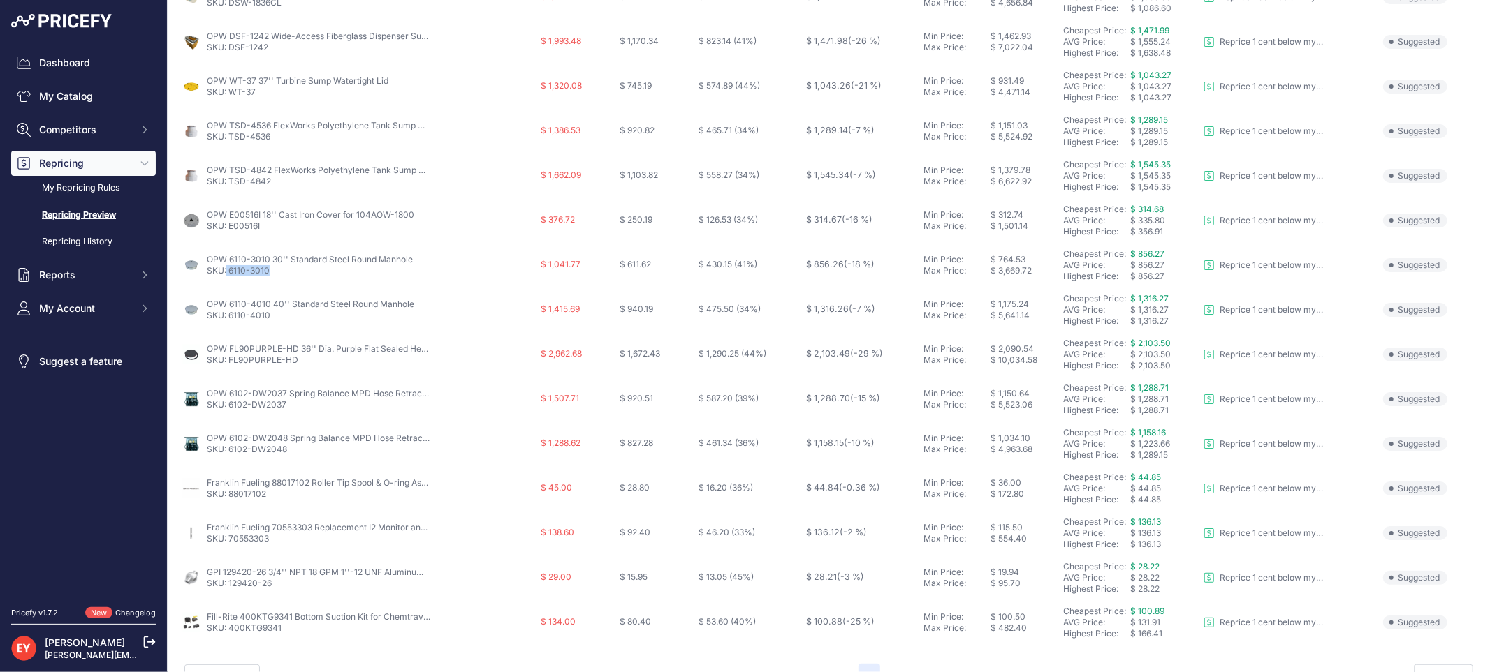
scroll to position [453, 0]
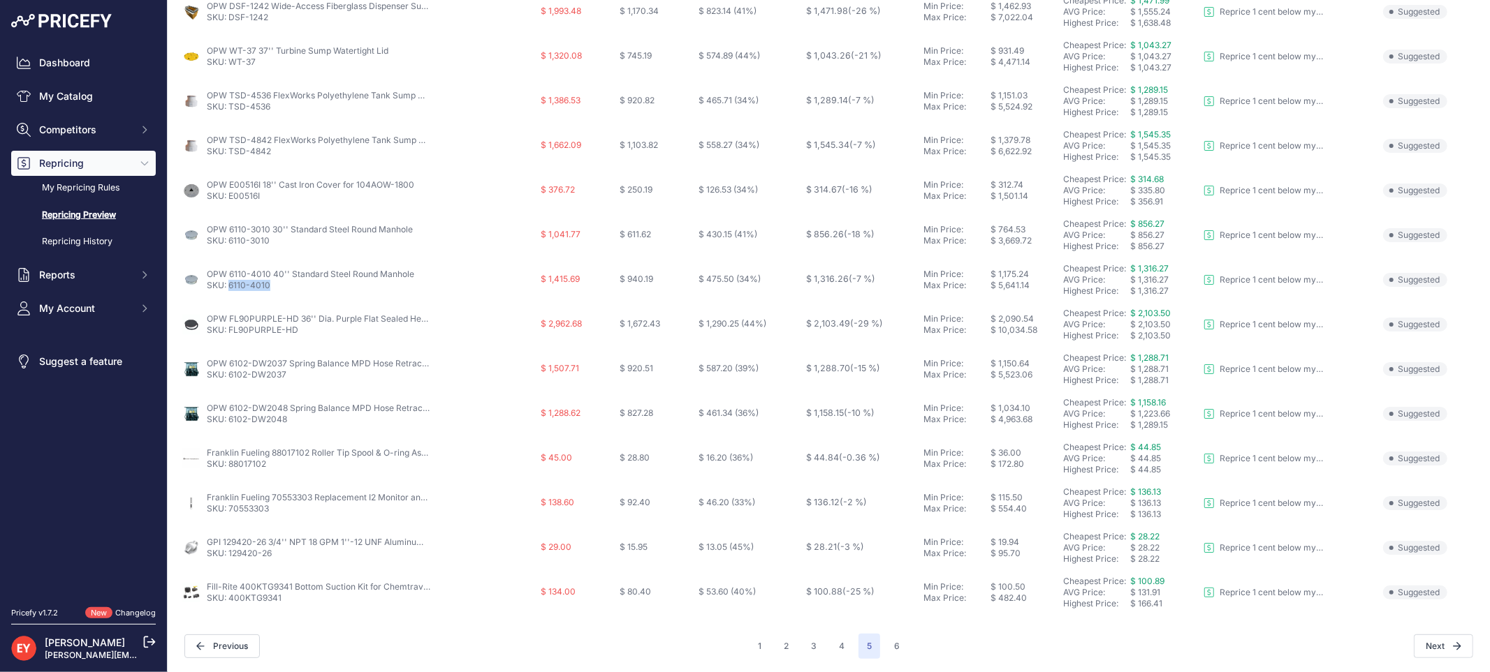
drag, startPoint x: 279, startPoint y: 288, endPoint x: 230, endPoint y: 292, distance: 49.1
click at [230, 292] on td "OPW 6110-4010 40'' Standard Steel Round Manhole SKU: 6110-4010" at bounding box center [358, 280] width 359 height 45
drag, startPoint x: 302, startPoint y: 330, endPoint x: 230, endPoint y: 332, distance: 71.9
click at [230, 332] on p "SKU: FL90PURPLE-HD" at bounding box center [318, 330] width 223 height 11
drag, startPoint x: 275, startPoint y: 239, endPoint x: 229, endPoint y: 239, distance: 46.1
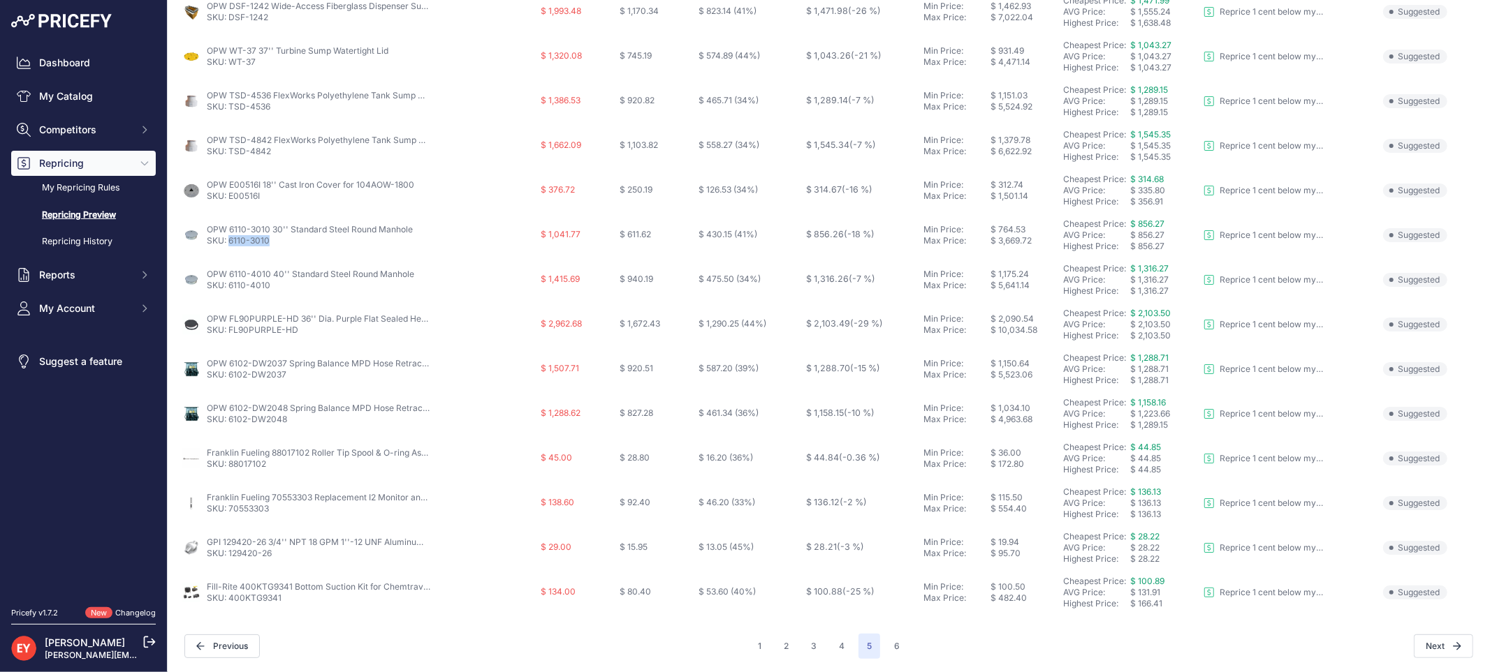
click at [229, 239] on p "SKU: 6110-3010" at bounding box center [310, 240] width 206 height 11
drag, startPoint x: 305, startPoint y: 332, endPoint x: 228, endPoint y: 330, distance: 76.8
click at [228, 330] on p "SKU: FL90PURPLE-HD" at bounding box center [318, 330] width 223 height 11
drag, startPoint x: 291, startPoint y: 371, endPoint x: 229, endPoint y: 373, distance: 62.2
click at [229, 373] on p "SKU: 6102-DW2037" at bounding box center [318, 374] width 223 height 11
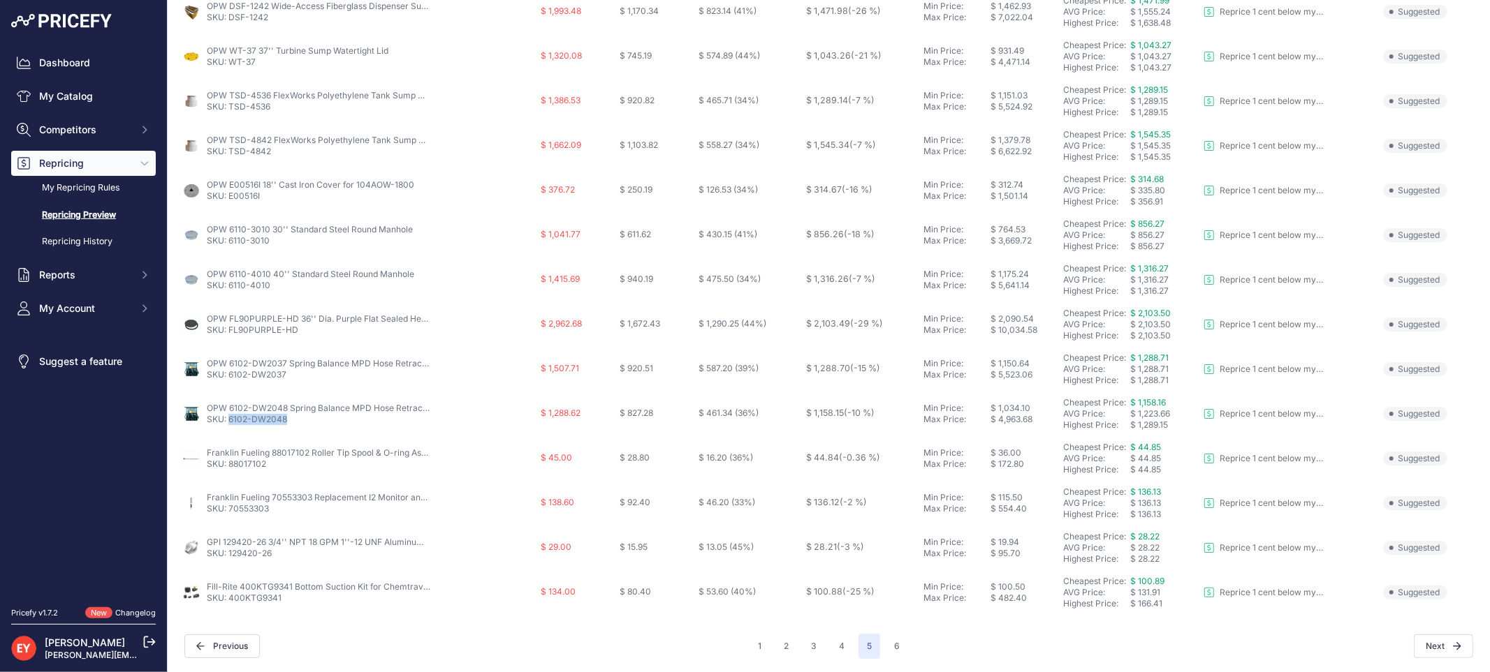
drag, startPoint x: 288, startPoint y: 420, endPoint x: 228, endPoint y: 423, distance: 60.9
click at [228, 423] on p "SKU: 6102-DW2048" at bounding box center [318, 419] width 223 height 11
drag, startPoint x: 264, startPoint y: 466, endPoint x: 230, endPoint y: 469, distance: 33.6
click at [230, 469] on p "SKU: 88017102" at bounding box center [318, 464] width 223 height 11
drag, startPoint x: 277, startPoint y: 510, endPoint x: 228, endPoint y: 510, distance: 49.6
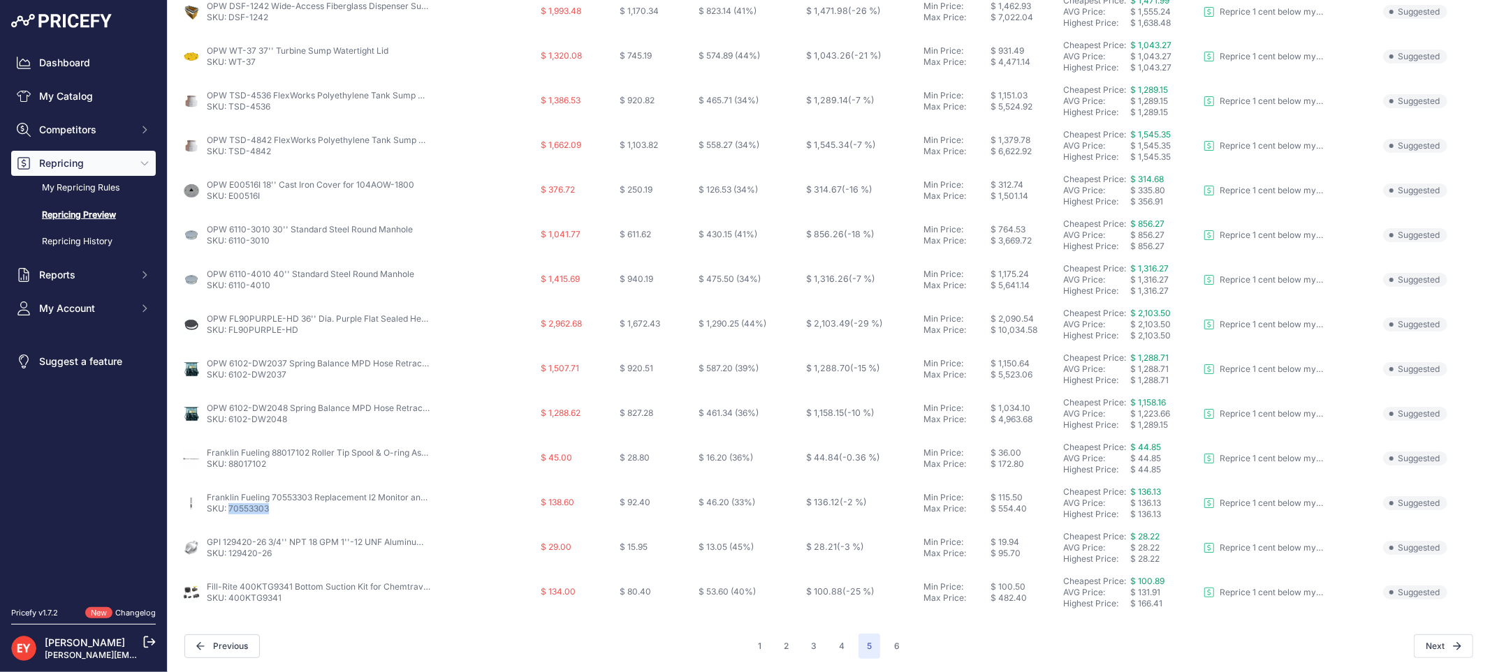
click at [228, 510] on p "SKU: 70553303" at bounding box center [318, 508] width 223 height 11
drag, startPoint x: 267, startPoint y: 556, endPoint x: 228, endPoint y: 555, distance: 38.4
click at [228, 555] on p "SKU: 129420-26" at bounding box center [318, 553] width 223 height 11
drag, startPoint x: 284, startPoint y: 602, endPoint x: 230, endPoint y: 601, distance: 53.8
click at [230, 601] on p "SKU: 400KTG9341" at bounding box center [318, 598] width 223 height 11
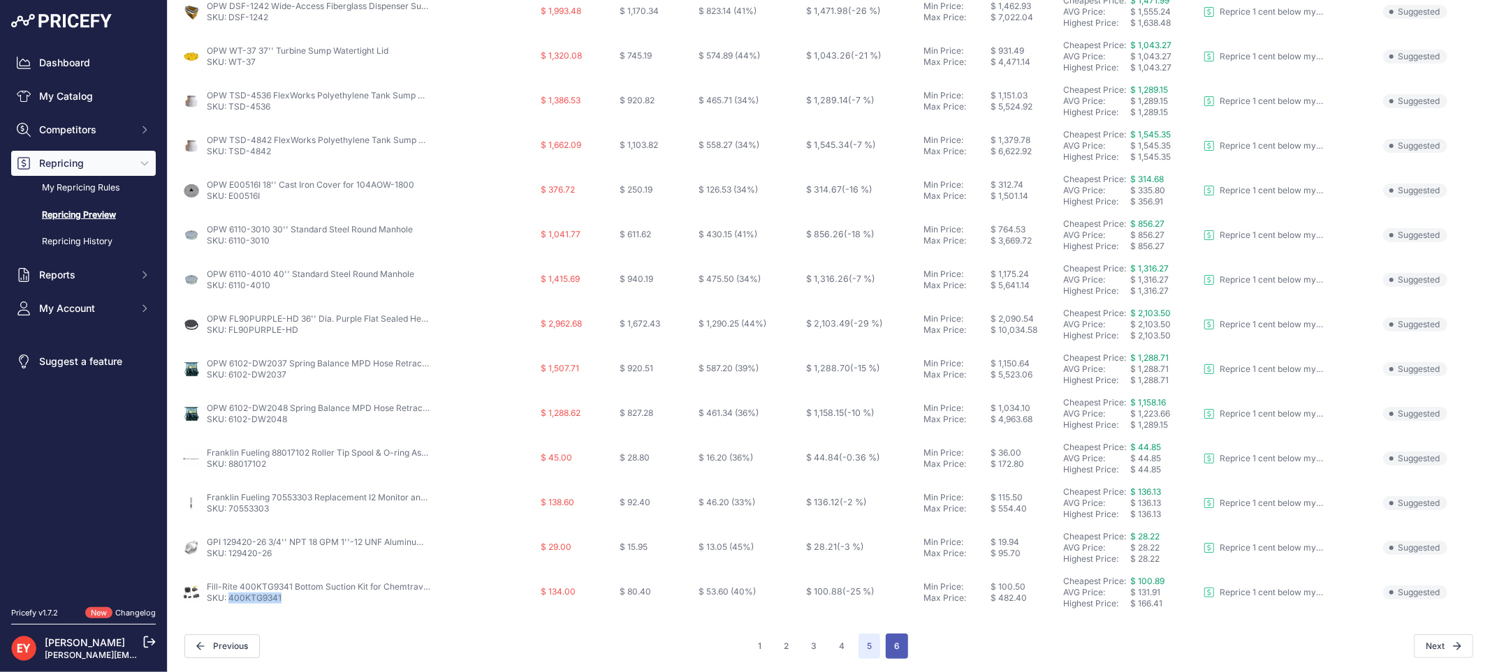
click at [890, 647] on button "6" at bounding box center [896, 646] width 22 height 25
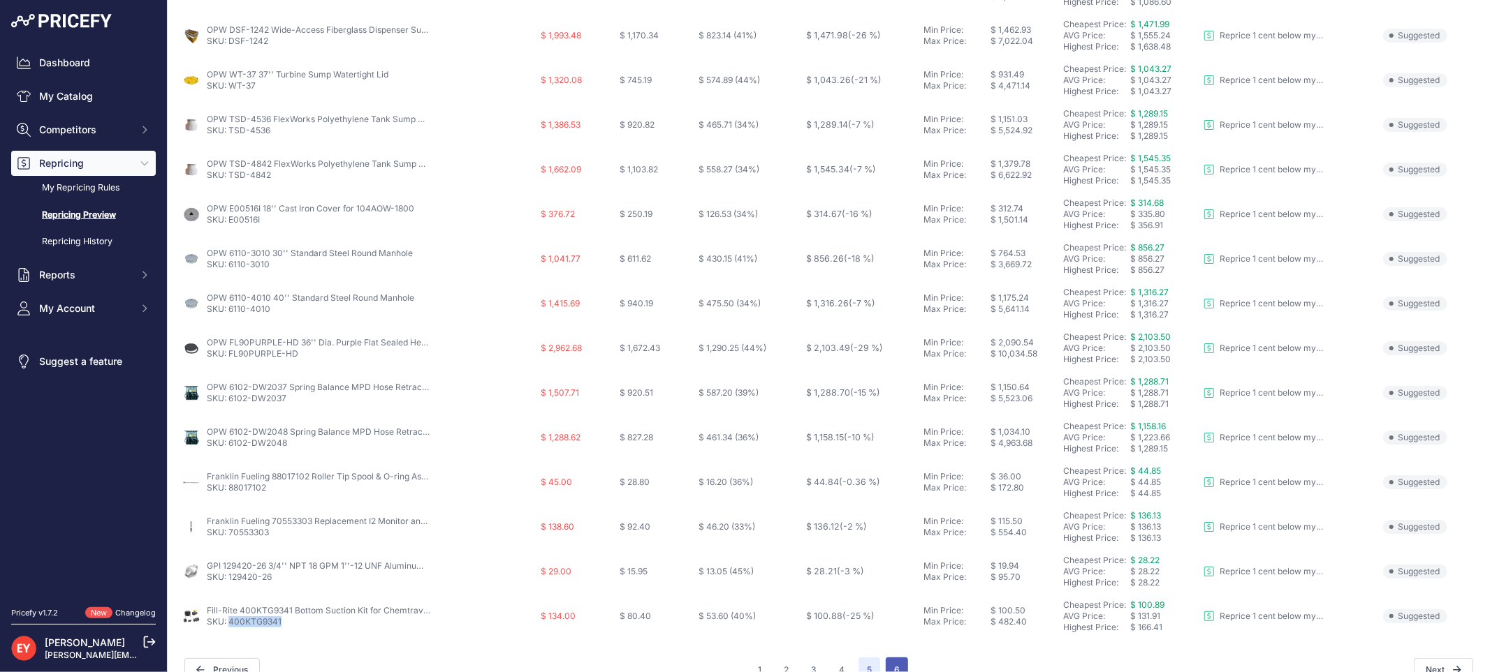
scroll to position [477, 0]
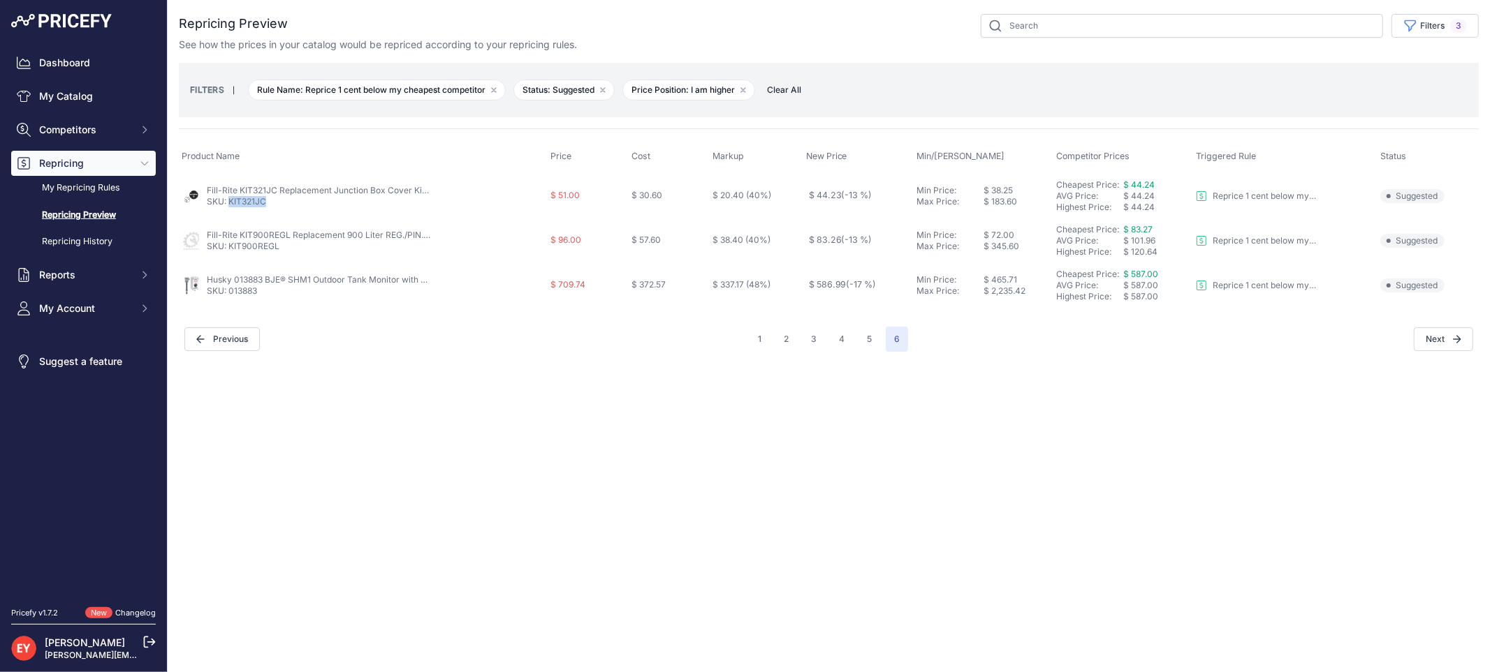
drag, startPoint x: 269, startPoint y: 201, endPoint x: 230, endPoint y: 199, distance: 38.5
click at [230, 199] on p "SKU: KIT321JC" at bounding box center [318, 201] width 223 height 11
drag, startPoint x: 284, startPoint y: 249, endPoint x: 228, endPoint y: 248, distance: 55.2
click at [228, 248] on p "SKU: KIT900REGL" at bounding box center [318, 246] width 223 height 11
drag, startPoint x: 267, startPoint y: 297, endPoint x: 228, endPoint y: 304, distance: 39.0
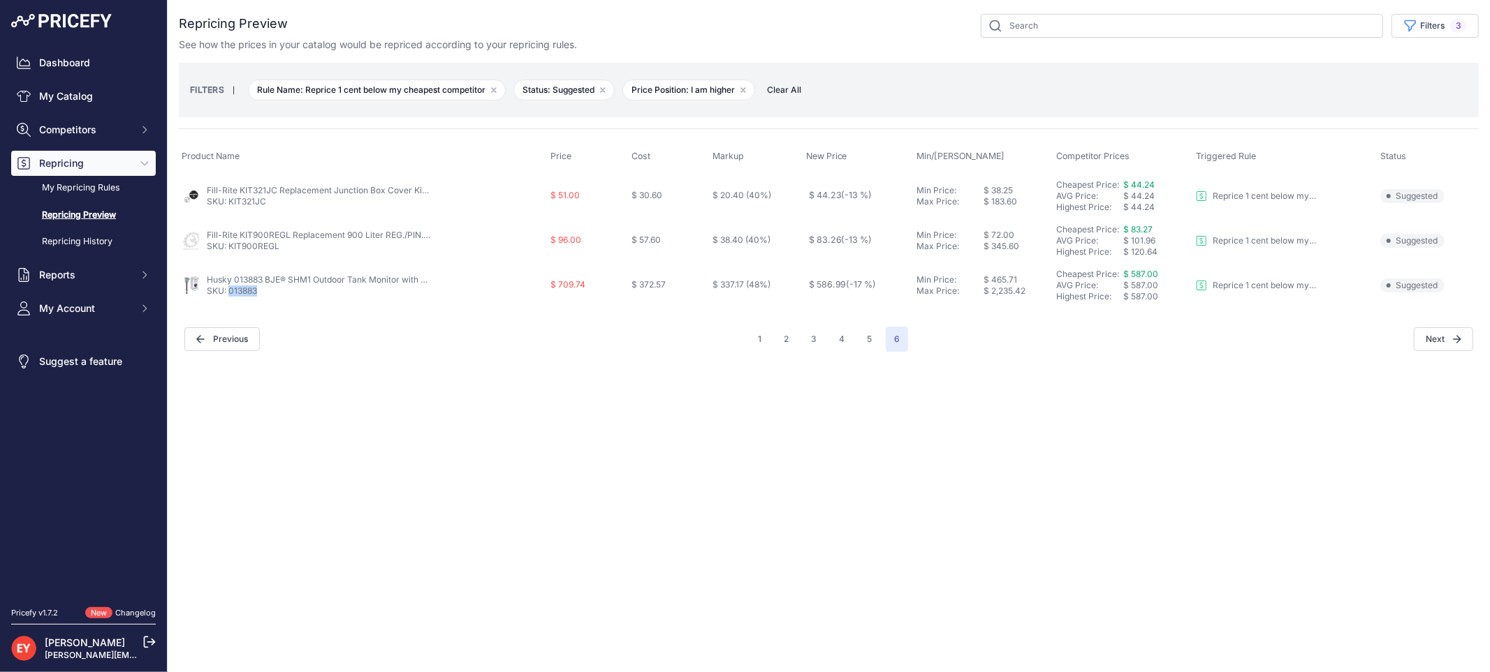
click at [228, 304] on td "Husky 013883 BJE® SHM1 Outdoor Tank Monitor with Remote Sensor SKU: 013883" at bounding box center [363, 285] width 369 height 45
click at [800, 89] on span "Clear All" at bounding box center [784, 90] width 48 height 14
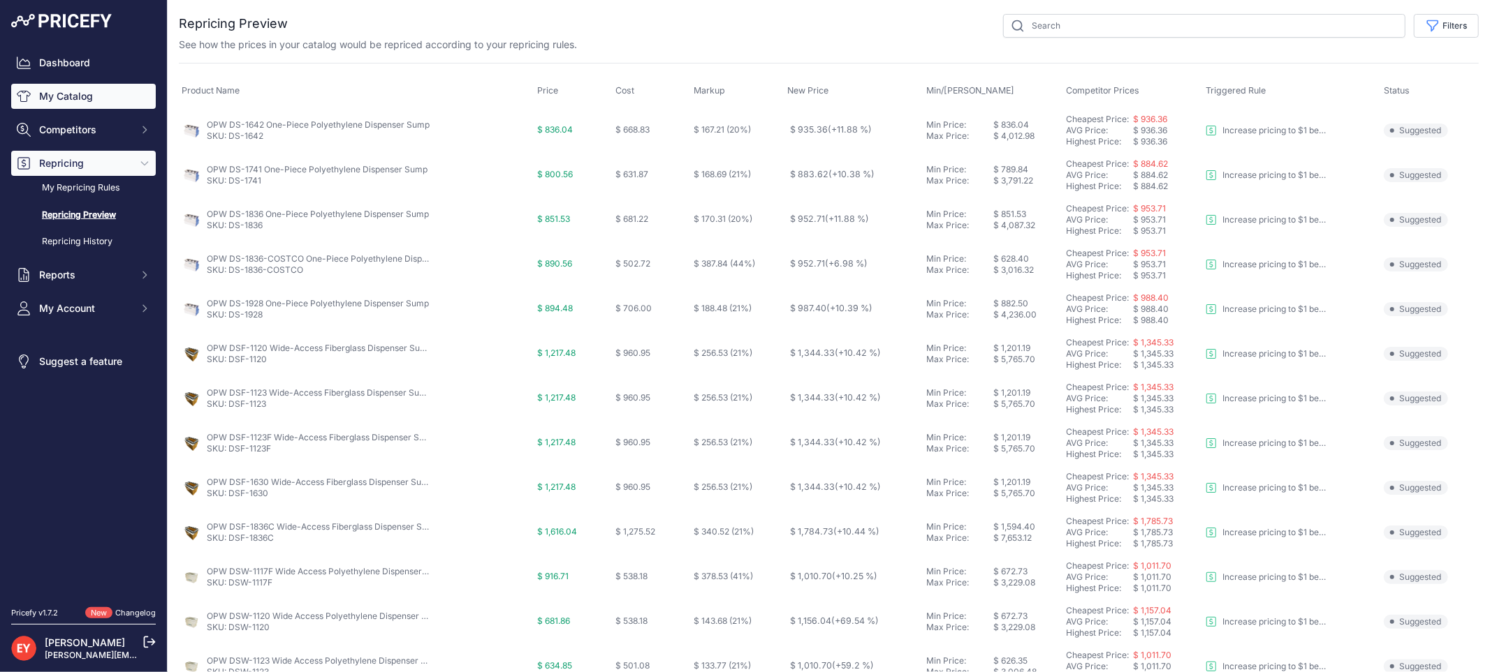
click at [70, 99] on link "My Catalog" at bounding box center [83, 96] width 145 height 25
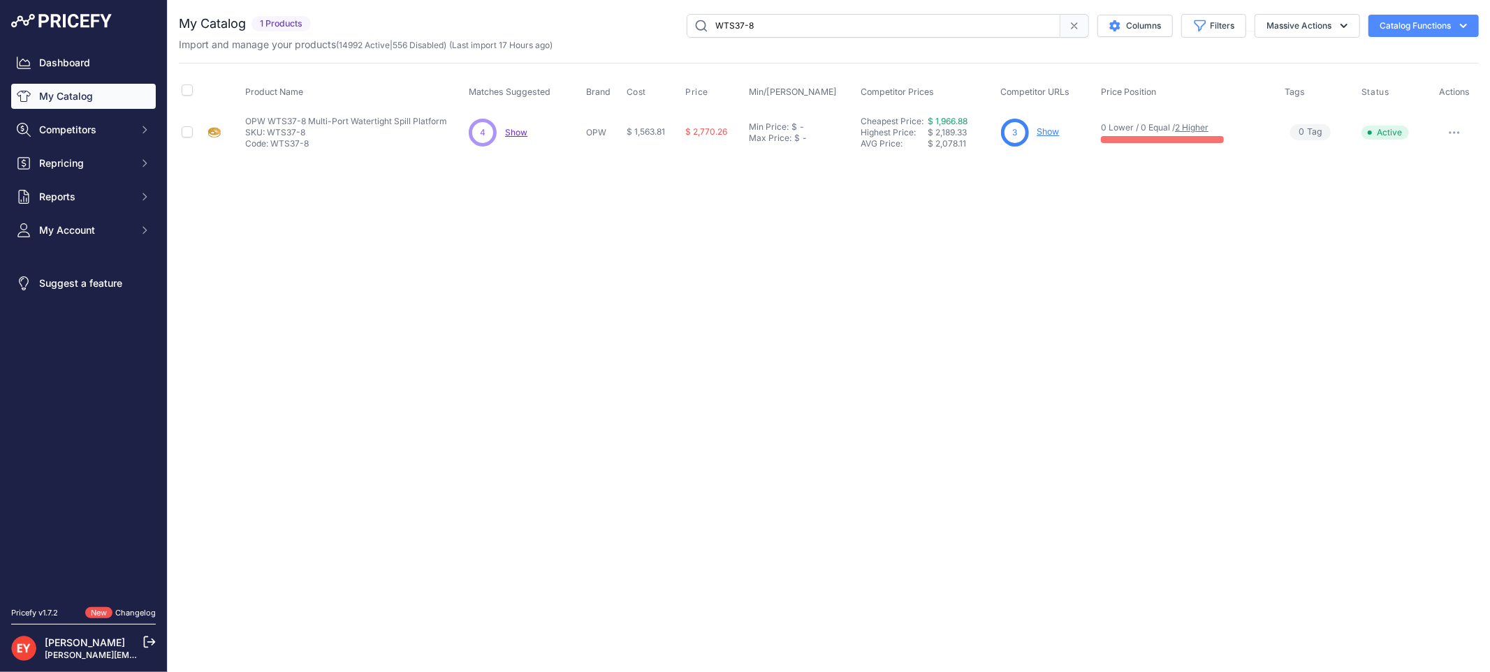
drag, startPoint x: 779, startPoint y: 24, endPoint x: 694, endPoint y: 28, distance: 84.6
click at [694, 28] on input "WTS37-8" at bounding box center [873, 26] width 374 height 24
paste input "H15190M"
type input "H15190M"
click at [1030, 128] on link "Show" at bounding box center [1031, 131] width 22 height 10
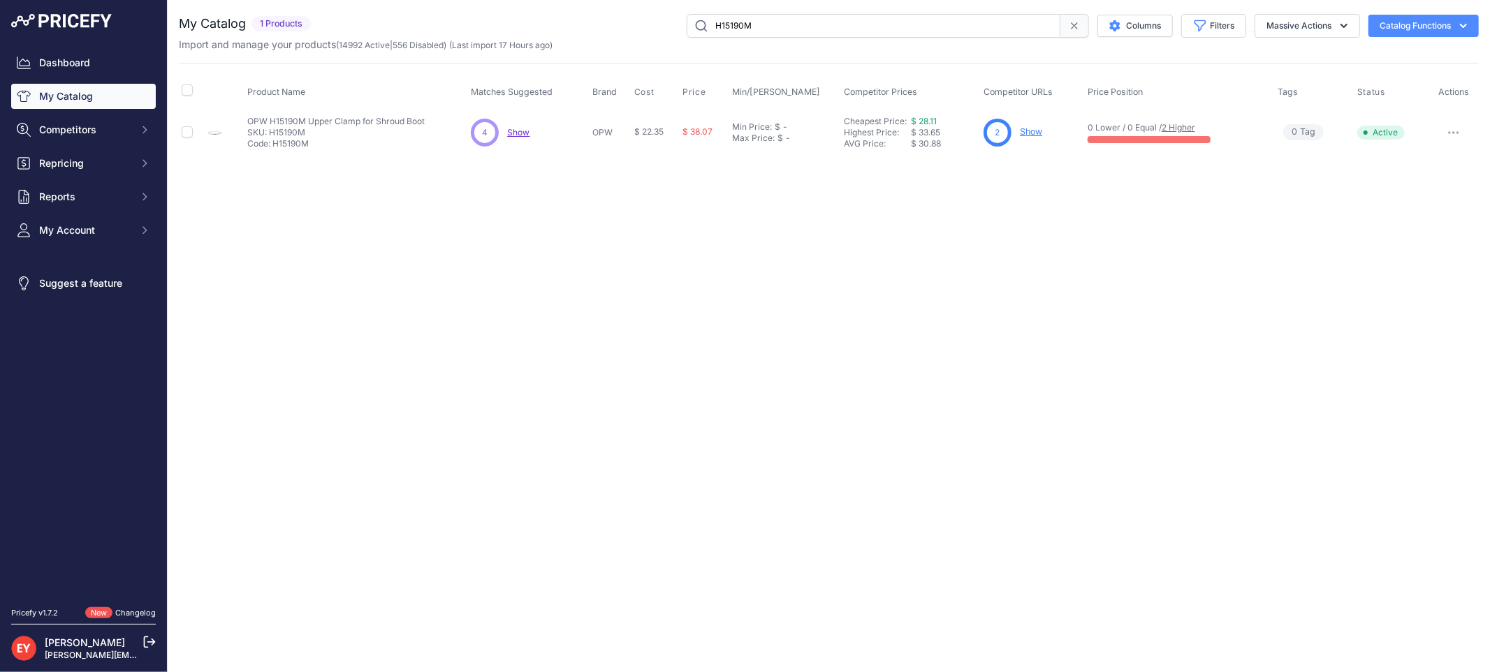
drag, startPoint x: 814, startPoint y: 29, endPoint x: 657, endPoint y: 28, distance: 157.1
click at [657, 28] on div "H15190M Columns Filters Status All Status Only Enabled Only Disabled" at bounding box center [897, 26] width 1162 height 24
paste input "6111-1400"
type input "6111-1400"
click at [1031, 131] on link "Show" at bounding box center [1038, 131] width 22 height 10
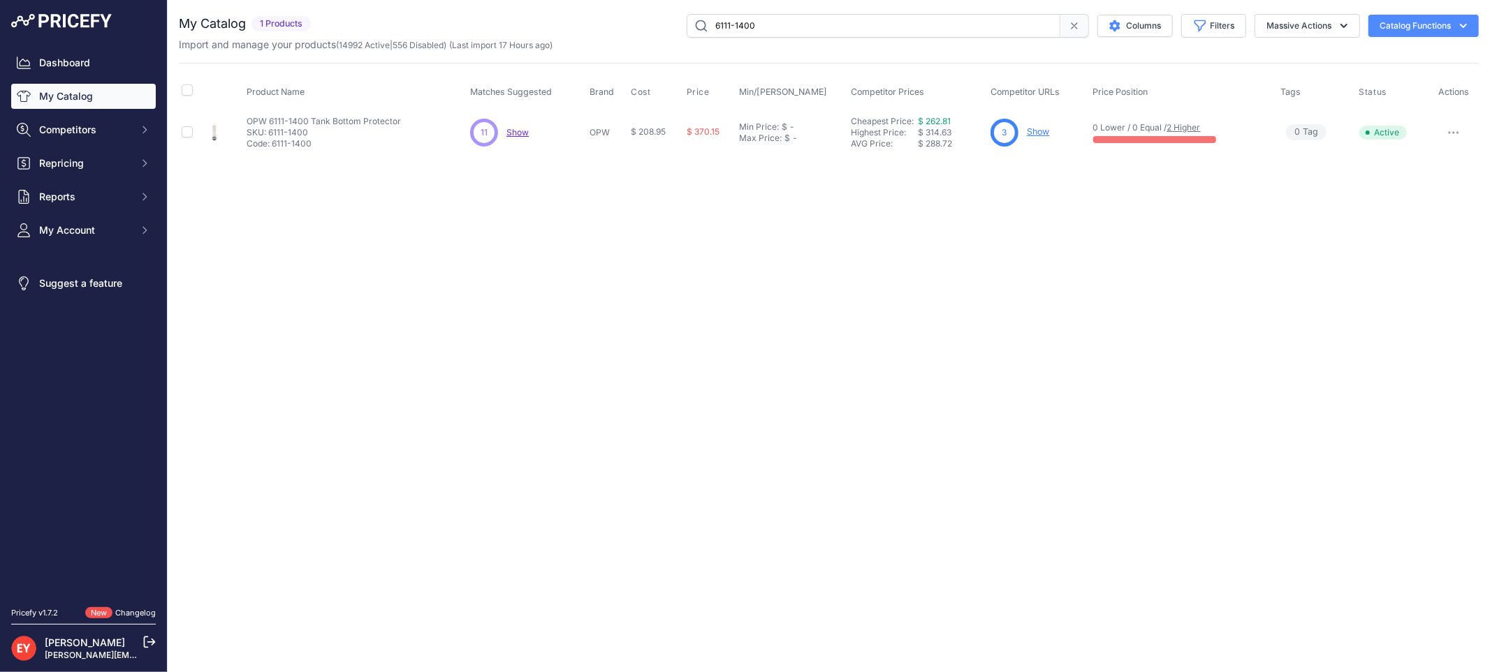
drag, startPoint x: 760, startPoint y: 15, endPoint x: 646, endPoint y: 36, distance: 115.7
click at [646, 36] on div "6111-1400 Columns Filters Status All Status Only Enabled Only Disabled" at bounding box center [897, 26] width 1162 height 24
paste input "1SC-2115C-PEVR"
type input "1SC-2115C-PEVR"
click at [1050, 131] on link "Show" at bounding box center [1047, 131] width 22 height 10
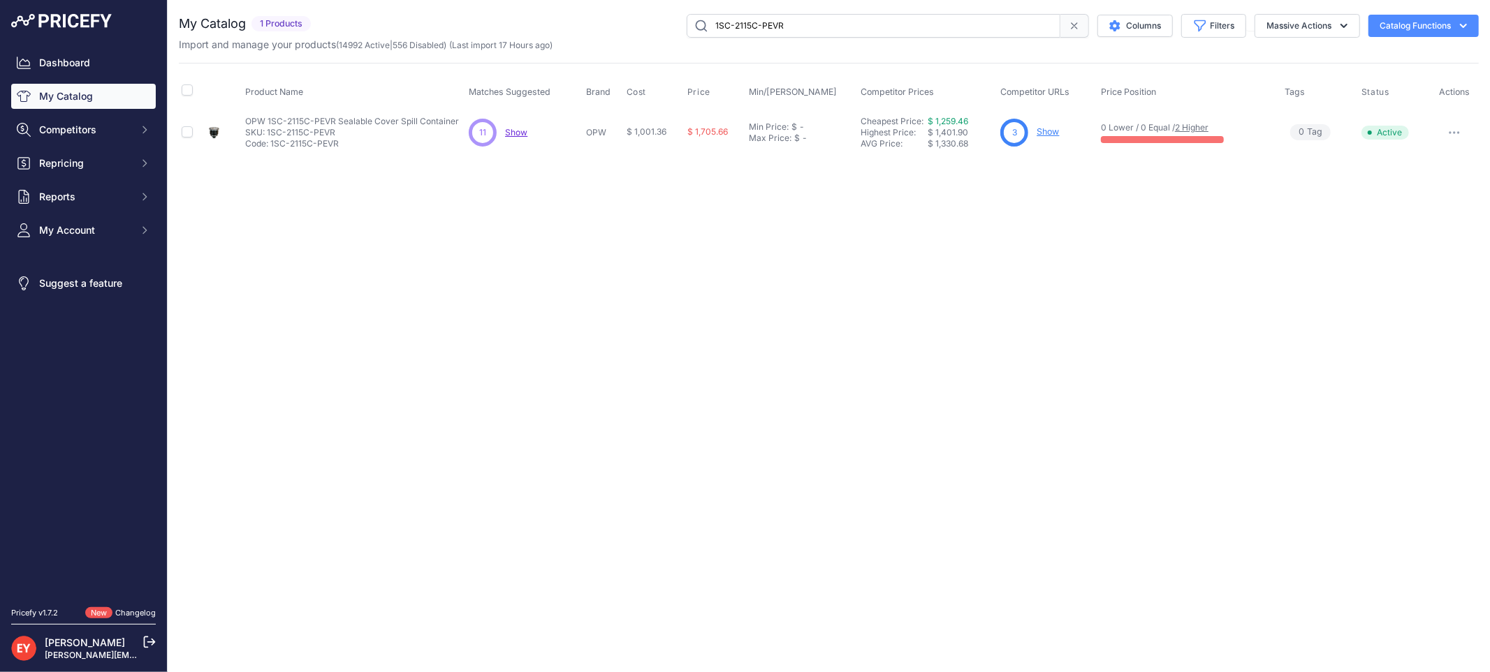
drag, startPoint x: 838, startPoint y: 22, endPoint x: 671, endPoint y: 22, distance: 166.9
click at [671, 22] on div "1SC-2115C-PEVR Columns Filters Status All Status Only Enabled Only Disabled" at bounding box center [897, 26] width 1162 height 24
paste input "DSW-1836CL"
type input "DSW-1836CL"
click at [1048, 135] on link "Show" at bounding box center [1042, 131] width 22 height 10
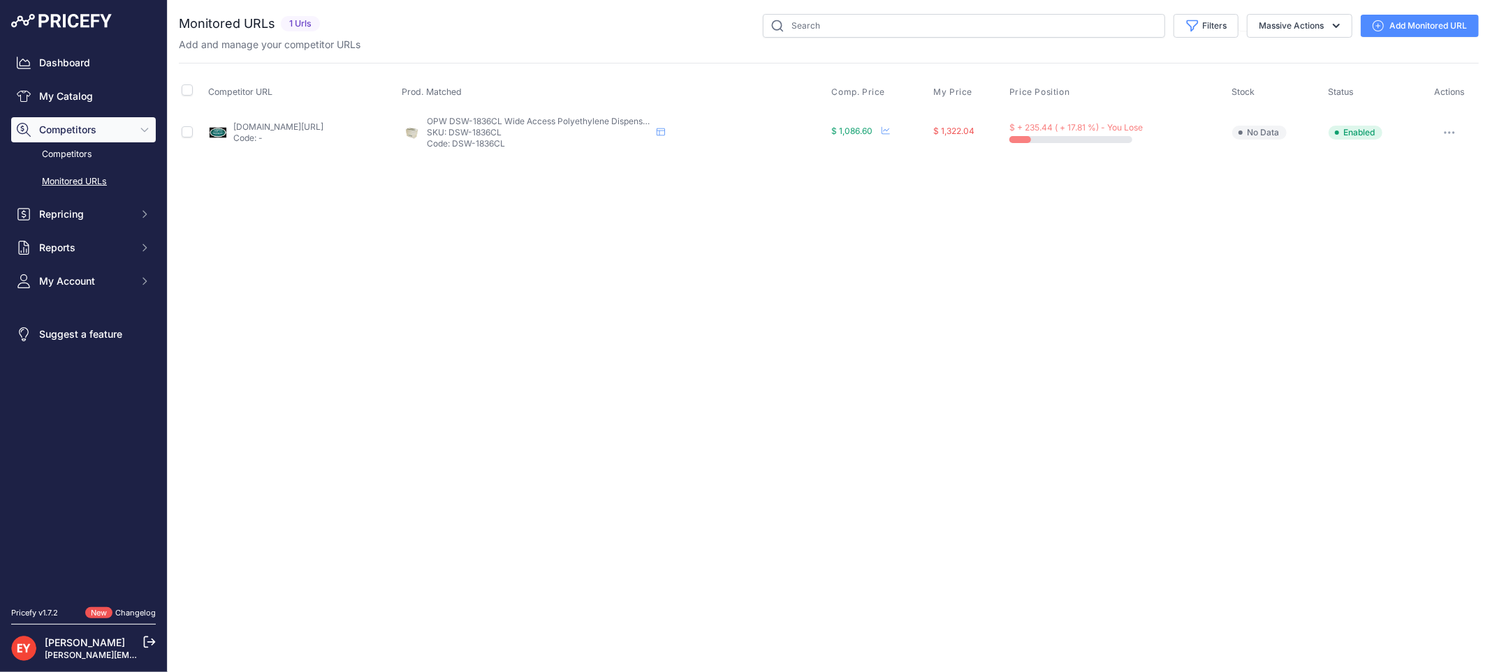
click at [1420, 27] on link "Add Monitored URL" at bounding box center [1419, 26] width 118 height 22
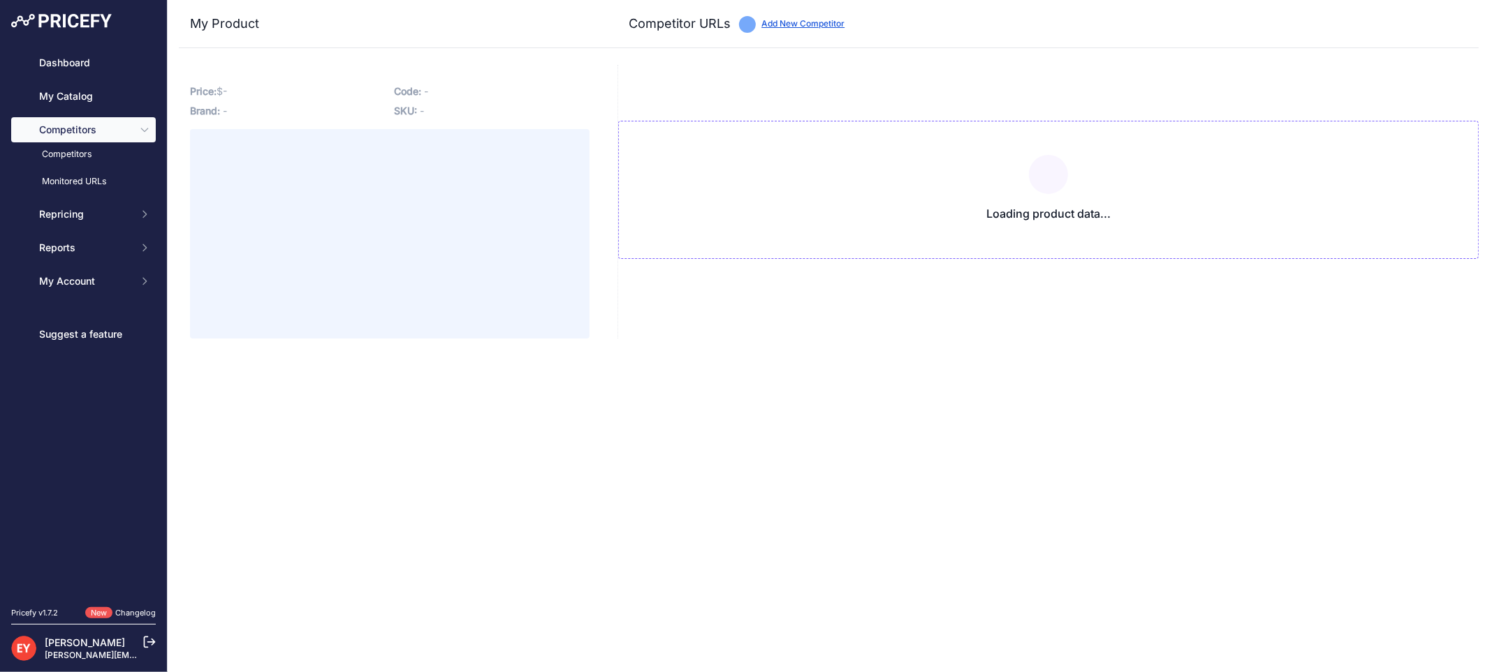
type input "iamdoc-com.3dcartstores.com/Dsw-1836Cl-18-X-36-Wide-Access-Dispenser-Sump_p_103…"
type input "westechequipment.com/index.php?main_page=product_info&products_id=70039&prirule…"
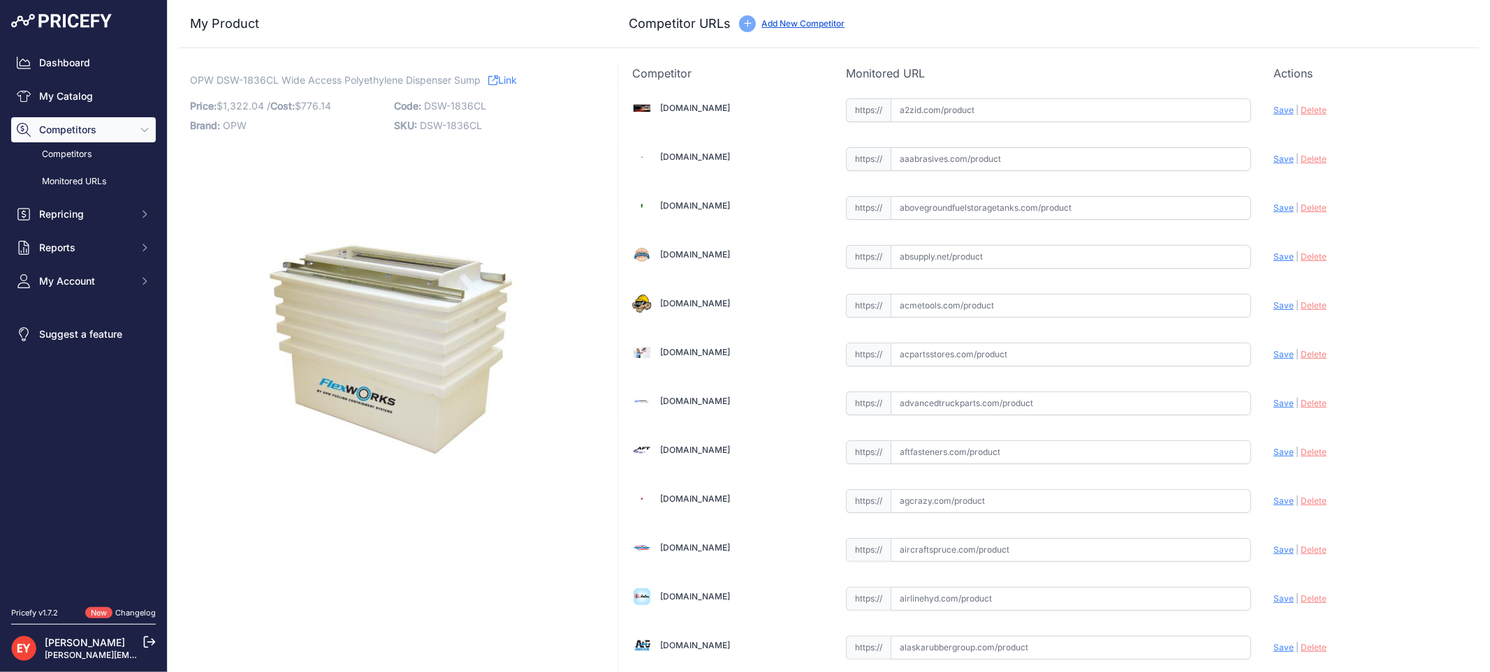
scroll to position [9711, 0]
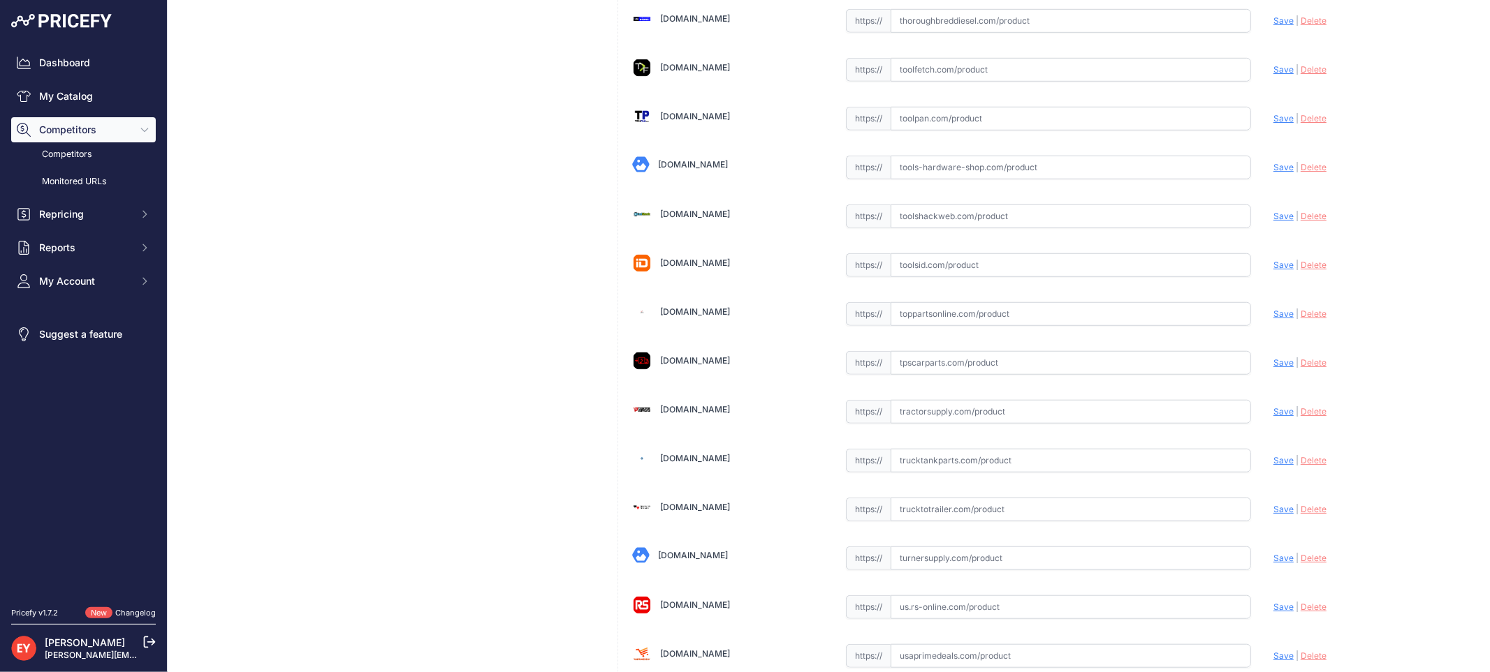
click at [938, 326] on input "text" at bounding box center [1070, 314] width 360 height 24
paste input "https://www.toppartsonline.com/product/opw-dsw-1836cl-wide-access-polyethylene-…"
click at [1273, 319] on span "Save" at bounding box center [1283, 314] width 20 height 10
type input "https://www.toppartsonline.com/product/opw-dsw-1836cl-wide-access-polyethylene-…"
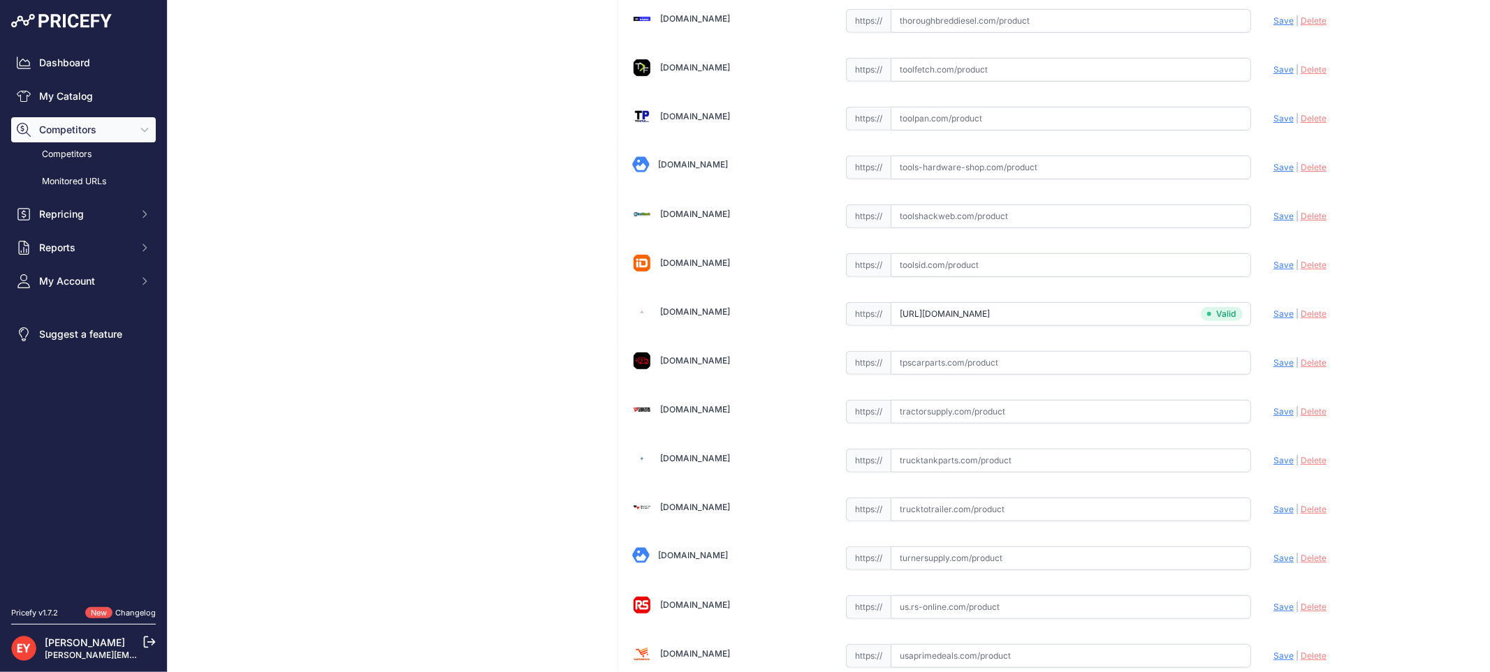
scroll to position [4134, 0]
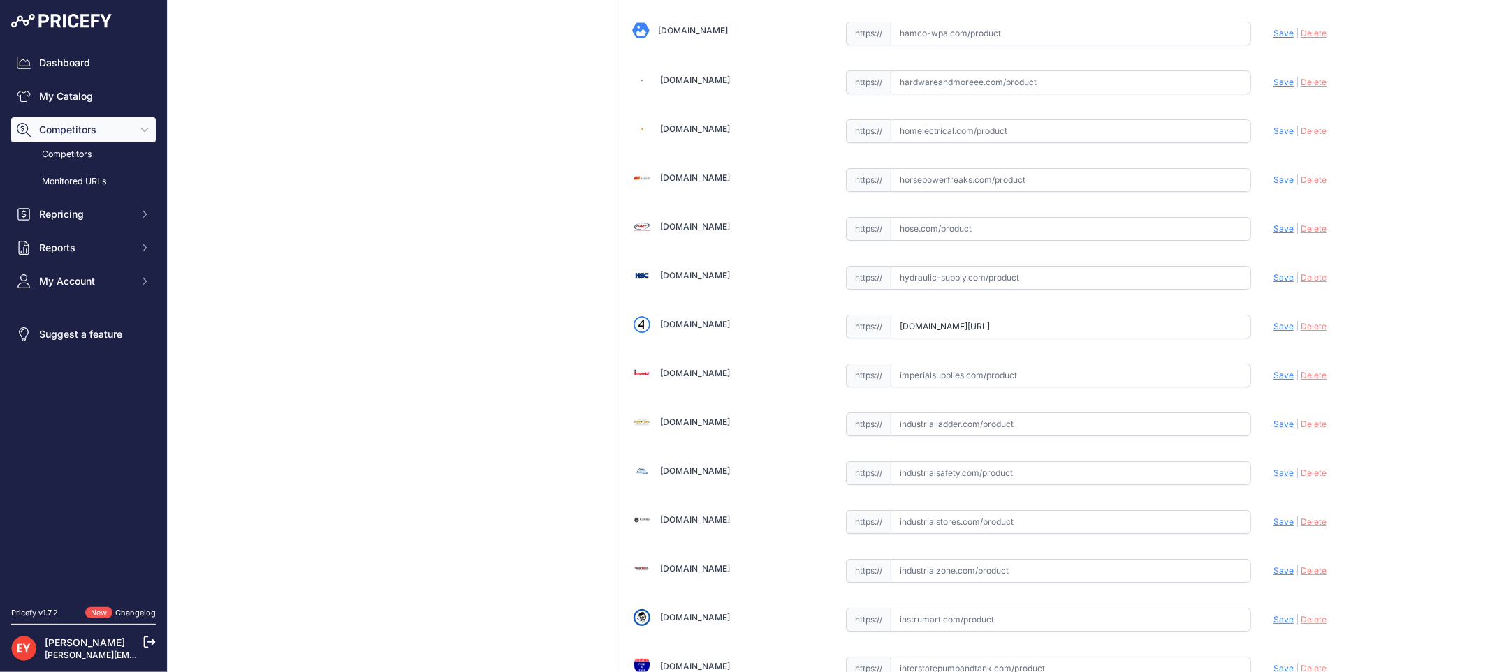
drag, startPoint x: 887, startPoint y: 337, endPoint x: 1411, endPoint y: 348, distance: 524.6
paste input "https://iamdoc-com.3dcartstores.com/Dsw-1836Cl-18-X-36-Wide-Access-Dispenser-Su…"
click at [1273, 332] on span "Save" at bounding box center [1283, 326] width 20 height 10
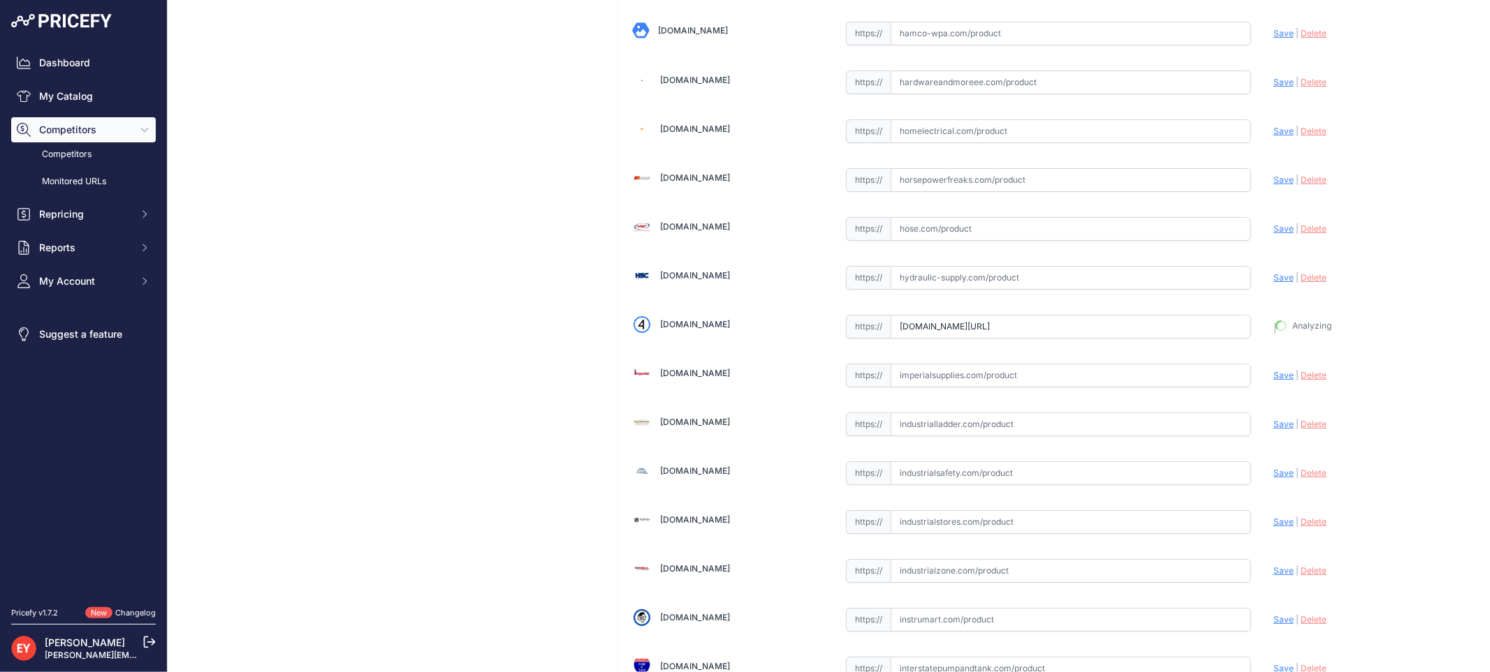
type input "https://iamdoc-com.3dcartstores.com/Dsw-1836Cl-18-X-36-Wide-Access-Dispenser-Su…"
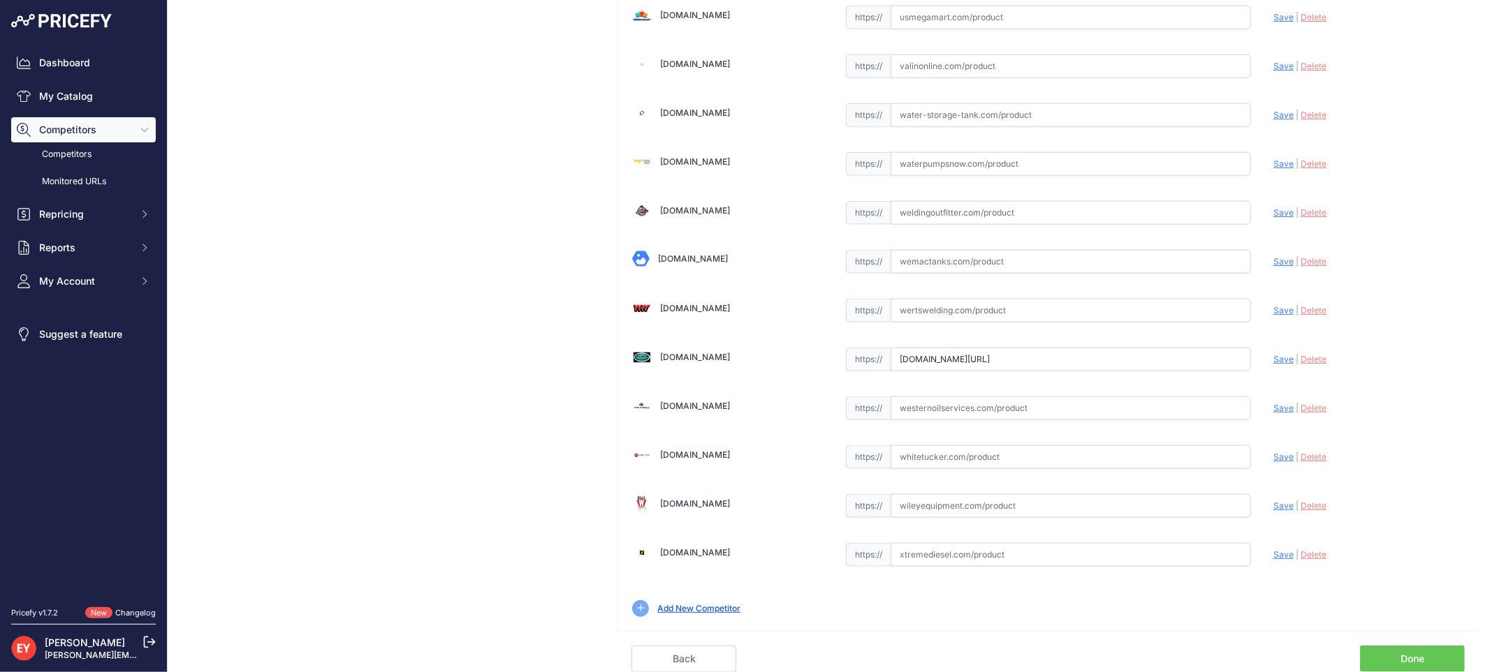
scroll to position [0, 92]
drag, startPoint x: 896, startPoint y: 360, endPoint x: 1420, endPoint y: 388, distance: 524.5
paste input "https://westechequipment.com/index.php?main_page=product_info&products_id=70039…"
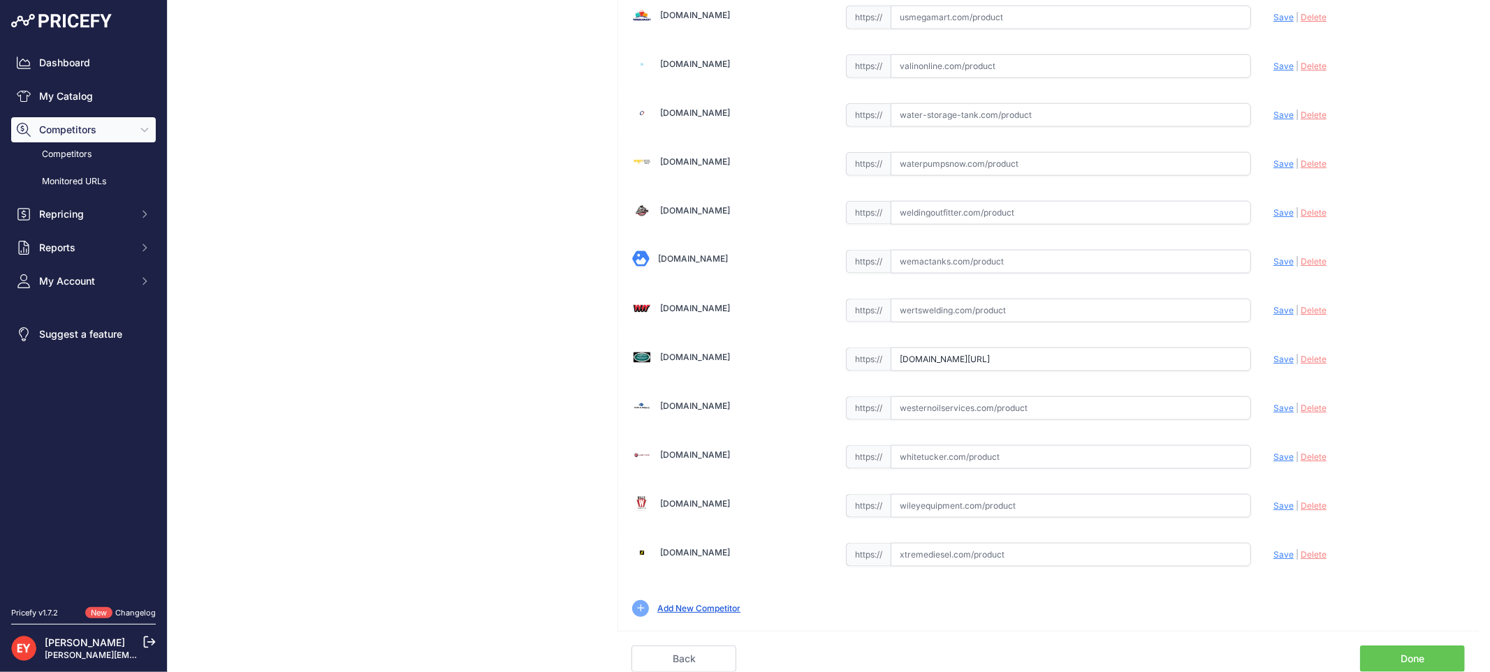
click at [1273, 360] on span "Save" at bounding box center [1283, 359] width 20 height 10
type input "https://westechequipment.com/index.php?main_page=product_info&products_id=70039…"
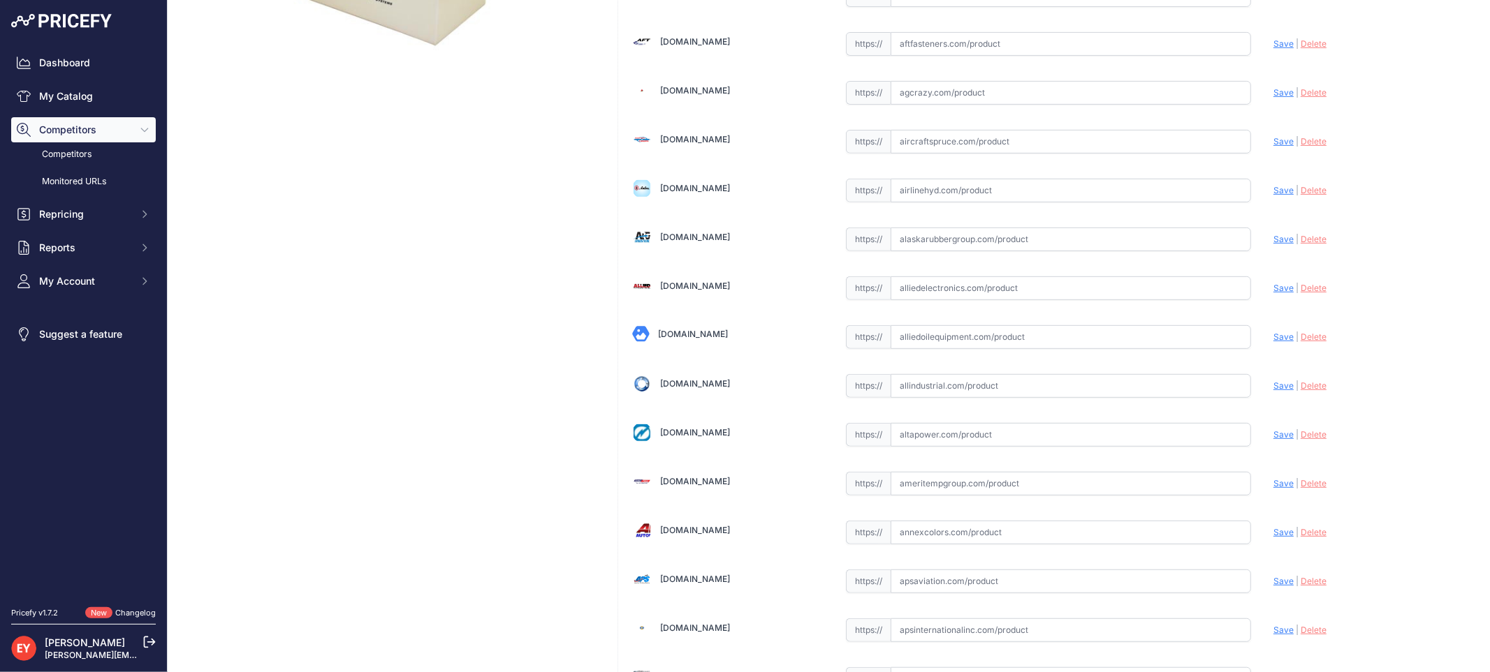
click at [973, 333] on input "text" at bounding box center [1070, 337] width 360 height 24
paste input "https://alliedoilequipment.com/shop/opw-fueling-components/206725-dsw-1836cl-wi…"
click at [1273, 338] on span "Save" at bounding box center [1283, 337] width 20 height 10
type input "https://alliedoilequipment.com/shop/opw-fueling-components/206725-dsw-1836cl-wi…"
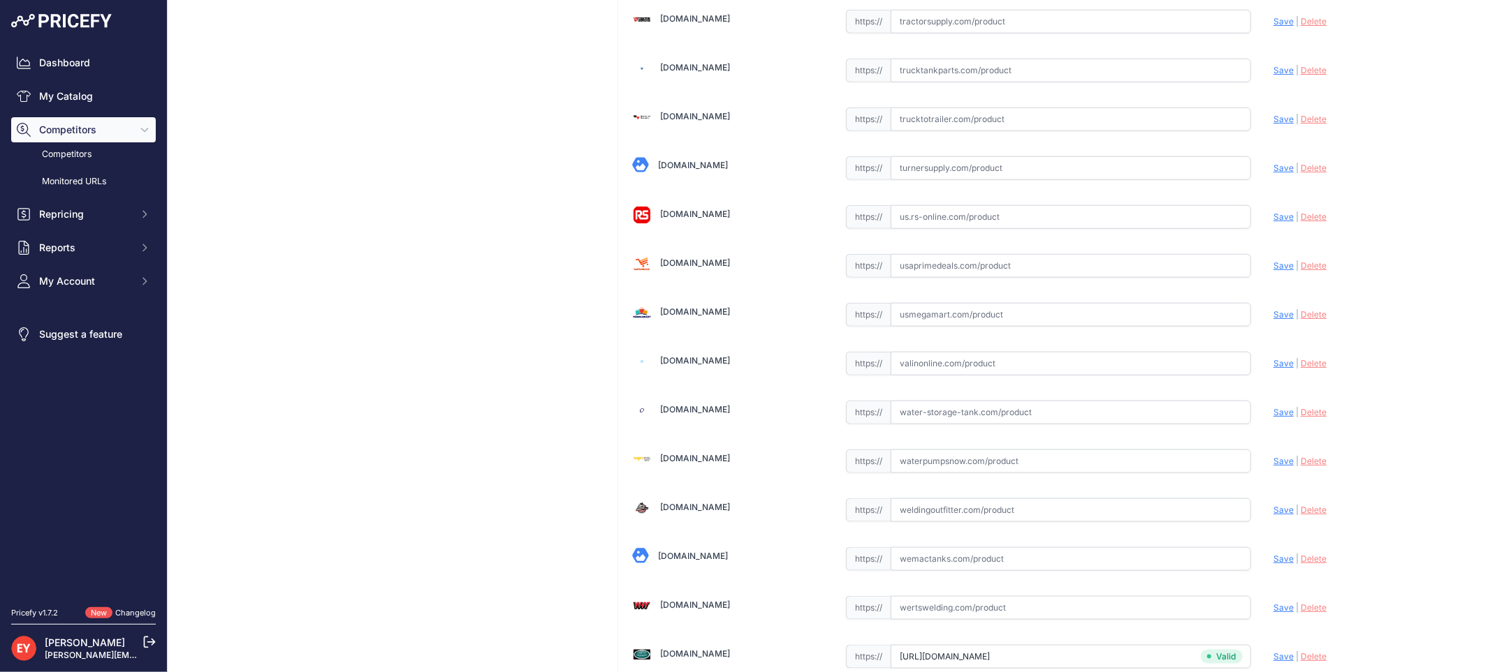
scroll to position [10457, 0]
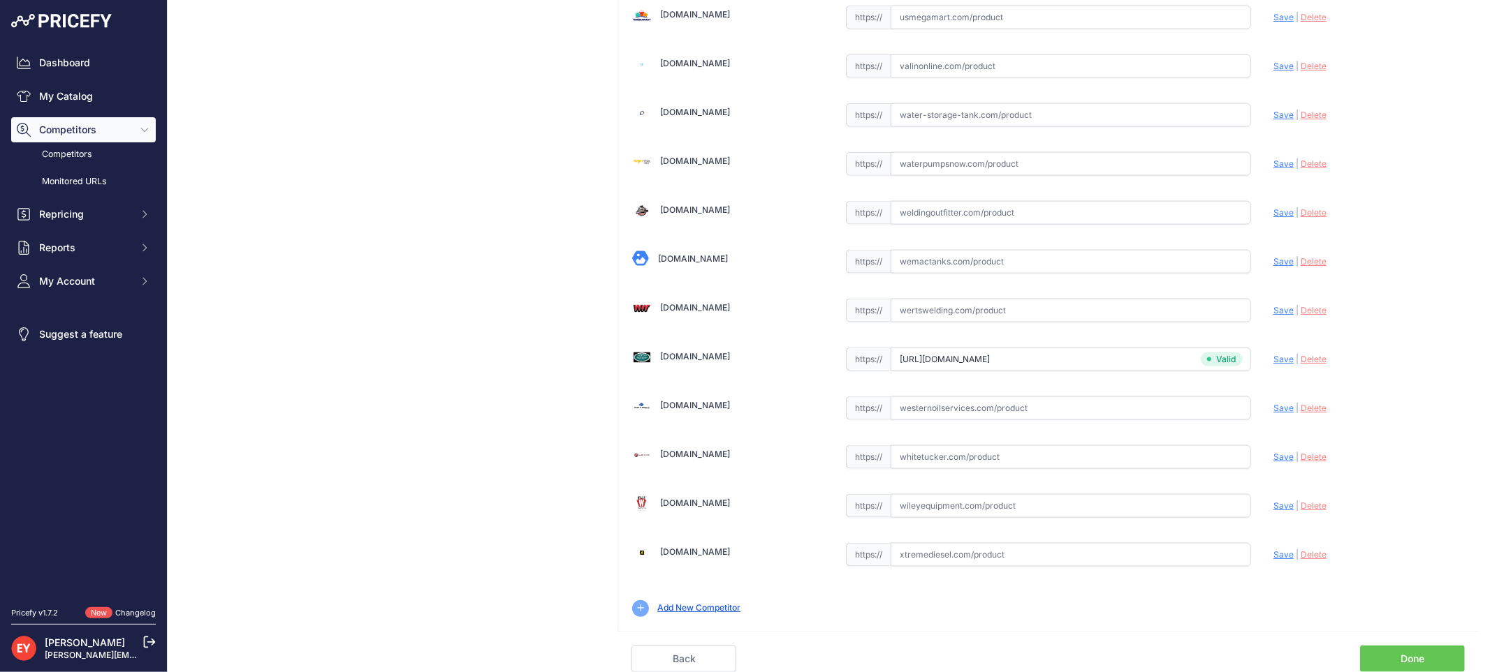
click at [1412, 654] on link "Done" at bounding box center [1412, 659] width 105 height 27
click at [1390, 656] on link "Done" at bounding box center [1412, 659] width 105 height 27
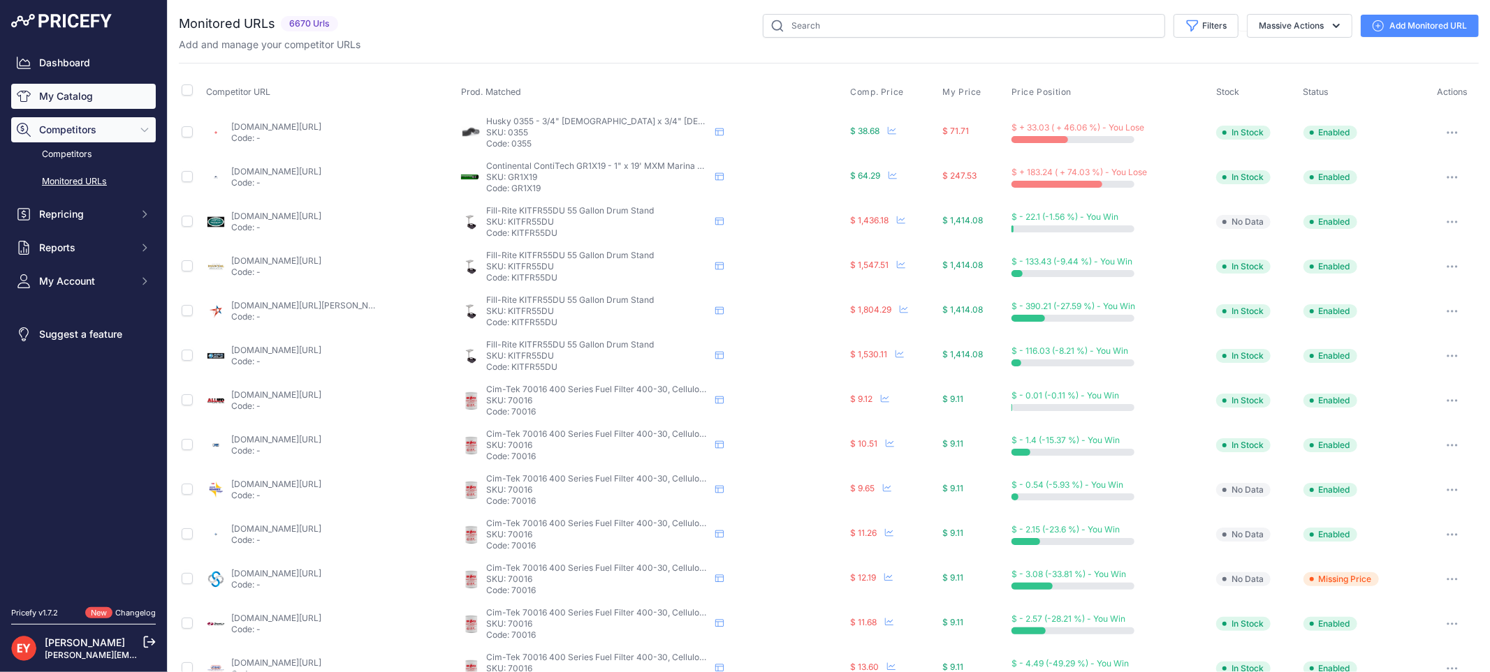
click at [60, 87] on link "My Catalog" at bounding box center [83, 96] width 145 height 25
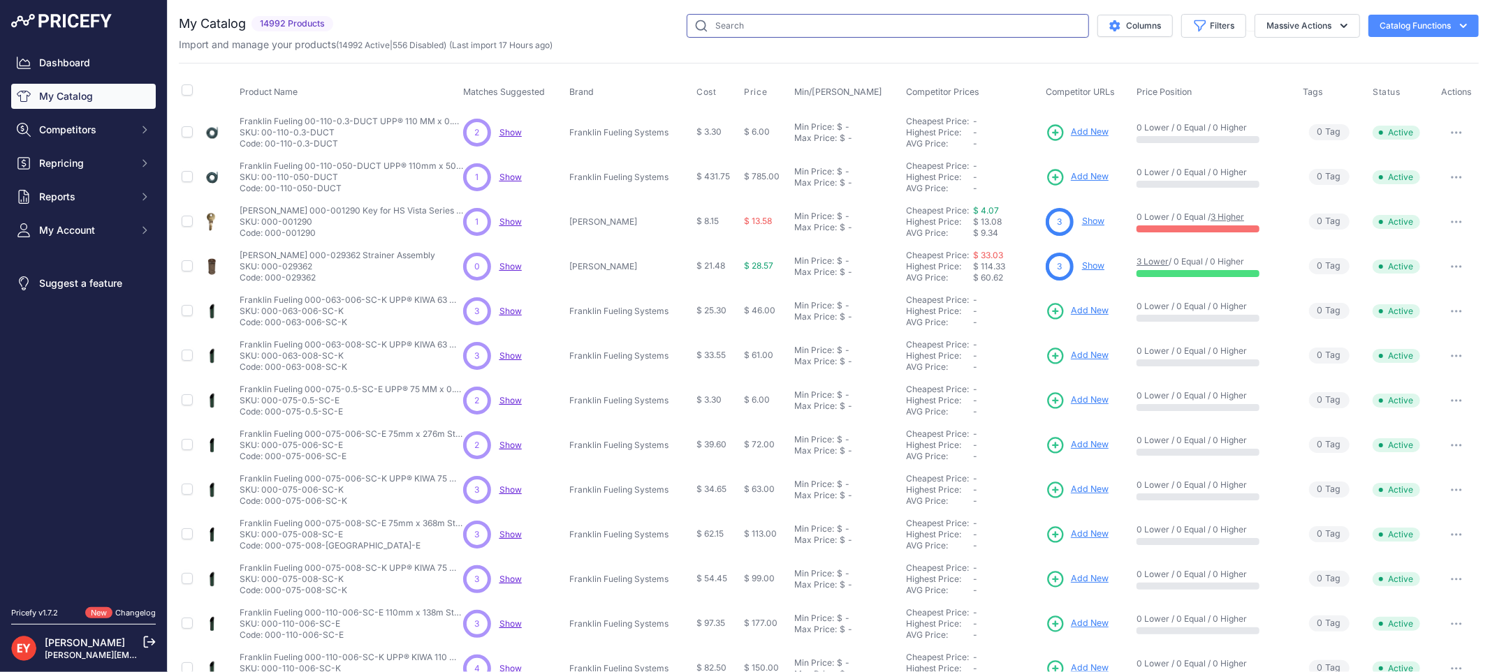
click at [741, 29] on input "text" at bounding box center [887, 26] width 402 height 24
paste input "DSF-1242"
type input "DSF-1242"
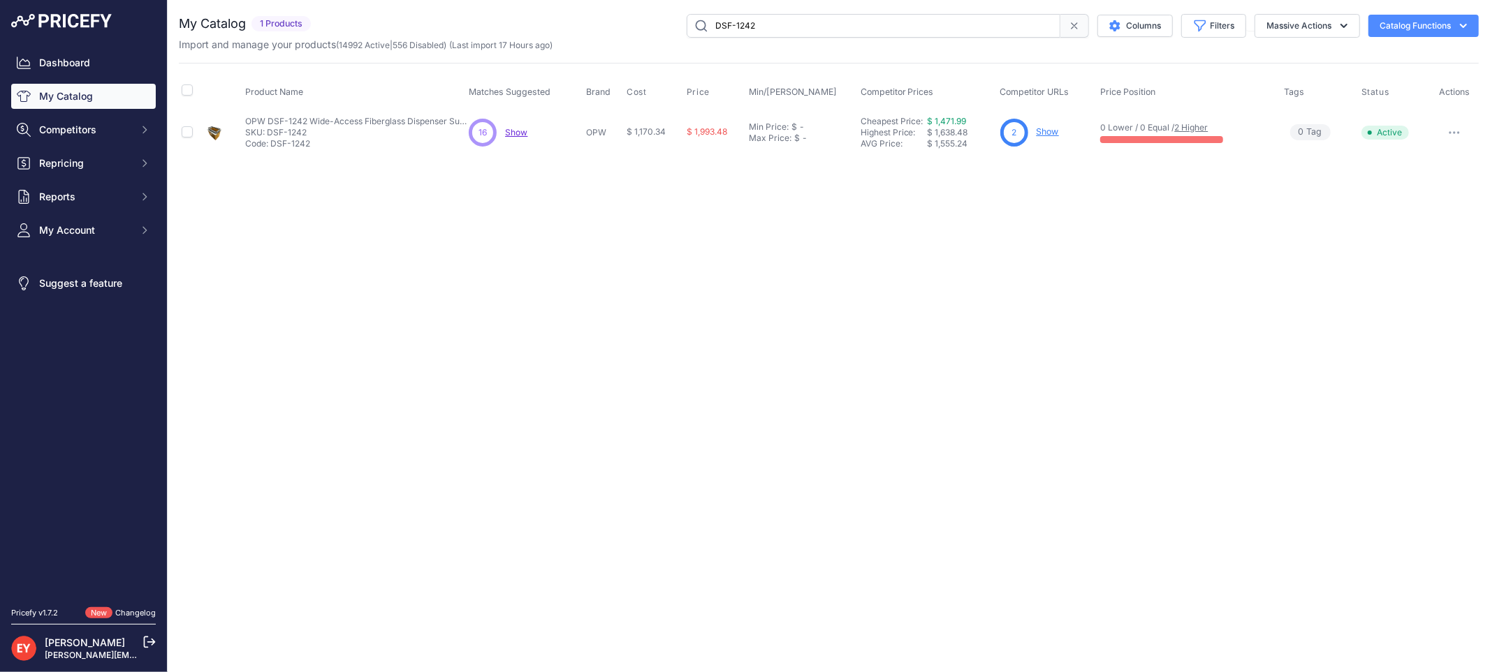
click at [1045, 135] on link "Show" at bounding box center [1047, 131] width 22 height 10
drag, startPoint x: 787, startPoint y: 28, endPoint x: 686, endPoint y: 17, distance: 101.8
click at [686, 17] on input "DSF-1242" at bounding box center [873, 26] width 374 height 24
paste input "WT-37"
type input "WT-37"
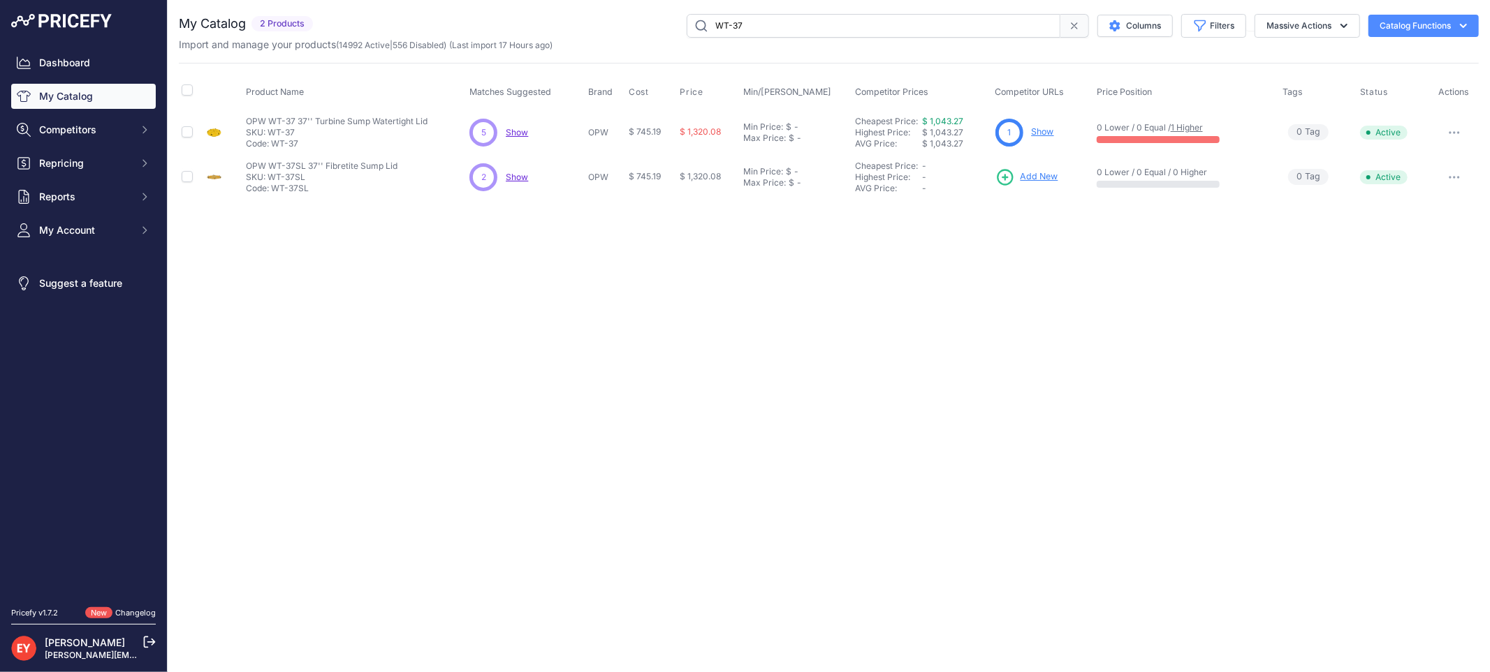
click at [1043, 130] on link "Show" at bounding box center [1042, 131] width 22 height 10
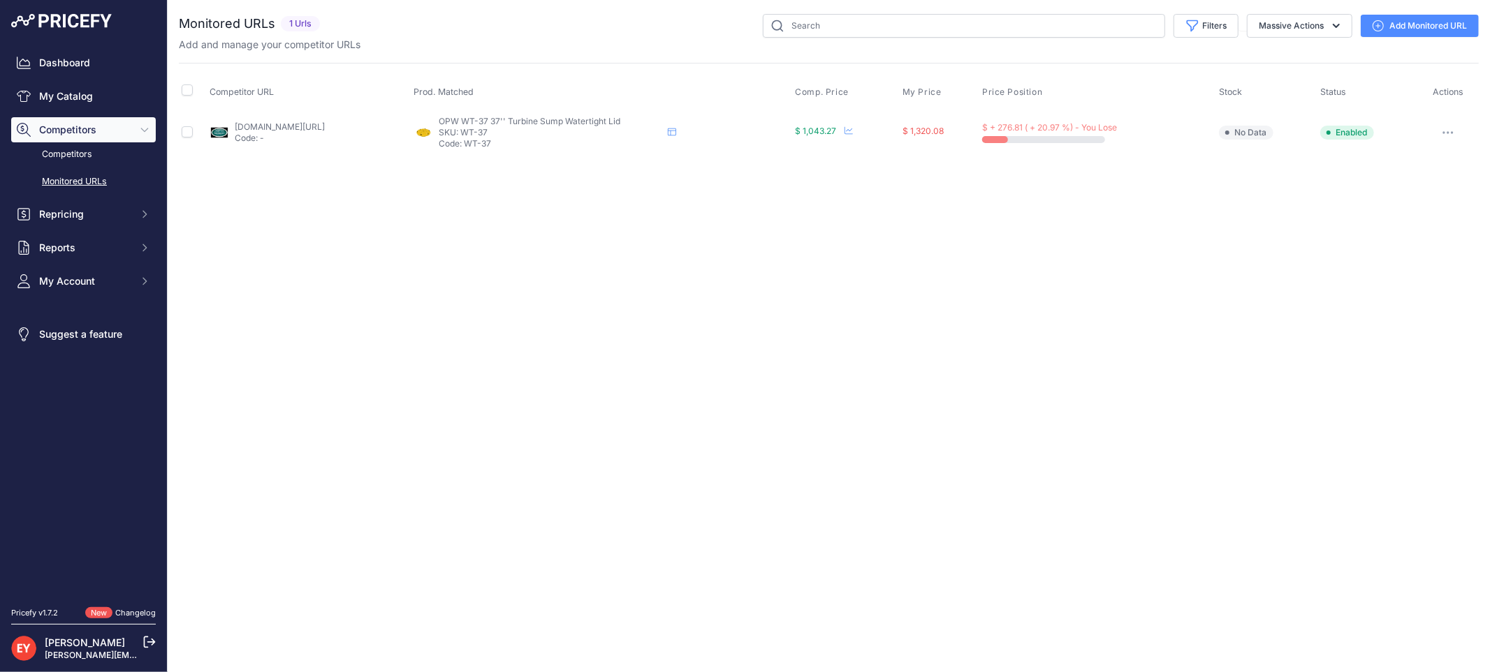
click at [1383, 20] on link "Add Monitored URL" at bounding box center [1419, 26] width 118 height 22
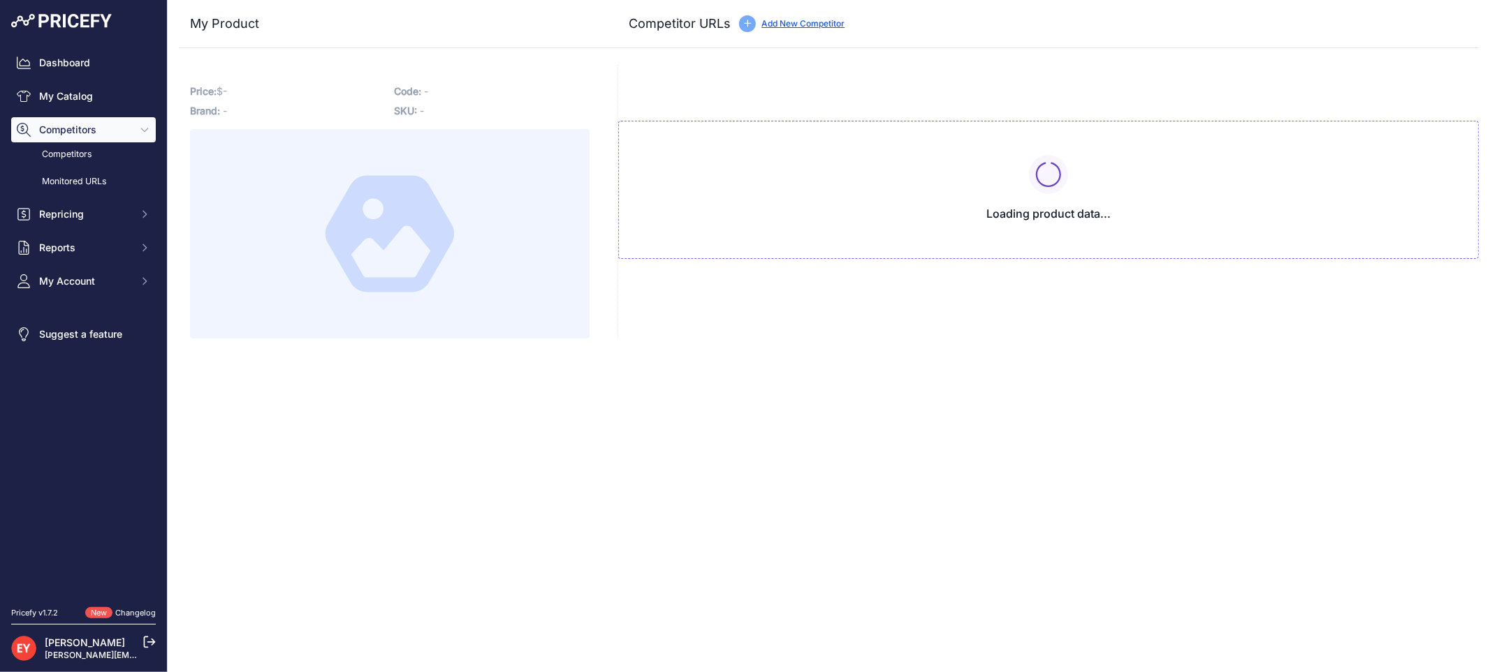
type input "[DOMAIN_NAME][URL]"
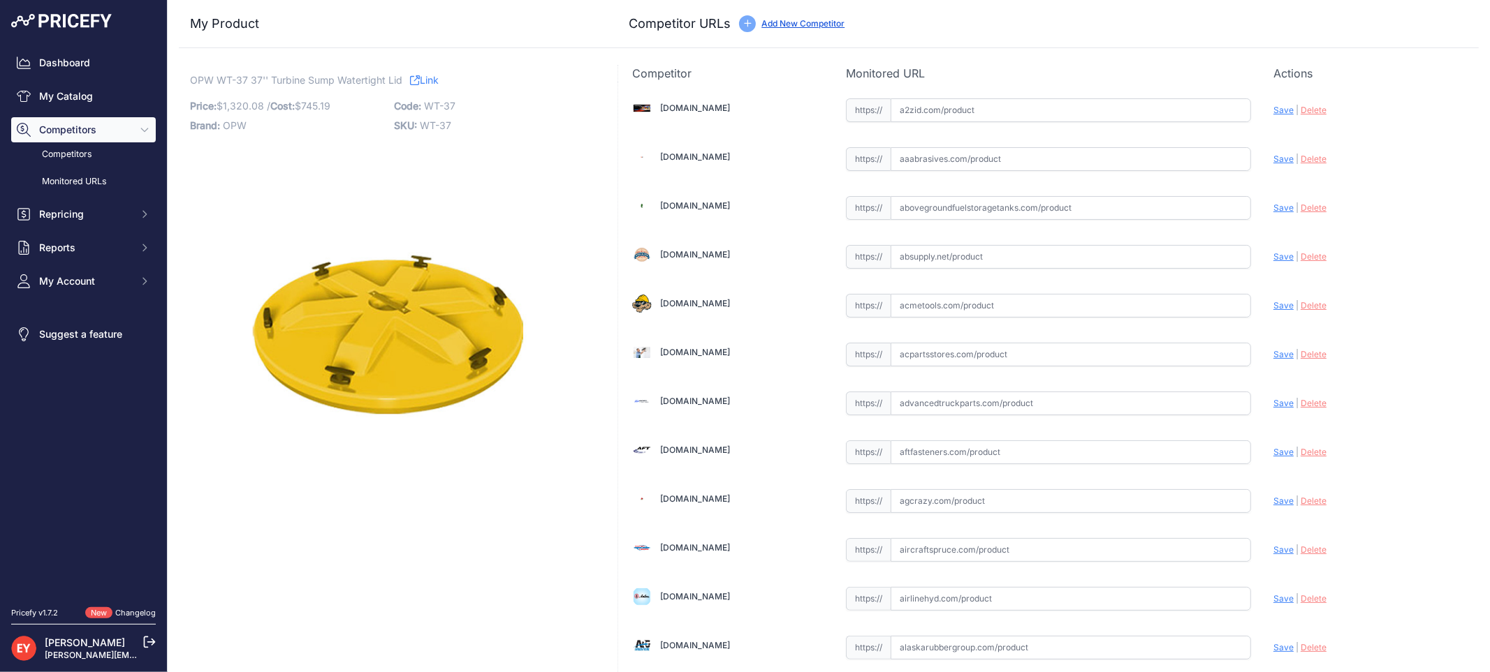
scroll to position [9711, 0]
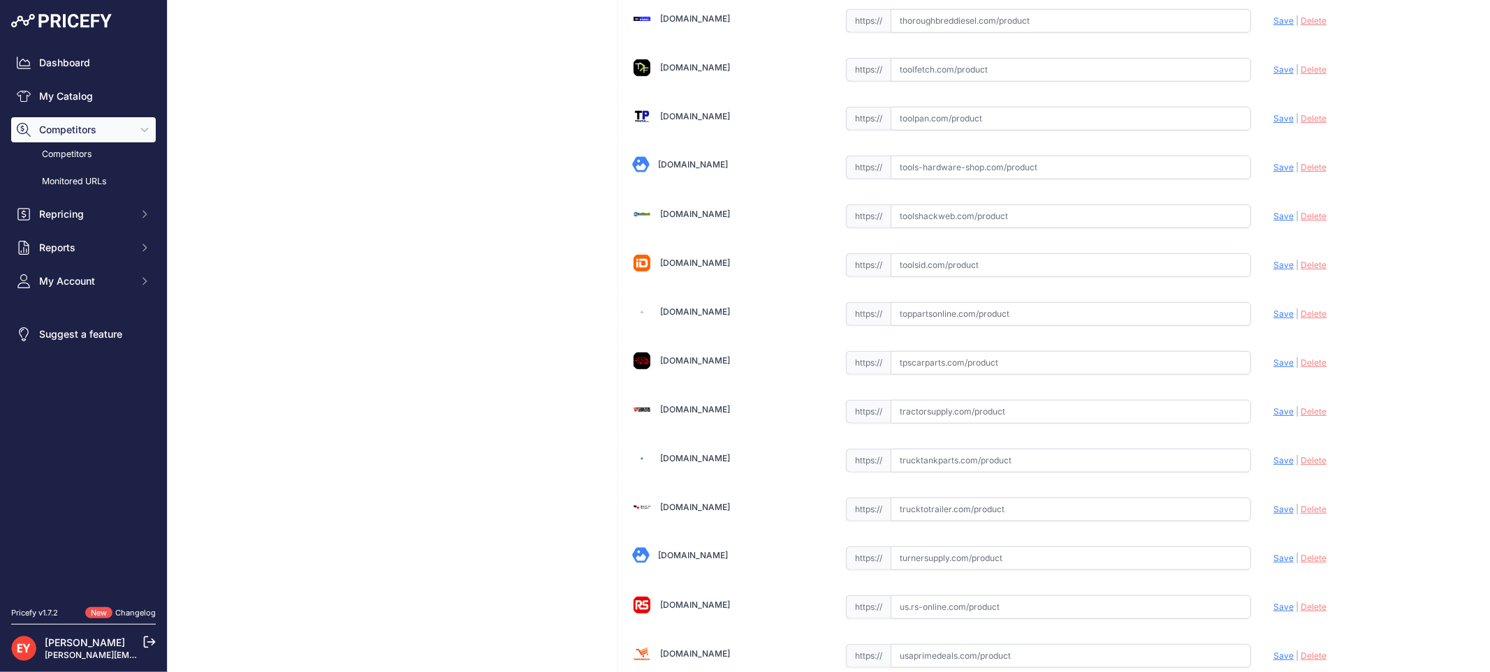
click at [936, 326] on input "text" at bounding box center [1070, 314] width 360 height 24
paste input "https://www.toppartsonline.com/product/opw-wt-37-37-turbine-sump-watertight-lid/"
click at [1273, 319] on span "Save" at bounding box center [1283, 314] width 20 height 10
type input "https://www.toppartsonline.com/product/opw-wt-37-37-turbine-sump-watertight-lid…"
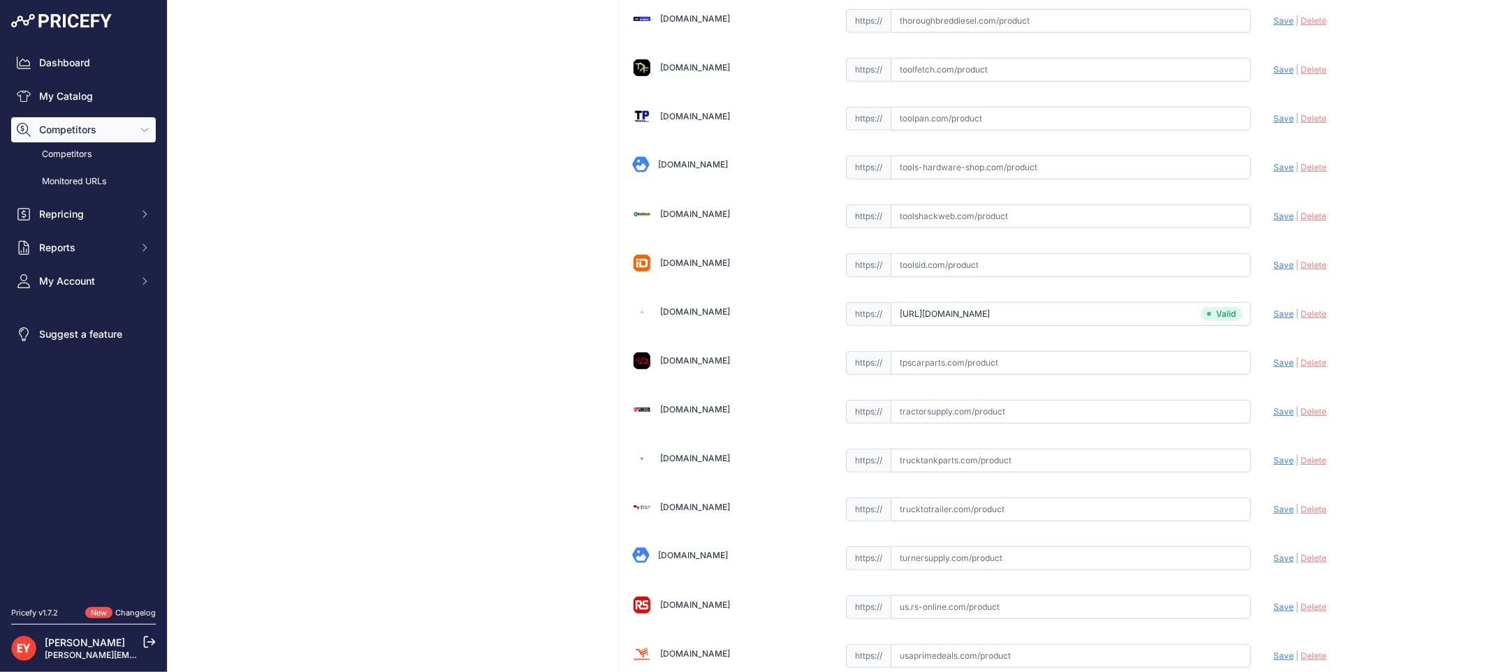
scroll to position [4134, 0]
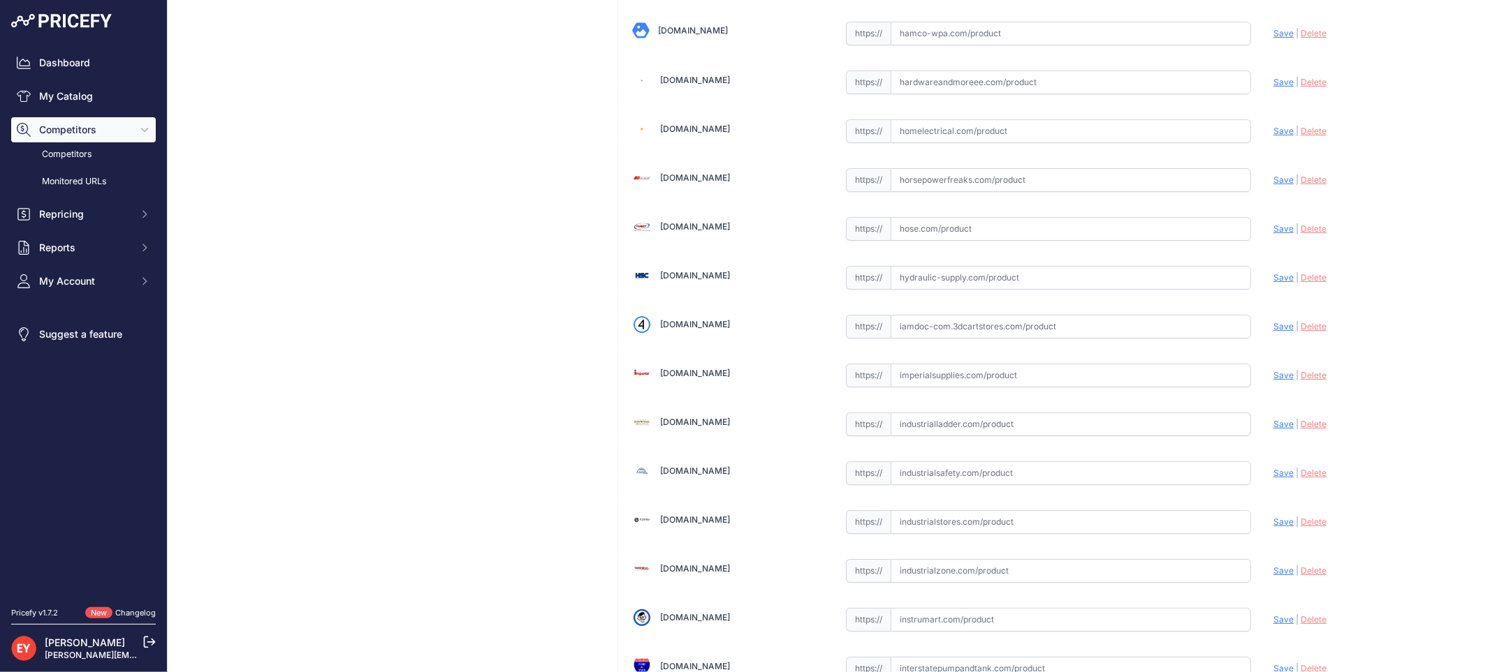
click at [961, 339] on input "text" at bounding box center [1070, 327] width 360 height 24
paste input "https://iamdoc-com.3dcartstores.com/37-Dia-Wt-Structural-Spill-Platform_p_10609…"
click at [1273, 332] on span "Save" at bounding box center [1283, 326] width 20 height 10
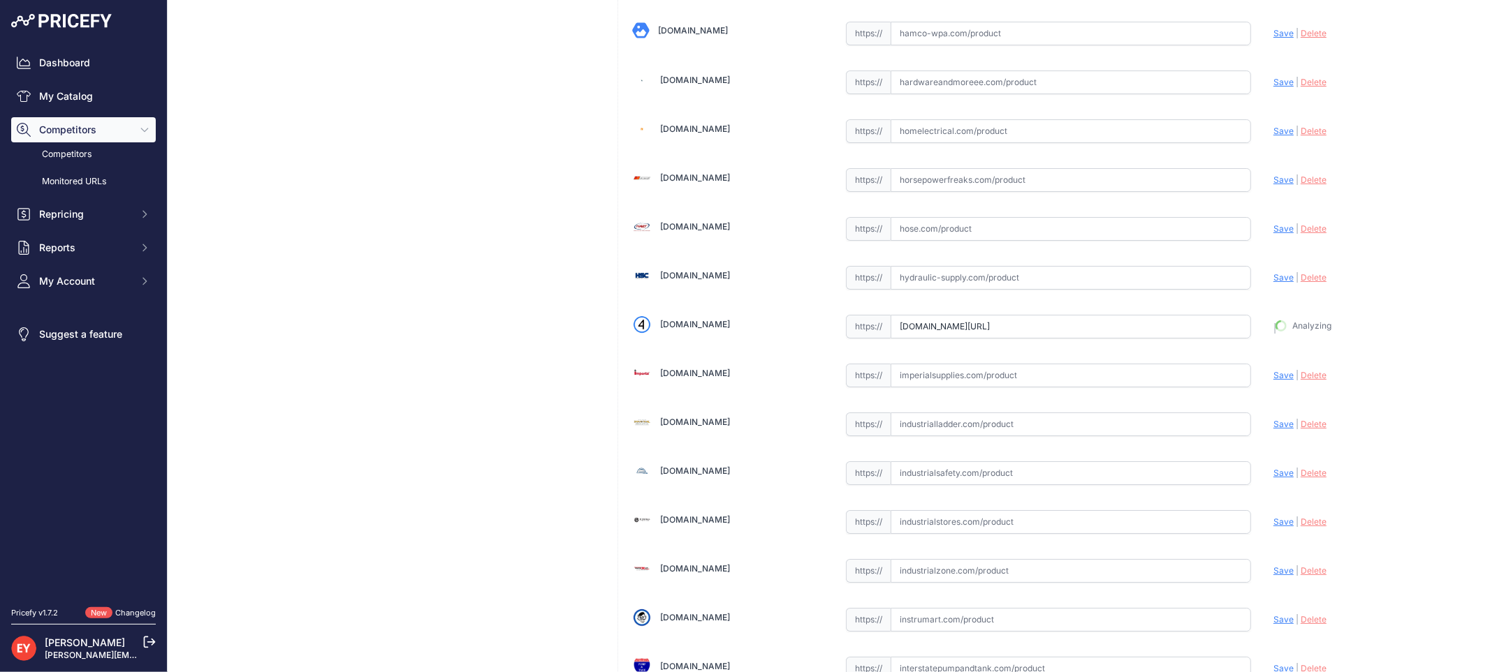
type input "https://iamdoc-com.3dcartstores.com/37-Dia-Wt-Structural-Spill-Platform_p_10609…"
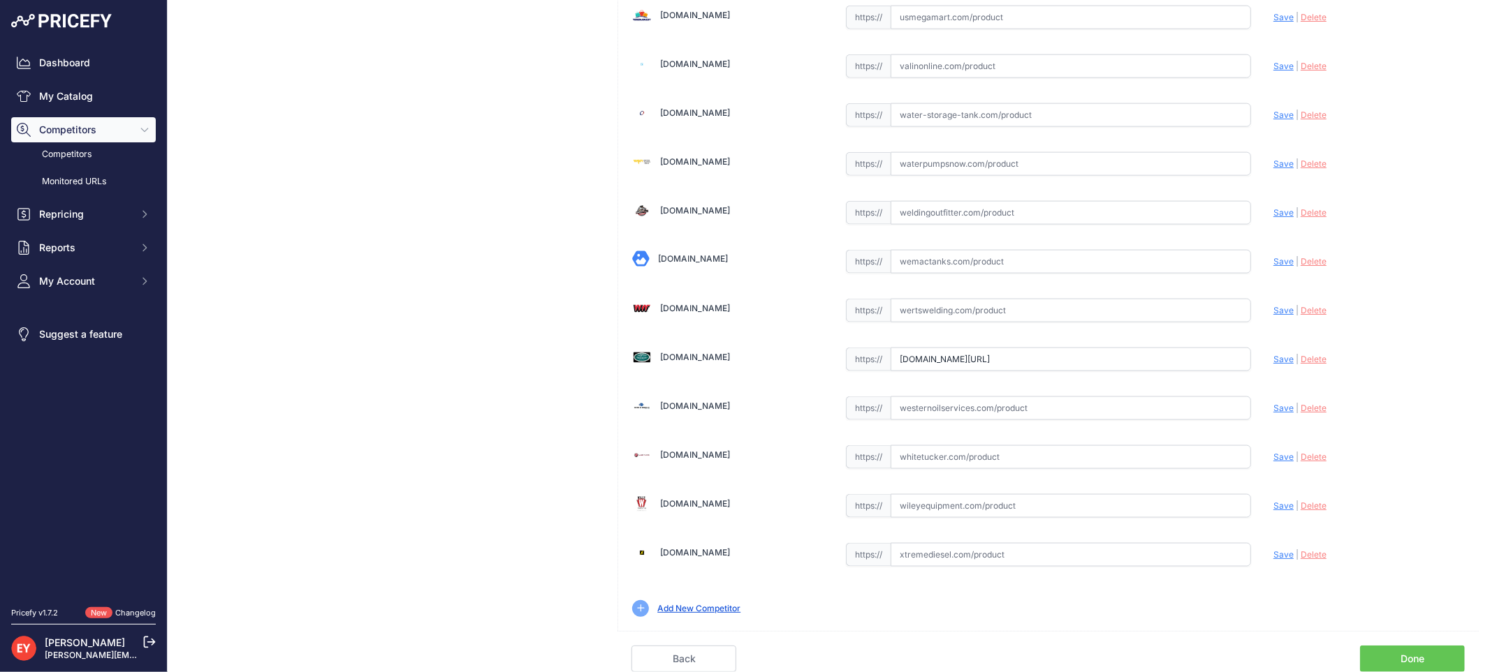
scroll to position [0, 88]
drag, startPoint x: 896, startPoint y: 356, endPoint x: 1313, endPoint y: 360, distance: 416.9
paste input "https://westechequipment.com/index.php?main_page=product_info&products_id=70151…"
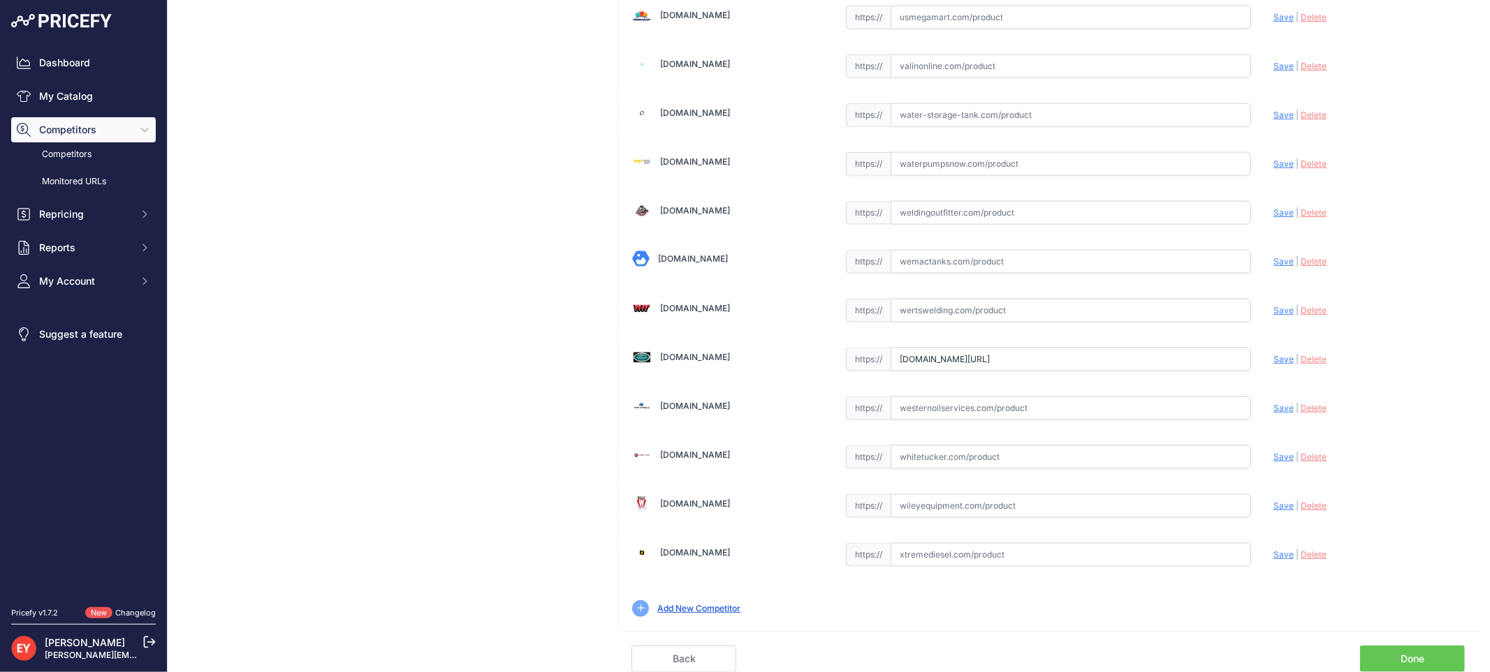
click at [1273, 358] on span "Save" at bounding box center [1283, 359] width 20 height 10
type input "https://westechequipment.com/index.php?main_page=product_info&products_id=70151…"
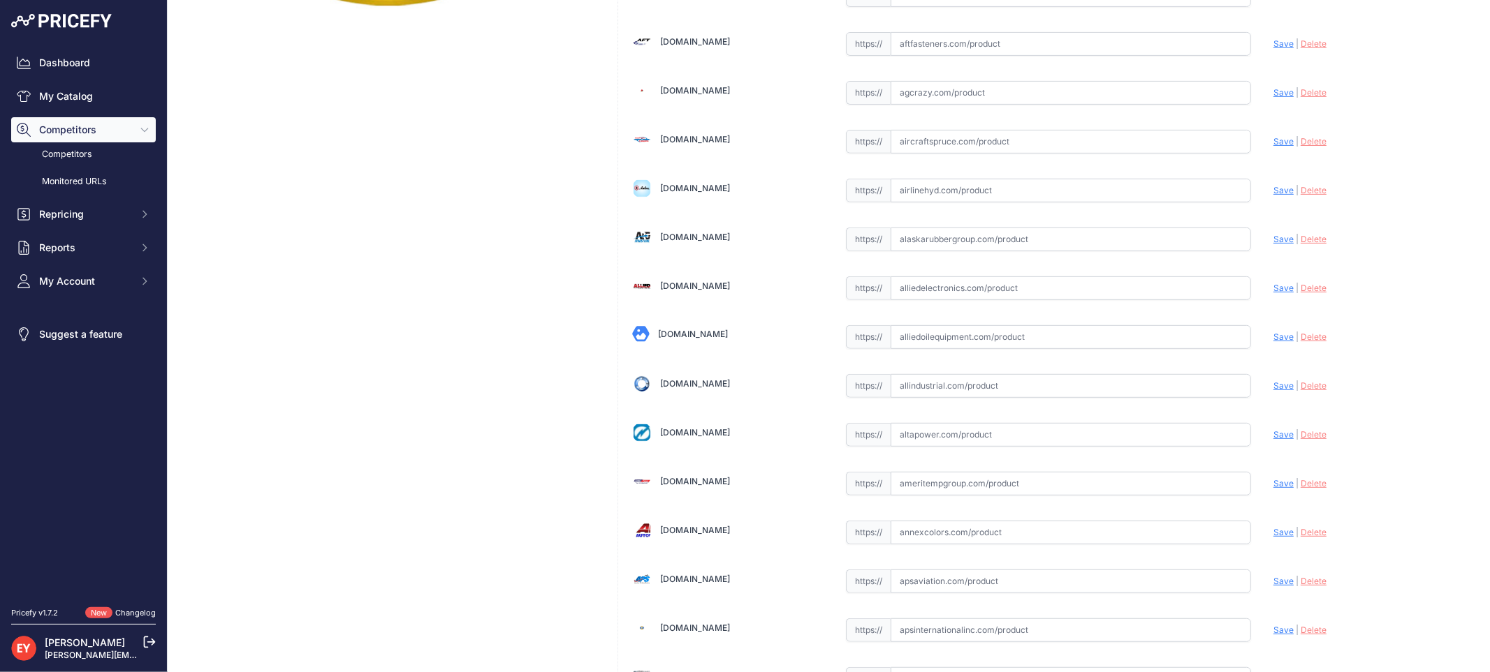
click at [947, 331] on input "text" at bounding box center [1070, 337] width 360 height 24
paste input "https://alliedoilequipment.com/shop/opw-fueling-components/wt-37-37-dia-wt-stru…"
click at [1274, 338] on span "Save" at bounding box center [1283, 337] width 20 height 10
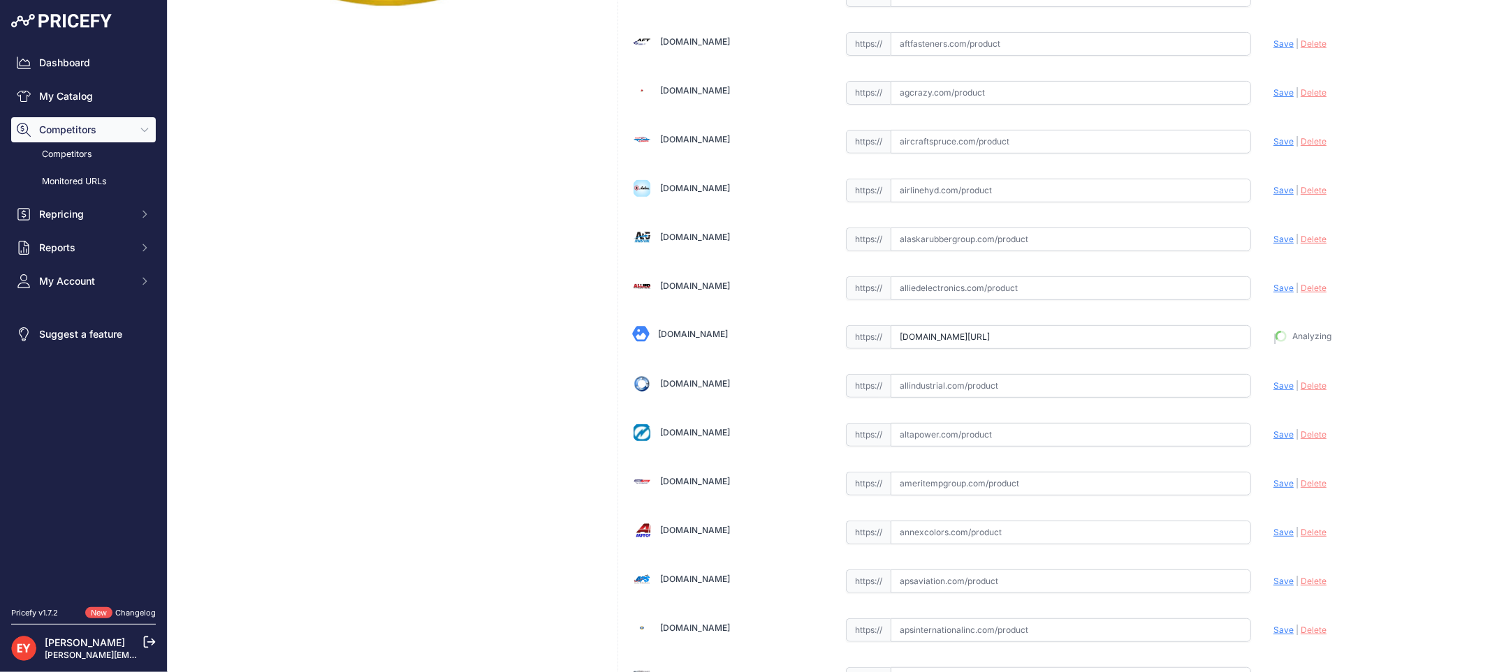
type input "https://alliedoilequipment.com/shop/opw-fueling-components/wt-37-37-dia-wt-stru…"
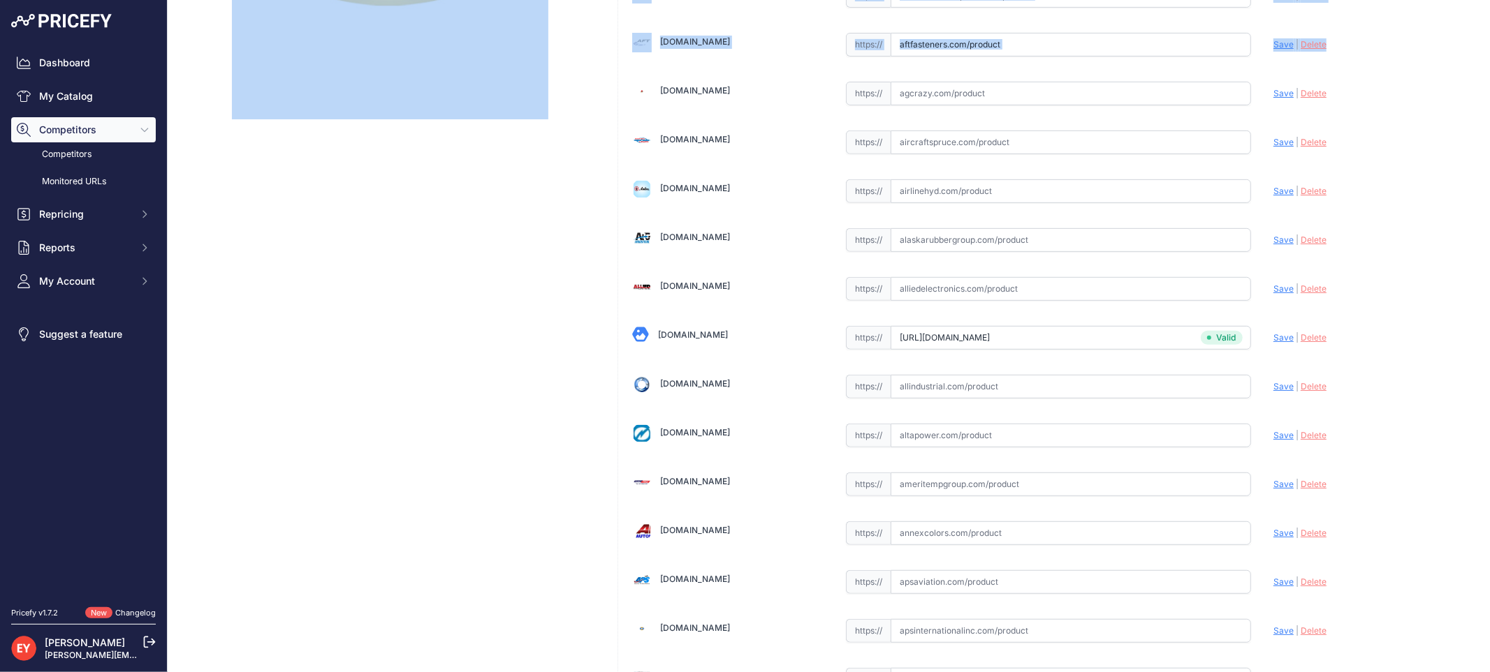
drag, startPoint x: 1477, startPoint y: 61, endPoint x: 1476, endPoint y: 182, distance: 120.8
click at [1488, 304] on main "Competitor URL added. It will be now analyzed and available in the Monitored UR…" at bounding box center [829, 336] width 1322 height 672
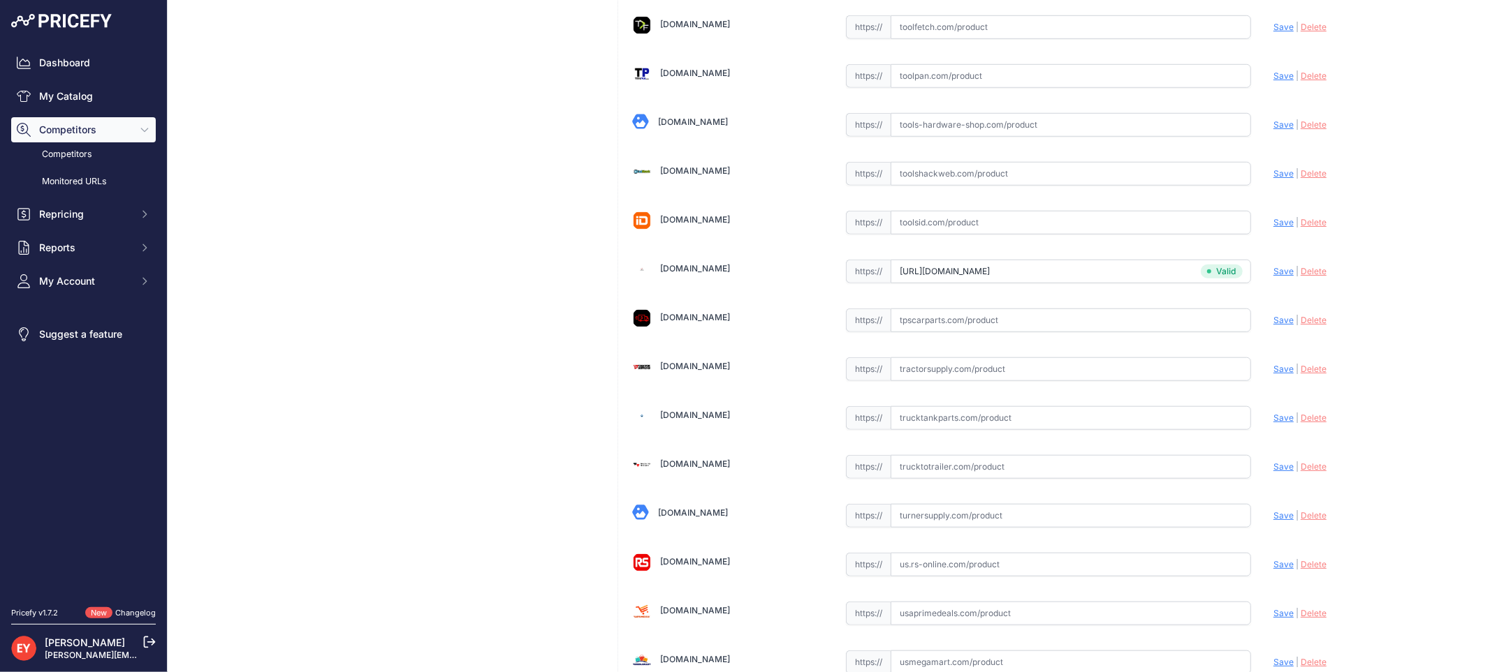
scroll to position [10457, 0]
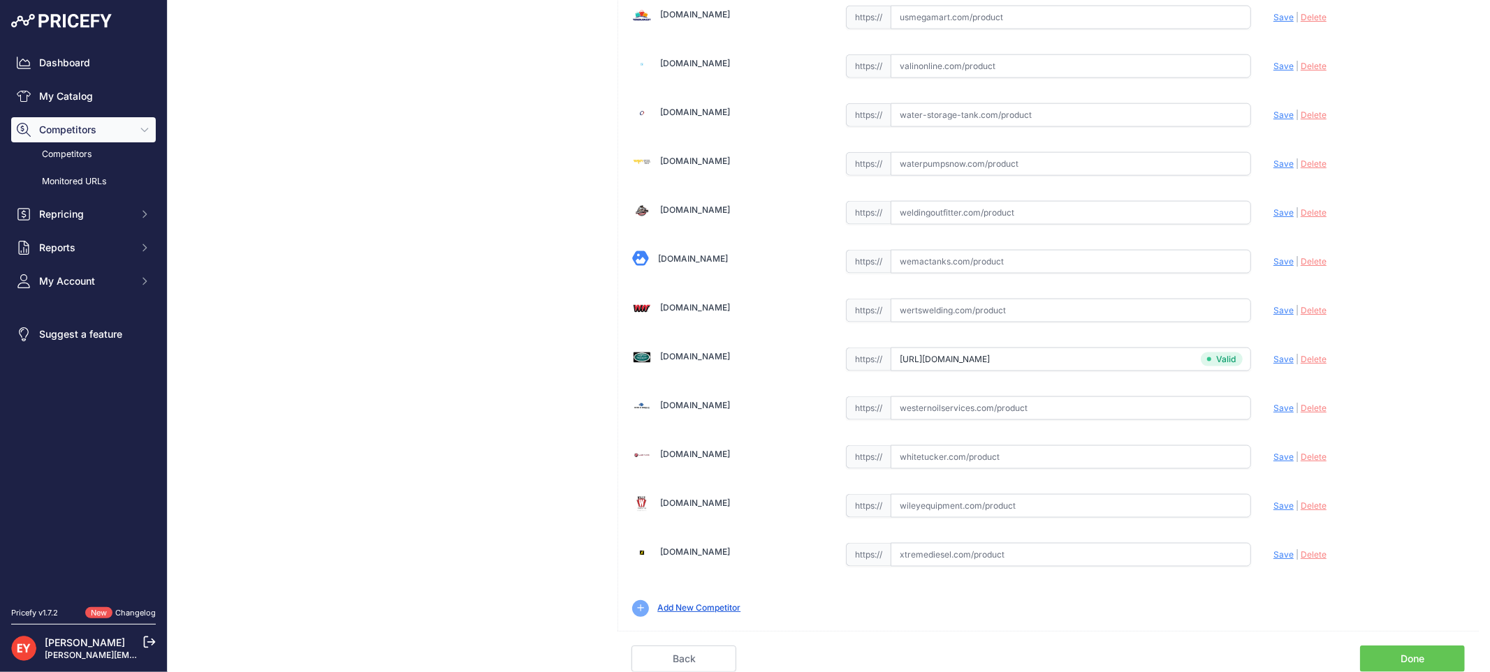
click at [1394, 656] on link "Done" at bounding box center [1412, 659] width 105 height 27
click at [1395, 655] on link "Done" at bounding box center [1412, 659] width 105 height 27
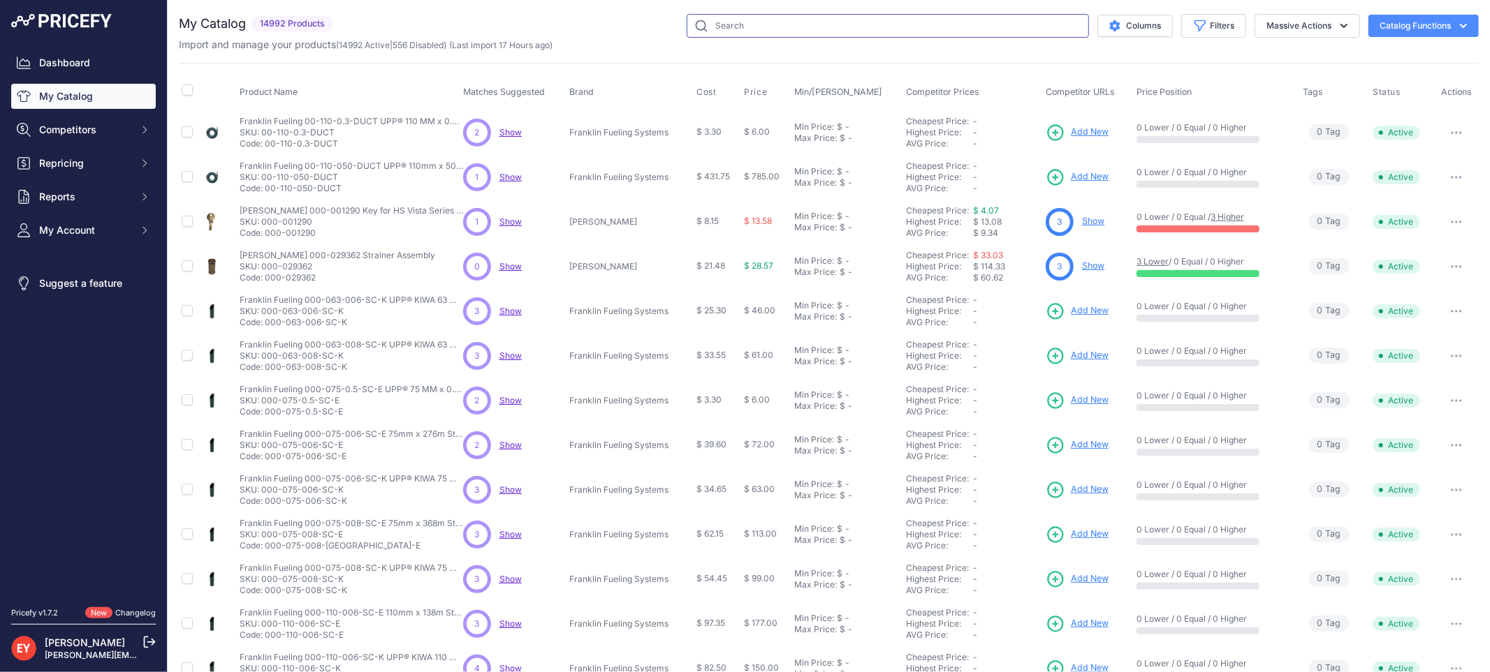
click at [741, 26] on input "text" at bounding box center [887, 26] width 402 height 24
paste input "TSD-4536"
type input "TSD-4536"
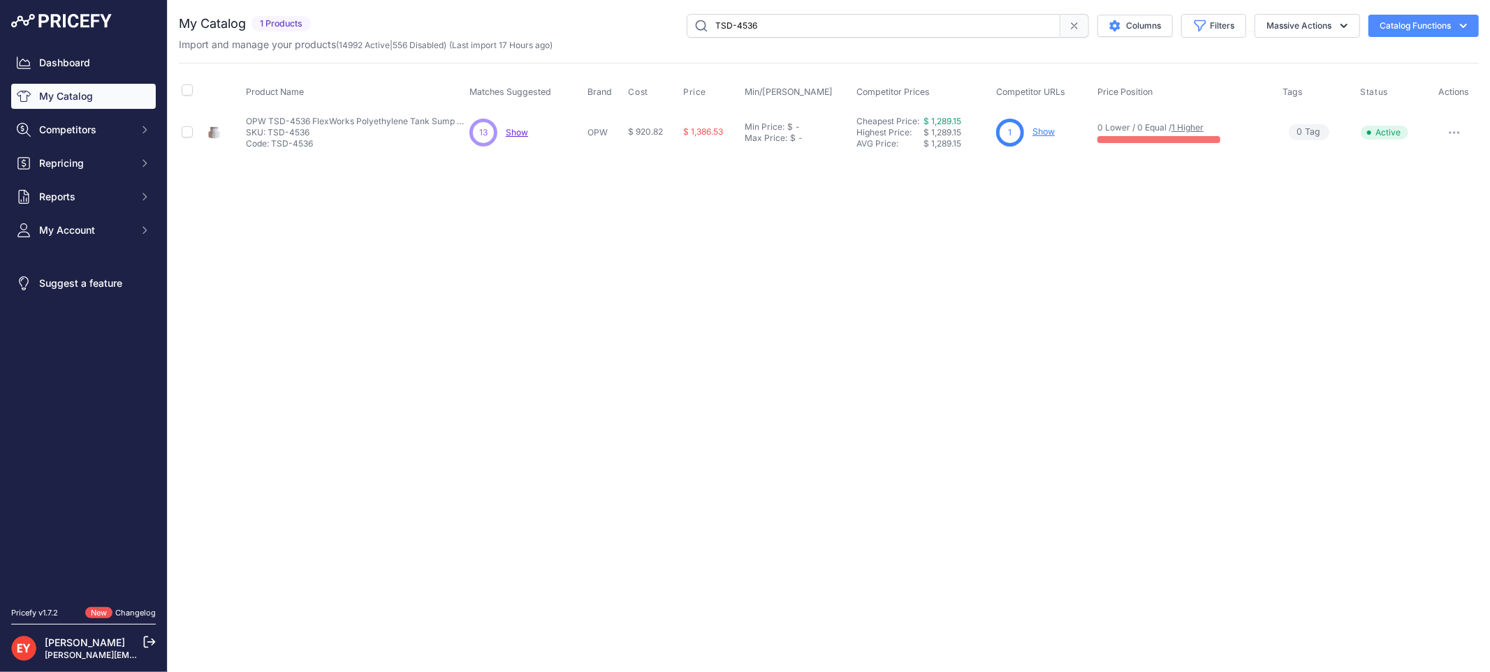
click at [1039, 133] on link "Show" at bounding box center [1043, 131] width 22 height 10
click at [1036, 131] on link "Show" at bounding box center [1043, 131] width 22 height 10
drag, startPoint x: 990, startPoint y: 25, endPoint x: 661, endPoint y: 33, distance: 329.0
click at [661, 33] on div "TSD-4536 Columns Filters Status All Status Only Enabled Only Disabled" at bounding box center [897, 26] width 1162 height 24
paste input "842"
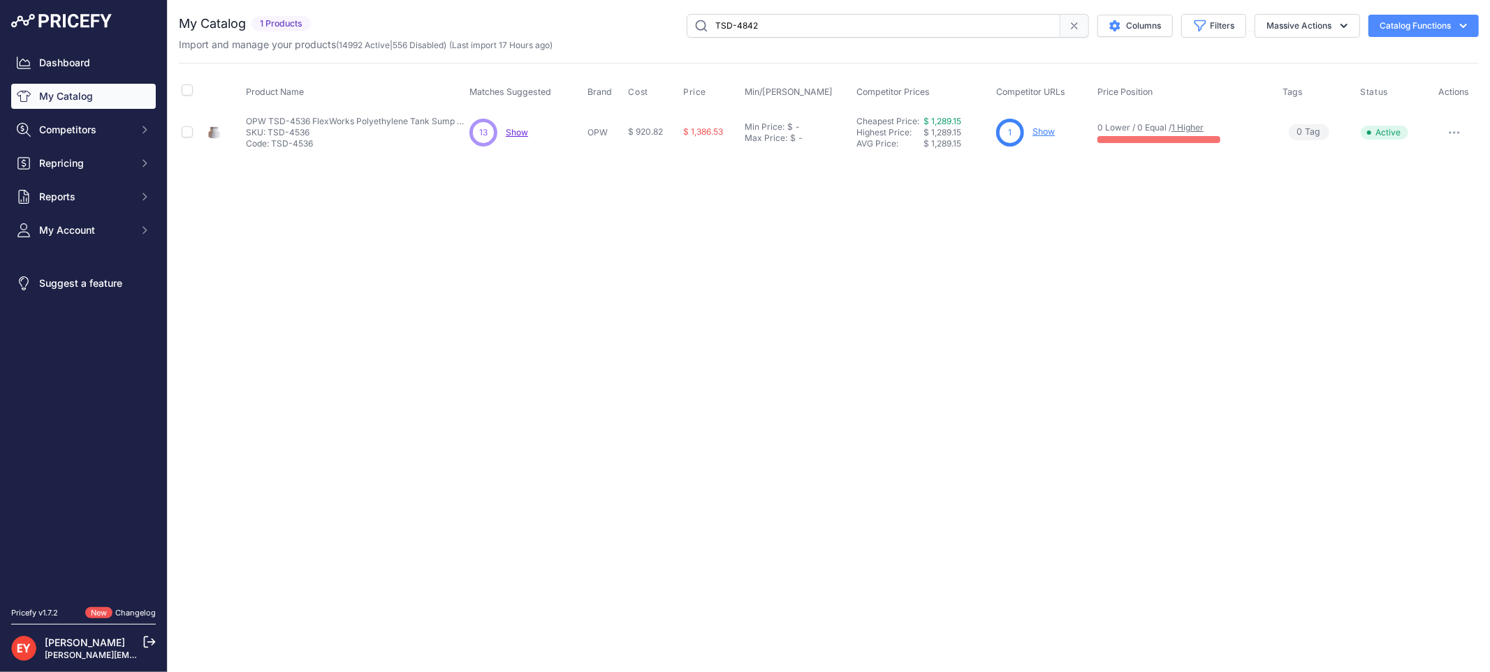
type input "TSD-4842"
click at [1049, 131] on link "Show" at bounding box center [1047, 131] width 22 height 10
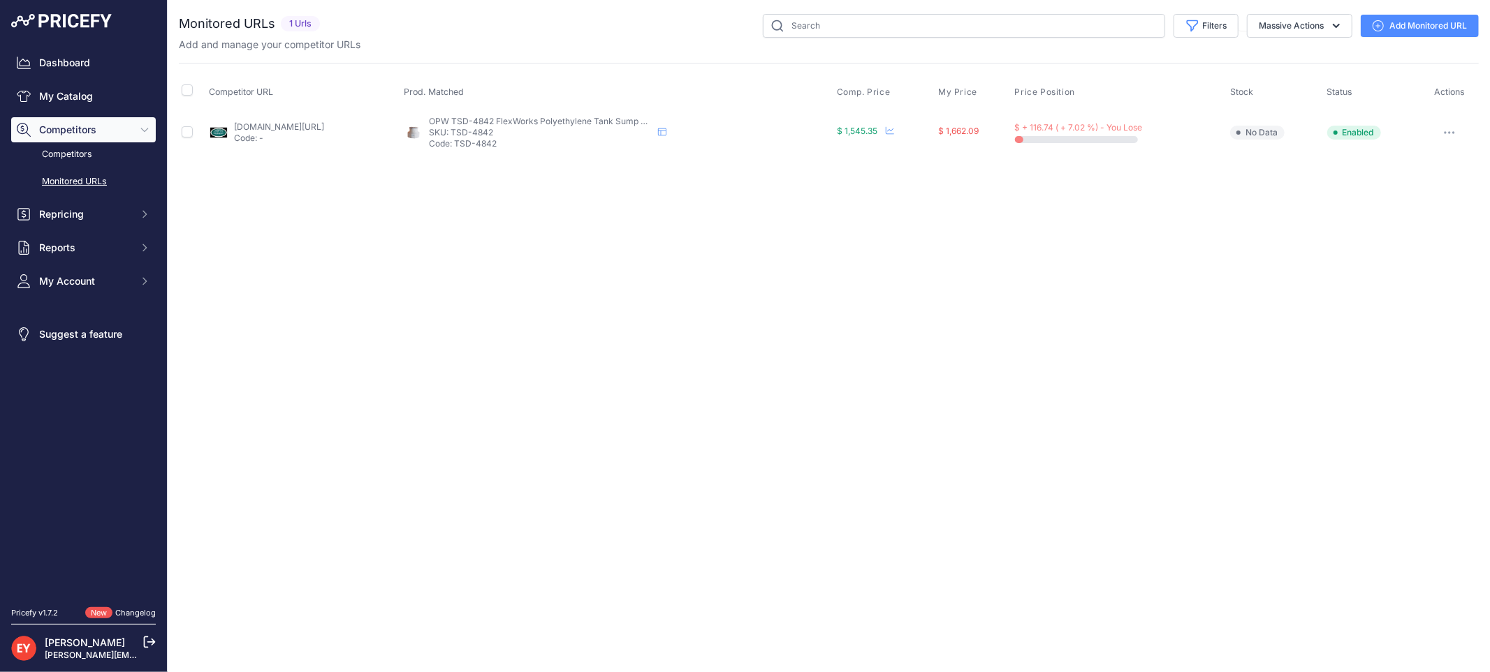
click at [1392, 25] on link "Add Monitored URL" at bounding box center [1419, 26] width 118 height 22
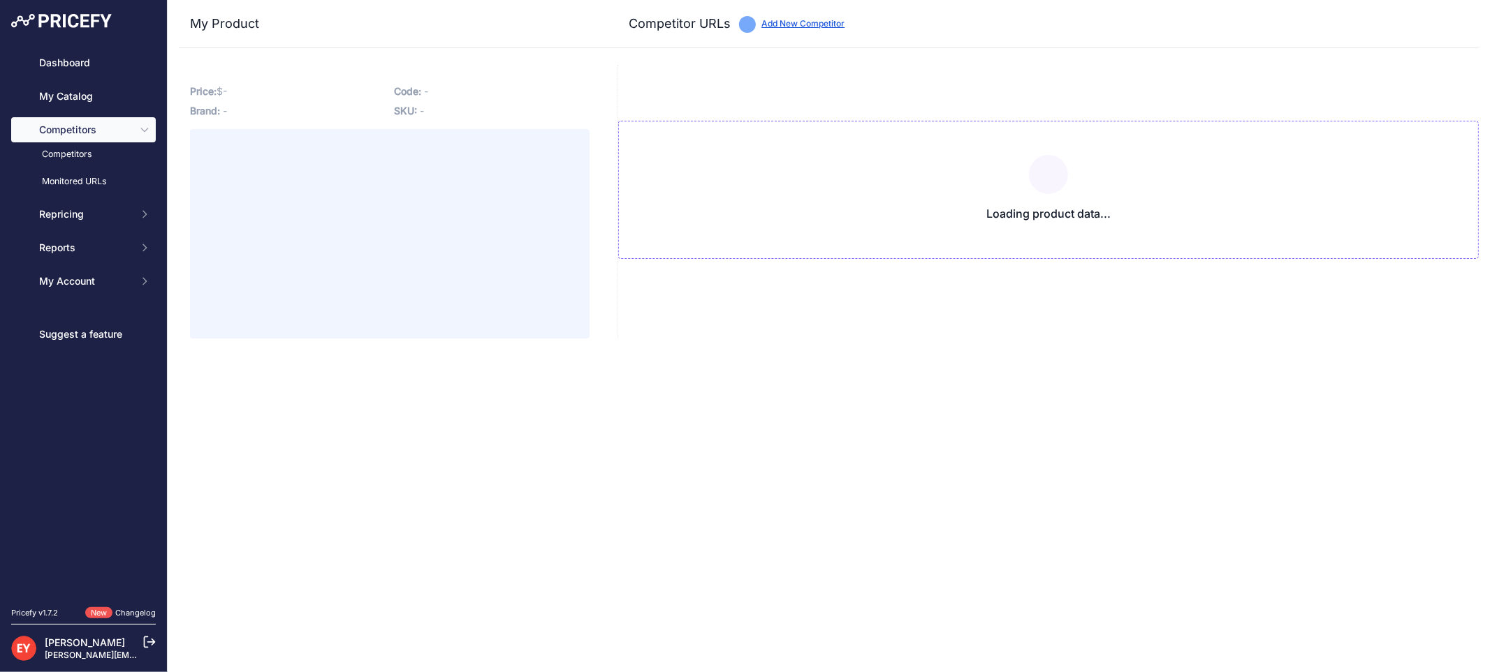
type input "westechequipment.com/index.php?main_page=product_info&products_id=70136&prirule…"
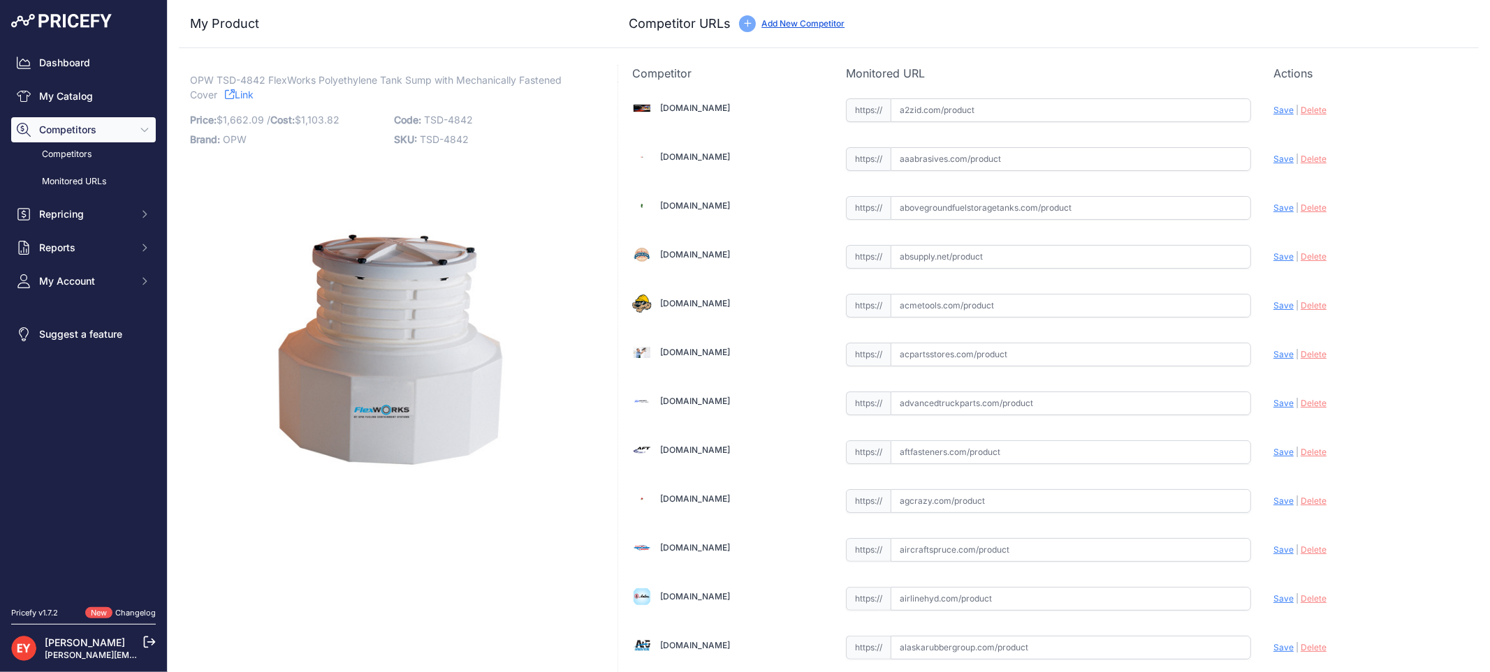
scroll to position [4134, 0]
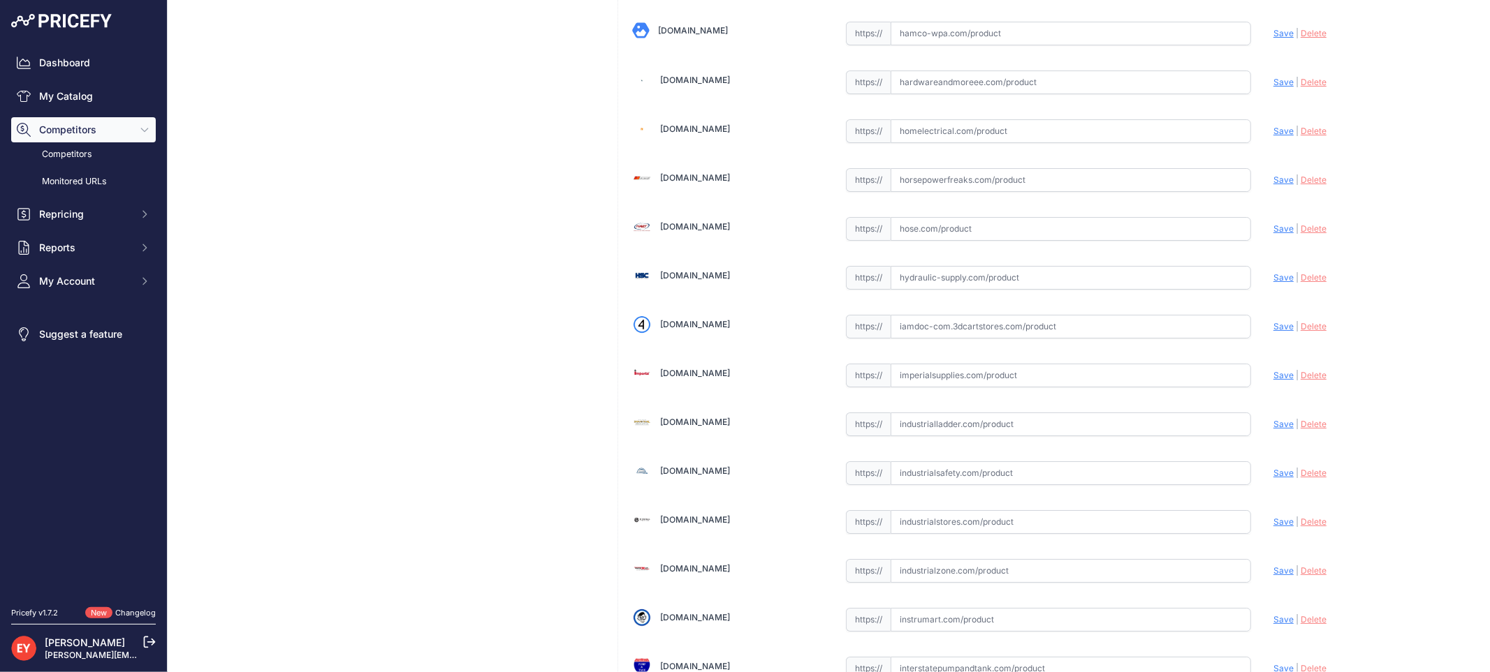
click at [987, 336] on input "text" at bounding box center [1070, 327] width 360 height 24
paste input "https://iamdoc-com.3dcartstores.com/Tank-Sump-Deep-Bury-39-Cover-48-Base_p_1060…"
drag, startPoint x: 1268, startPoint y: 339, endPoint x: 1202, endPoint y: 324, distance: 67.9
click at [1273, 332] on span "Save" at bounding box center [1283, 326] width 20 height 10
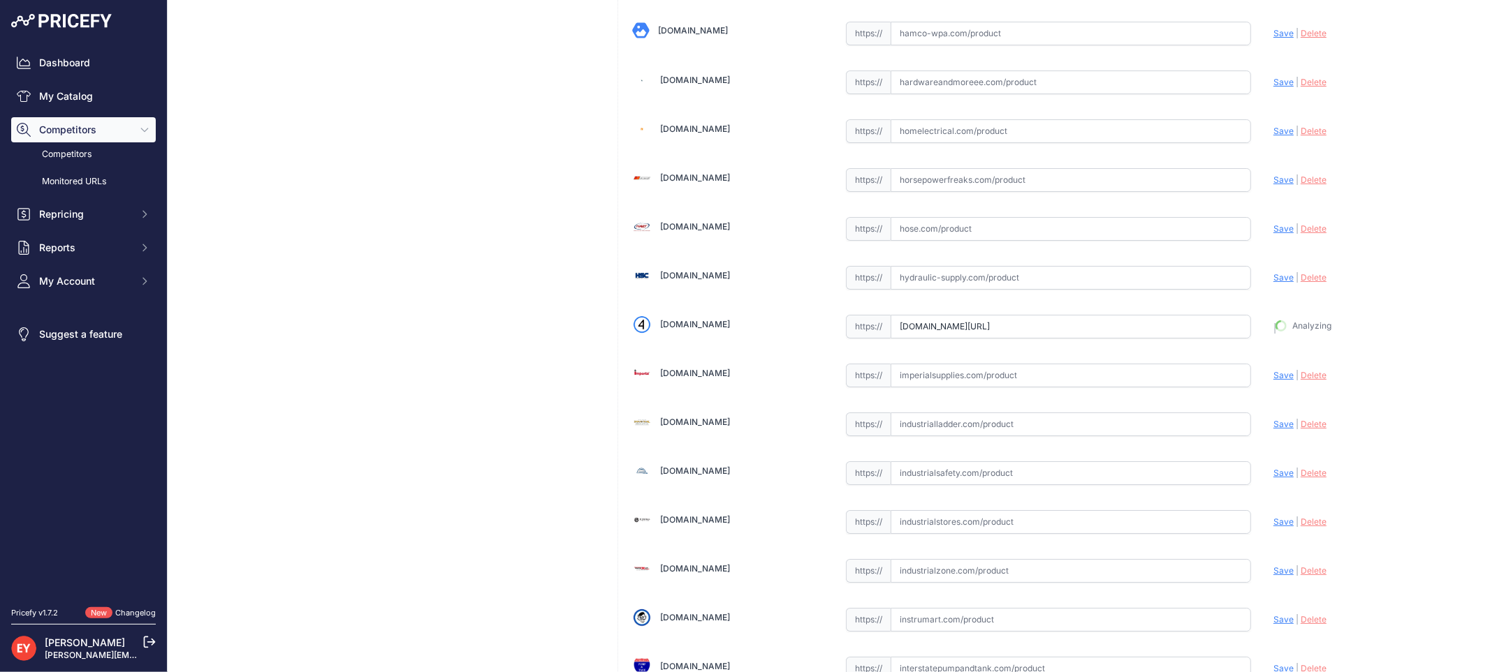
type input "https://iamdoc-com.3dcartstores.com/Tank-Sump-Deep-Bury-39-Cover-48-Base_p_1060…"
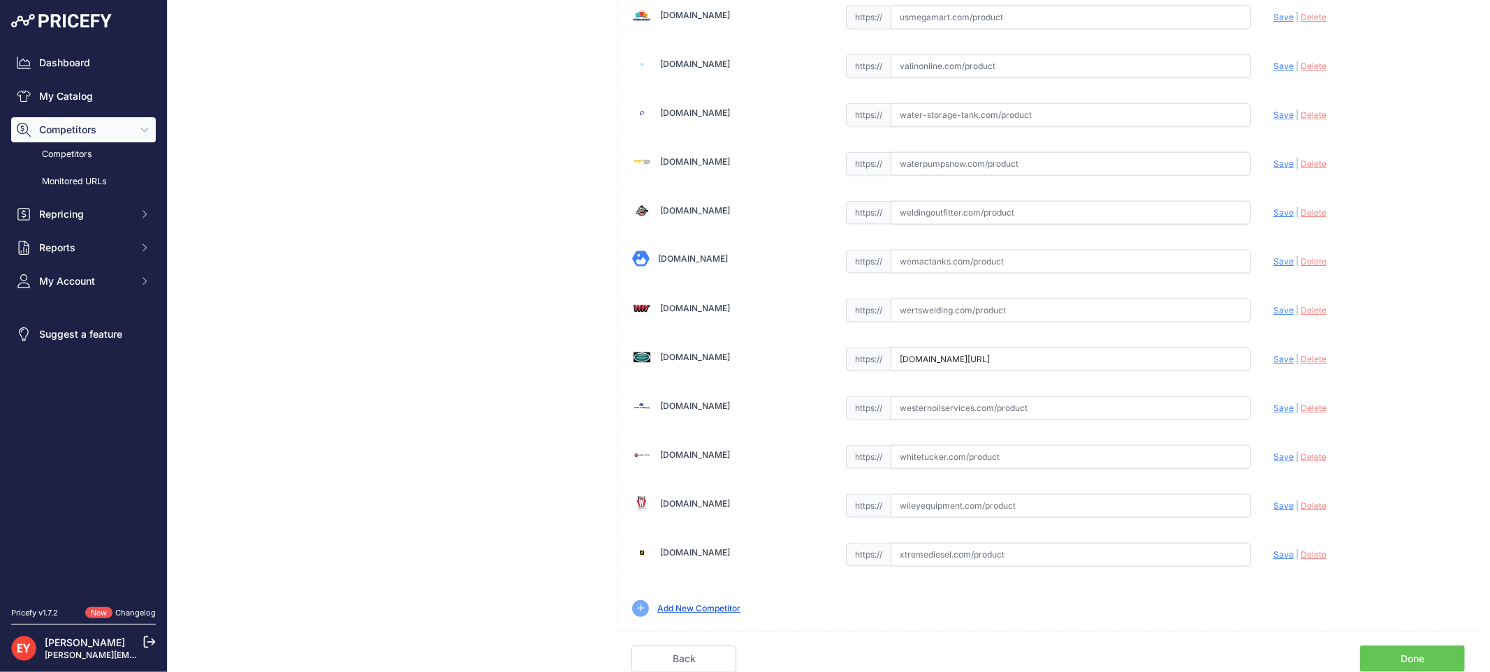
drag, startPoint x: 892, startPoint y: 359, endPoint x: 1383, endPoint y: 397, distance: 491.7
paste input "https://westechequipment.com/index.php?main_page=product_info&products_id=70136…"
click at [1273, 362] on span "Save" at bounding box center [1283, 359] width 20 height 10
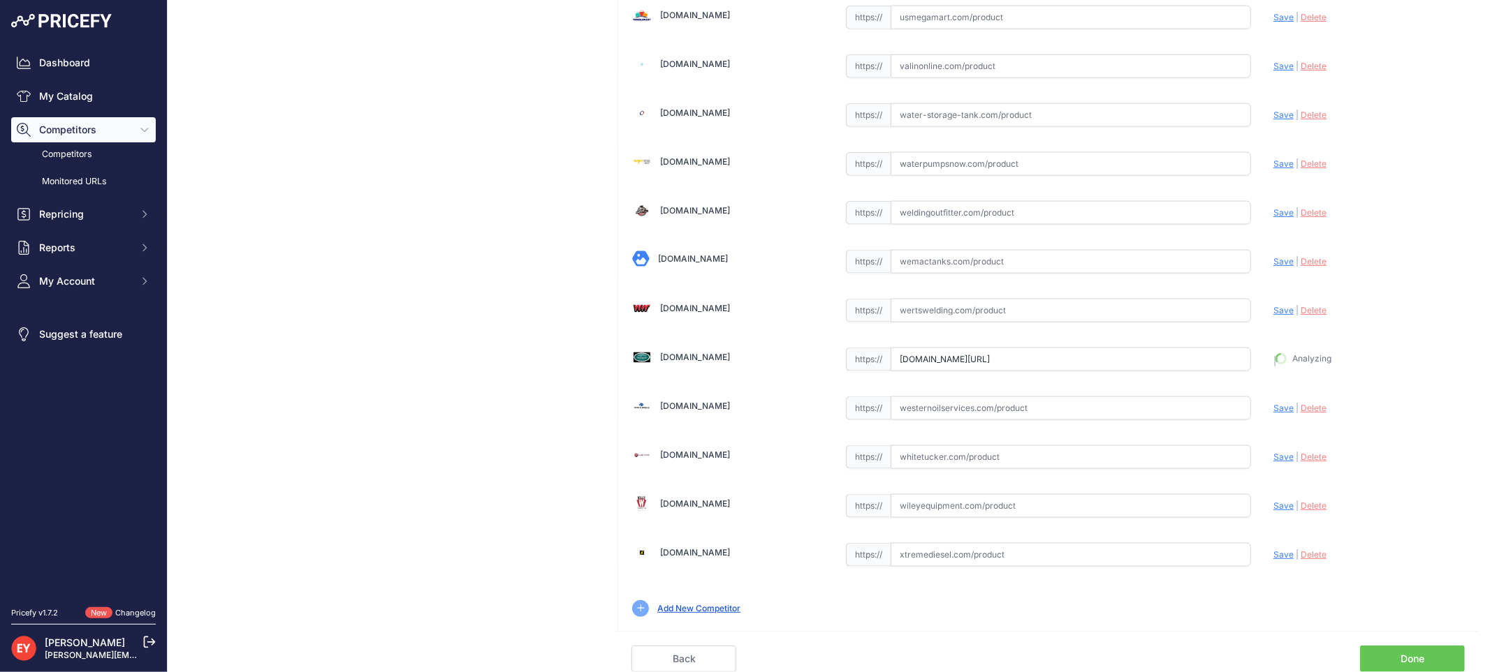
type input "https://westechequipment.com/index.php?main_page=product_info&products_id=70136…"
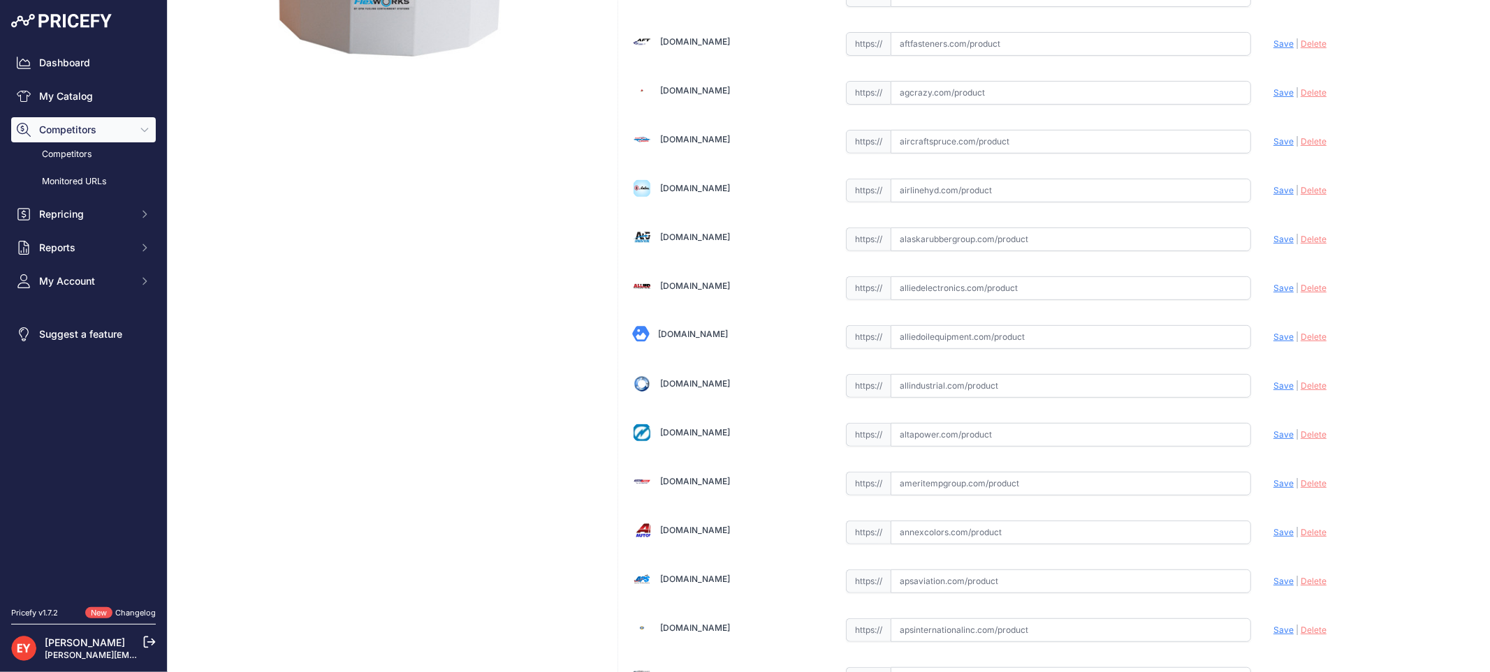
click at [913, 341] on input "text" at bounding box center [1070, 337] width 360 height 24
paste input "https://alliedoilequipment.com/shop/opw-fueling-components/tsd-4842-tank-sumpde…"
click at [1273, 337] on span "Save" at bounding box center [1283, 337] width 20 height 10
type input "https://alliedoilequipment.com/shop/opw-fueling-components/tsd-4842-tank-sumpde…"
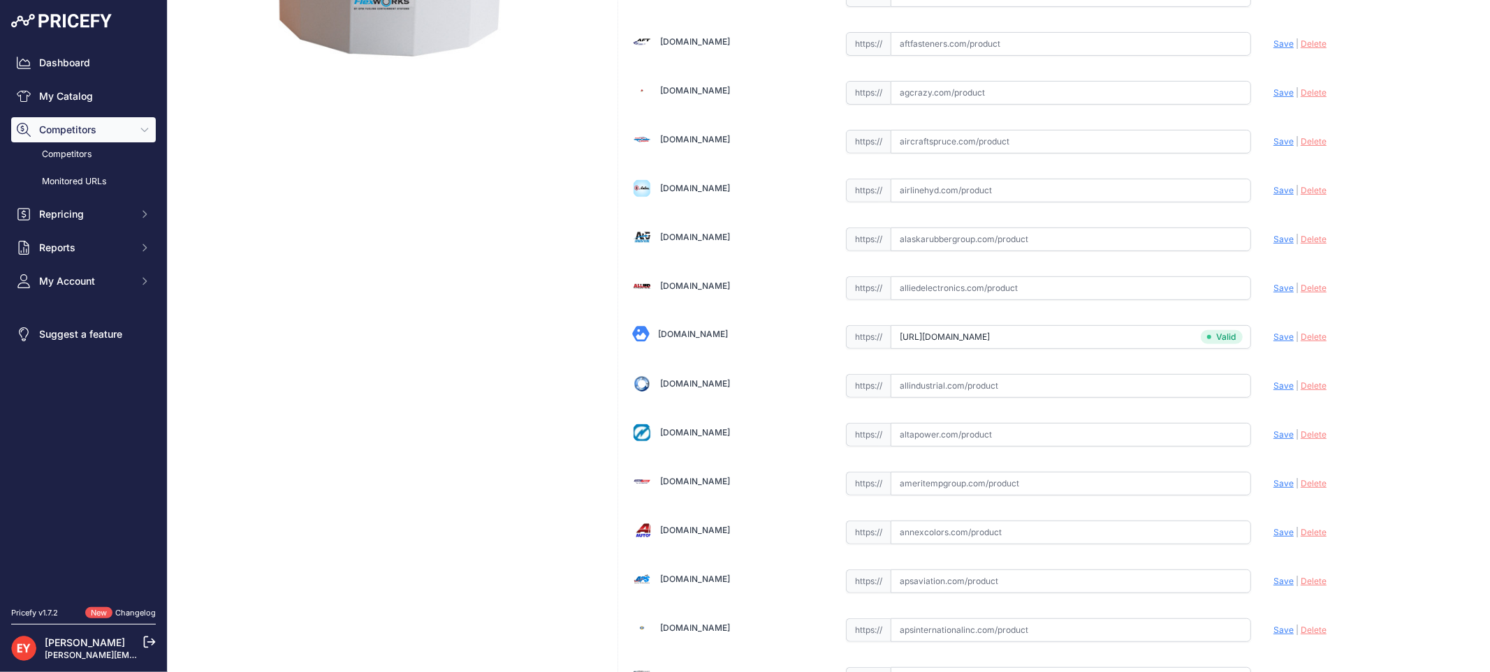
scroll to position [8094, 0]
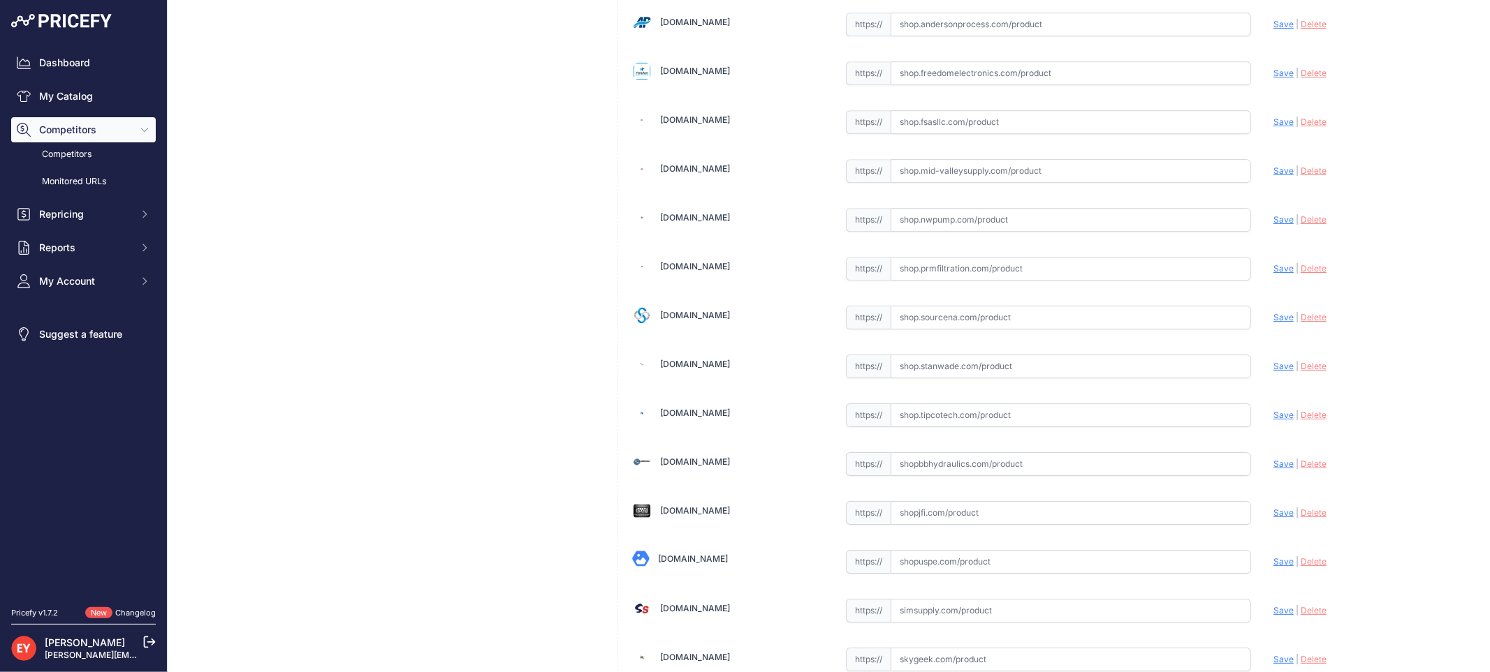
click at [936, 330] on input "text" at bounding box center [1070, 318] width 360 height 24
paste input "https://shop.sourcena.com/OPW-Fueling-Components/Tank-Sumps/TSD-4842/OPW-TSD-48…"
click at [1273, 323] on span "Save" at bounding box center [1283, 317] width 20 height 10
type input "https://shop.sourcena.com/OPW-Fueling-Components/Tank-Sumps/TSD-4842/OPW-TSD-48…"
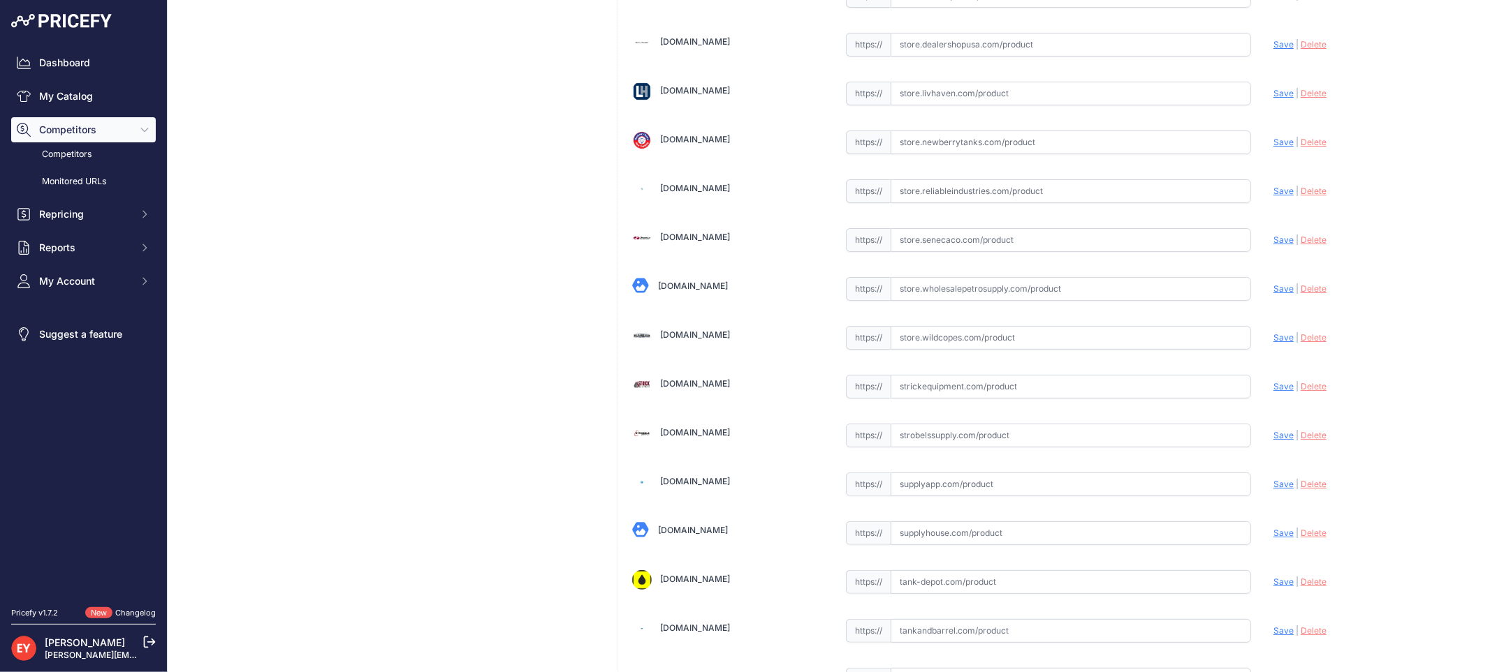
scroll to position [10457, 0]
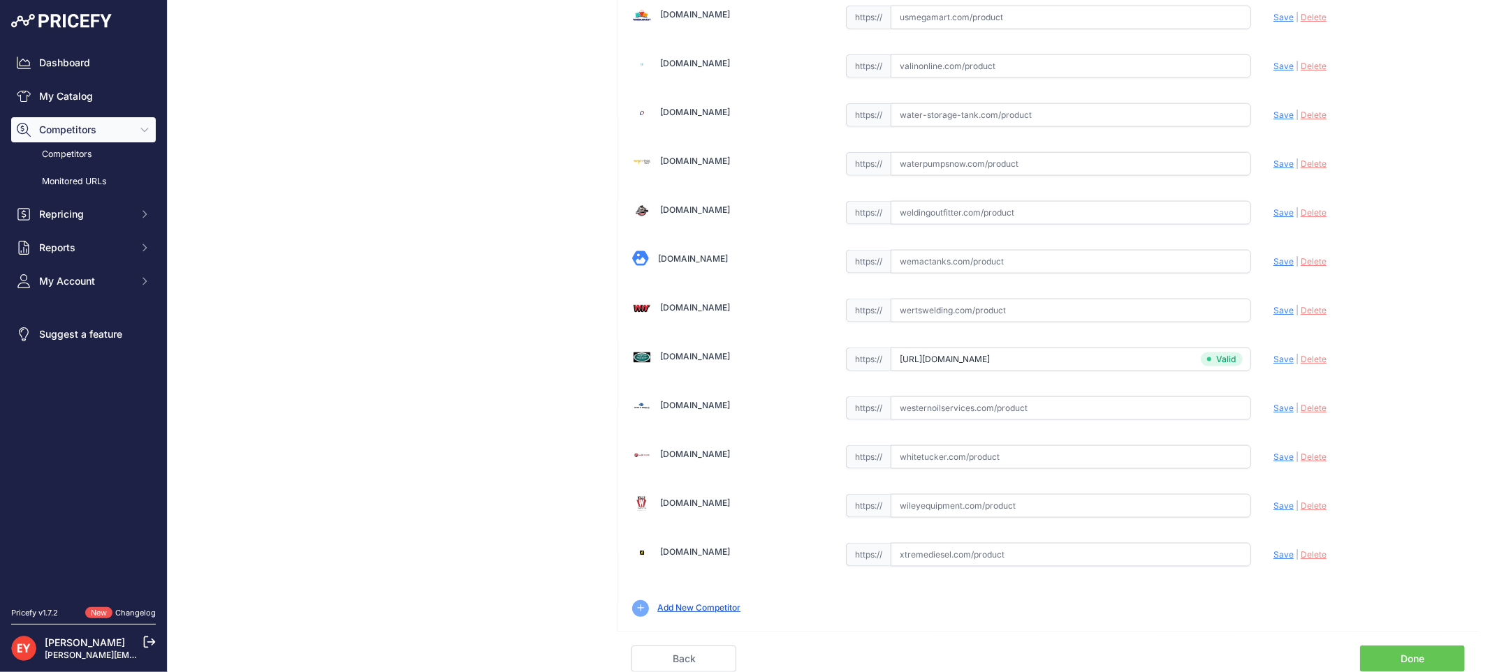
click at [1425, 660] on link "Done" at bounding box center [1412, 659] width 105 height 27
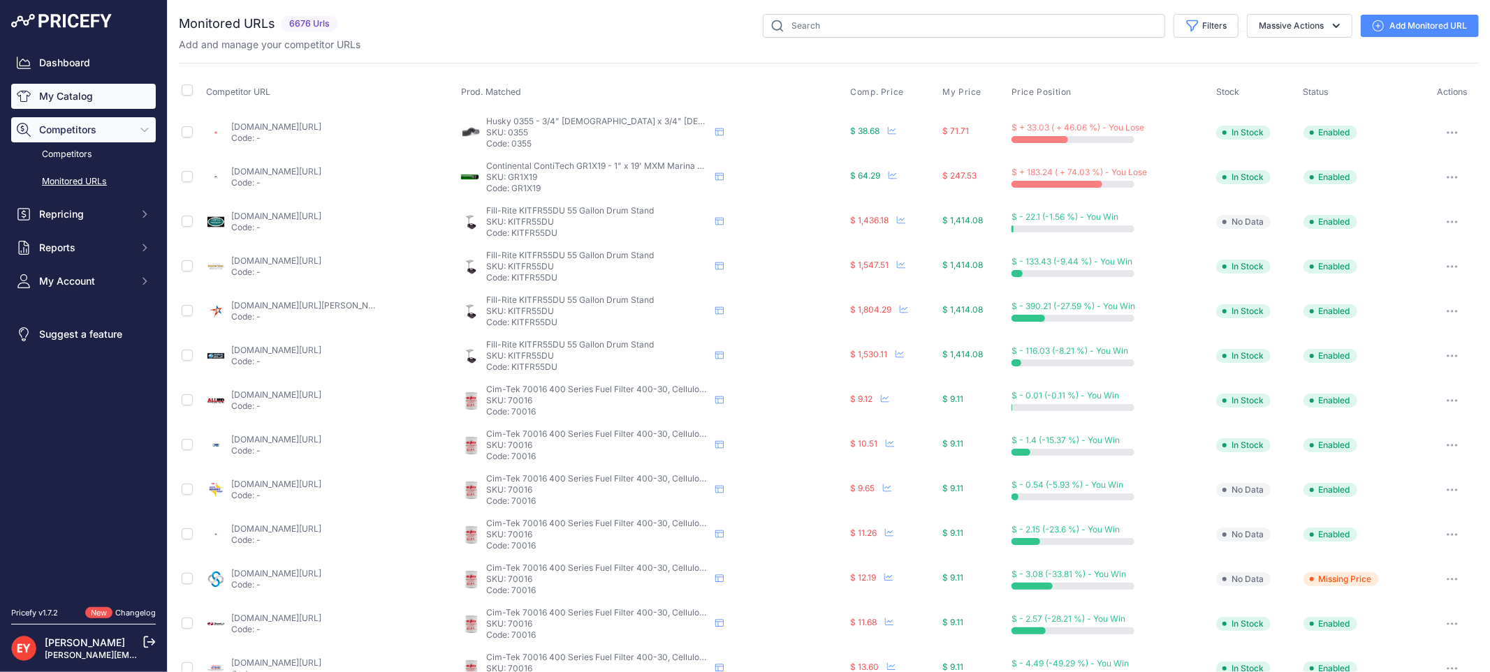
click at [47, 103] on link "My Catalog" at bounding box center [83, 96] width 145 height 25
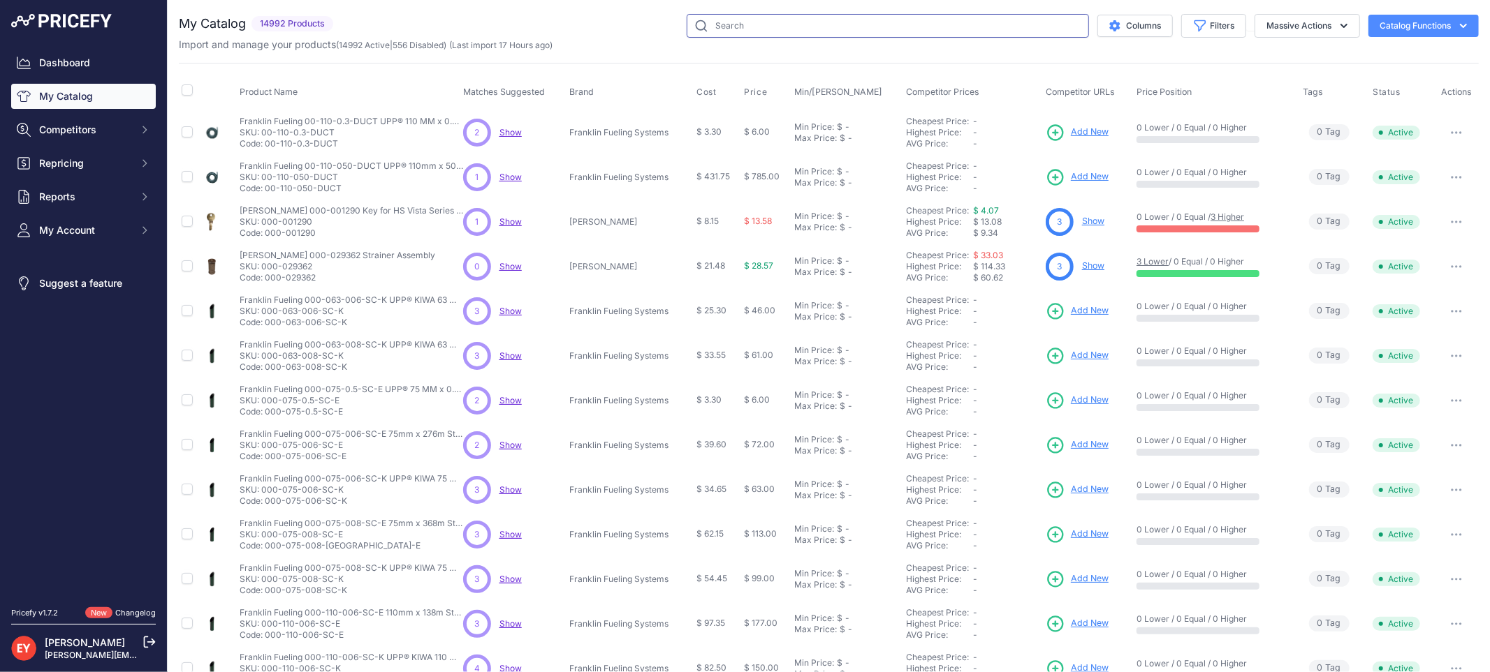
click at [719, 19] on input "text" at bounding box center [887, 26] width 402 height 24
paste input "6110-3010"
type input "6110-3010"
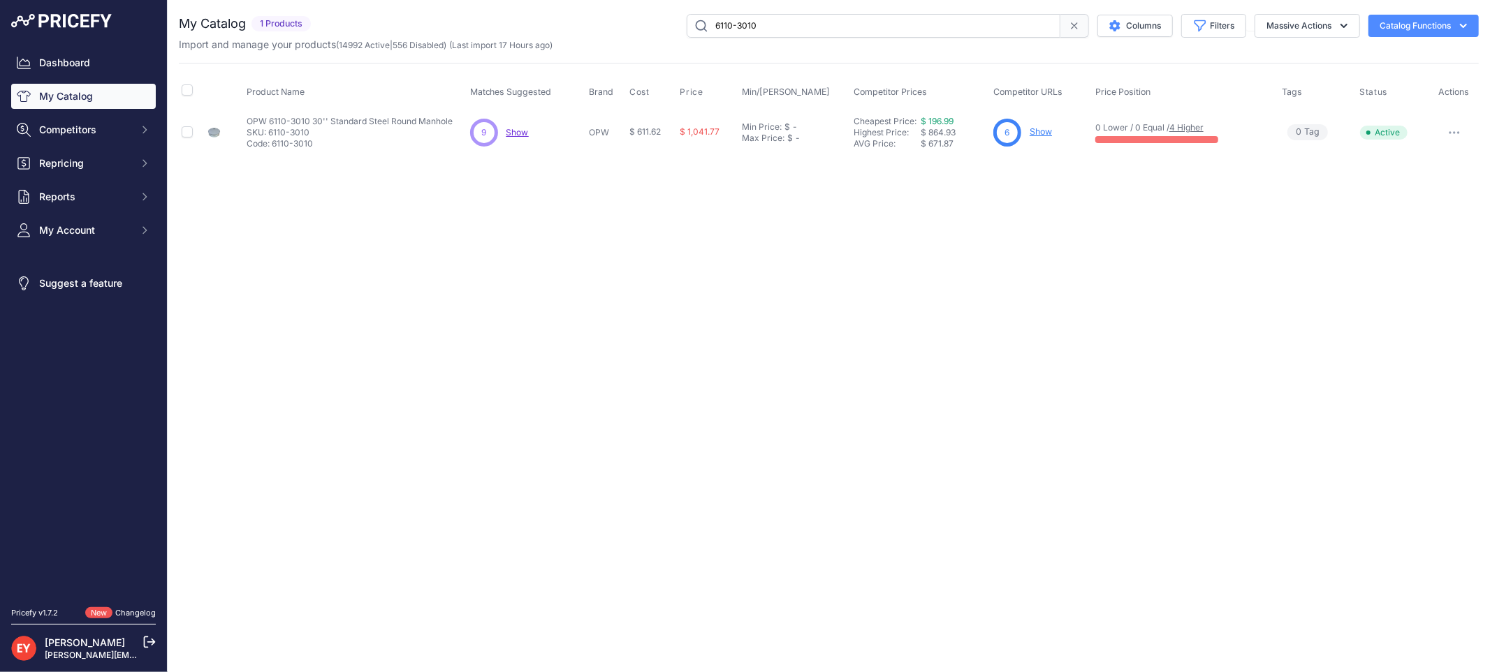
click at [1043, 129] on link "Show" at bounding box center [1040, 131] width 22 height 10
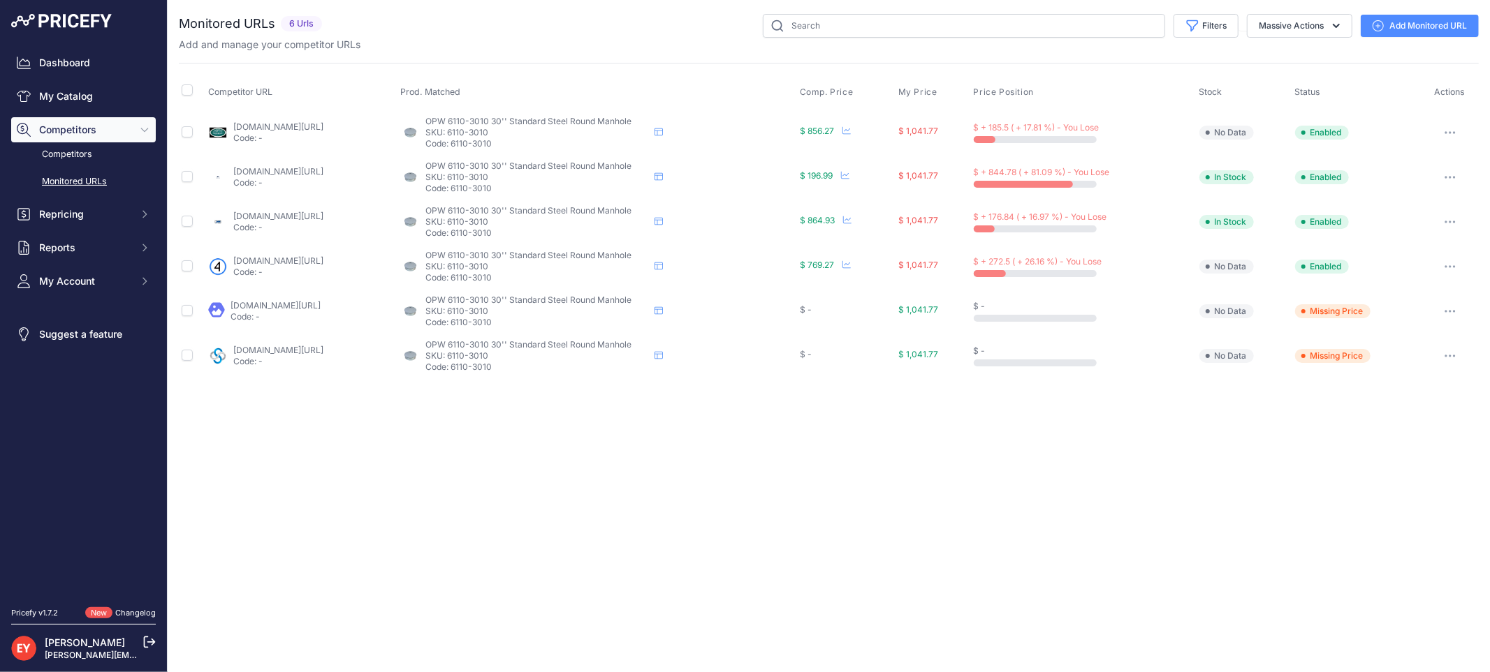
click at [1413, 22] on link "Add Monitored URL" at bounding box center [1419, 26] width 118 height 22
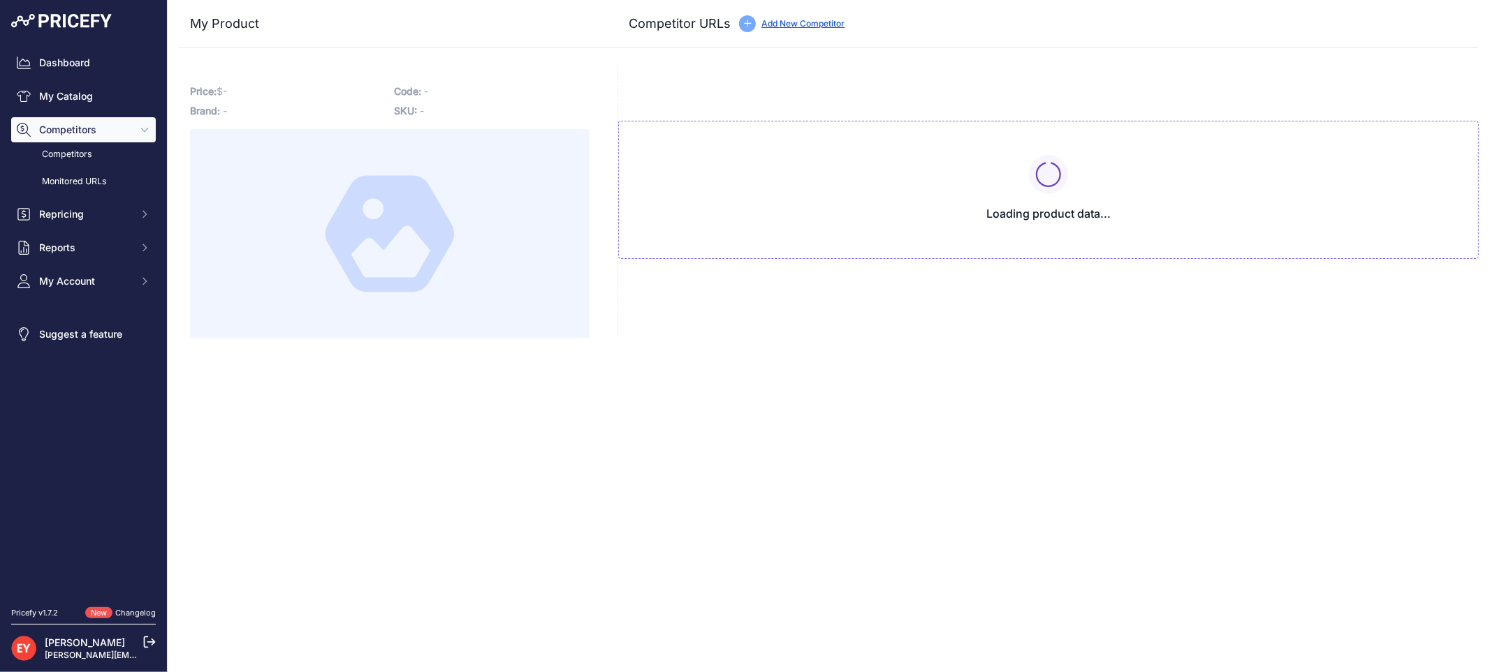
type input "alliedoilequipment.com/shop/opw-fueling-components/6110-3010-30-round-manhole-p…"
type input "www.bestpartsstore.com/product/opw-6110-3010-30-standard-steel-round-manhole/?p…"
type input "iamdoc-com.3dcartstores.com/30-Round-Manhole-Plain_p_10579411.html?prirule_jdsn…"
type input "www.jmesales.com/opw-30-in-110-series-steel-manhole-with-10-in-skirt/?prirule_j…"
type input "shop.sourcena.com/OPW-Fueling-Components/Underground-Storage-Tank-Equipment/611…"
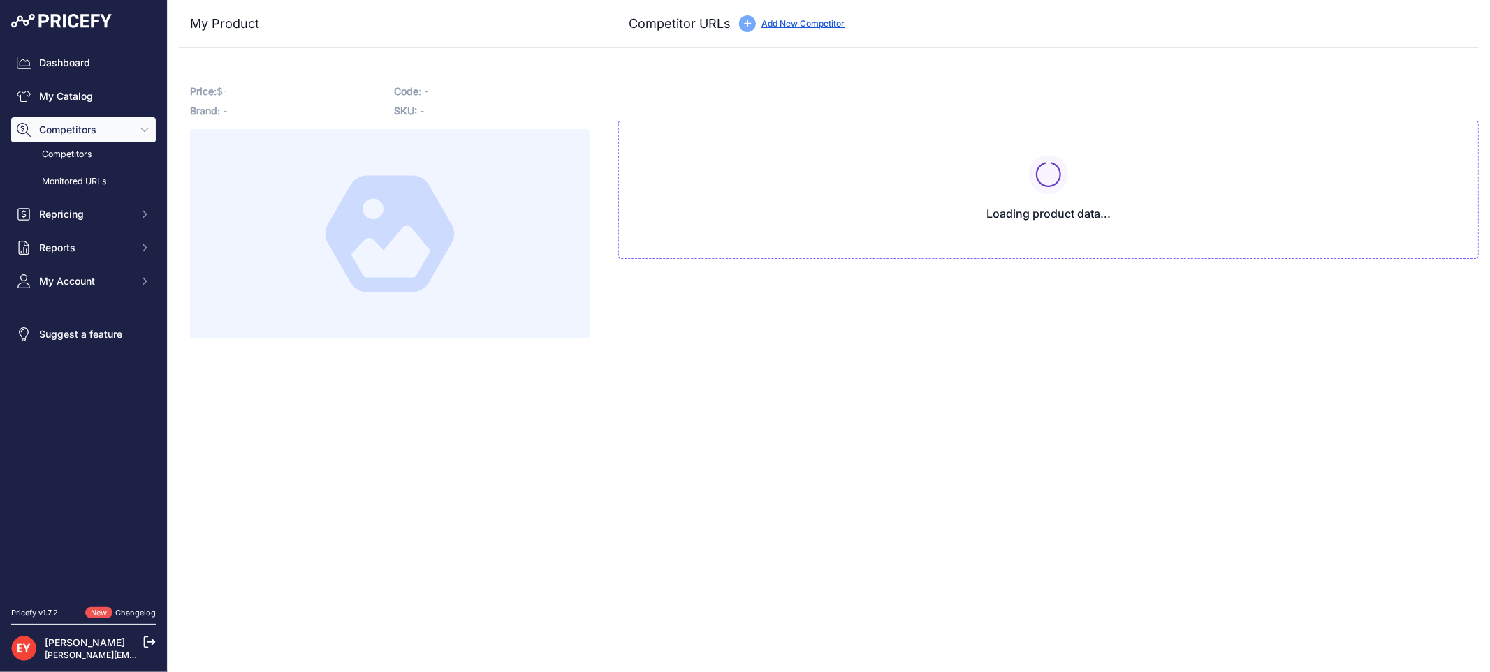
type input "westechequipment.com/product/6110-3010-30-in-standard-steel-round-manhole-w-fab…"
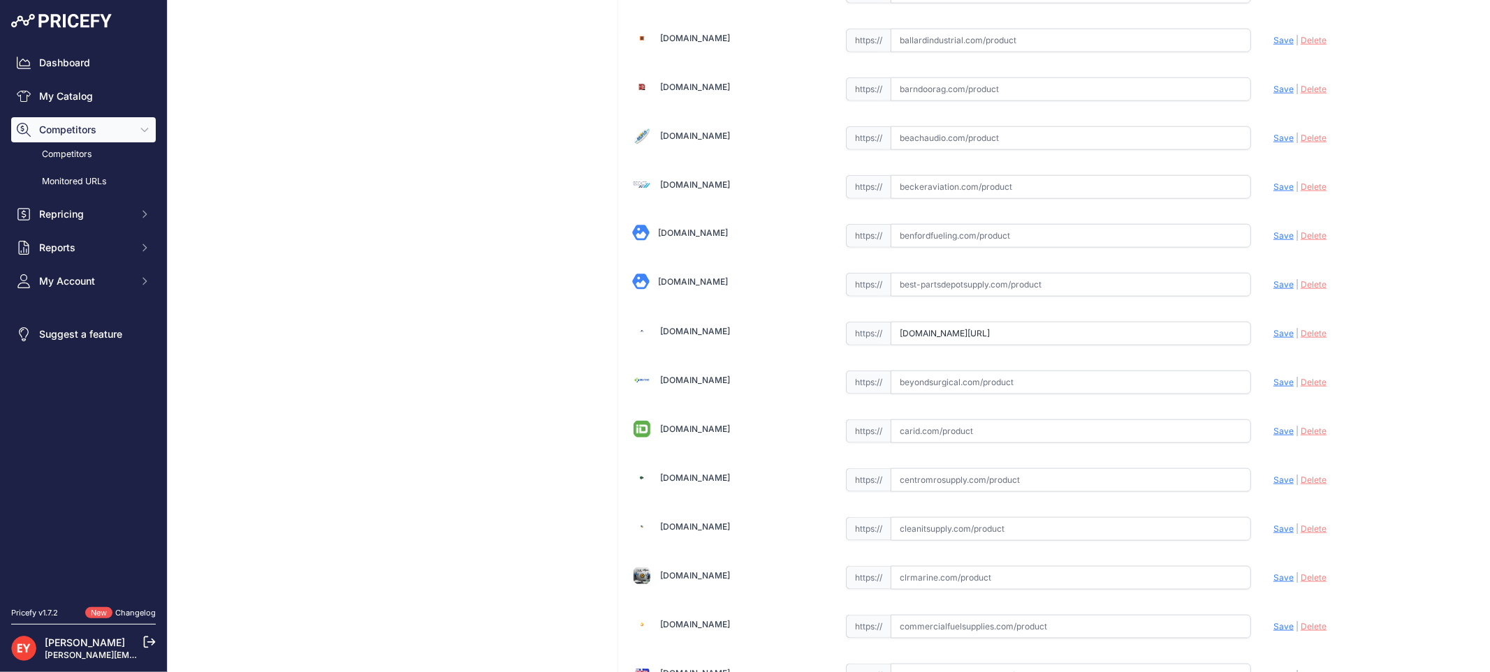
scroll to position [0, 109]
drag, startPoint x: 1027, startPoint y: 342, endPoint x: 1247, endPoint y: 337, distance: 220.0
drag, startPoint x: 891, startPoint y: 336, endPoint x: 1307, endPoint y: 367, distance: 417.4
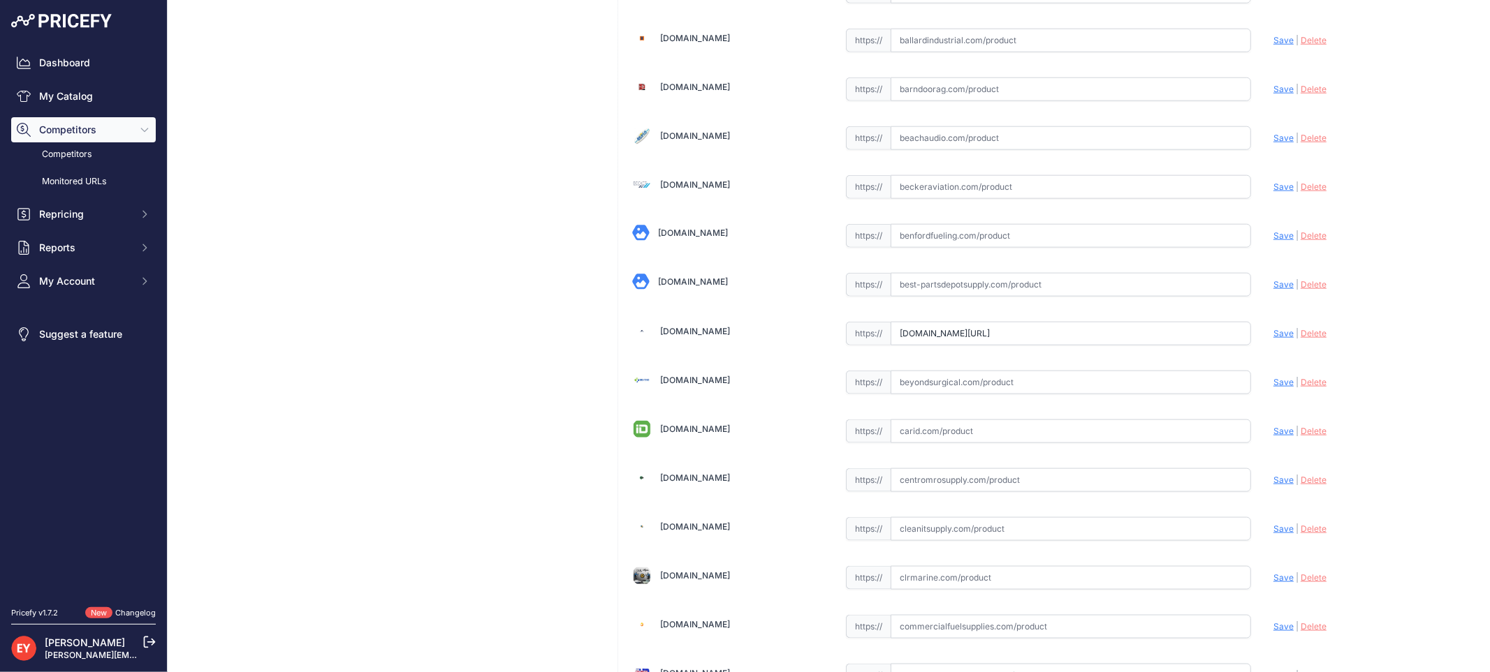
paste input "https://www.bestpartsstore.com/product/opw-6110-3010-30-standard-steel-round-ma…"
click at [1273, 345] on div "Update Profile Save | Delete Analyzing" at bounding box center [1368, 332] width 191 height 27
click at [1273, 337] on span "Save" at bounding box center [1283, 333] width 20 height 10
type input "https://www.bestpartsstore.com/product/opw-6110-3010-30-standard-steel-round-ma…"
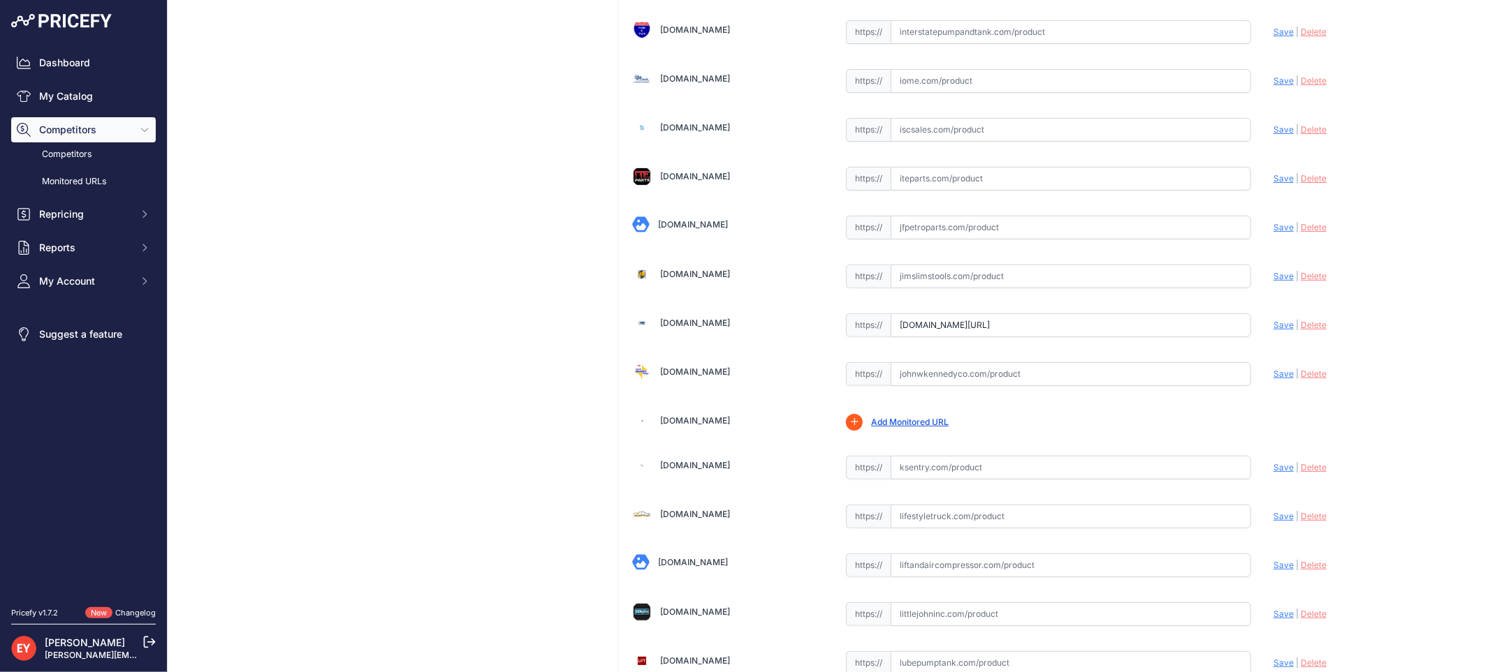
scroll to position [0, 63]
drag, startPoint x: 895, startPoint y: 338, endPoint x: 1283, endPoint y: 351, distance: 388.5
paste input "https://www.jmesales.com/opw-30-in-110-series-steel-manhole-with-10-in-skirt/"
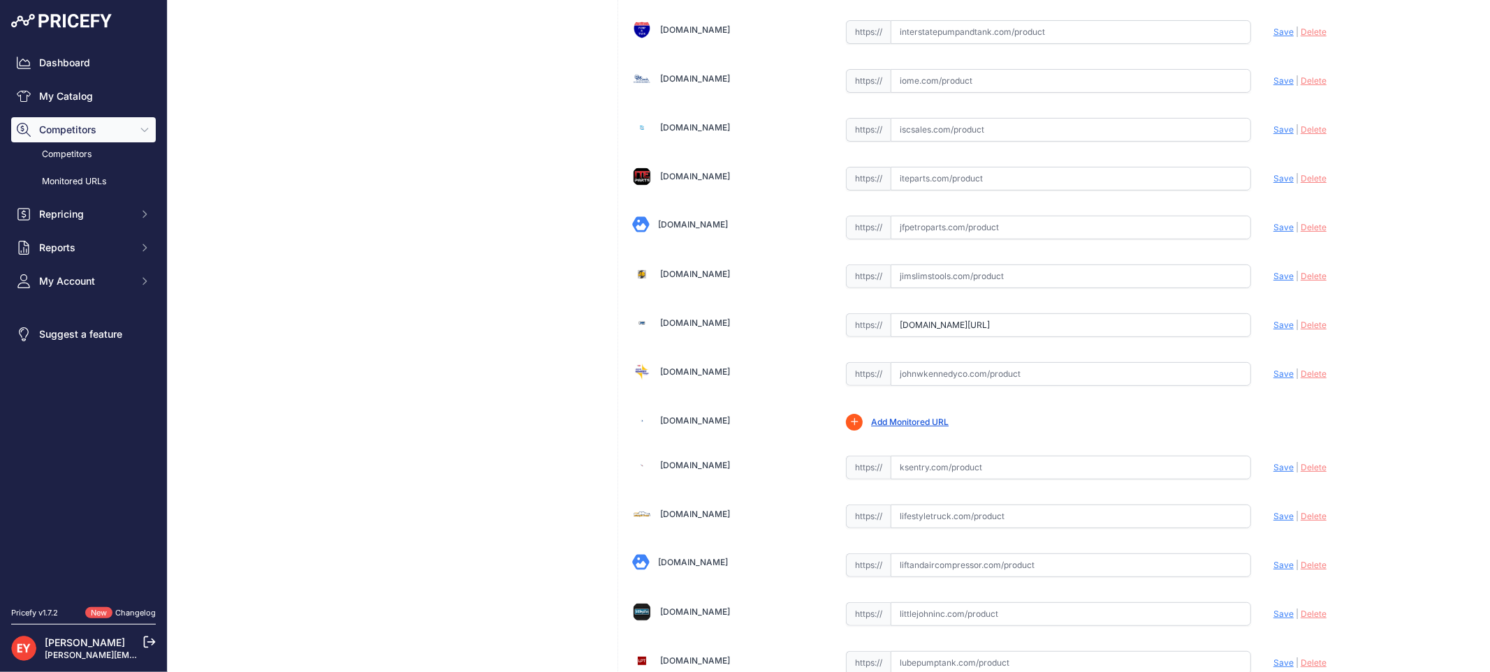
click at [1274, 332] on div "Update Profile Save | Delete Analyzing" at bounding box center [1368, 322] width 191 height 22
click at [1273, 330] on span "Save" at bounding box center [1283, 325] width 20 height 10
type input "https://www.jmesales.com/opw-30-in-110-series-steel-manhole-with-10-in-skirt/?p…"
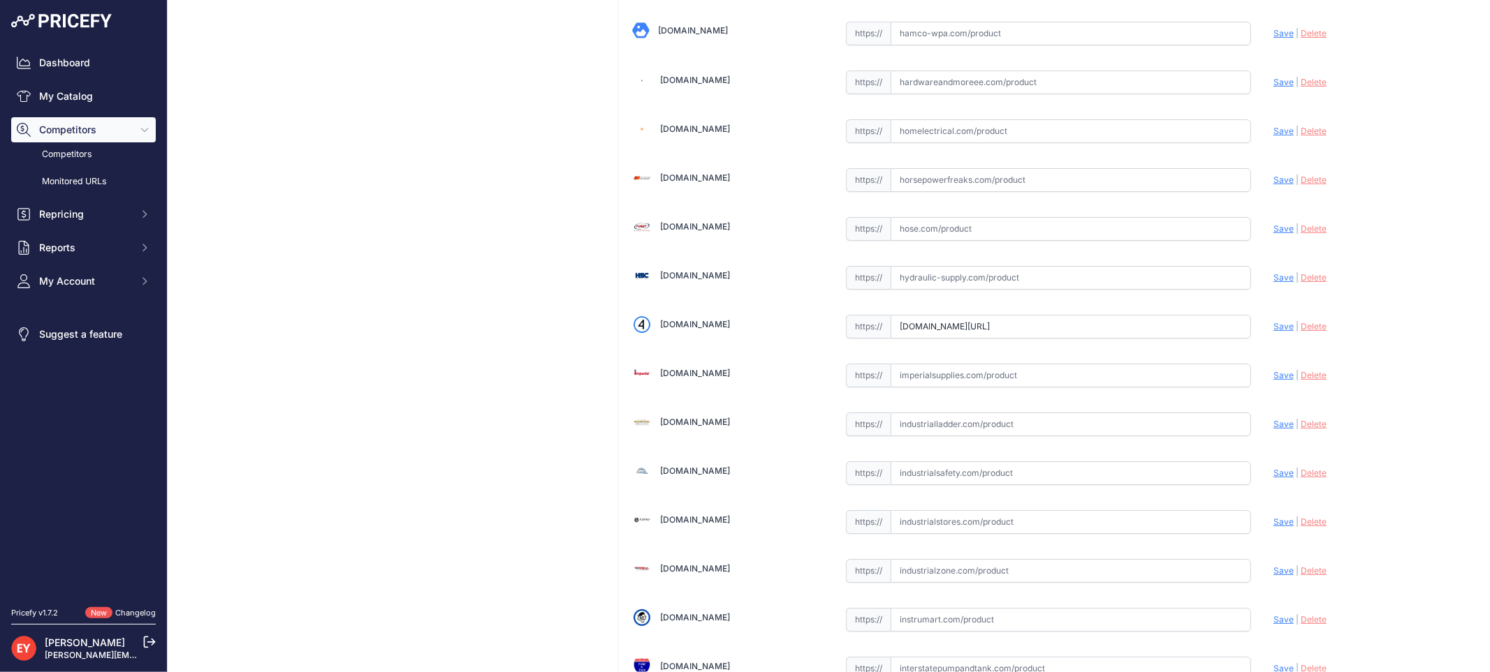
scroll to position [0, 61]
drag, startPoint x: 895, startPoint y: 344, endPoint x: 1299, endPoint y: 362, distance: 404.7
paste input "https://iamdoc-com.3dcartstores.com/30-Round-Manhole-Plain_p_10579411.html"
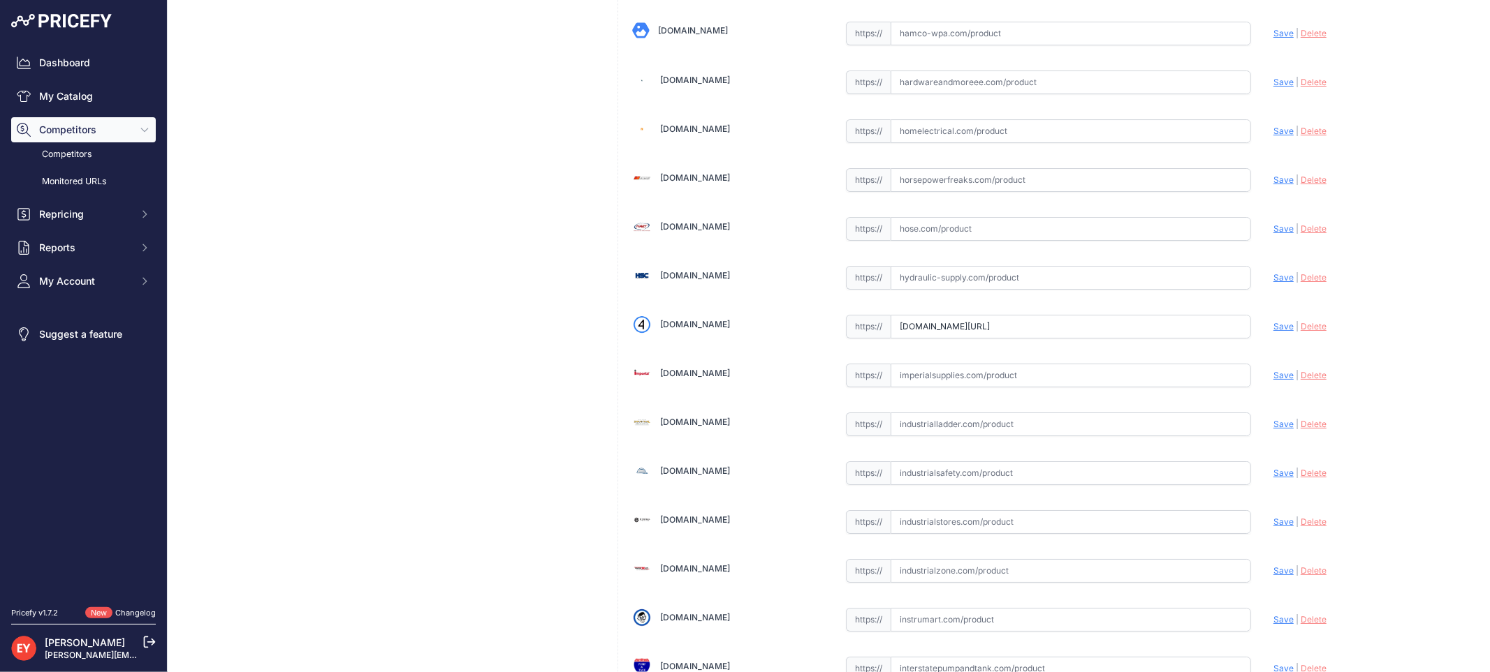
click at [1273, 332] on span "Save" at bounding box center [1283, 326] width 20 height 10
type input "https://iamdoc-com.3dcartstores.com/30-Round-Manhole-Plain_p_10579411.html?prir…"
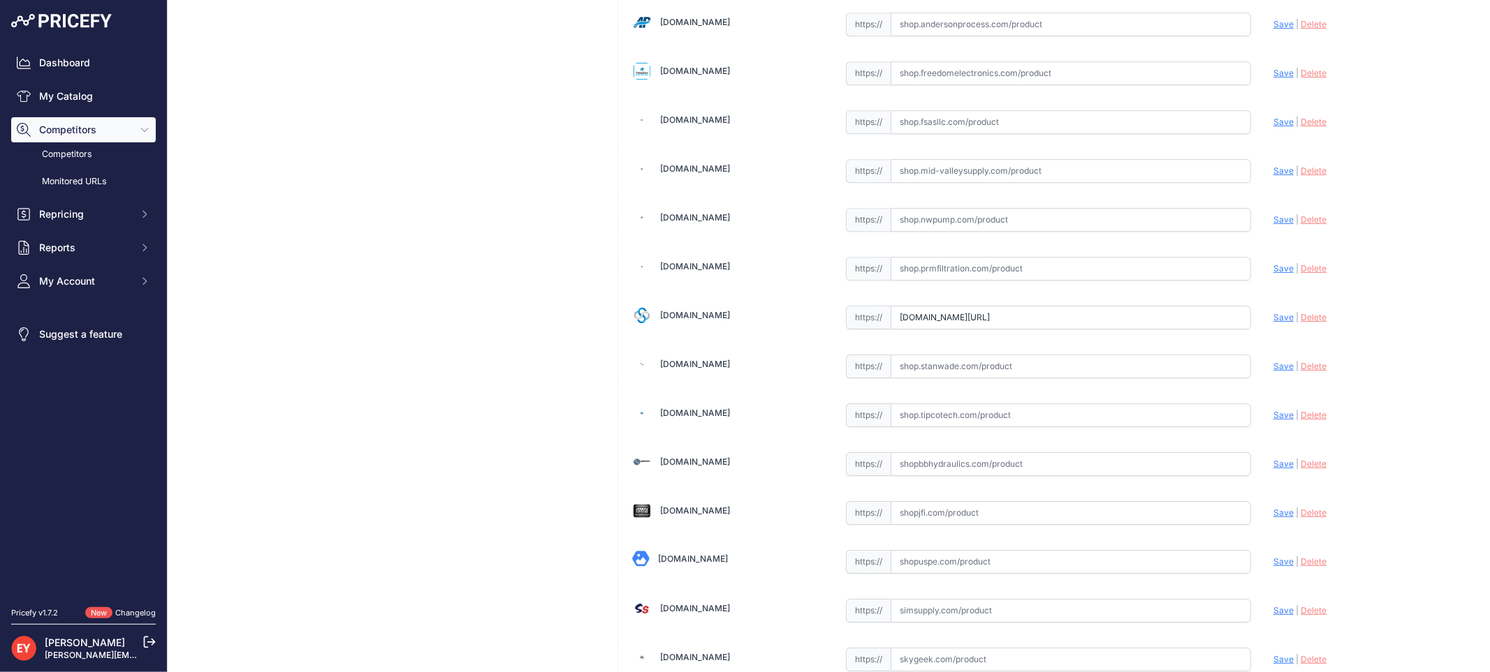
paste input "https://shop.sourcena.com/OPW-Fueling-Components/Underground-Storage-Tank-Equip…"
drag, startPoint x: 894, startPoint y: 346, endPoint x: 1265, endPoint y: 395, distance: 374.6
click at [1277, 323] on span "Save" at bounding box center [1283, 317] width 20 height 10
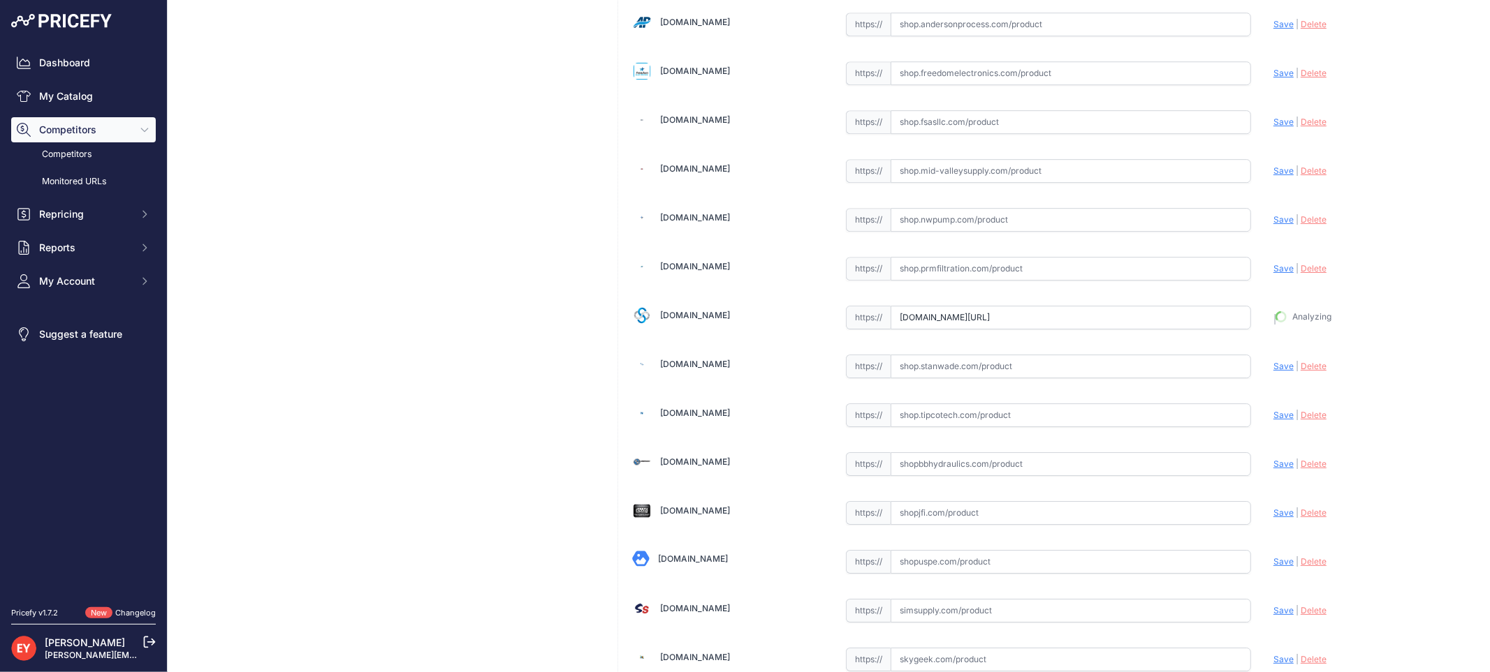
type input "https://shop.sourcena.com/OPW-Fueling-Components/Underground-Storage-Tank-Equip…"
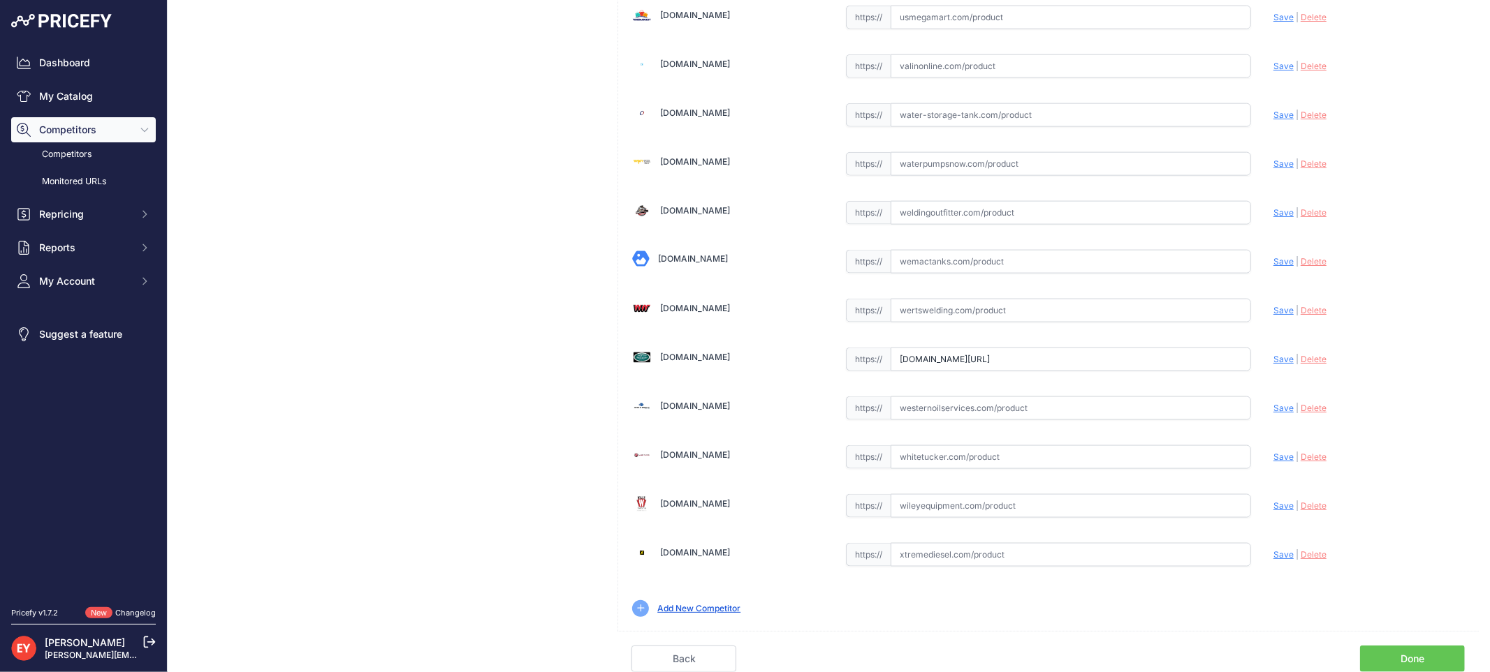
drag, startPoint x: 895, startPoint y: 354, endPoint x: 1345, endPoint y: 394, distance: 452.2
paste input "https://westechequipment.com/product/6110-3010-30-in-standard-steel-round-manho…"
click at [1273, 350] on div "Update Profile Save | Delete Analyzing" at bounding box center [1368, 356] width 191 height 22
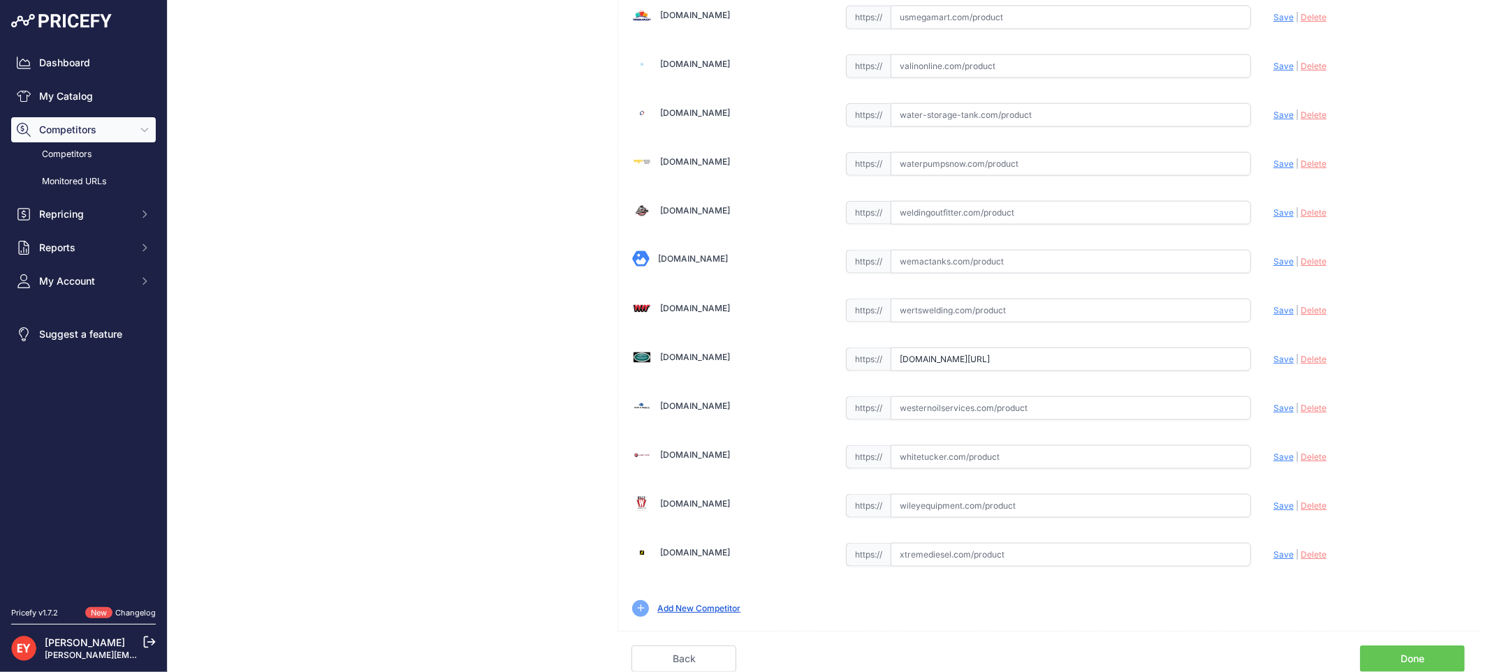
click at [1273, 358] on span "Save" at bounding box center [1283, 359] width 20 height 10
type input "https://westechequipment.com/product/6110-3010-30-in-standard-steel-round-manho…"
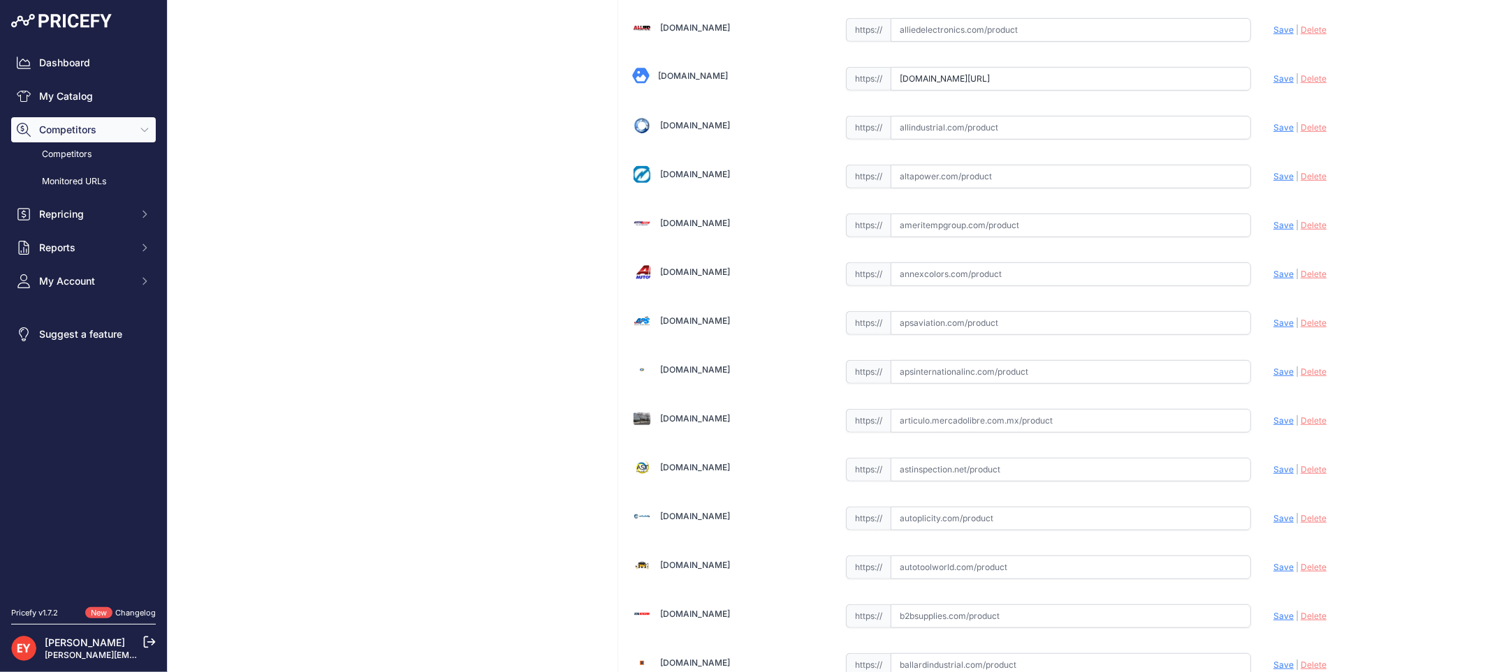
scroll to position [574, 0]
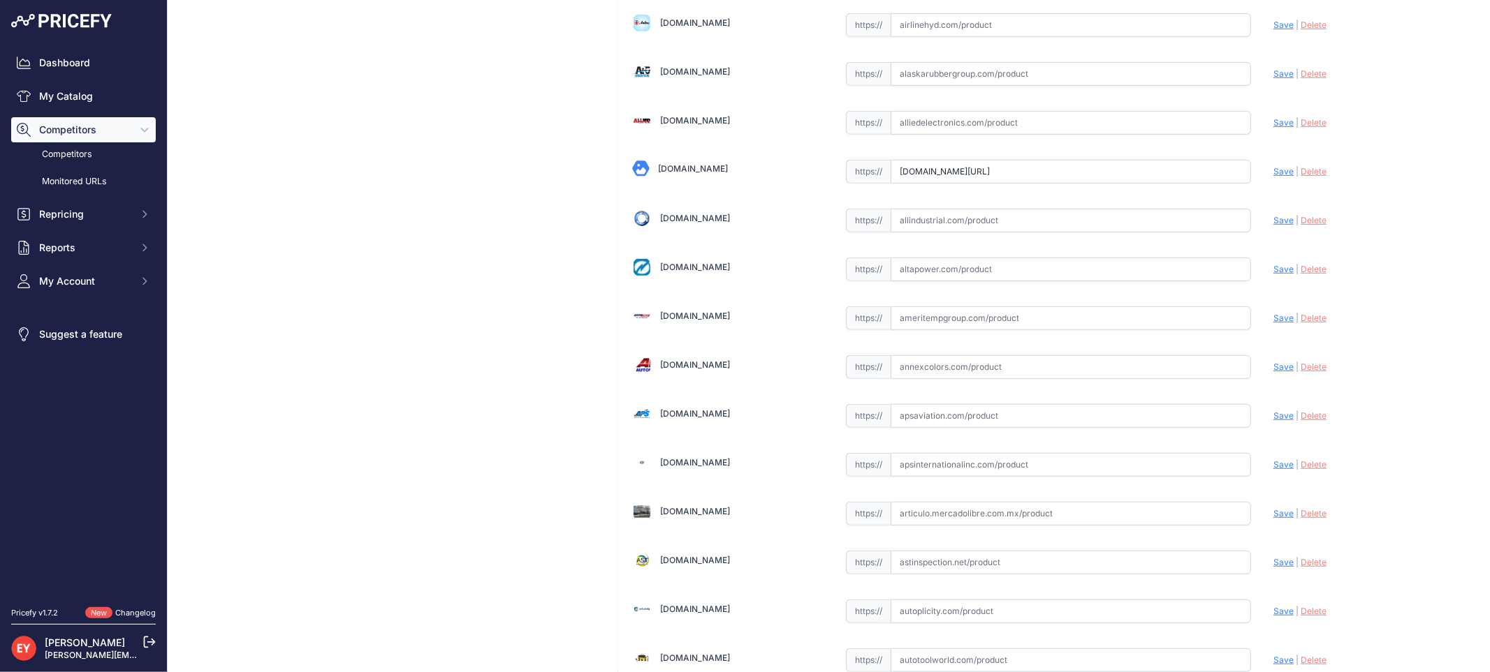
click at [950, 176] on input "alliedoilequipment.com/shop/opw-fueling-components/6110-3010-30-round-manhole-p…" at bounding box center [1070, 172] width 360 height 24
drag, startPoint x: 892, startPoint y: 176, endPoint x: 1310, endPoint y: 189, distance: 417.8
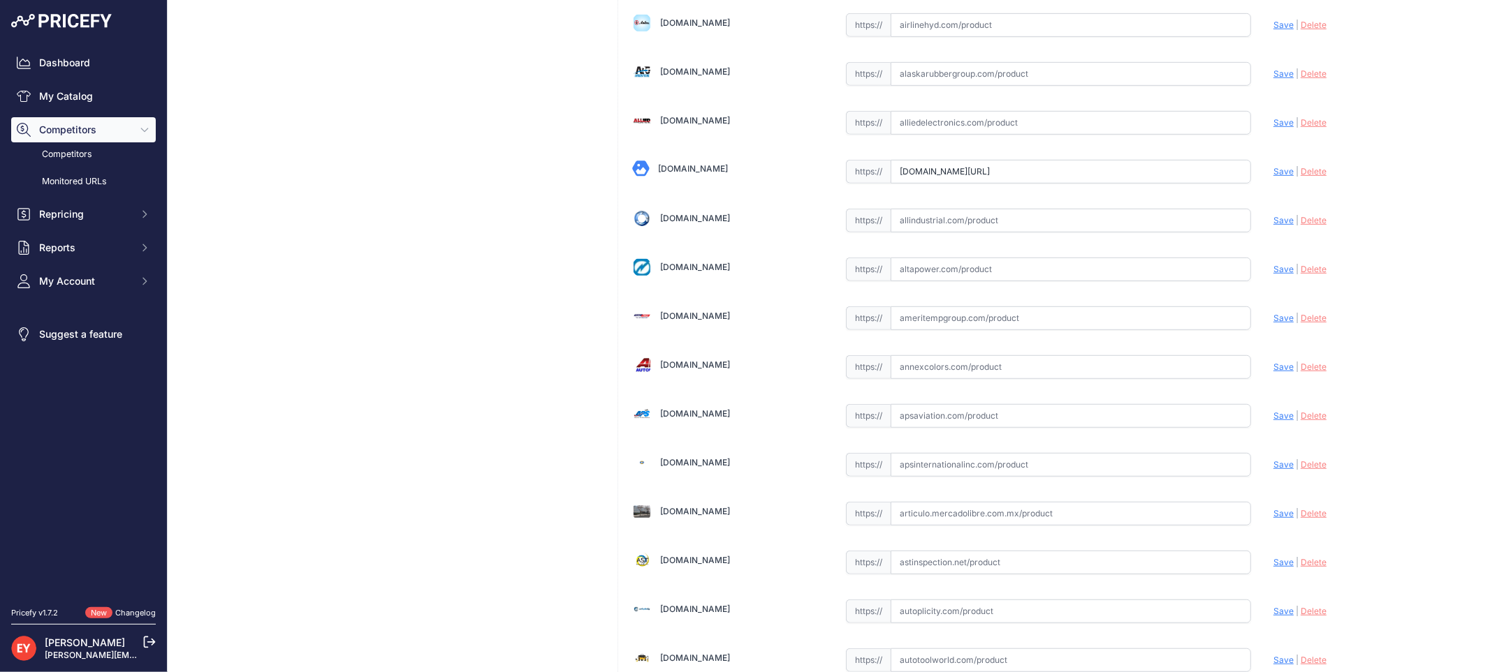
paste input "https://"
click at [1273, 175] on span "Save" at bounding box center [1283, 171] width 20 height 10
type input "https://alliedoilequipment.com/shop/opw-fueling-components/6110-3010-30-round-m…"
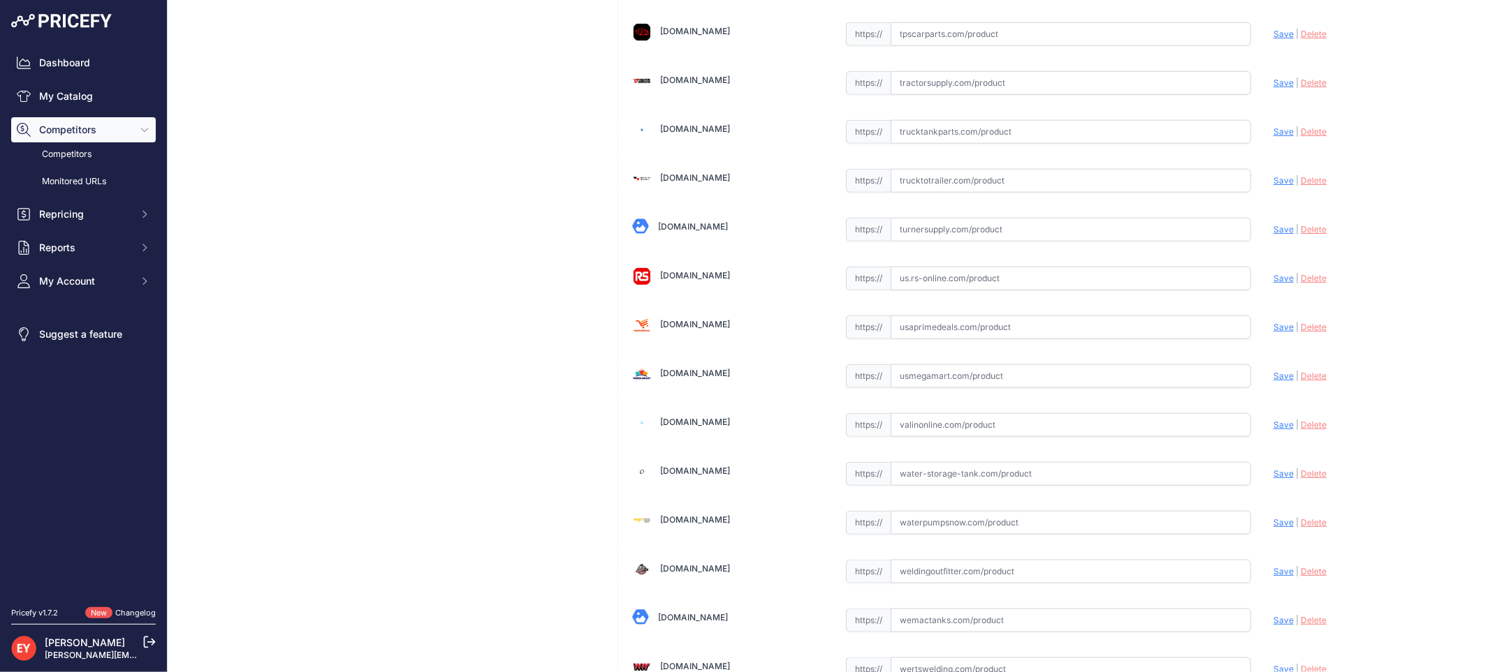
scroll to position [10457, 0]
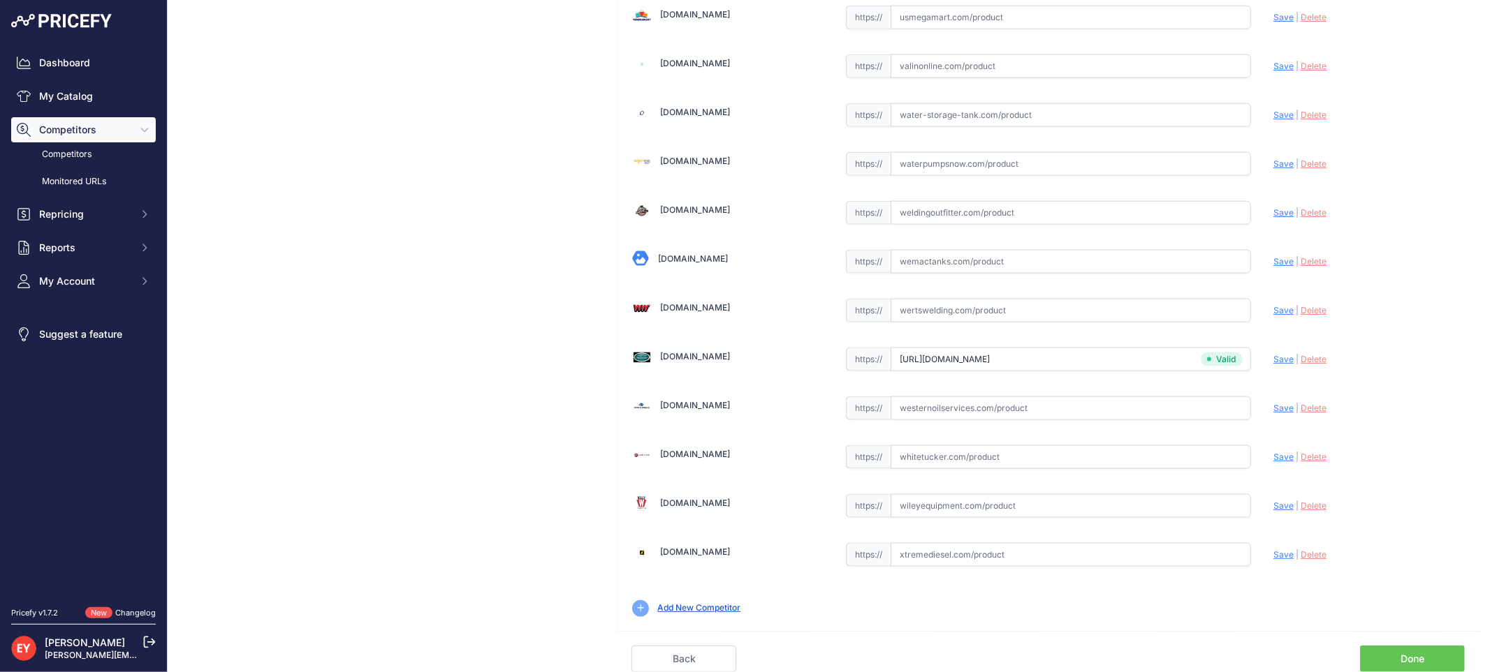
click at [1418, 654] on link "Done" at bounding box center [1412, 659] width 105 height 27
click at [1376, 662] on link "Done" at bounding box center [1412, 659] width 105 height 27
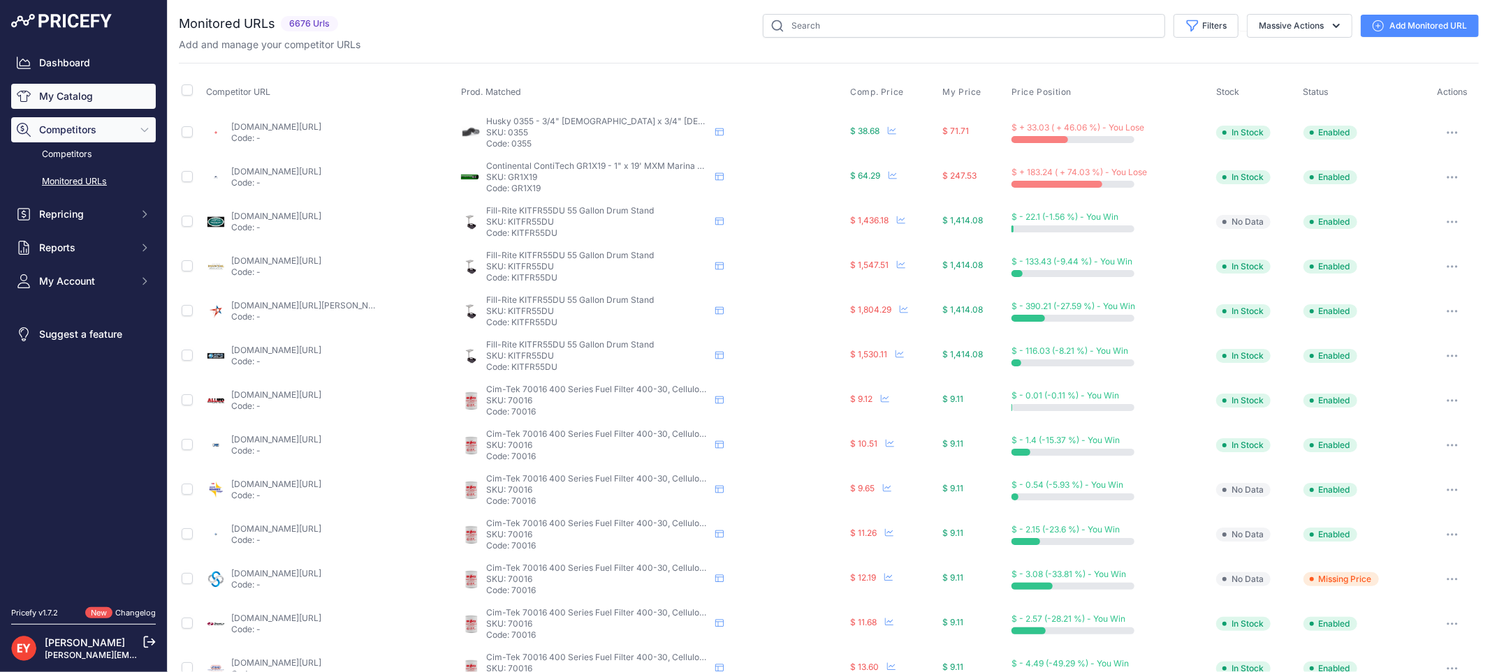
click at [64, 98] on link "My Catalog" at bounding box center [83, 96] width 145 height 25
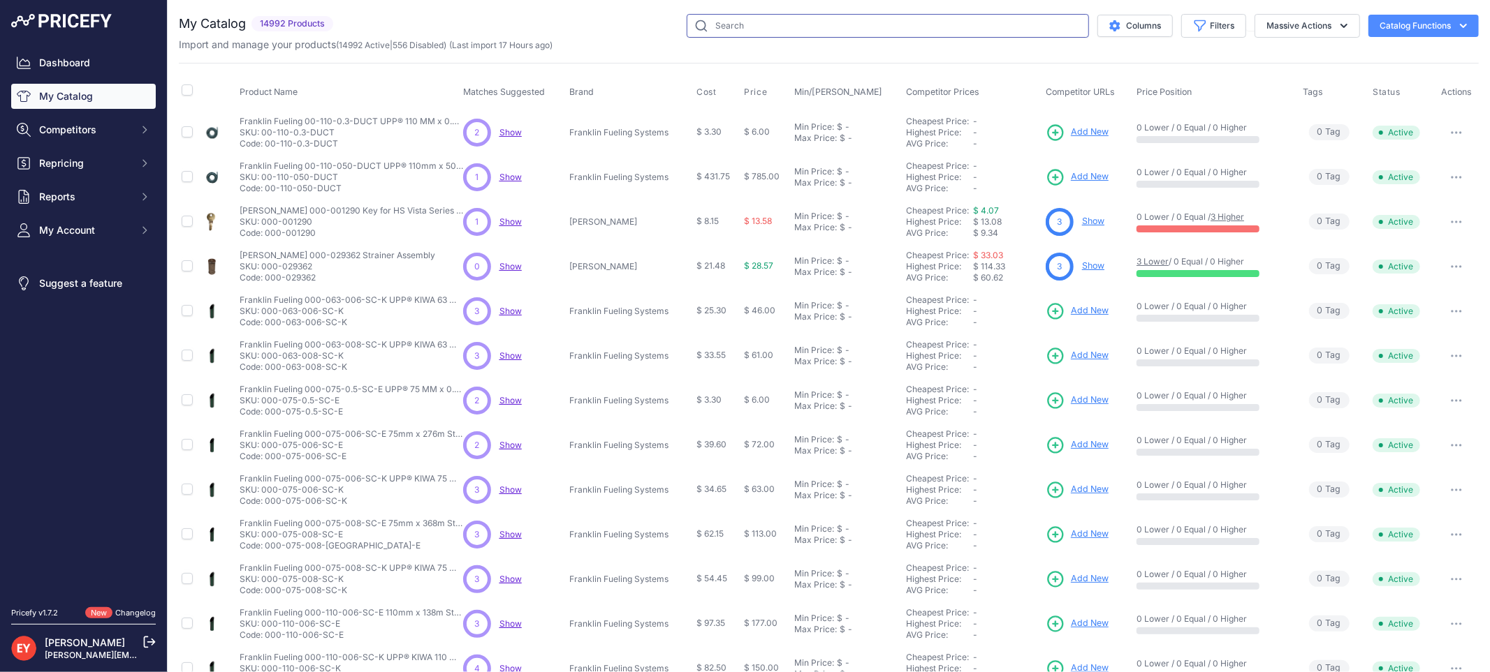
click at [738, 31] on input "text" at bounding box center [887, 26] width 402 height 24
paste input "6110-4010"
type input "6110-4010"
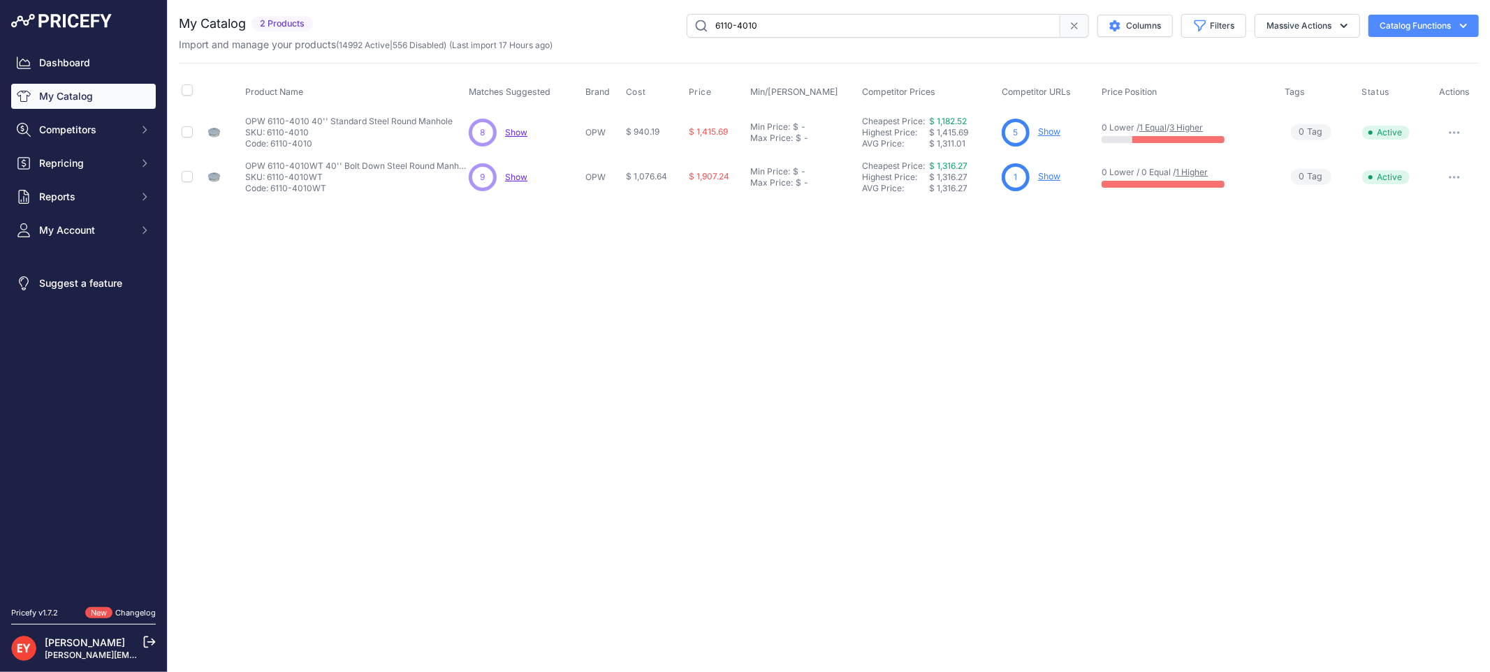
click at [1042, 134] on link "Show" at bounding box center [1049, 131] width 22 height 10
drag, startPoint x: 793, startPoint y: 25, endPoint x: 622, endPoint y: 19, distance: 171.2
click at [622, 19] on div "6110-4010 Columns Filters Status All Status Only Enabled Only Disabled" at bounding box center [898, 26] width 1160 height 24
paste input "3"
type input "6110-3010"
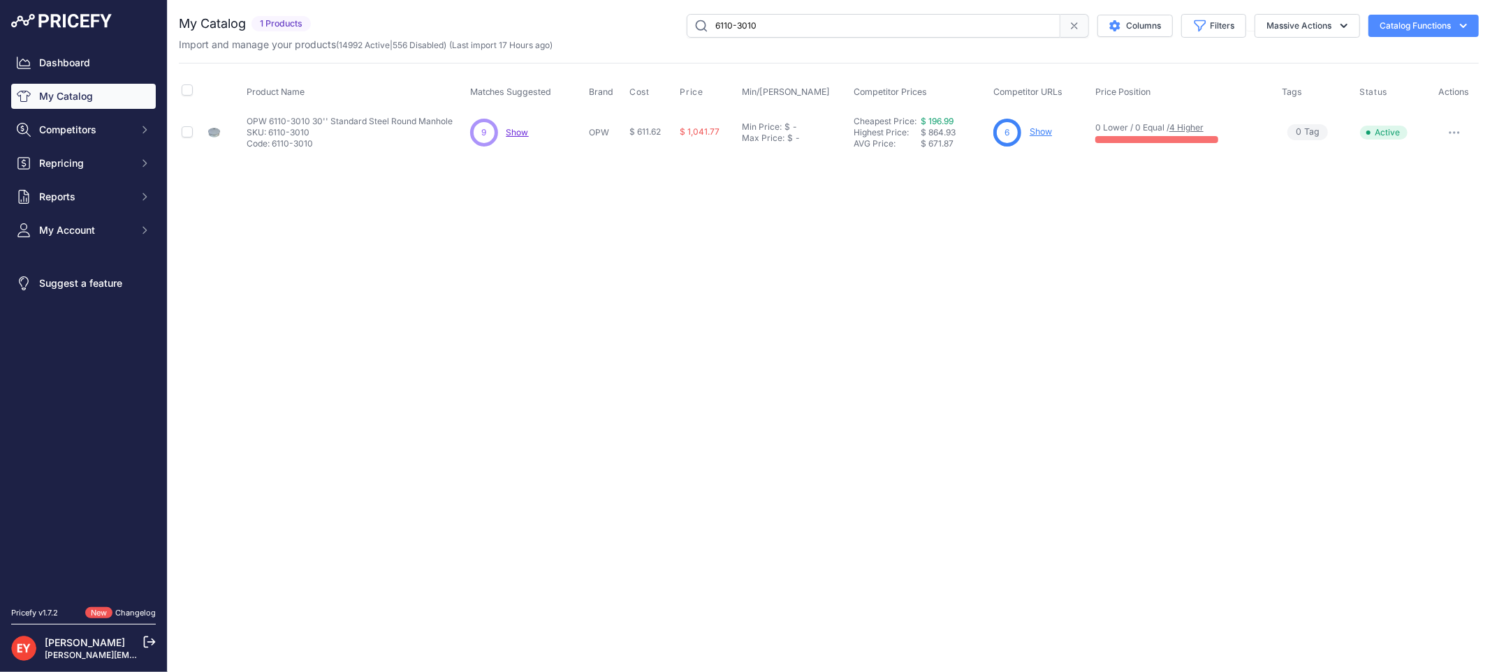
click at [1038, 133] on link "Show" at bounding box center [1040, 131] width 22 height 10
drag, startPoint x: 786, startPoint y: 26, endPoint x: 680, endPoint y: 26, distance: 105.4
click at [680, 26] on div "6110-3010 Columns Filters Status All Status Only Enabled Only Disabled" at bounding box center [897, 26] width 1162 height 24
paste input "FL90PURPLE-HD"
type input "FL90PURPLE-HD"
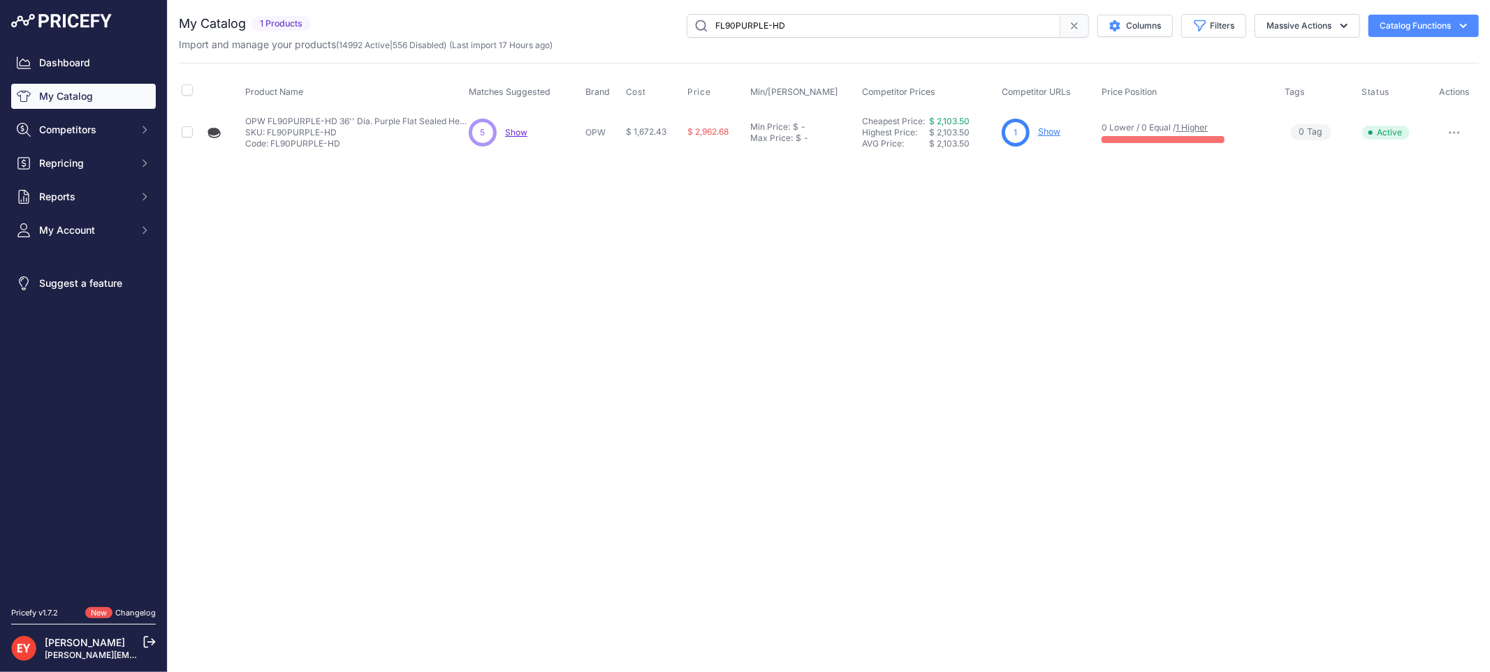
click at [1050, 131] on link "Show" at bounding box center [1049, 131] width 22 height 10
drag, startPoint x: 825, startPoint y: 25, endPoint x: 624, endPoint y: 10, distance: 202.4
click at [624, 10] on div "You are not connected to the internet. My Catalog" at bounding box center [829, 84] width 1300 height 169
paste input "88017102"
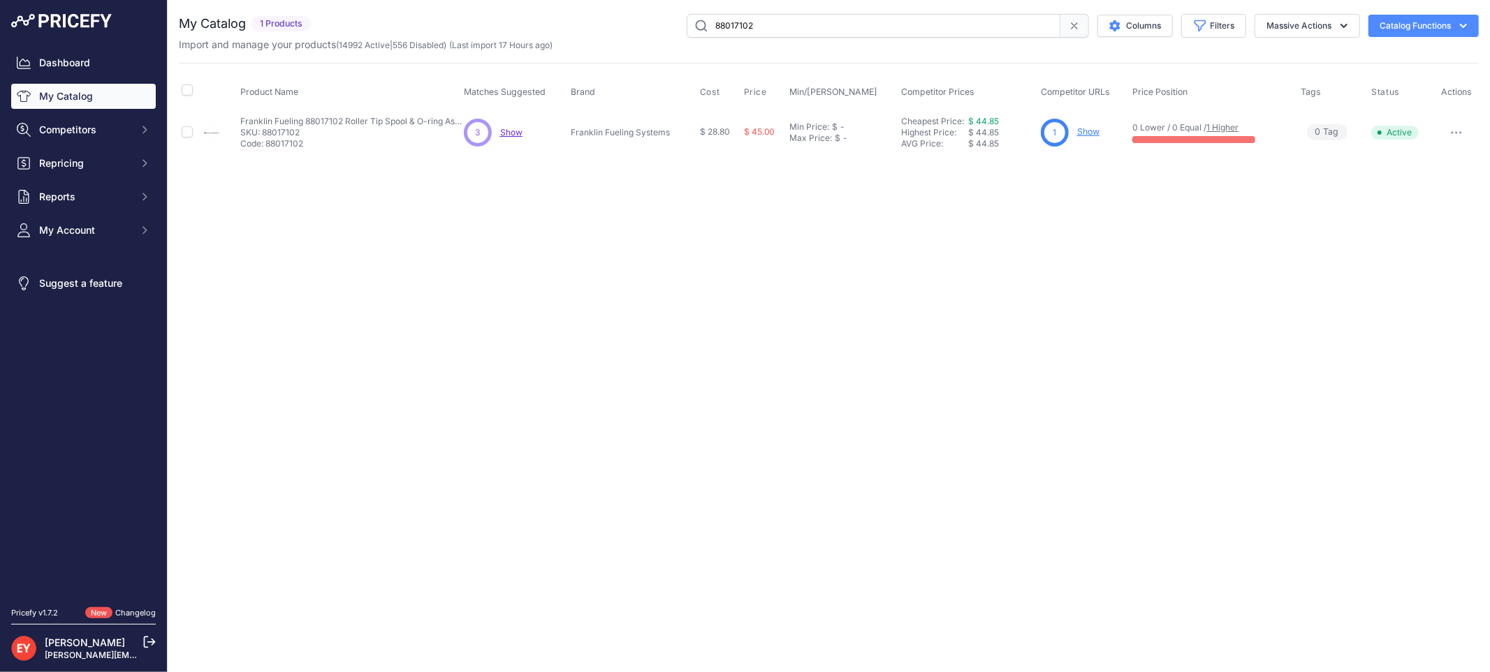
drag, startPoint x: 779, startPoint y: 29, endPoint x: 620, endPoint y: 21, distance: 159.4
click at [620, 21] on div "88017102 Columns Filters Status All Status Only Enabled Only Disabled" at bounding box center [897, 26] width 1162 height 24
paste input "70553303"
type input "70553303"
click at [1082, 129] on link "Show" at bounding box center [1089, 131] width 22 height 10
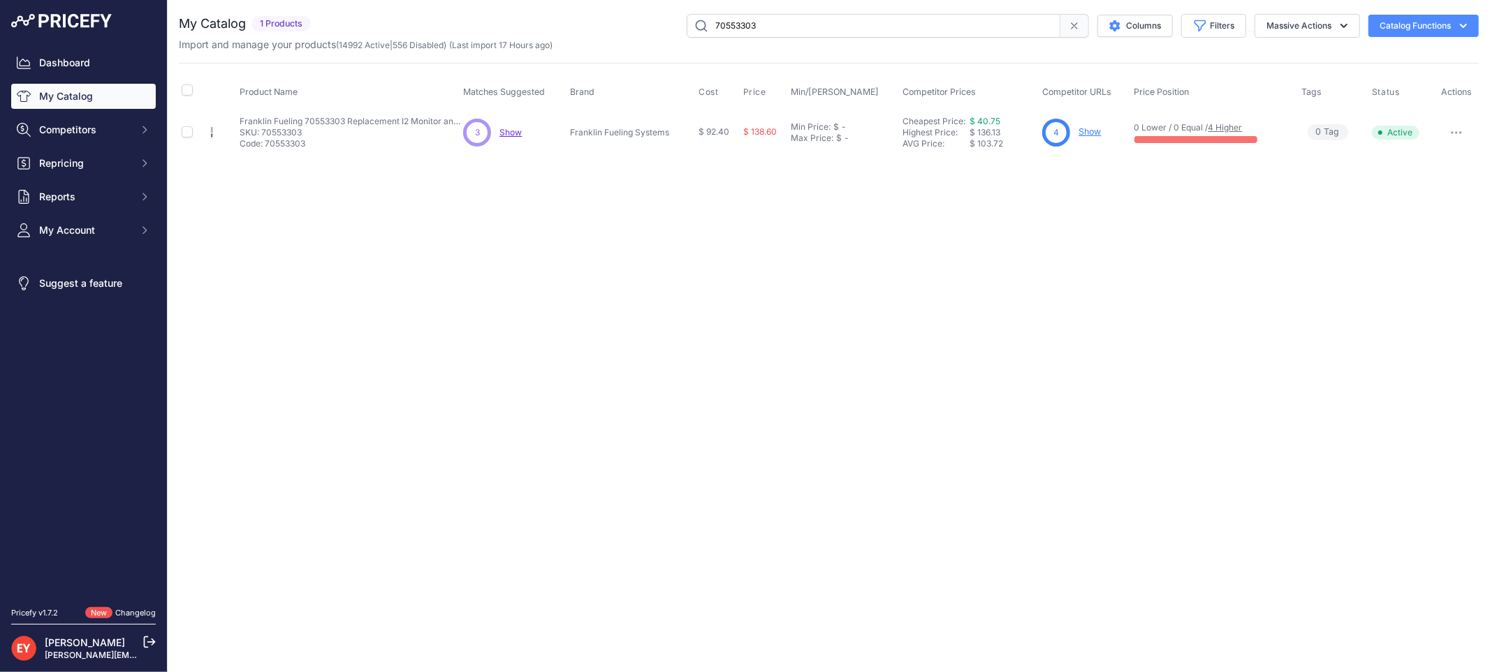
drag, startPoint x: 792, startPoint y: 25, endPoint x: 648, endPoint y: 25, distance: 143.9
click at [648, 25] on div "70553303 Columns Filters Status All Status Only Enabled Only Disabled" at bounding box center [897, 26] width 1162 height 24
paste input "129420-26"
type input "129420-26"
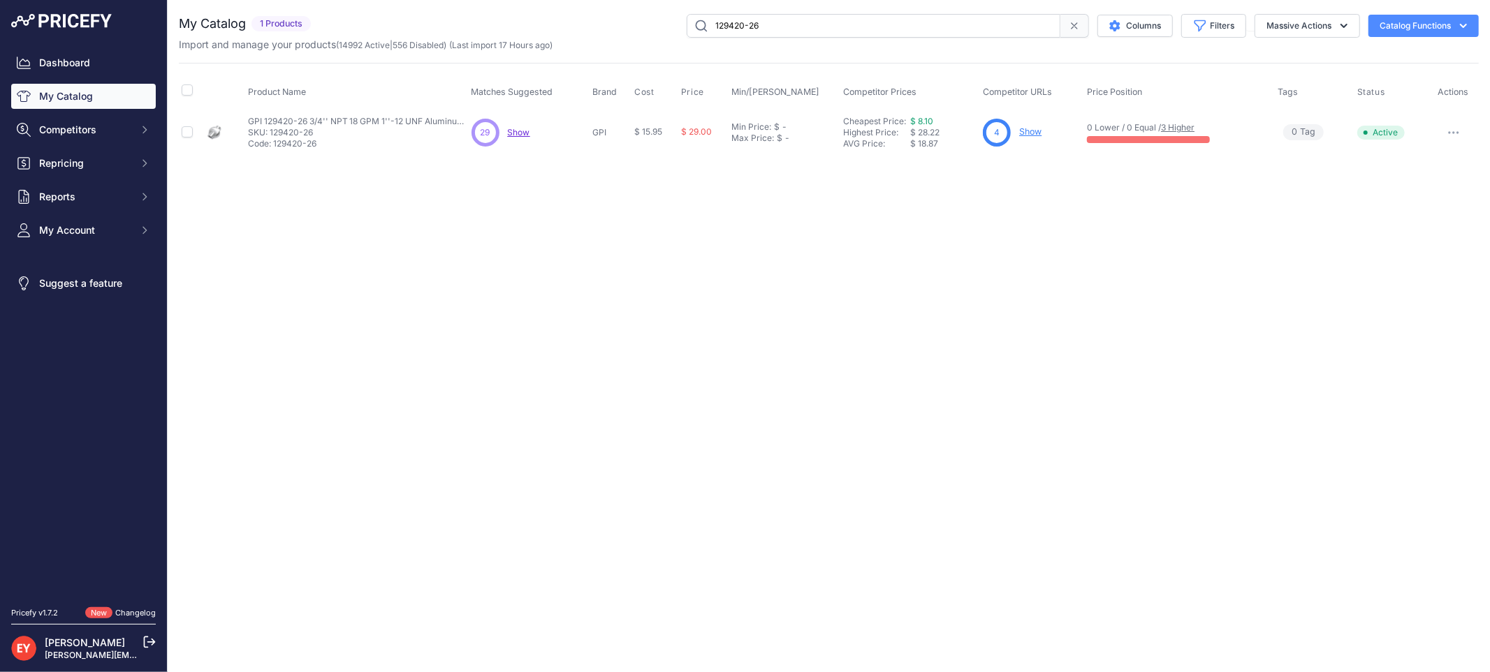
click at [1024, 127] on link "Show" at bounding box center [1030, 131] width 22 height 10
click at [832, 27] on input "129420-26" at bounding box center [873, 26] width 374 height 24
drag, startPoint x: 821, startPoint y: 29, endPoint x: 707, endPoint y: 27, distance: 113.8
click at [707, 27] on input "129420-26" at bounding box center [873, 26] width 374 height 24
paste input "400KTG9341"
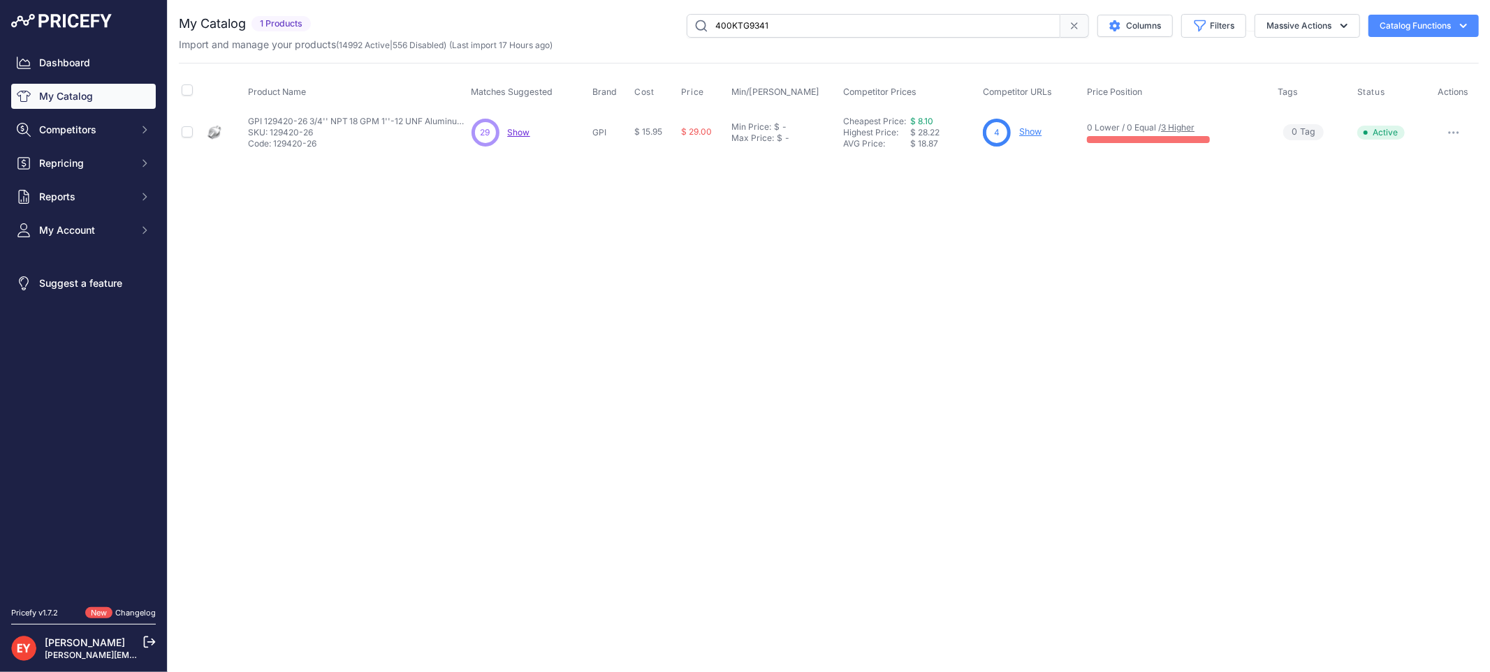
type input "400KTG9341"
click at [1044, 131] on link "Show" at bounding box center [1042, 131] width 22 height 10
drag, startPoint x: 788, startPoint y: 26, endPoint x: 668, endPoint y: 23, distance: 120.1
click at [668, 23] on div "400KTG9341 Columns Filters Status All Status Only Enabled Only Disabled" at bounding box center [897, 26] width 1162 height 24
paste input "KIT321JC"
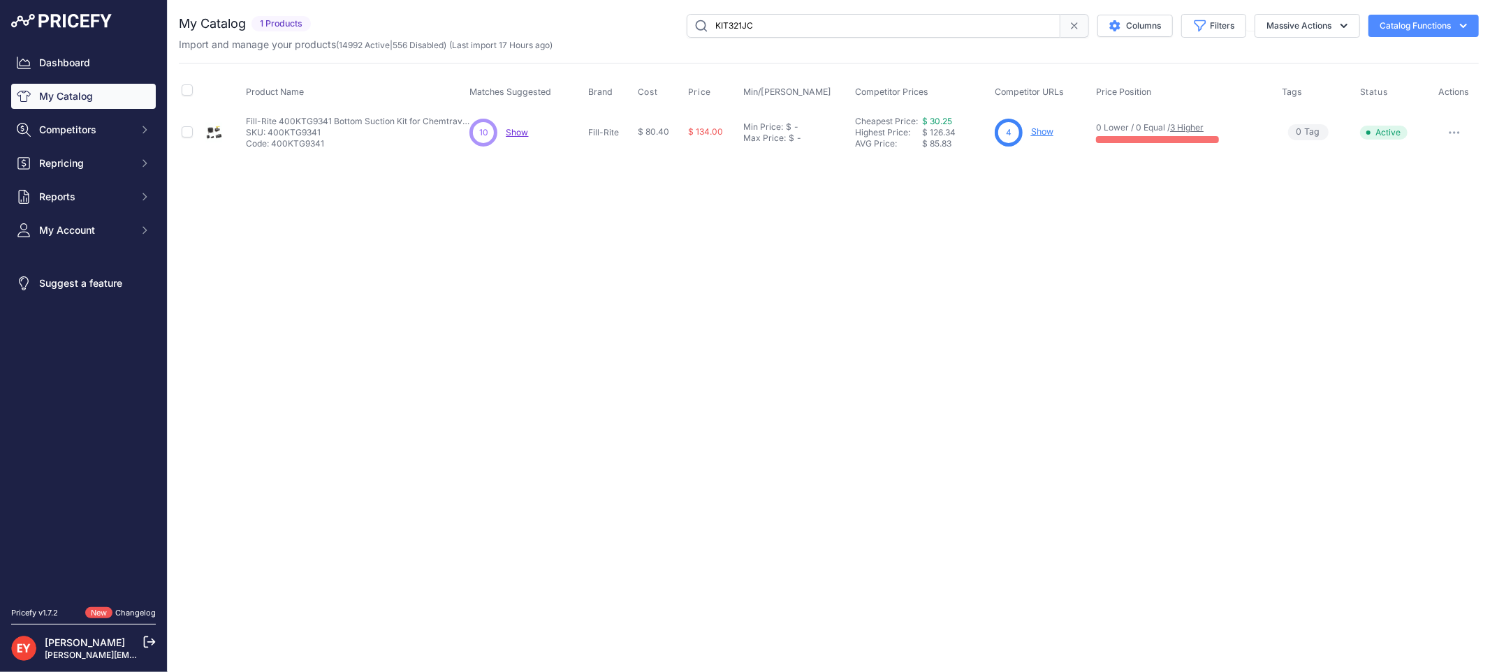
type input "KIT321JC"
click at [1031, 135] on link "Show" at bounding box center [1037, 131] width 22 height 10
paste input "900REGL"
drag, startPoint x: 784, startPoint y: 32, endPoint x: 647, endPoint y: 31, distance: 136.9
click at [647, 31] on div "KIT321JC Columns Filters Status All Status Only Enabled Only Disabled" at bounding box center [897, 26] width 1162 height 24
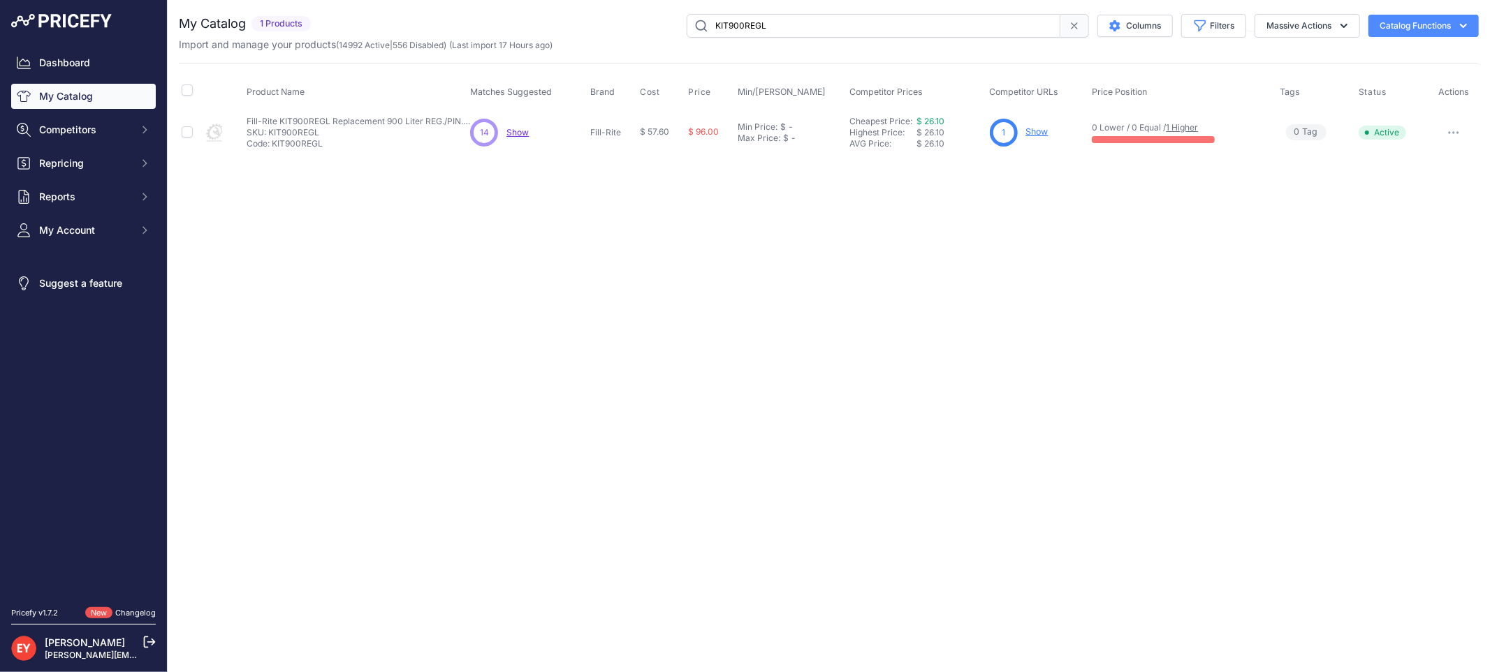
drag, startPoint x: 802, startPoint y: 28, endPoint x: 676, endPoint y: 33, distance: 125.8
click at [676, 33] on div "KIT900REGL Columns Filters Status All Status Only Enabled Only Disabled" at bounding box center [897, 26] width 1162 height 24
paste input "013883"
type input "013883"
drag, startPoint x: 777, startPoint y: 34, endPoint x: 617, endPoint y: 33, distance: 160.6
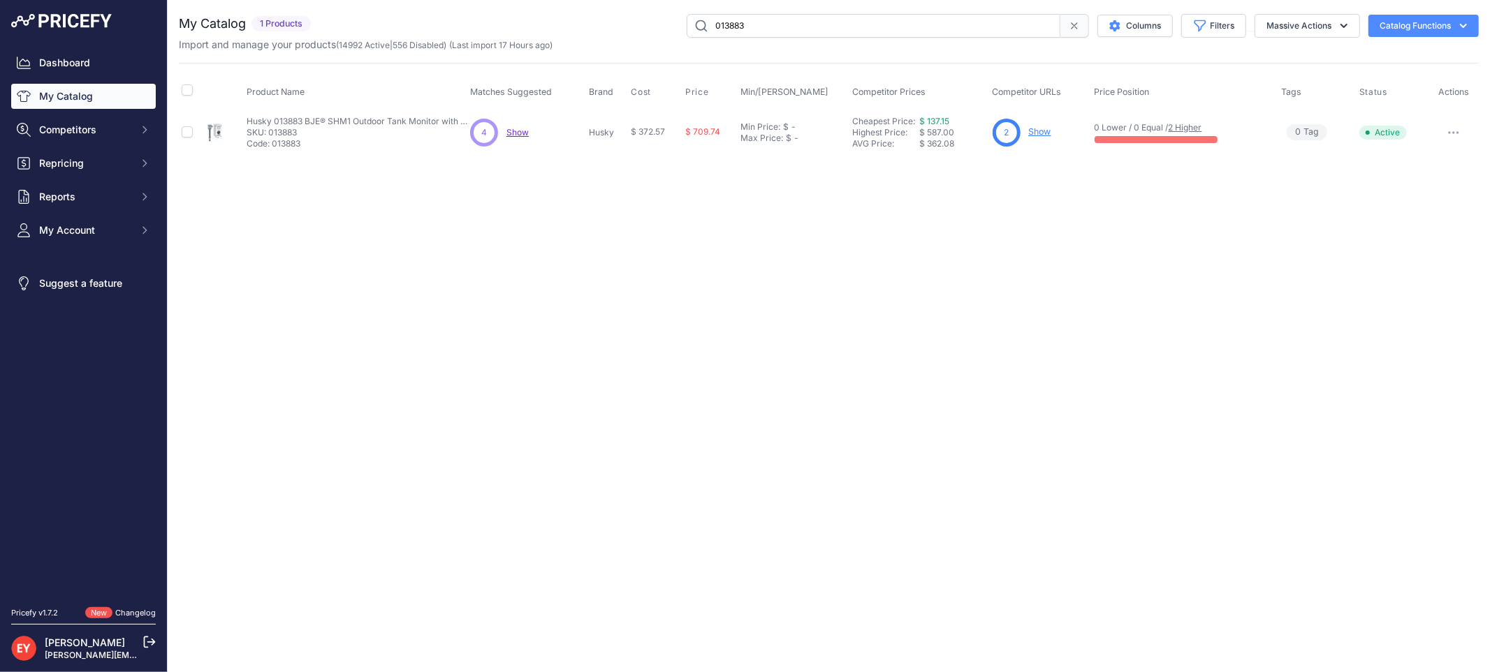
click at [617, 33] on div "013883 Columns Filters Status All Status Only Enabled Only Disabled" at bounding box center [897, 26] width 1162 height 24
click at [1041, 133] on link "Show" at bounding box center [1040, 131] width 22 height 10
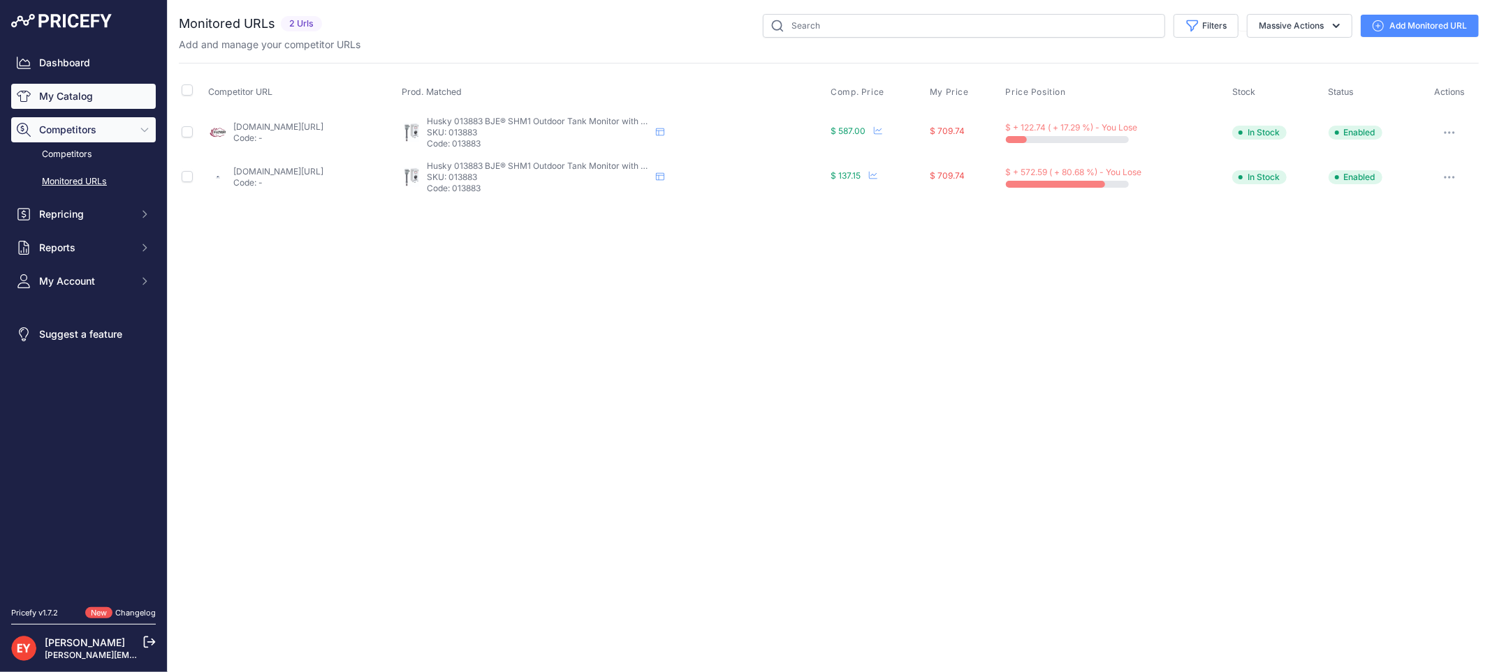
click at [100, 93] on link "My Catalog" at bounding box center [83, 96] width 145 height 25
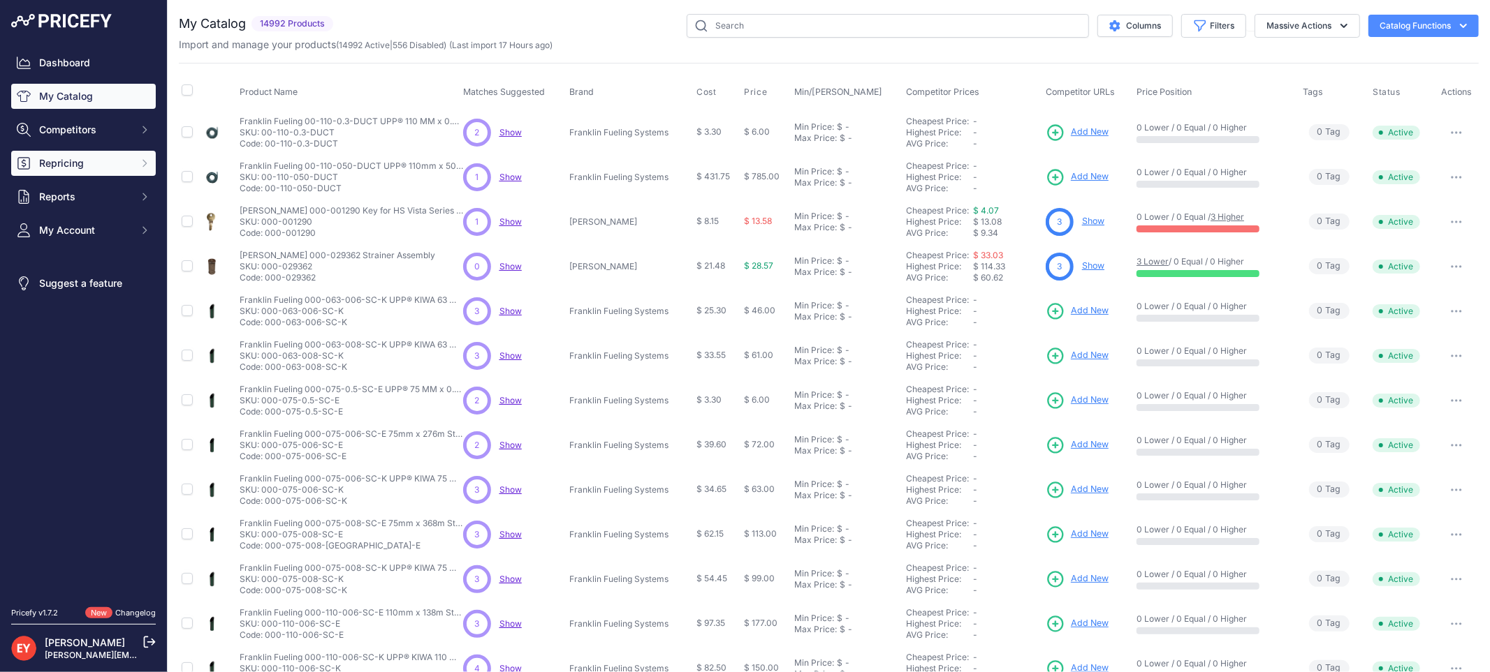
click at [74, 168] on span "Repricing" at bounding box center [84, 163] width 91 height 14
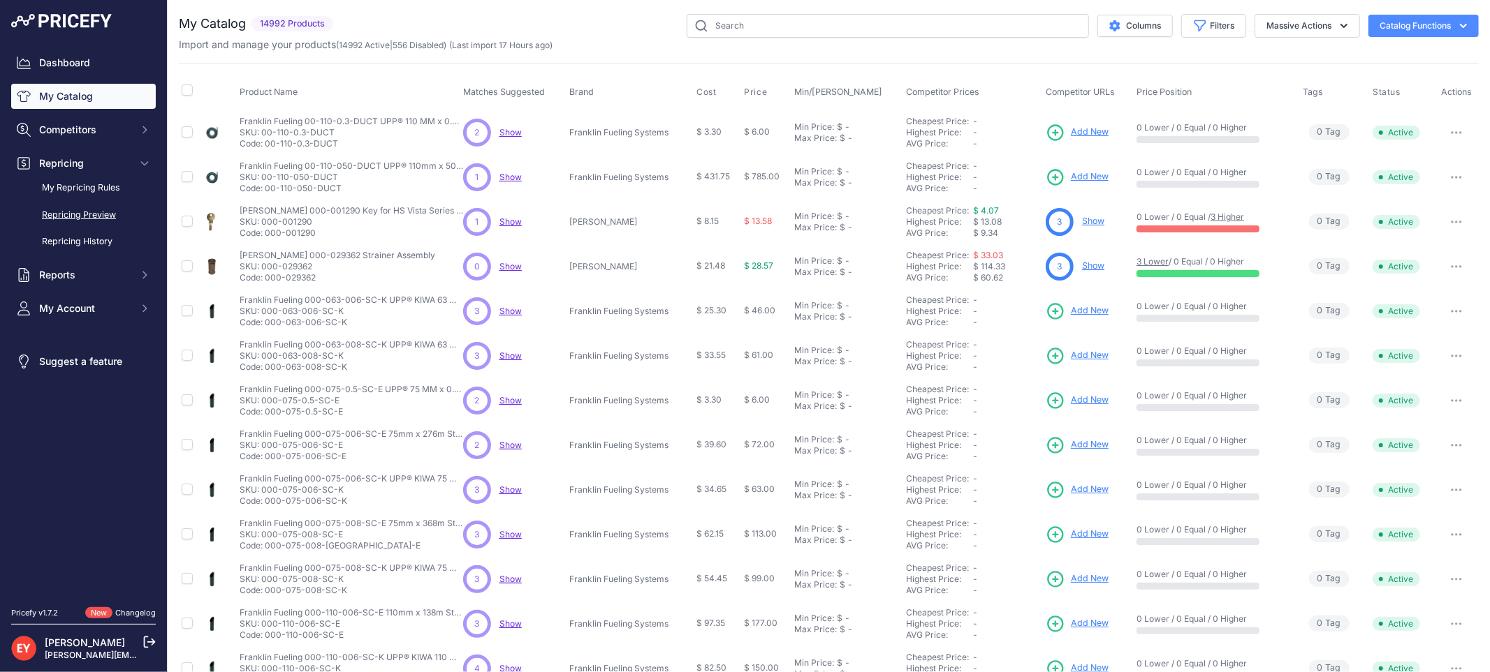
click at [109, 204] on link "Repricing Preview" at bounding box center [83, 215] width 145 height 24
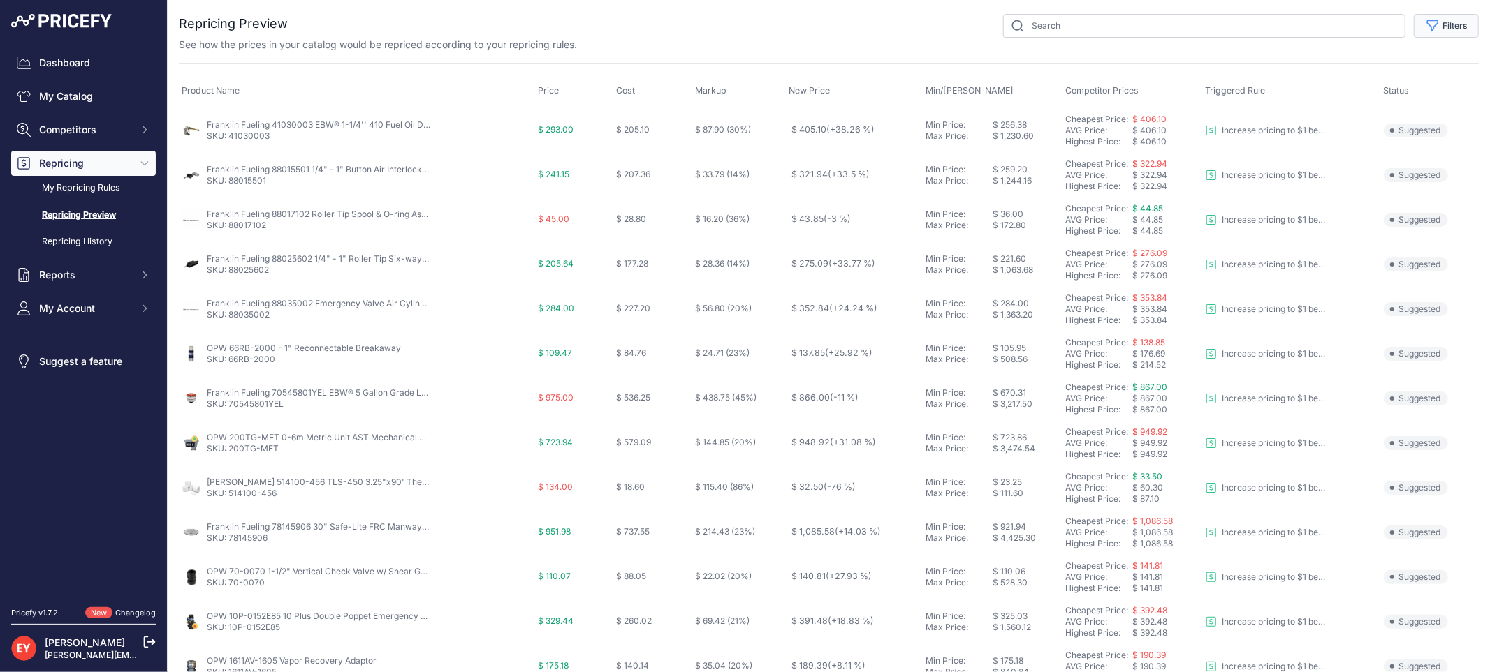
click at [1443, 31] on button "Filters" at bounding box center [1445, 26] width 65 height 24
click at [1411, 82] on select "Select an option Reprice 1 cent below my cheapest competitor Increase pricing t…" at bounding box center [1400, 80] width 134 height 24
select select "6699"
click at [1333, 68] on select "Select an option Reprice 1 cent below my cheapest competitor Increase pricing t…" at bounding box center [1400, 80] width 134 height 24
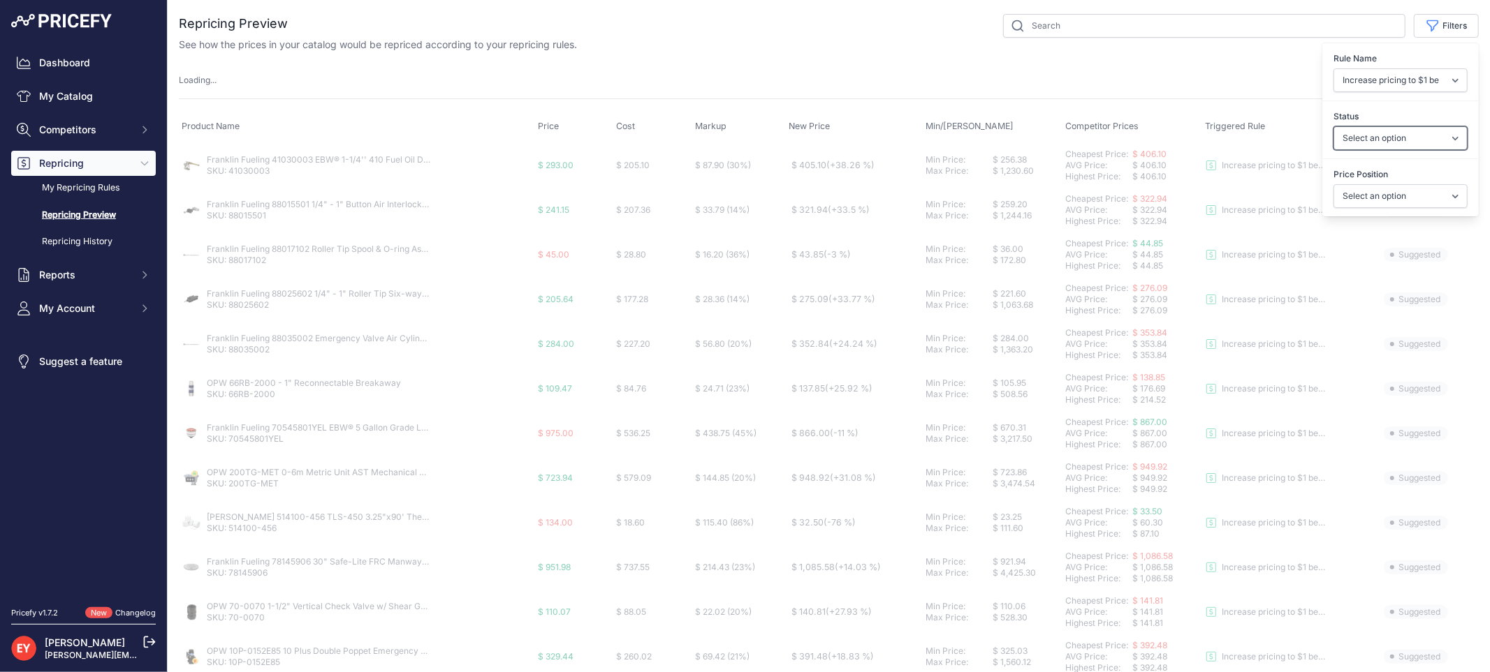
click at [1406, 135] on select "Select an option Skipped Repriced Suggested In Error" at bounding box center [1400, 138] width 134 height 24
select select "suggested"
click at [1333, 126] on select "Select an option Skipped Repriced Suggested In Error" at bounding box center [1400, 138] width 134 height 24
click at [1387, 196] on select "Select an option I am higher Same price I am lower" at bounding box center [1400, 196] width 134 height 24
select select "0"
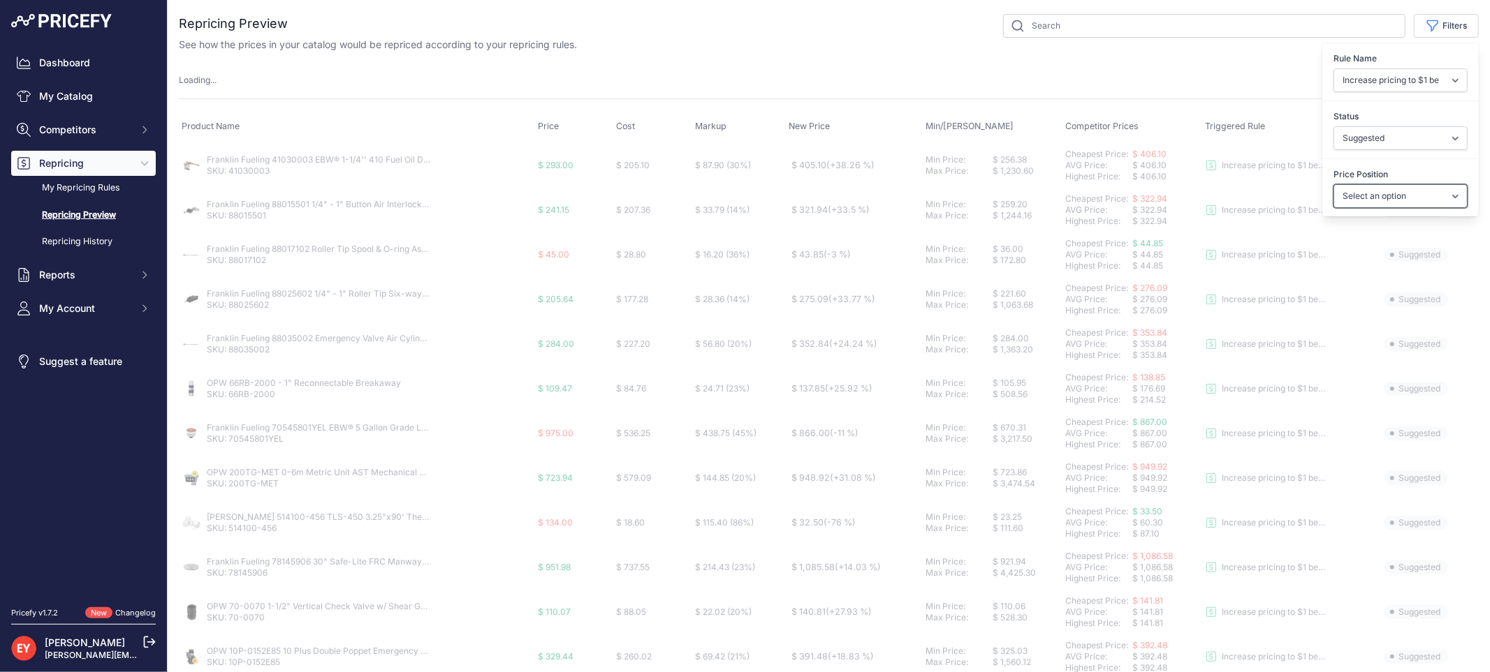
click at [1333, 184] on select "Select an option I am higher Same price I am lower" at bounding box center [1400, 196] width 134 height 24
select select
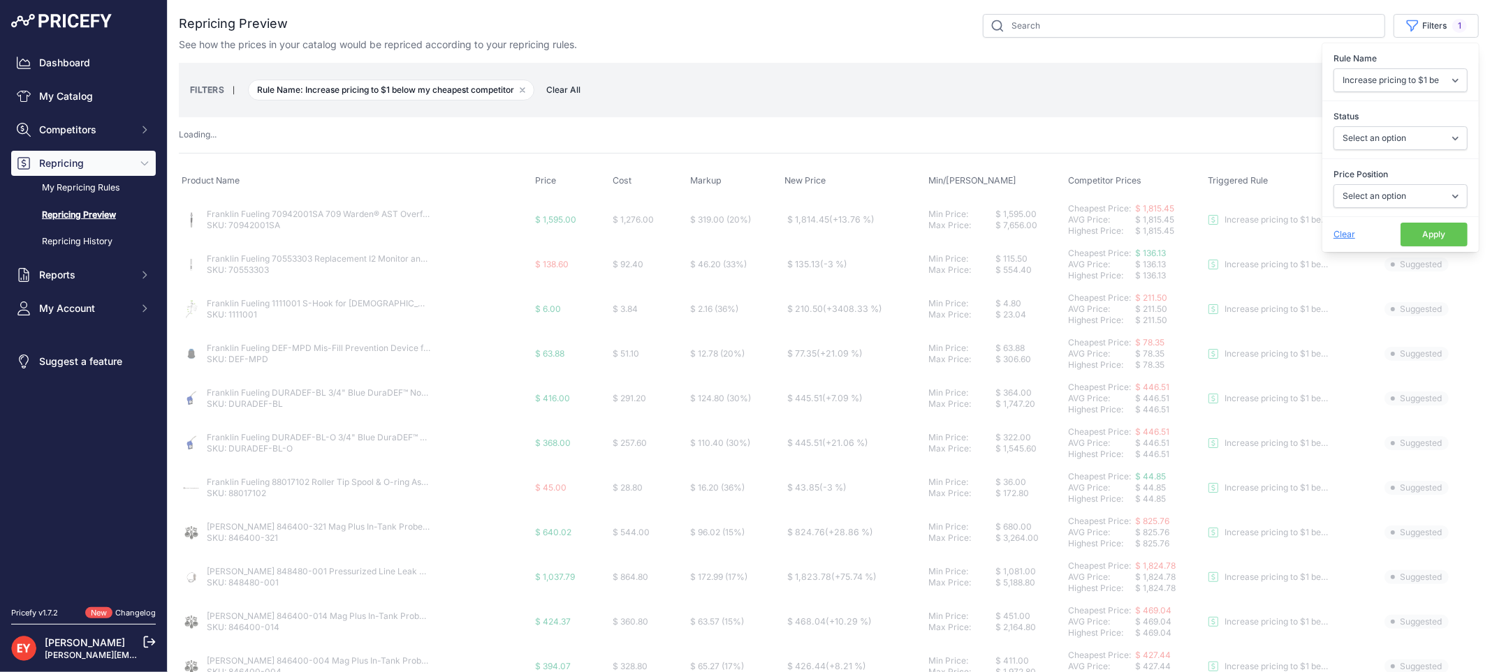
click at [1416, 237] on button "Apply" at bounding box center [1433, 235] width 67 height 24
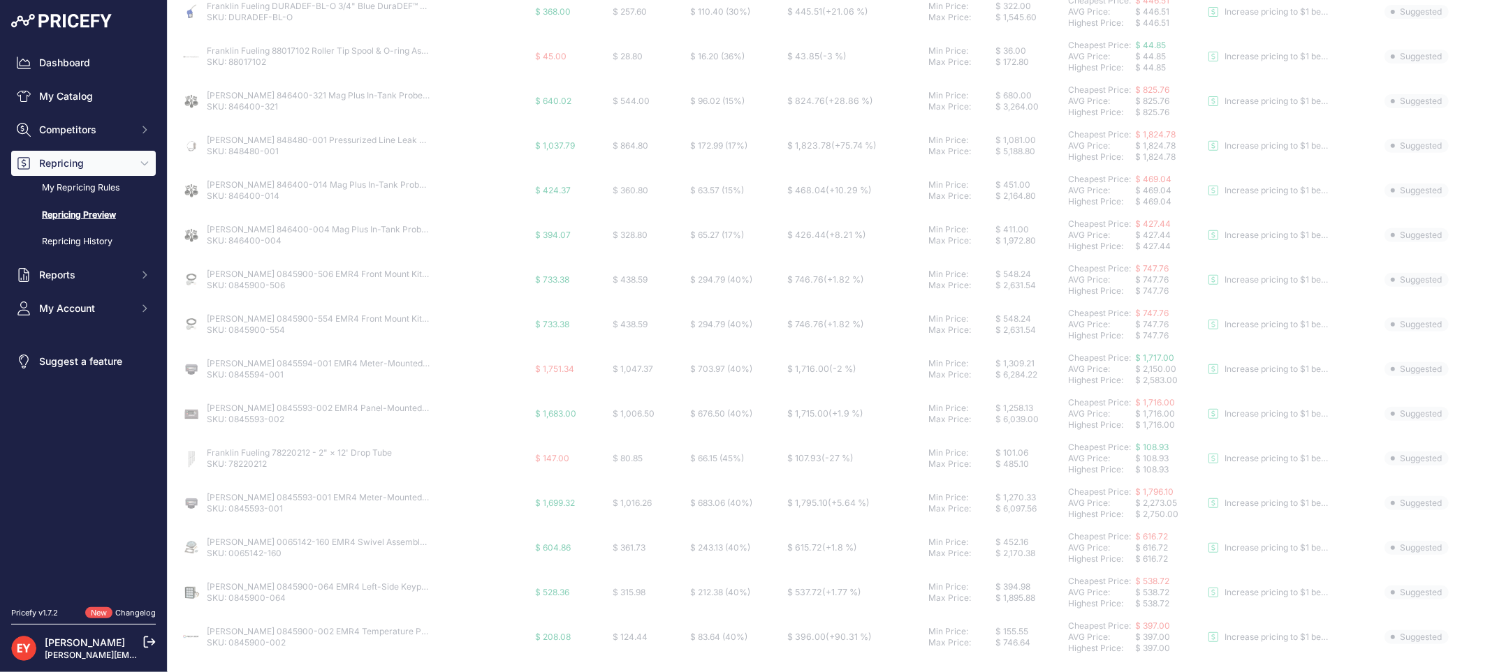
scroll to position [477, 0]
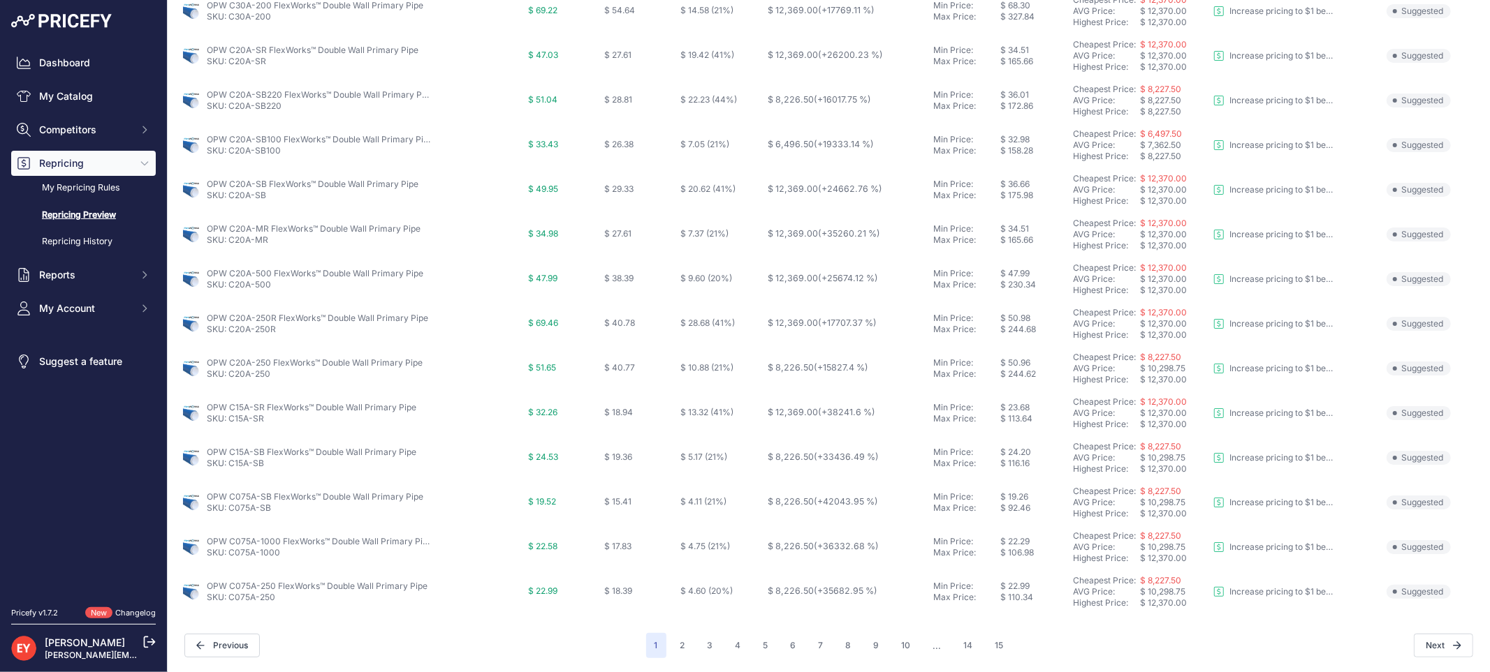
scroll to position [453, 0]
click at [992, 640] on button "15" at bounding box center [999, 646] width 25 height 25
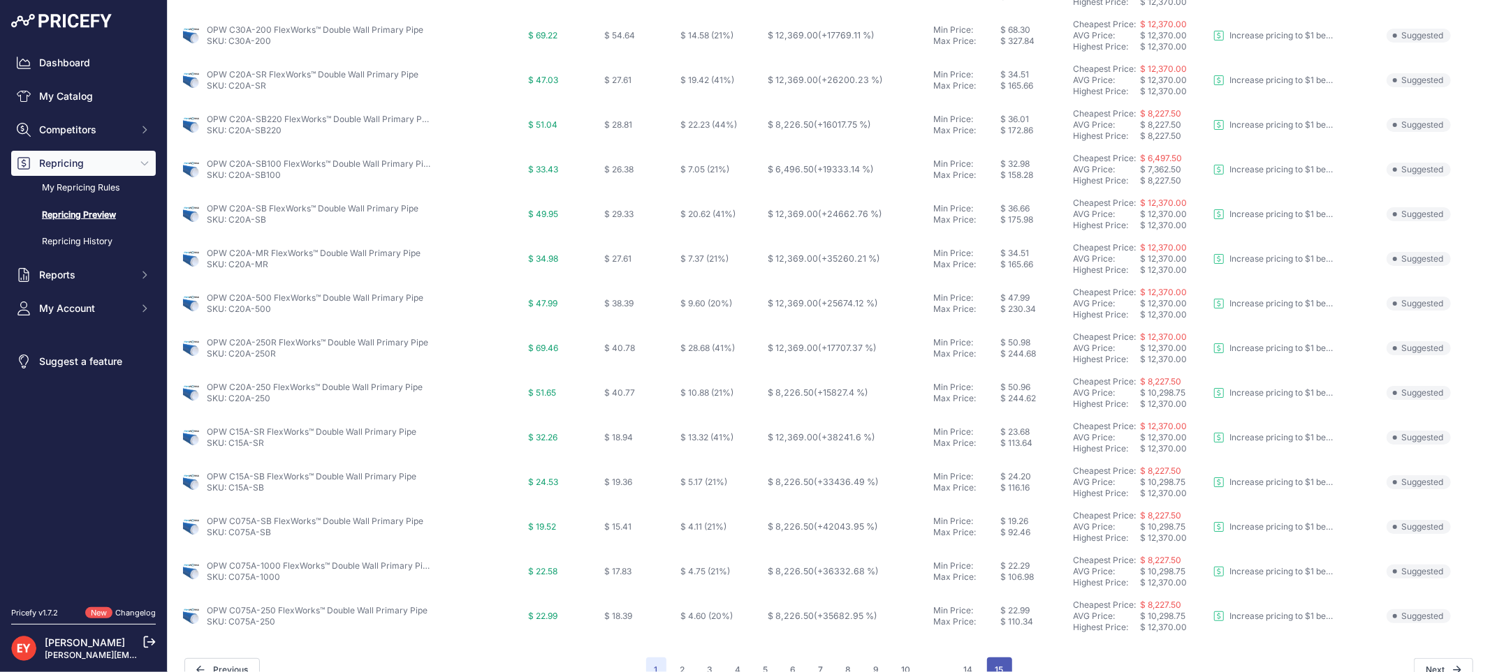
scroll to position [477, 0]
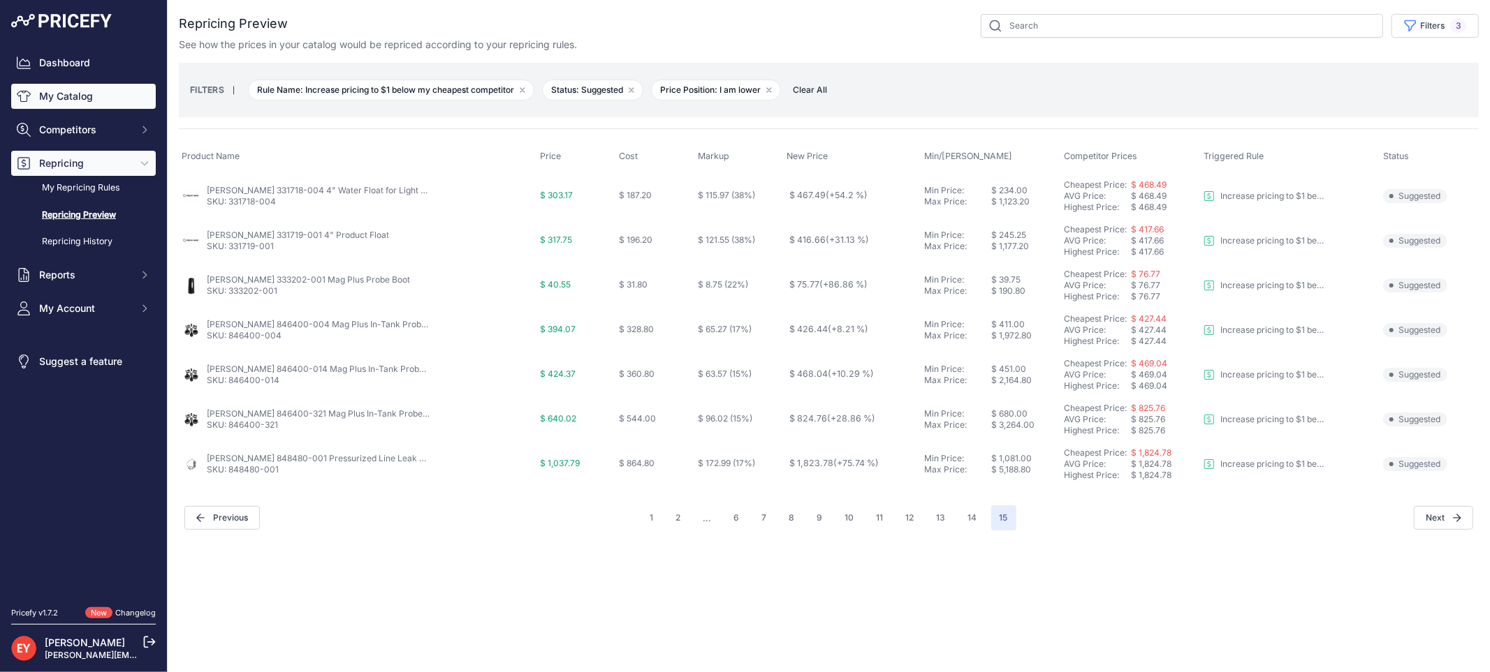
click at [85, 96] on link "My Catalog" at bounding box center [83, 96] width 145 height 25
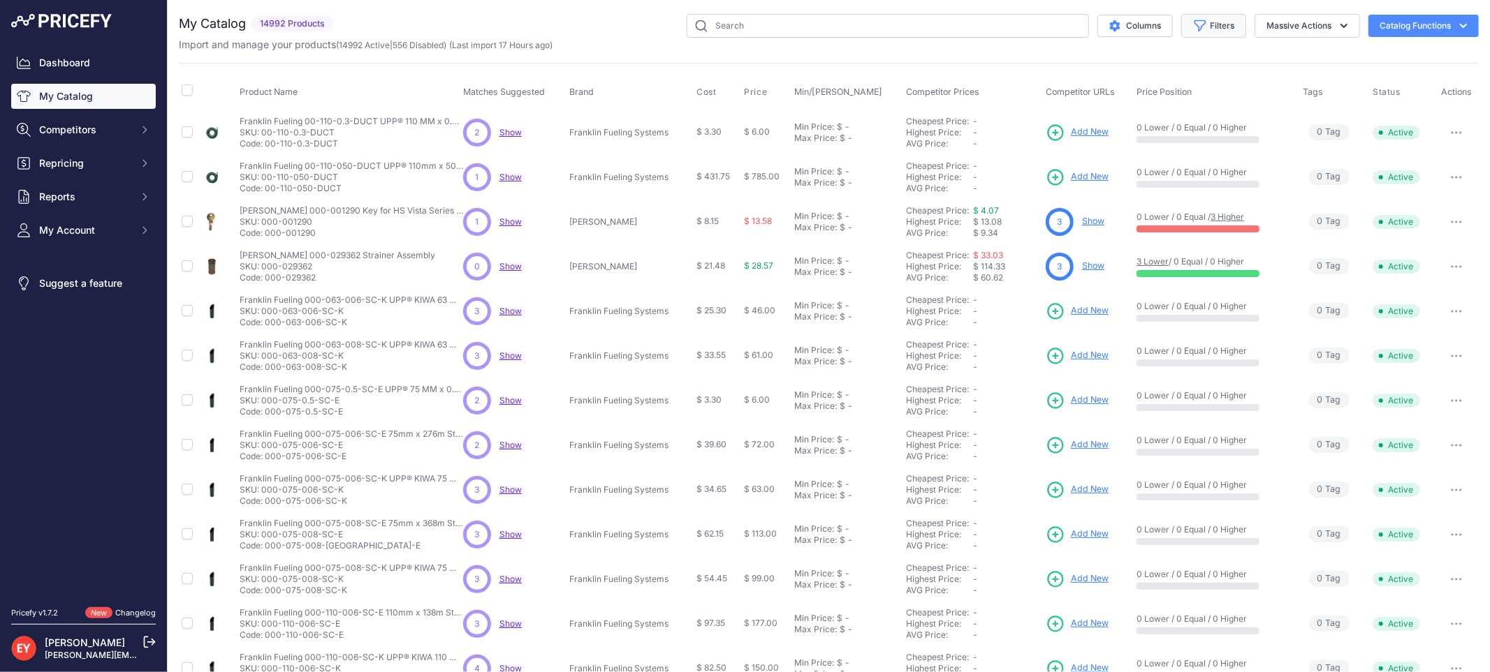
click at [1213, 23] on button "Filters" at bounding box center [1213, 26] width 65 height 24
click at [1172, 80] on select "All Status Only Enabled Only Disabled" at bounding box center [1168, 80] width 134 height 24
select select "1"
click at [1101, 68] on select "All Status Only Enabled Only Disabled" at bounding box center [1168, 80] width 134 height 24
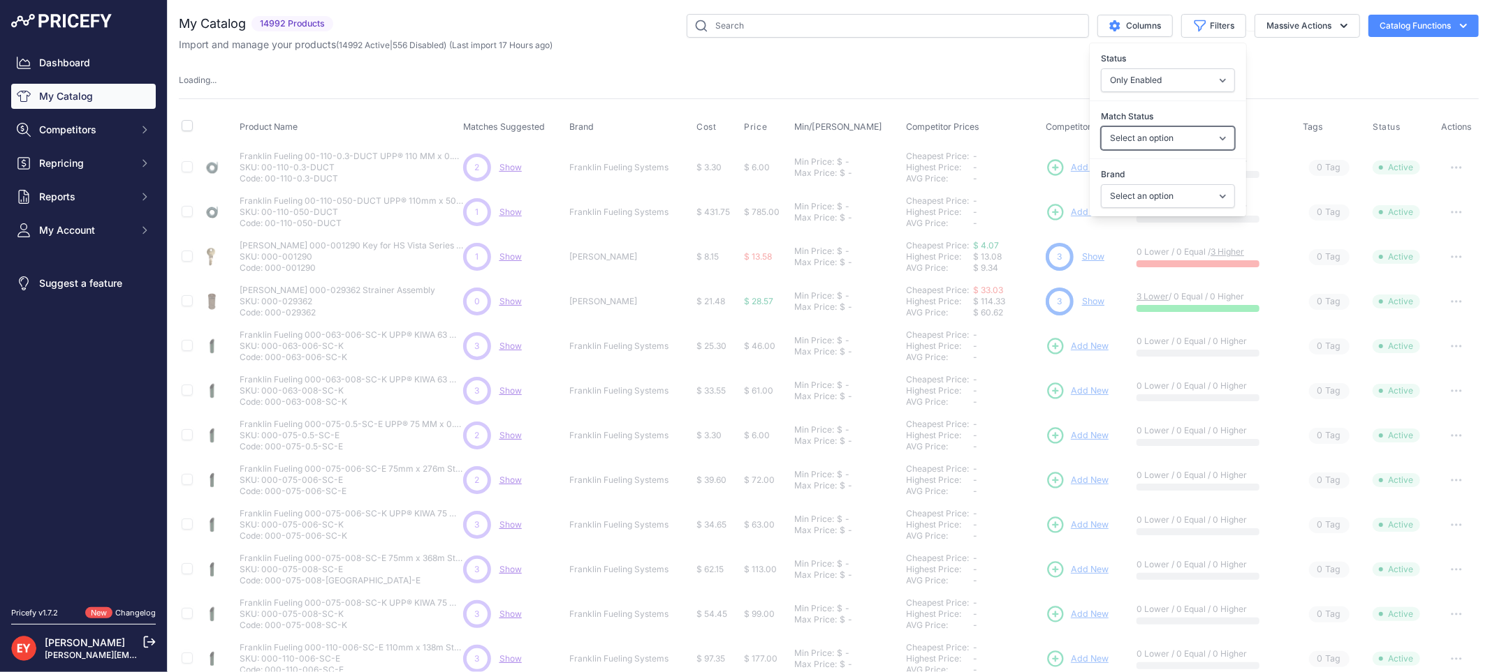
click at [1143, 137] on select "Select an option Matched Unmatched" at bounding box center [1168, 138] width 134 height 24
select select "0"
click at [1101, 126] on select "Select an option Matched Unmatched" at bounding box center [1168, 138] width 134 height 24
select select
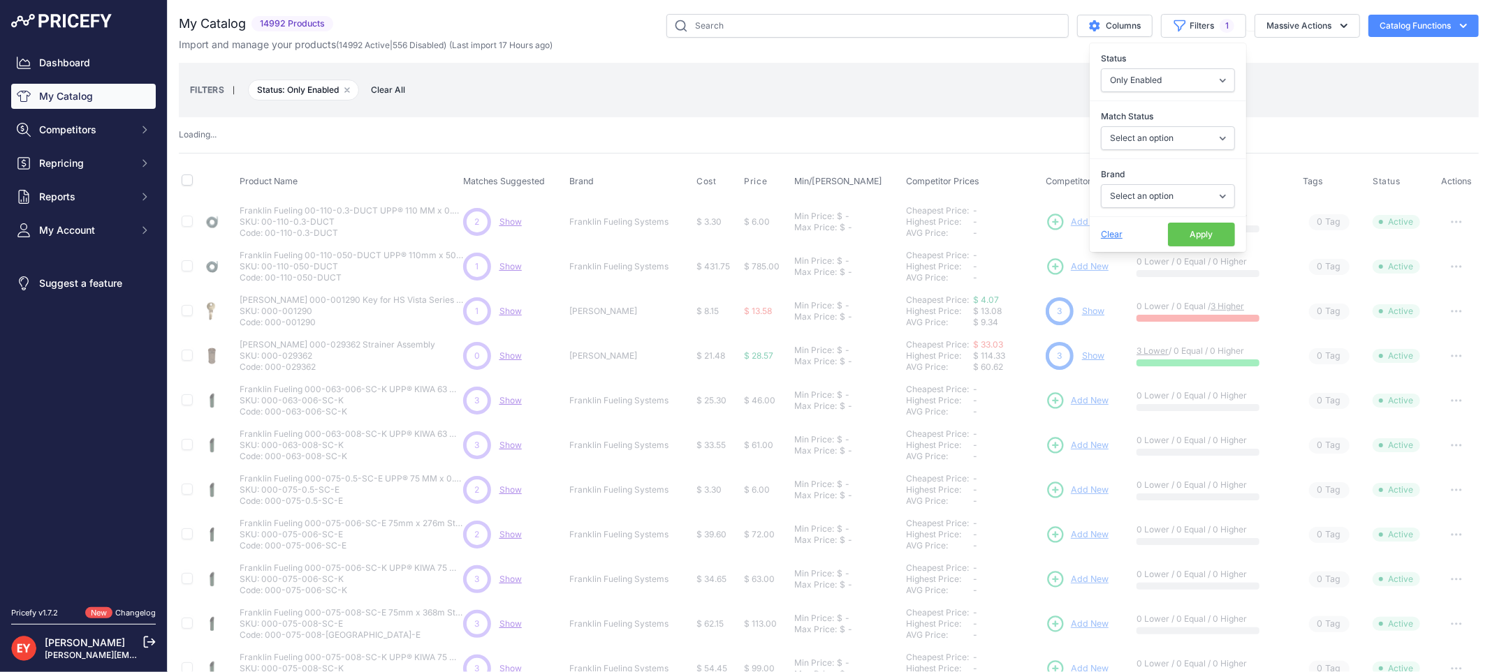
click at [1173, 230] on button "Apply" at bounding box center [1201, 235] width 67 height 24
